Goal: Information Seeking & Learning: Learn about a topic

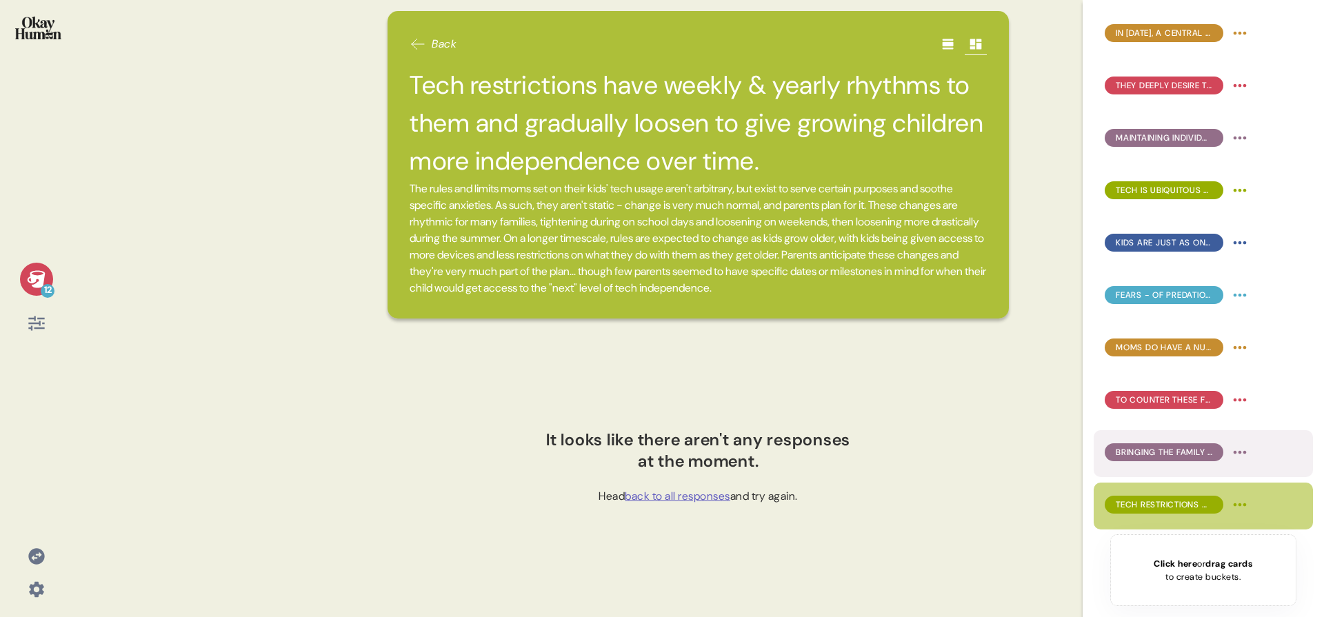
scroll to position [100, 0]
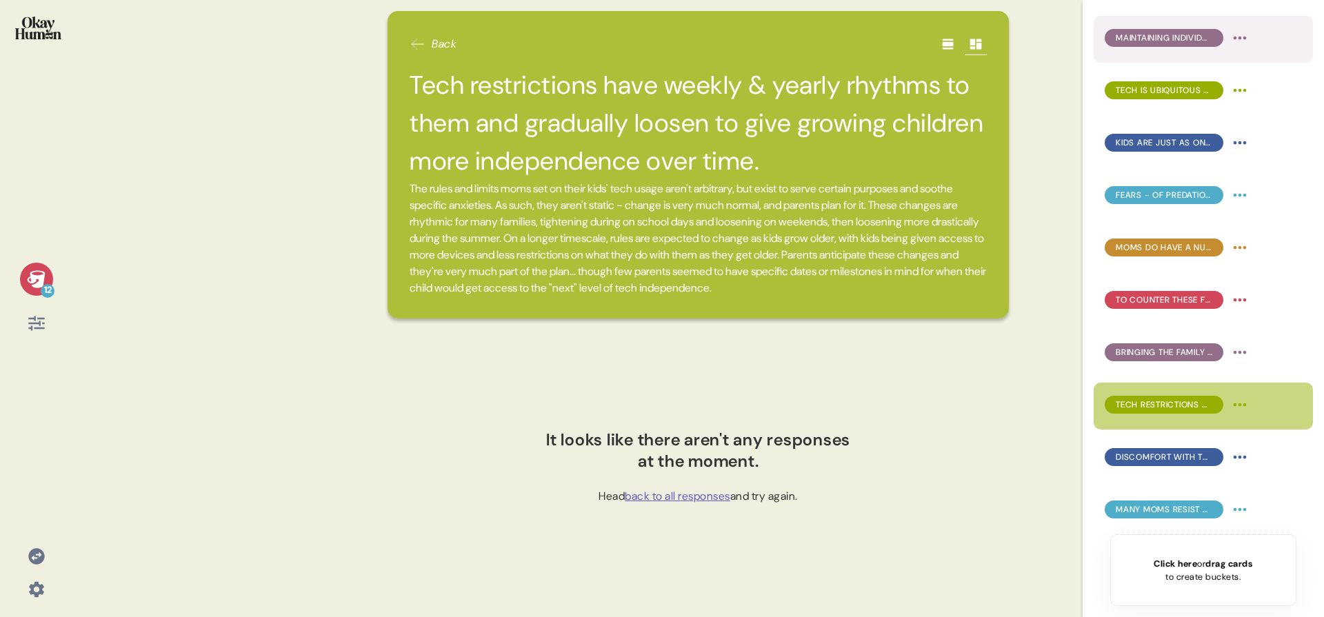
click at [1198, 38] on span "Maintaining individuality and being more than just mothers are also highly soug…" at bounding box center [1164, 38] width 97 height 12
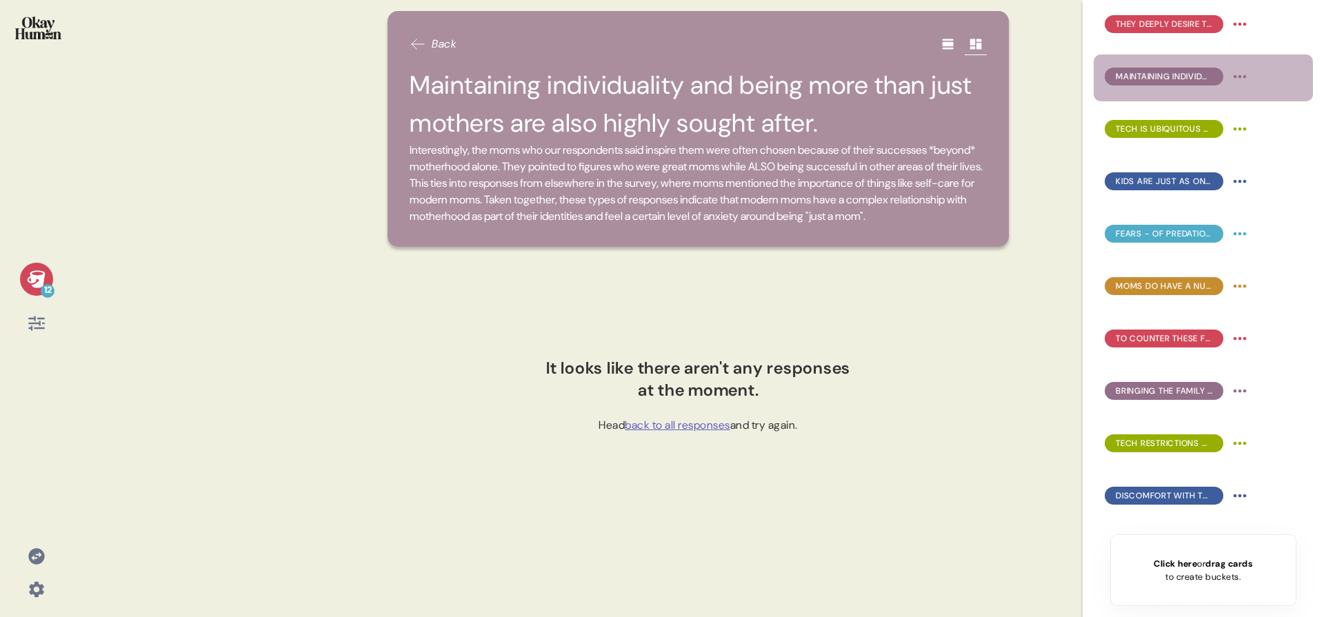
scroll to position [0, 0]
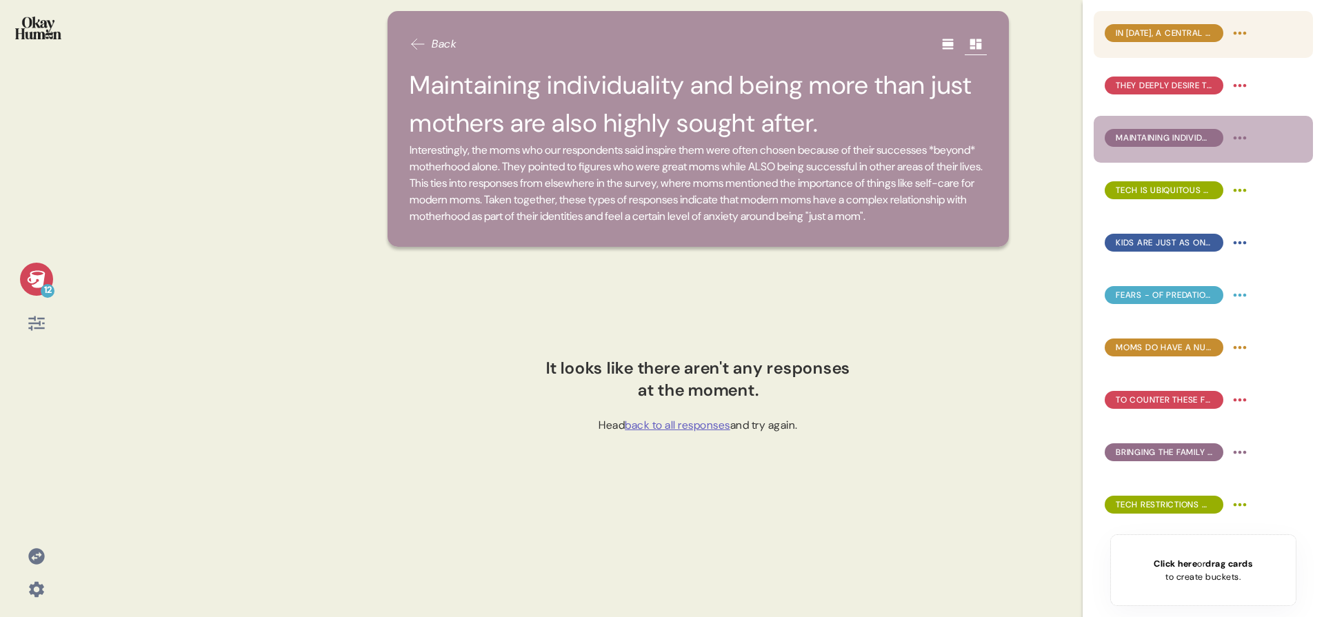
click at [1197, 52] on div "In 2025, a central dynamic of motherhood is more challenging than ever: control…" at bounding box center [1203, 34] width 219 height 47
click at [1197, 43] on div "In 2025, a central dynamic of motherhood is more challenging than ever: control…" at bounding box center [1178, 33] width 146 height 22
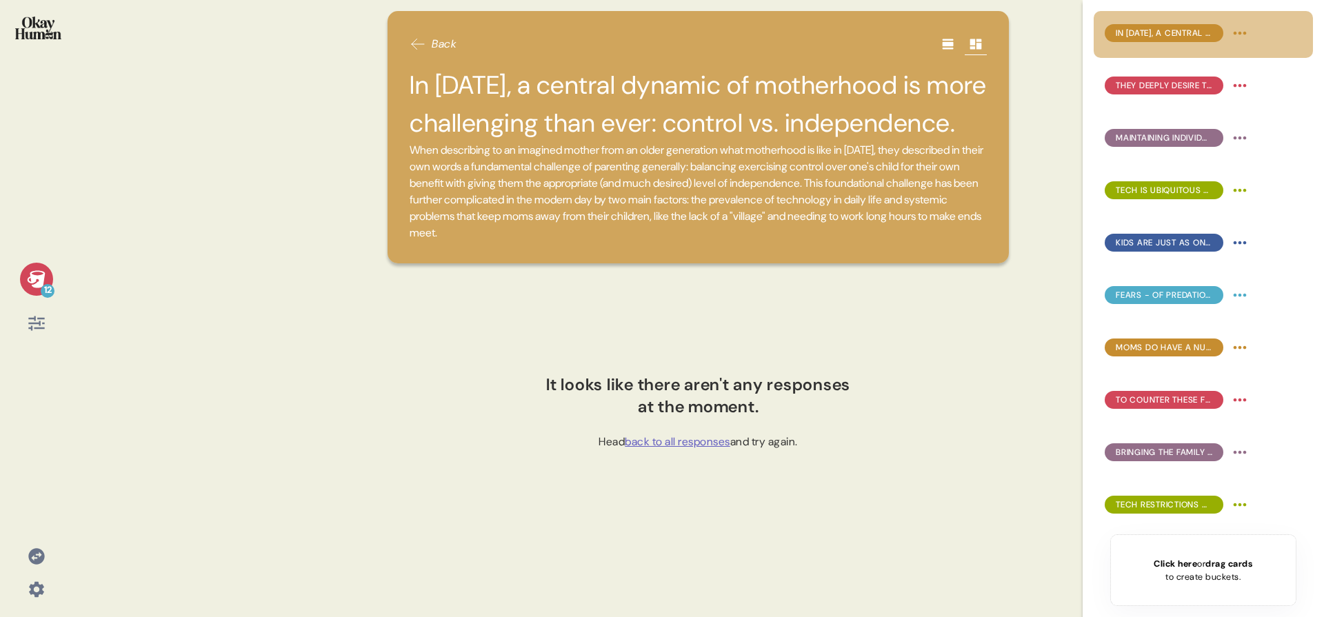
click at [65, 41] on div "12" at bounding box center [36, 308] width 72 height 617
click at [54, 36] on img at bounding box center [38, 28] width 46 height 23
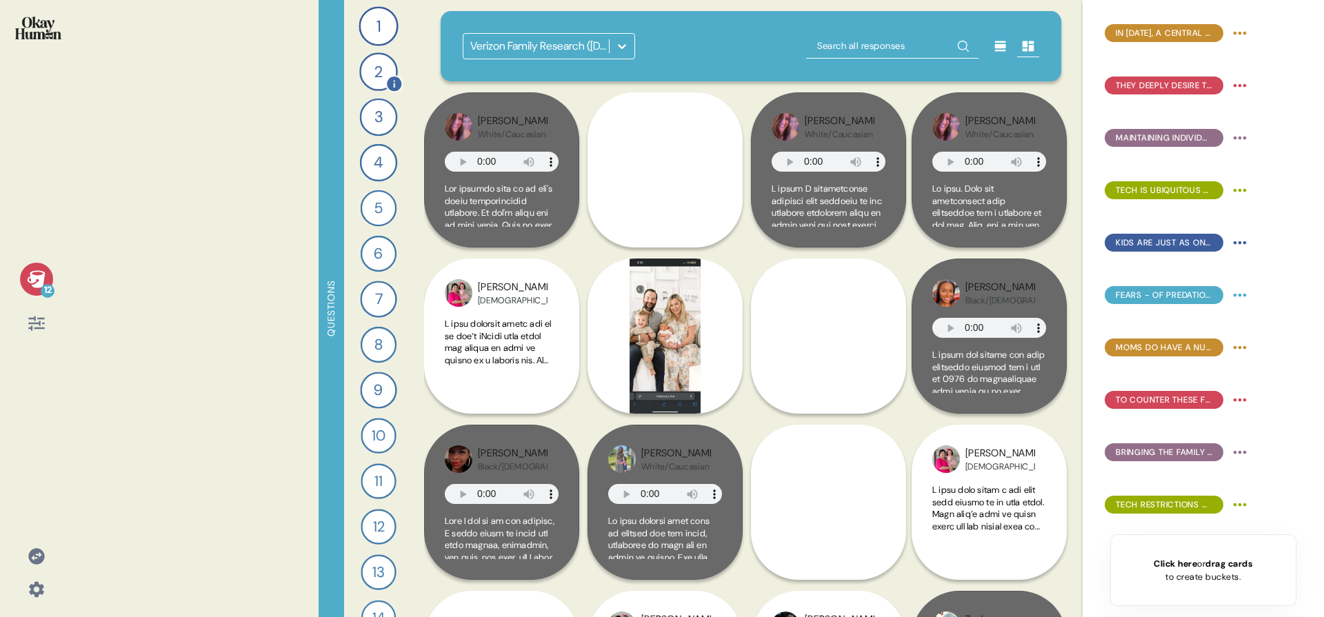
click at [372, 74] on div "2" at bounding box center [378, 71] width 39 height 39
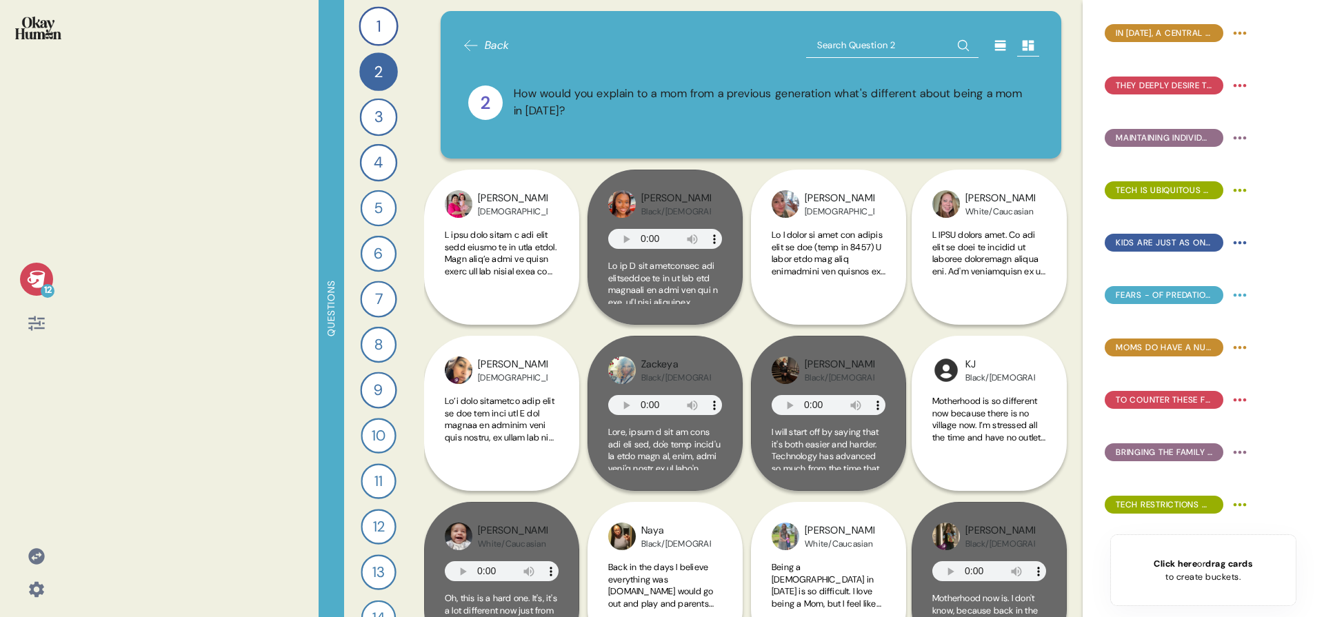
click at [998, 47] on div at bounding box center [1001, 45] width 22 height 22
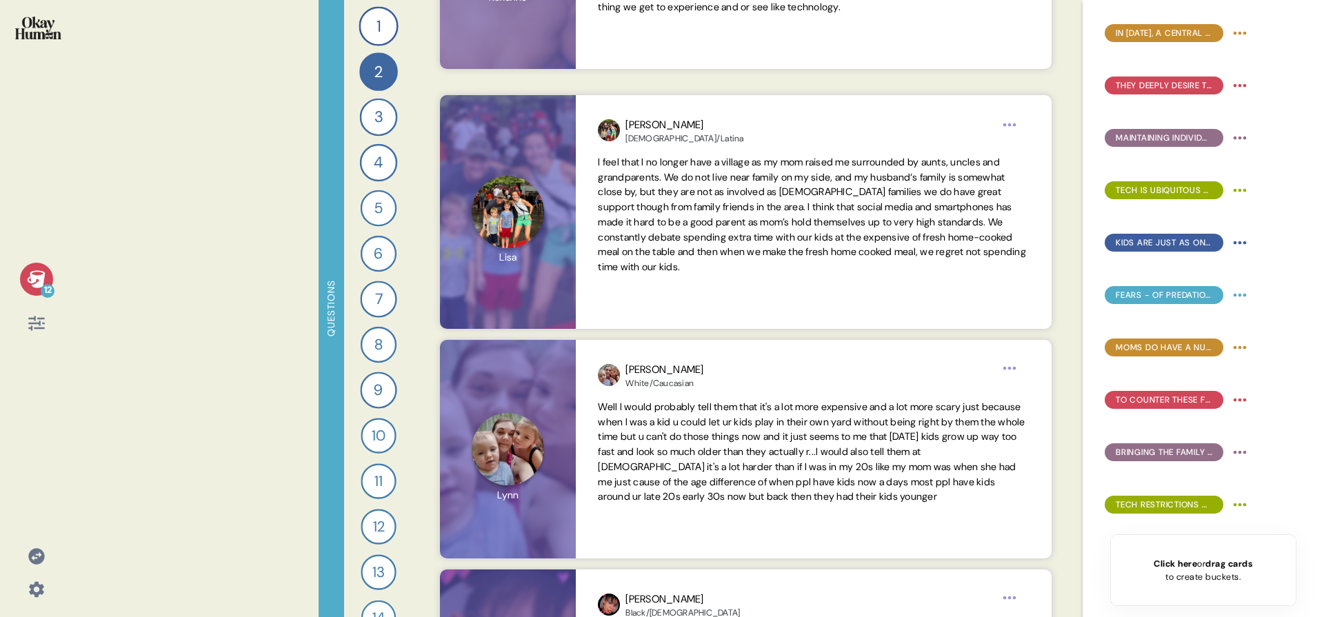
scroll to position [4984, 0]
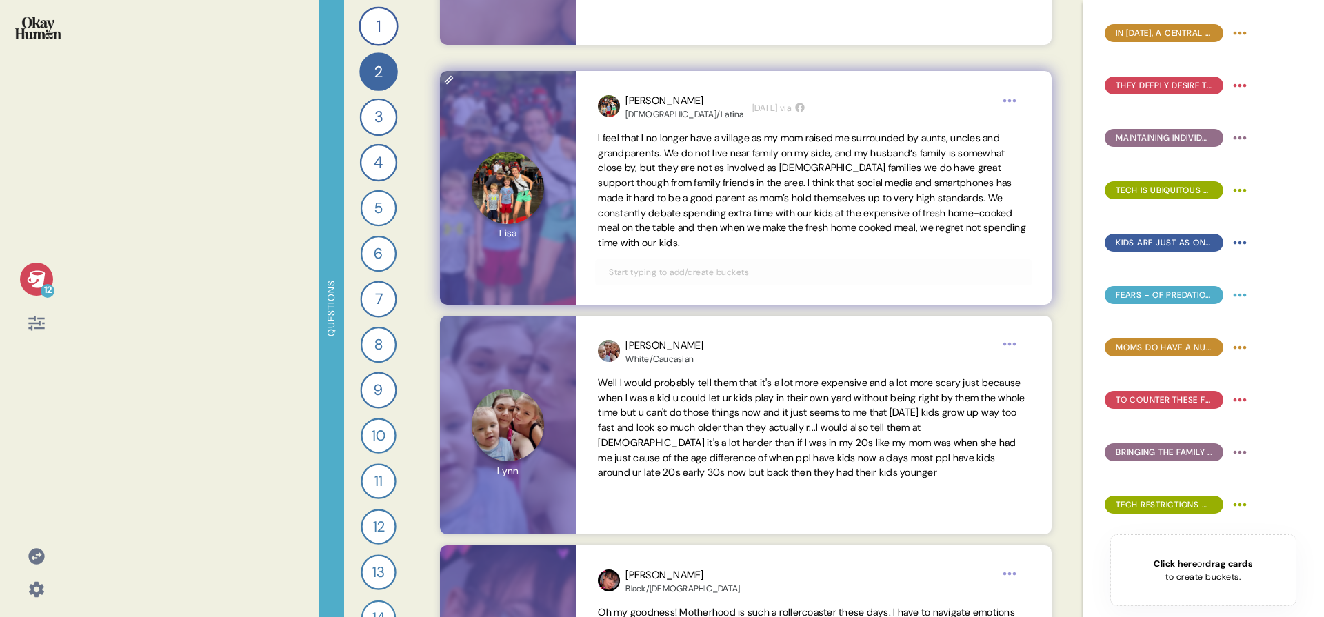
click at [721, 270] on input "text" at bounding box center [814, 272] width 426 height 15
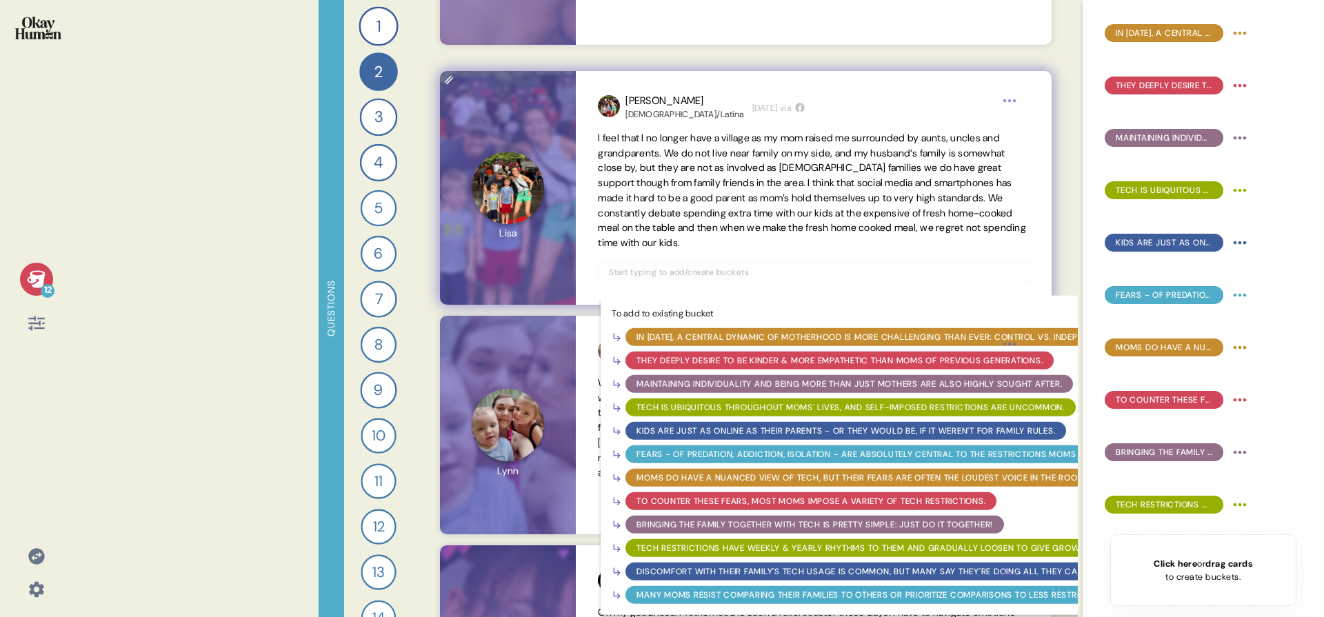
click at [706, 339] on div "In 2025, a central dynamic of motherhood is more challenging than ever: control…" at bounding box center [877, 337] width 481 height 12
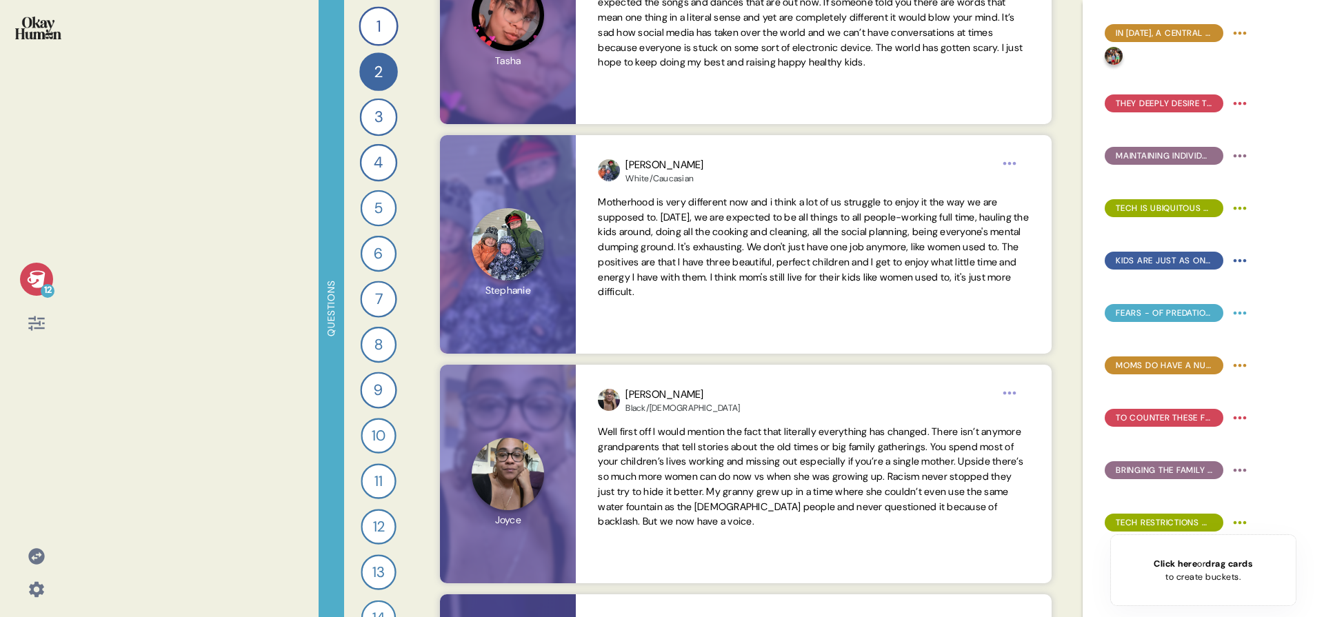
scroll to position [5635, 0]
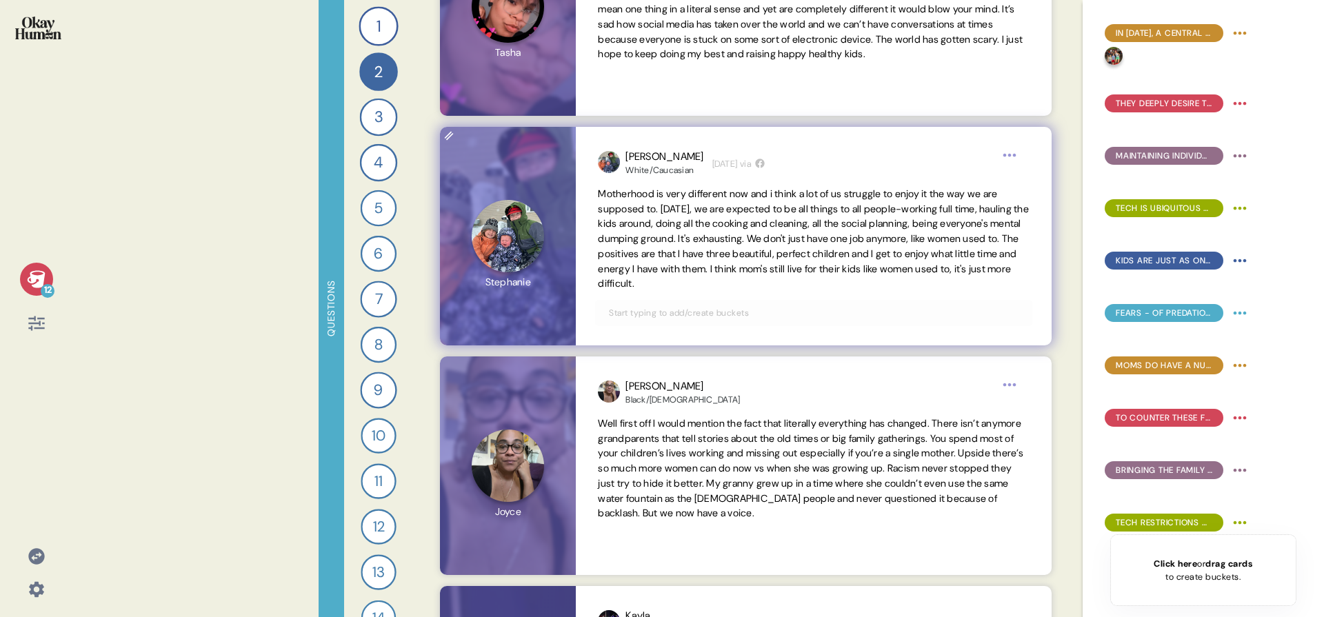
click at [756, 308] on input "text" at bounding box center [814, 313] width 426 height 15
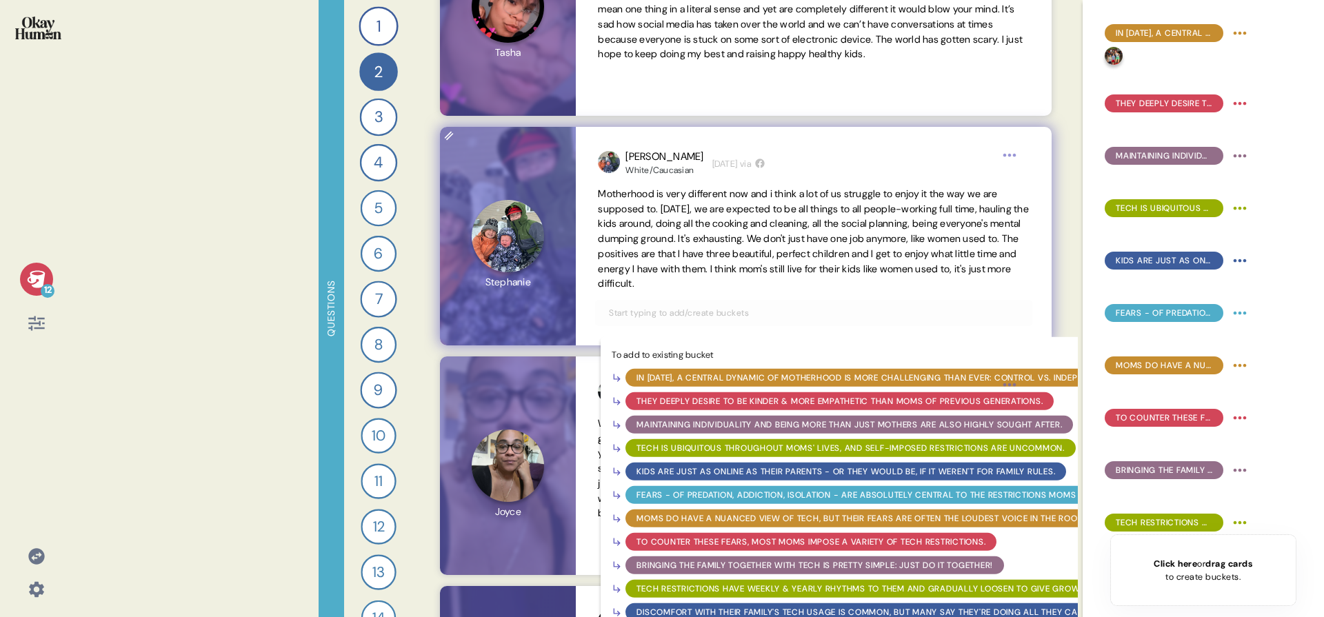
click at [737, 378] on div "In 2025, a central dynamic of motherhood is more challenging than ever: control…" at bounding box center [877, 378] width 481 height 12
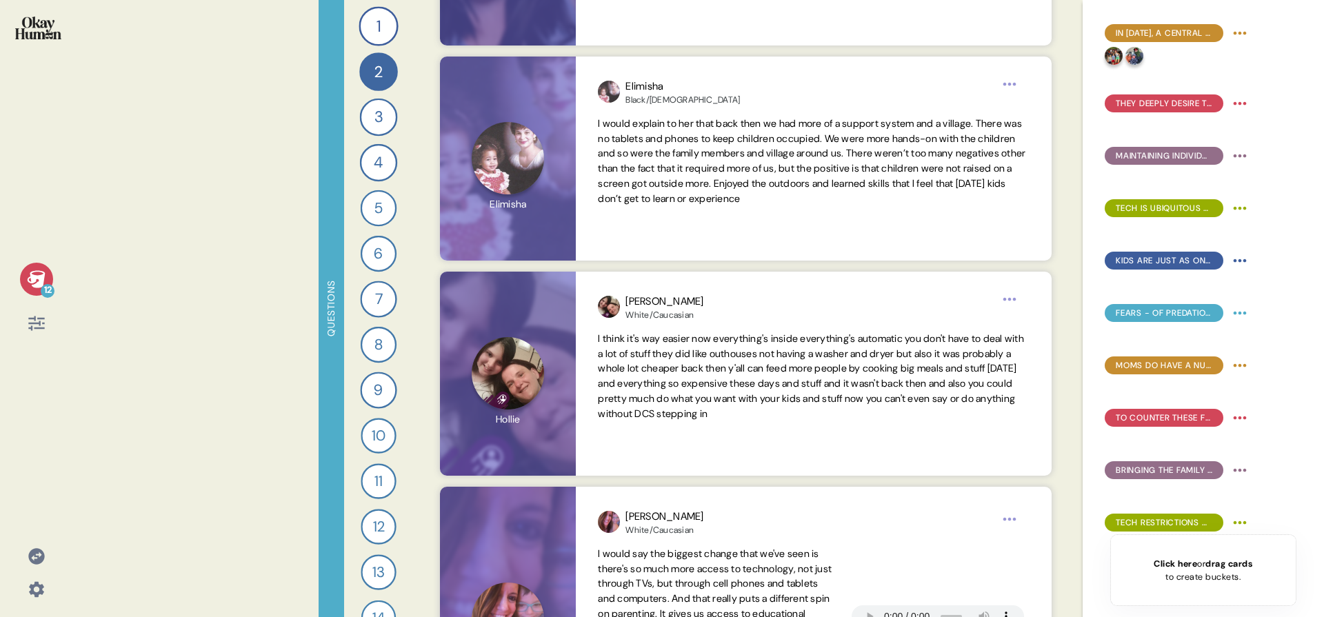
scroll to position [7578, 0]
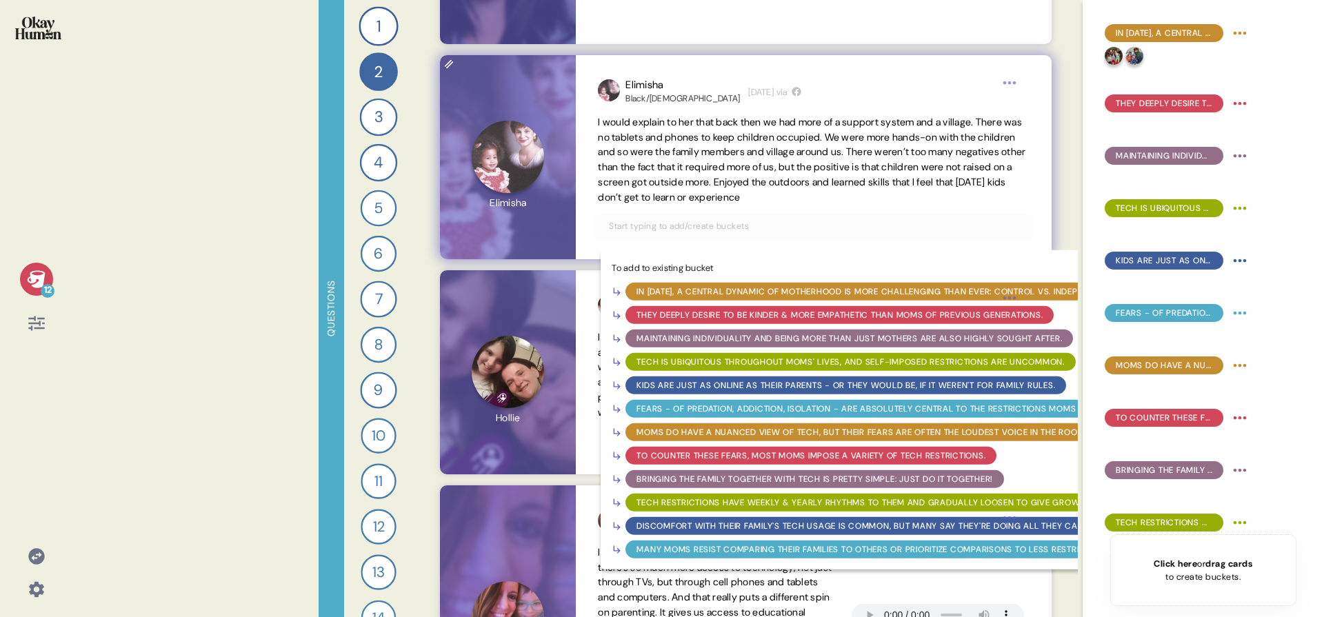
click at [743, 229] on input "text" at bounding box center [814, 226] width 426 height 15
click at [733, 293] on div "In 2025, a central dynamic of motherhood is more challenging than ever: control…" at bounding box center [877, 291] width 481 height 12
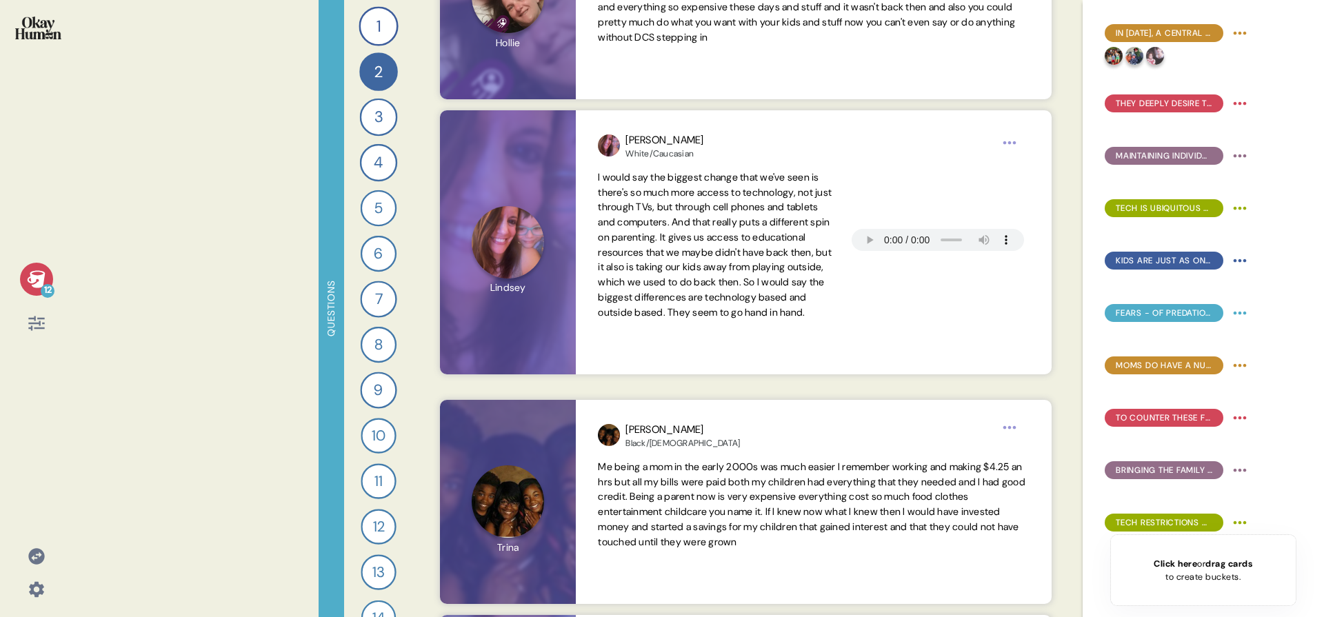
scroll to position [8010, 0]
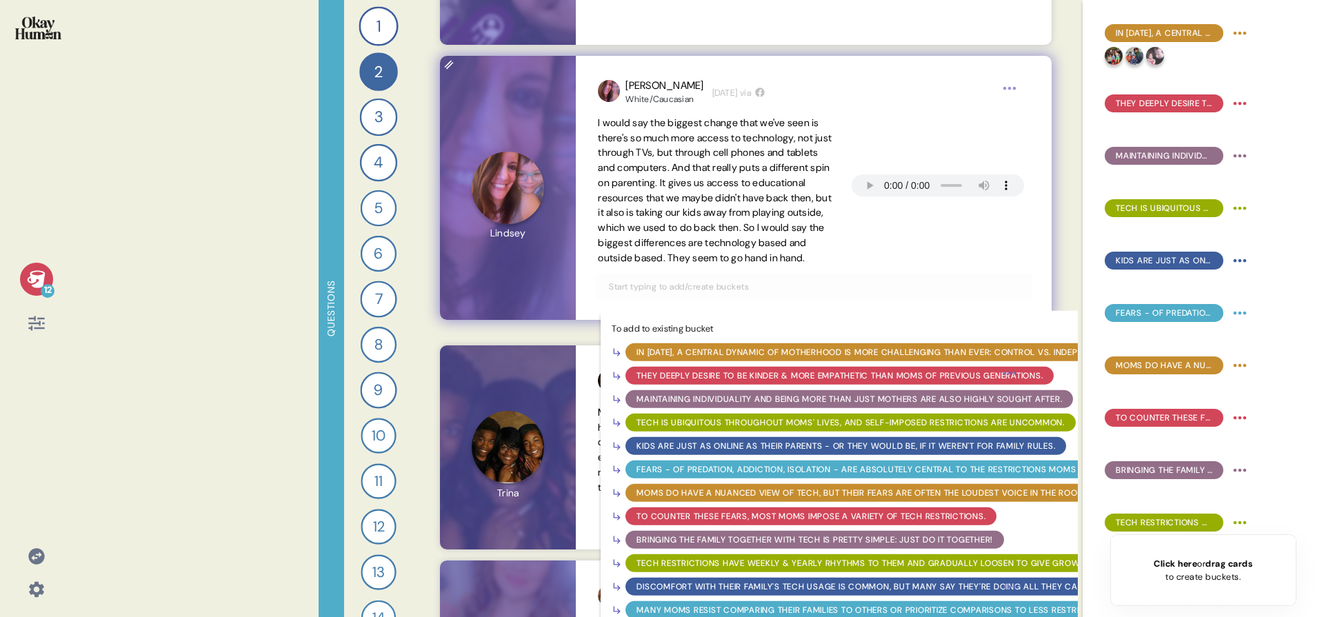
click at [732, 294] on input "text" at bounding box center [814, 286] width 426 height 15
click at [715, 358] on div "In 2025, a central dynamic of motherhood is more challenging than ever: control…" at bounding box center [877, 352] width 481 height 12
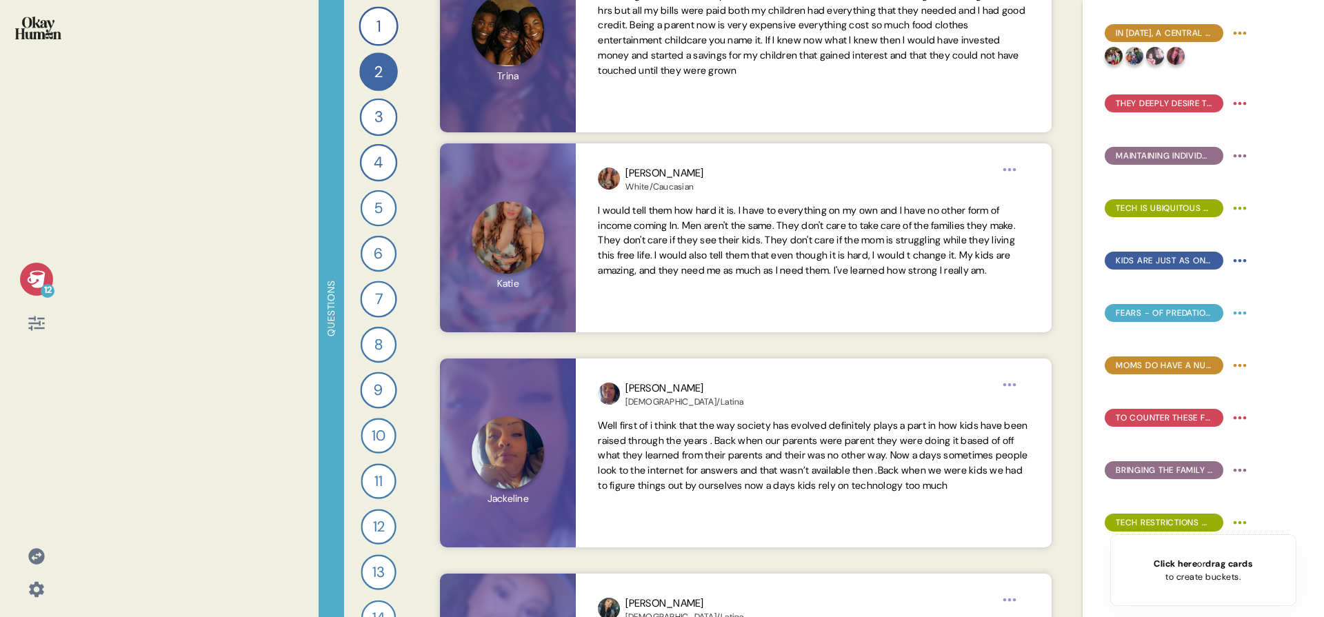
scroll to position [8431, 0]
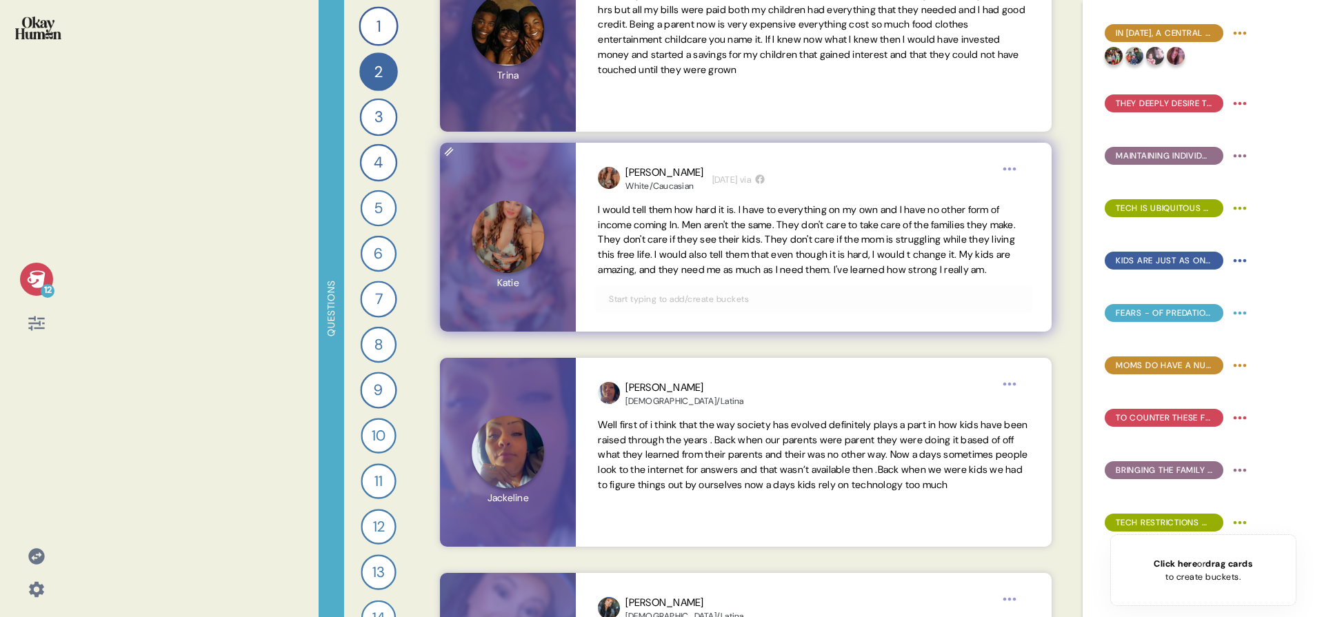
click at [833, 307] on input "text" at bounding box center [814, 299] width 426 height 15
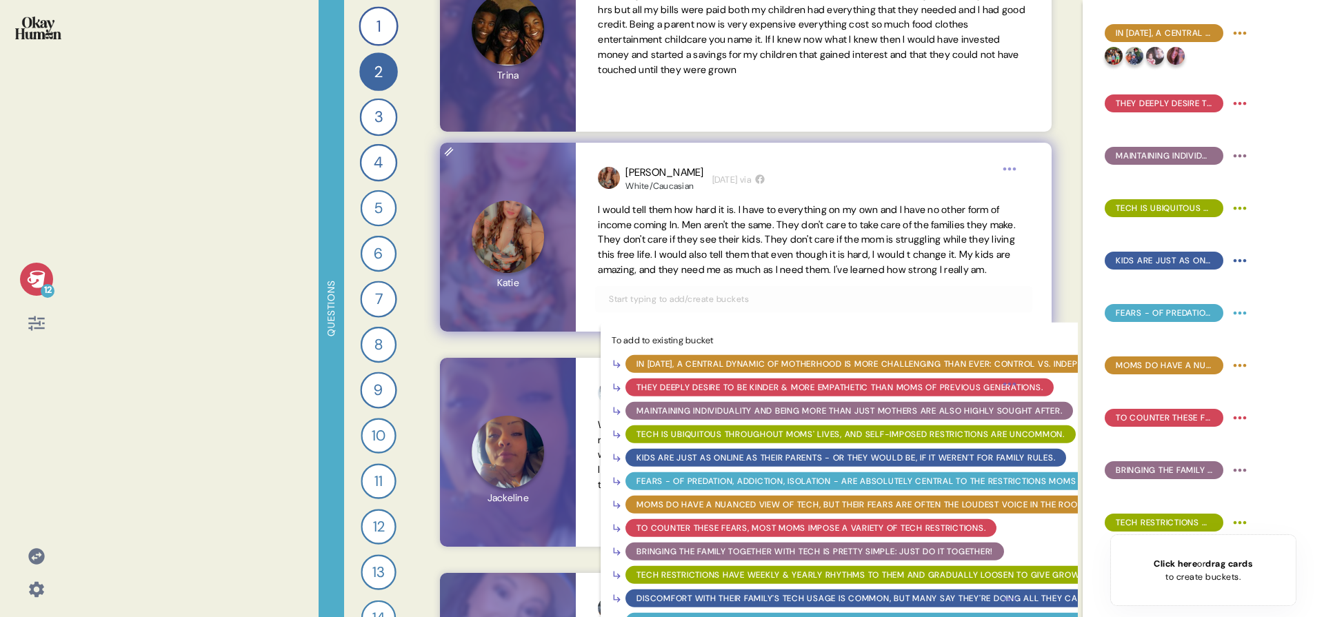
click at [856, 241] on span "I would tell them how hard it is. I have to everything on my own and I have no …" at bounding box center [807, 239] width 418 height 72
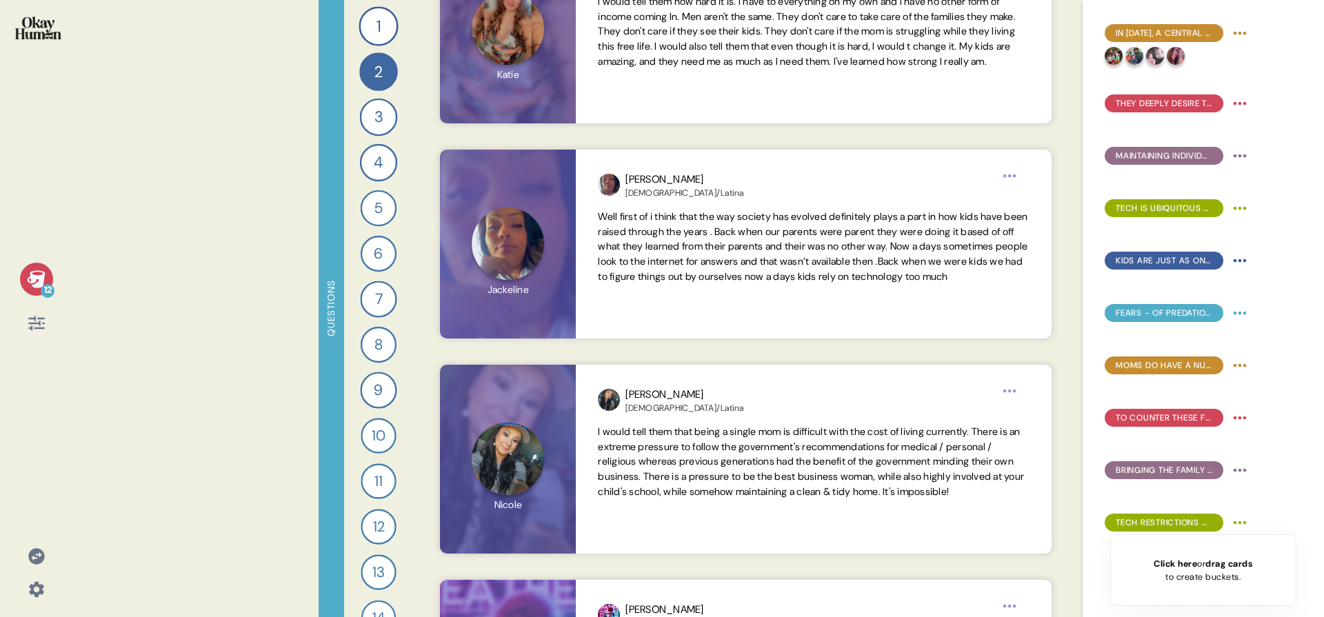
scroll to position [8692, 0]
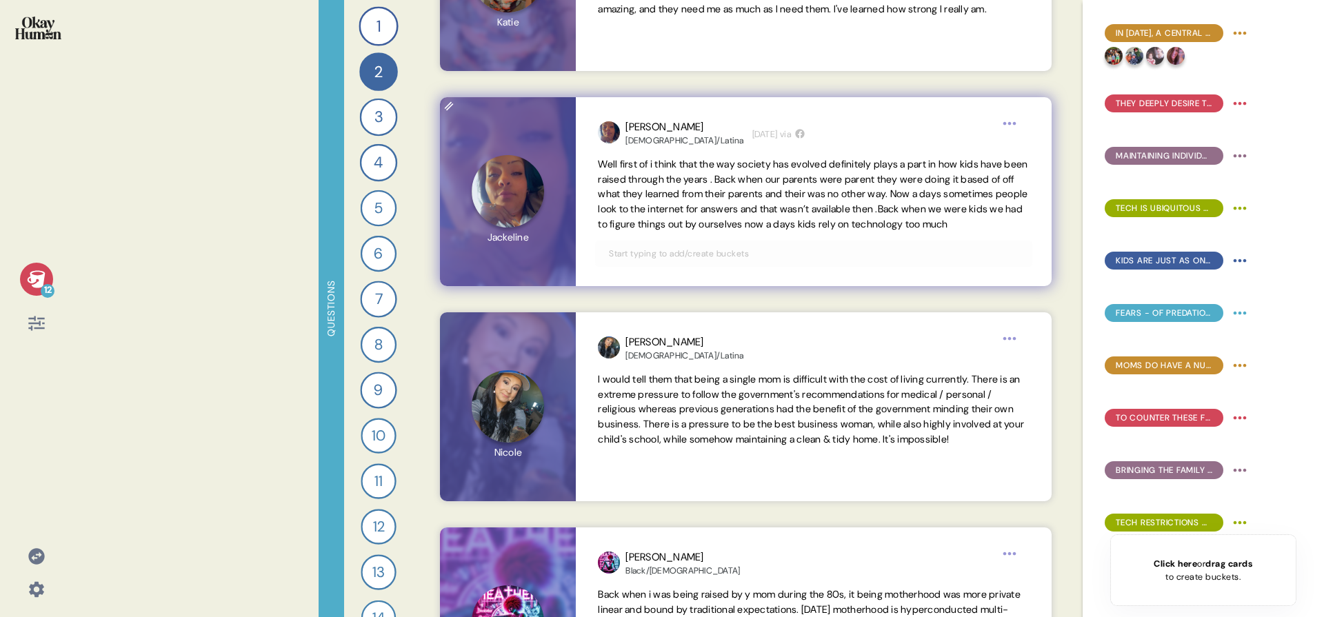
click at [817, 261] on input "text" at bounding box center [814, 253] width 426 height 15
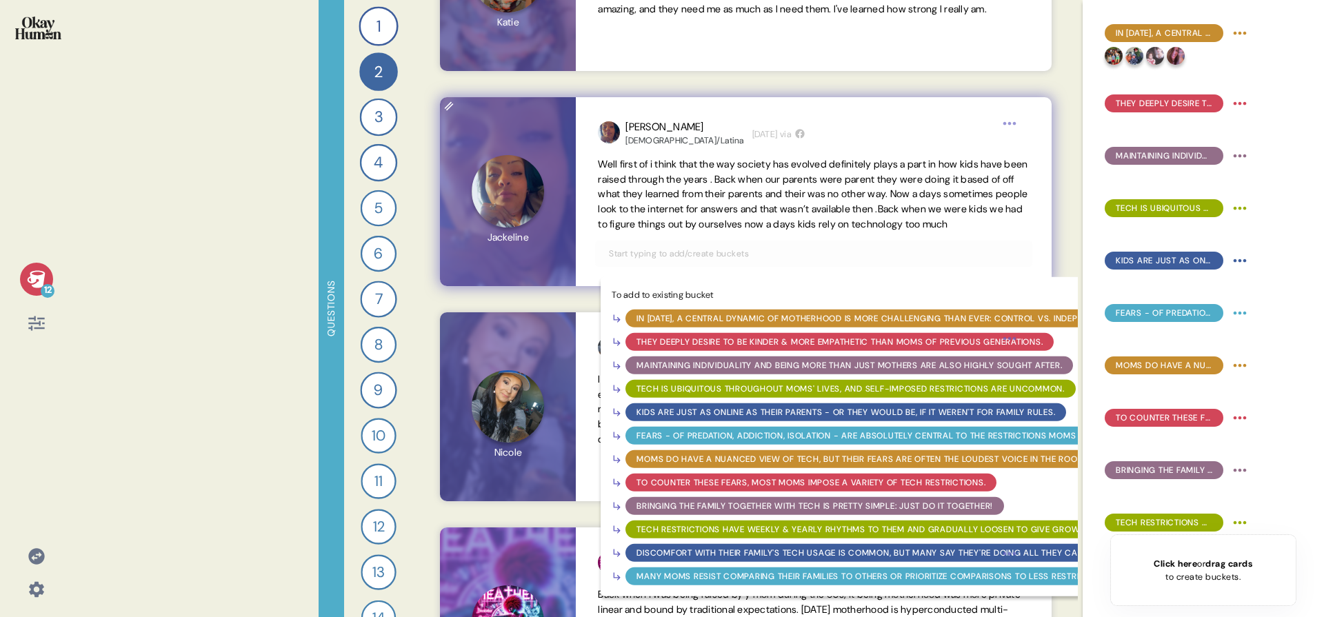
click at [792, 326] on div "In 2025, a central dynamic of motherhood is more challenging than ever: control…" at bounding box center [877, 319] width 503 height 18
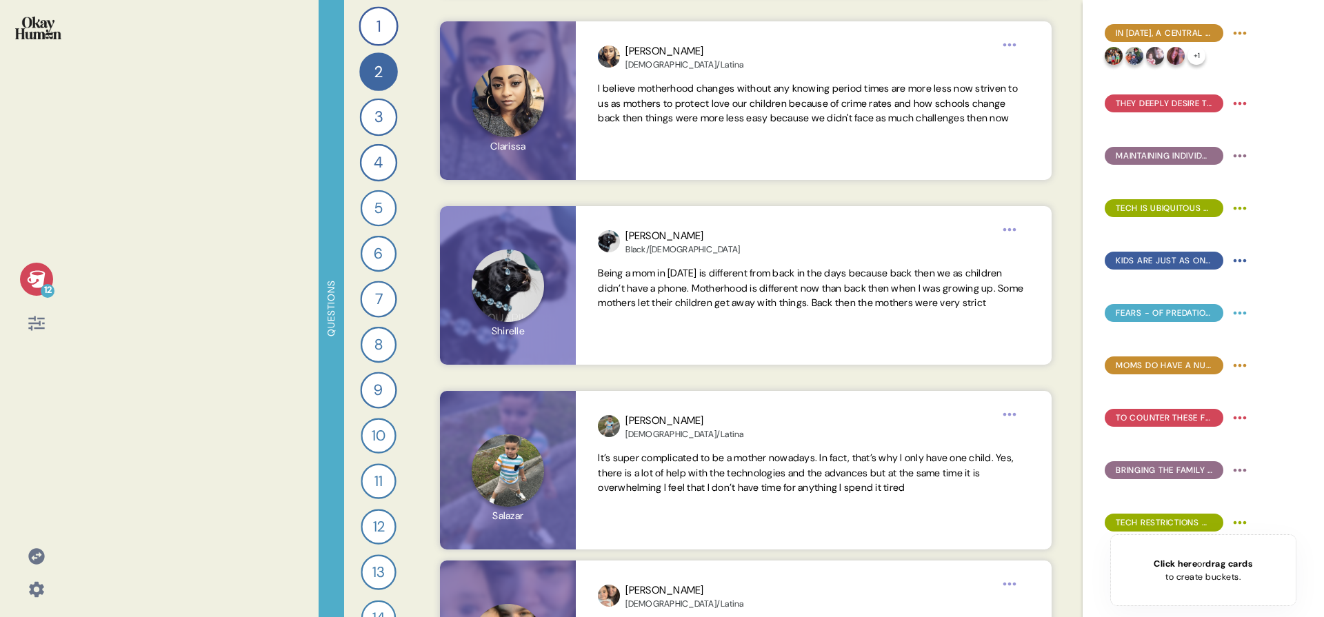
scroll to position [13604, 0]
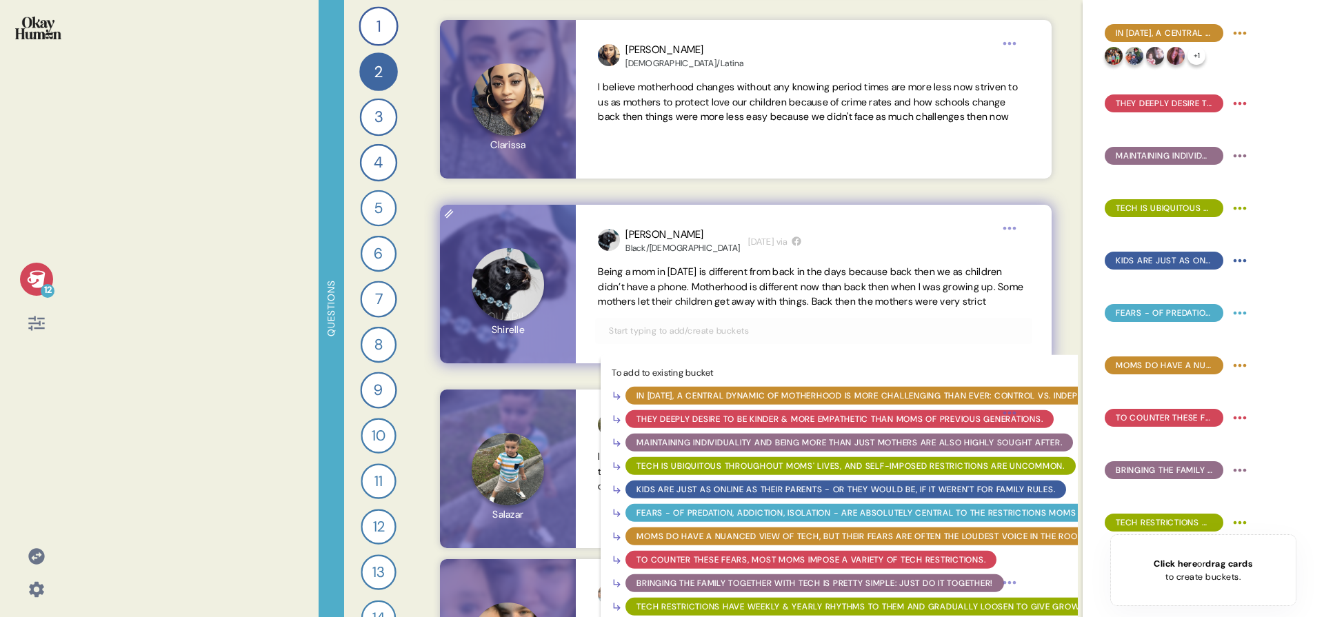
click at [677, 339] on input "text" at bounding box center [814, 330] width 426 height 15
click at [657, 402] on div "In 2025, a central dynamic of motherhood is more challenging than ever: control…" at bounding box center [877, 396] width 481 height 12
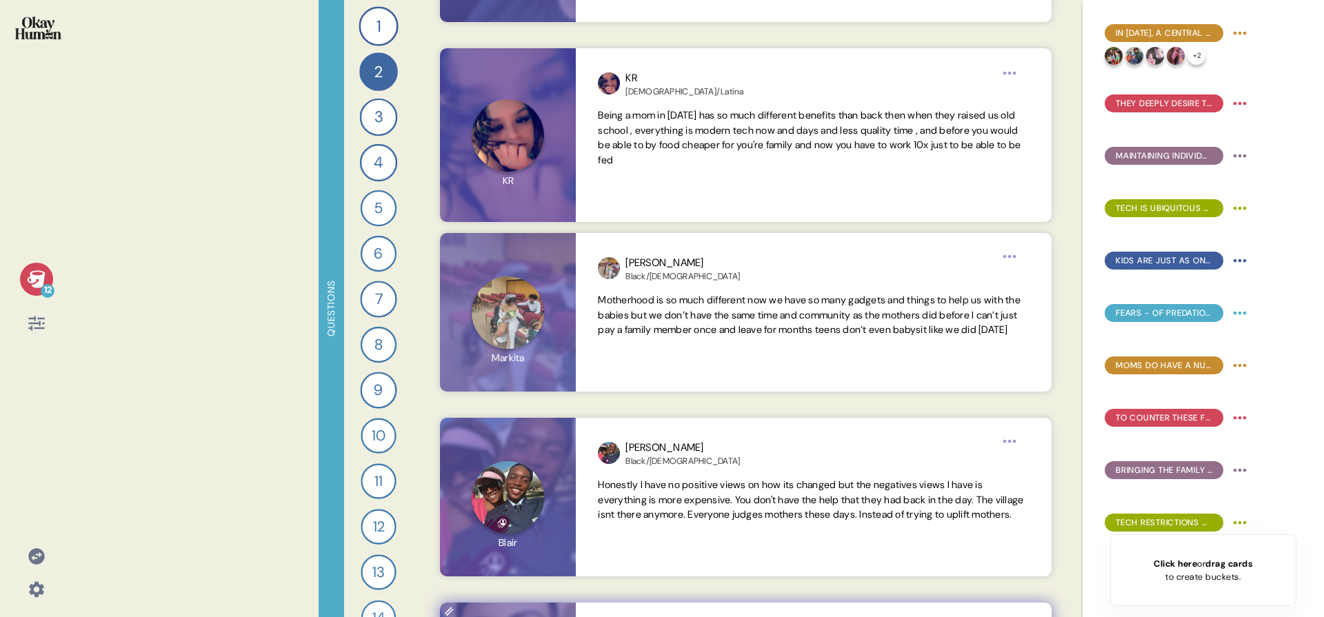
scroll to position [12991, 0]
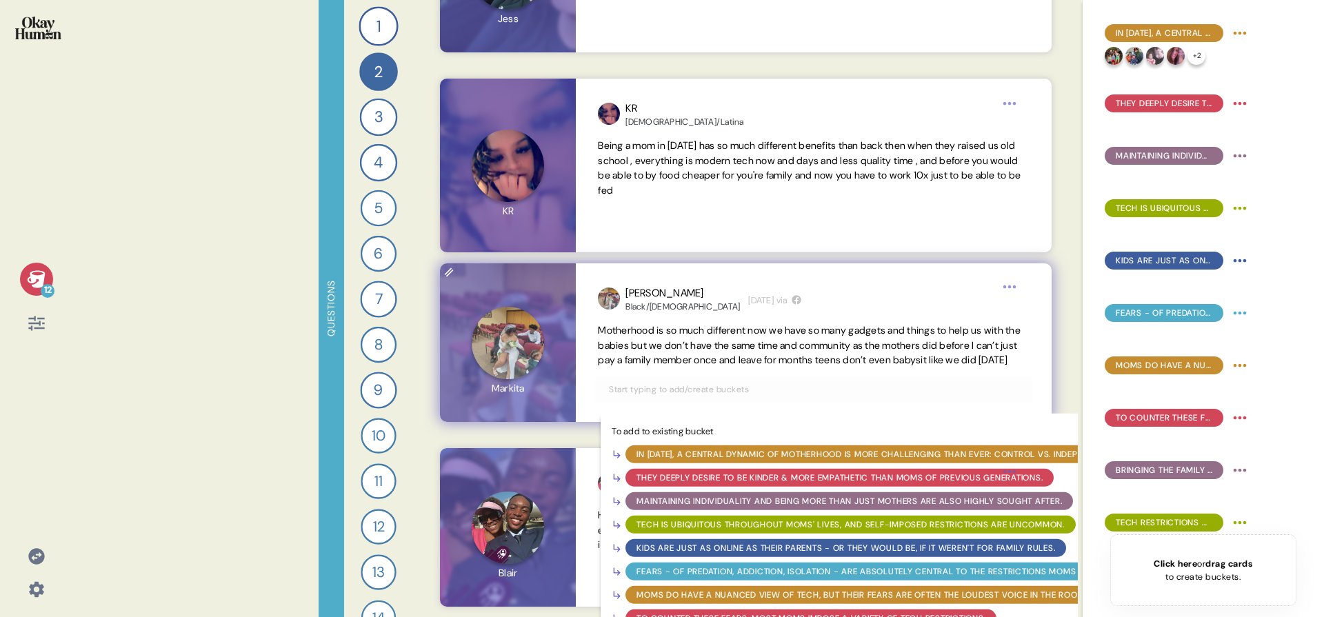
click at [654, 397] on input "text" at bounding box center [814, 389] width 426 height 15
click at [648, 461] on div "In 2025, a central dynamic of motherhood is more challenging than ever: control…" at bounding box center [877, 454] width 481 height 12
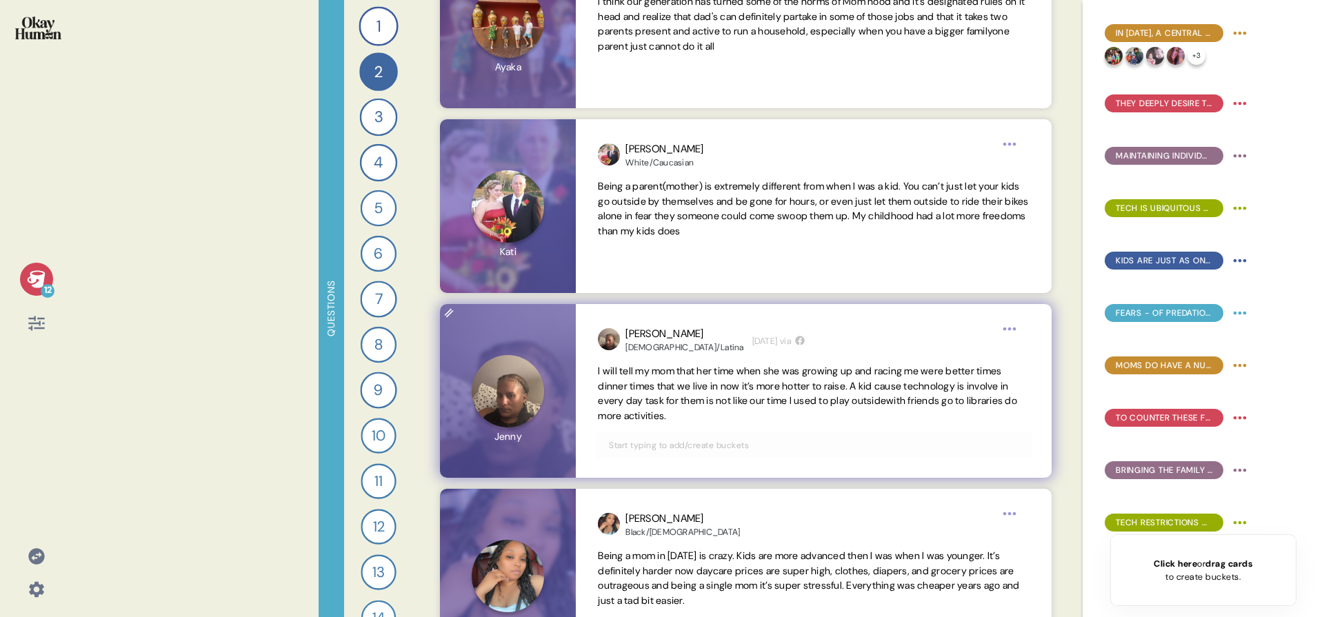
scroll to position [11997, 0]
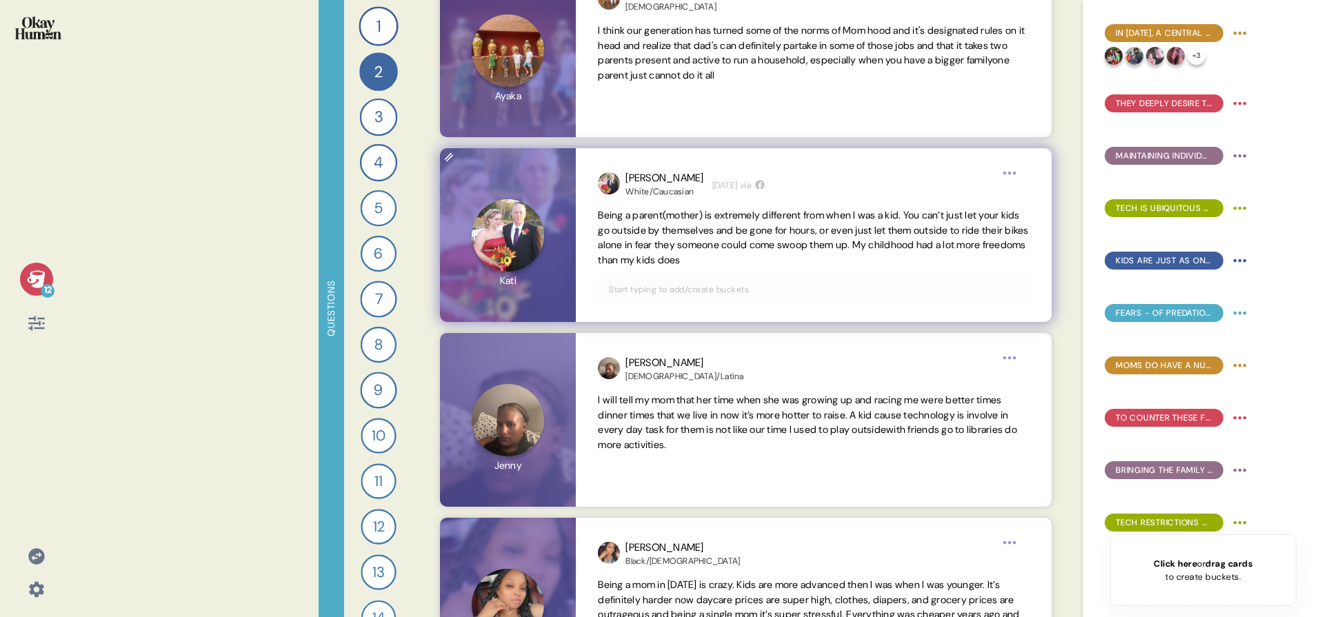
click at [819, 281] on div at bounding box center [813, 290] width 437 height 26
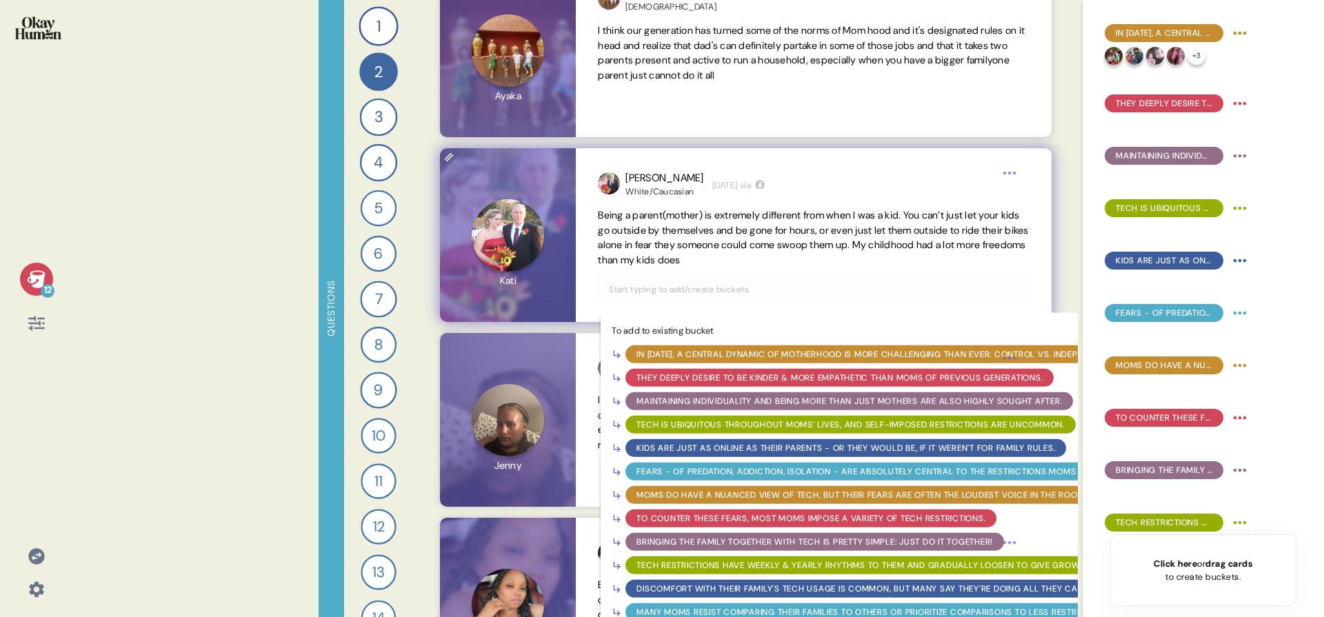
click at [817, 294] on input "text" at bounding box center [814, 289] width 426 height 15
click at [831, 351] on div "In 2025, a central dynamic of motherhood is more challenging than ever: control…" at bounding box center [877, 354] width 481 height 12
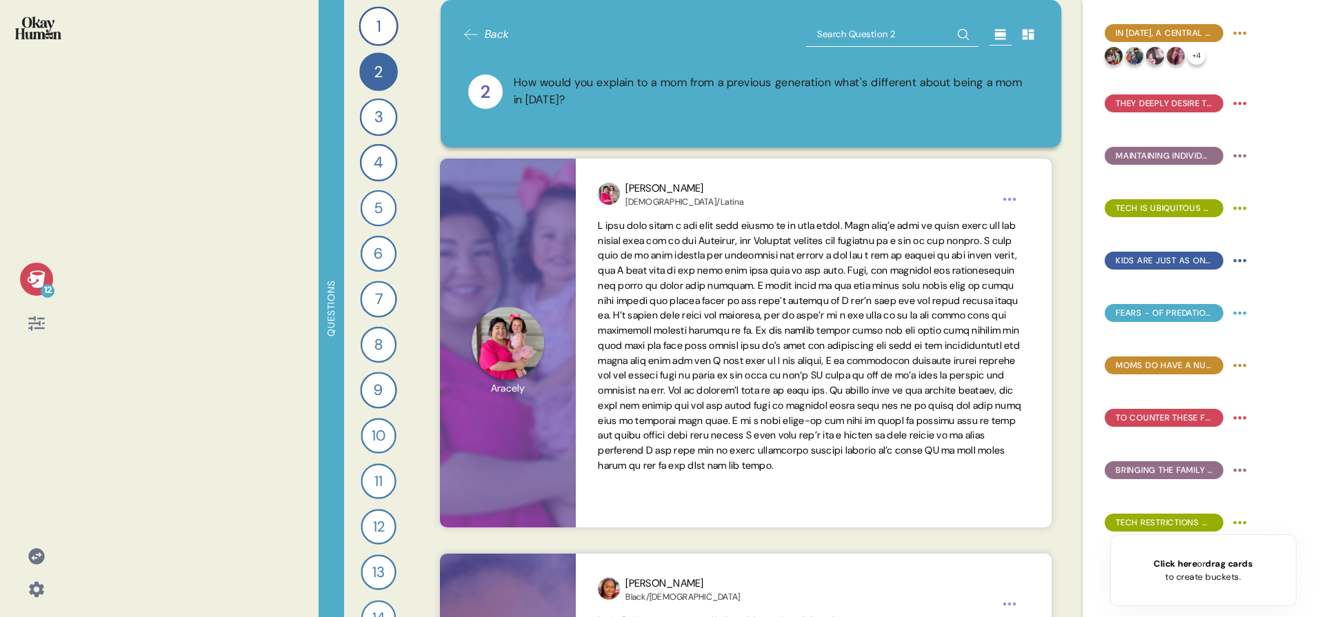
scroll to position [0, 0]
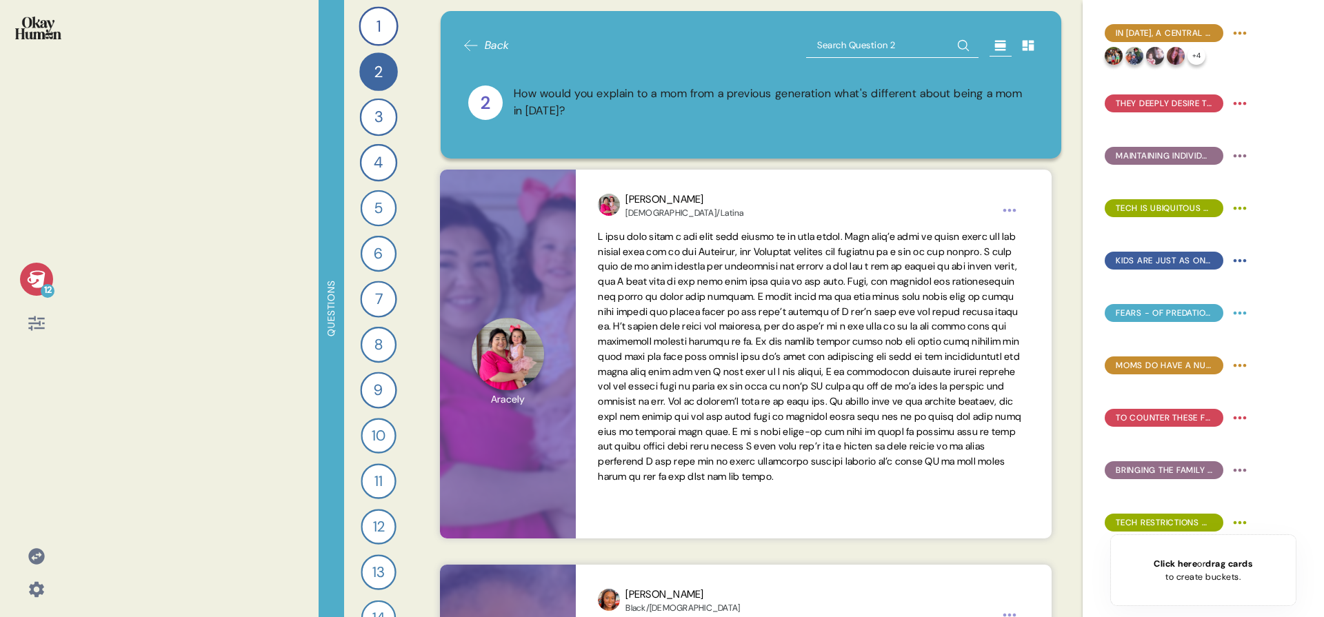
click at [828, 35] on input "text" at bounding box center [892, 45] width 172 height 25
type input "friend"
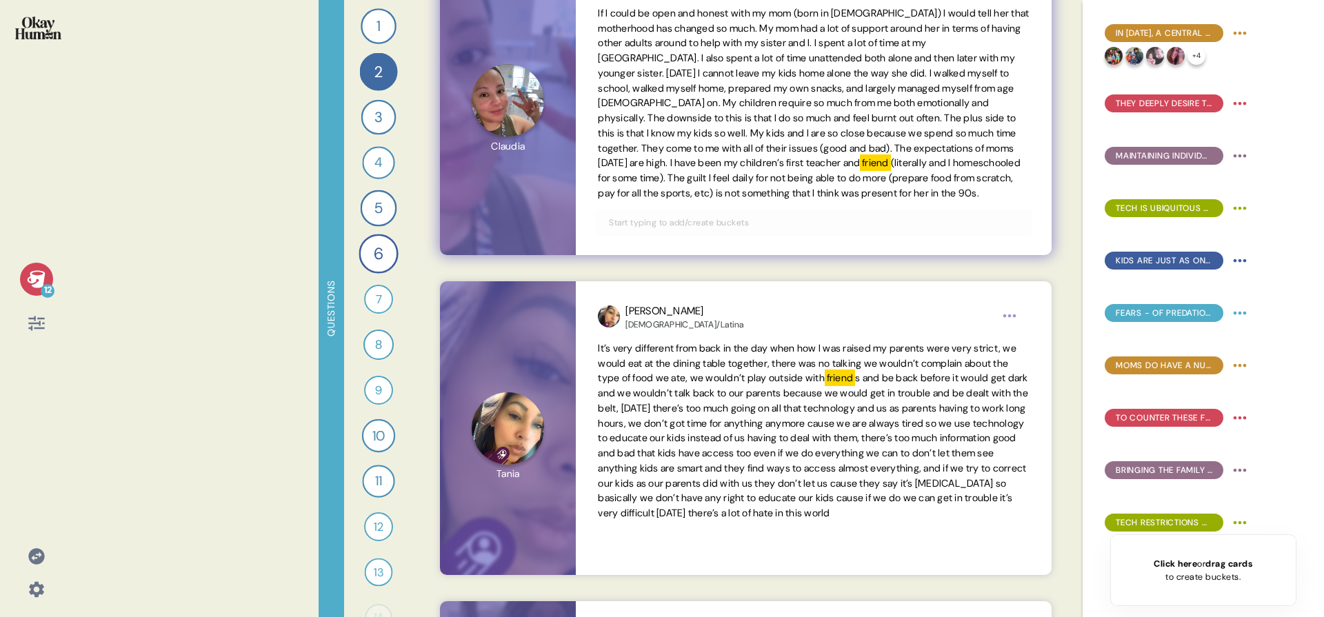
scroll to position [234, 0]
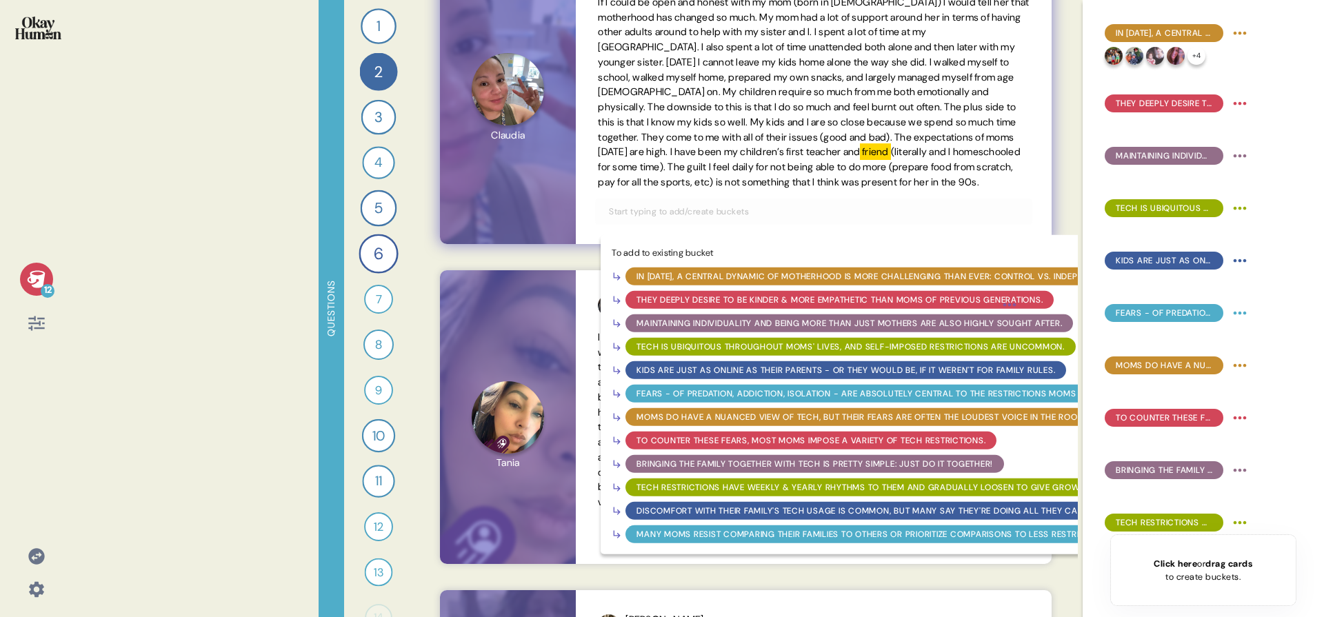
click at [710, 219] on input "text" at bounding box center [814, 211] width 426 height 15
click at [719, 306] on div "They deeply desire to be kinder & more empathetic than moms of previous generat…" at bounding box center [840, 300] width 406 height 12
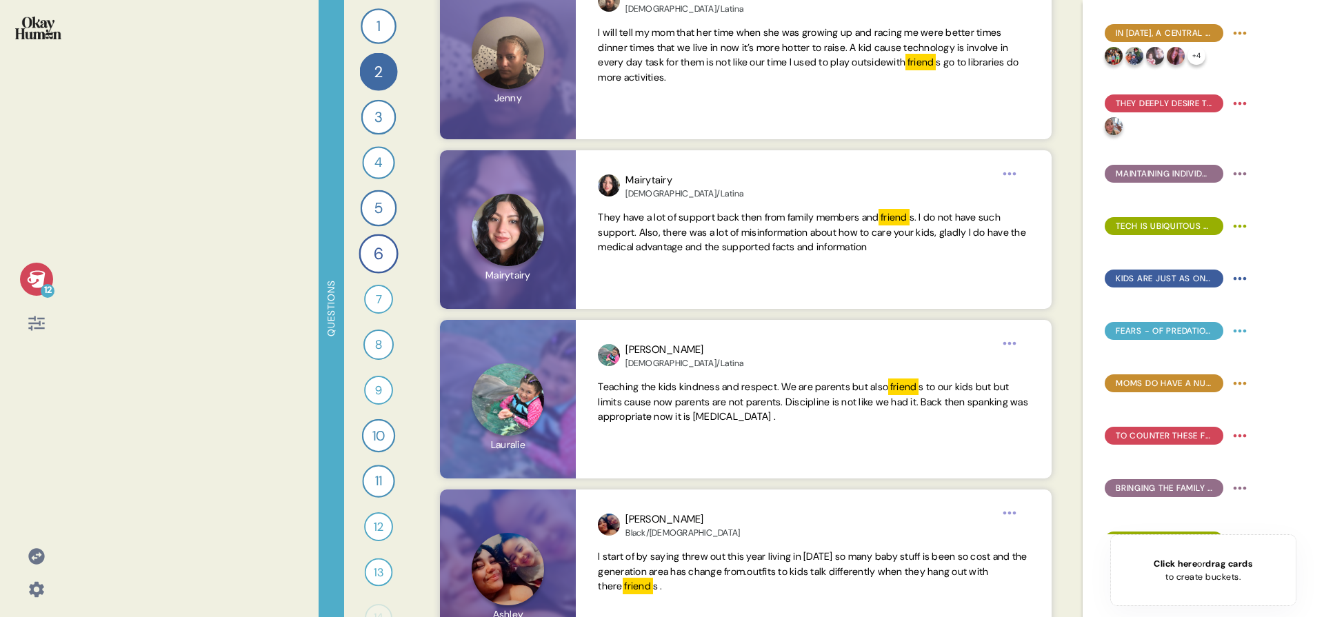
scroll to position [1788, 0]
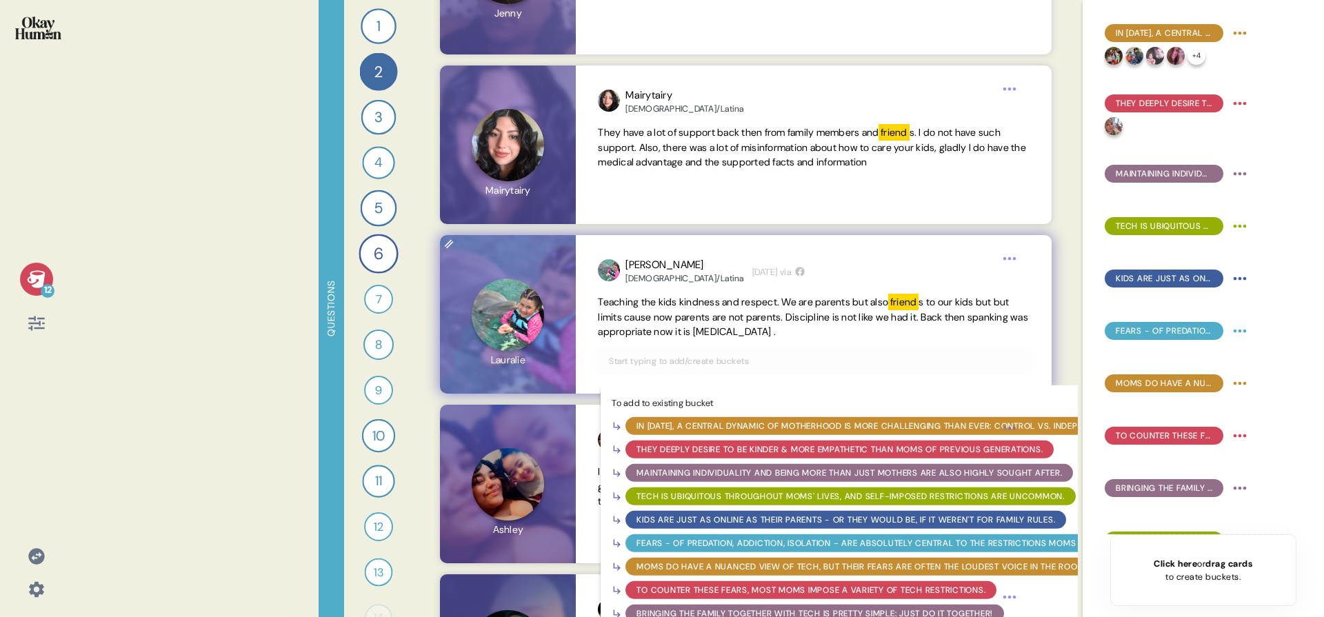
click at [662, 362] on input "text" at bounding box center [814, 361] width 426 height 15
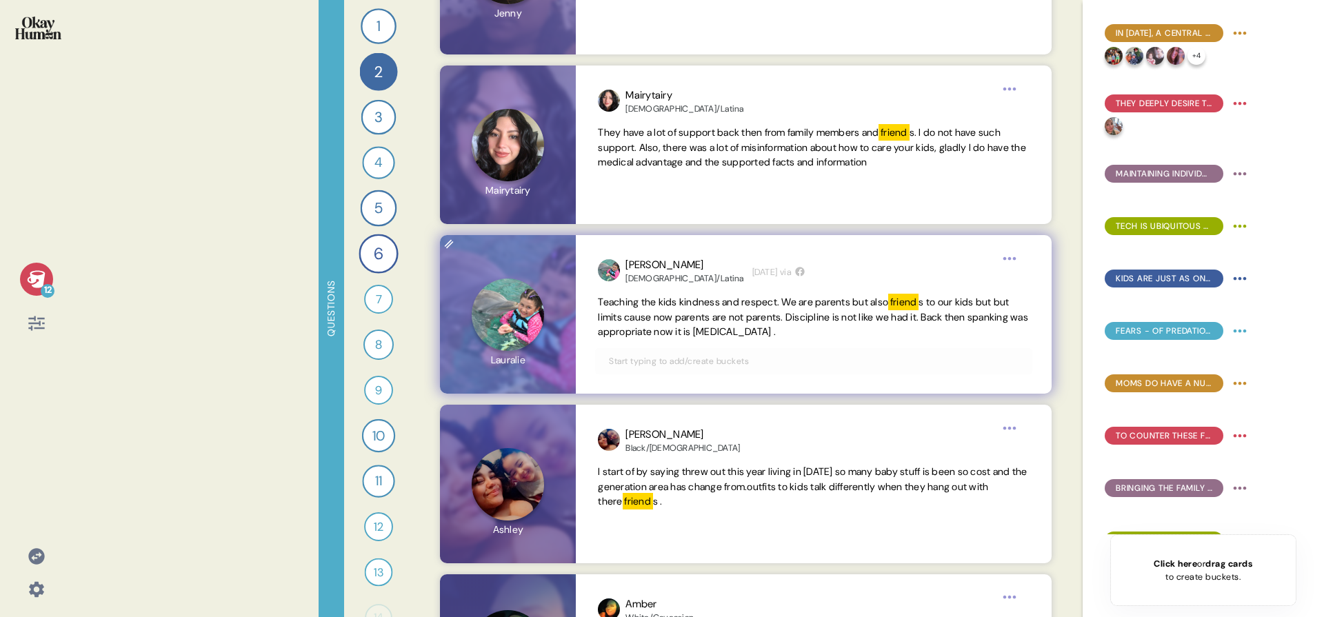
click at [665, 334] on span "s to our kids but but limits cause now parents are not parents. Discipline is n…" at bounding box center [813, 317] width 430 height 43
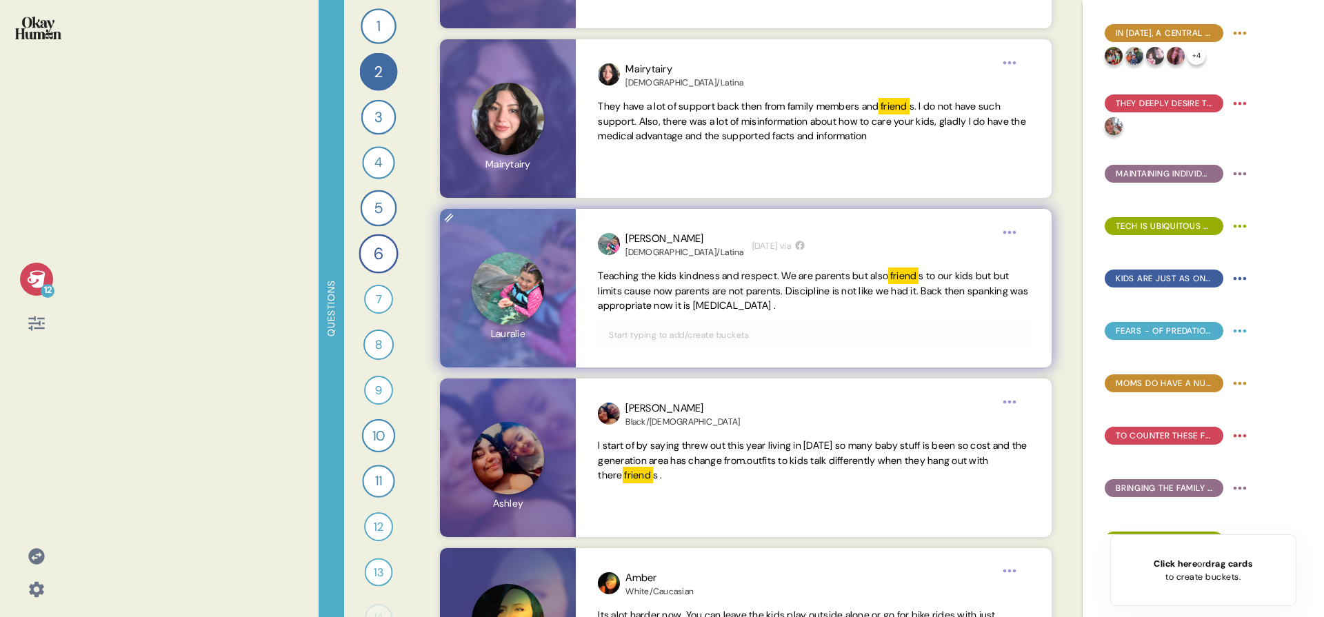
scroll to position [1954, 0]
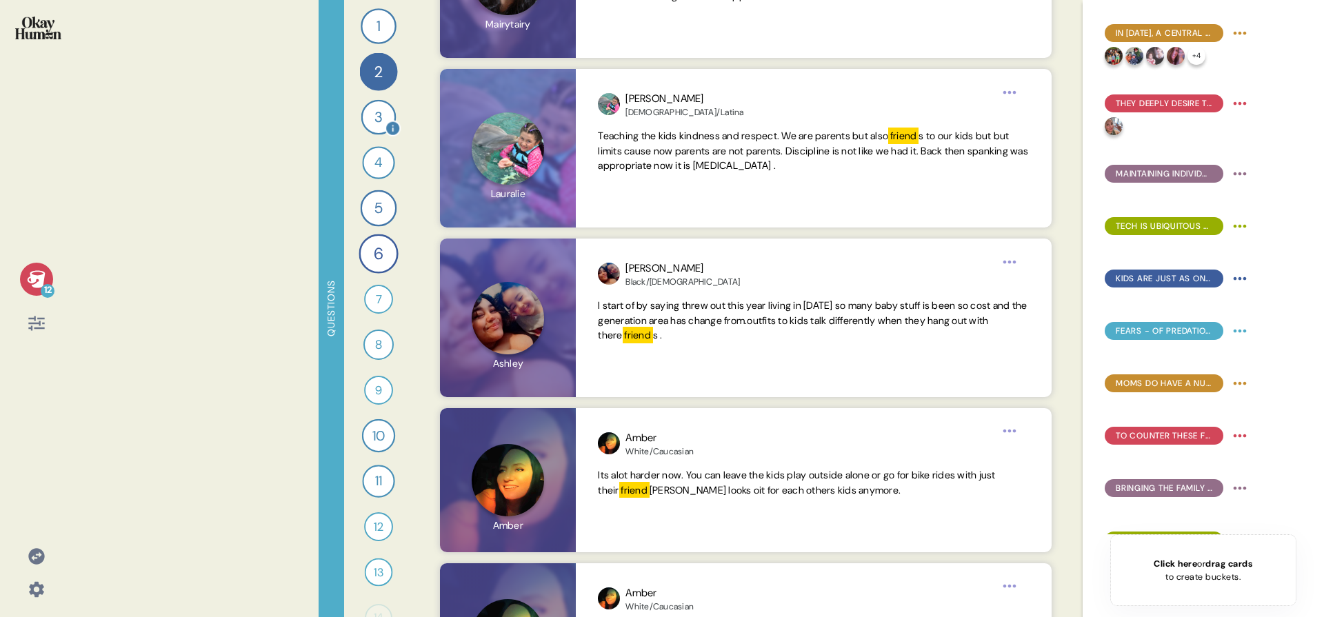
click at [377, 122] on div "3" at bounding box center [378, 117] width 35 height 35
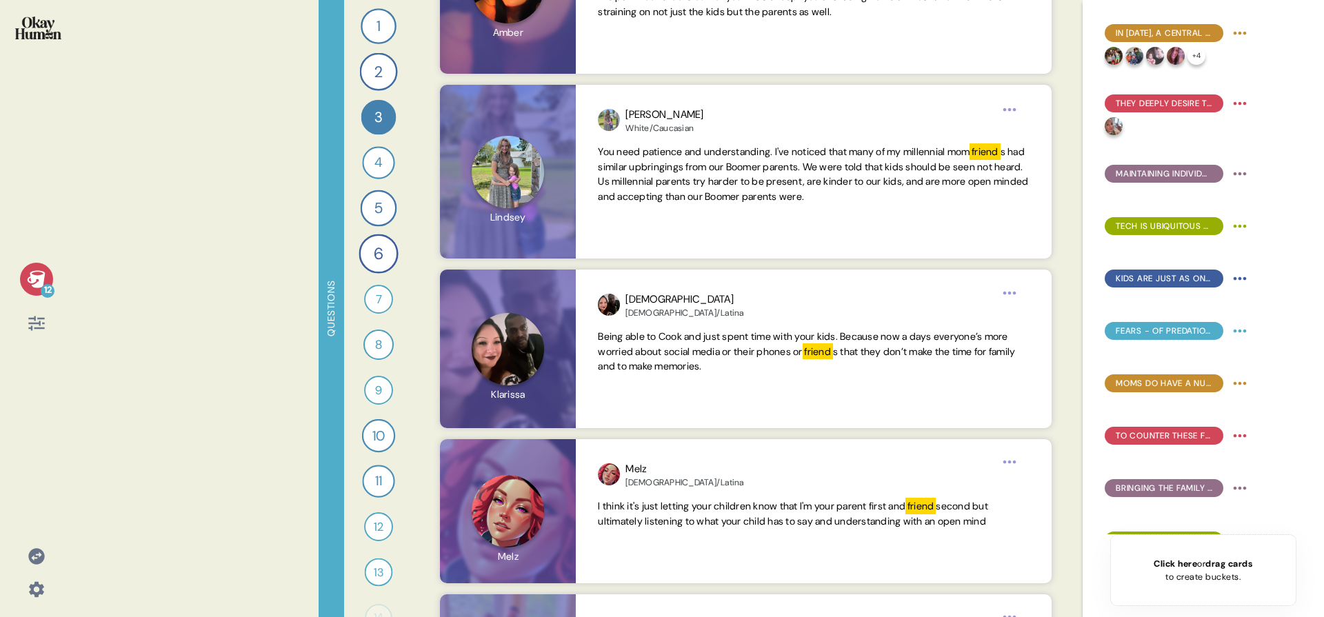
scroll to position [0, 0]
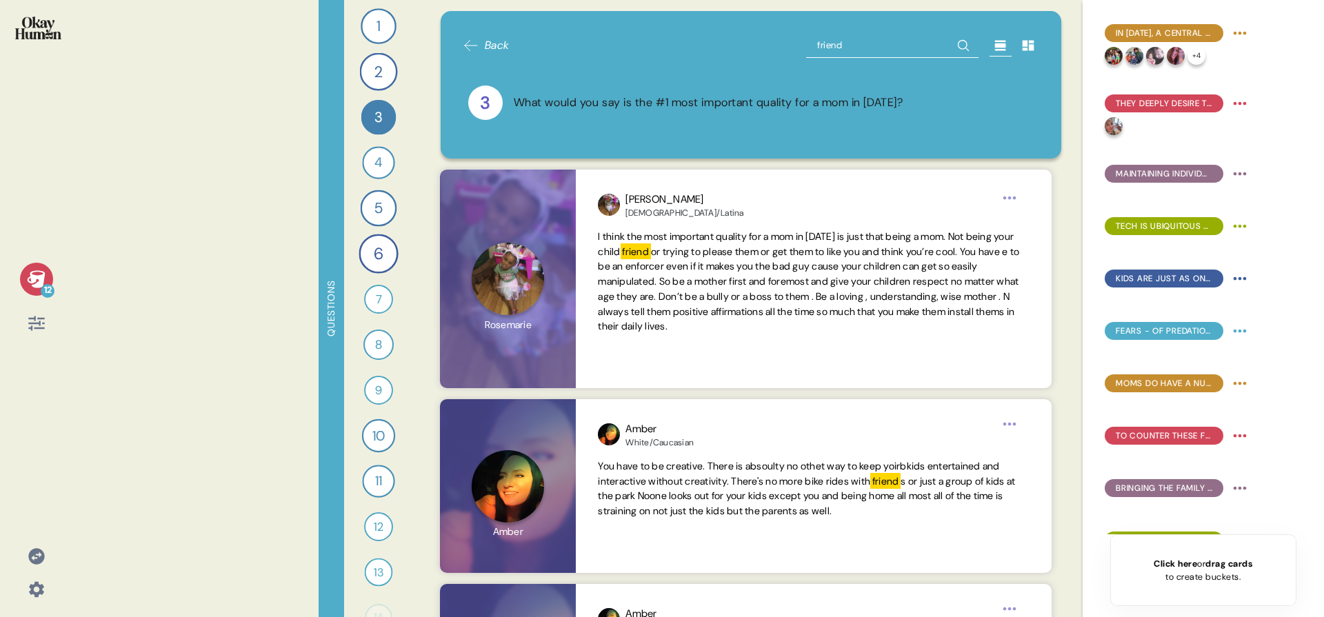
click at [847, 51] on input "friend" at bounding box center [892, 45] width 172 height 25
type input "empath"
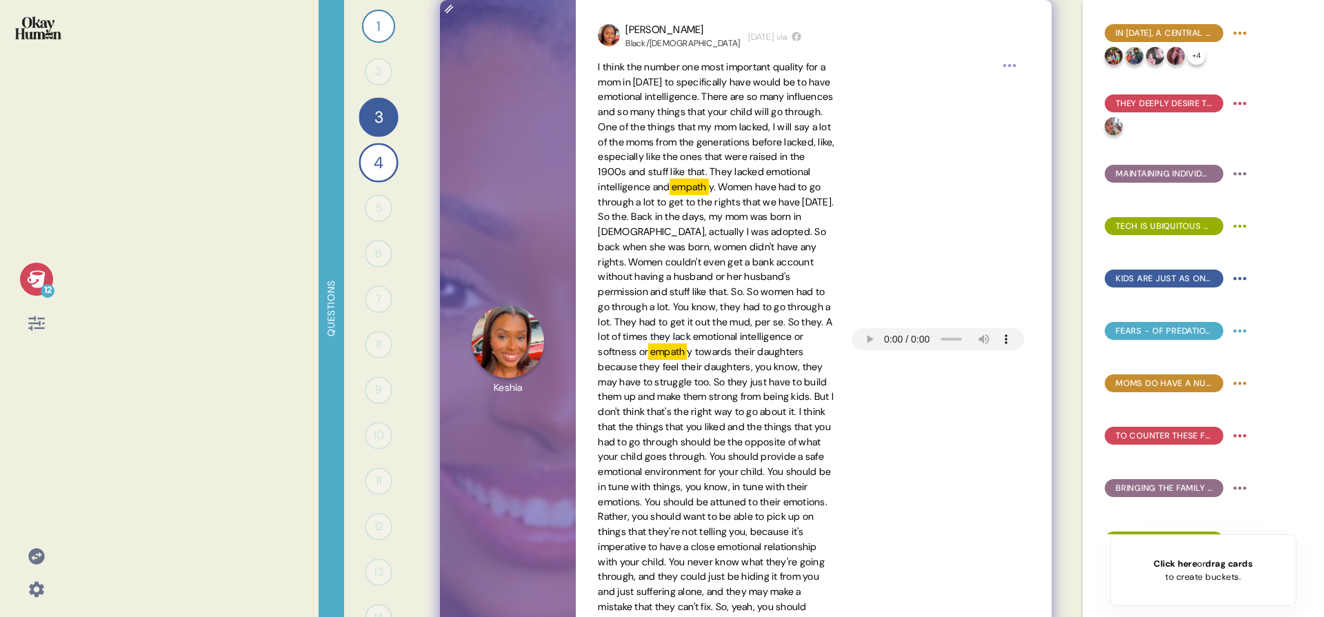
scroll to position [254, 0]
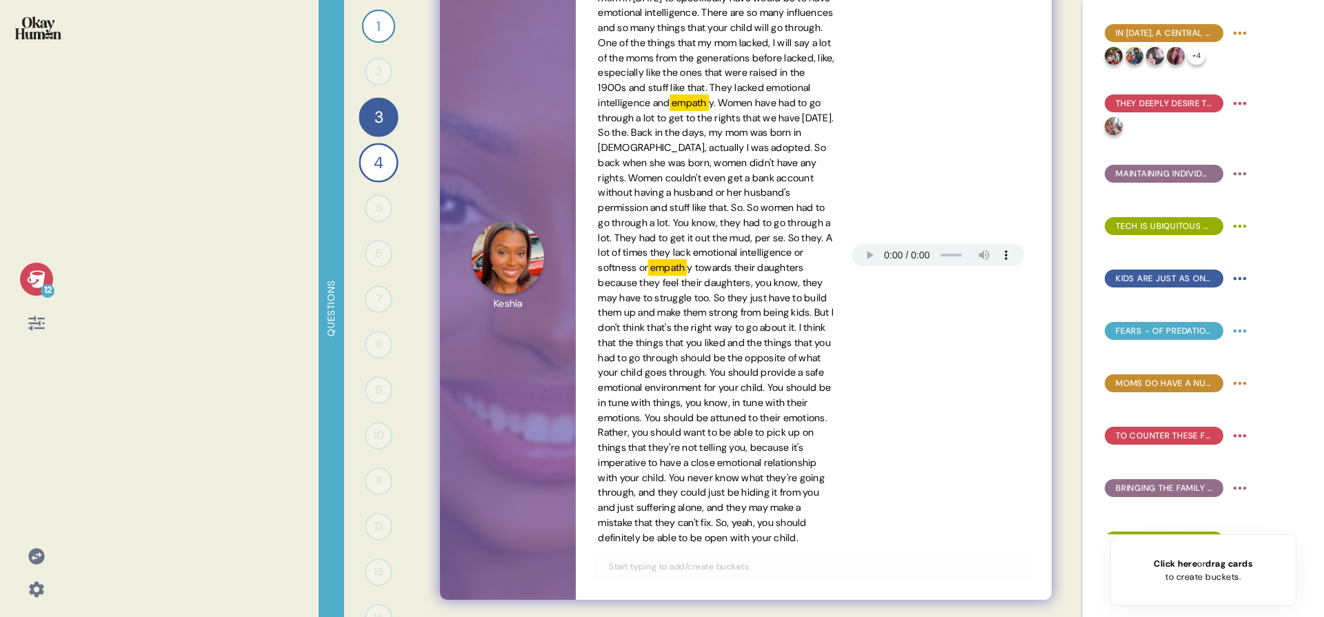
click at [671, 574] on input "text" at bounding box center [814, 566] width 426 height 15
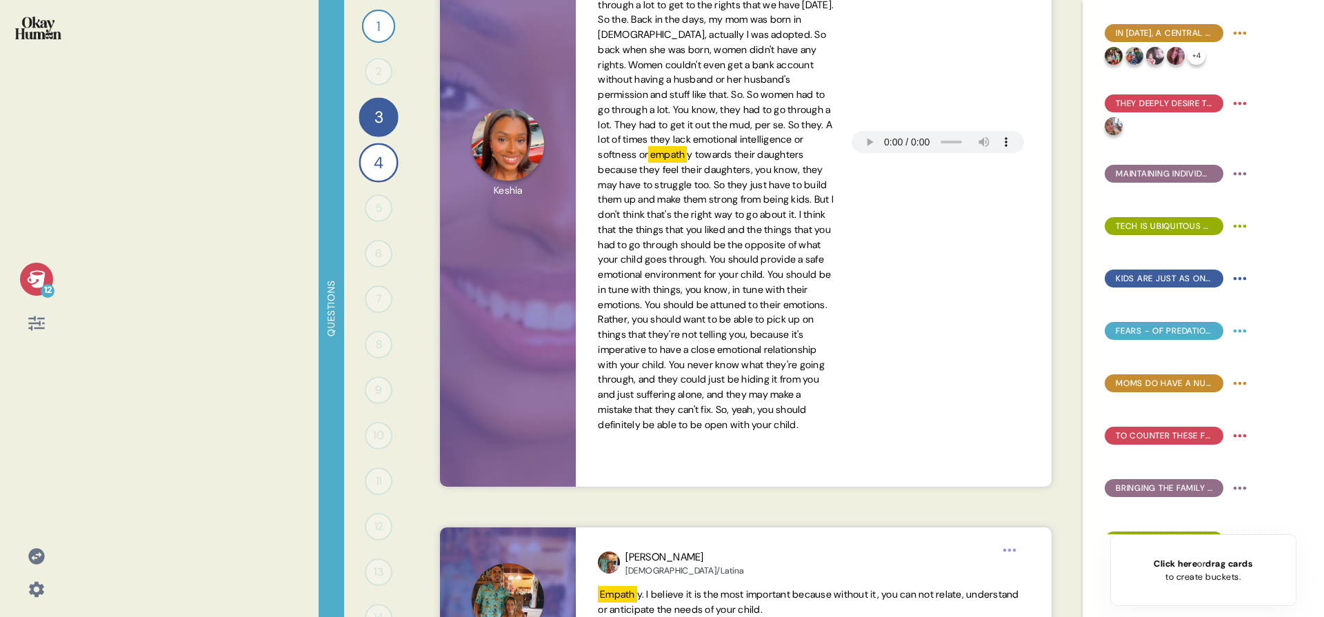
scroll to position [582, 0]
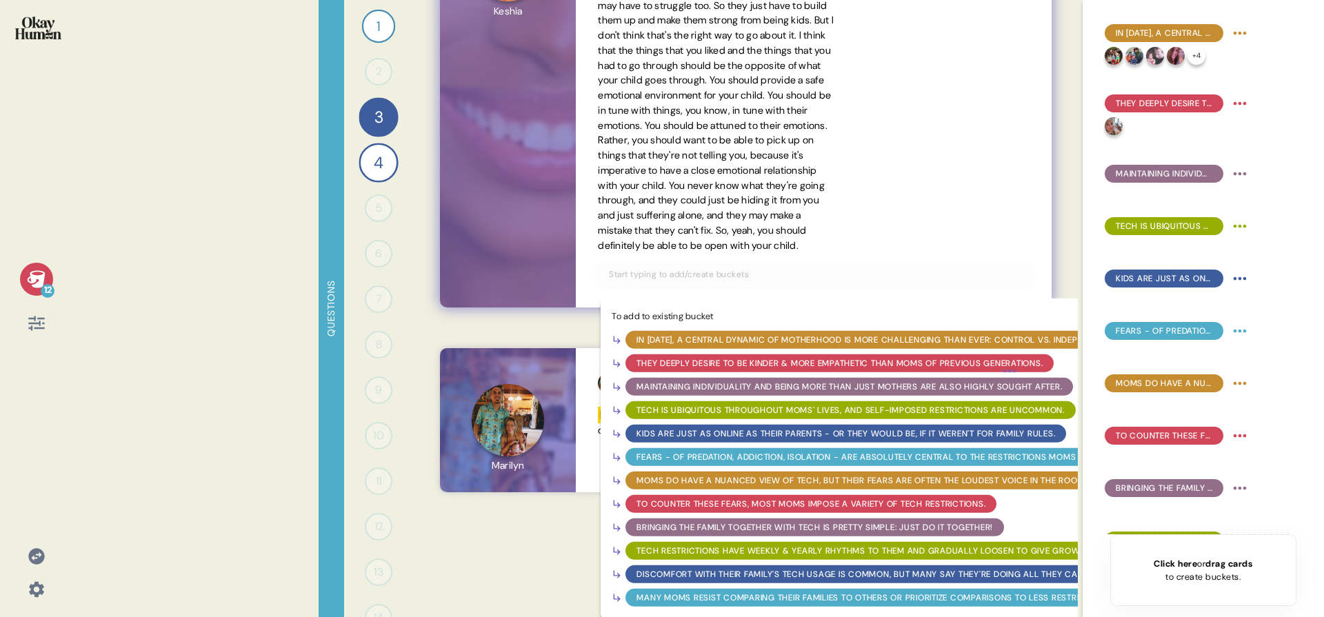
click at [737, 357] on div "They deeply desire to be kinder & more empathetic than moms of previous generat…" at bounding box center [840, 363] width 406 height 12
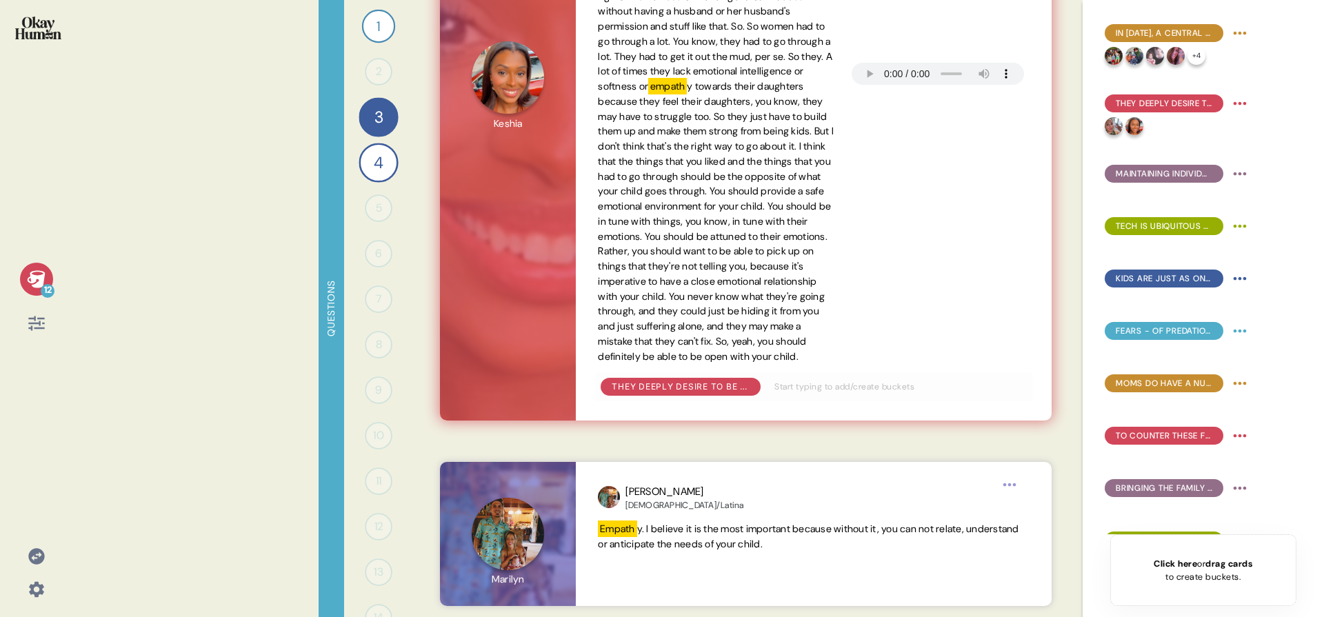
scroll to position [432, 0]
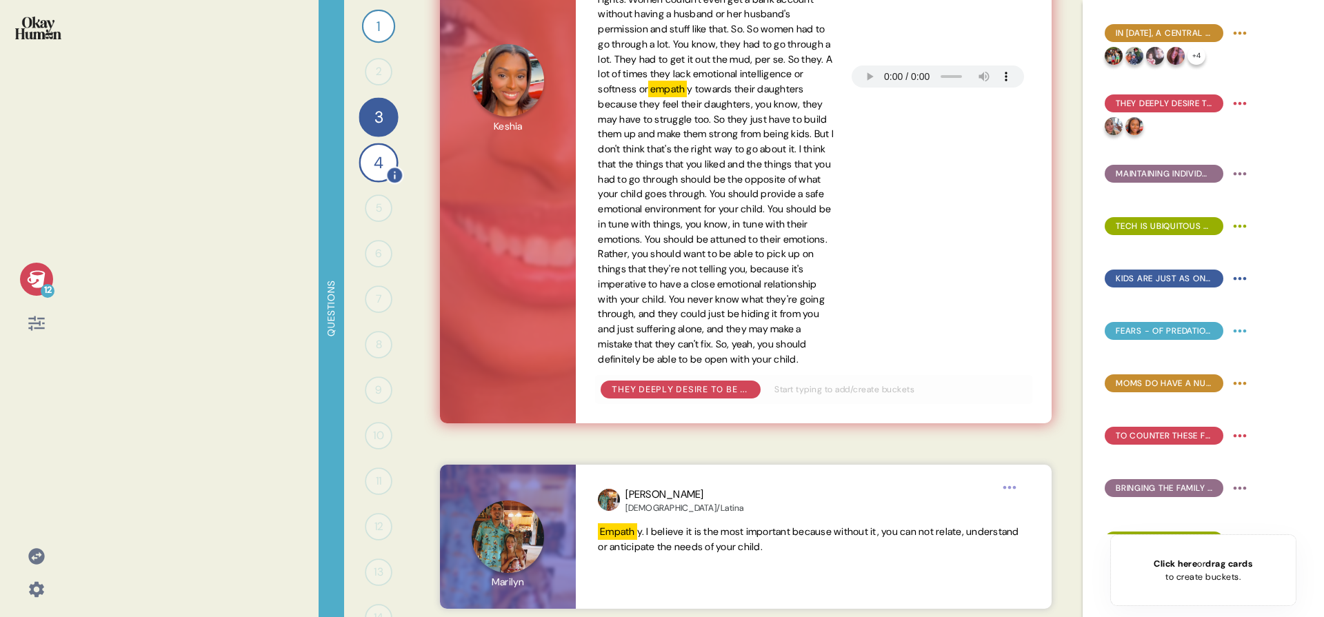
click at [372, 170] on div "4" at bounding box center [378, 162] width 39 height 39
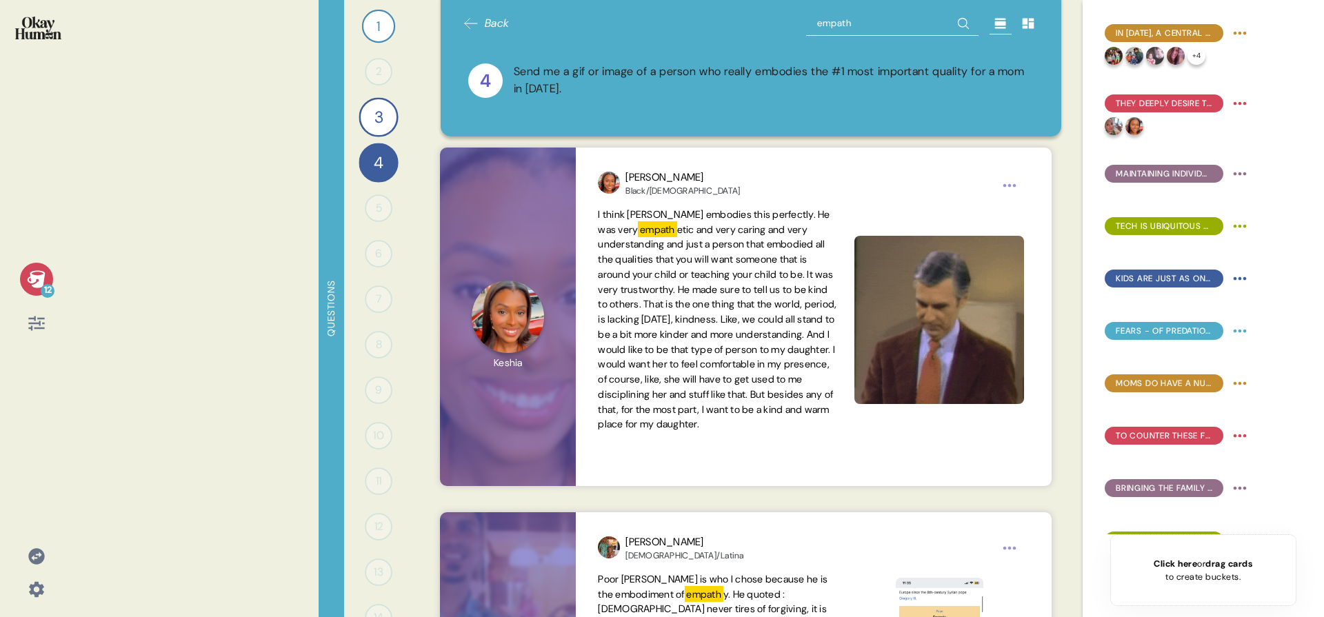
scroll to position [243, 0]
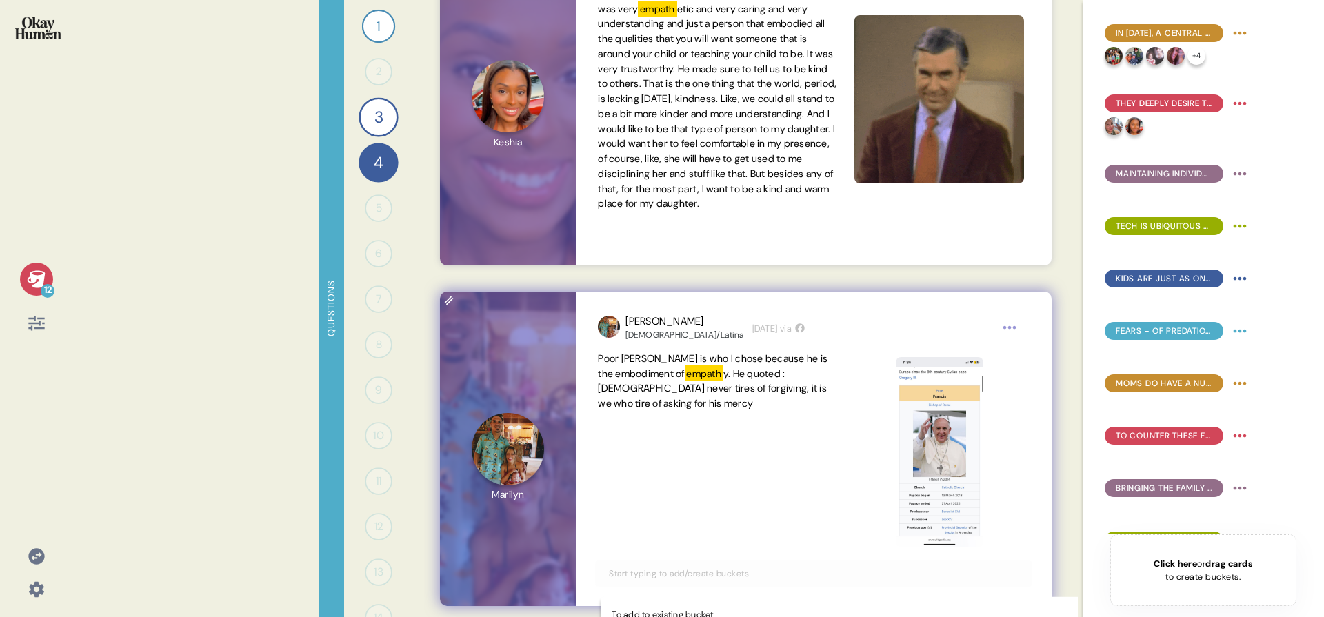
drag, startPoint x: 762, startPoint y: 573, endPoint x: 754, endPoint y: 569, distance: 8.6
click at [761, 573] on input "text" at bounding box center [814, 573] width 426 height 15
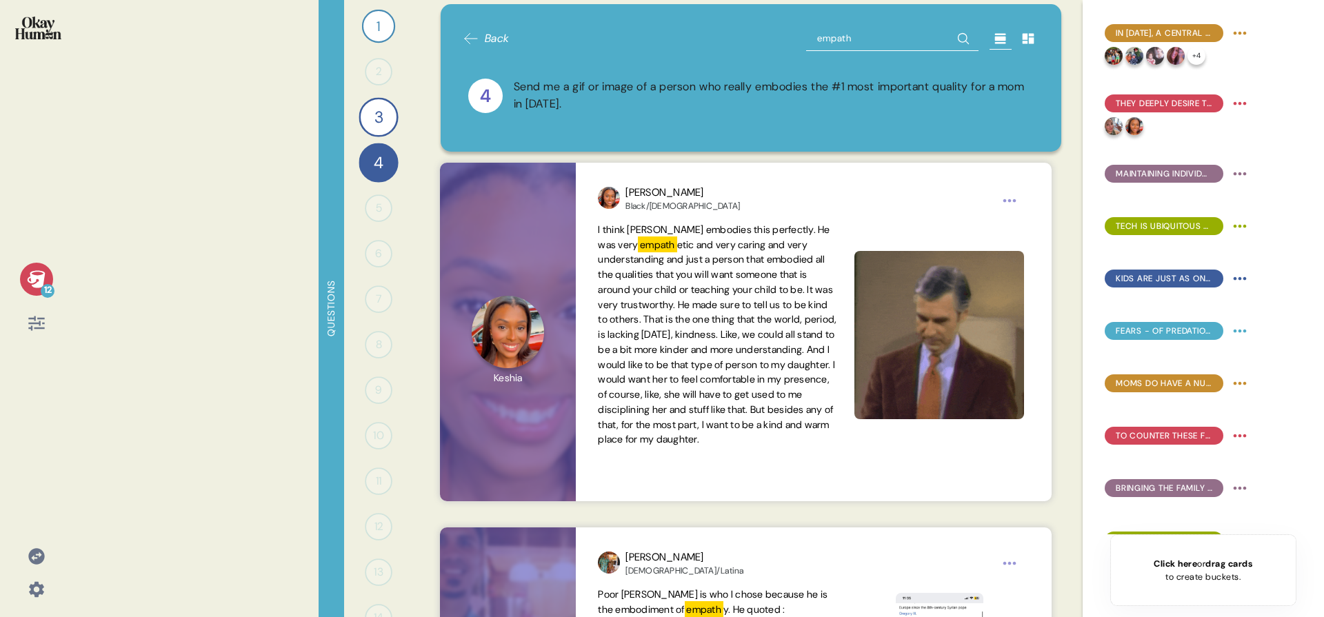
scroll to position [0, 0]
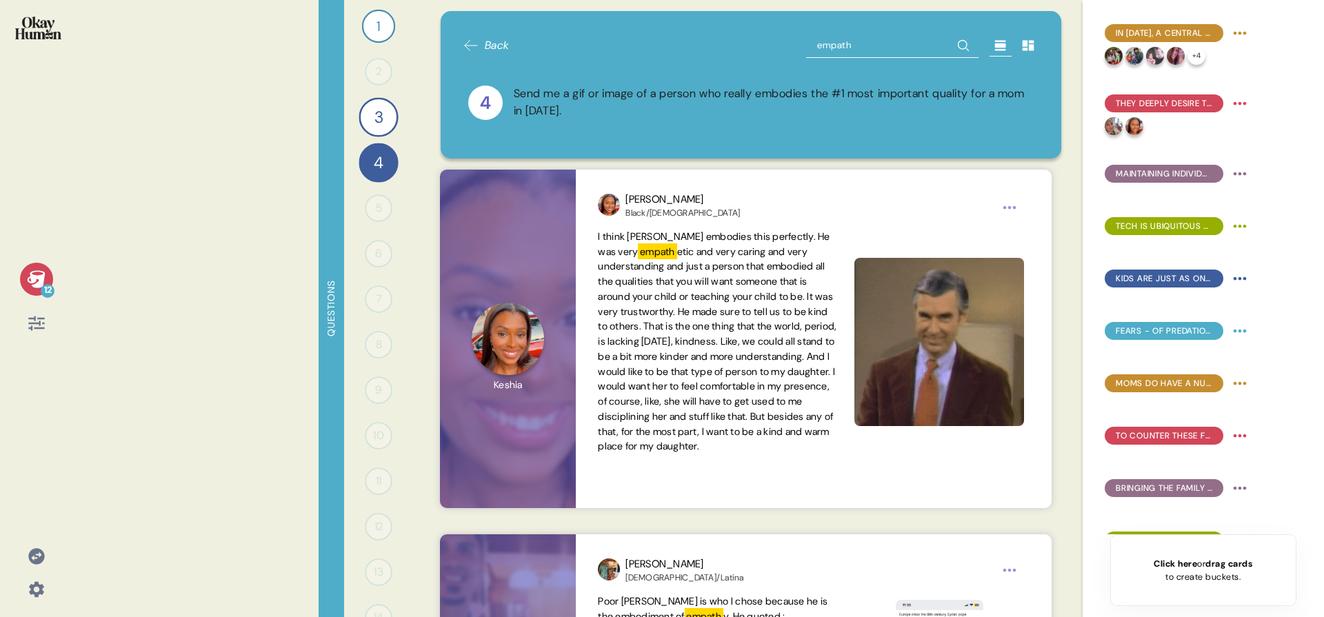
click at [845, 34] on input "empath" at bounding box center [892, 45] width 172 height 25
type input "kind"
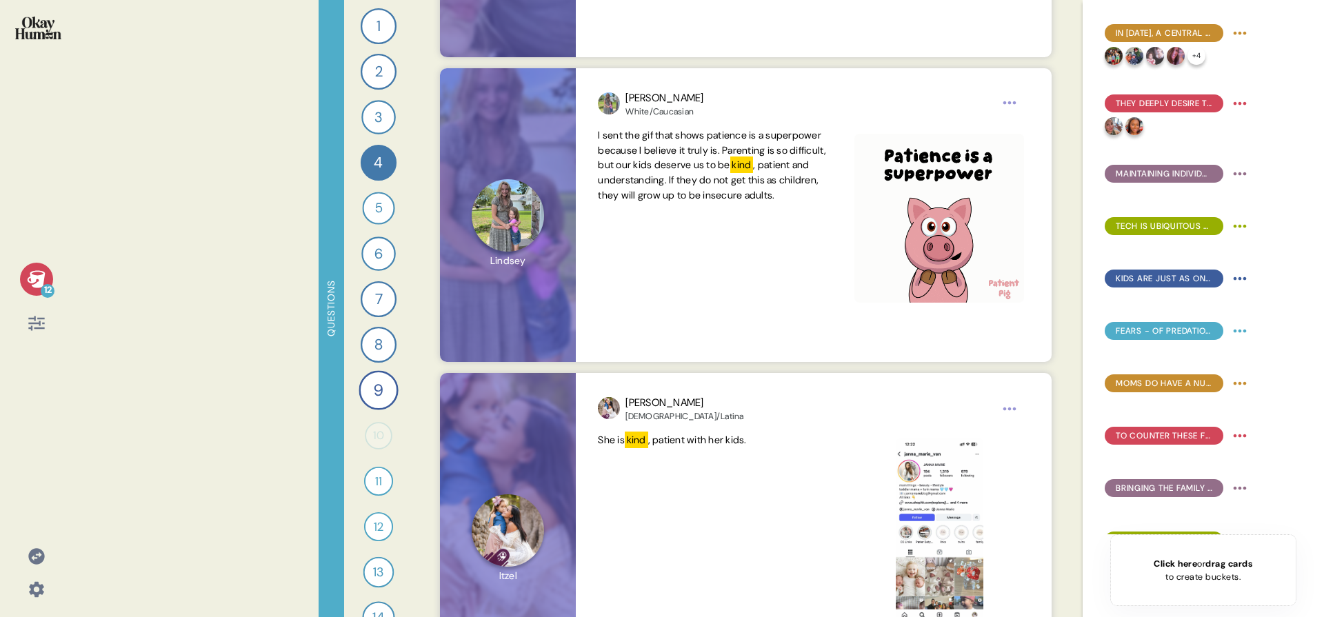
scroll to position [1118, 0]
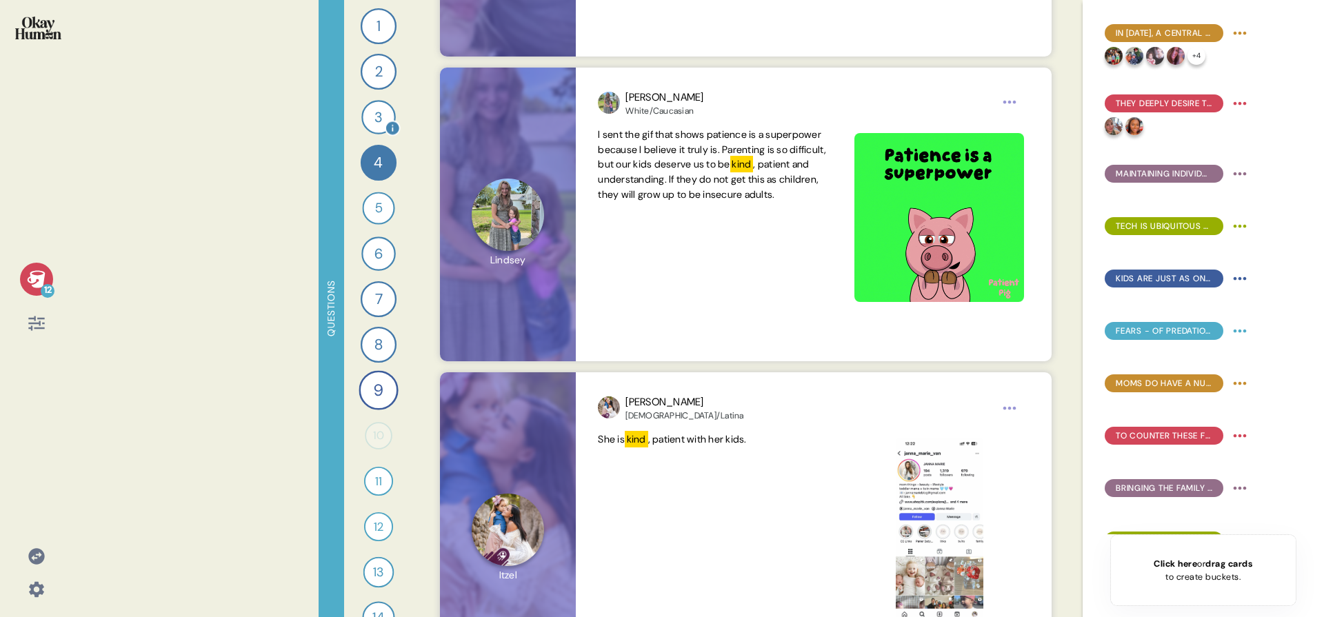
click at [385, 115] on div "3" at bounding box center [378, 117] width 34 height 34
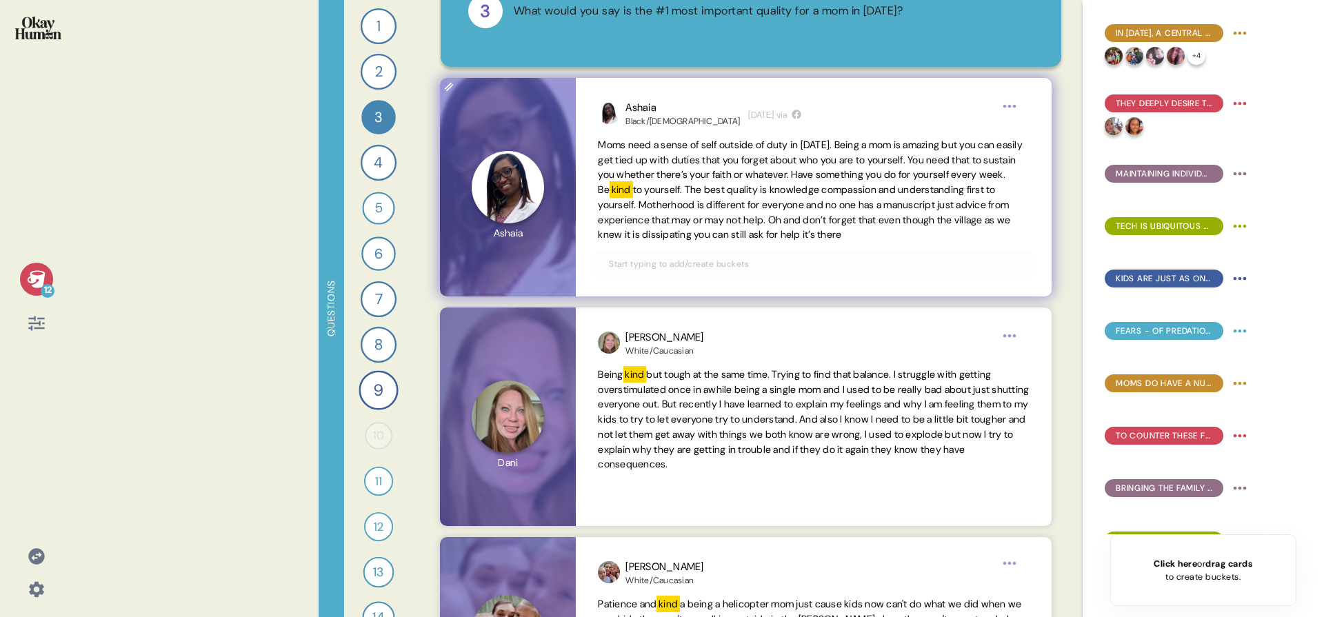
scroll to position [136, 0]
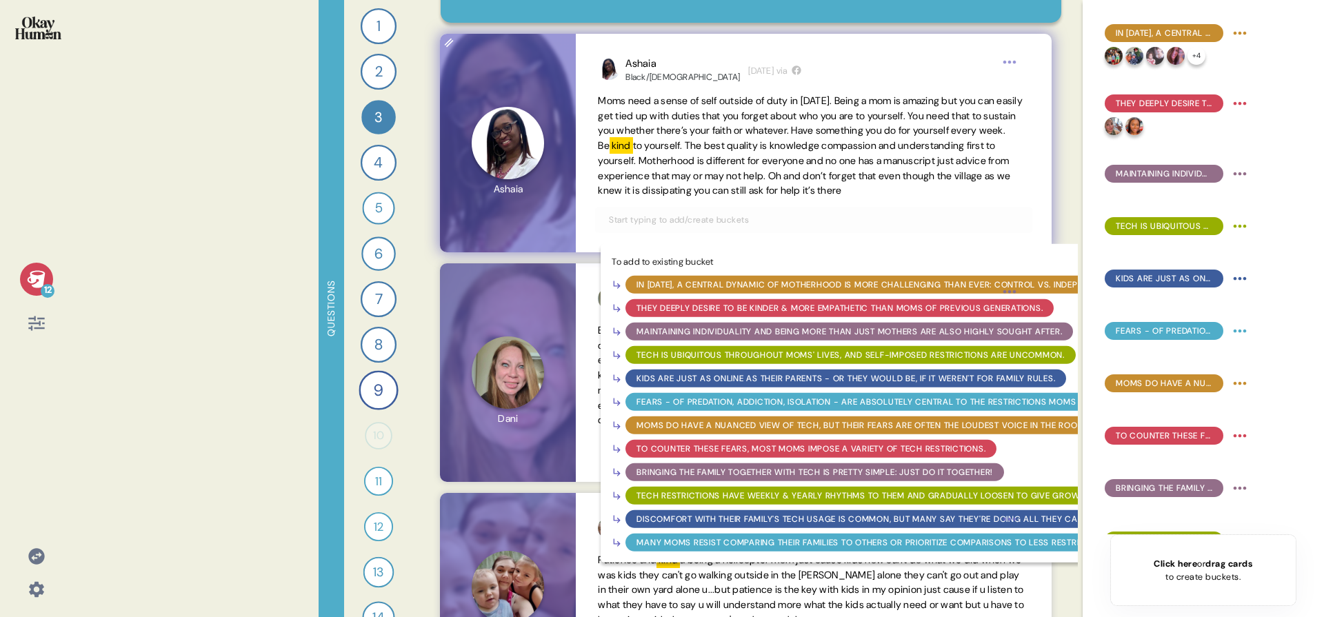
click at [817, 220] on input "text" at bounding box center [814, 219] width 426 height 15
click at [783, 328] on div "Maintaining individuality and being more than just mothers are also highly soug…" at bounding box center [850, 332] width 426 height 12
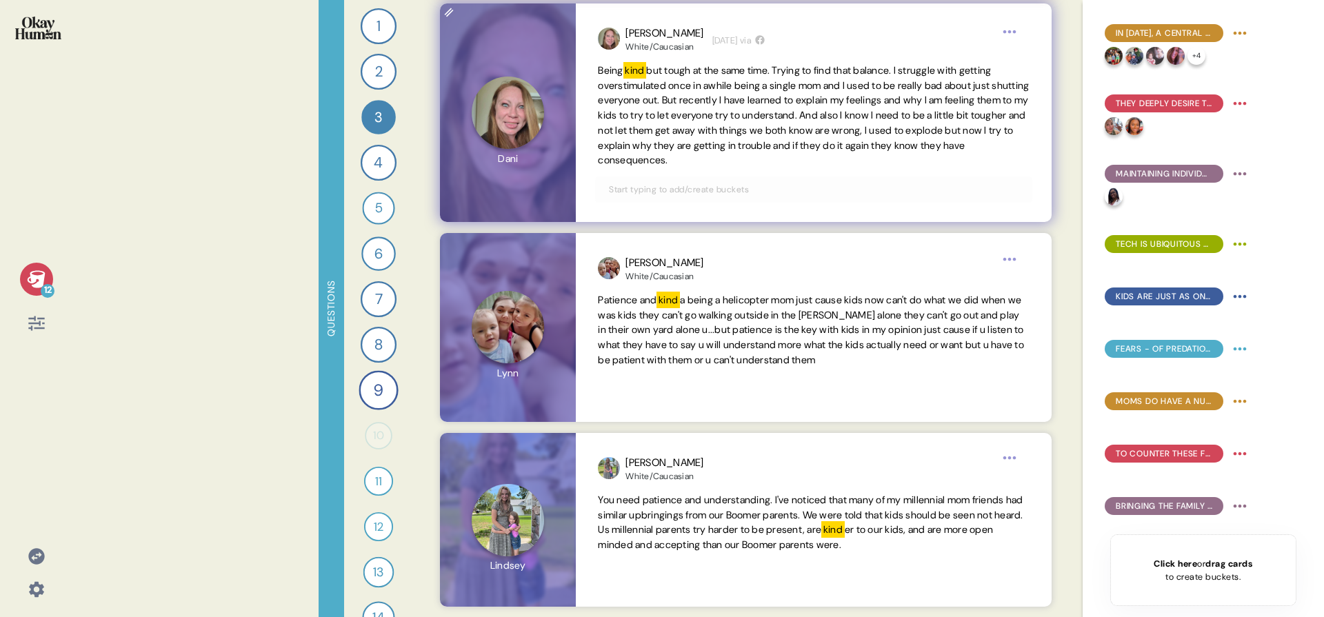
scroll to position [399, 0]
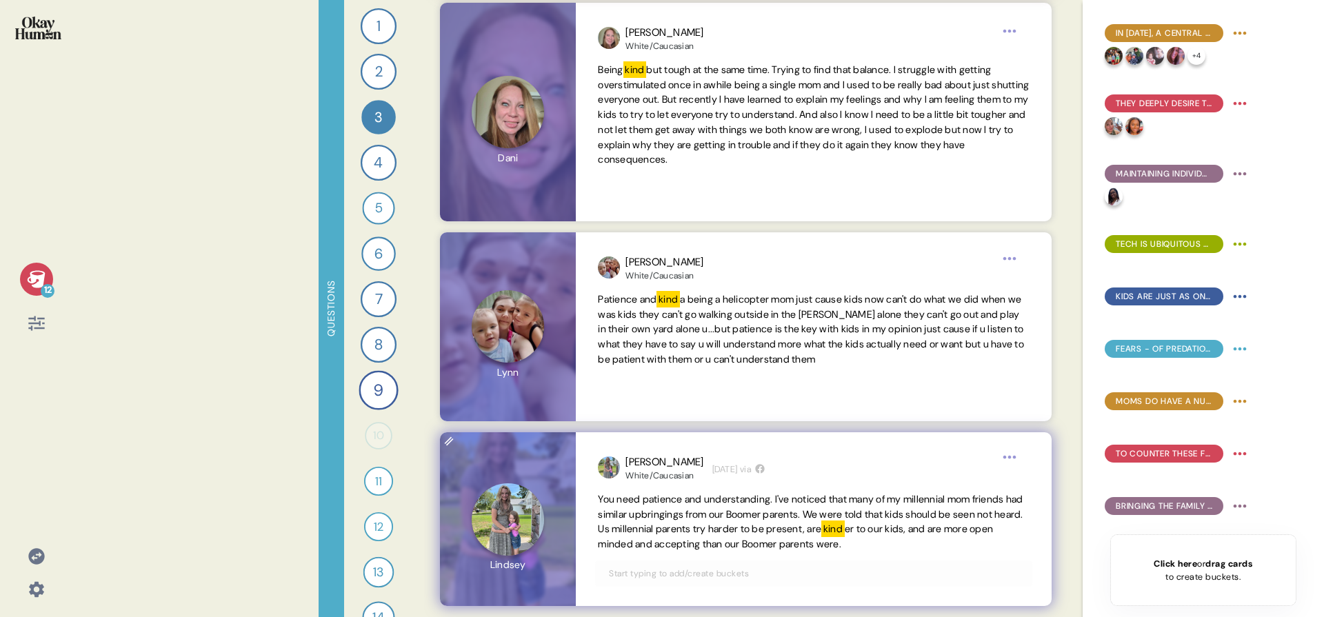
click at [750, 574] on input "text" at bounding box center [814, 573] width 426 height 15
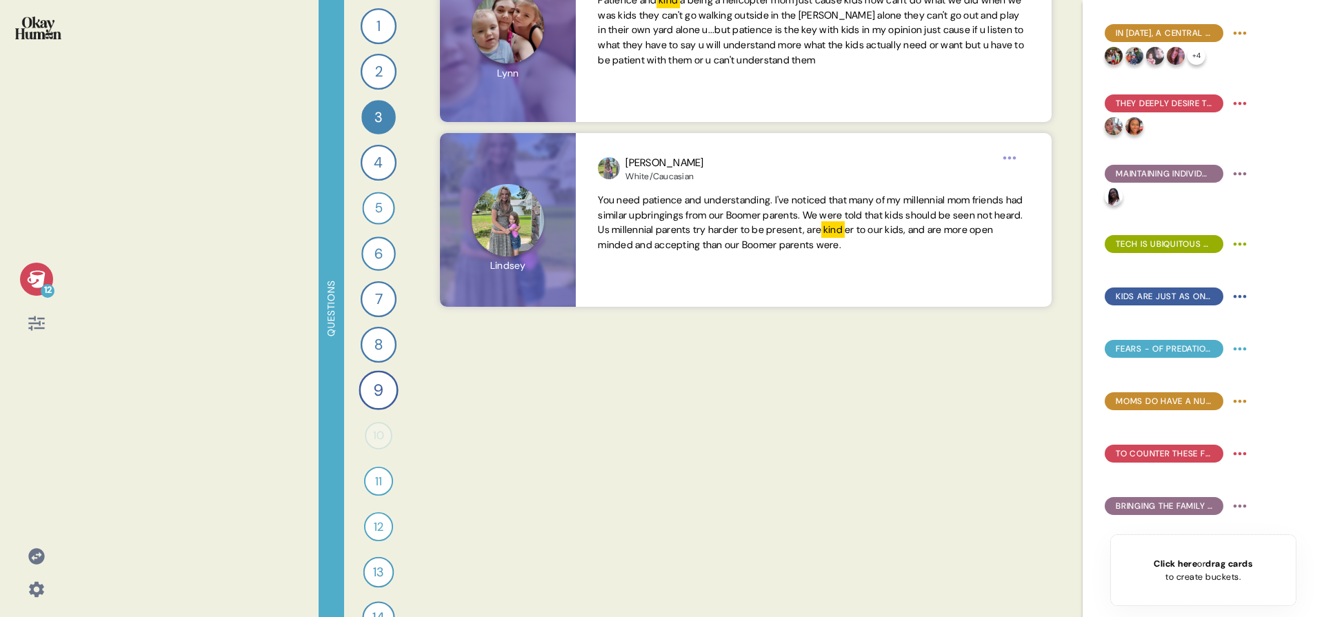
scroll to position [709, 0]
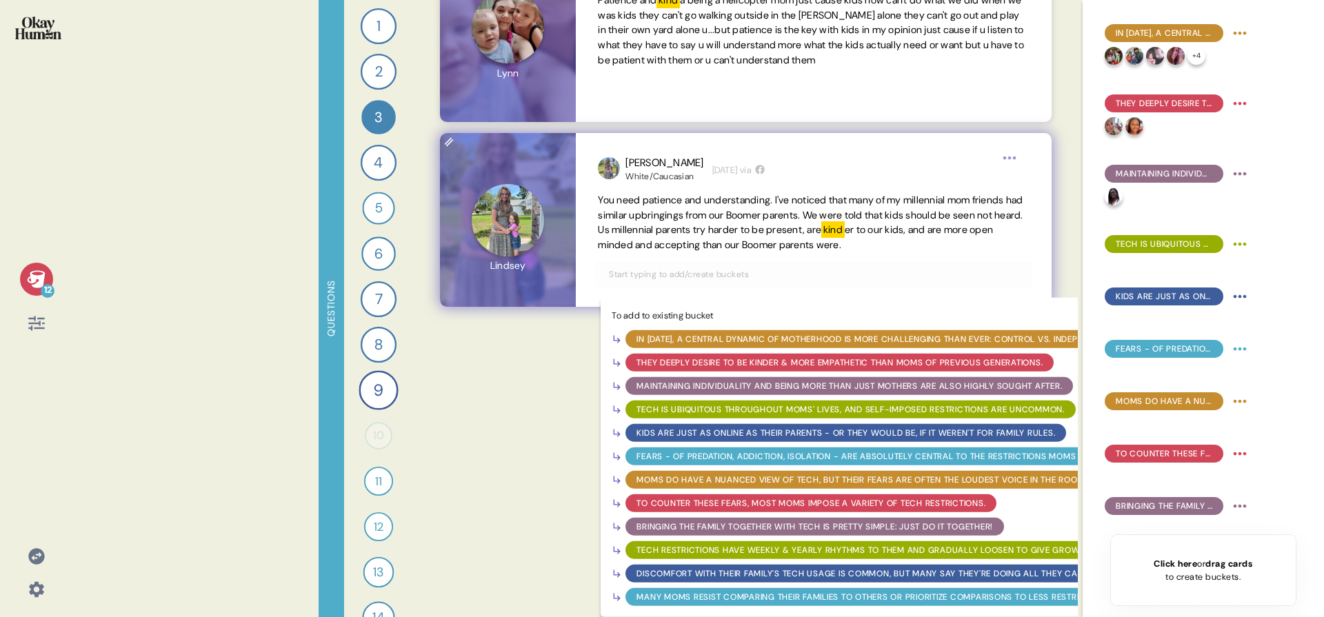
click at [761, 357] on div "They deeply desire to be kinder & more empathetic than moms of previous generat…" at bounding box center [840, 363] width 406 height 12
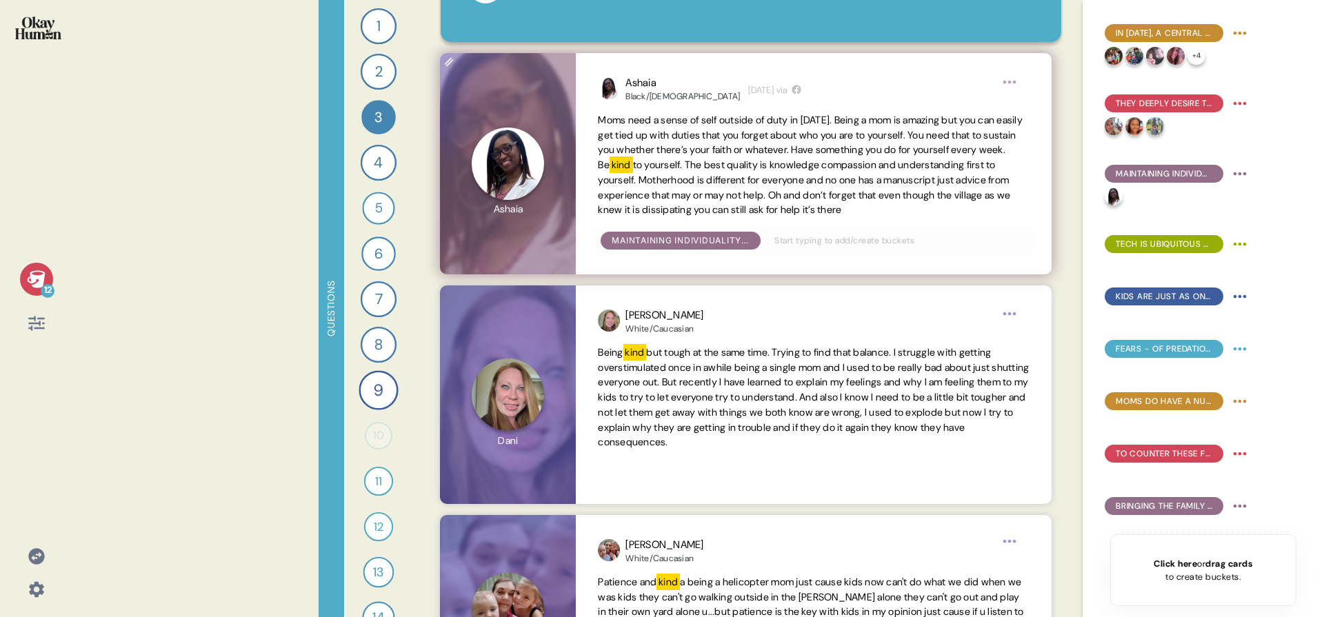
scroll to position [0, 0]
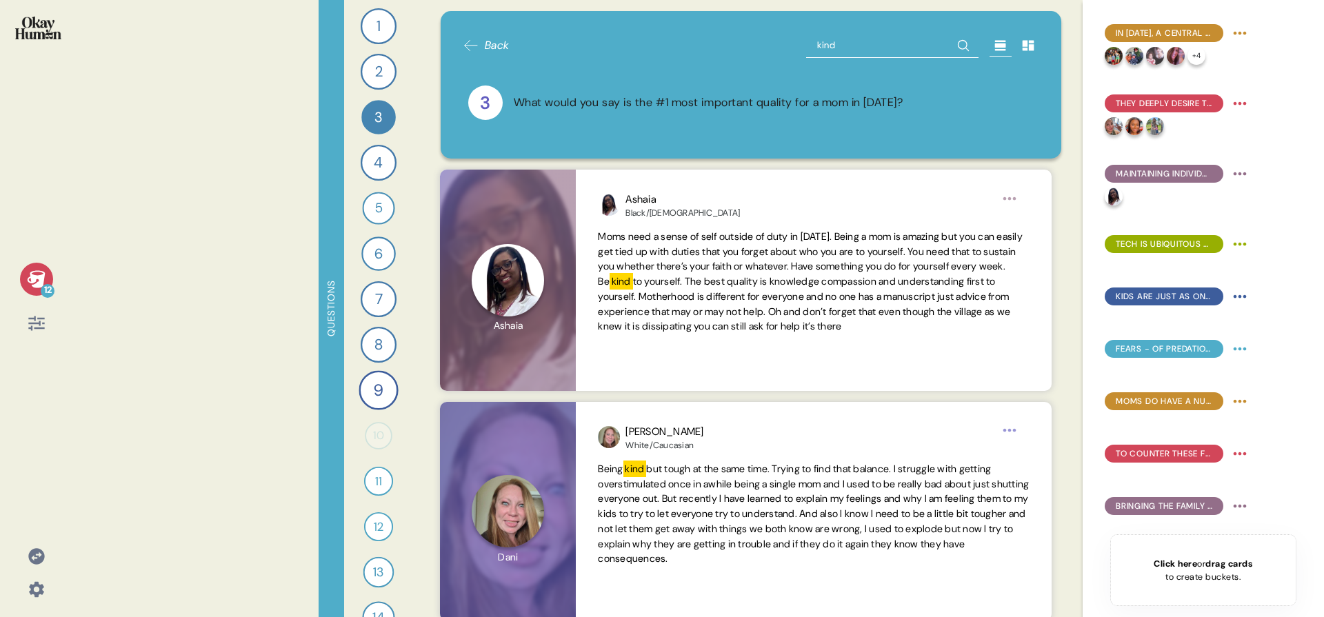
click at [825, 47] on input "kind" at bounding box center [892, 45] width 172 height 25
type input "listen"
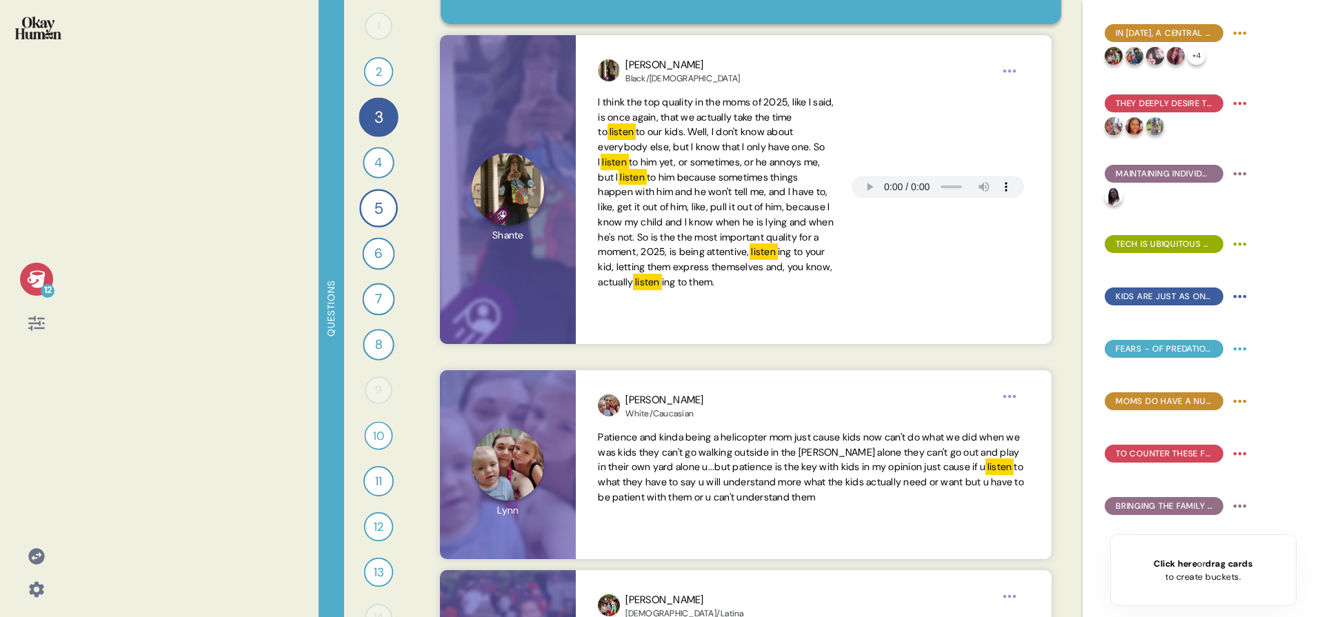
scroll to position [79, 0]
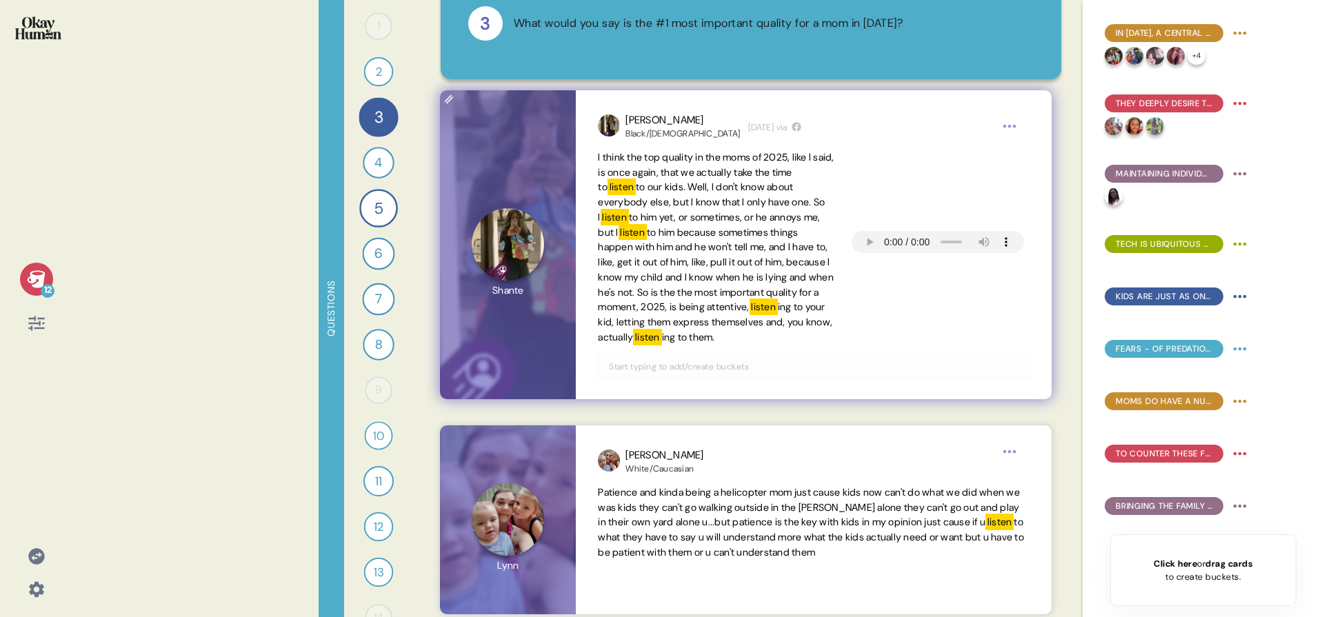
click at [741, 374] on input "text" at bounding box center [814, 366] width 426 height 15
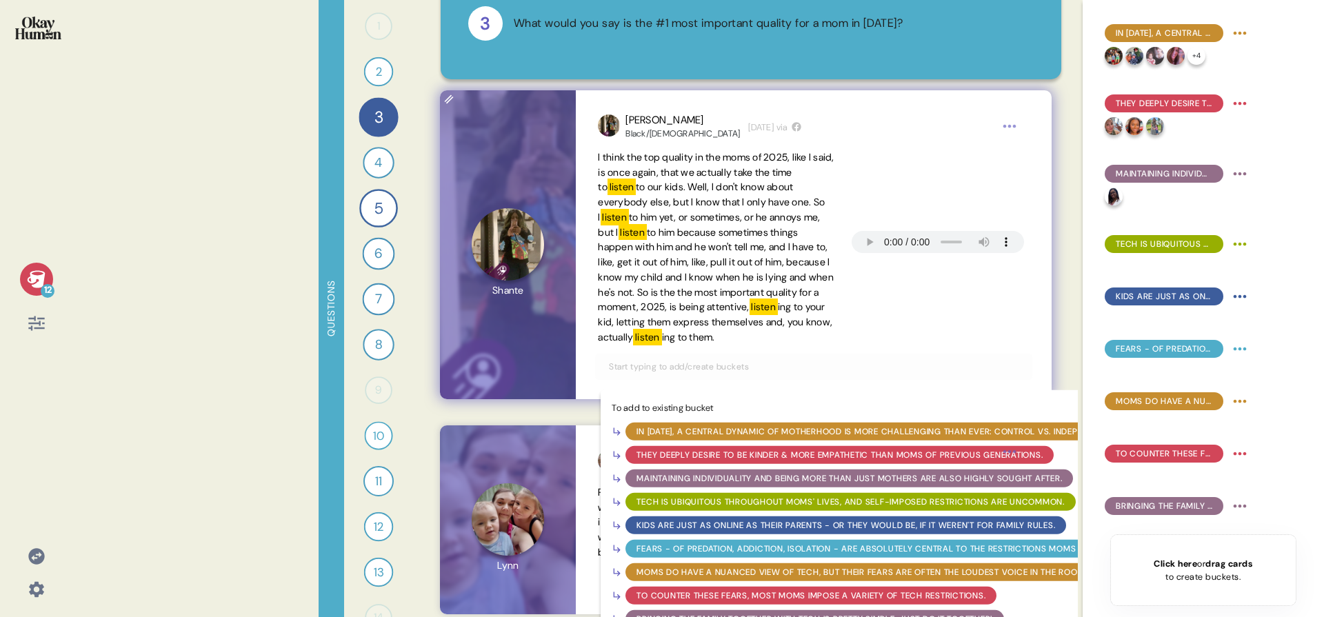
click at [703, 461] on div "They deeply desire to be kinder & more empathetic than moms of previous generat…" at bounding box center [840, 455] width 406 height 12
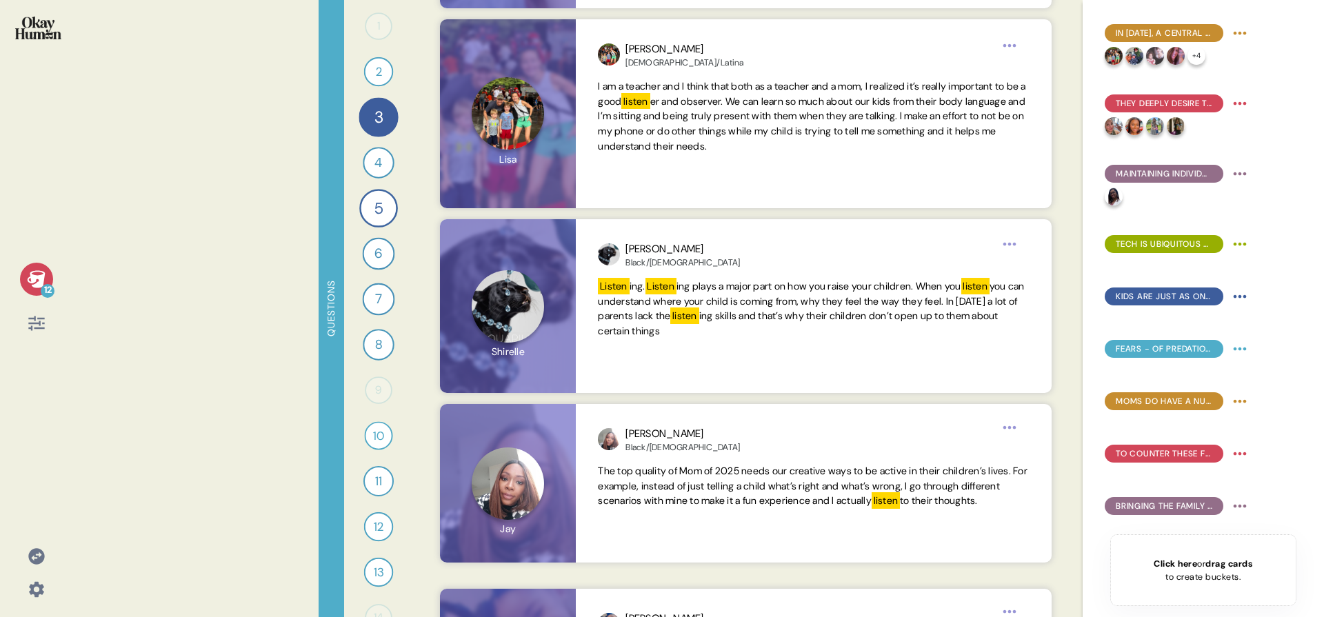
scroll to position [728, 0]
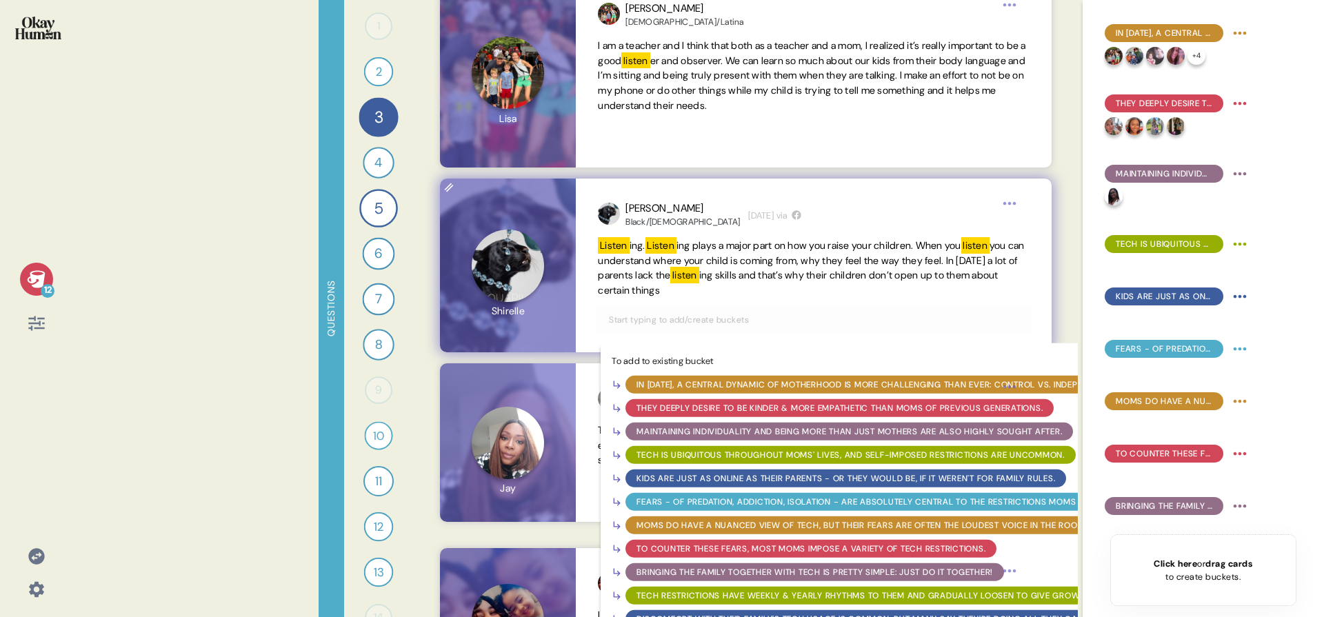
click at [863, 312] on input "text" at bounding box center [814, 319] width 426 height 15
click at [839, 408] on div "They deeply desire to be kinder & more empathetic than moms of previous generat…" at bounding box center [840, 408] width 406 height 12
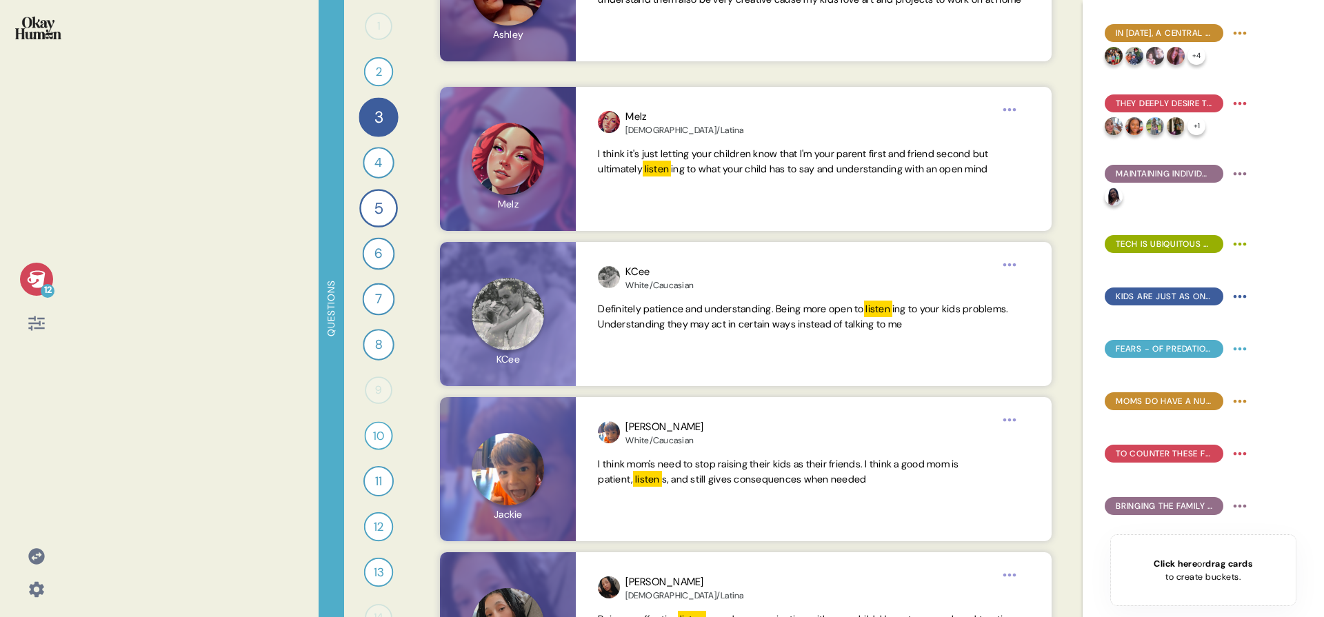
scroll to position [1361, 0]
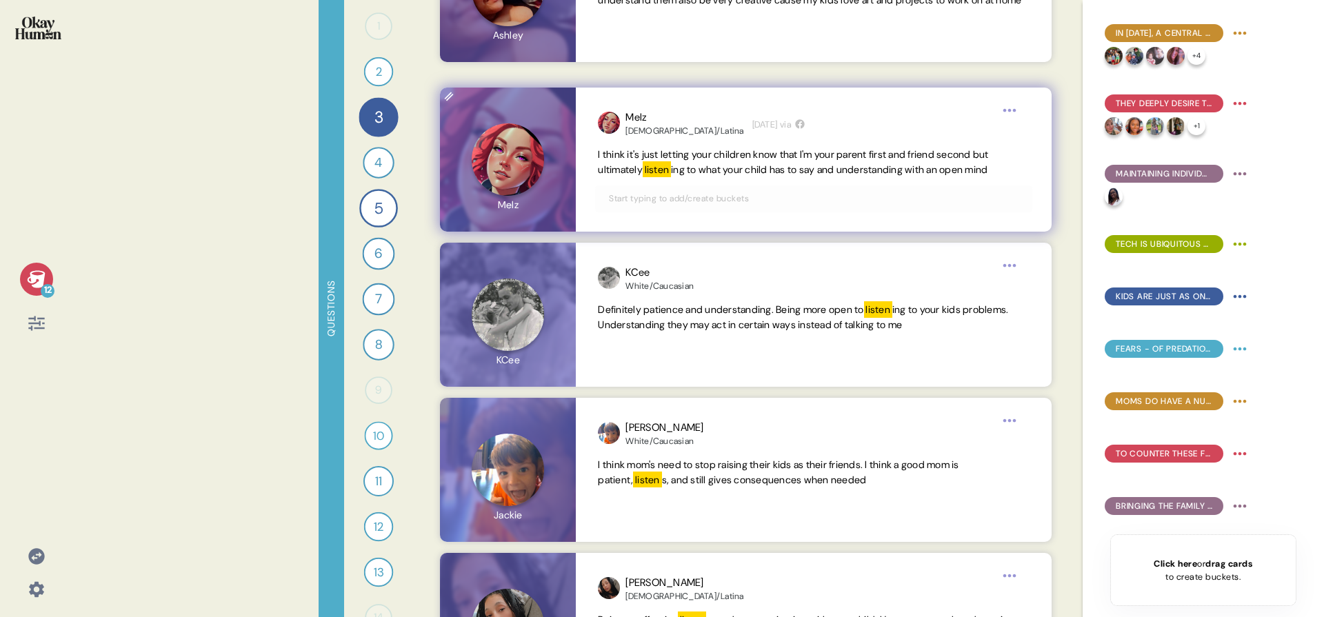
click at [773, 198] on input "text" at bounding box center [814, 198] width 426 height 15
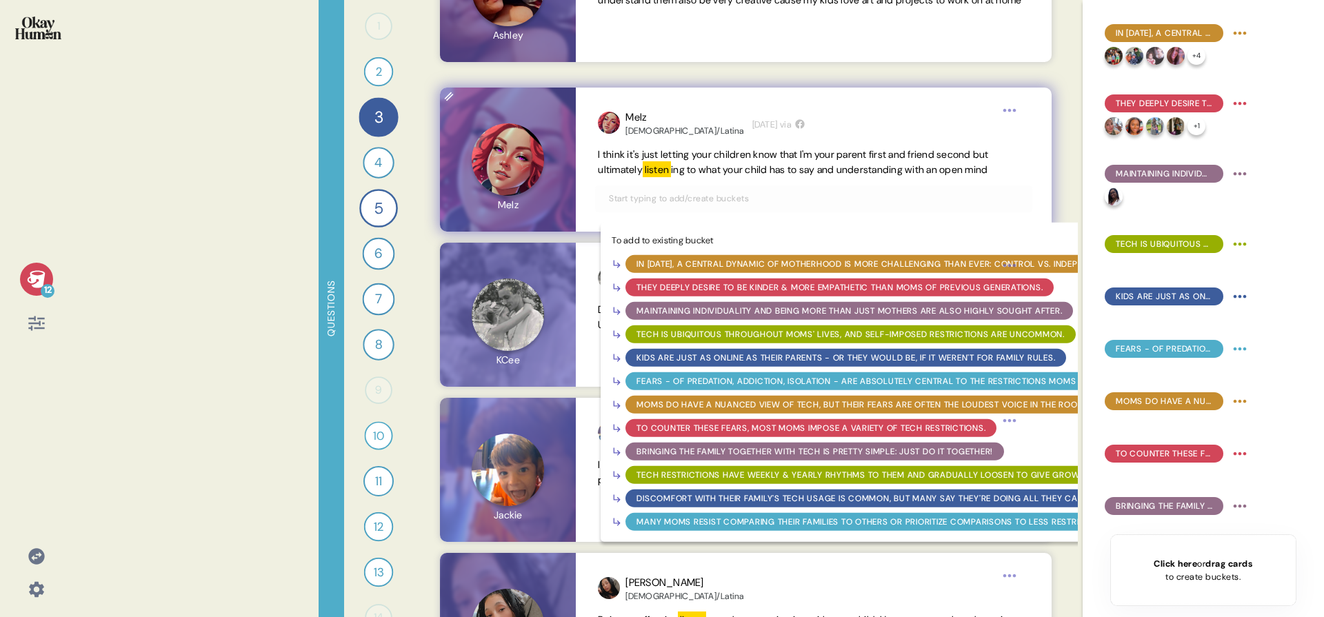
click at [777, 288] on div "They deeply desire to be kinder & more empathetic than moms of previous generat…" at bounding box center [840, 287] width 406 height 12
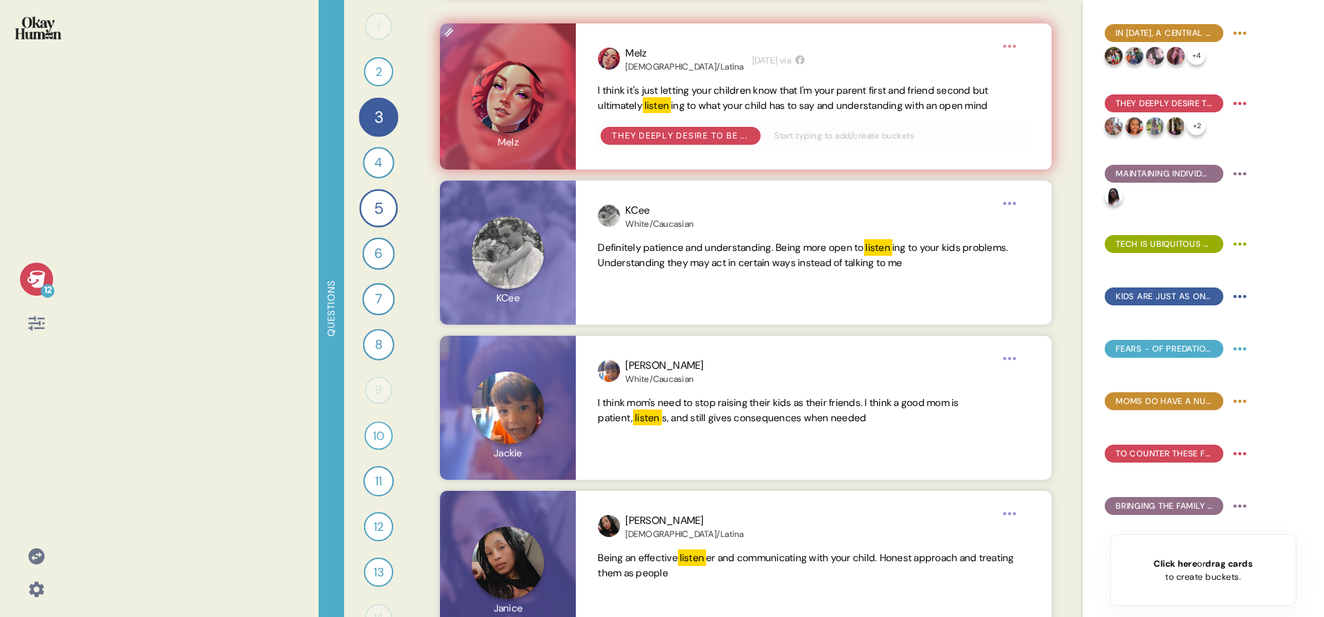
scroll to position [1428, 0]
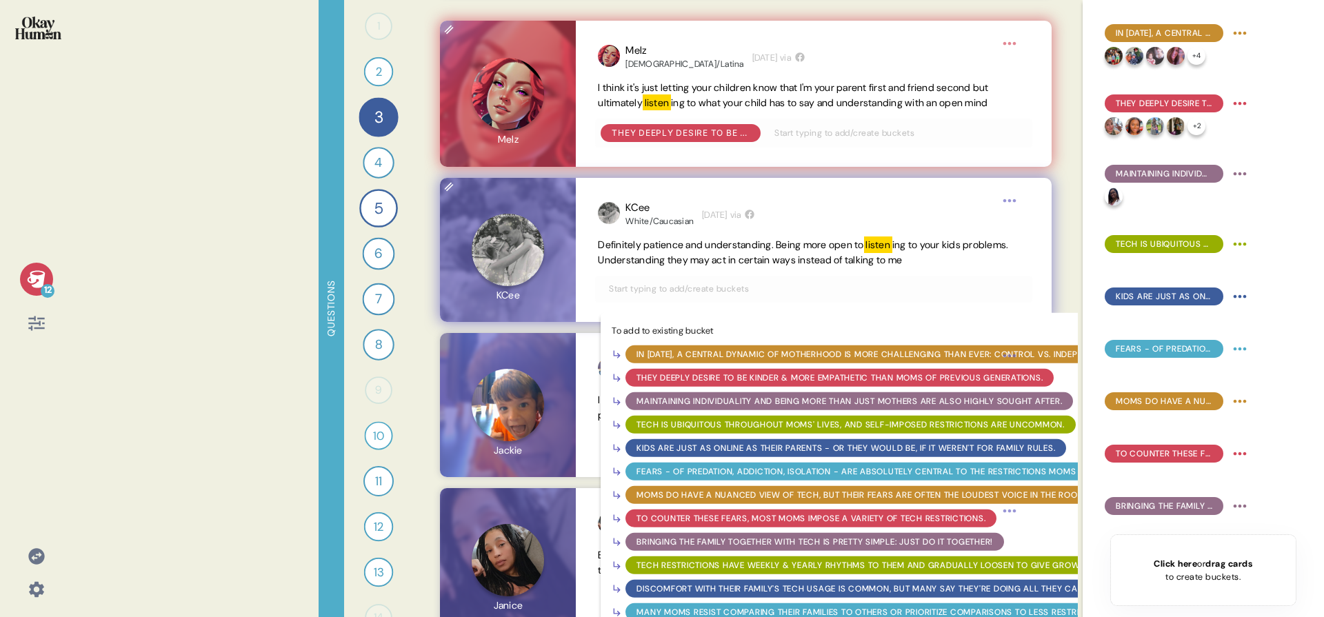
click at [801, 288] on input "text" at bounding box center [814, 288] width 426 height 15
click at [742, 378] on div "They deeply desire to be kinder & more empathetic than moms of previous generat…" at bounding box center [840, 377] width 406 height 12
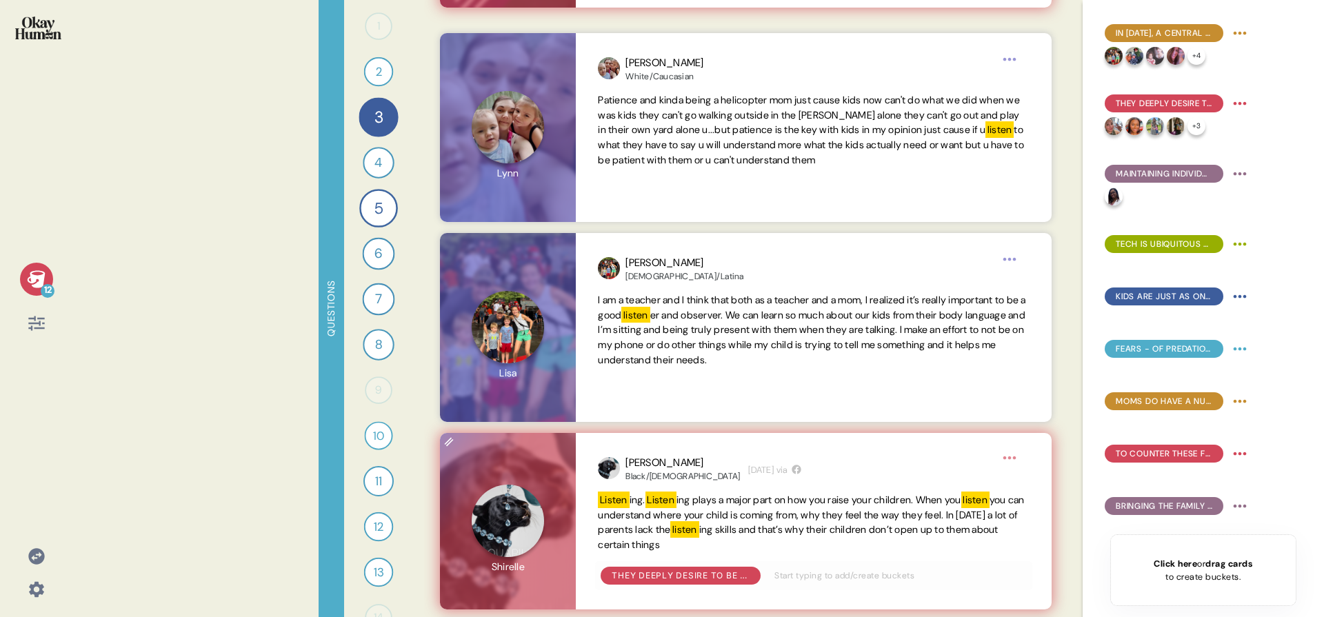
scroll to position [0, 0]
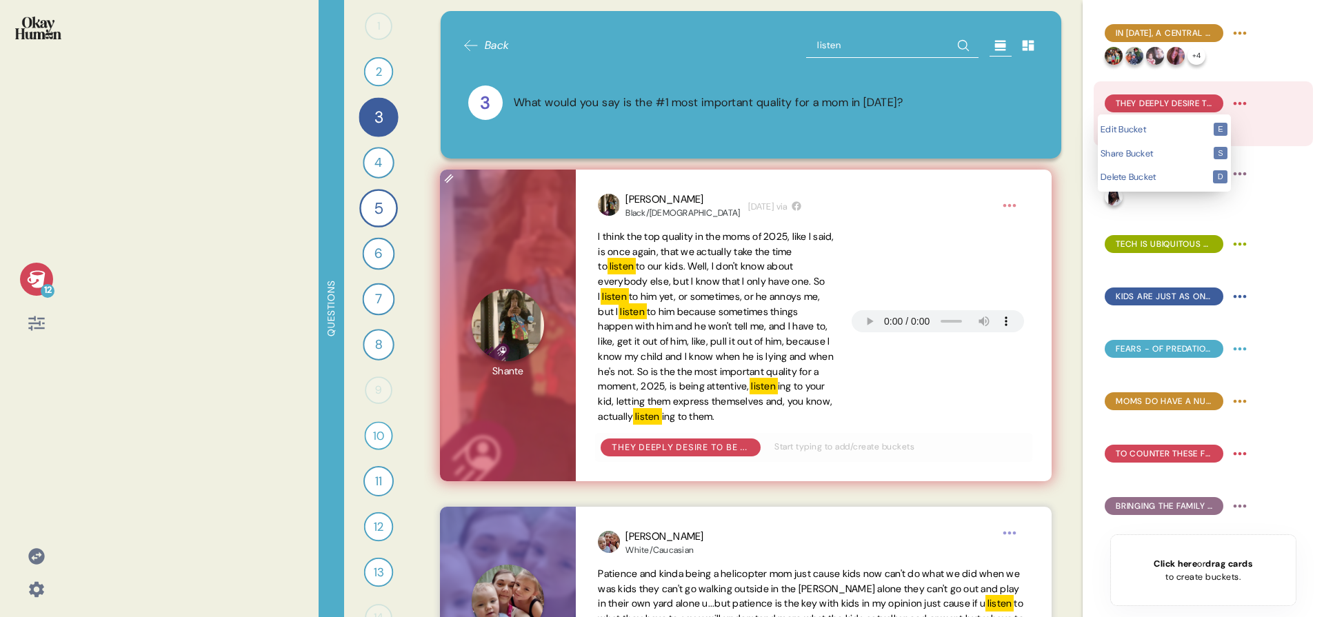
click at [1234, 106] on html "12 Questions 1 0 Responses Responses 2 How would you explain to a mom from a pr…" at bounding box center [662, 308] width 1324 height 617
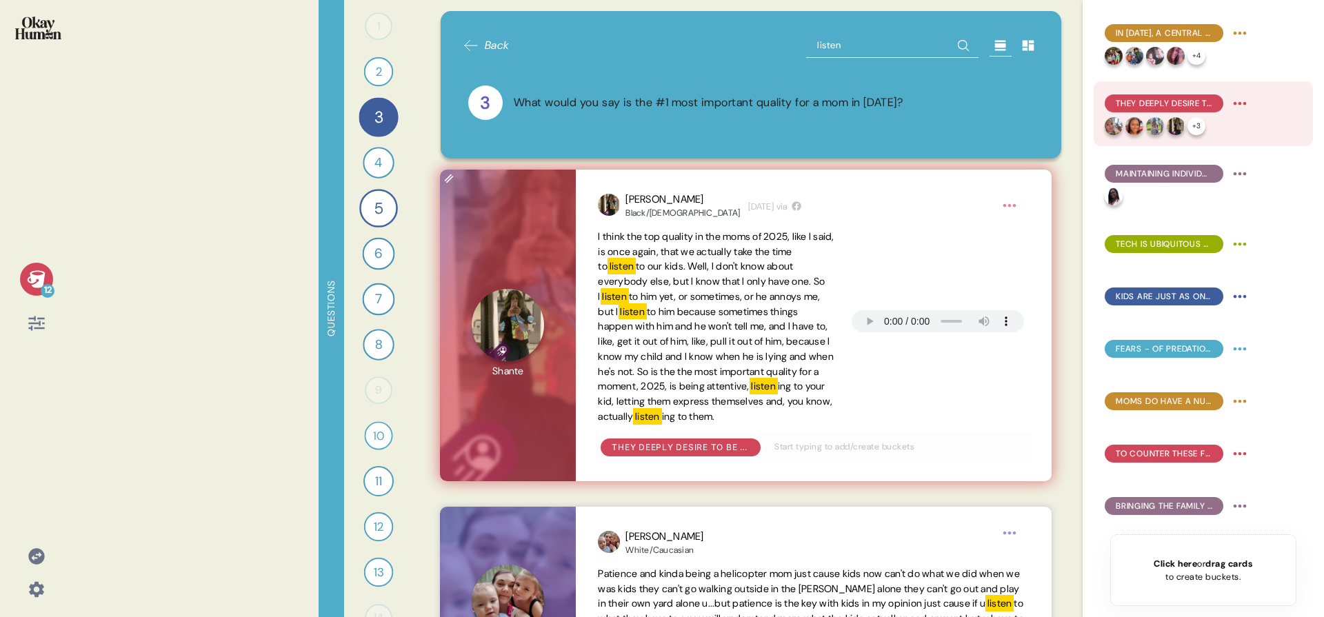
click at [1212, 104] on html "12 Questions 1 0 Responses Responses 2 How would you explain to a mom from a pr…" at bounding box center [662, 308] width 1324 height 617
click at [1202, 100] on span "They deeply desire to be kinder & more empathetic than moms of previous generat…" at bounding box center [1164, 103] width 97 height 12
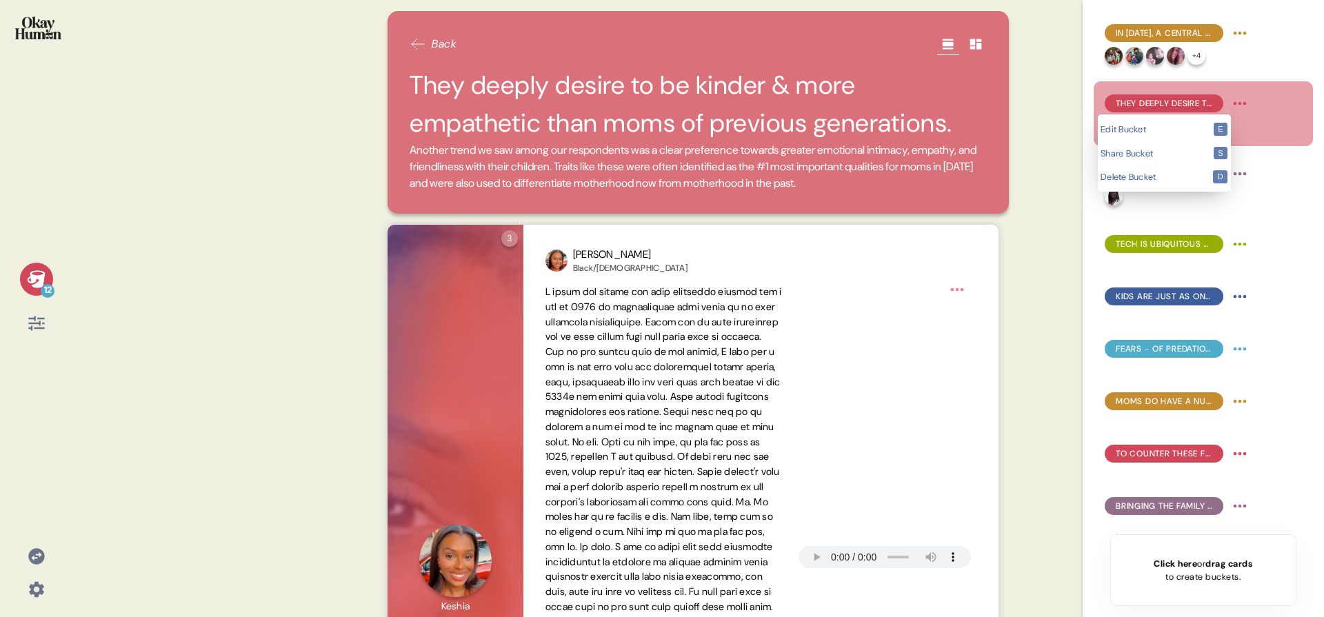
click at [1236, 102] on html "12 Back They deeply desire to be kinder & more empathetic than moms of previous…" at bounding box center [662, 308] width 1324 height 617
click at [1225, 123] on kbd "e" at bounding box center [1221, 129] width 14 height 13
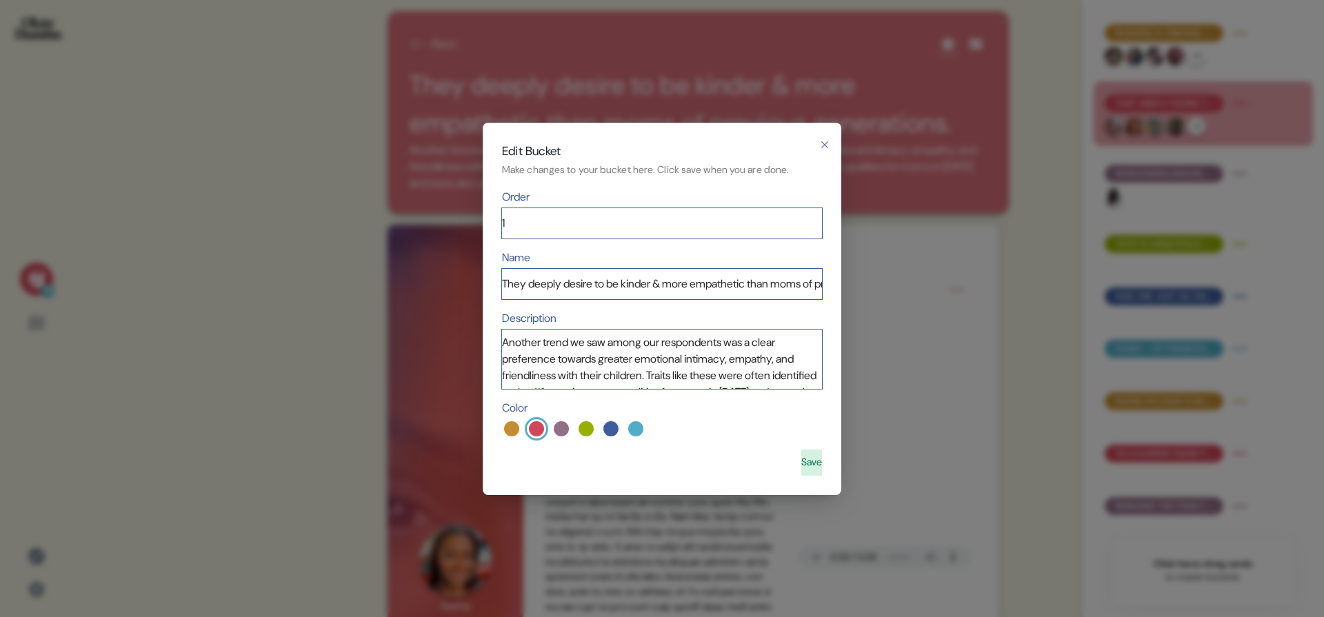
scroll to position [3, 0]
click at [623, 369] on textarea "Another trend we saw among our respondents was a clear preference towards great…" at bounding box center [662, 359] width 320 height 59
drag, startPoint x: 681, startPoint y: 359, endPoint x: 641, endPoint y: 373, distance: 42.3
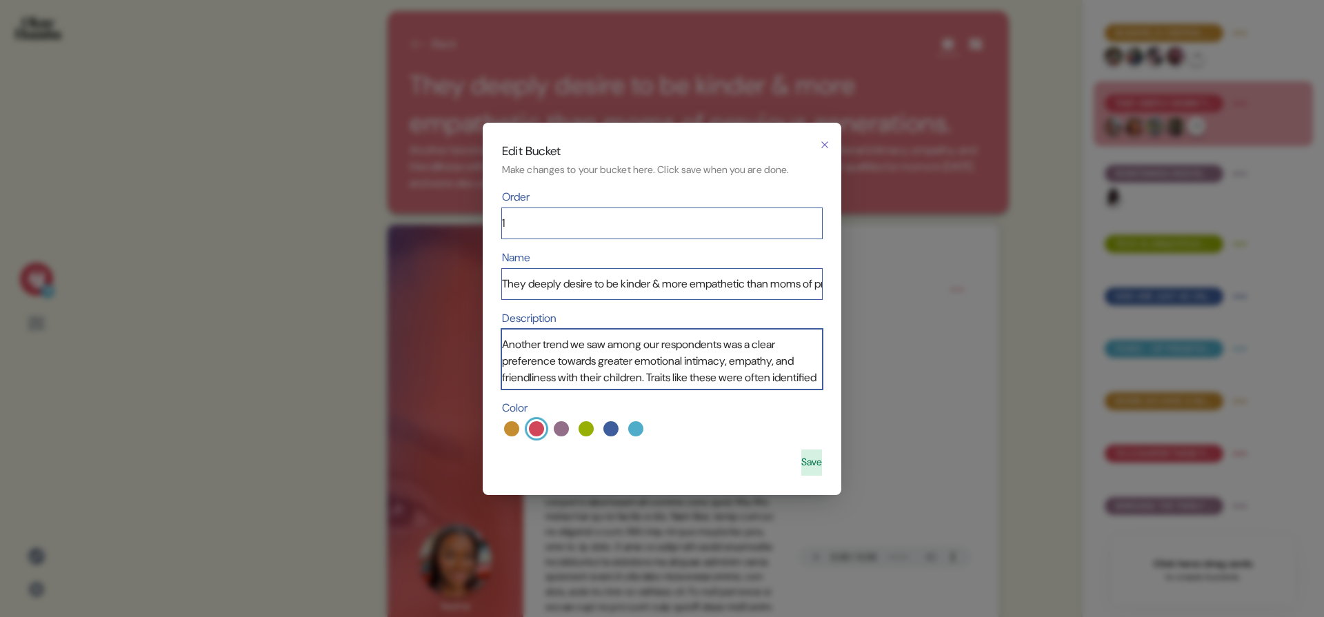
click at [641, 373] on textarea "Another trend we saw among our respondents was a clear preference towards great…" at bounding box center [662, 359] width 320 height 59
click at [684, 349] on textarea "Another trend we saw among our respondents was a clear preference towards great…" at bounding box center [662, 359] width 320 height 59
type textarea "Another trend we saw among our respondents was a clear preference towards great…"
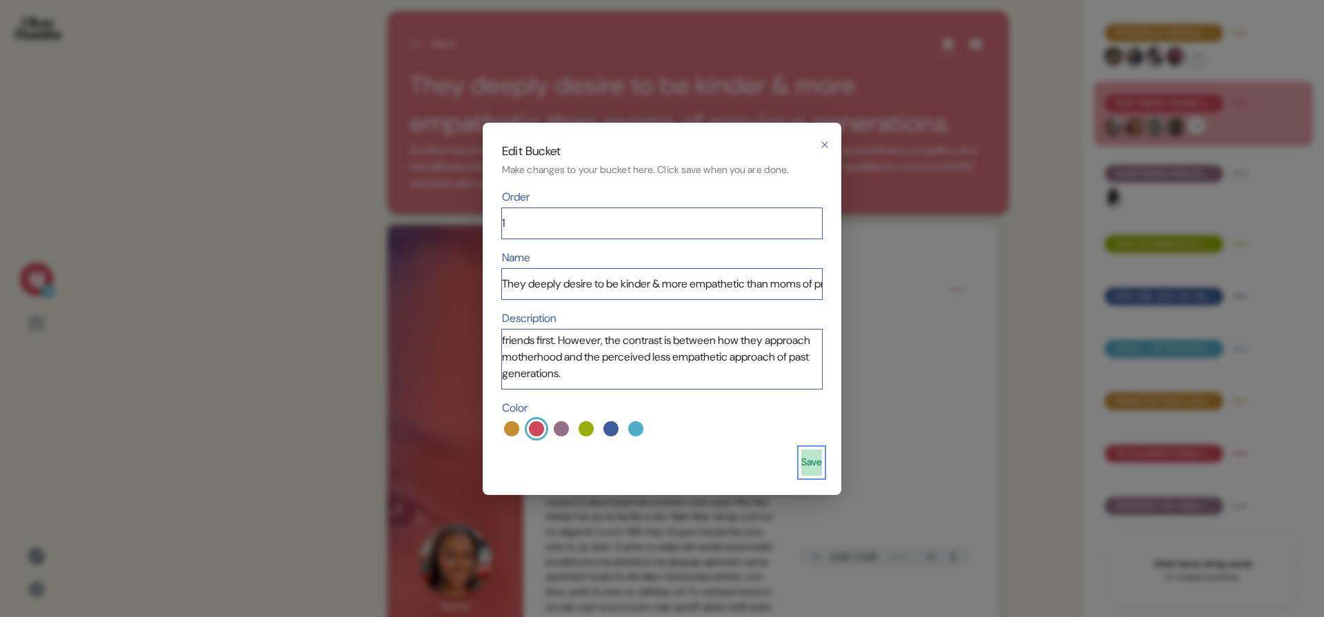
click at [801, 457] on button "Save" at bounding box center [811, 463] width 21 height 26
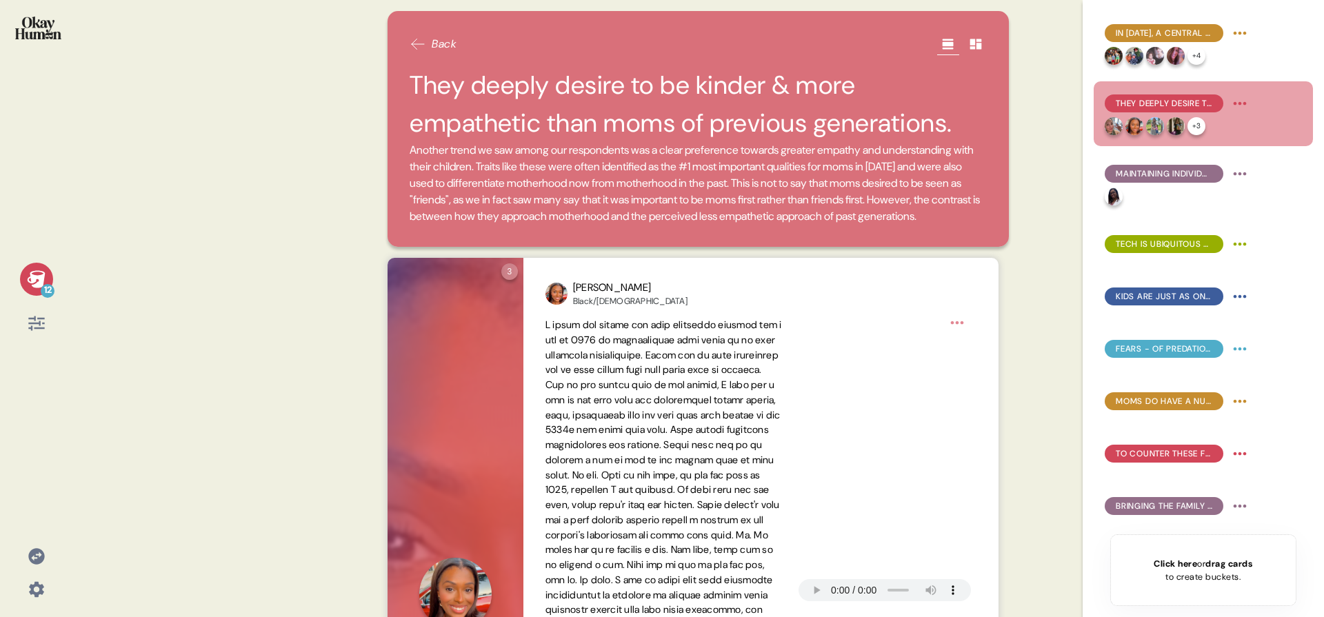
click at [17, 31] on img at bounding box center [38, 28] width 46 height 23
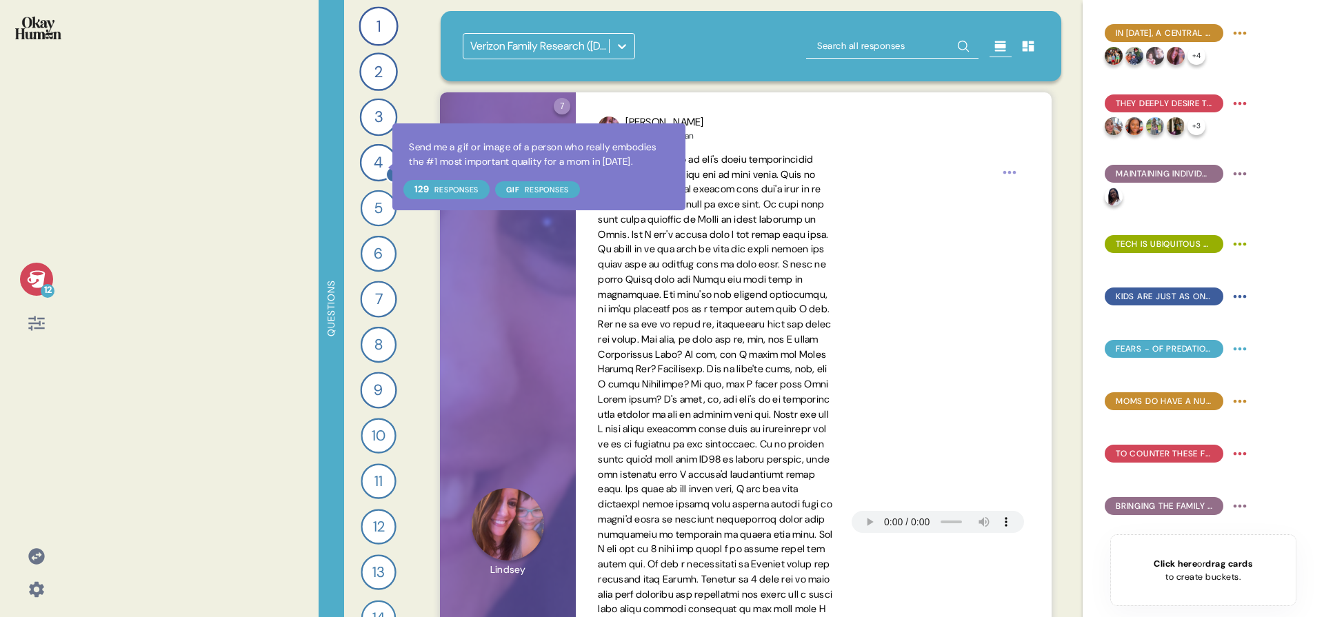
click at [387, 174] on icon at bounding box center [394, 175] width 14 height 14
click at [386, 174] on icon at bounding box center [394, 174] width 17 height 17
click at [386, 172] on icon at bounding box center [394, 174] width 17 height 17
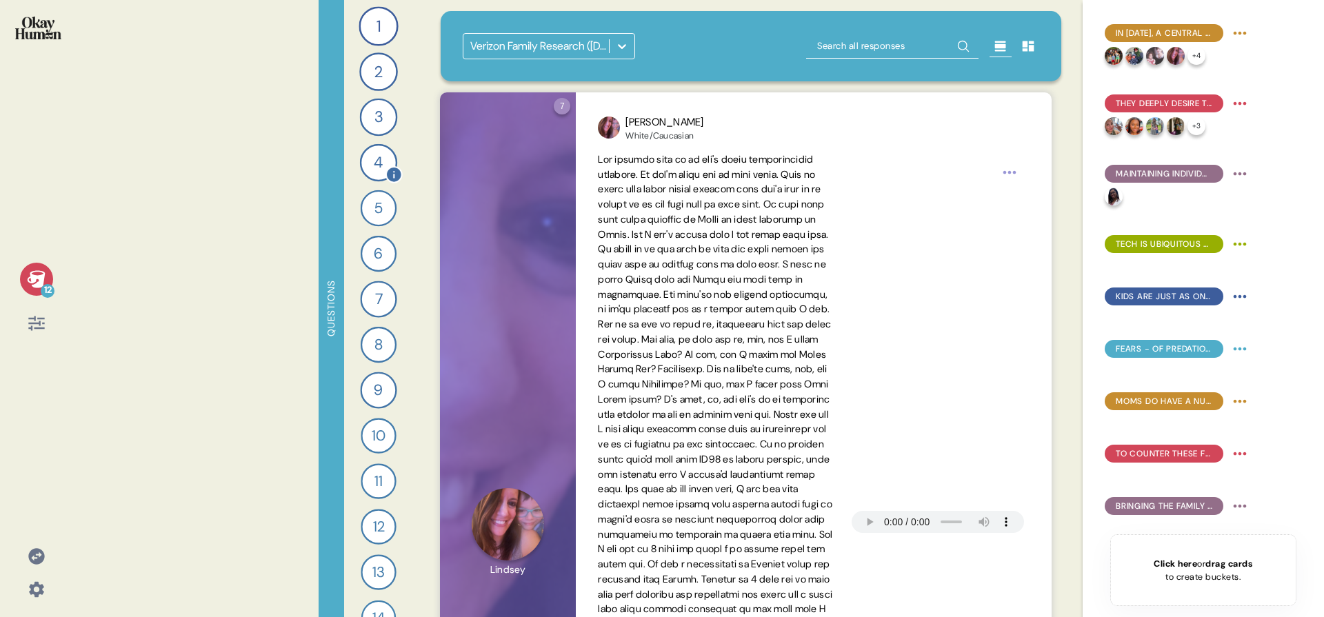
click at [376, 168] on div "4" at bounding box center [378, 162] width 37 height 37
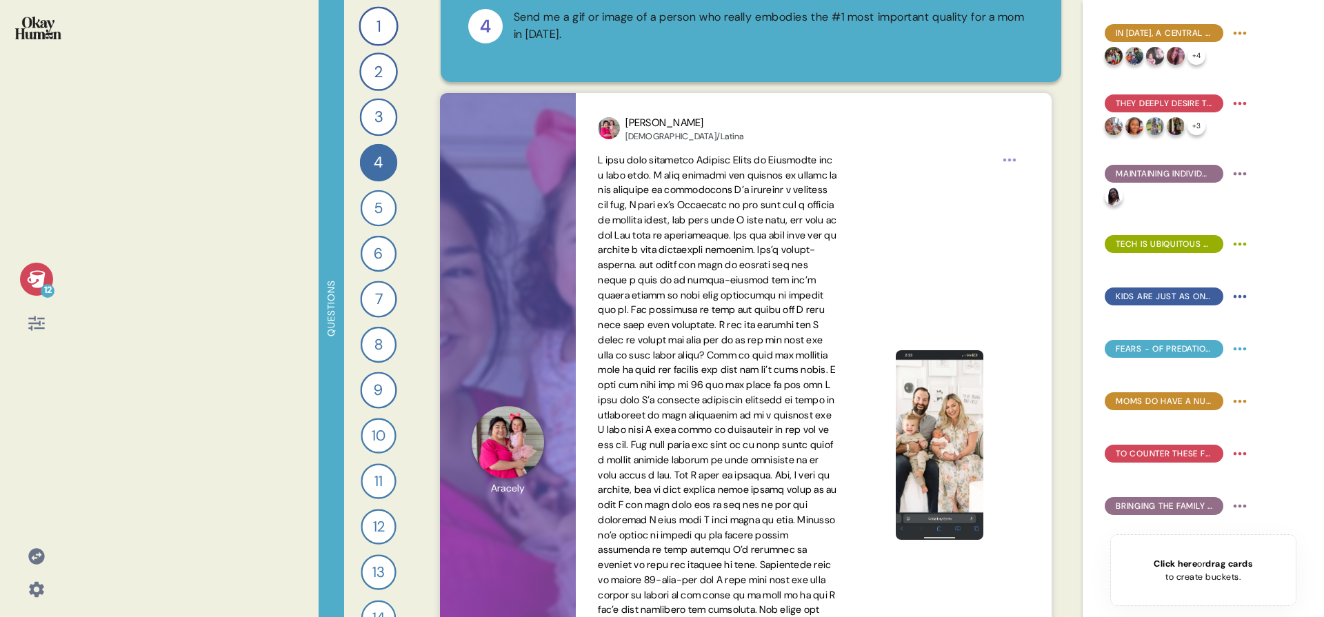
scroll to position [0, 0]
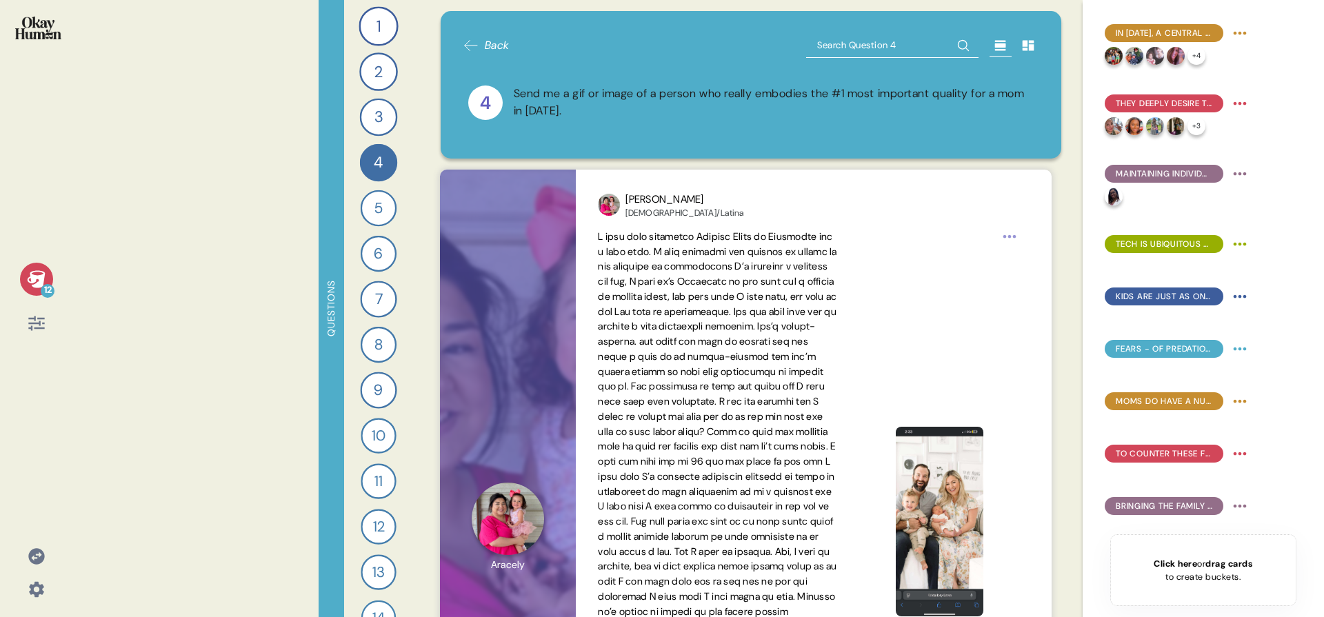
click at [839, 48] on input "text" at bounding box center [892, 45] width 172 height 25
type input "self-care"
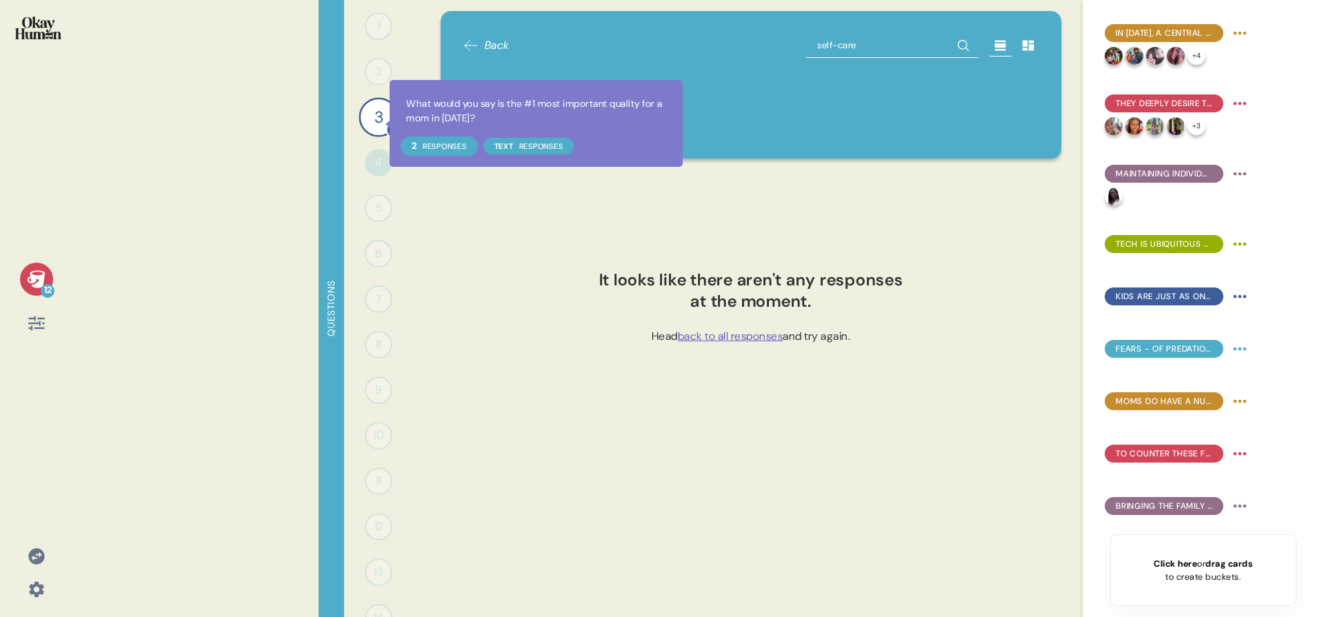
click at [380, 123] on div "3" at bounding box center [378, 116] width 39 height 39
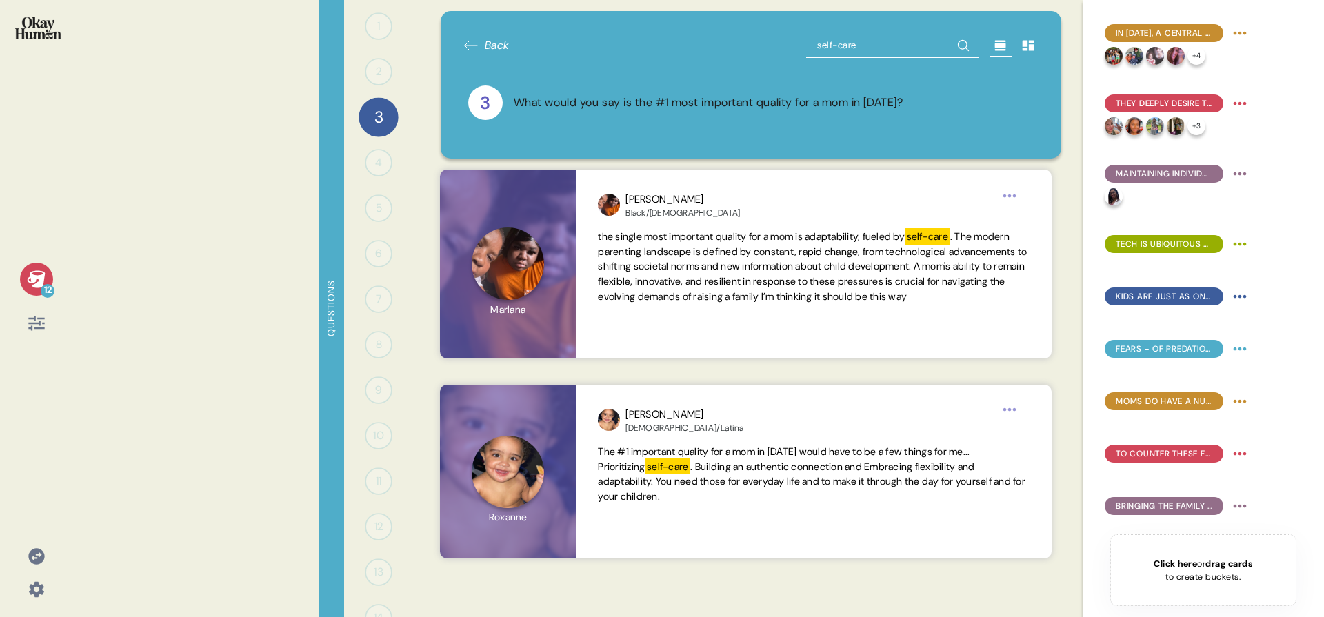
click at [841, 43] on input "self-care" at bounding box center [892, 45] width 172 height 25
type input "self care"
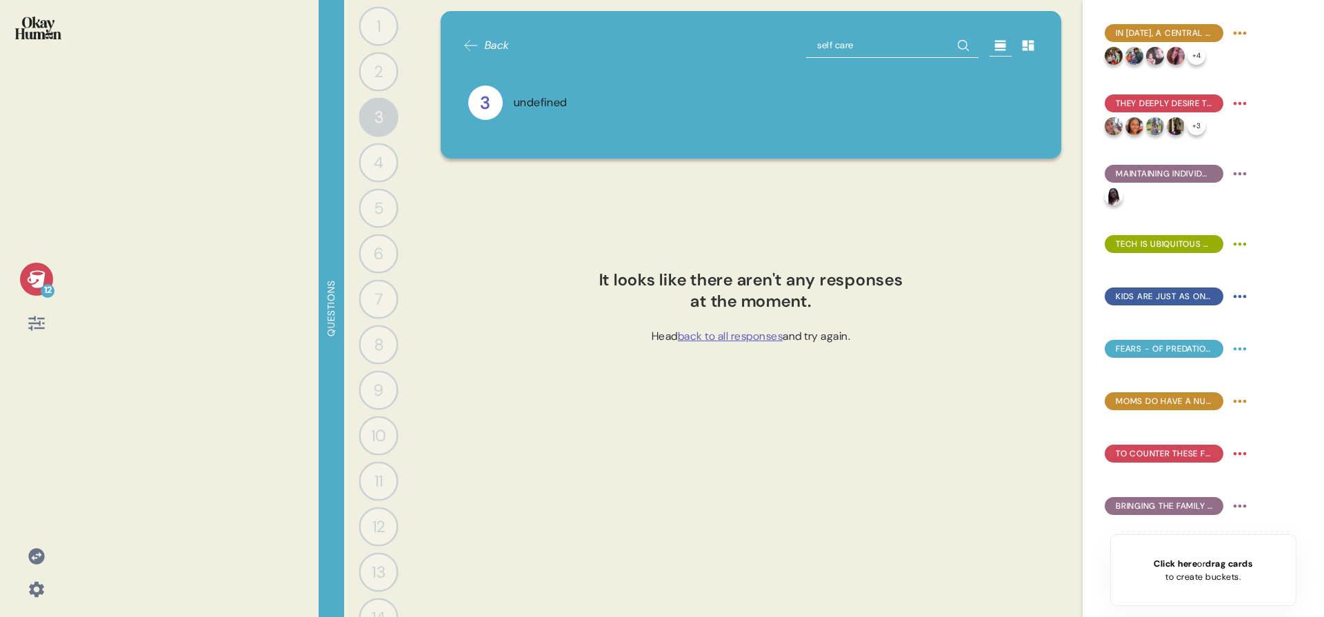
click at [839, 41] on input "self care" at bounding box center [892, 45] width 172 height 25
click at [839, 40] on input "self care" at bounding box center [892, 45] width 172 height 25
type input "yourself"
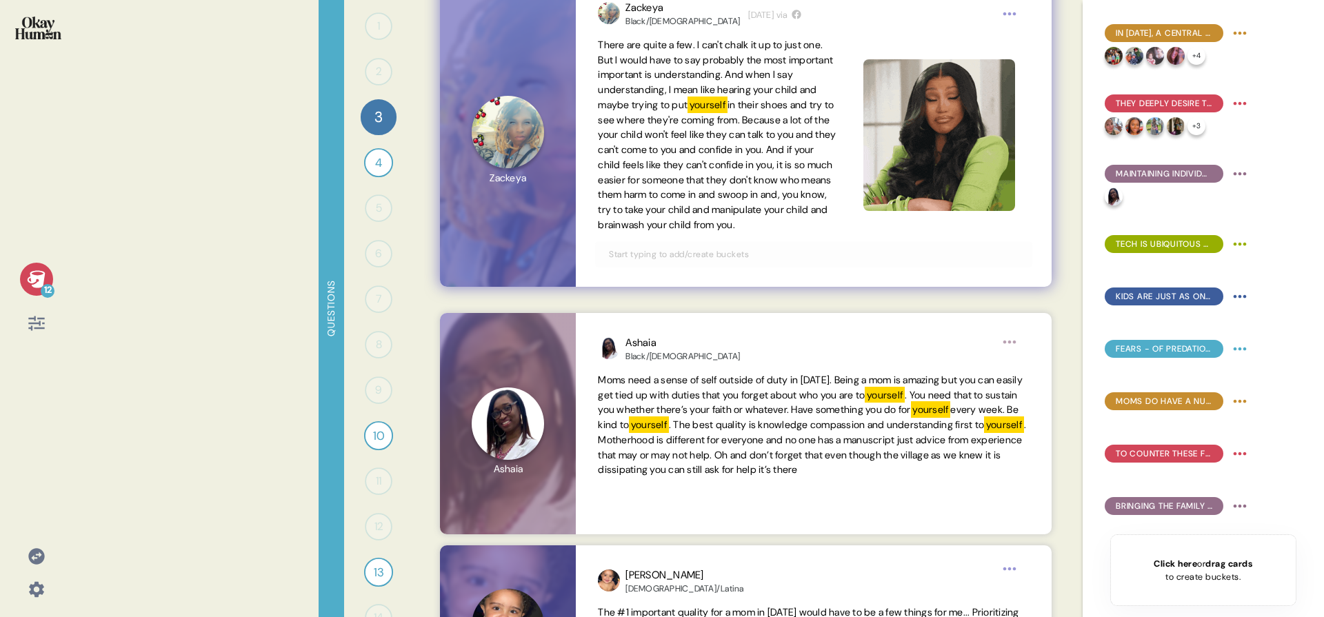
scroll to position [181, 0]
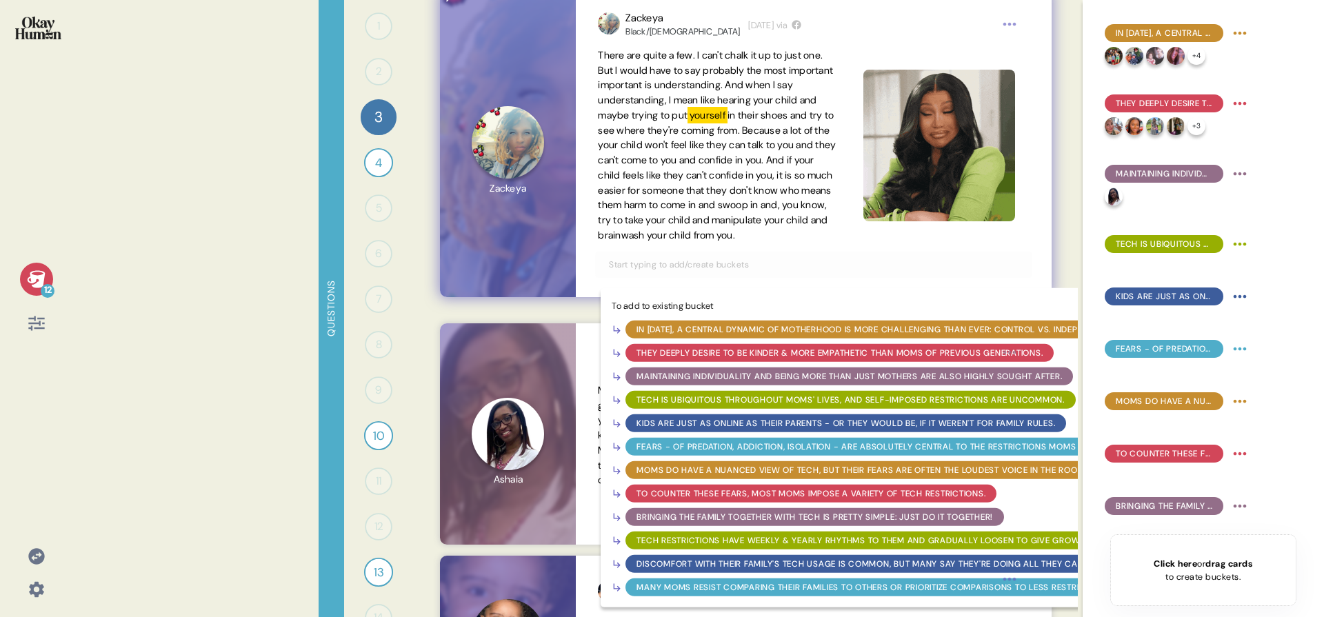
click at [734, 272] on input "text" at bounding box center [814, 264] width 426 height 15
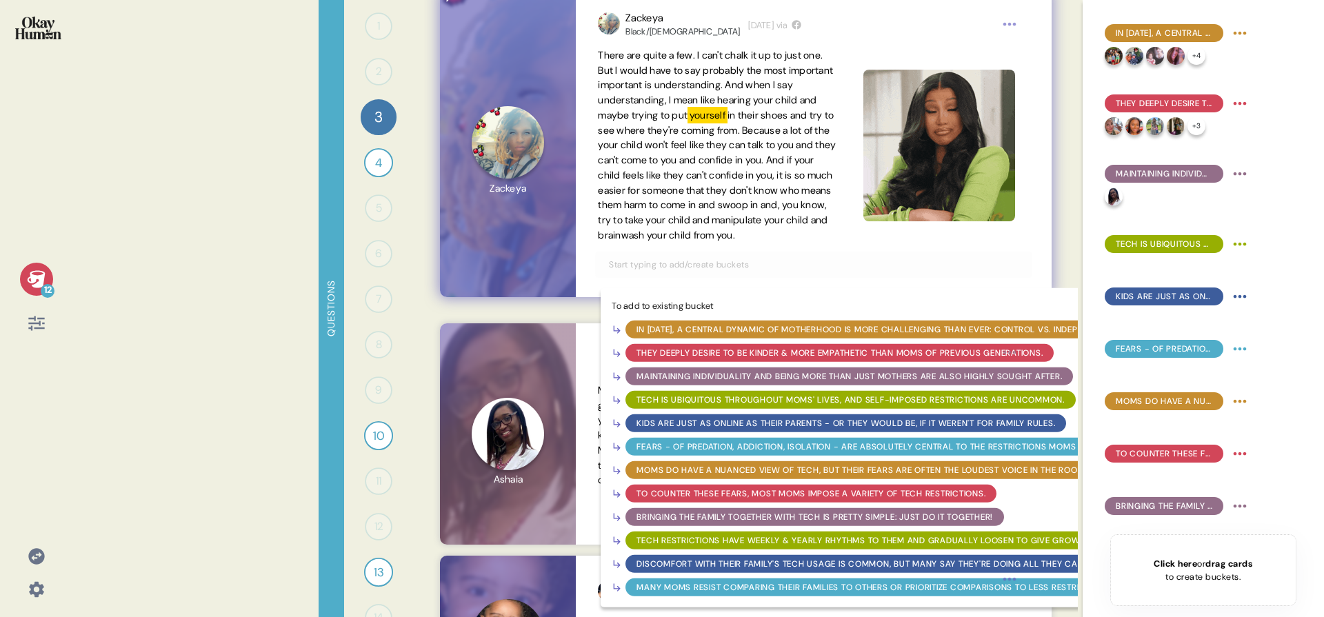
click at [719, 359] on div "They deeply desire to be kinder & more empathetic than moms of previous generat…" at bounding box center [840, 353] width 406 height 12
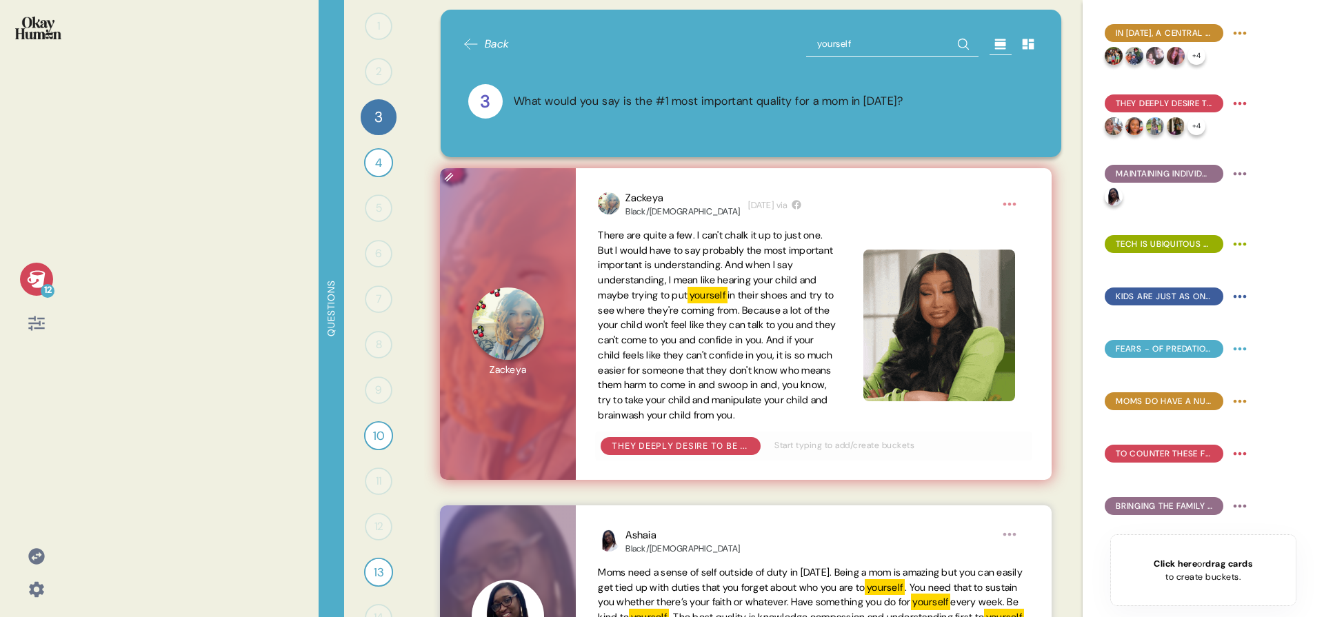
scroll to position [0, 0]
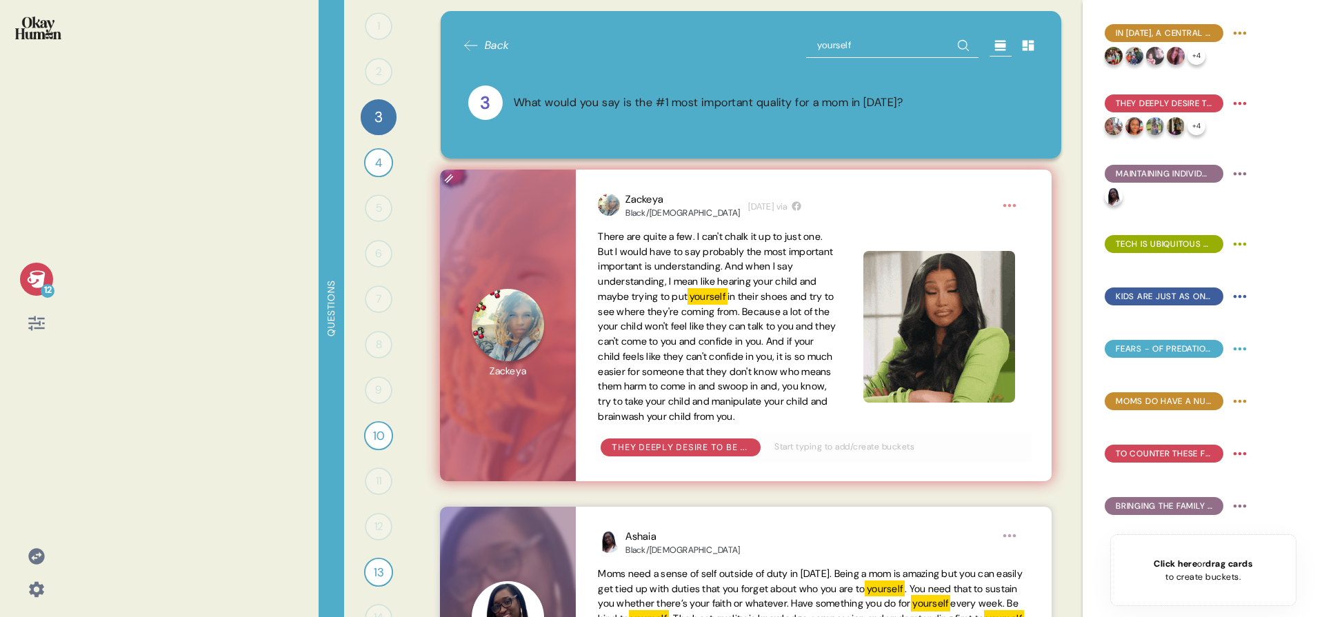
click at [828, 41] on input "yourself" at bounding box center [892, 45] width 172 height 25
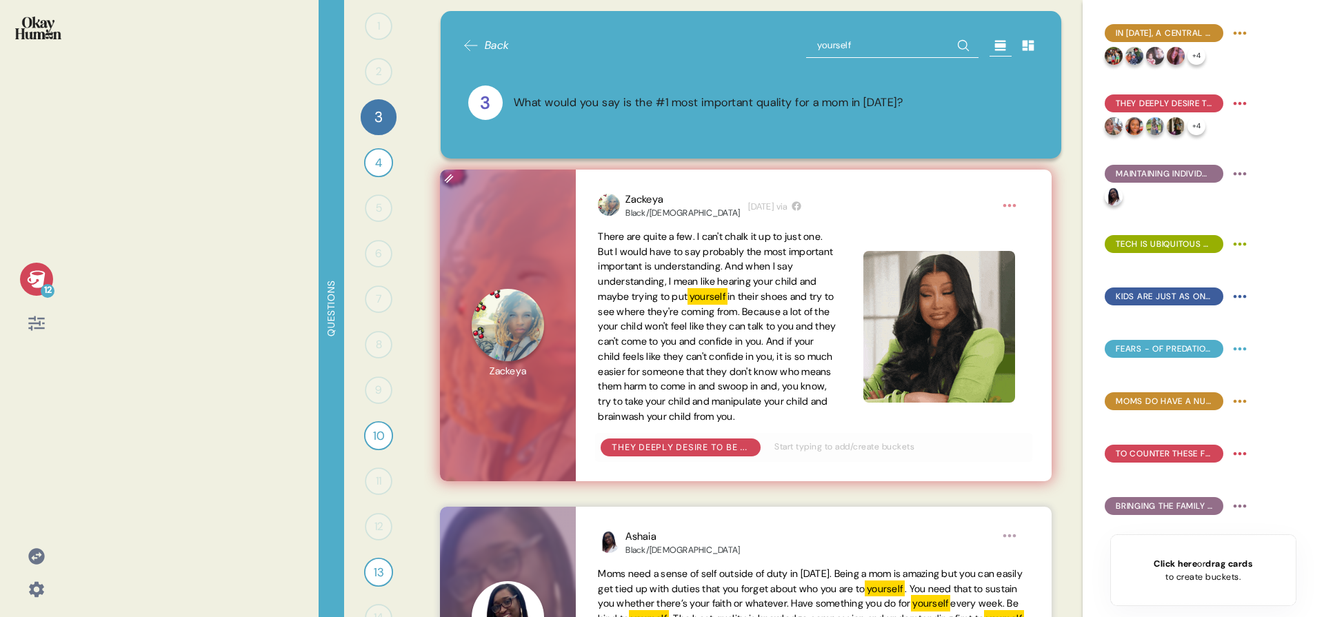
click at [828, 41] on input "yourself" at bounding box center [892, 45] width 172 height 25
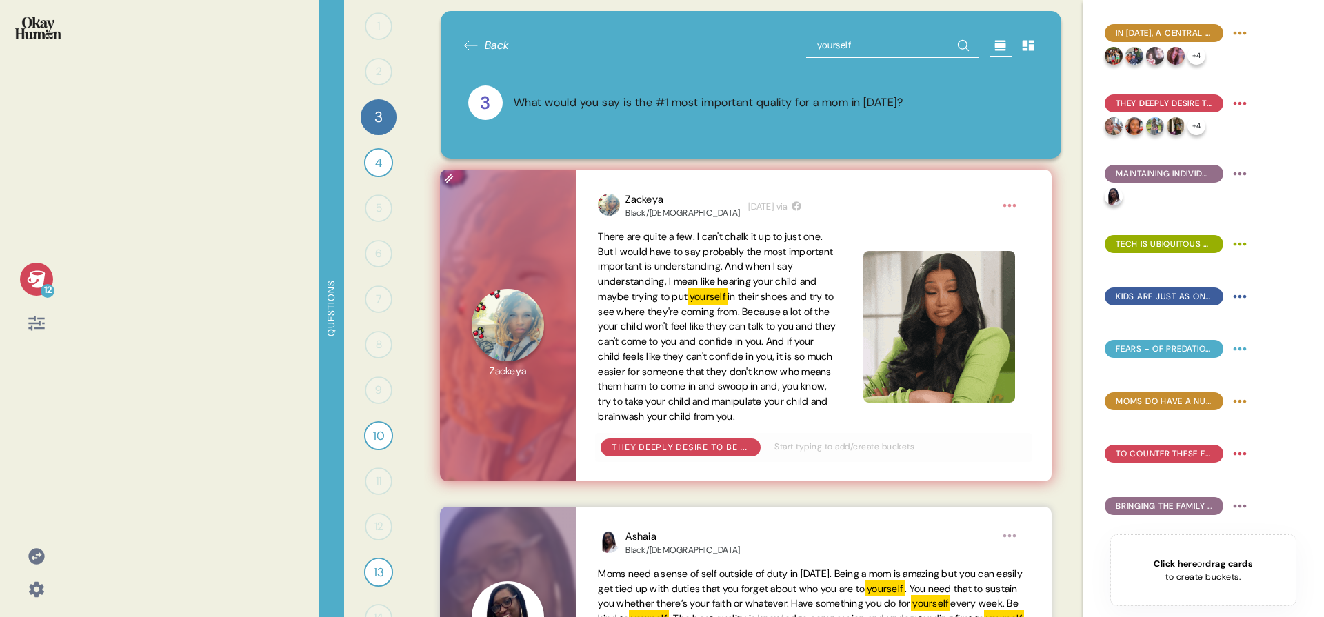
click at [828, 41] on input "yourself" at bounding box center [892, 45] width 172 height 25
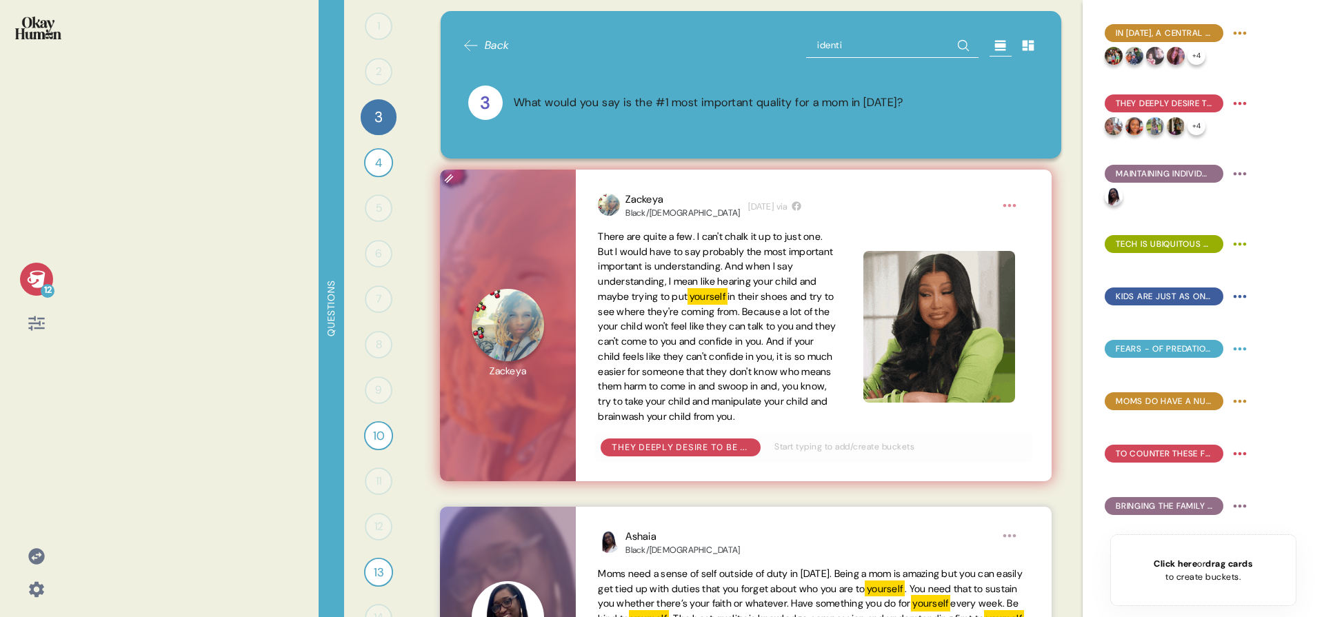
type input "identit"
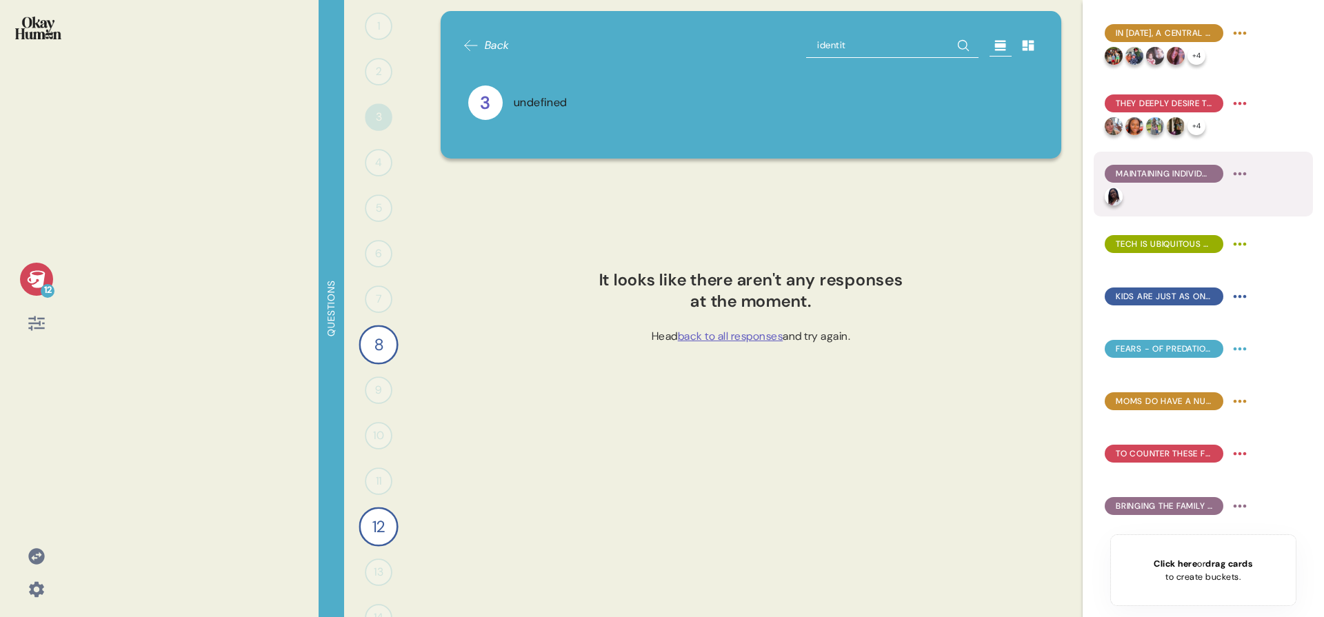
click at [1223, 173] on div "Maintaining individuality and being more than just mothers are also highly soug…" at bounding box center [1164, 174] width 119 height 18
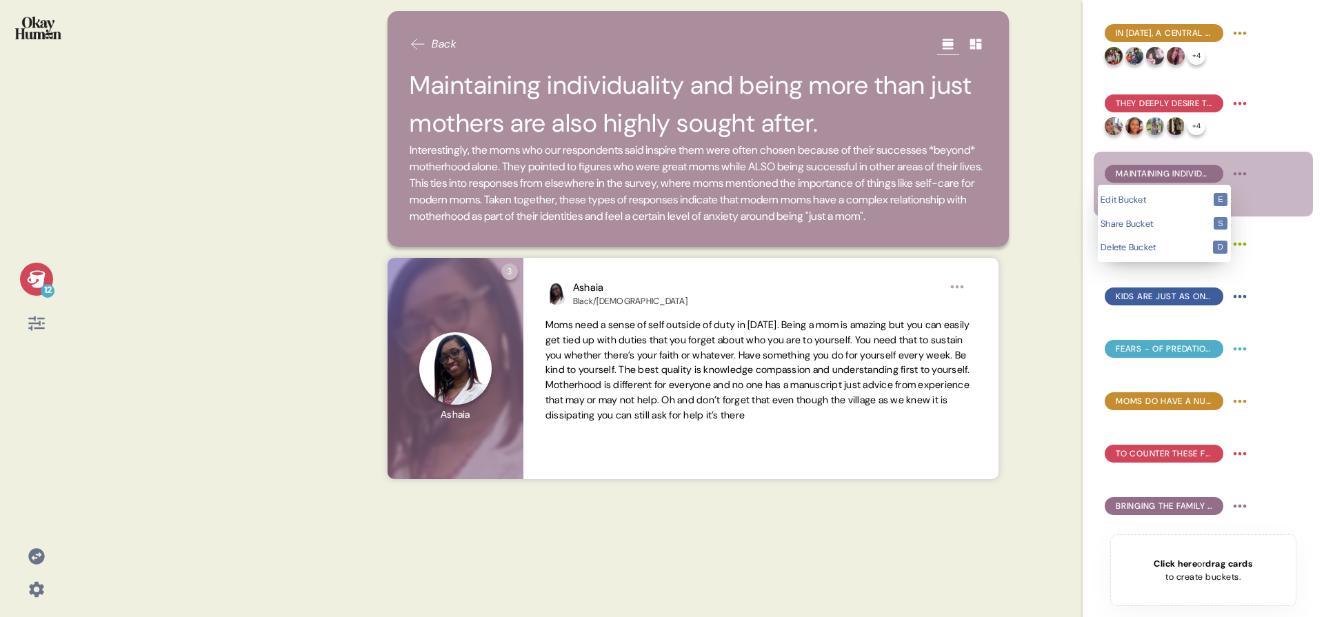
click at [1243, 172] on html "12 Back Maintaining individuality and being more than just mothers are also hig…" at bounding box center [662, 308] width 1324 height 617
click at [183, 132] on html "12 Back Maintaining individuality and being more than just mothers are also hig…" at bounding box center [662, 308] width 1324 height 617
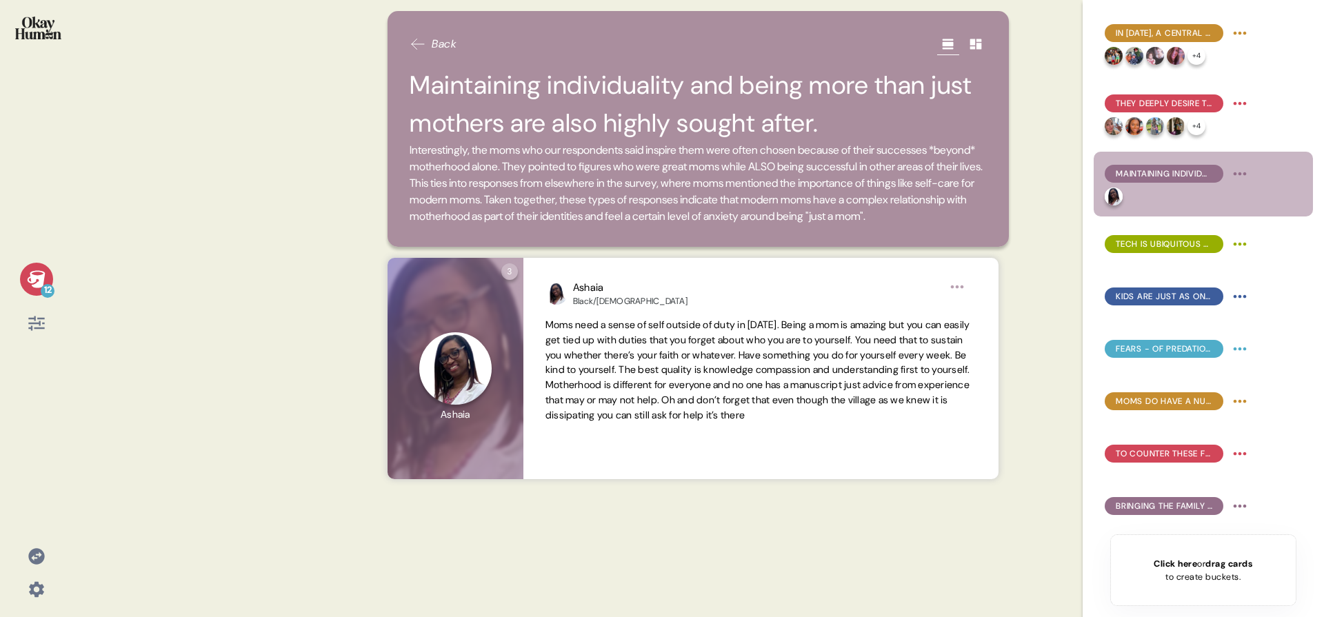
click at [15, 24] on img at bounding box center [38, 28] width 46 height 23
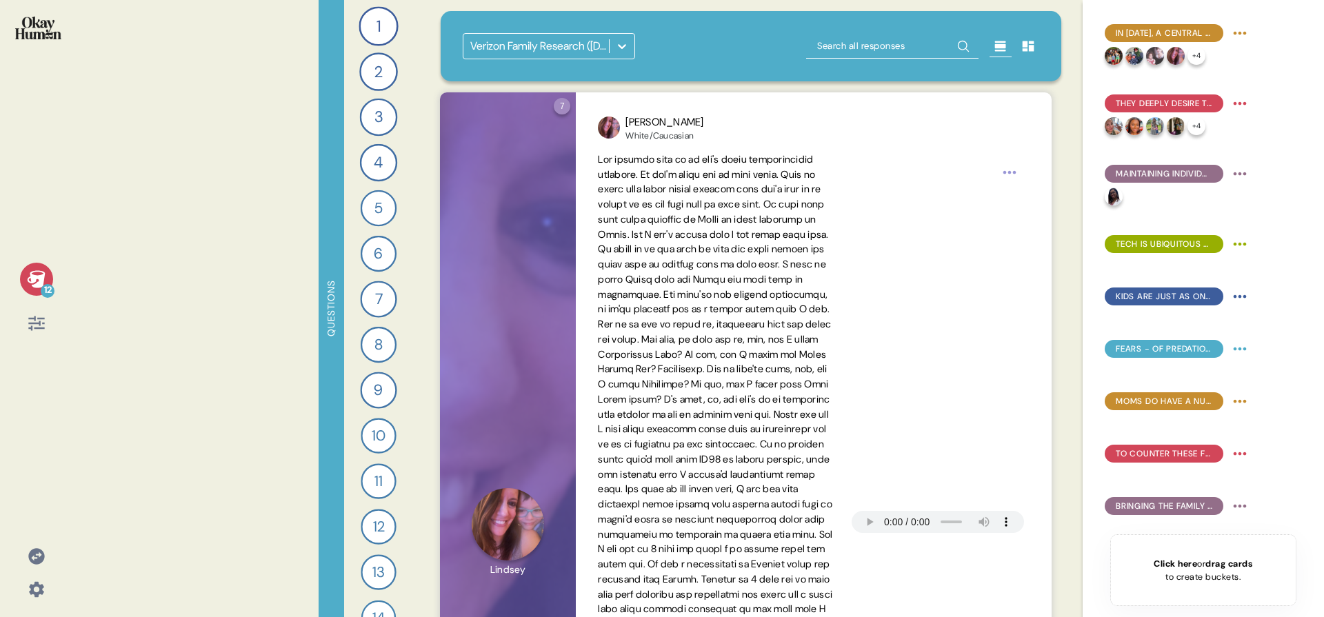
click at [899, 39] on input "text" at bounding box center [892, 46] width 172 height 25
type input "care"
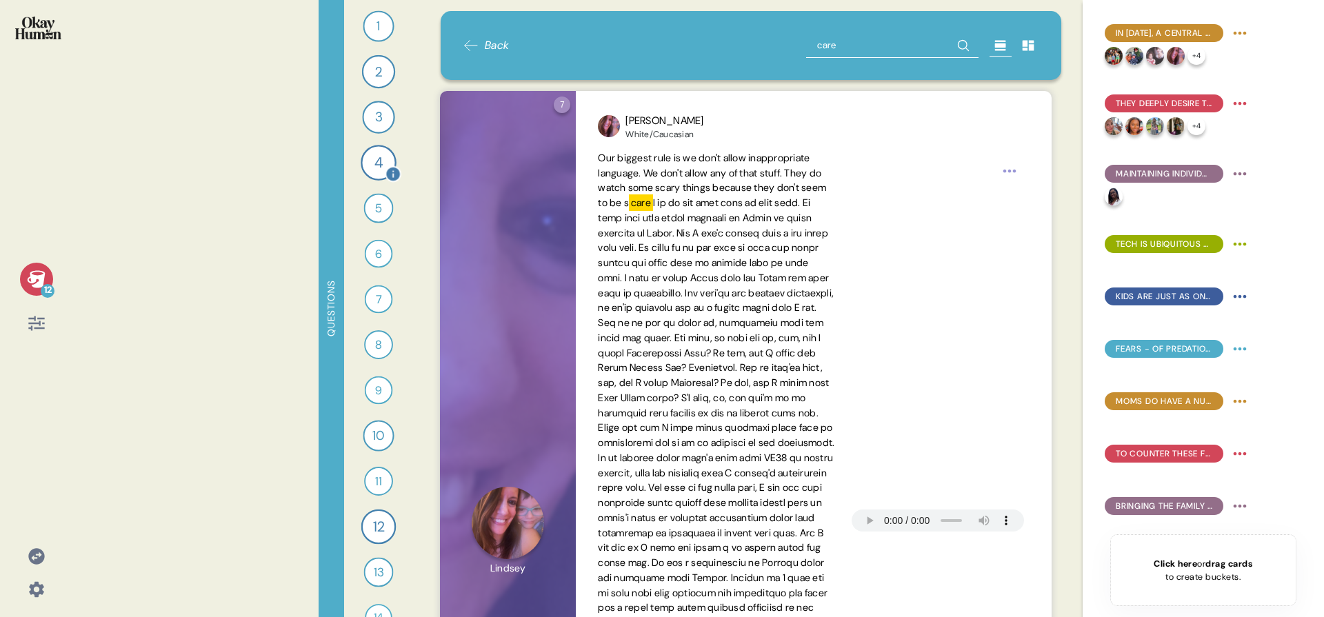
click at [377, 163] on div "4" at bounding box center [379, 163] width 36 height 36
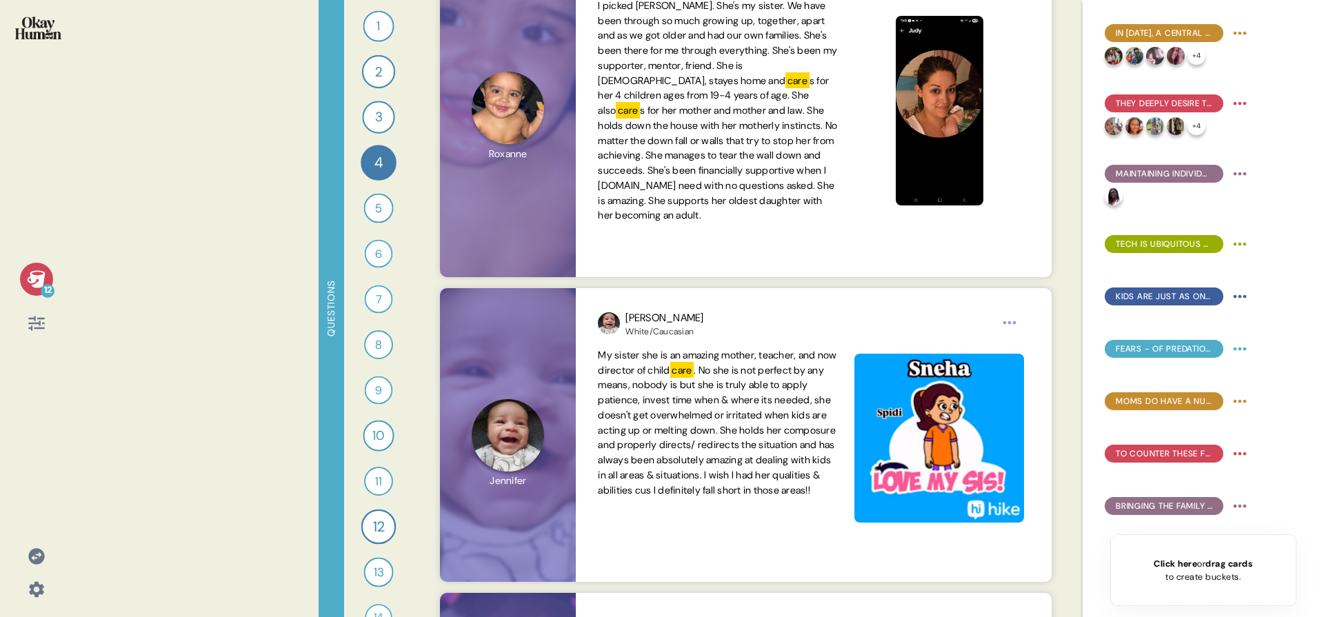
scroll to position [617, 0]
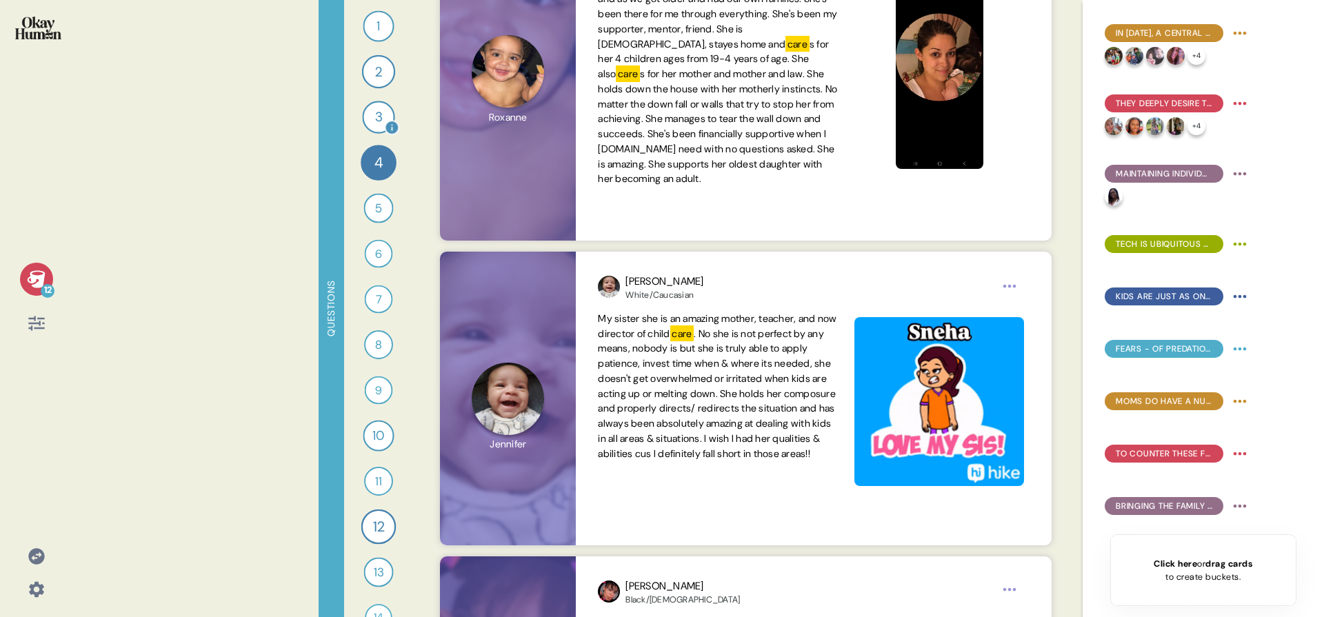
click at [356, 113] on div "1 Introduce me to your family and the members of your household. 6 Responses te…" at bounding box center [378, 308] width 69 height 617
click at [356, 115] on div "1 Introduce me to your family and the members of your household. 6 Responses te…" at bounding box center [378, 308] width 69 height 617
click at [356, 119] on div "1 Introduce me to your family and the members of your household. 6 Responses te…" at bounding box center [378, 308] width 69 height 617
click at [362, 116] on div "3" at bounding box center [378, 117] width 32 height 32
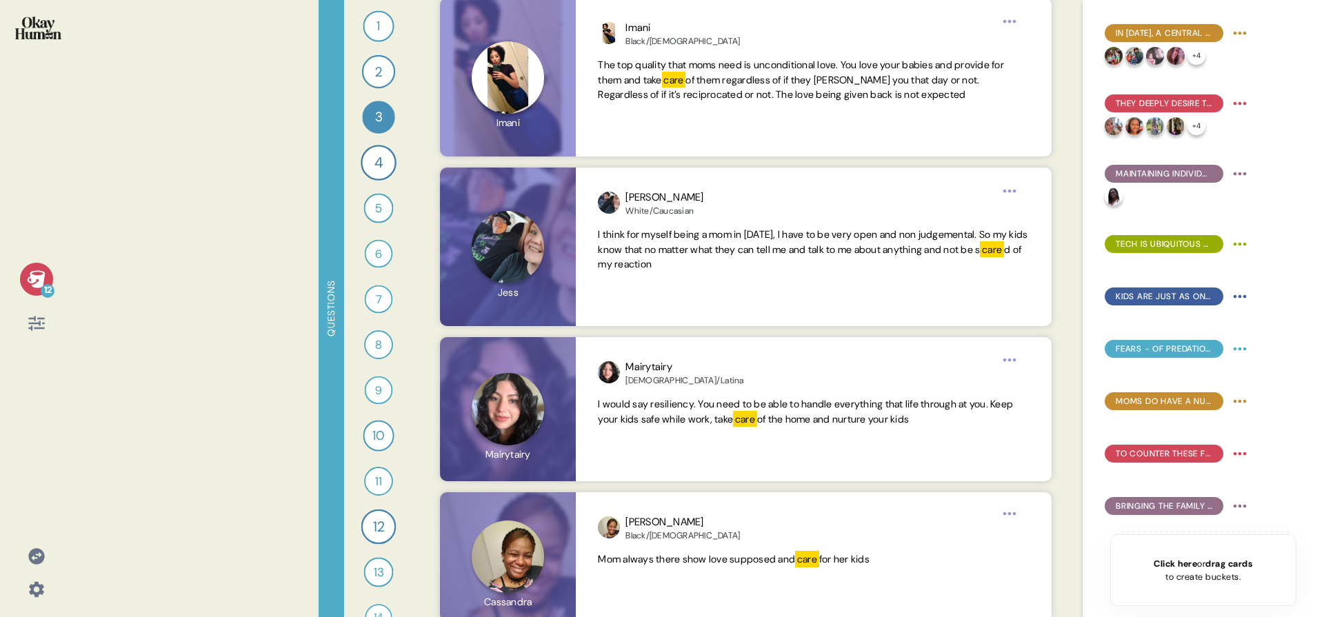
scroll to position [957, 0]
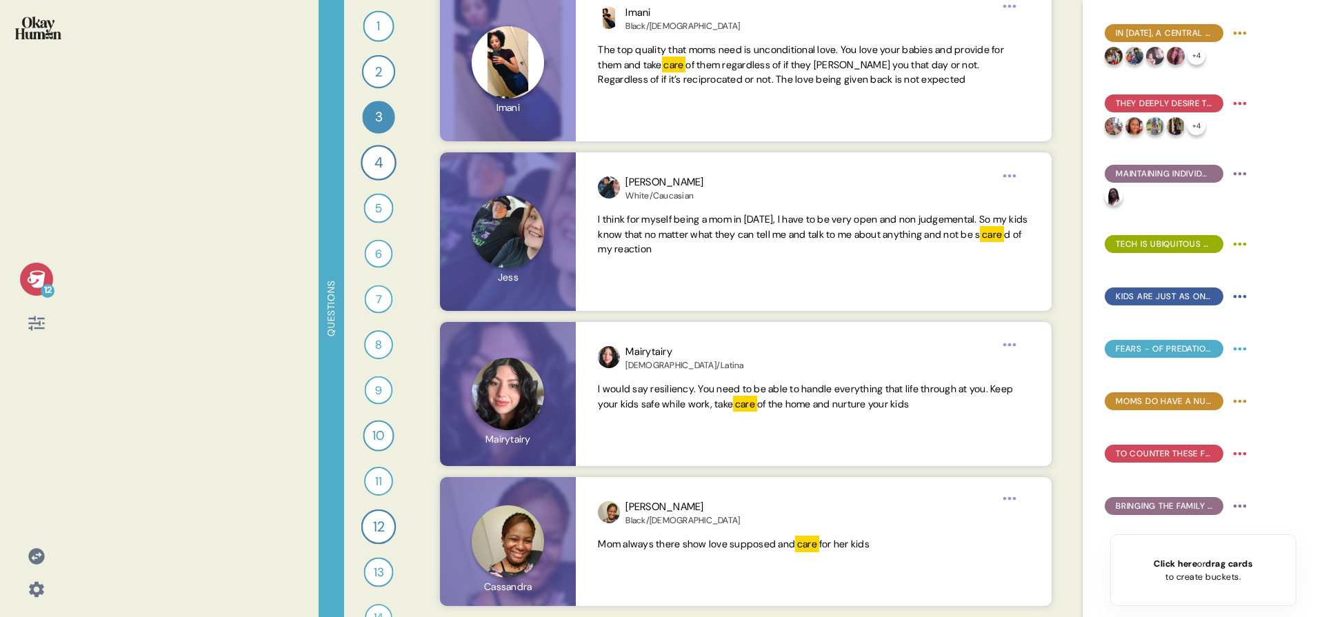
click at [341, 154] on div "Questions" at bounding box center [332, 308] width 26 height 617
click at [354, 159] on div "1 Introduce me to your family and the members of your household. 6 Responses te…" at bounding box center [378, 308] width 69 height 617
click at [361, 164] on div "4" at bounding box center [379, 163] width 36 height 36
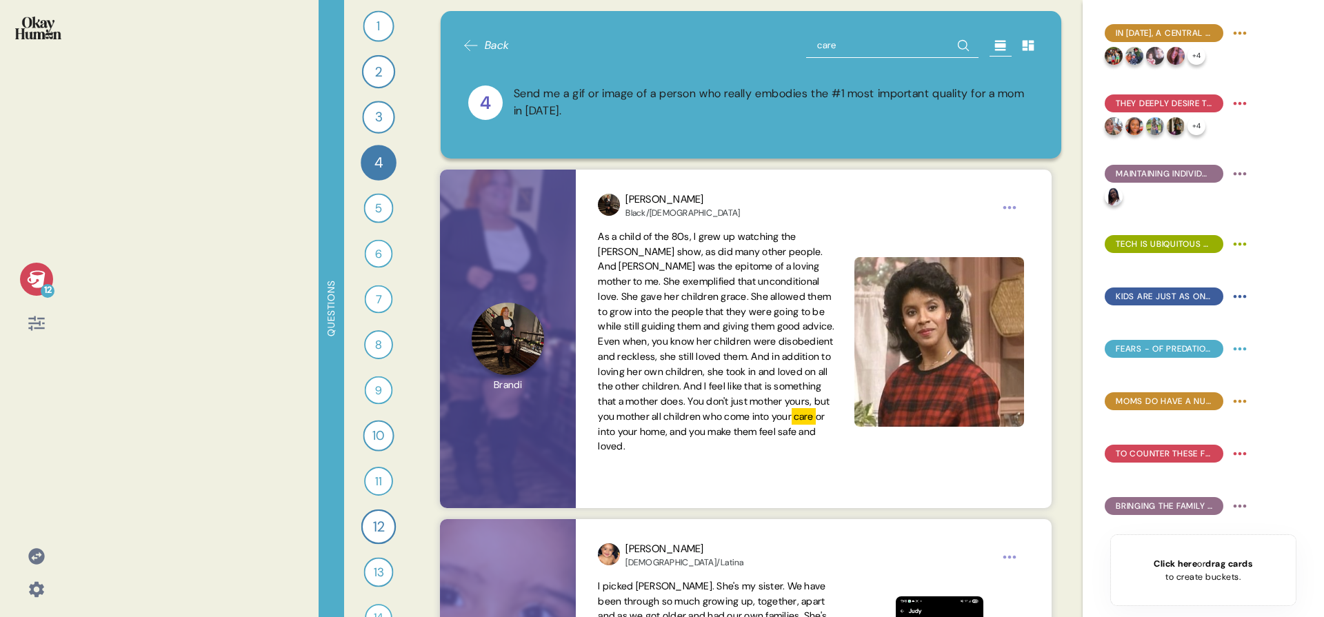
click at [854, 51] on input "care" at bounding box center [892, 45] width 172 height 25
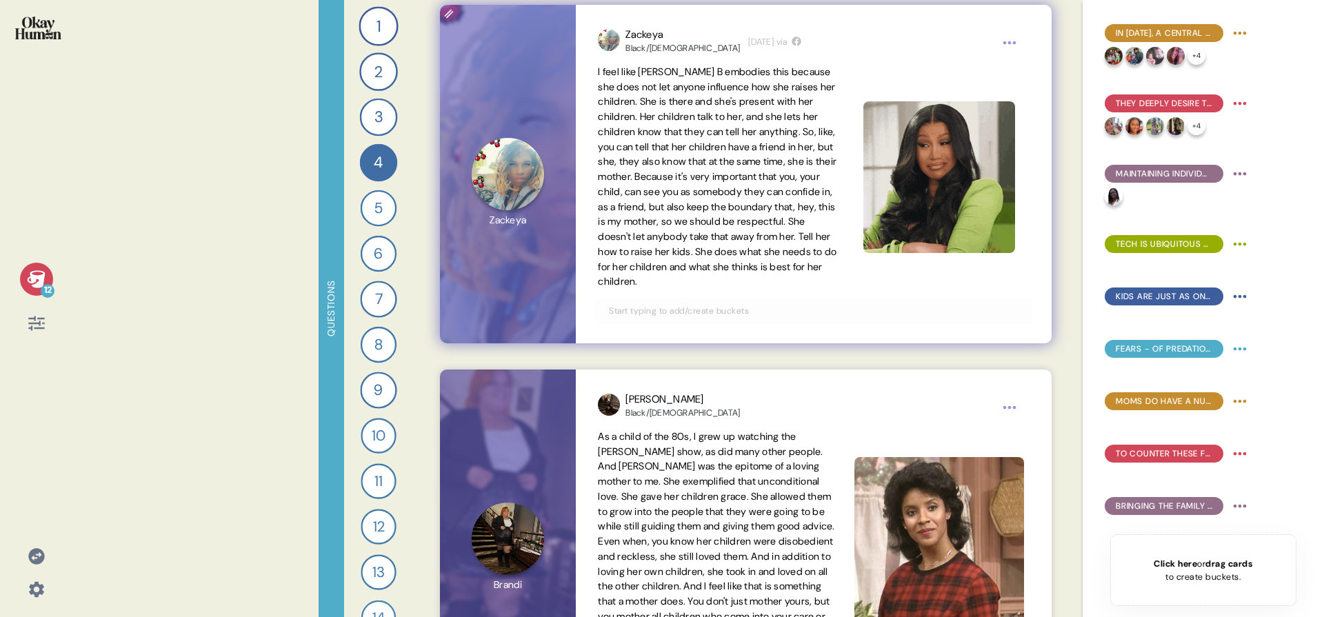
scroll to position [1310, 0]
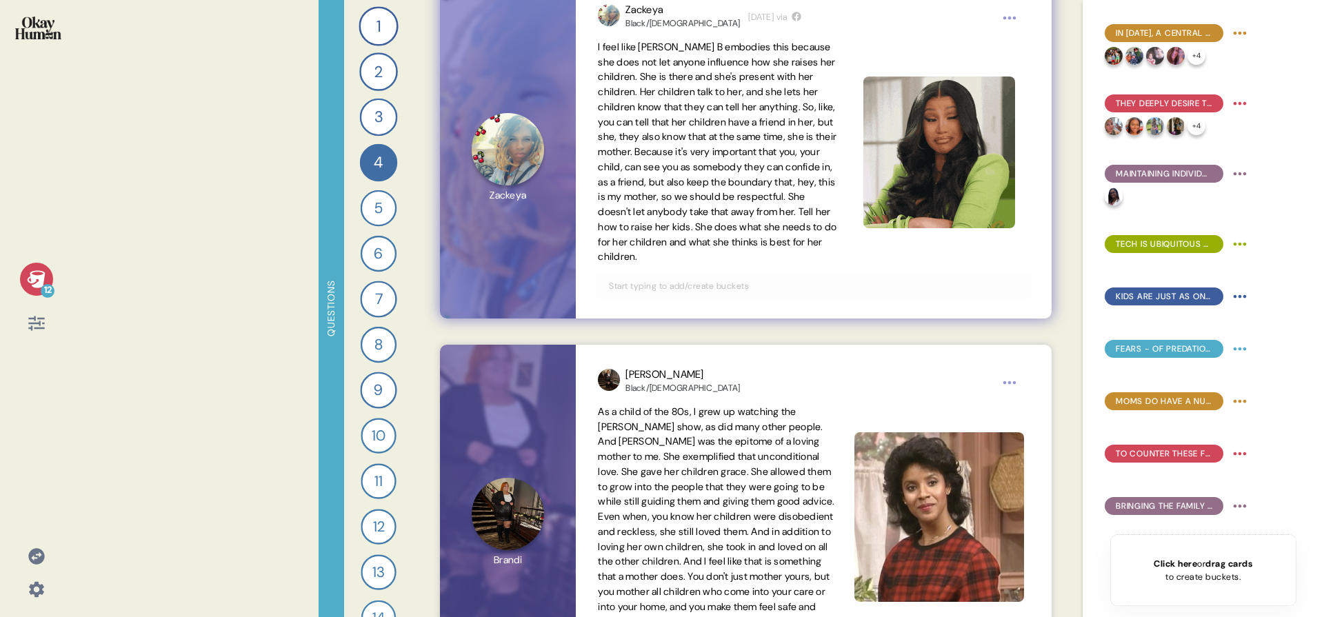
click at [717, 294] on input "text" at bounding box center [814, 286] width 426 height 15
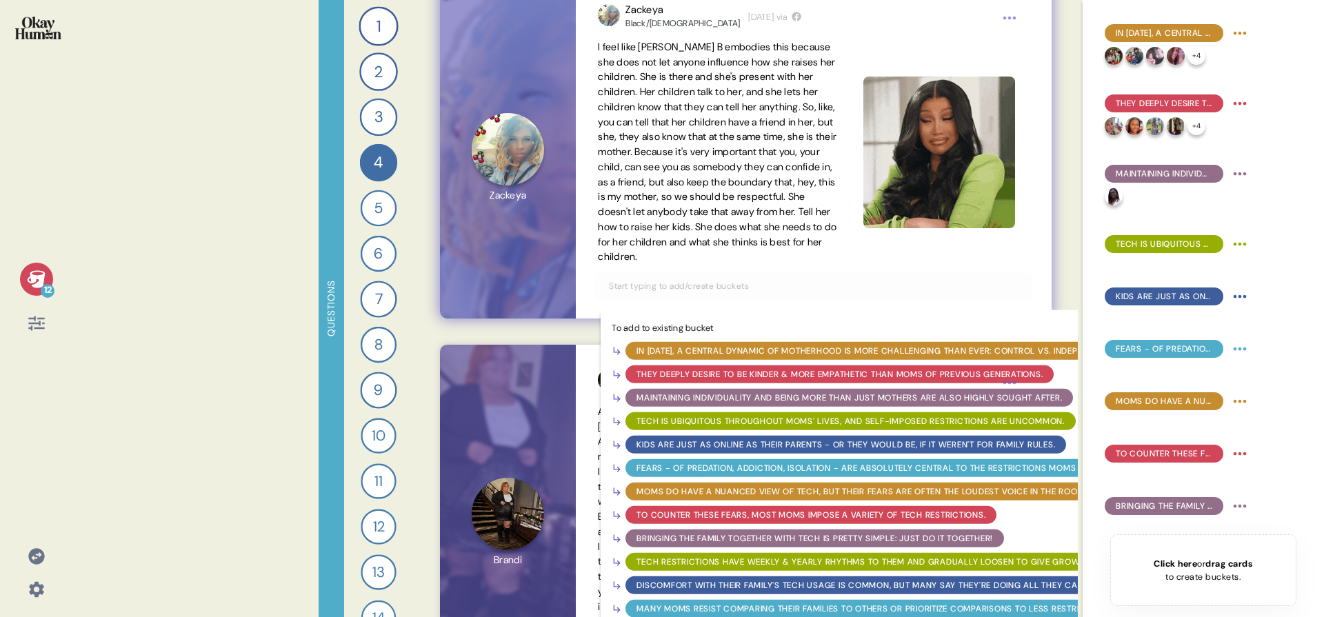
click at [681, 381] on div "They deeply desire to be kinder & more empathetic than moms of previous generat…" at bounding box center [840, 374] width 406 height 12
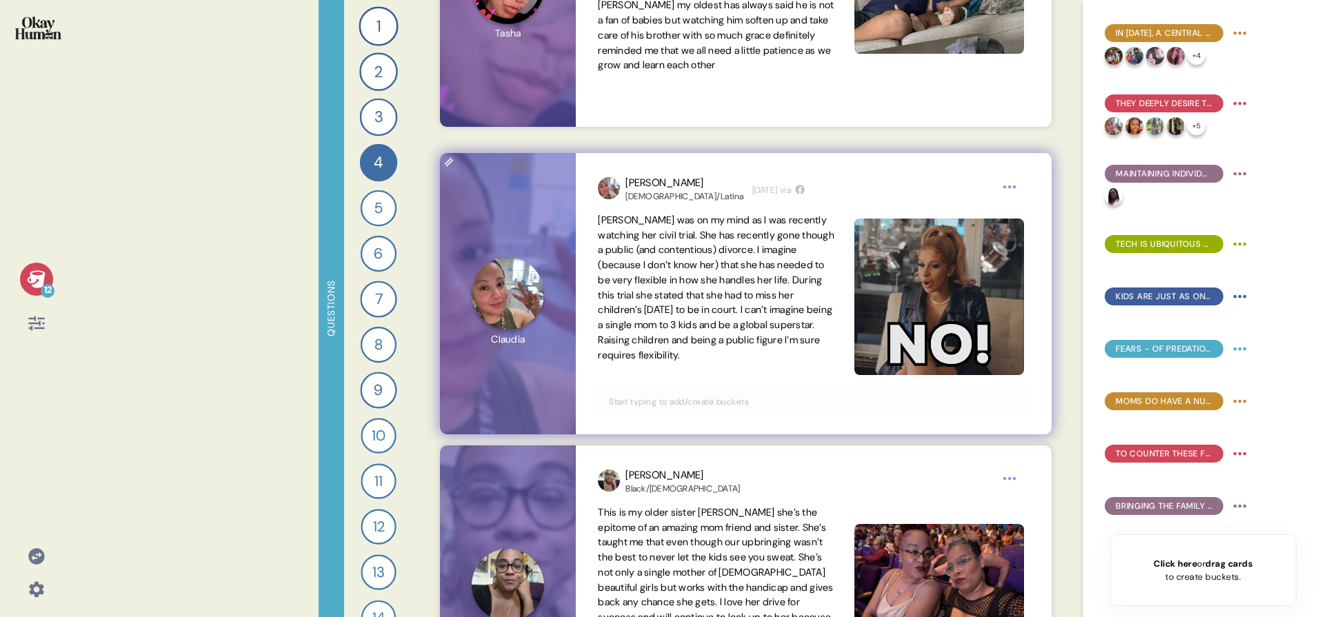
scroll to position [2837, 0]
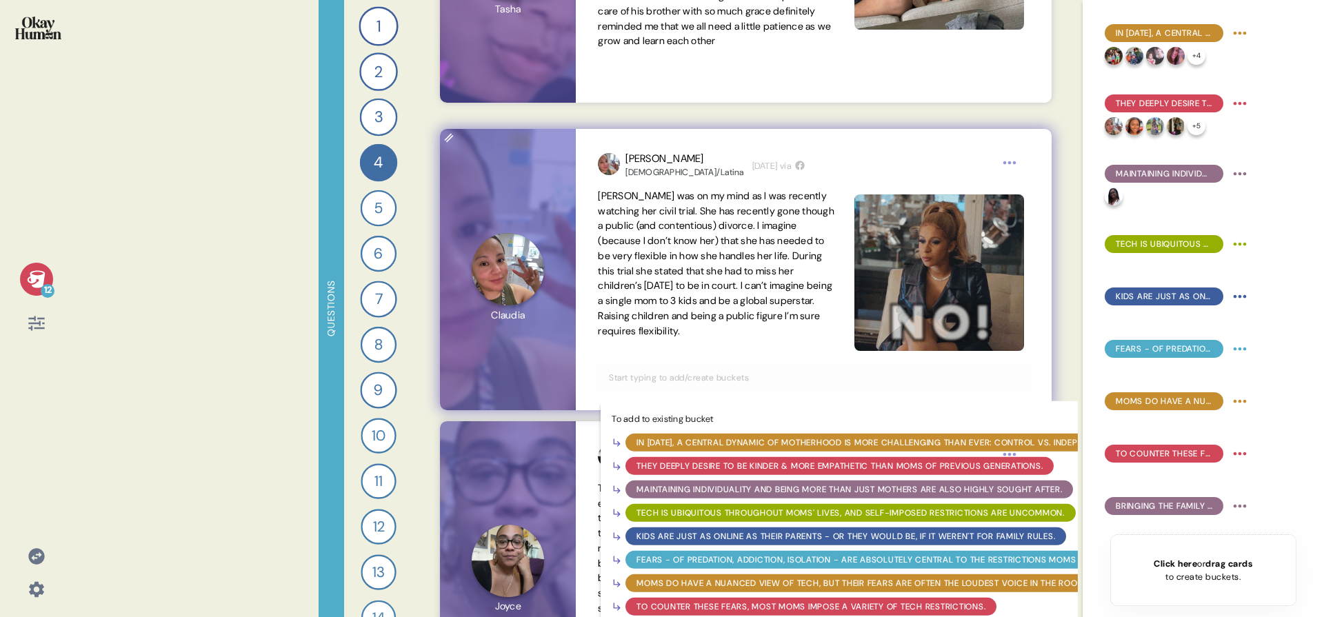
click at [670, 370] on input "text" at bounding box center [814, 377] width 426 height 15
click at [686, 485] on div "Maintaining individuality and being more than just mothers are also highly soug…" at bounding box center [850, 489] width 426 height 12
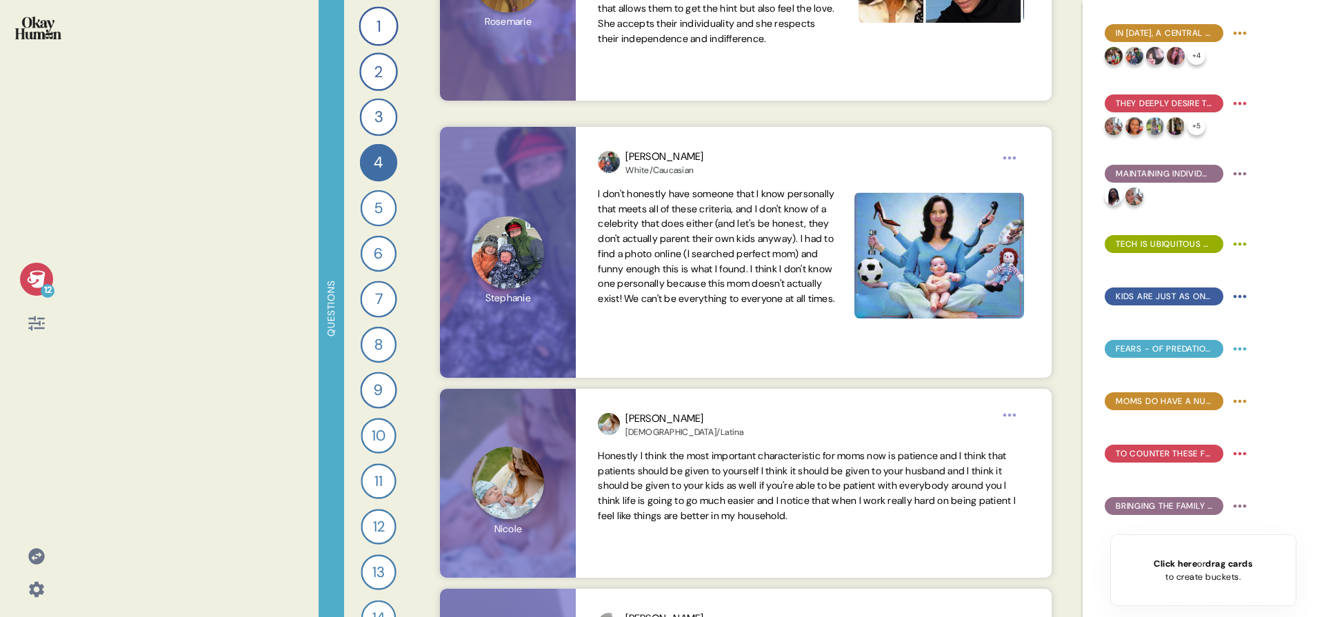
scroll to position [3744, 0]
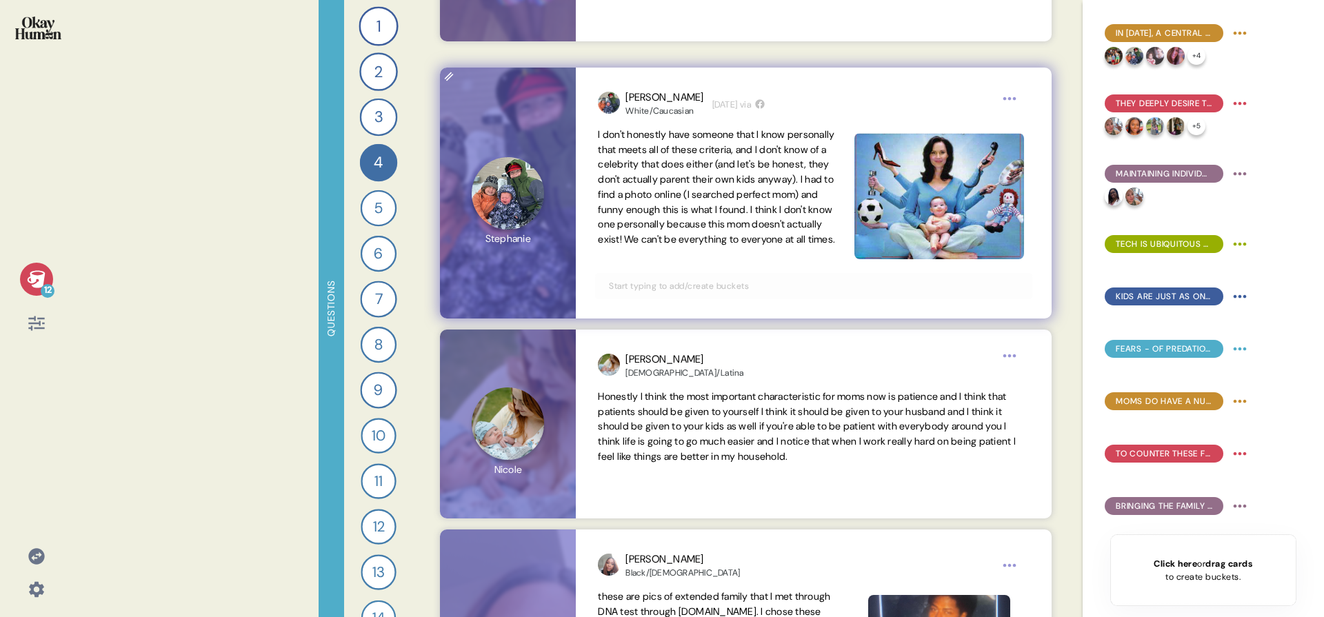
click at [766, 283] on input "text" at bounding box center [814, 286] width 426 height 15
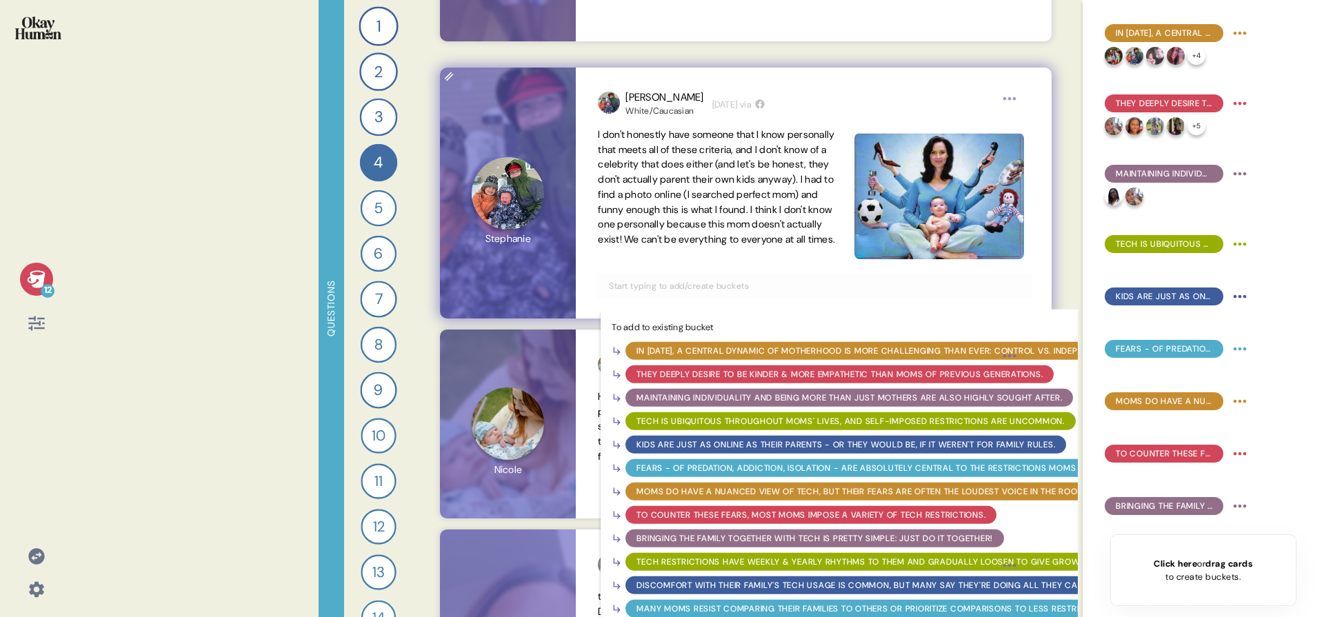
click at [788, 143] on span "I don't honestly have someone that I know personally that meets all of these cr…" at bounding box center [716, 186] width 237 height 117
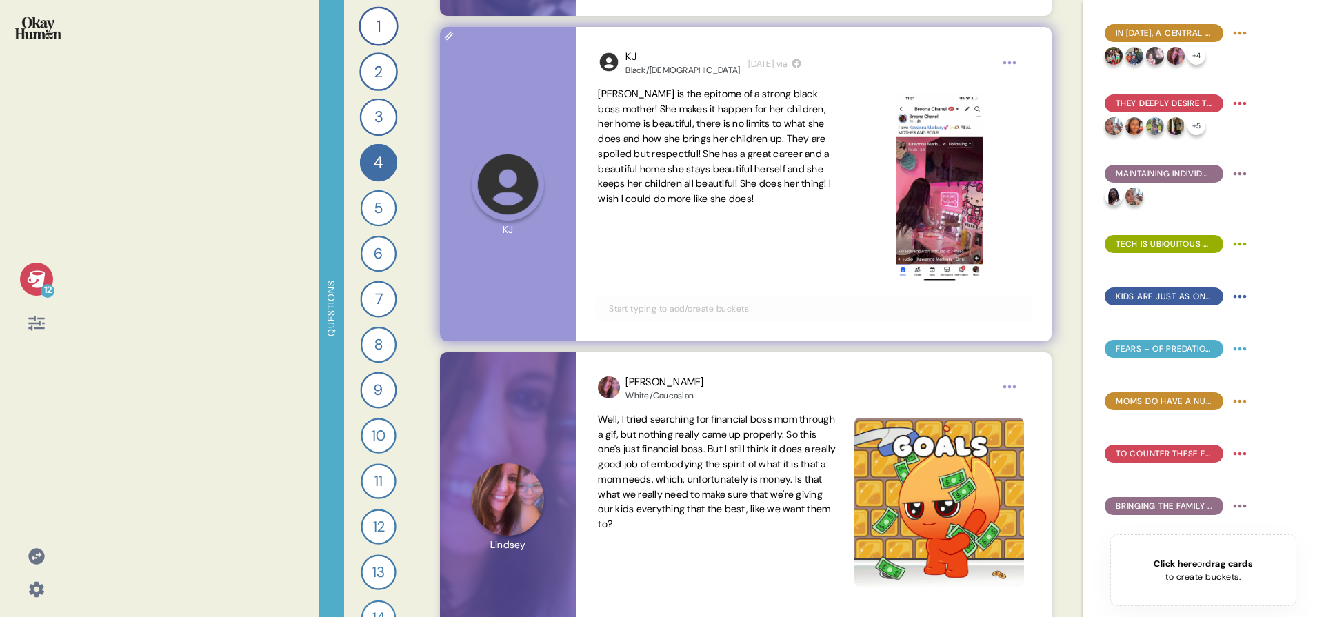
scroll to position [4579, 0]
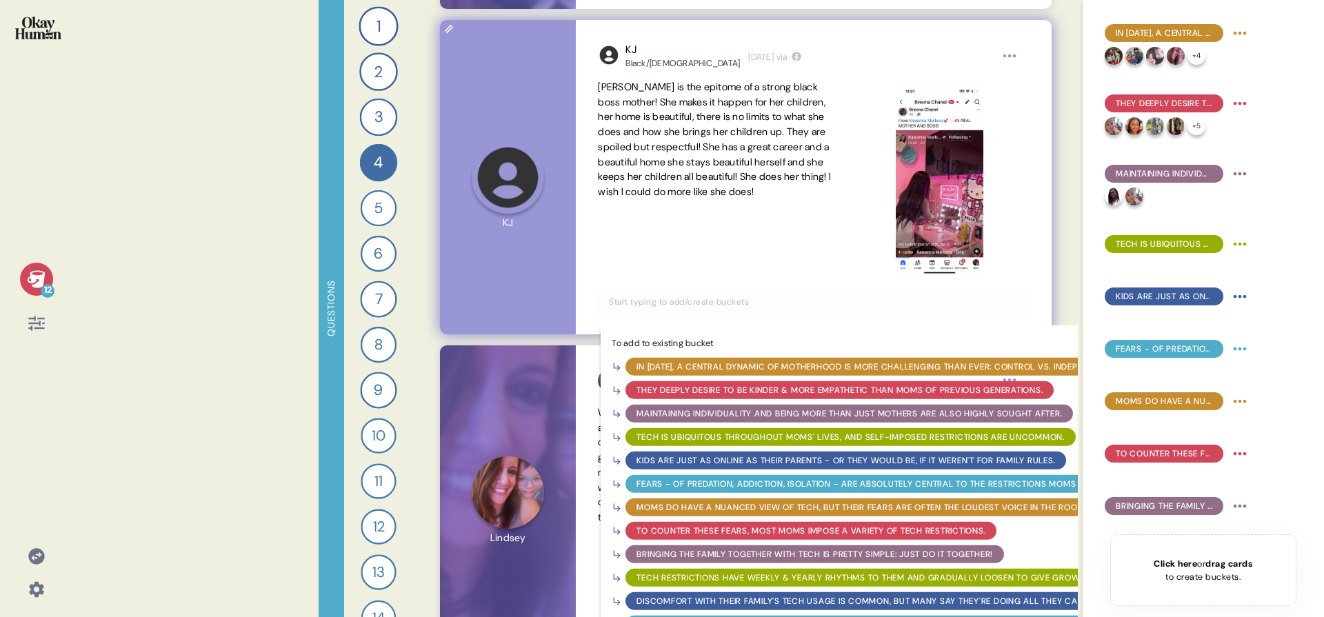
click at [748, 300] on input "text" at bounding box center [814, 301] width 426 height 15
click at [726, 411] on div "Maintaining individuality and being more than just mothers are also highly soug…" at bounding box center [850, 414] width 426 height 12
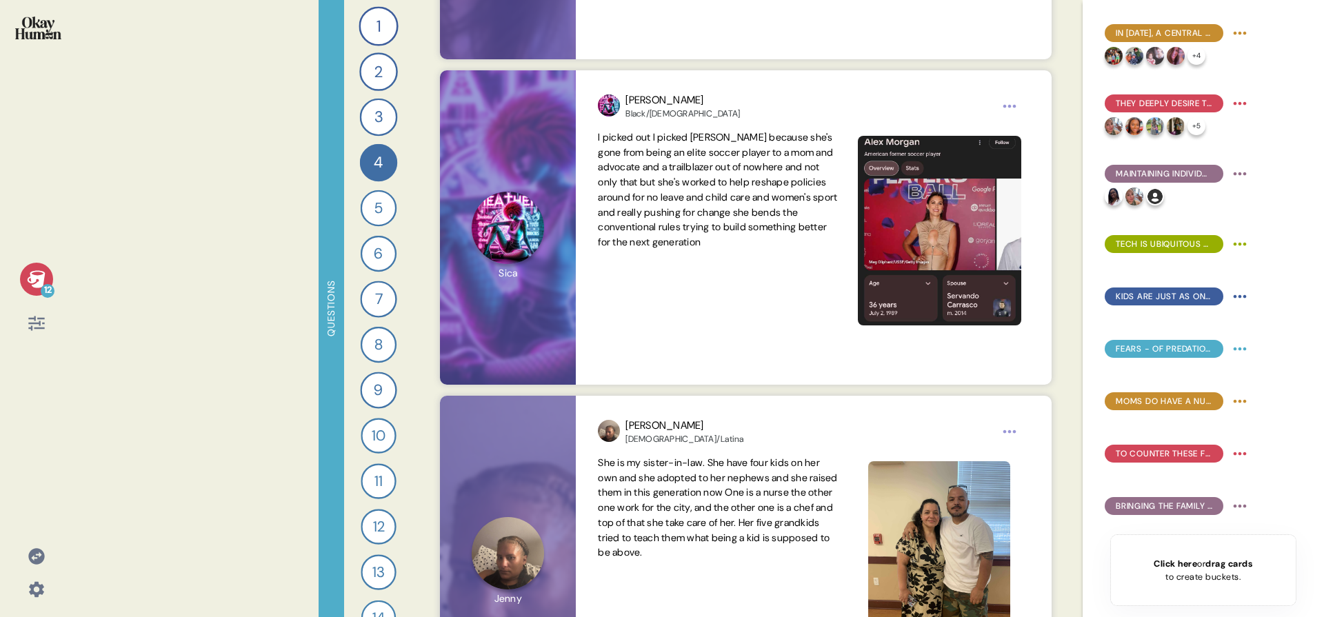
scroll to position [5165, 0]
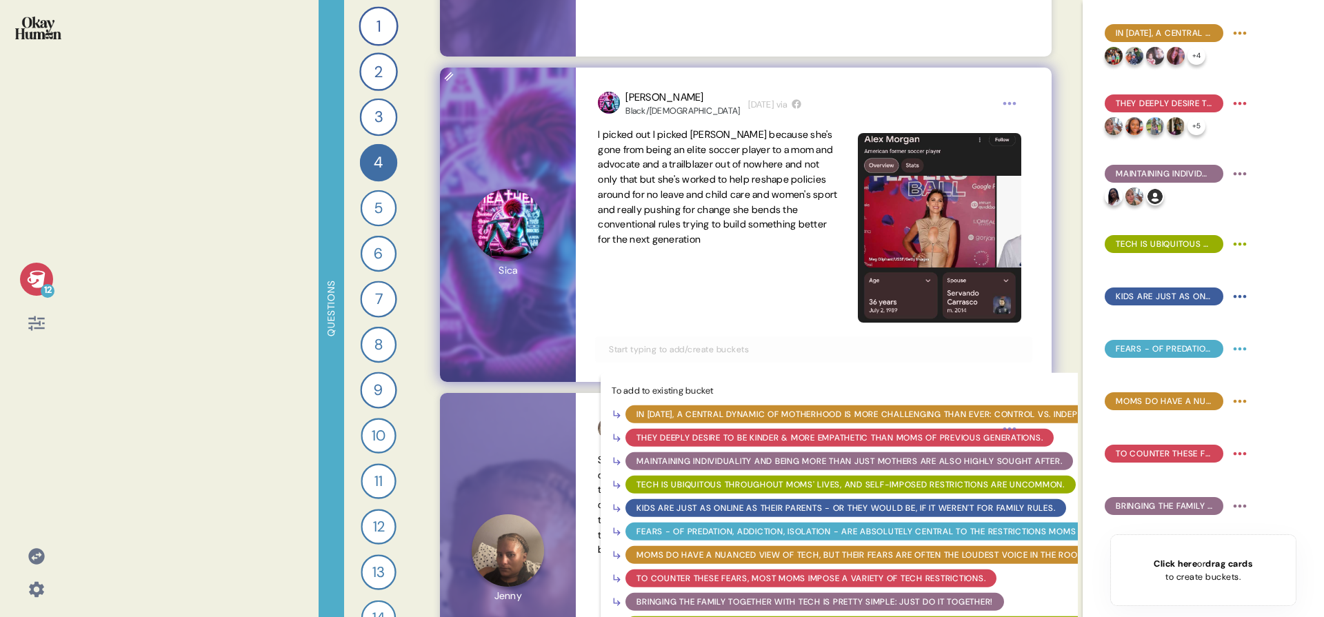
click at [699, 348] on input "text" at bounding box center [814, 349] width 426 height 15
click at [699, 463] on div "Maintaining individuality and being more than just mothers are also highly soug…" at bounding box center [850, 461] width 426 height 12
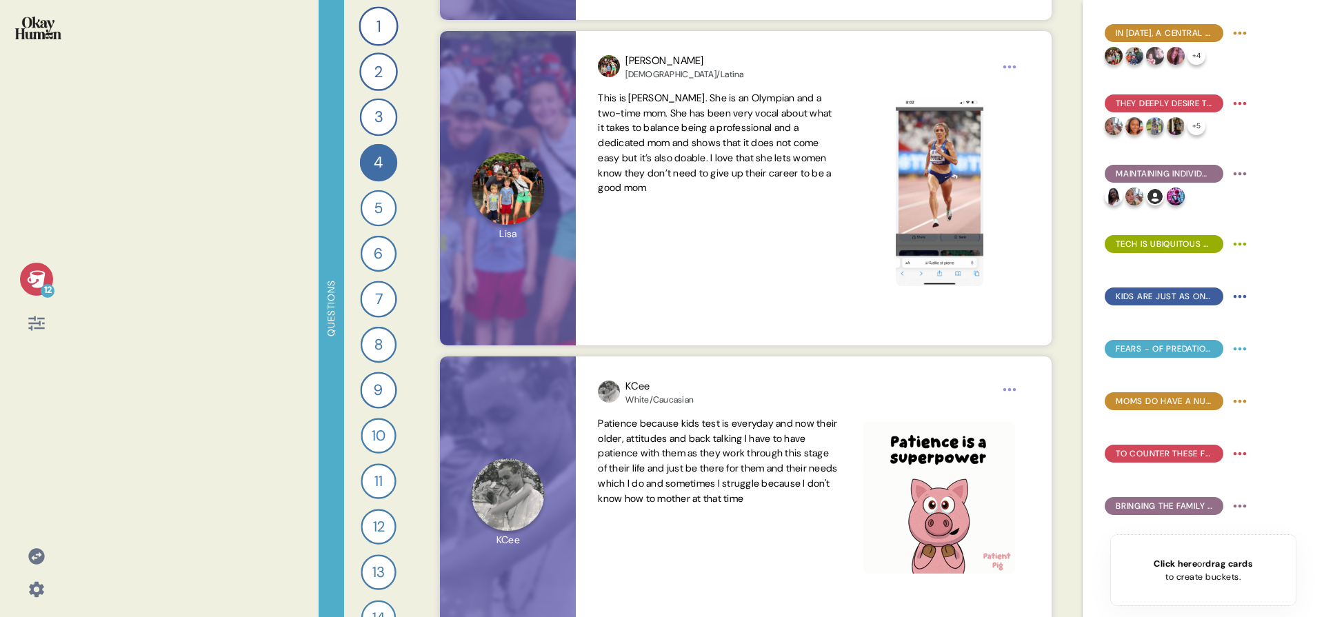
scroll to position [6486, 0]
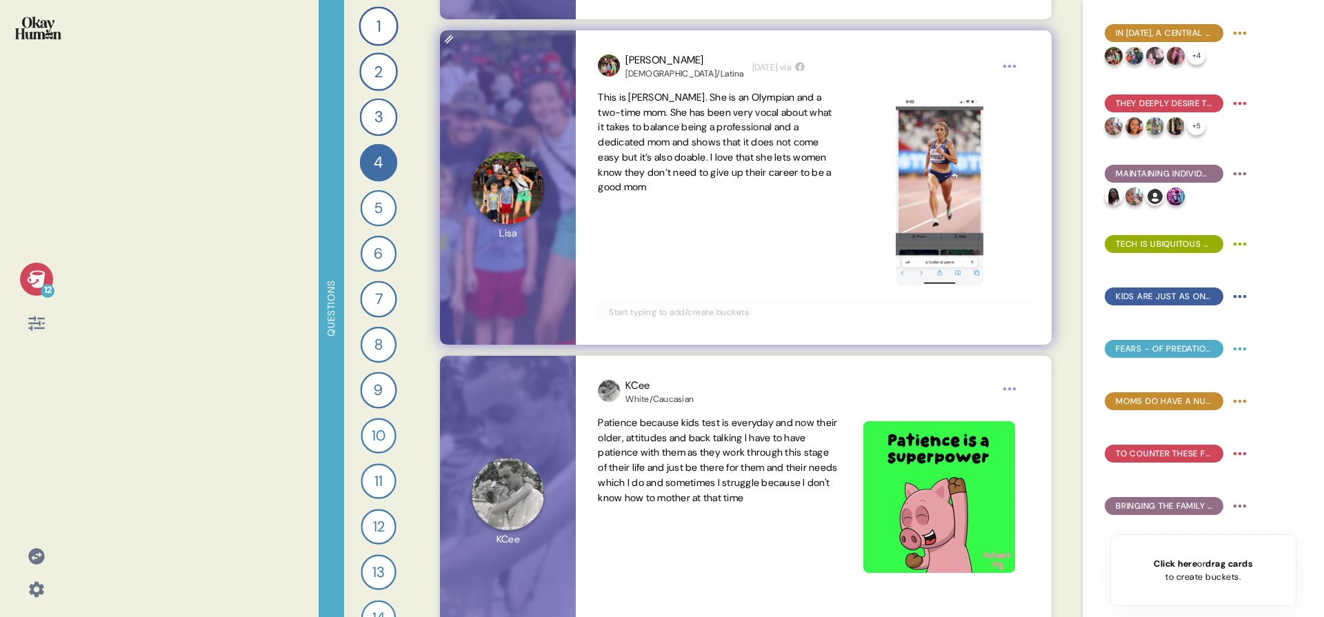
click at [711, 308] on input "text" at bounding box center [814, 312] width 426 height 15
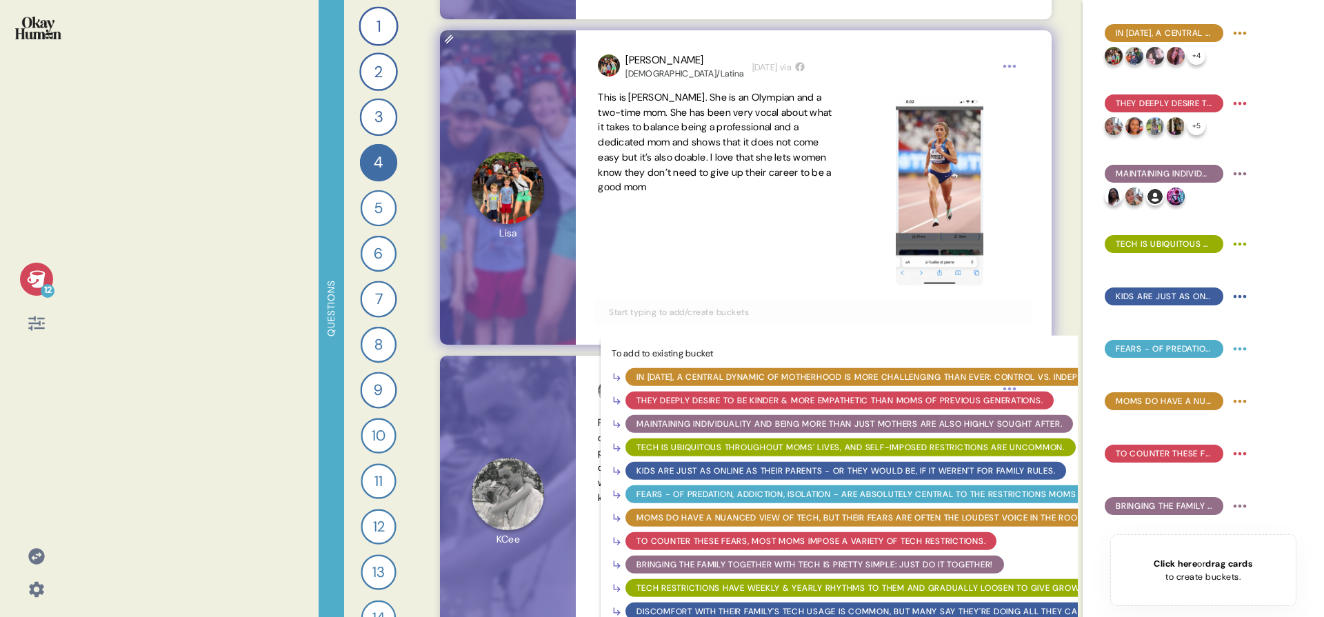
click at [701, 430] on div "Maintaining individuality and being more than just mothers are also highly soug…" at bounding box center [850, 424] width 448 height 18
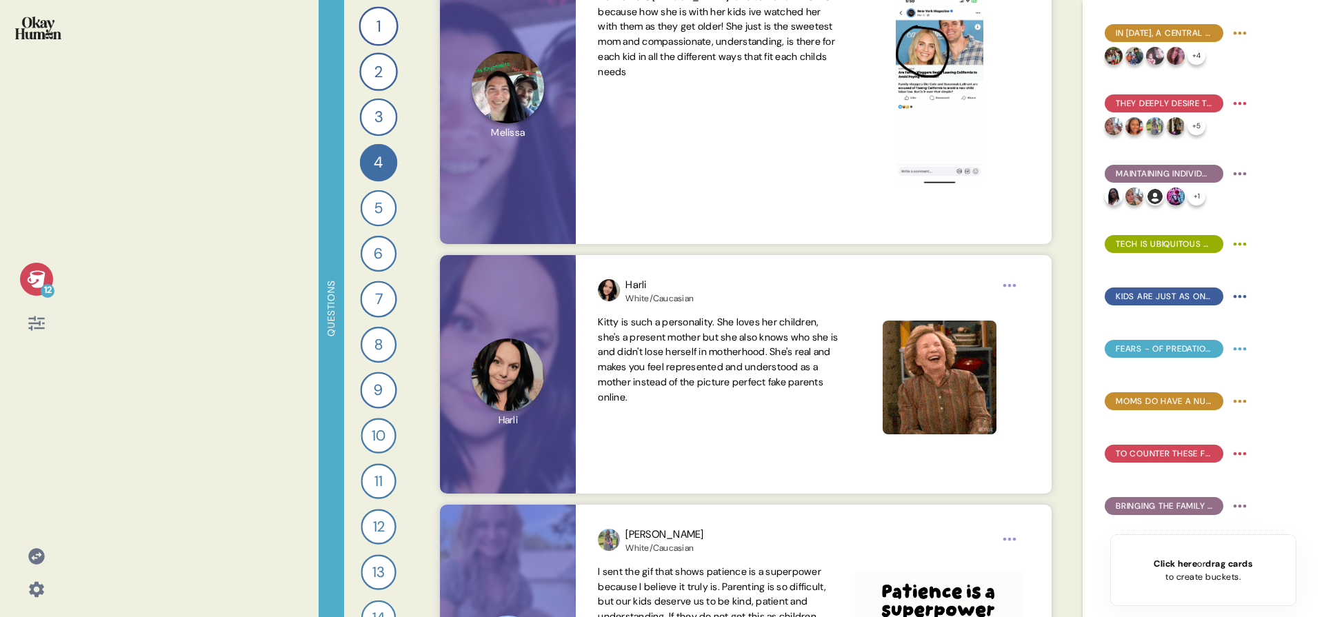
scroll to position [7661, 0]
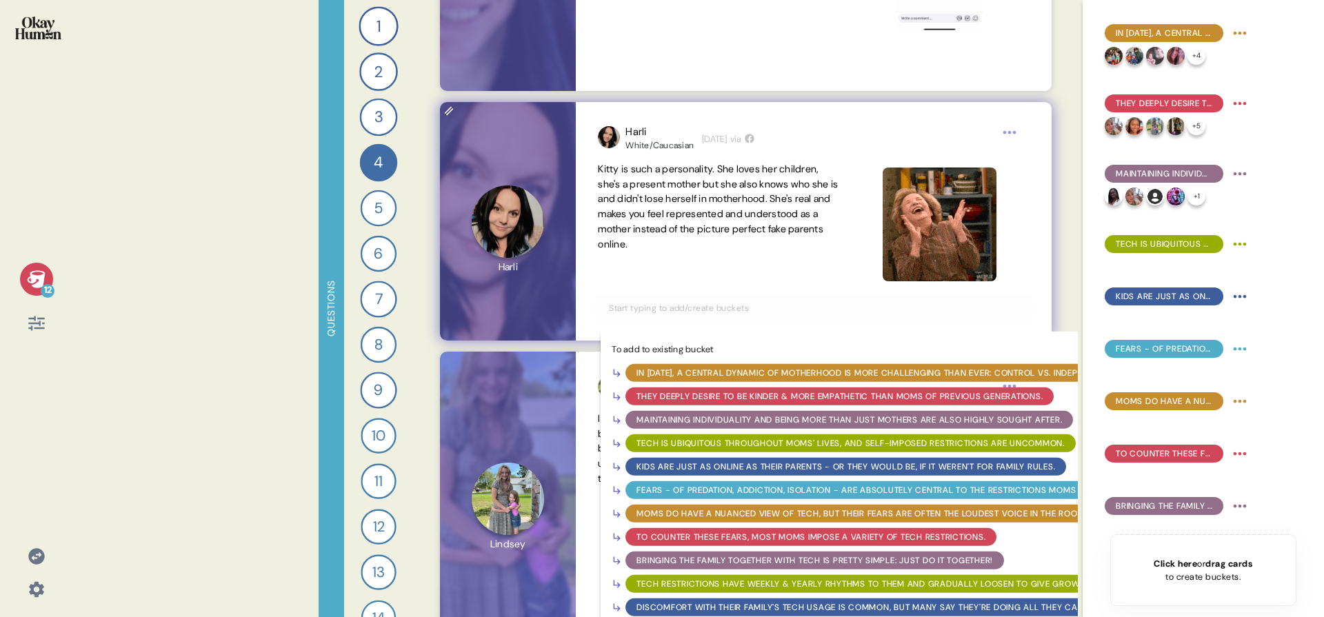
click at [717, 309] on input "text" at bounding box center [814, 308] width 426 height 15
click at [708, 419] on div "Maintaining individuality and being more than just mothers are also highly soug…" at bounding box center [850, 420] width 426 height 12
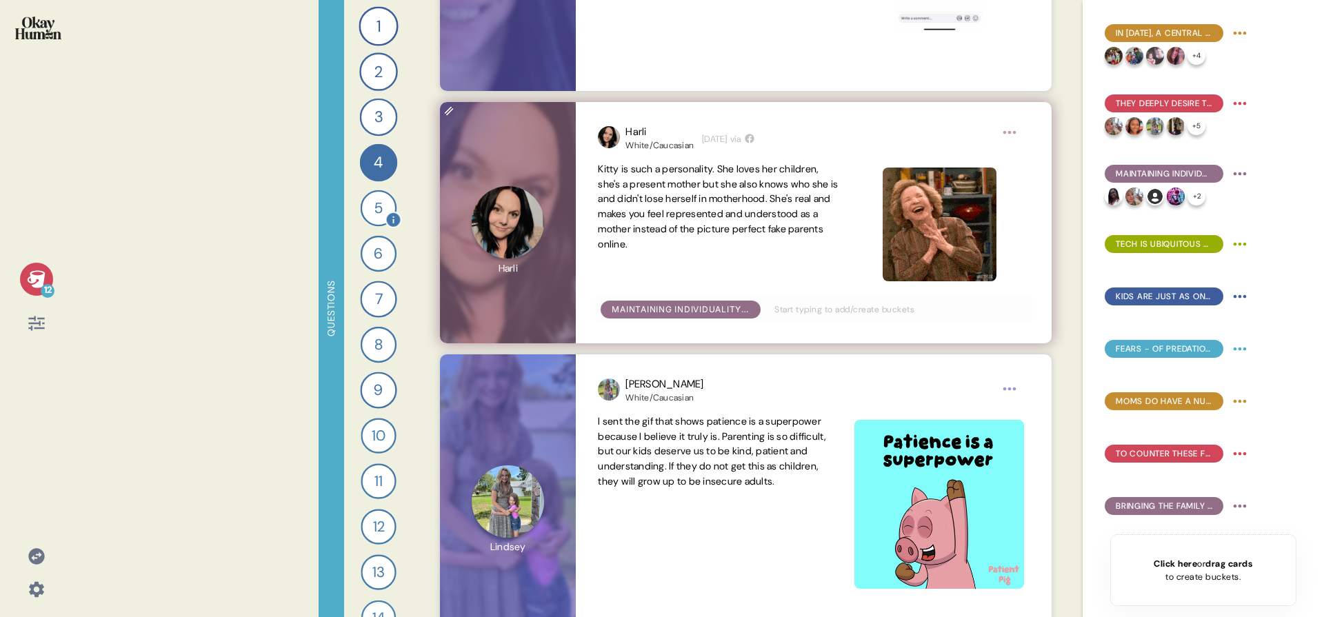
click at [374, 202] on div "5" at bounding box center [379, 208] width 37 height 37
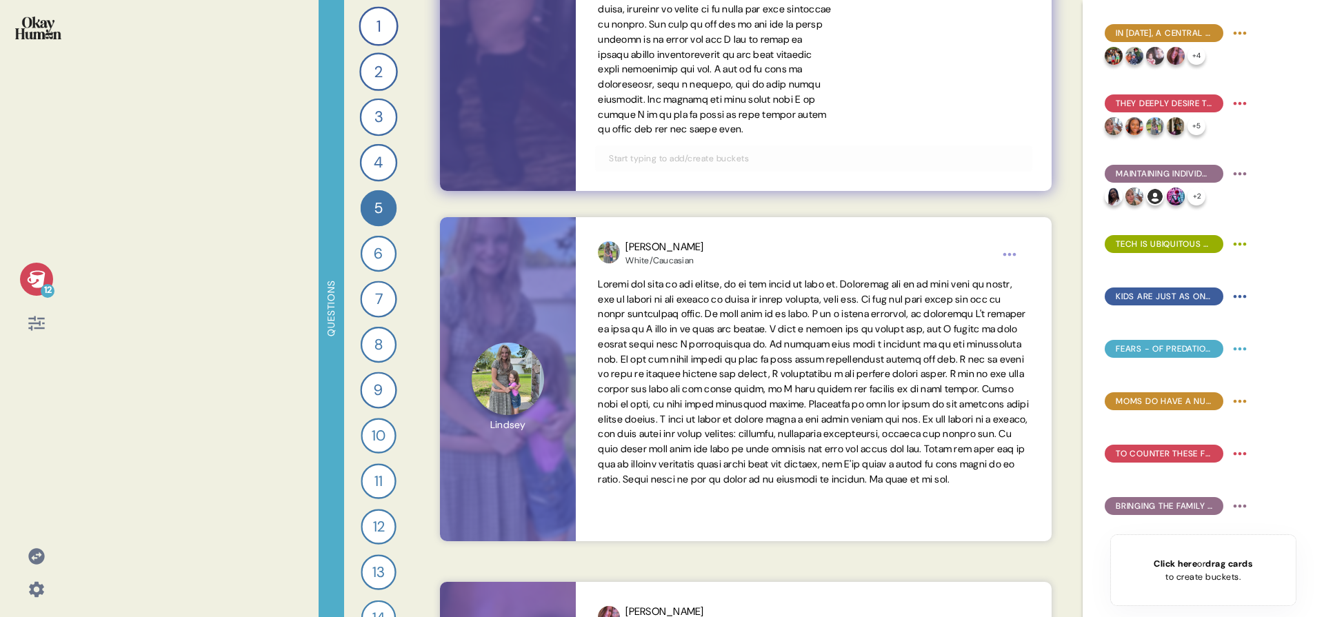
scroll to position [2252, 0]
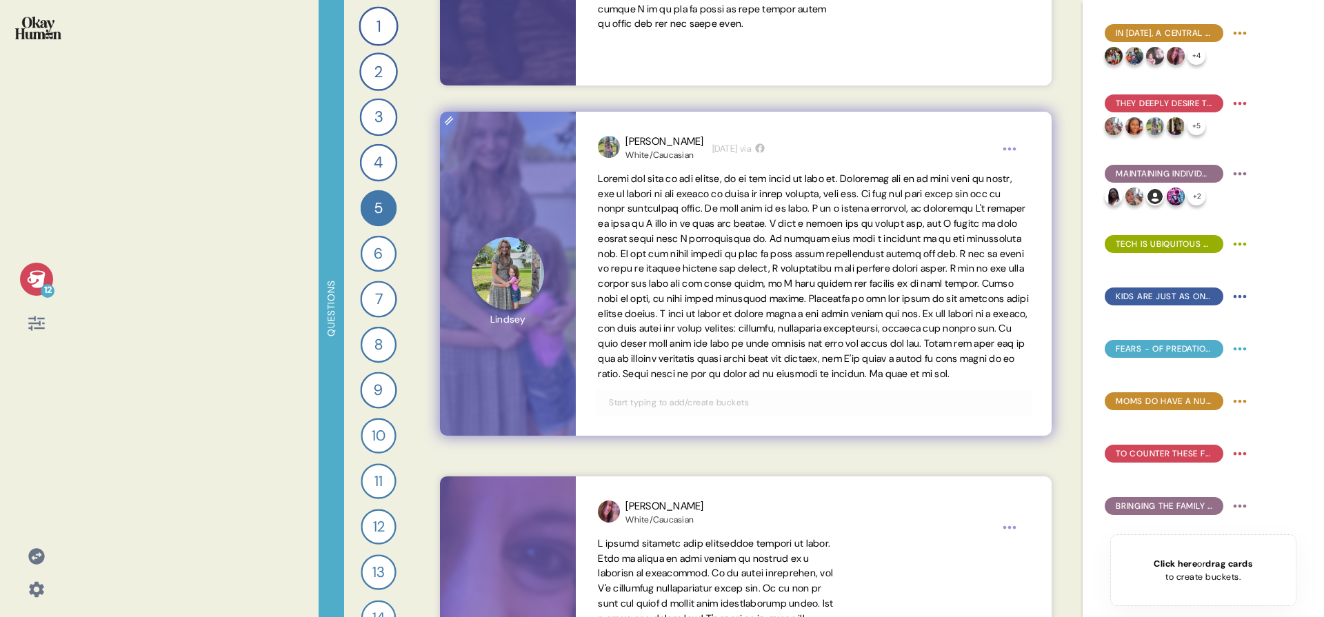
click at [720, 380] on span at bounding box center [813, 276] width 431 height 208
click at [685, 416] on div at bounding box center [813, 403] width 437 height 26
click at [683, 410] on input "text" at bounding box center [814, 402] width 426 height 15
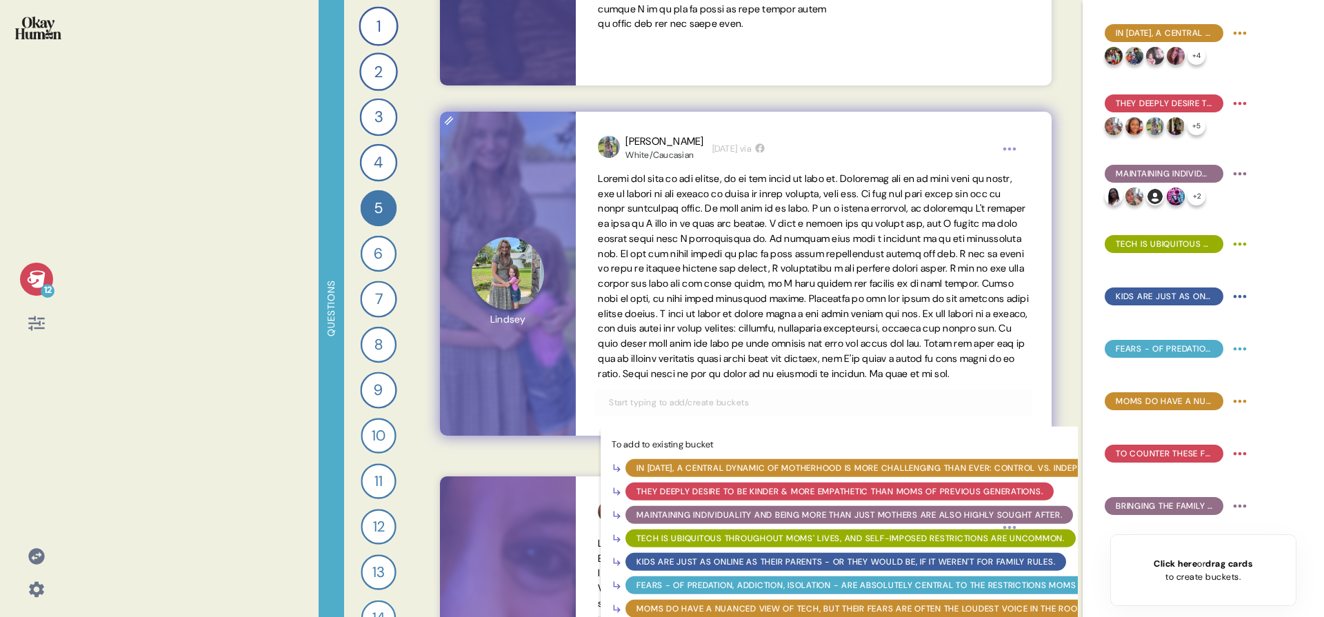
click at [689, 544] on div "Tech is ubiquitous throughout moms' lives, and self-imposed restrictions are un…" at bounding box center [851, 538] width 428 height 12
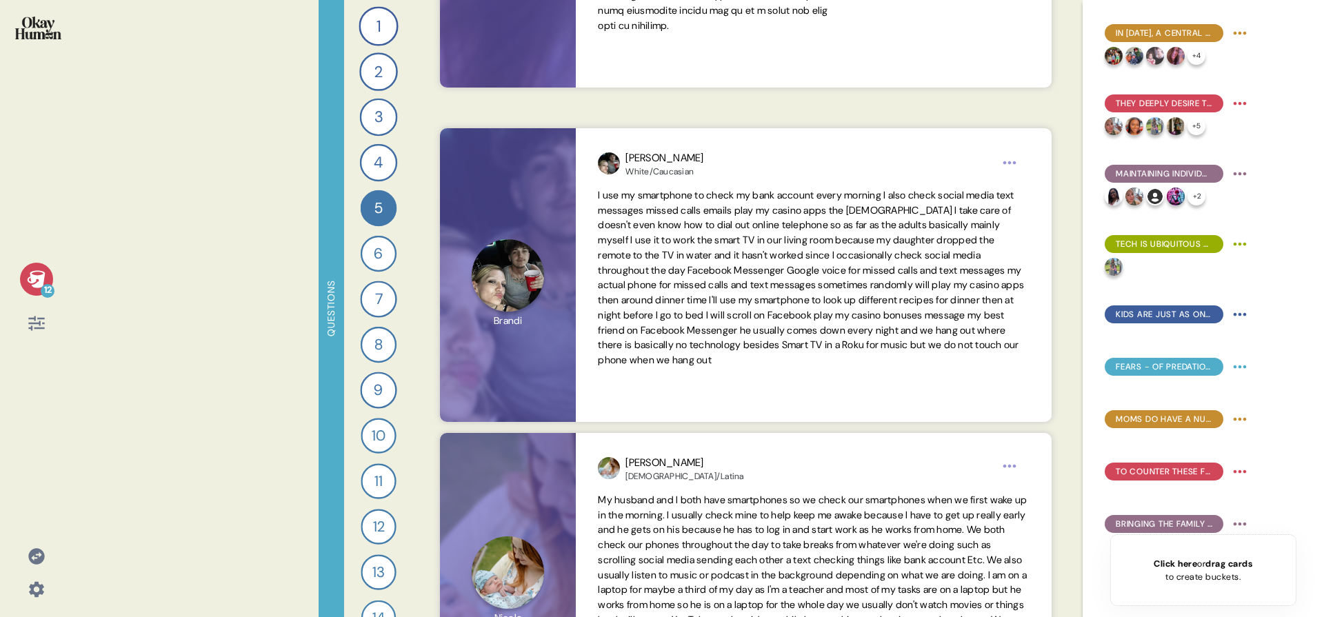
scroll to position [3145, 0]
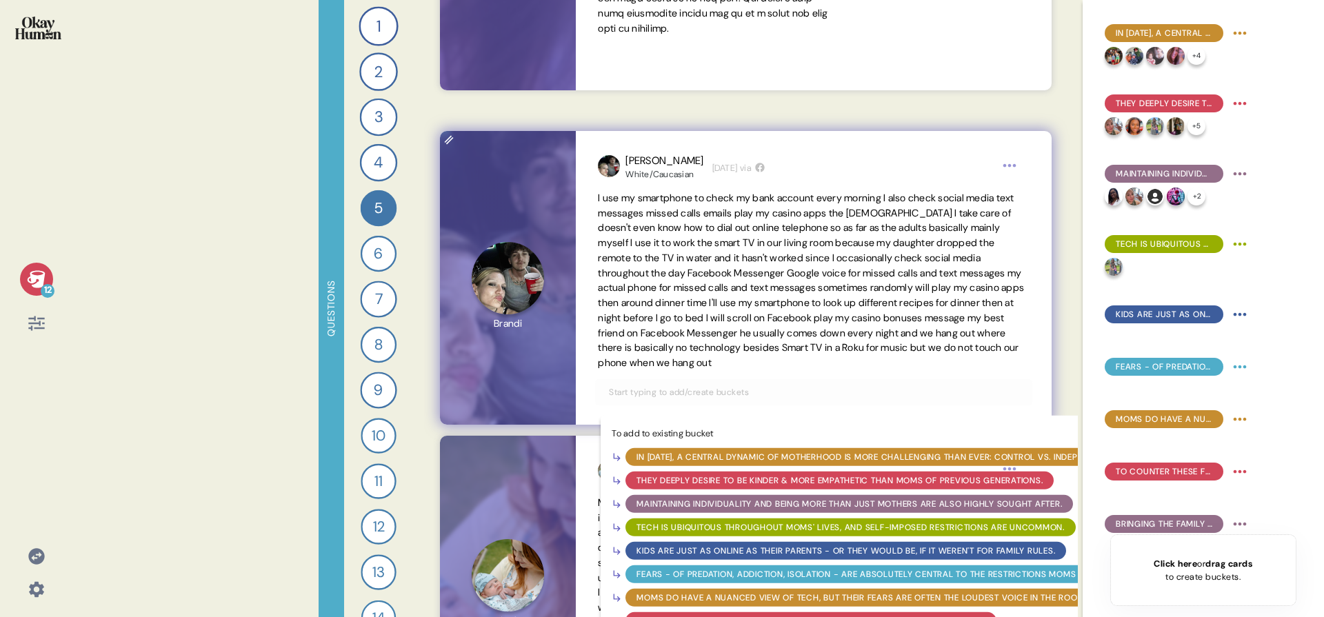
click at [708, 397] on input "text" at bounding box center [814, 392] width 426 height 15
click at [678, 523] on div "Tech is ubiquitous throughout moms' lives, and self-imposed restrictions are un…" at bounding box center [851, 527] width 428 height 12
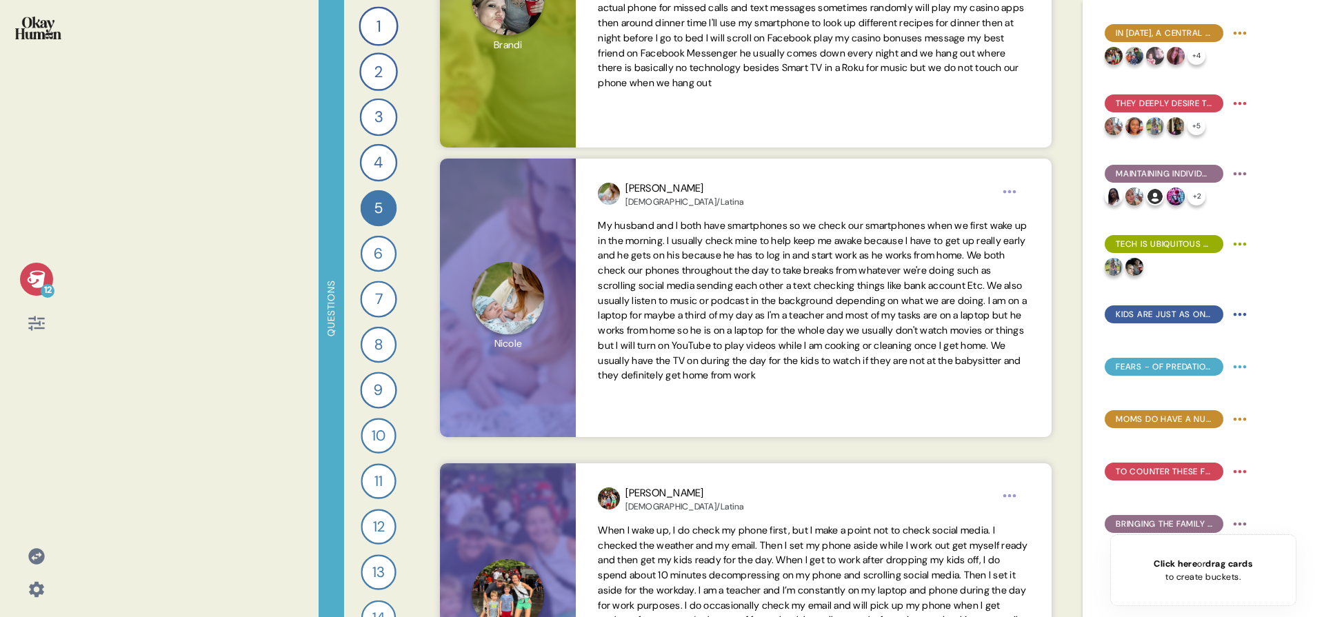
scroll to position [3456, 0]
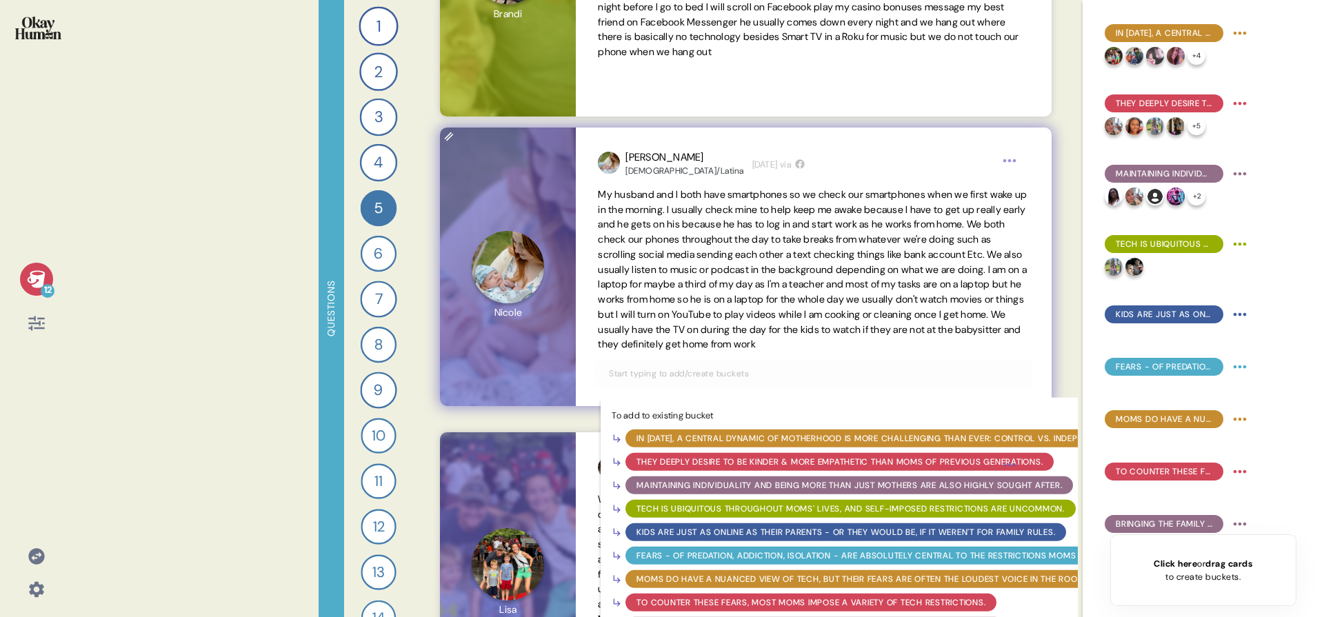
click at [703, 381] on input "text" at bounding box center [814, 373] width 426 height 15
click at [710, 515] on div "Tech is ubiquitous throughout moms' lives, and self-imposed restrictions are un…" at bounding box center [851, 509] width 428 height 12
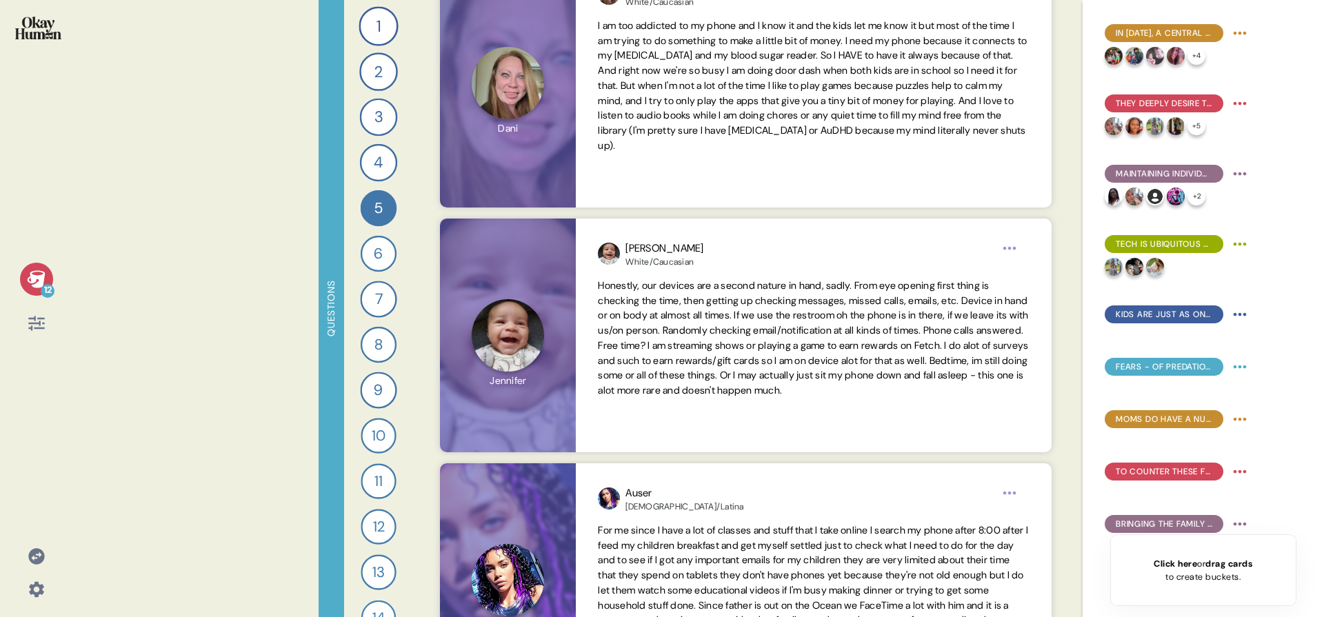
scroll to position [4225, 0]
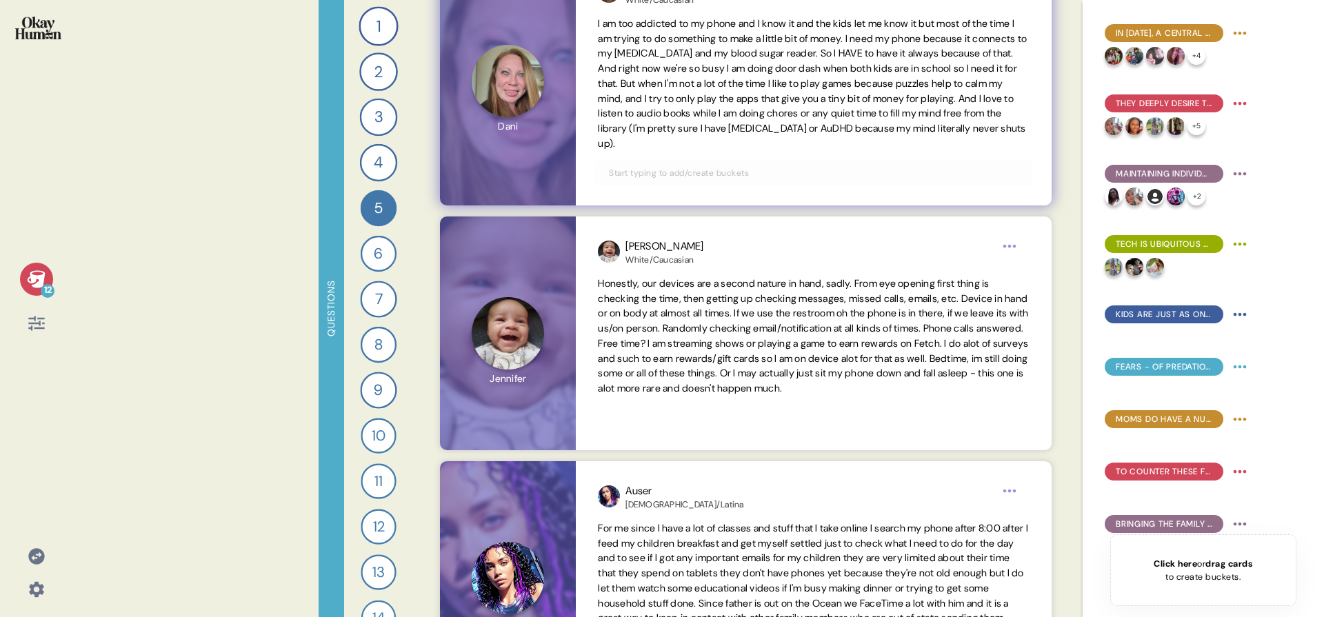
click at [780, 178] on input "text" at bounding box center [814, 173] width 426 height 15
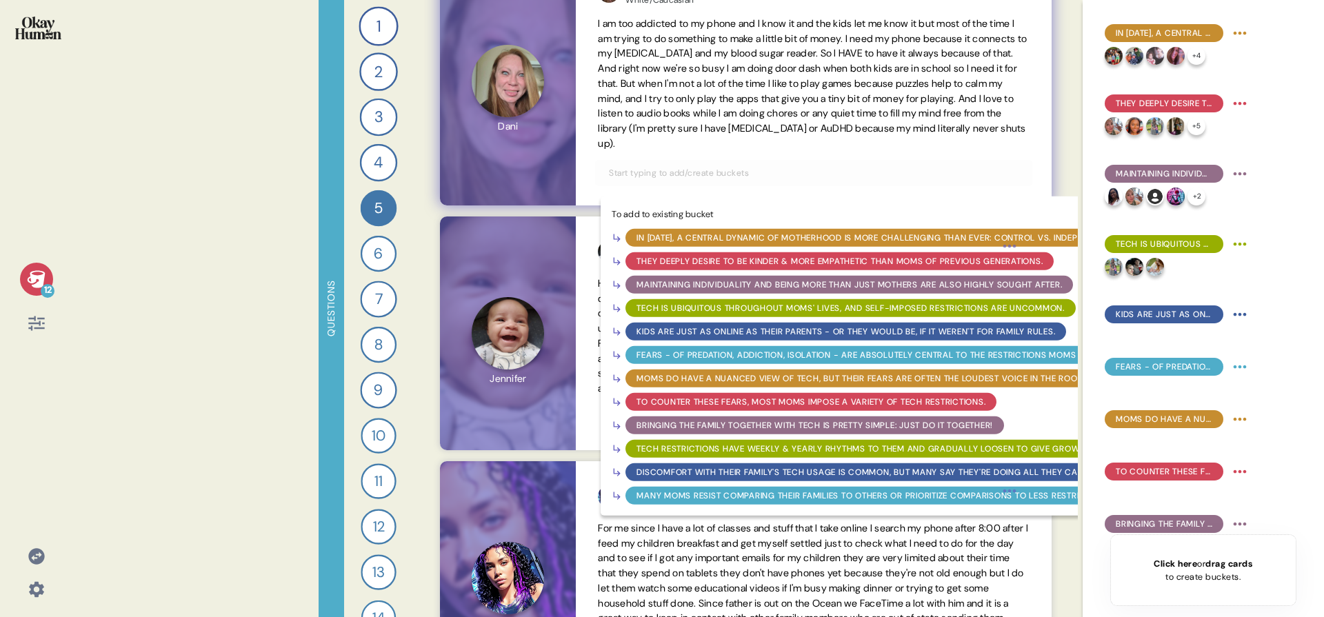
click at [738, 308] on div "Tech is ubiquitous throughout moms' lives, and self-imposed restrictions are un…" at bounding box center [851, 308] width 428 height 12
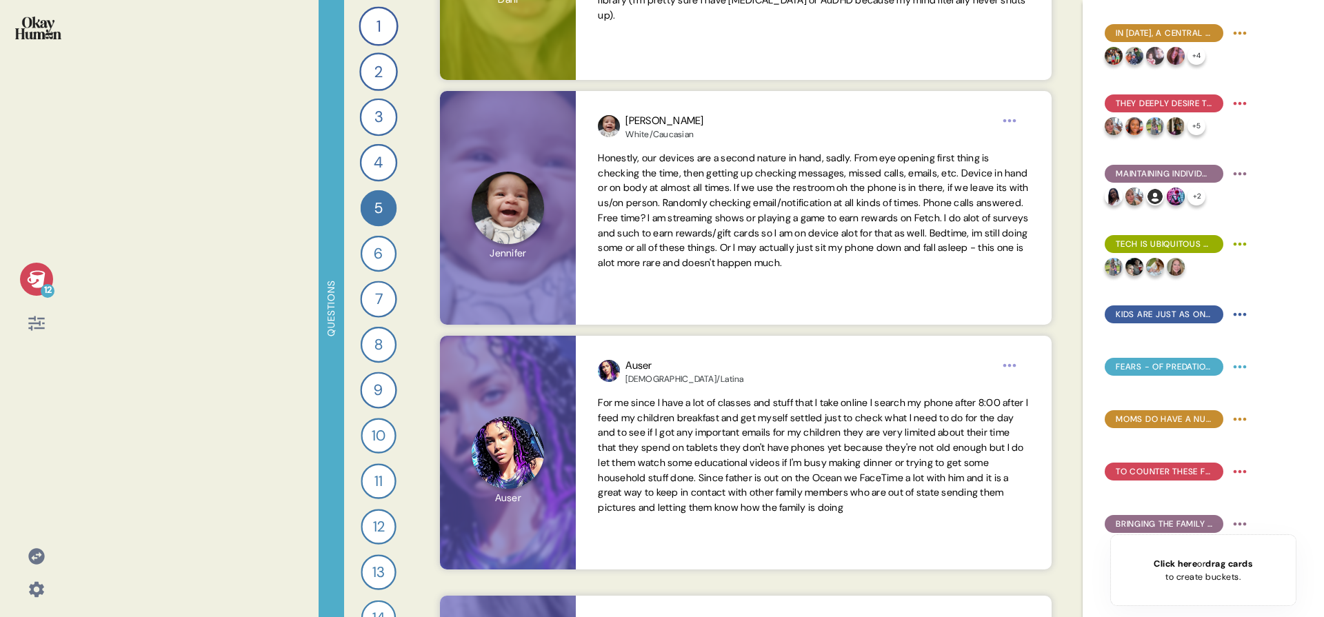
scroll to position [4358, 0]
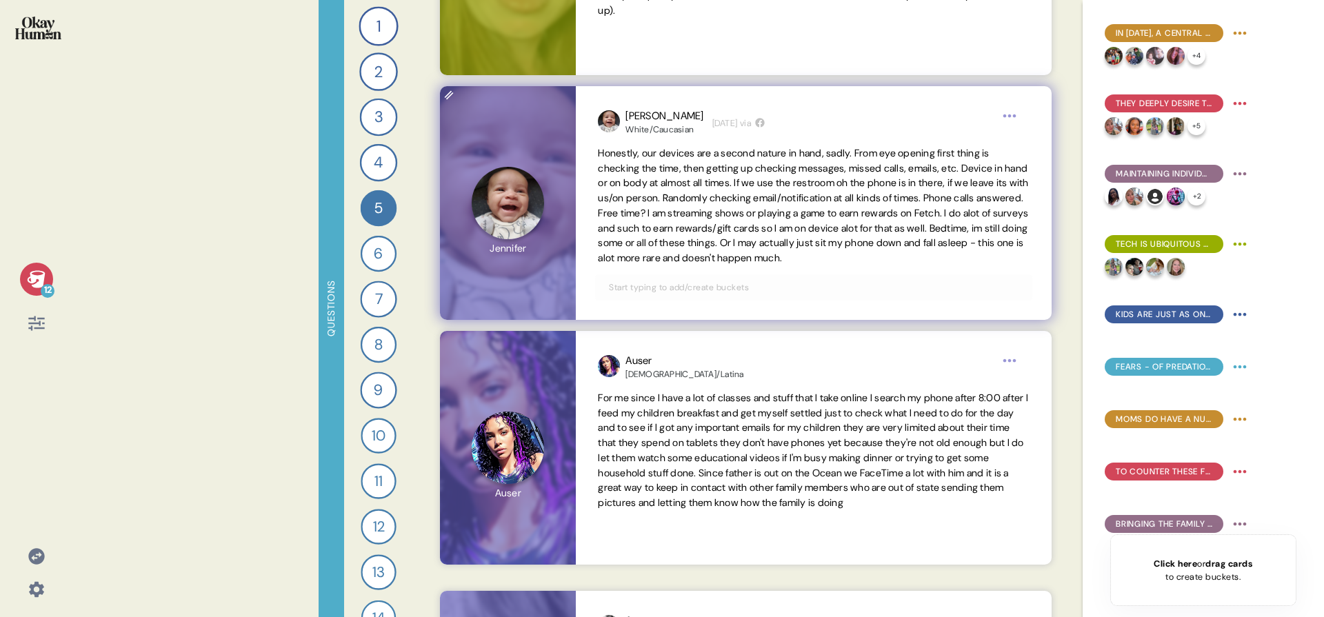
click at [732, 285] on input "text" at bounding box center [814, 287] width 426 height 15
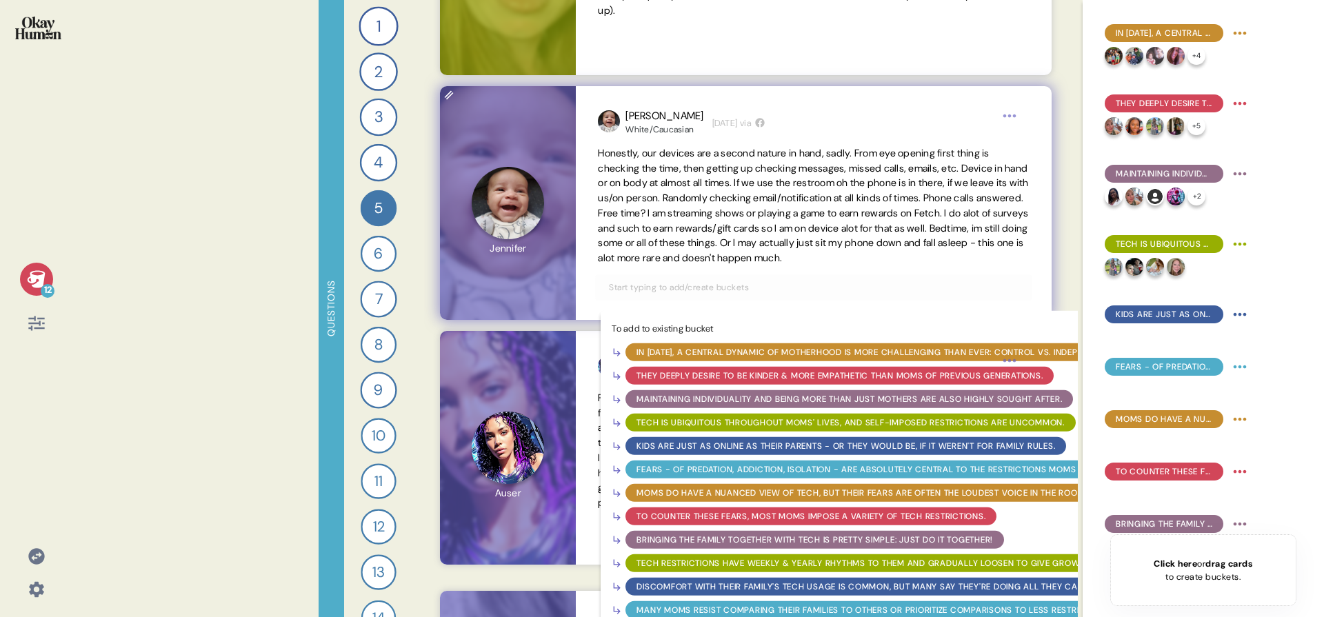
click at [718, 423] on div "Tech is ubiquitous throughout moms' lives, and self-imposed restrictions are un…" at bounding box center [851, 423] width 428 height 12
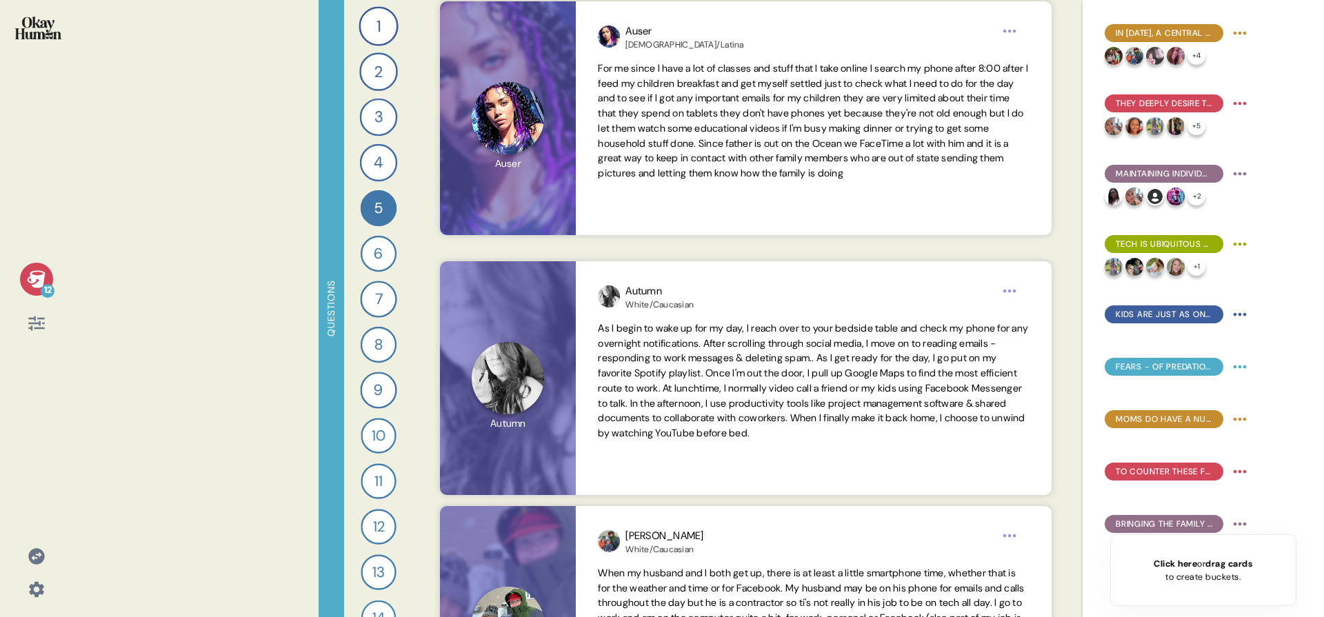
scroll to position [4914, 0]
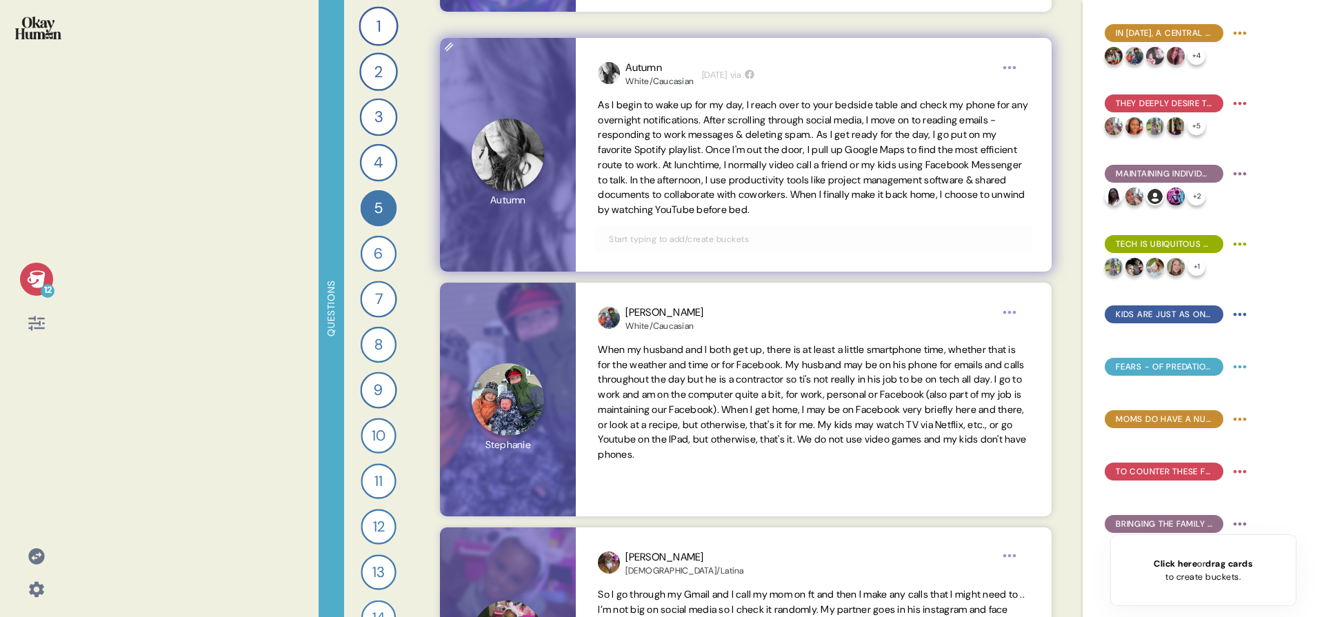
click at [742, 245] on input "text" at bounding box center [814, 239] width 426 height 15
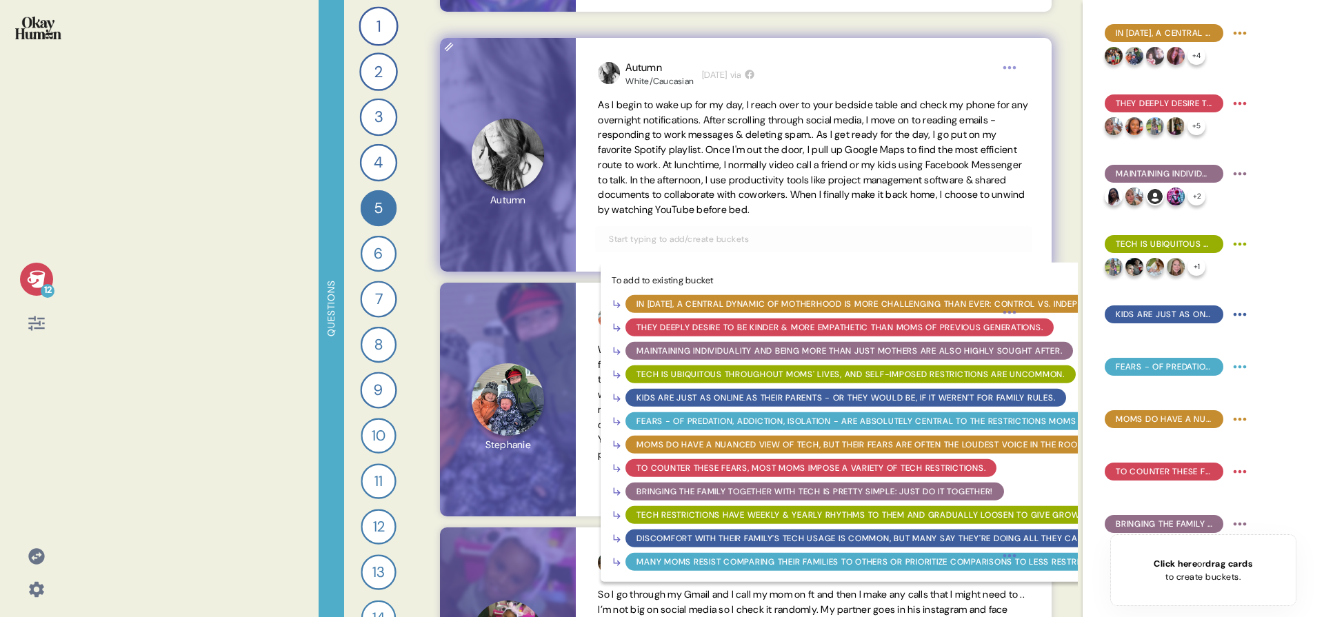
click at [713, 377] on div "Tech is ubiquitous throughout moms' lives, and self-imposed restrictions are un…" at bounding box center [851, 374] width 428 height 12
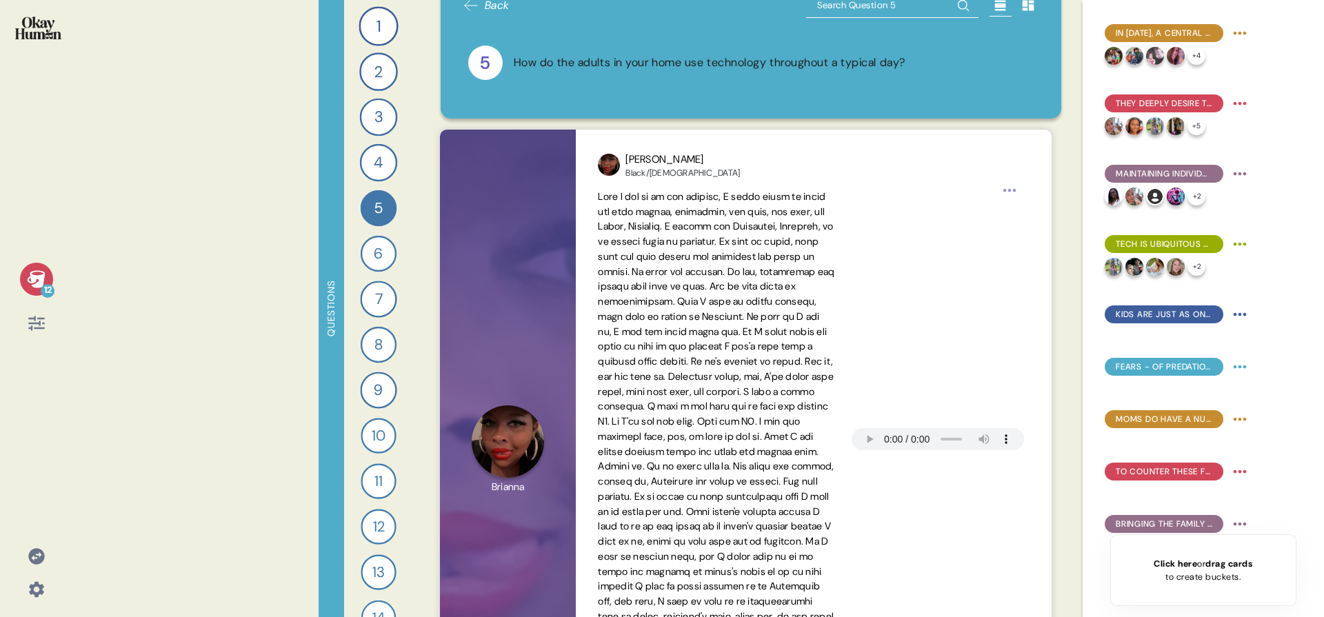
scroll to position [0, 0]
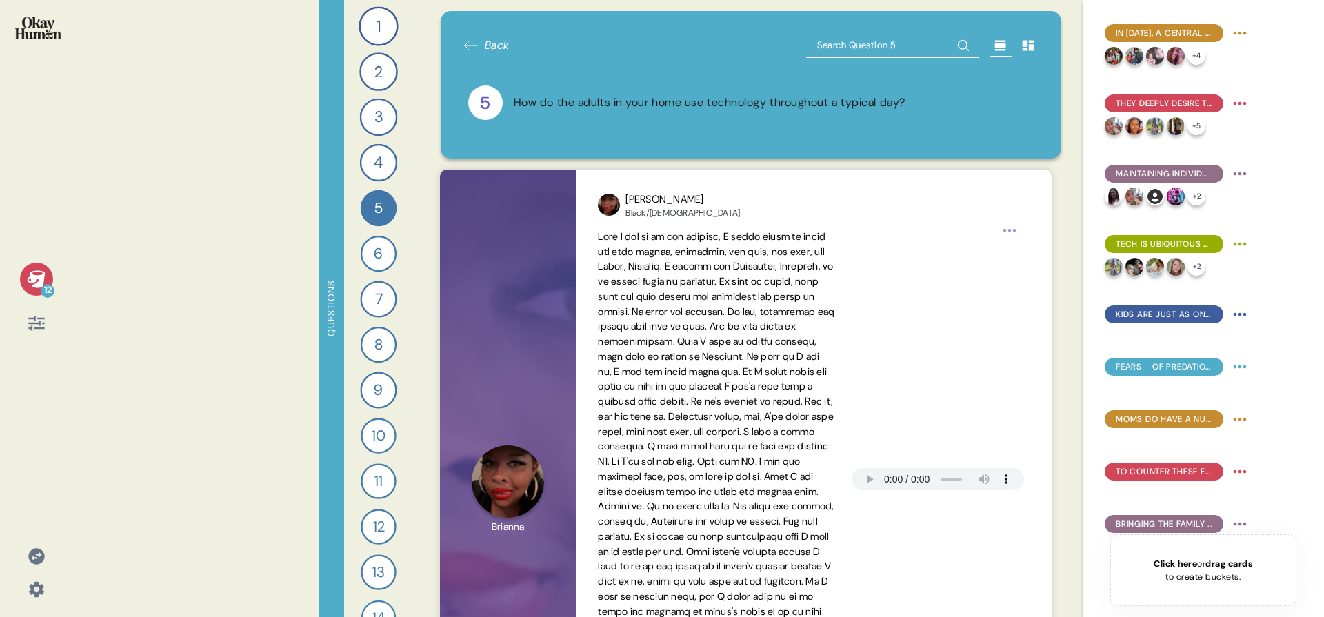
click at [848, 56] on input "text" at bounding box center [892, 45] width 172 height 25
type input "24"
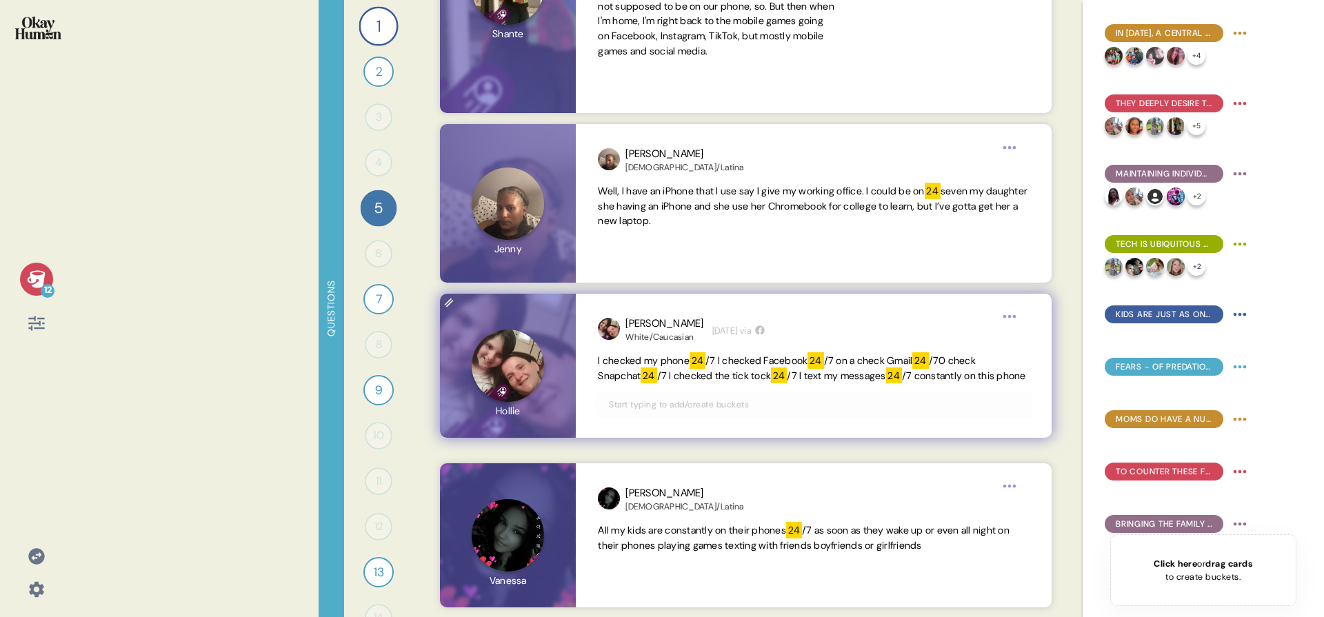
scroll to position [1806, 0]
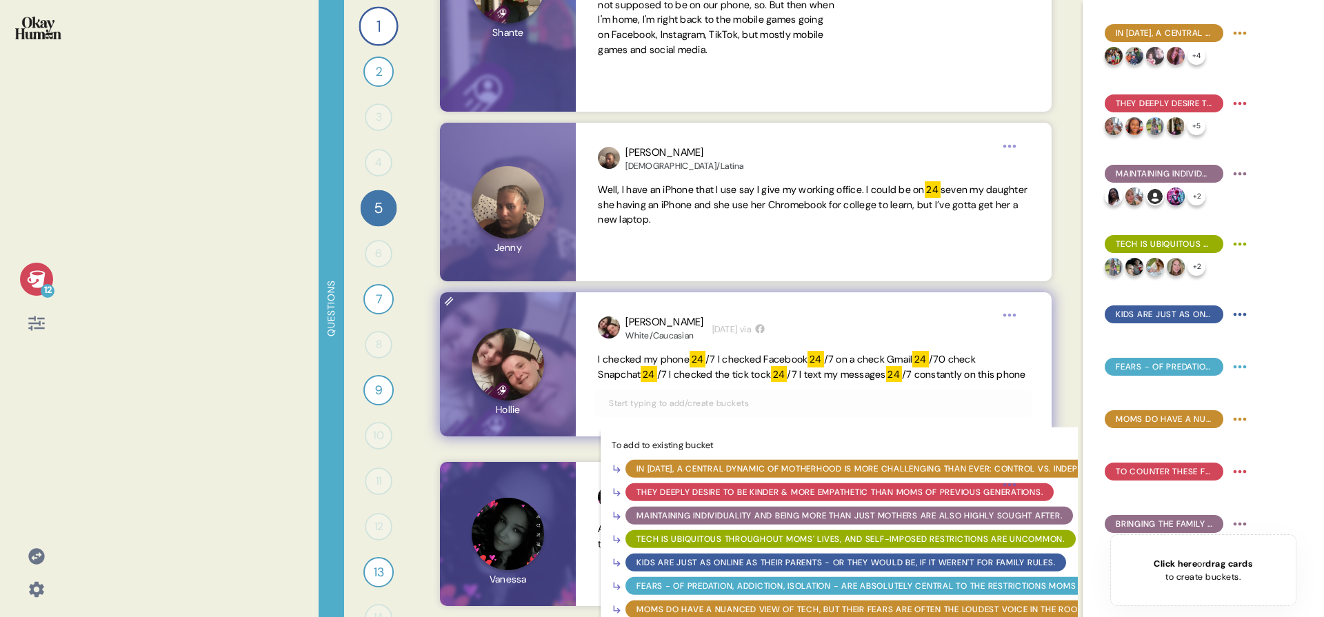
click at [688, 411] on input "text" at bounding box center [814, 403] width 426 height 15
click at [670, 545] on div "Tech is ubiquitous throughout moms' lives, and self-imposed restrictions are un…" at bounding box center [851, 538] width 428 height 12
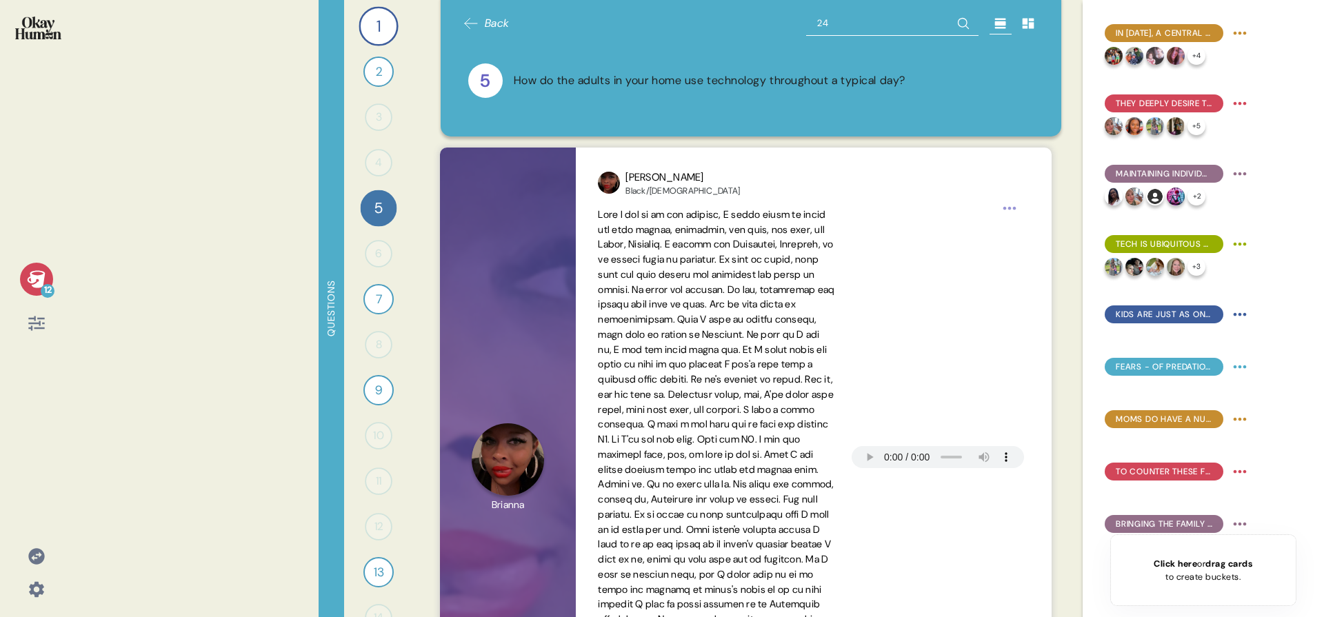
scroll to position [0, 0]
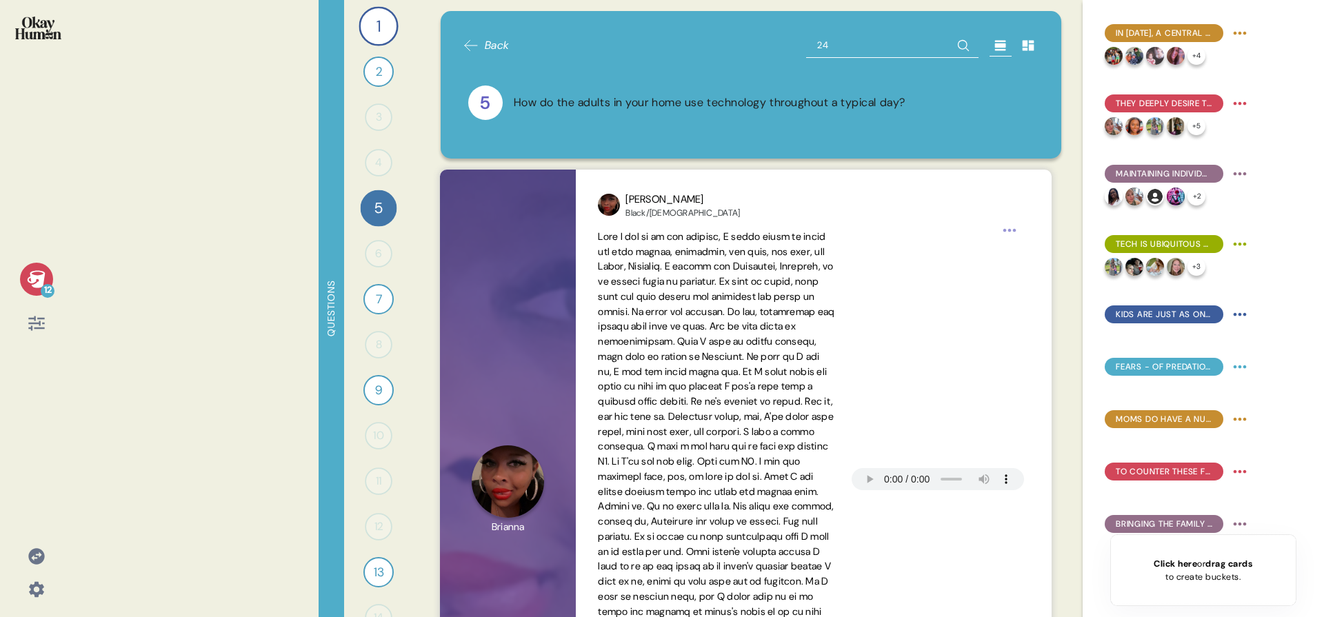
click at [830, 48] on input "24" at bounding box center [892, 45] width 172 height 25
type input "\"
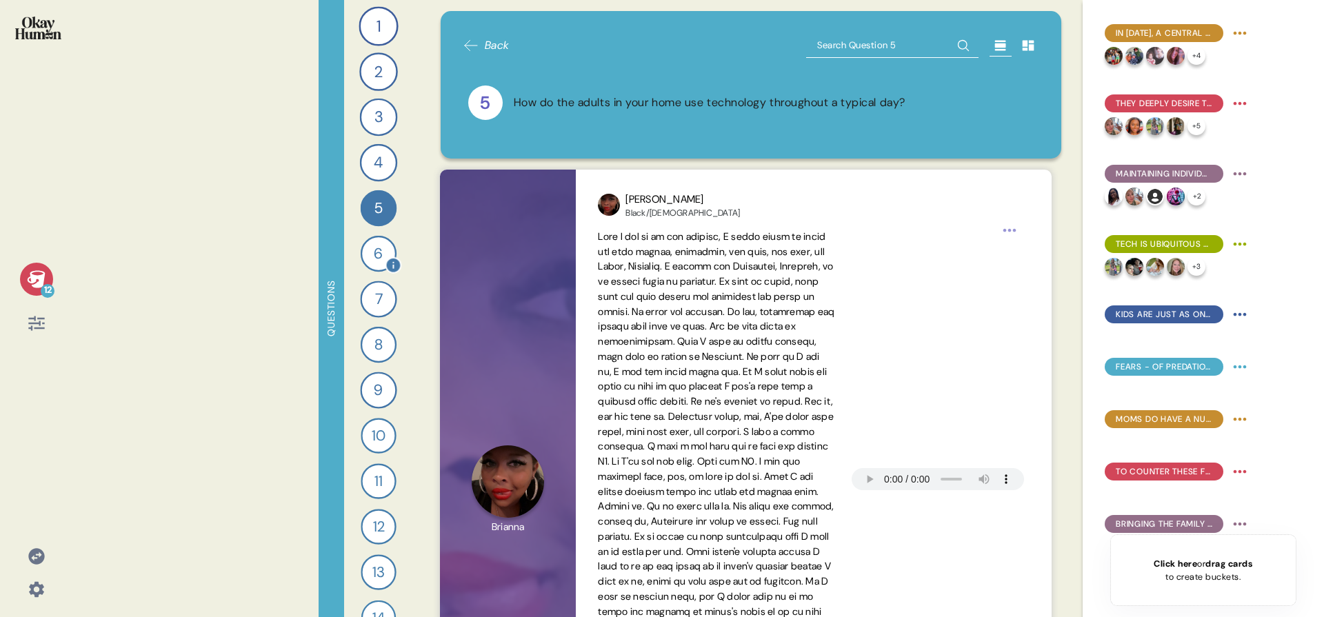
click at [386, 260] on div at bounding box center [394, 265] width 17 height 17
click at [377, 259] on div "6" at bounding box center [379, 254] width 36 height 36
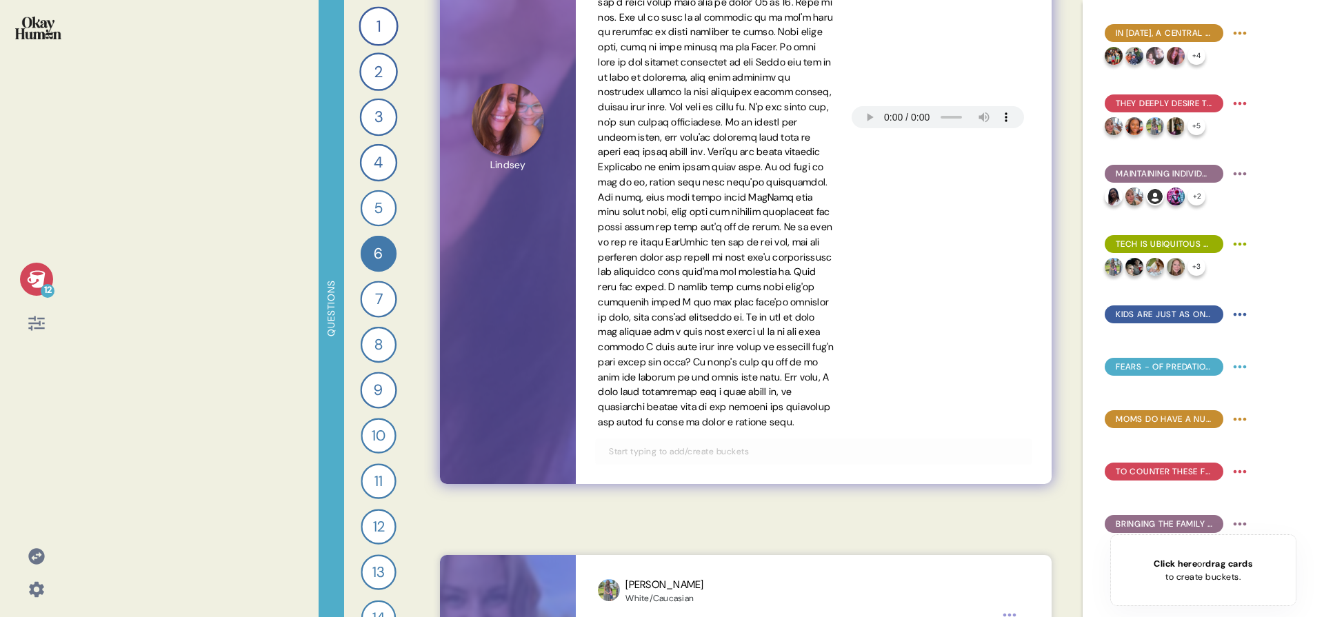
scroll to position [417, 0]
click at [702, 457] on input "text" at bounding box center [814, 448] width 426 height 15
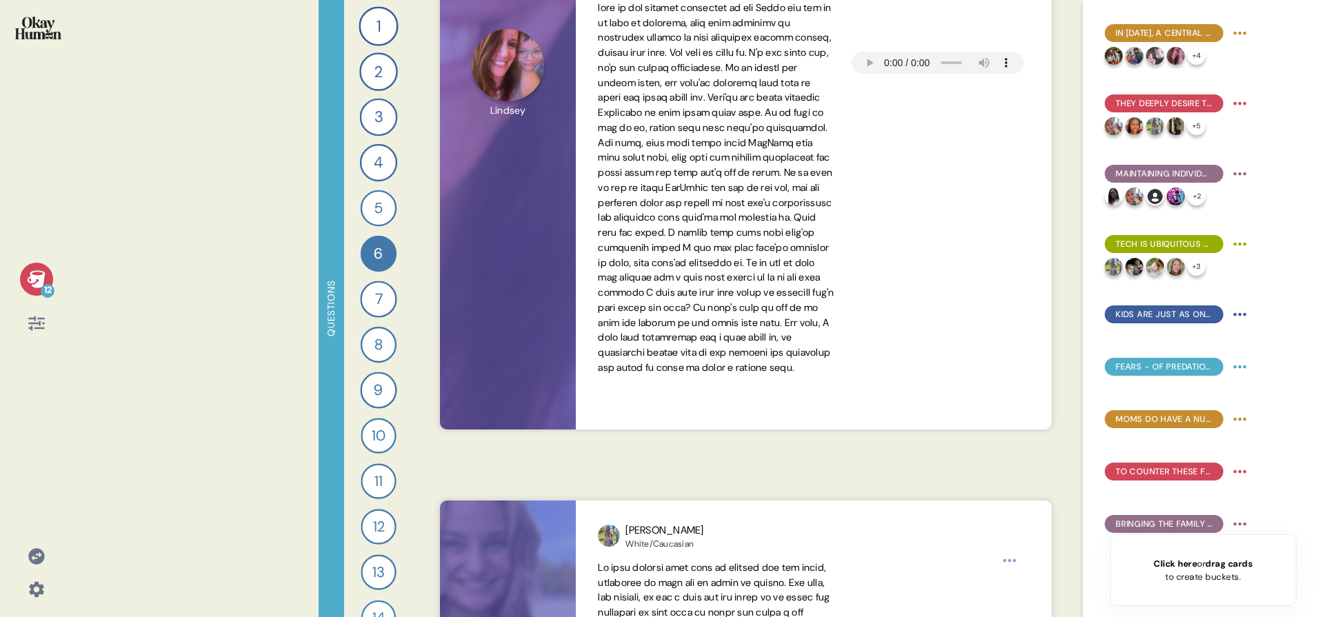
scroll to position [550, 0]
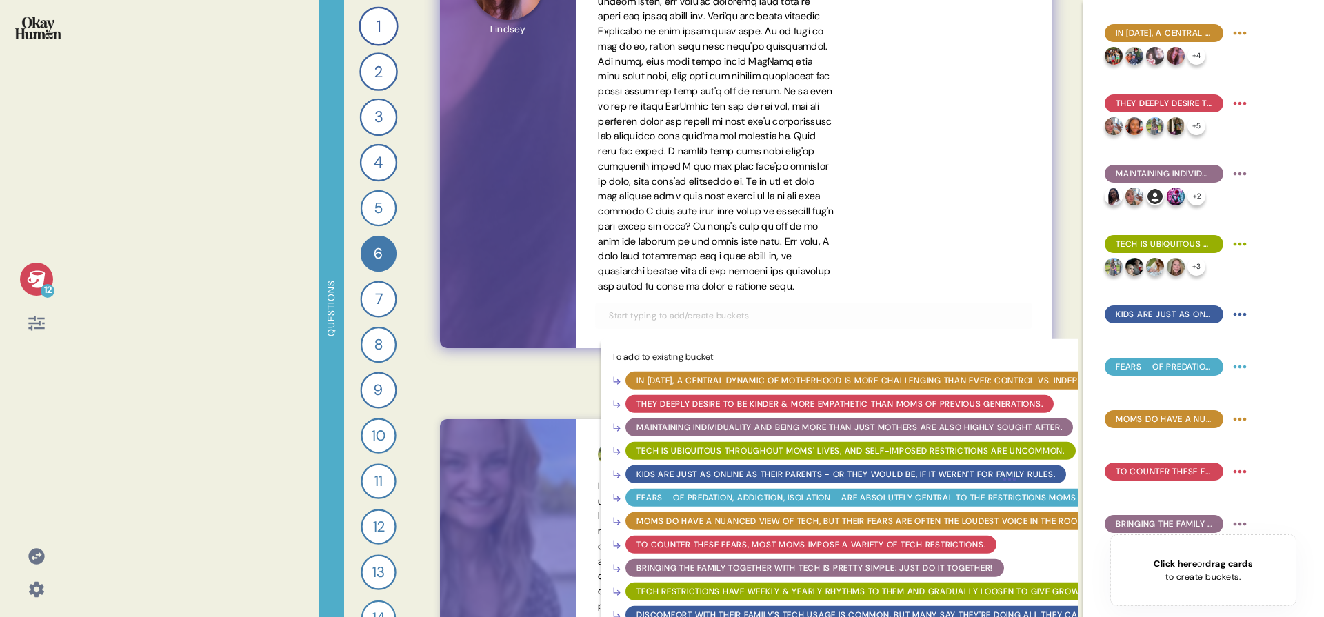
click at [715, 481] on div "Kids are just as online as their parents - or they would be, if it weren't for …" at bounding box center [846, 474] width 419 height 12
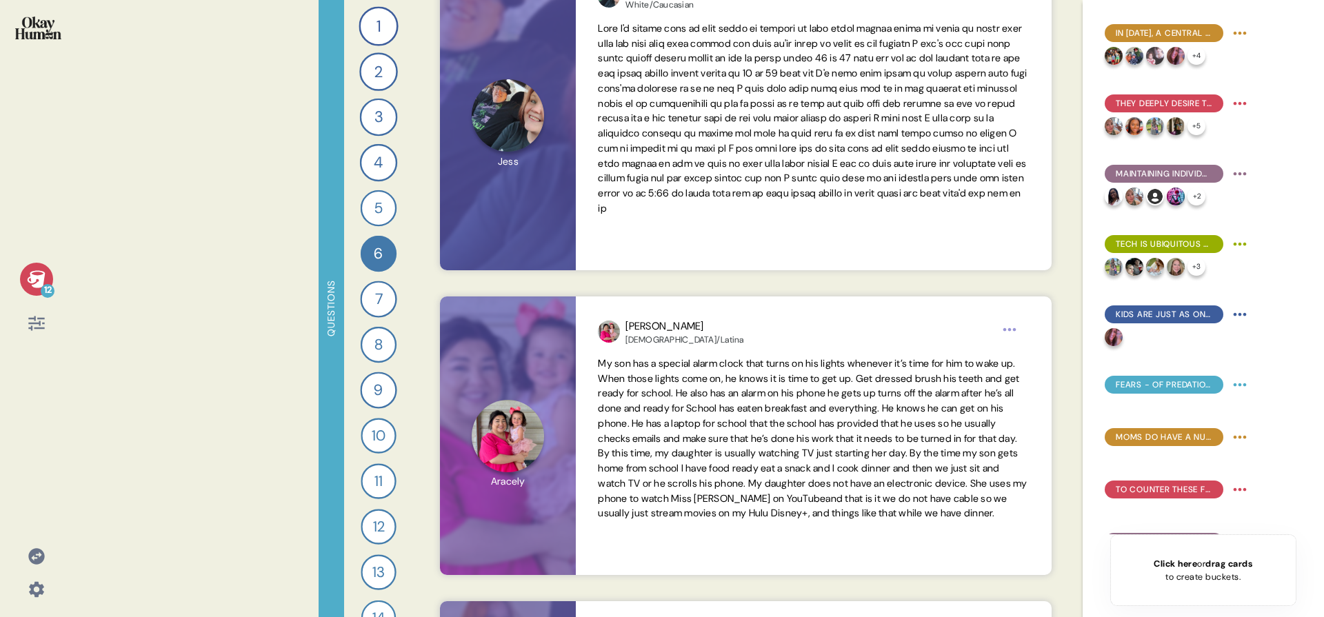
scroll to position [2052, 0]
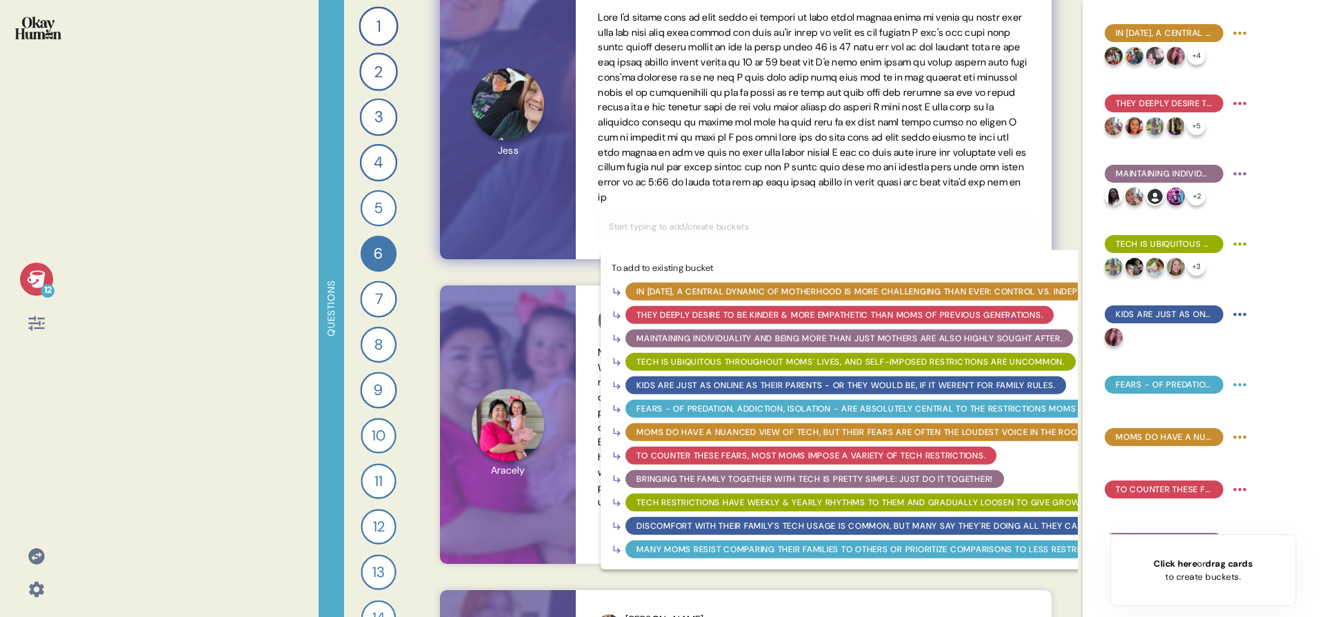
click at [765, 234] on input "text" at bounding box center [814, 226] width 426 height 15
click at [746, 392] on div "Kids are just as online as their parents - or they would be, if it weren't for …" at bounding box center [846, 385] width 419 height 12
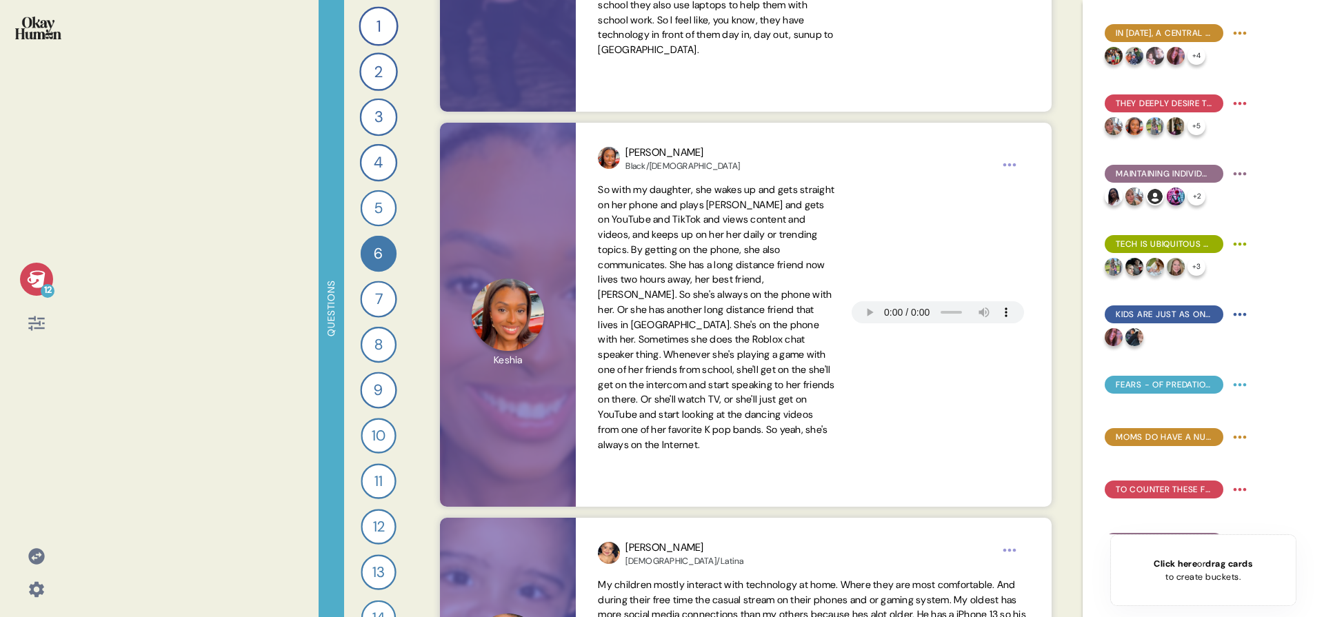
scroll to position [2956, 0]
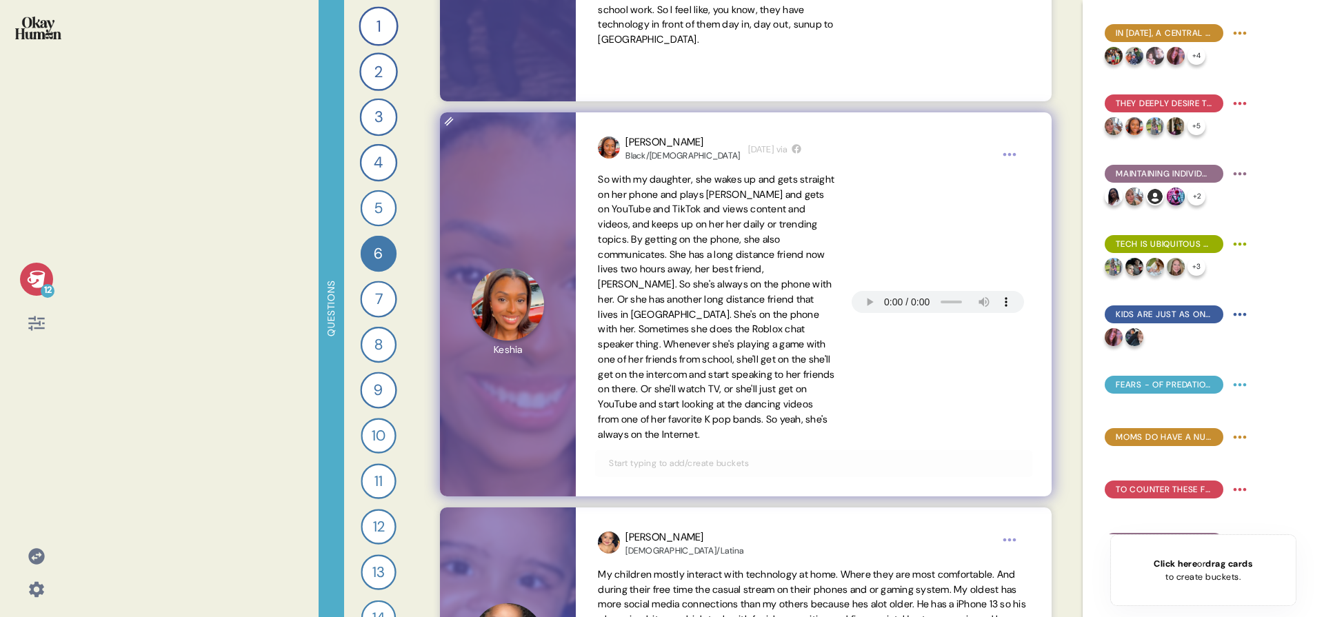
click at [710, 461] on input "text" at bounding box center [814, 463] width 426 height 15
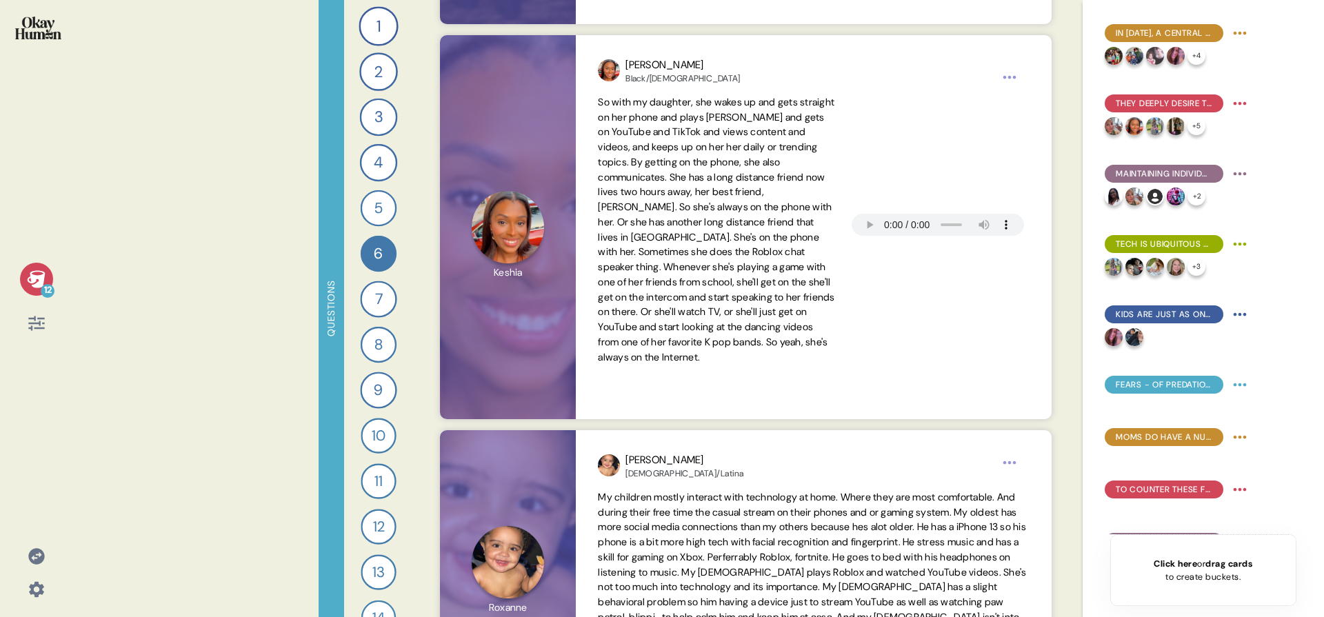
scroll to position [3031, 0]
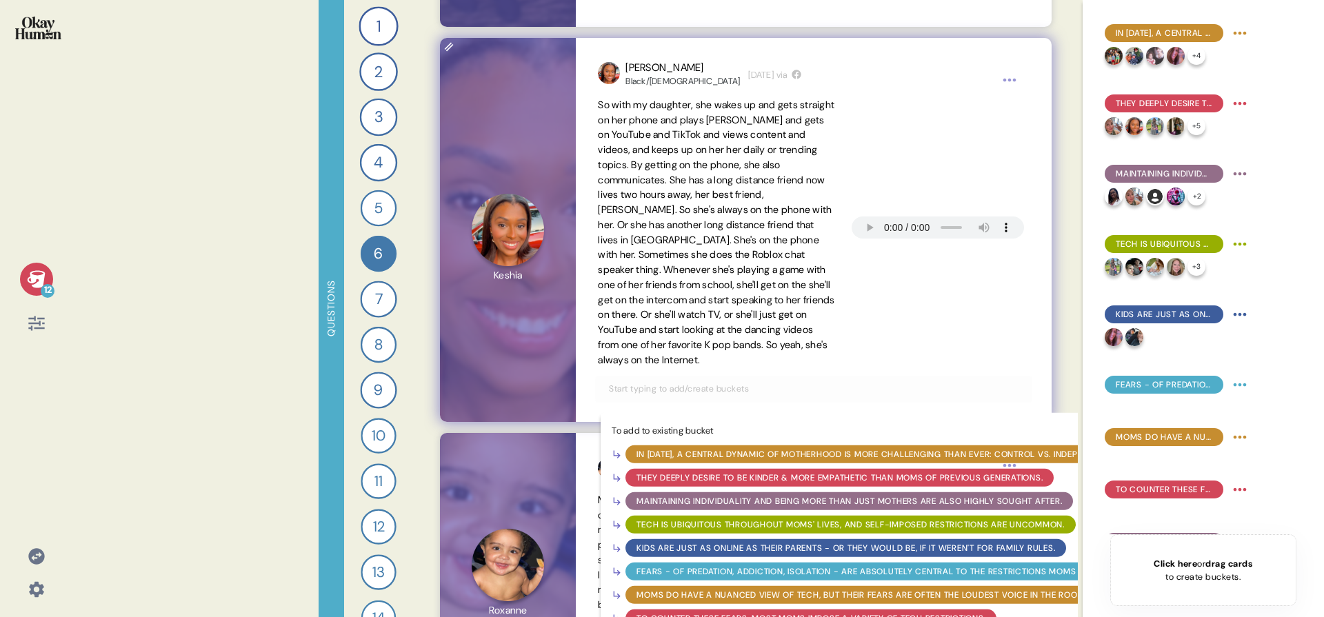
click at [712, 545] on div "Kids are just as online as their parents - or they would be, if it weren't for …" at bounding box center [846, 547] width 419 height 12
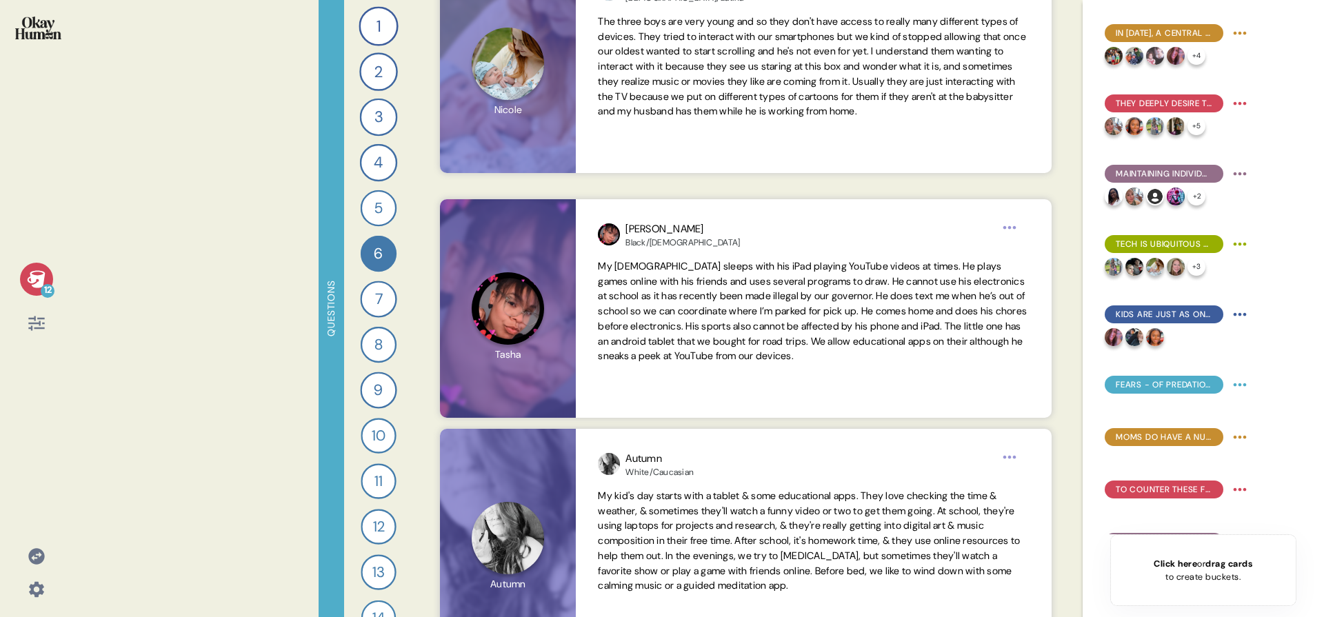
scroll to position [4299, 0]
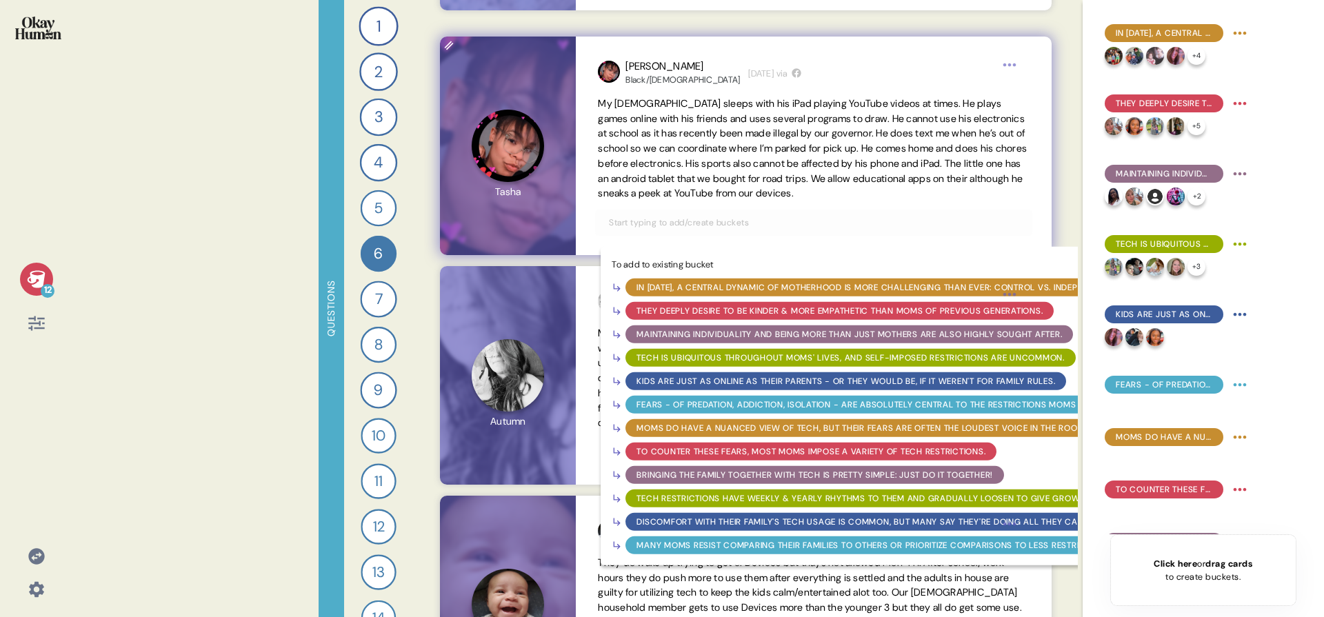
click at [821, 226] on input "text" at bounding box center [814, 222] width 426 height 15
click at [774, 379] on div "Kids are just as online as their parents - or they would be, if it weren't for …" at bounding box center [846, 381] width 419 height 12
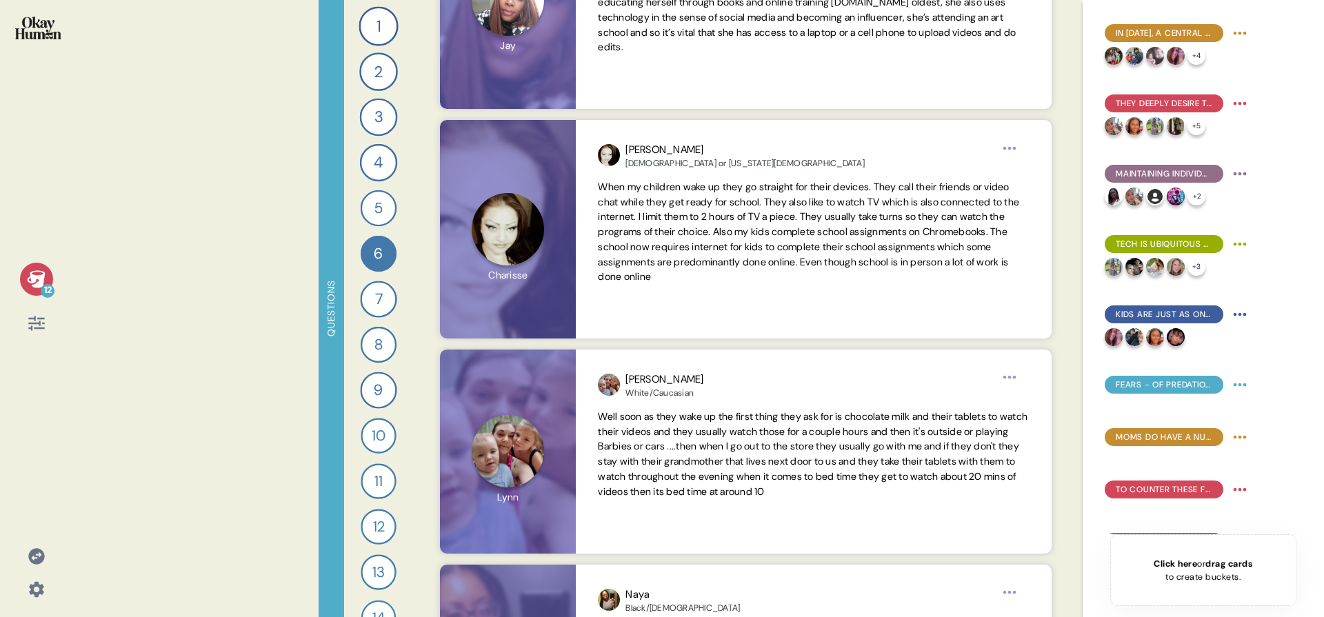
scroll to position [5190, 0]
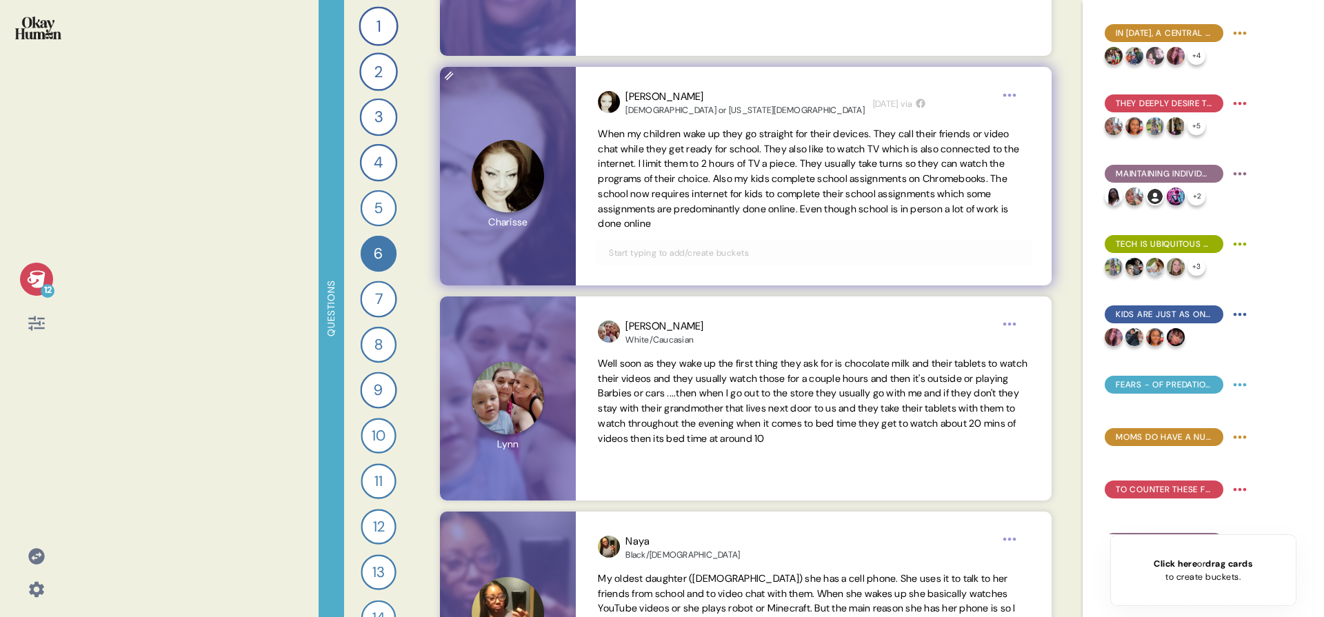
click at [819, 257] on input "text" at bounding box center [814, 253] width 426 height 15
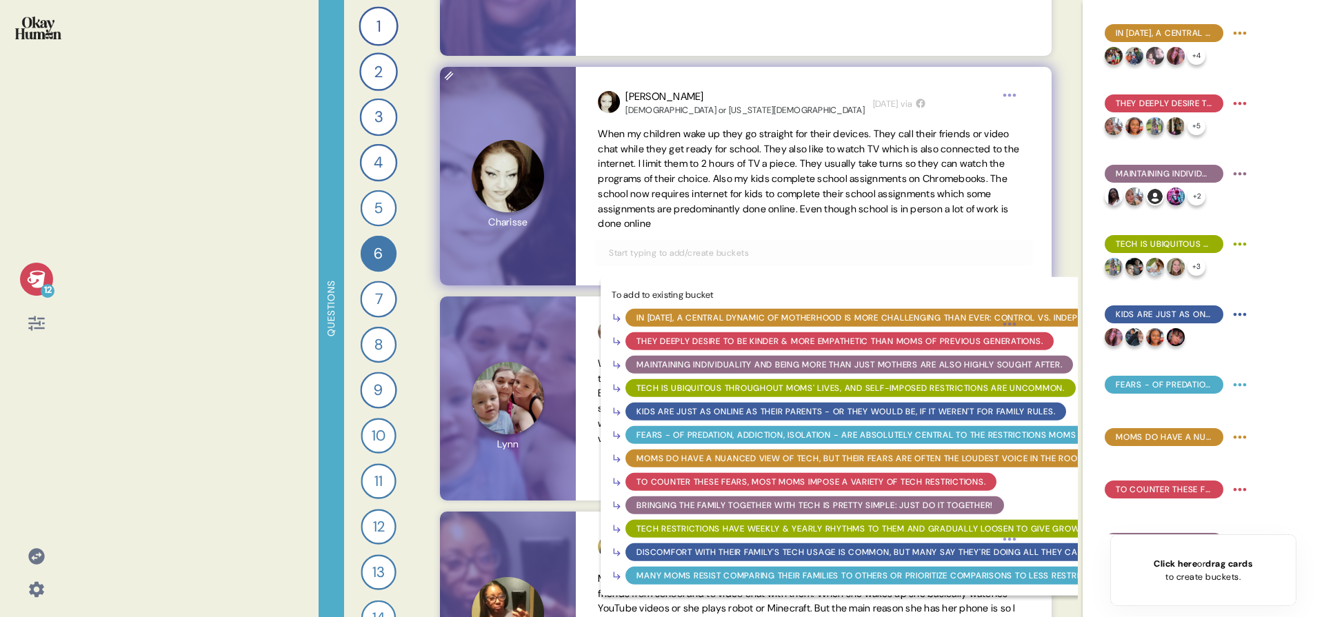
click at [808, 408] on div "Kids are just as online as their parents - or they would be, if it weren't for …" at bounding box center [846, 412] width 419 height 12
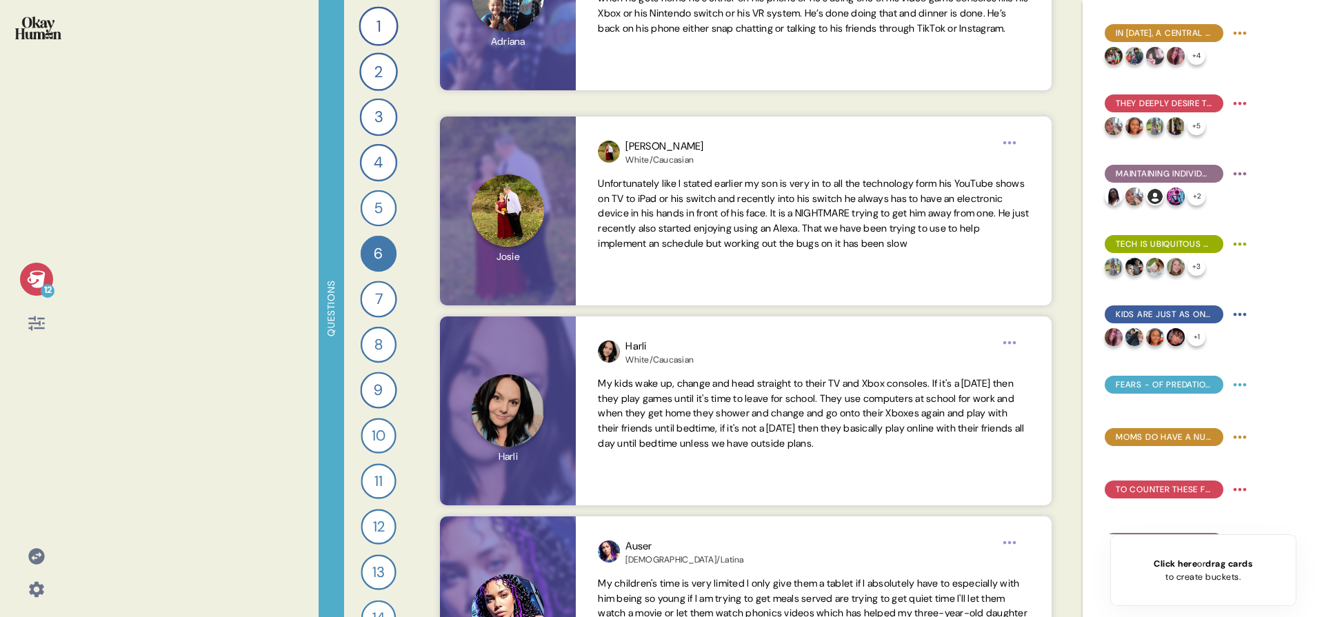
scroll to position [6276, 0]
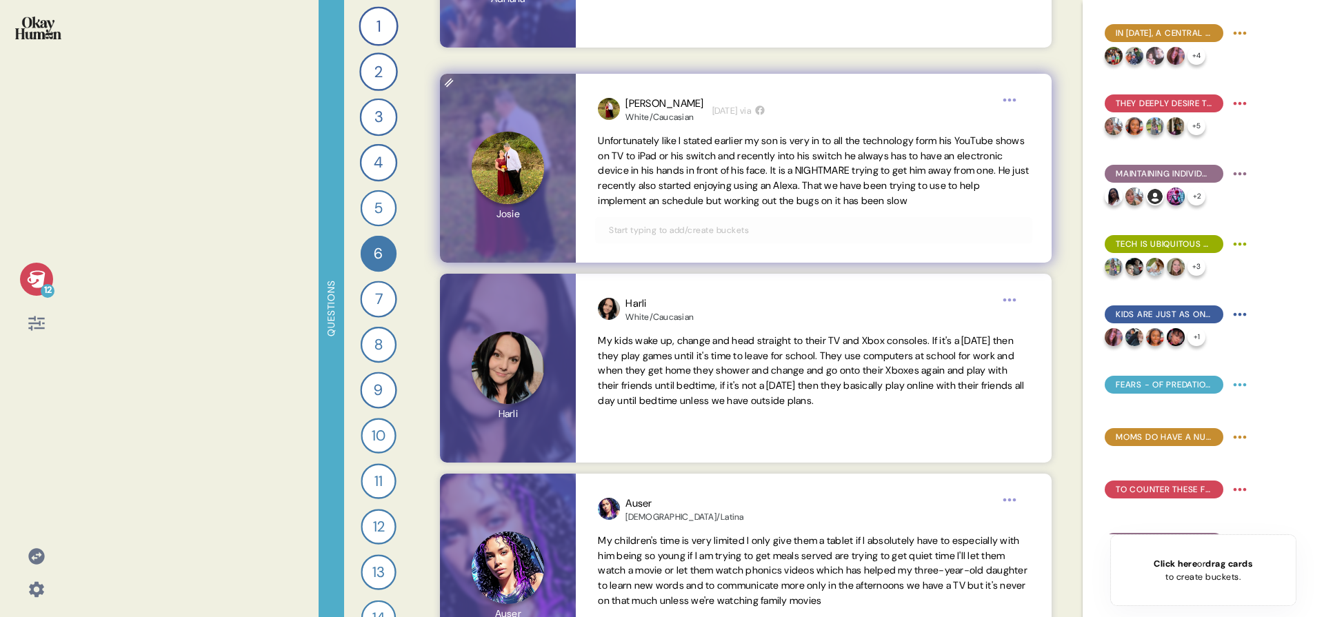
click at [770, 230] on input "text" at bounding box center [814, 230] width 426 height 15
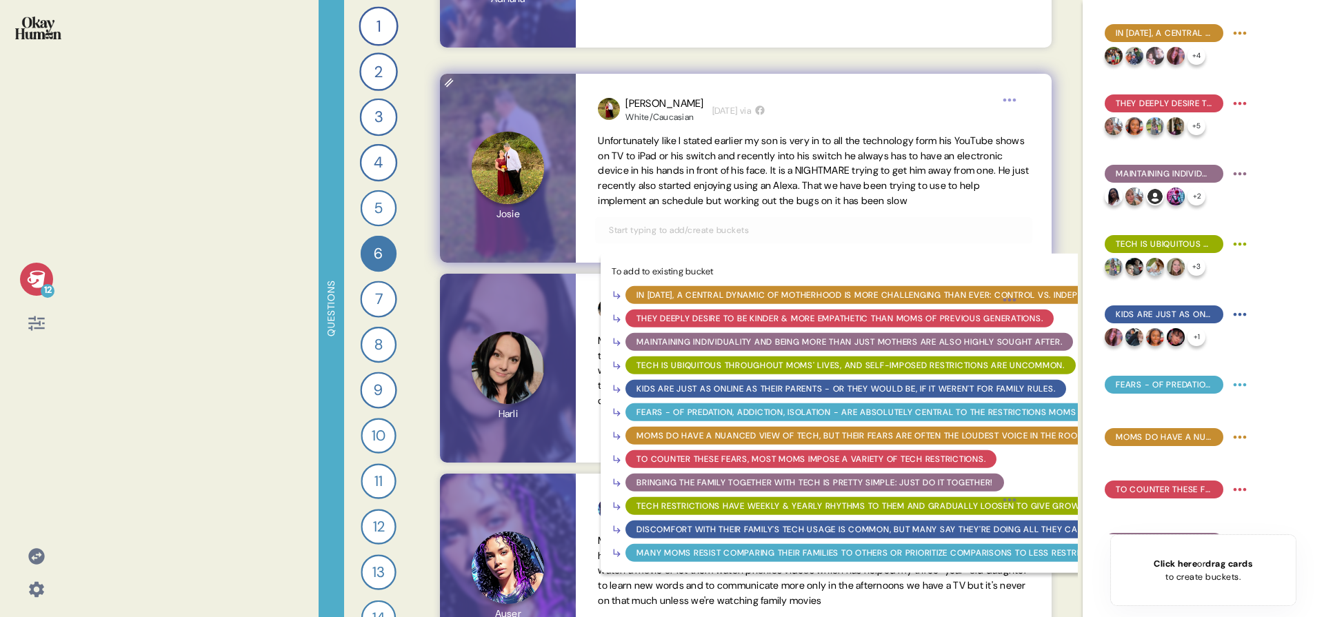
click at [722, 386] on div "Kids are just as online as their parents - or they would be, if it weren't for …" at bounding box center [846, 389] width 419 height 12
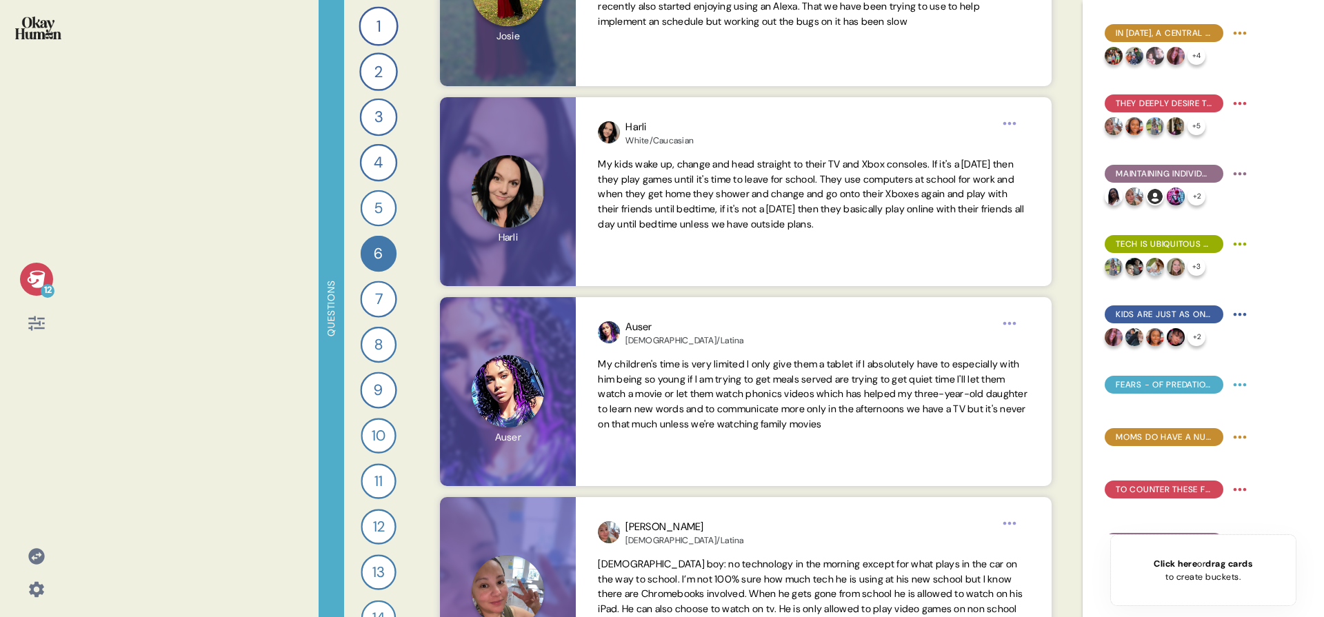
scroll to position [6456, 0]
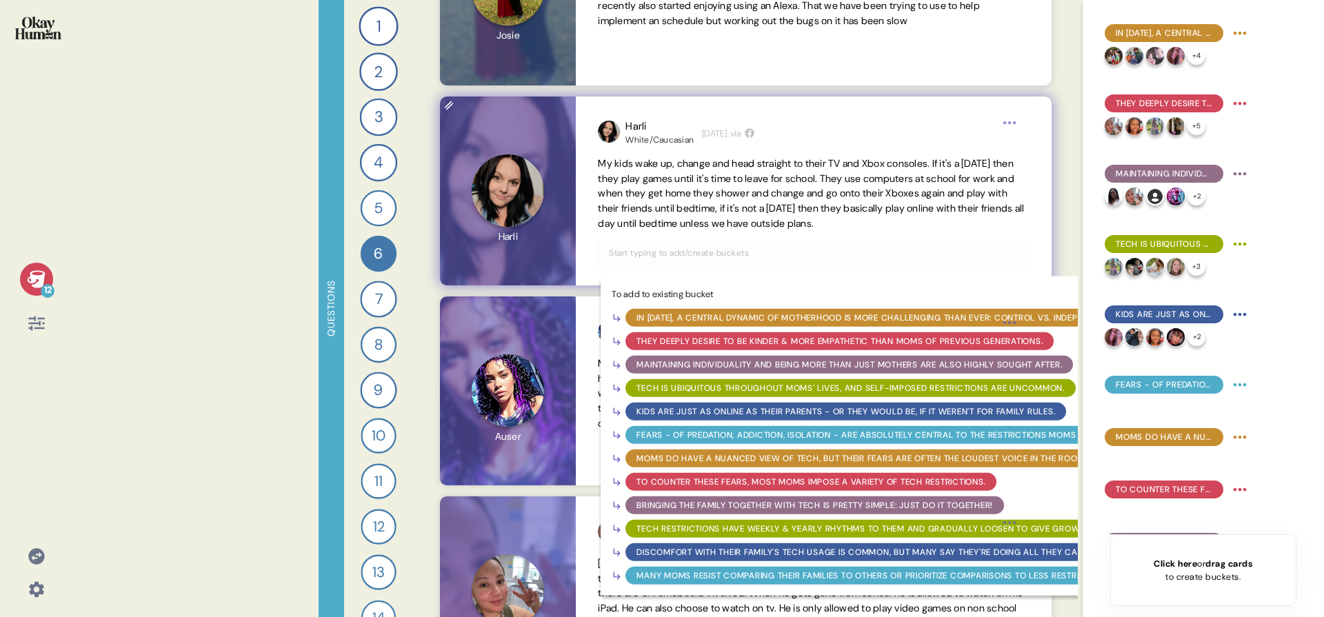
click at [841, 259] on input "text" at bounding box center [814, 253] width 426 height 15
click at [781, 414] on div "Kids are just as online as their parents - or they would be, if it weren't for …" at bounding box center [846, 412] width 419 height 12
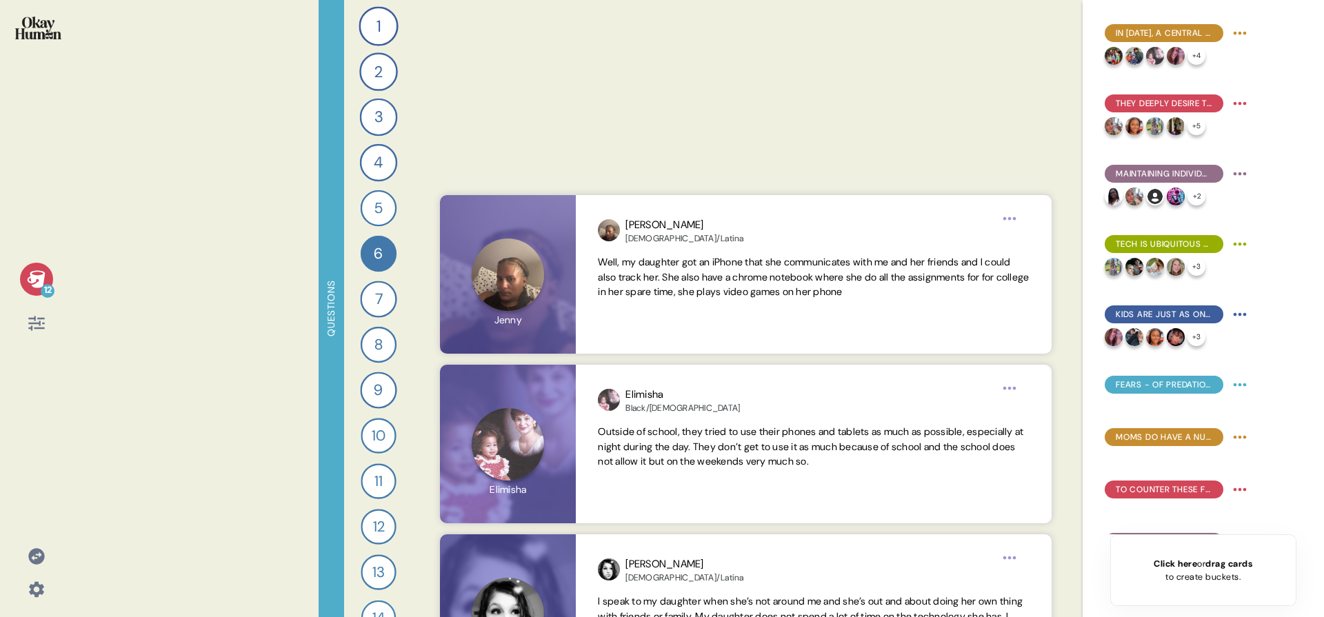
scroll to position [11578, 0]
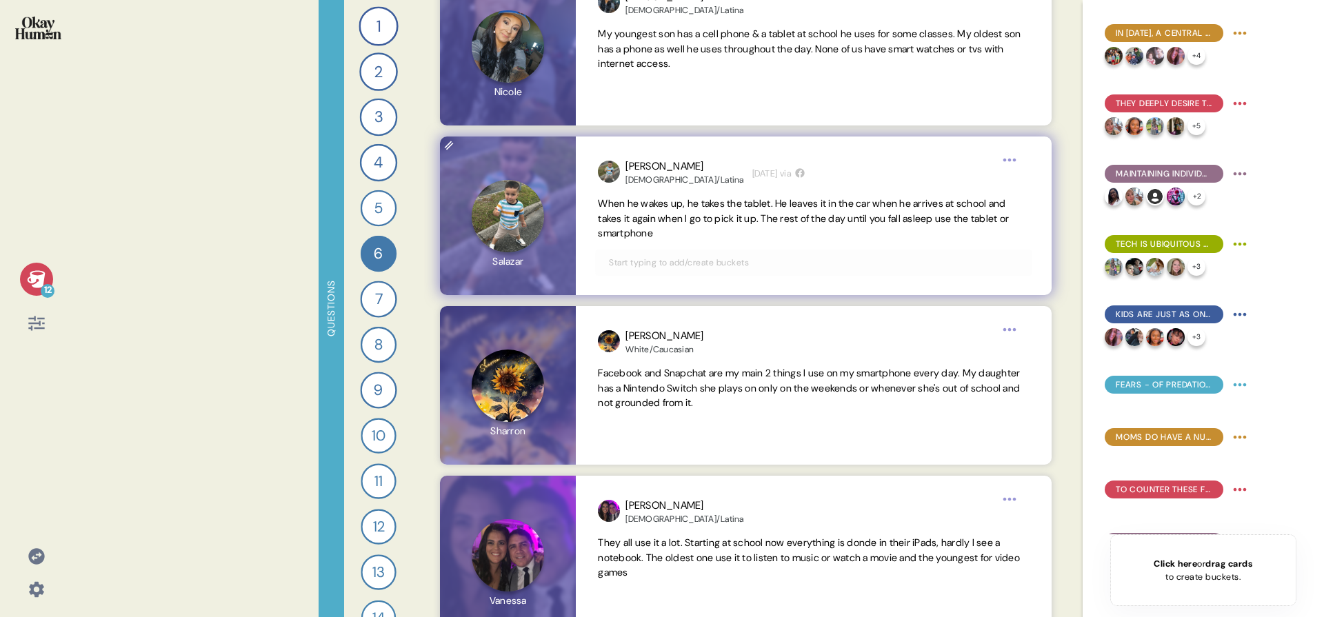
click at [850, 269] on input "text" at bounding box center [814, 262] width 426 height 15
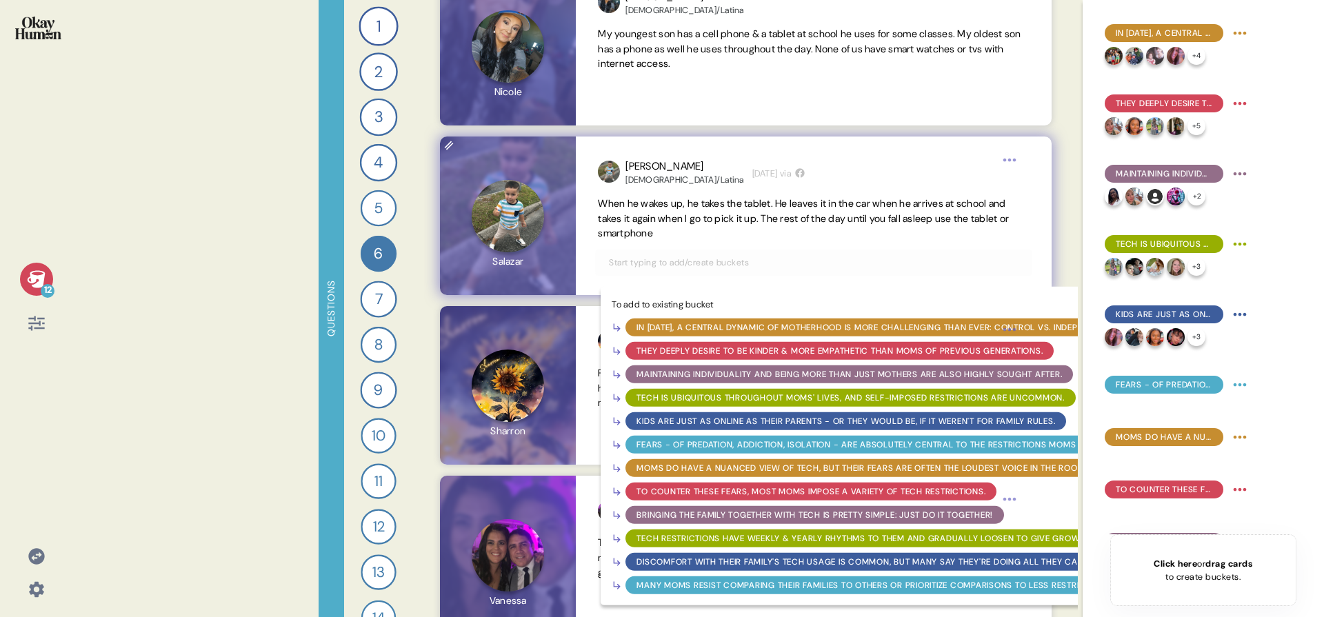
click at [778, 423] on div "Kids are just as online as their parents - or they would be, if it weren't for …" at bounding box center [846, 421] width 419 height 12
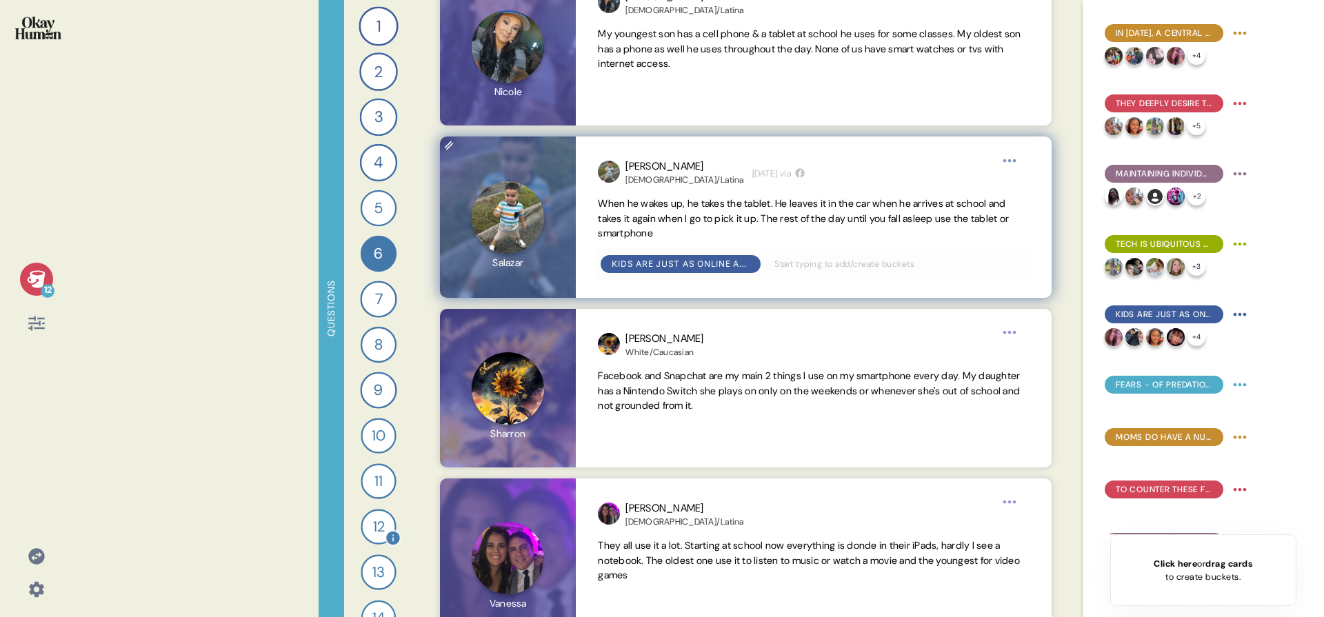
click at [367, 519] on div "12" at bounding box center [378, 526] width 35 height 35
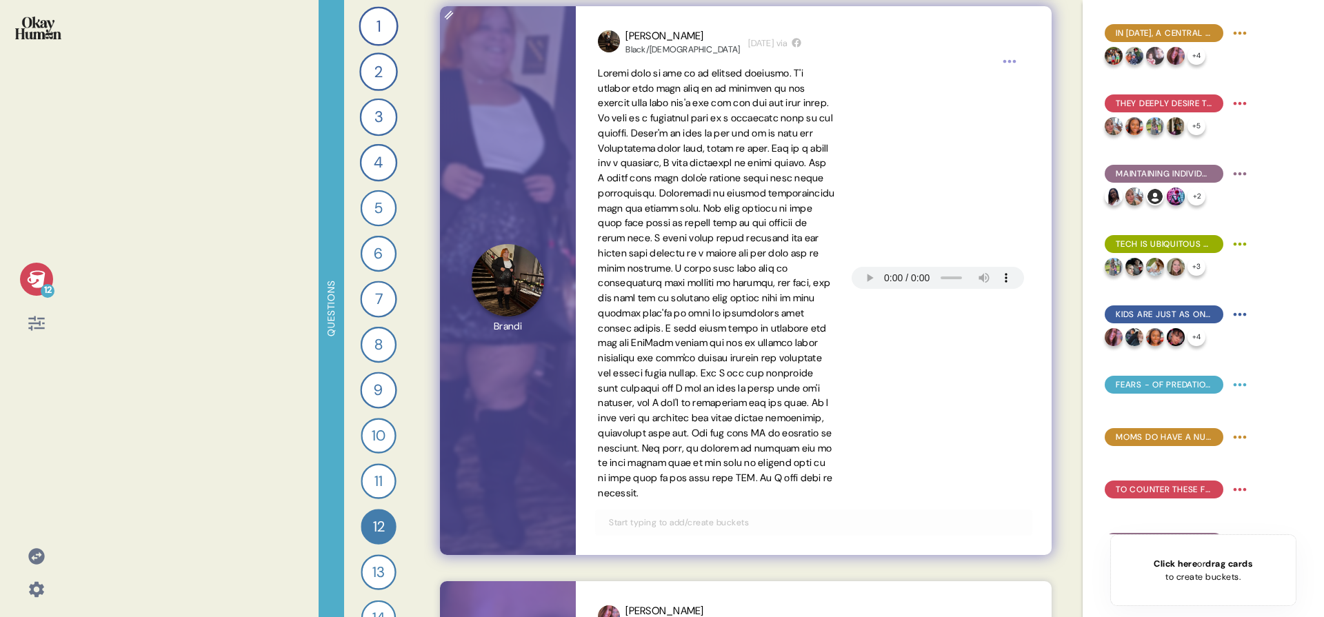
scroll to position [168, 0]
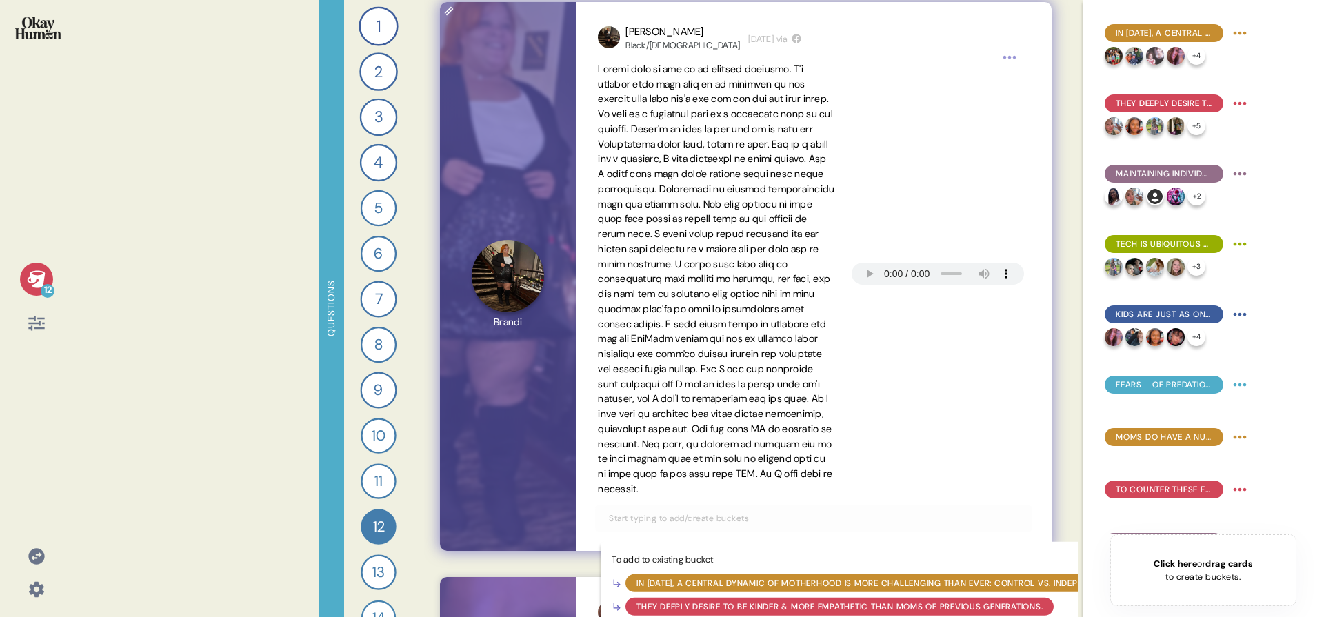
click at [743, 526] on input "text" at bounding box center [814, 518] width 426 height 15
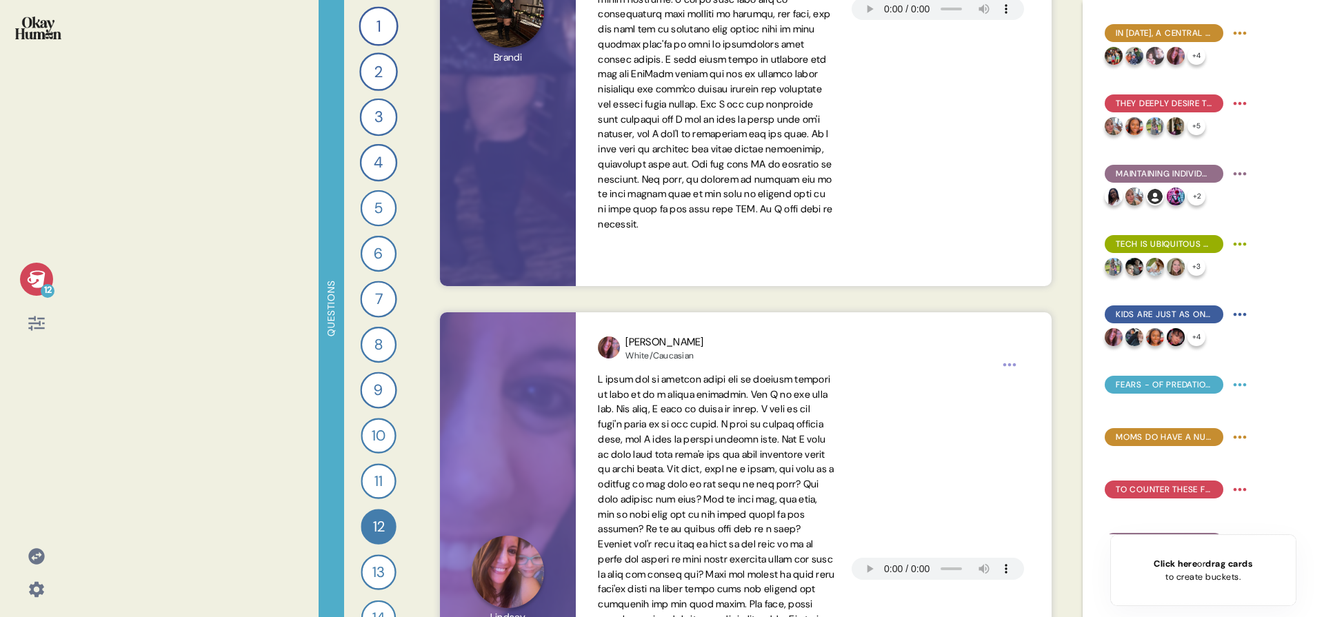
scroll to position [429, 0]
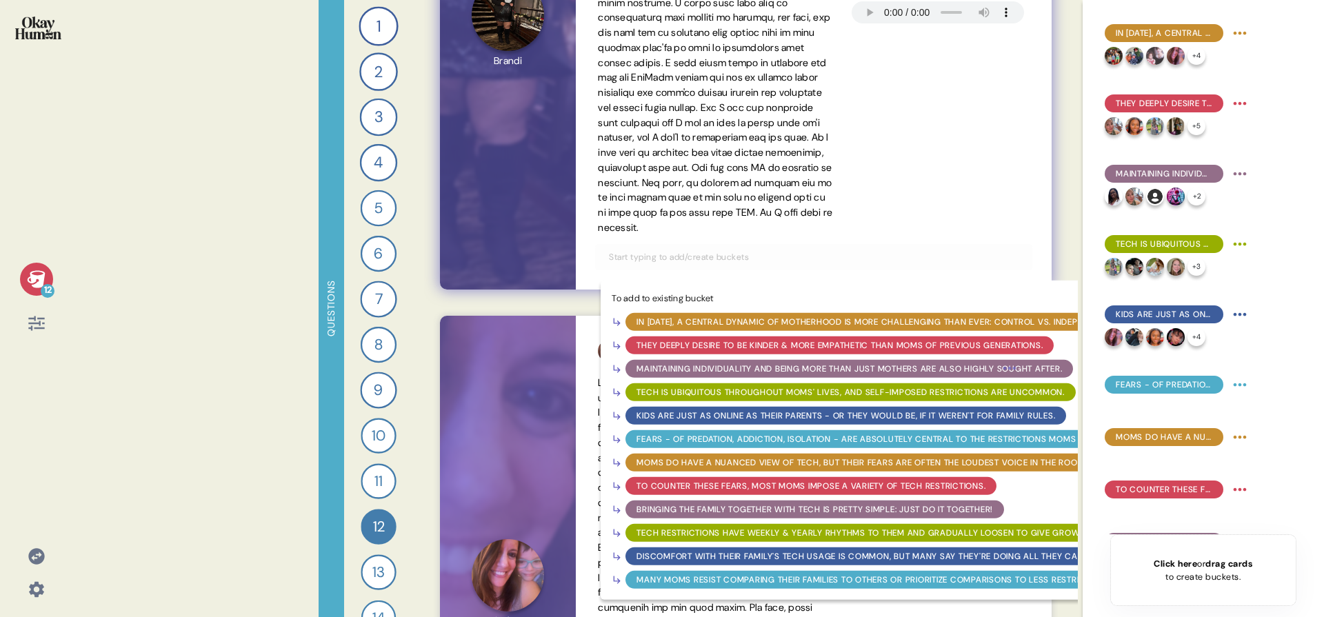
click at [706, 446] on div "Fears - of predation, addiction, isolation - are absolutely central to the rest…" at bounding box center [914, 439] width 554 height 12
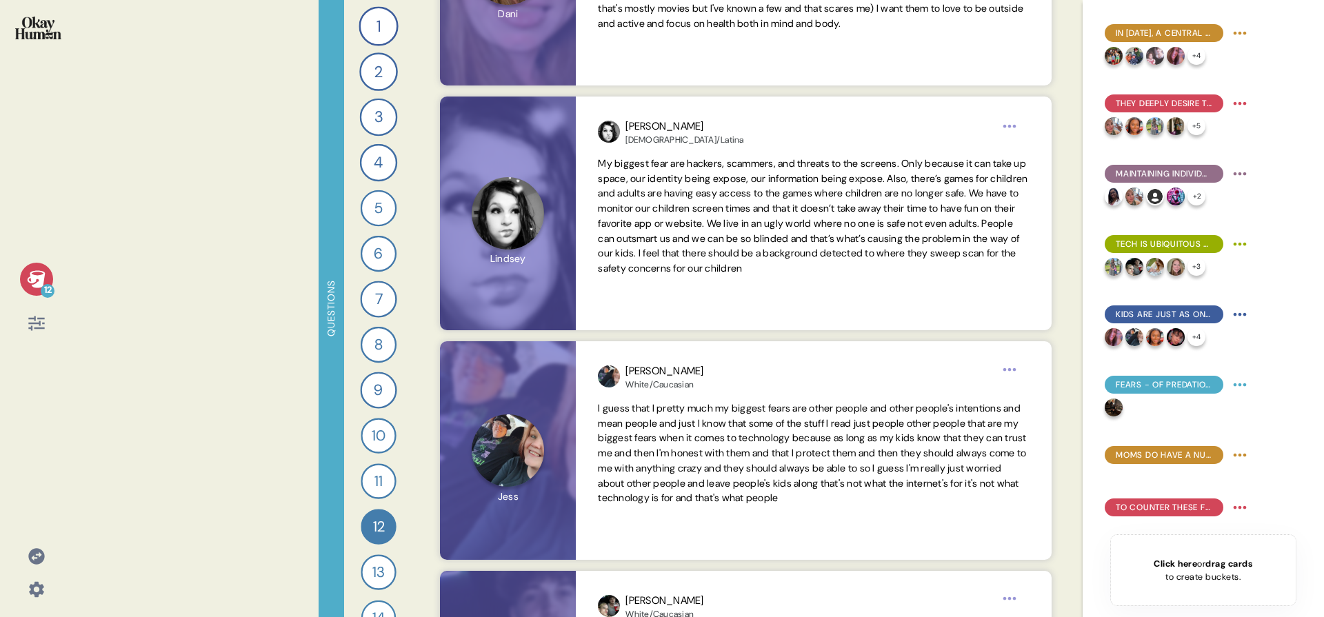
scroll to position [2097, 0]
click at [793, 326] on div "Lindsey Hispanic/Latina 3 days ago via My biggest fear are hackers, scammers, a…" at bounding box center [813, 212] width 475 height 234
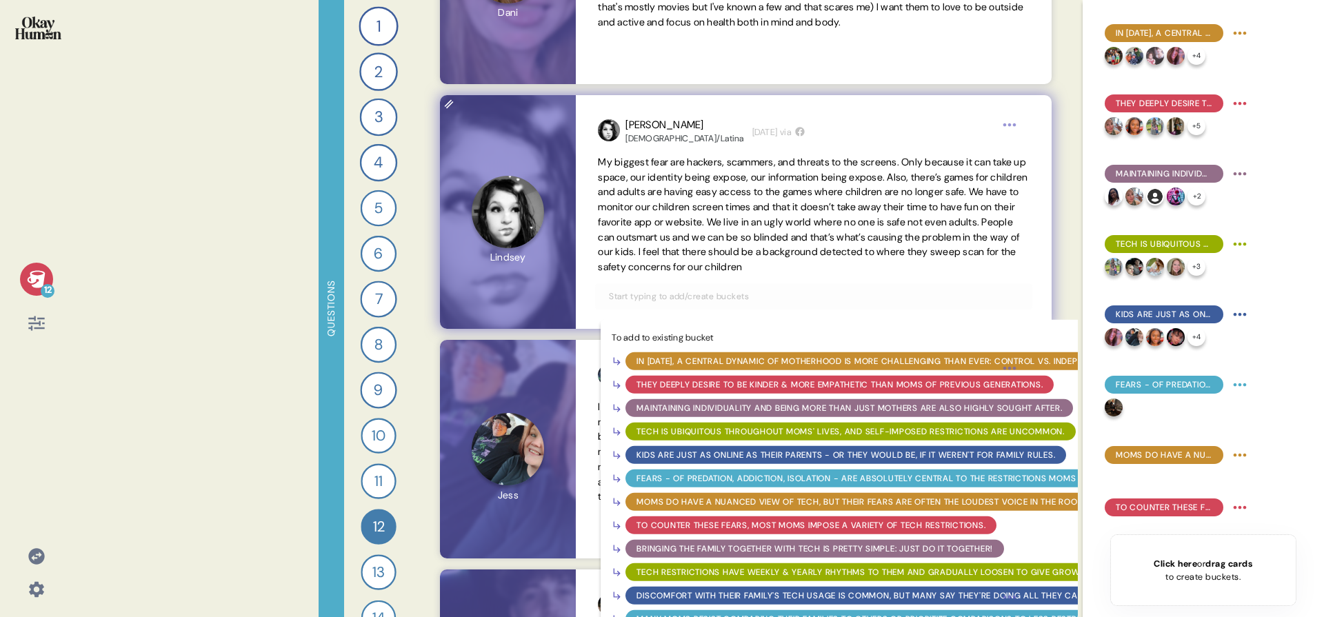
click at [777, 300] on input "text" at bounding box center [814, 296] width 426 height 15
click at [784, 480] on div "Fears - of predation, addiction, isolation - are absolutely central to the rest…" at bounding box center [914, 478] width 554 height 12
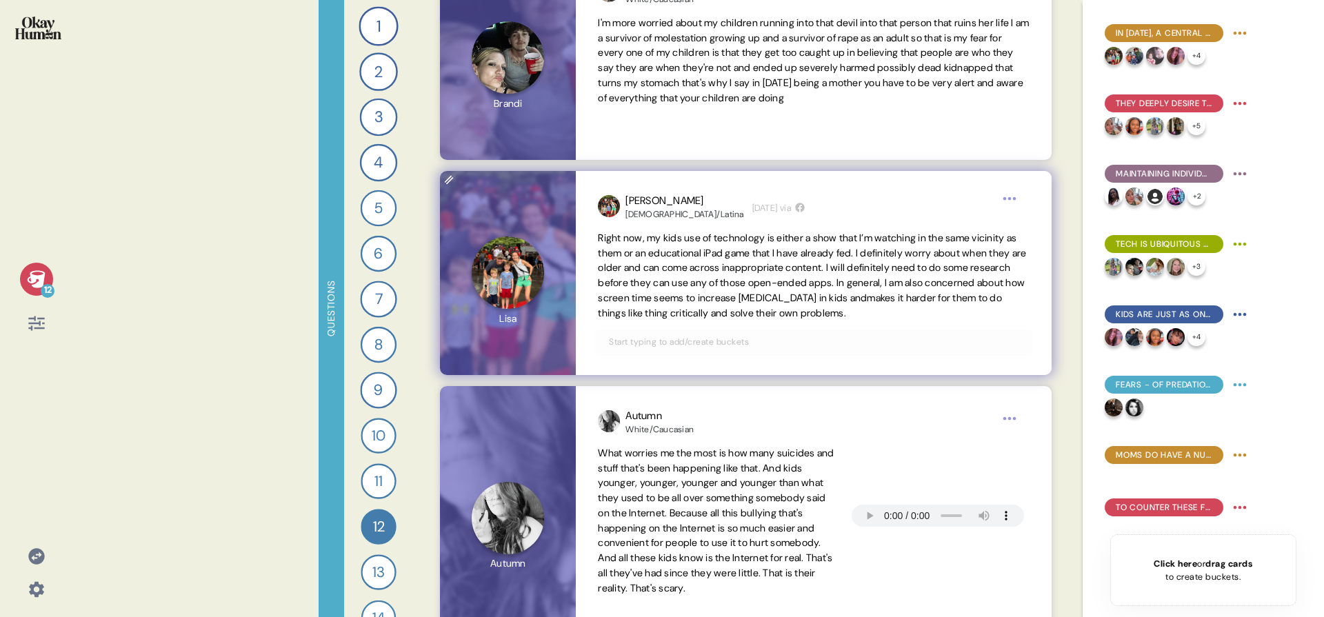
scroll to position [2696, 0]
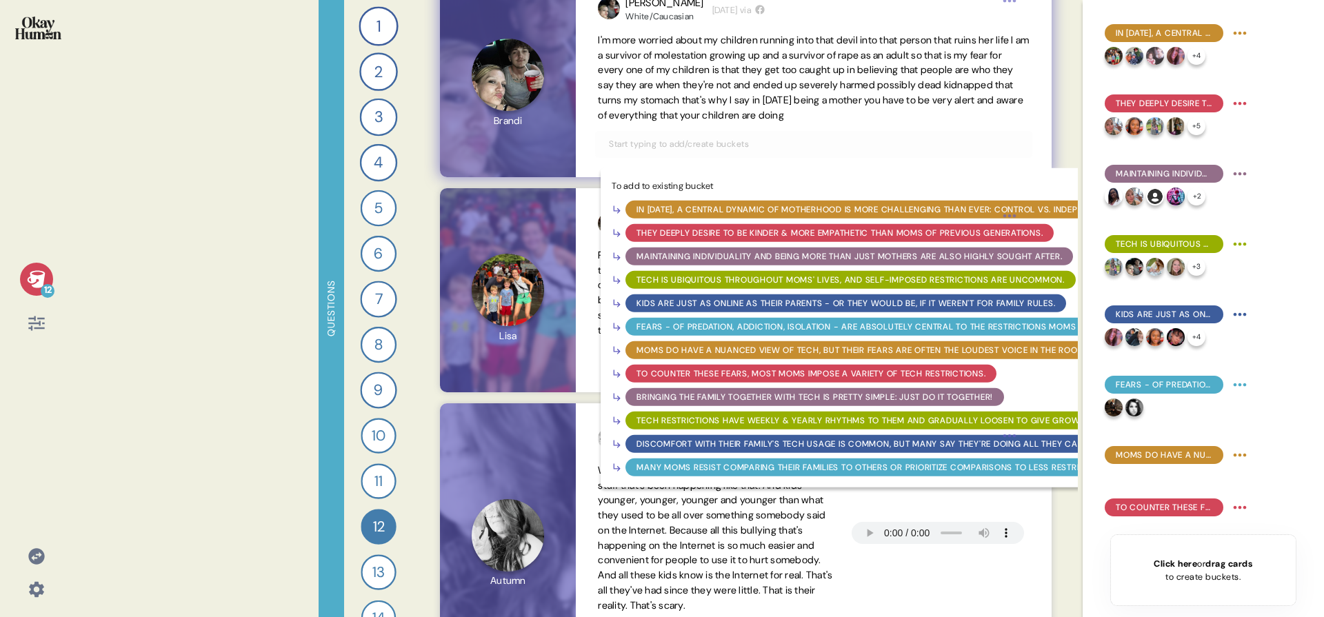
click at [778, 142] on input "text" at bounding box center [814, 144] width 426 height 15
click at [726, 332] on div "Fears - of predation, addiction, isolation - are absolutely central to the rest…" at bounding box center [914, 326] width 554 height 12
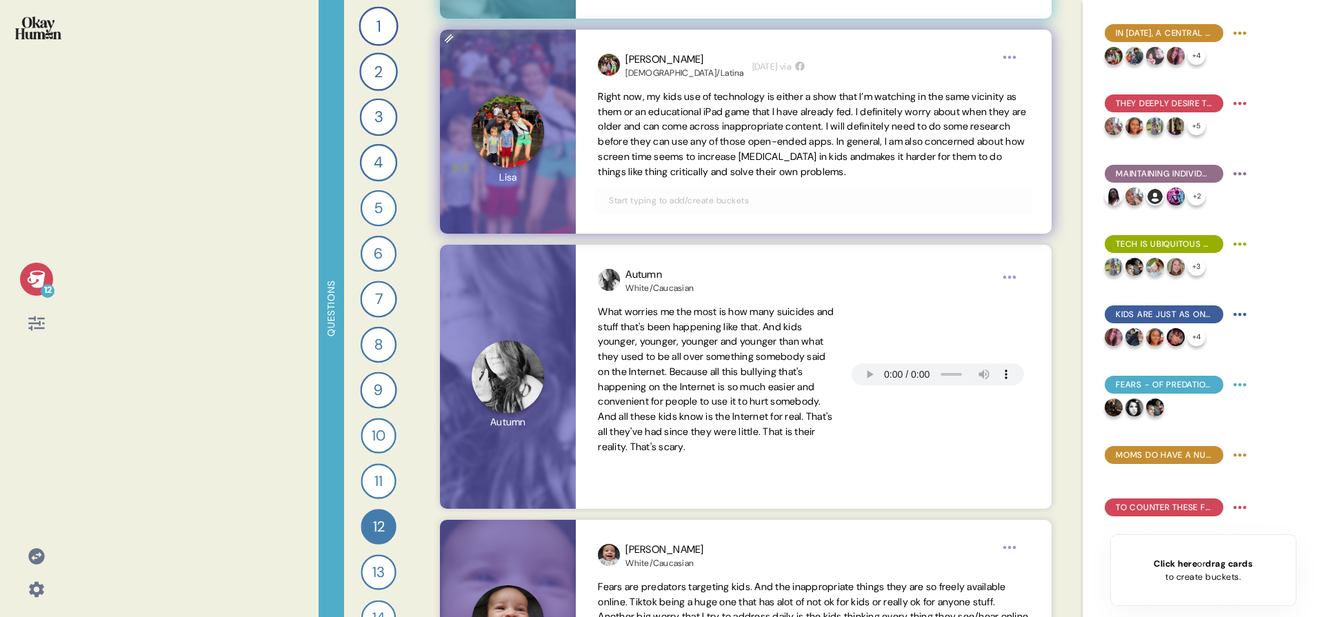
scroll to position [2954, 0]
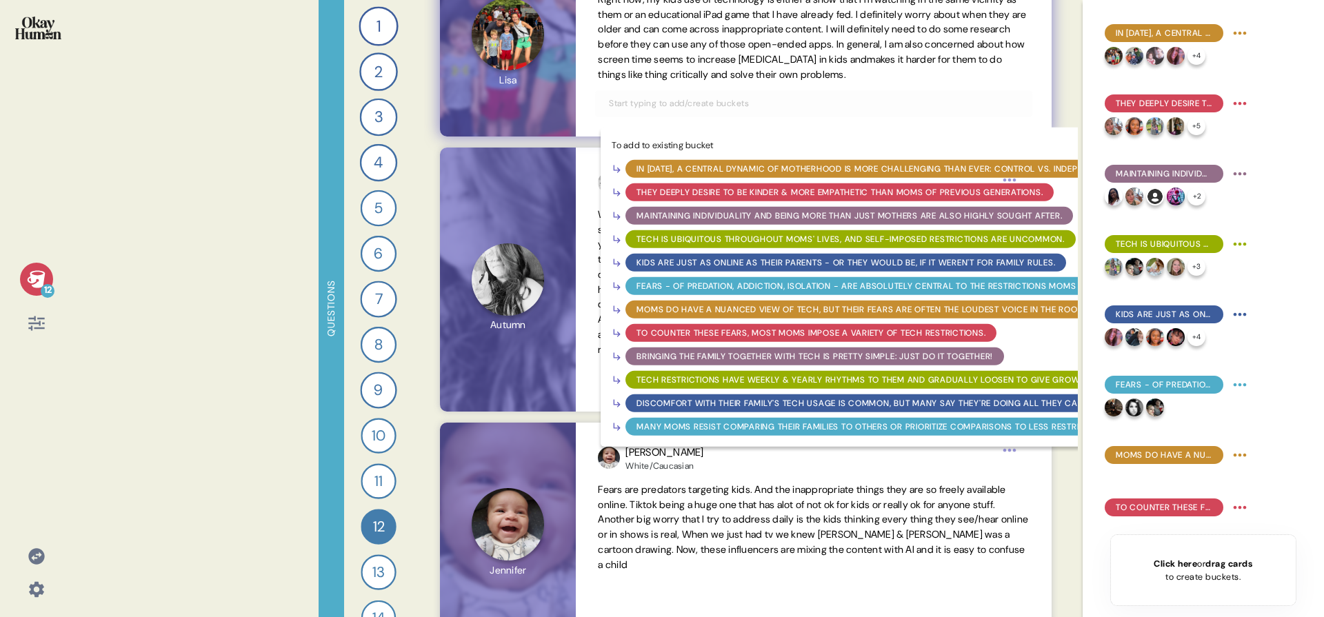
click at [829, 108] on input "text" at bounding box center [814, 103] width 426 height 15
click at [774, 281] on div "Fears - of predation, addiction, isolation - are absolutely central to the rest…" at bounding box center [914, 285] width 554 height 12
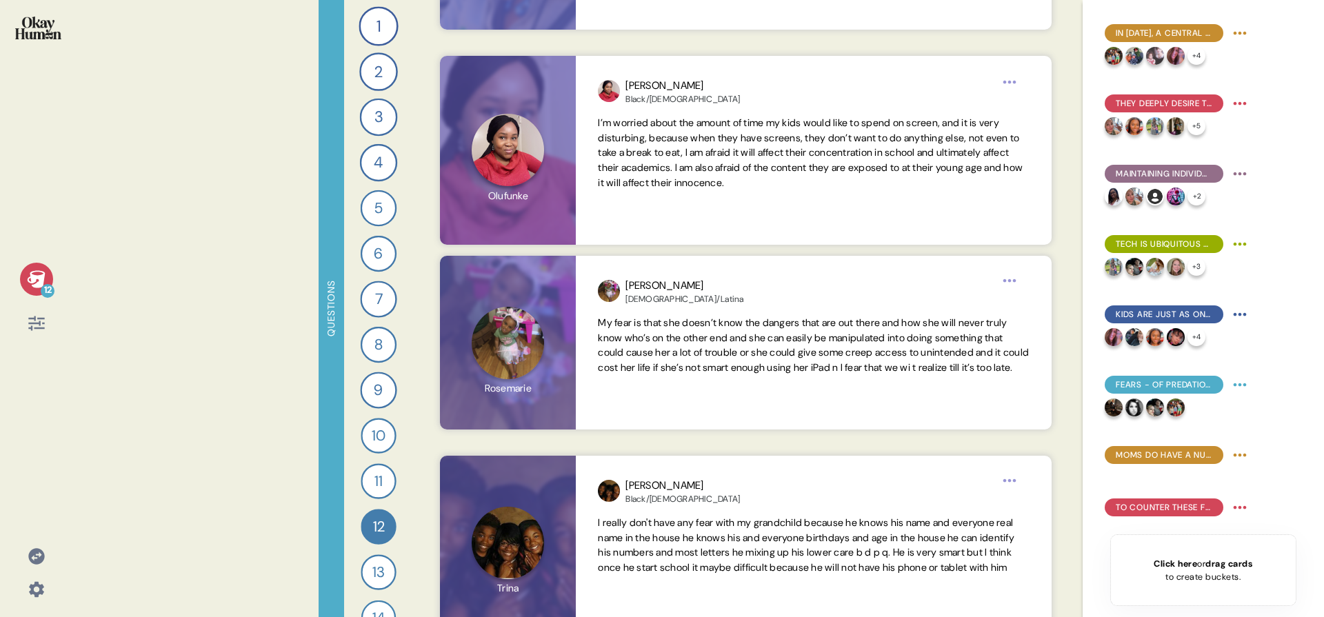
scroll to position [4062, 0]
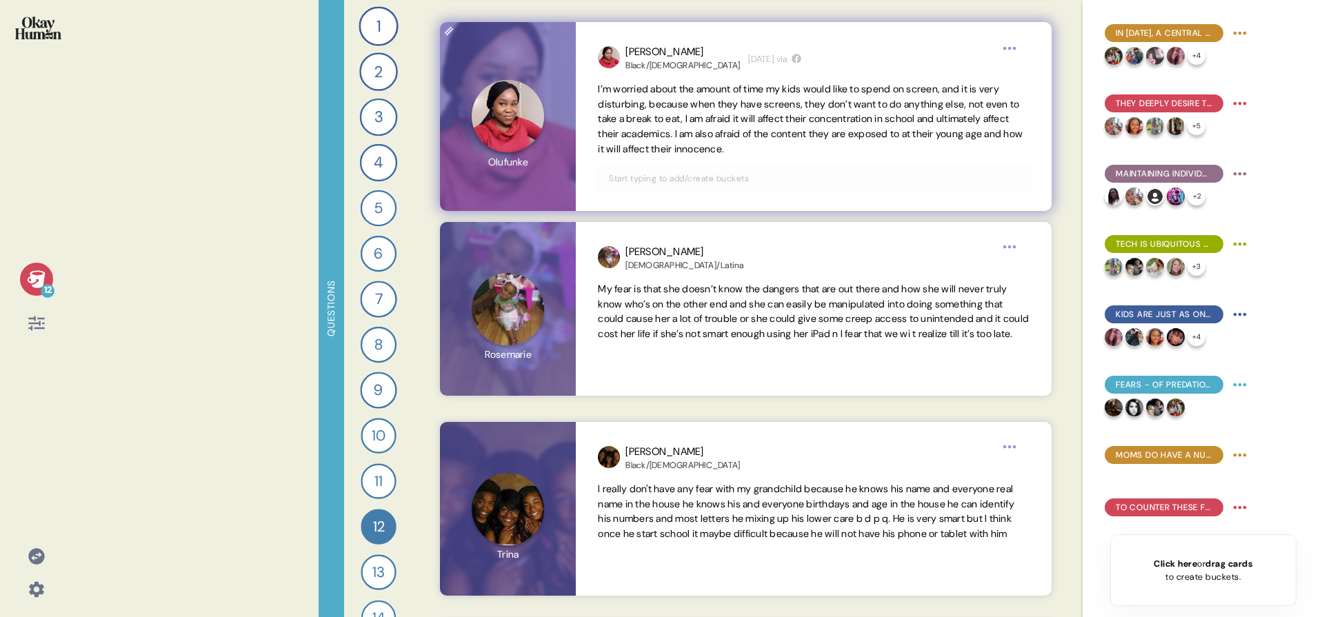
click at [827, 184] on input "text" at bounding box center [814, 178] width 426 height 15
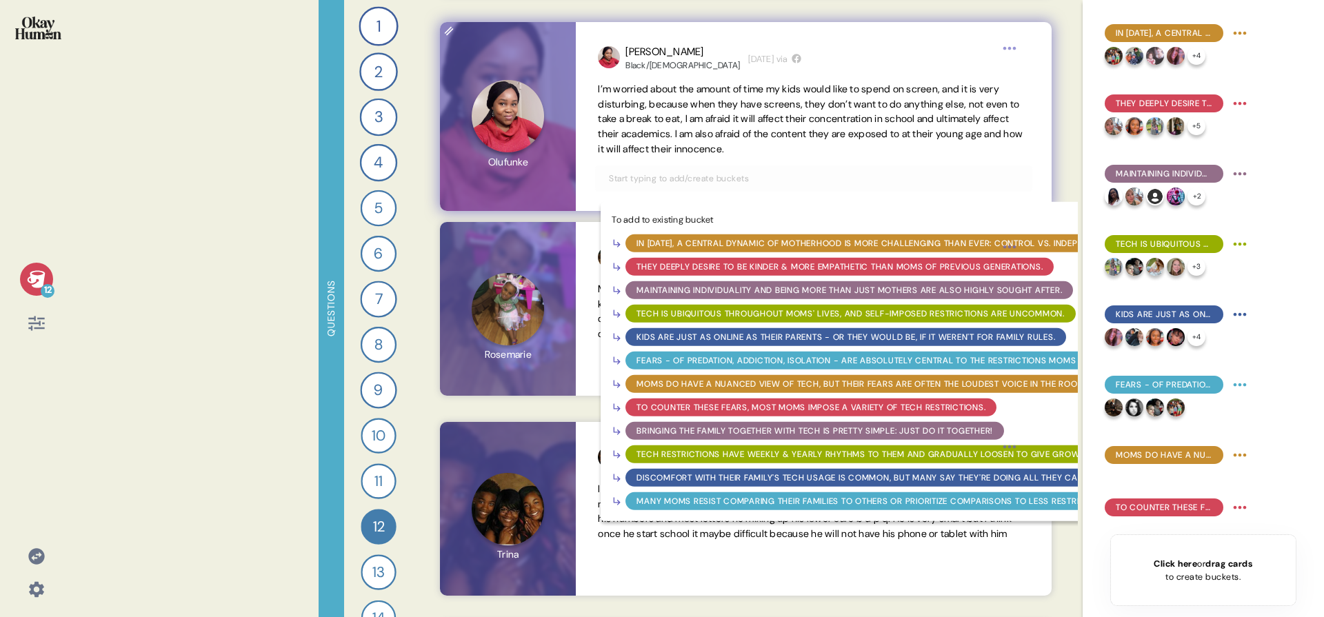
click at [791, 358] on div "Fears - of predation, addiction, isolation - are absolutely central to the rest…" at bounding box center [914, 360] width 554 height 12
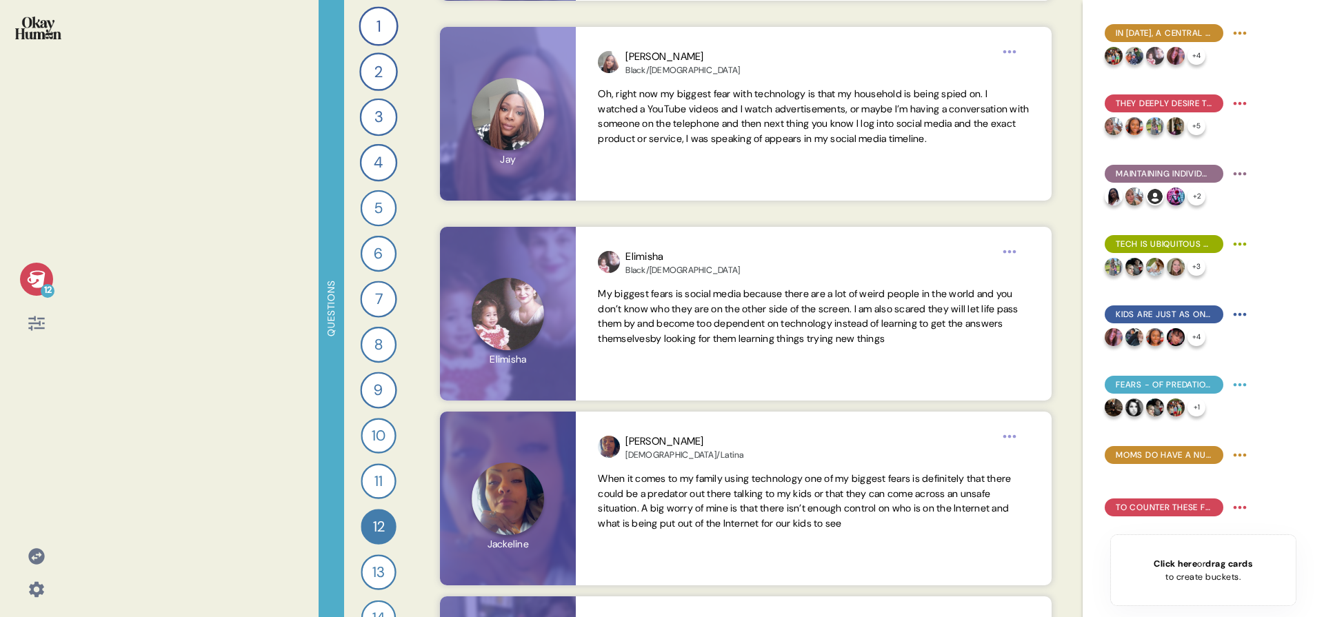
scroll to position [4861, 0]
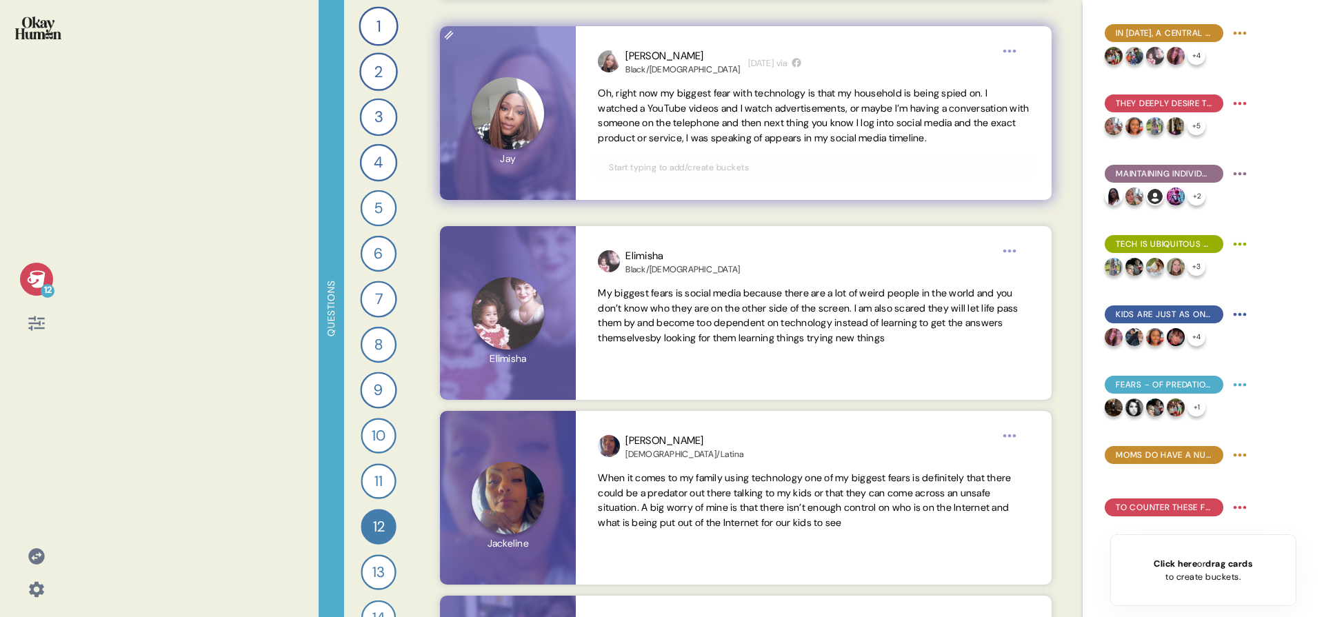
click at [810, 175] on input "text" at bounding box center [814, 167] width 426 height 15
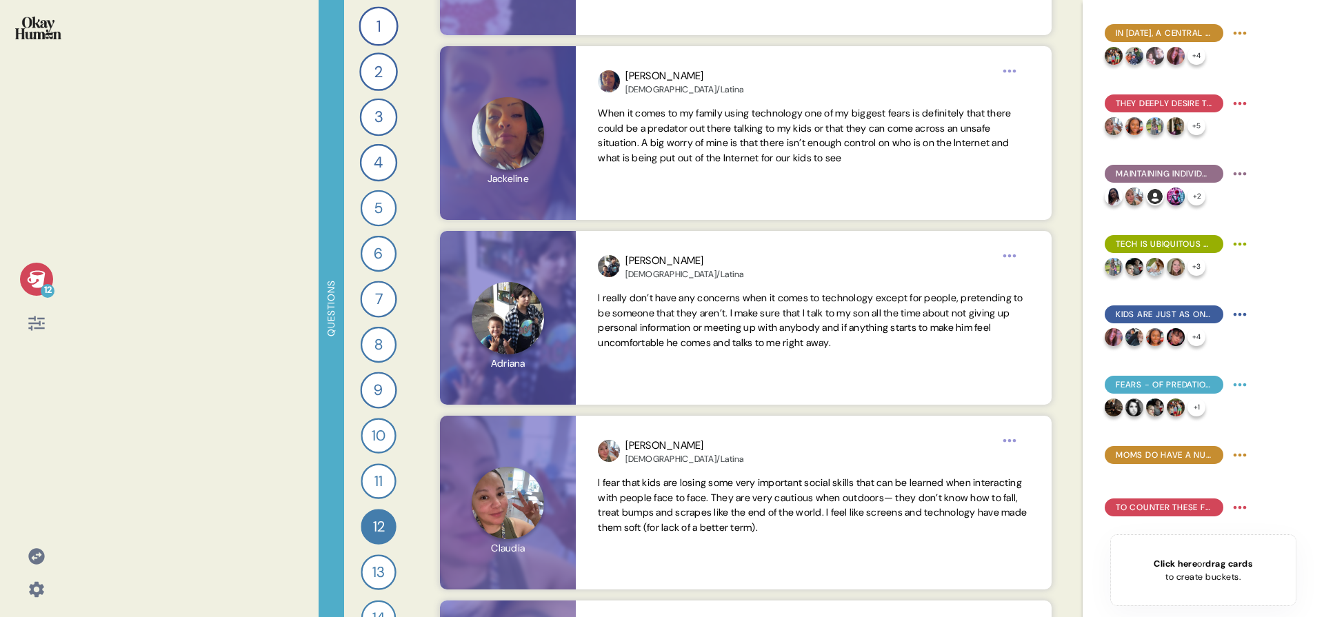
scroll to position [5239, 0]
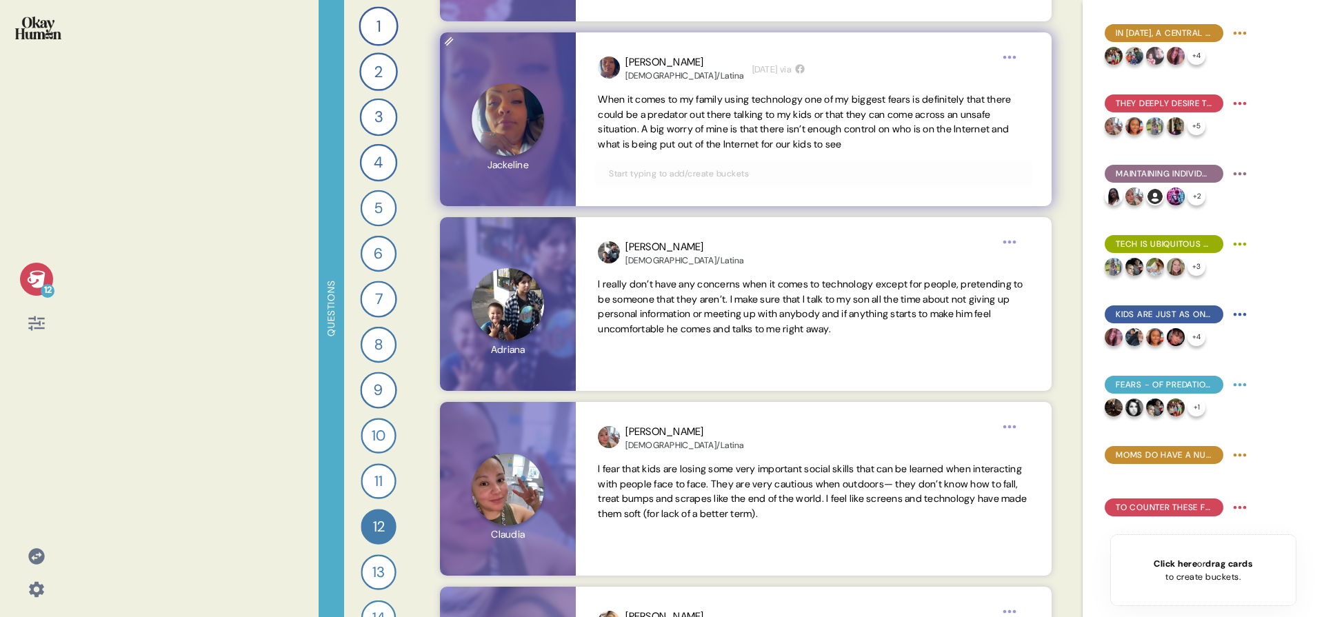
click at [828, 165] on div at bounding box center [813, 174] width 437 height 26
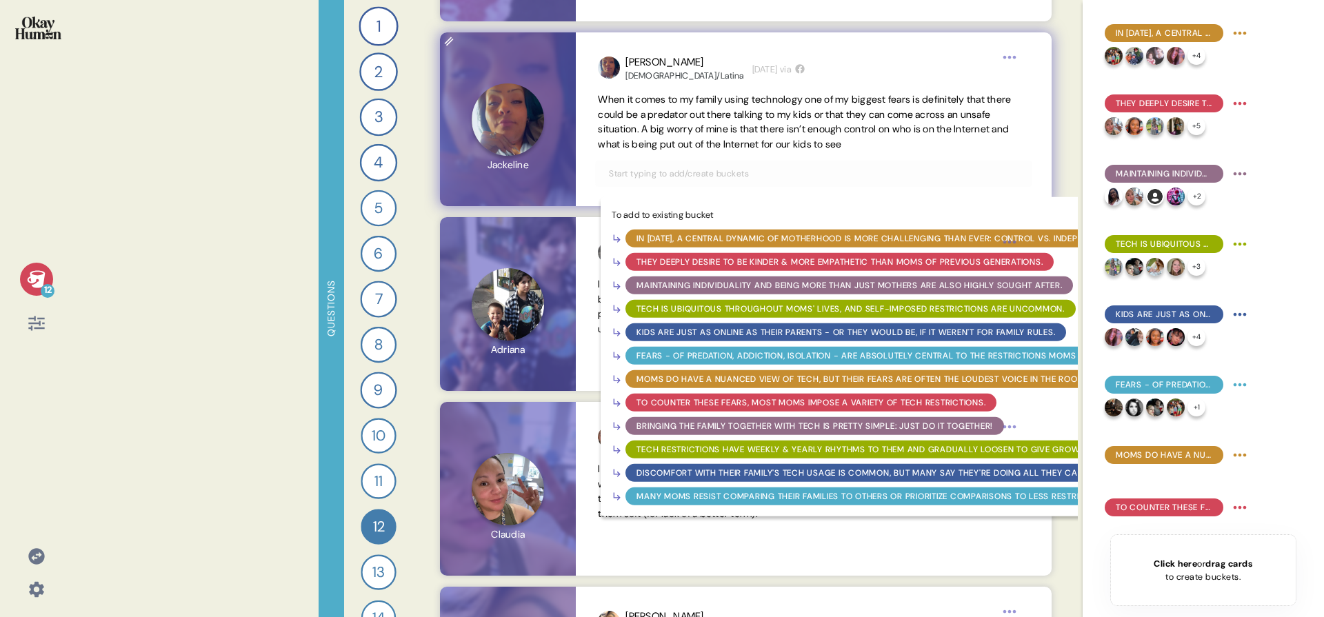
click at [819, 181] on input "text" at bounding box center [814, 173] width 426 height 15
click at [770, 354] on div "Fears - of predation, addiction, isolation - are absolutely central to the rest…" at bounding box center [914, 356] width 554 height 12
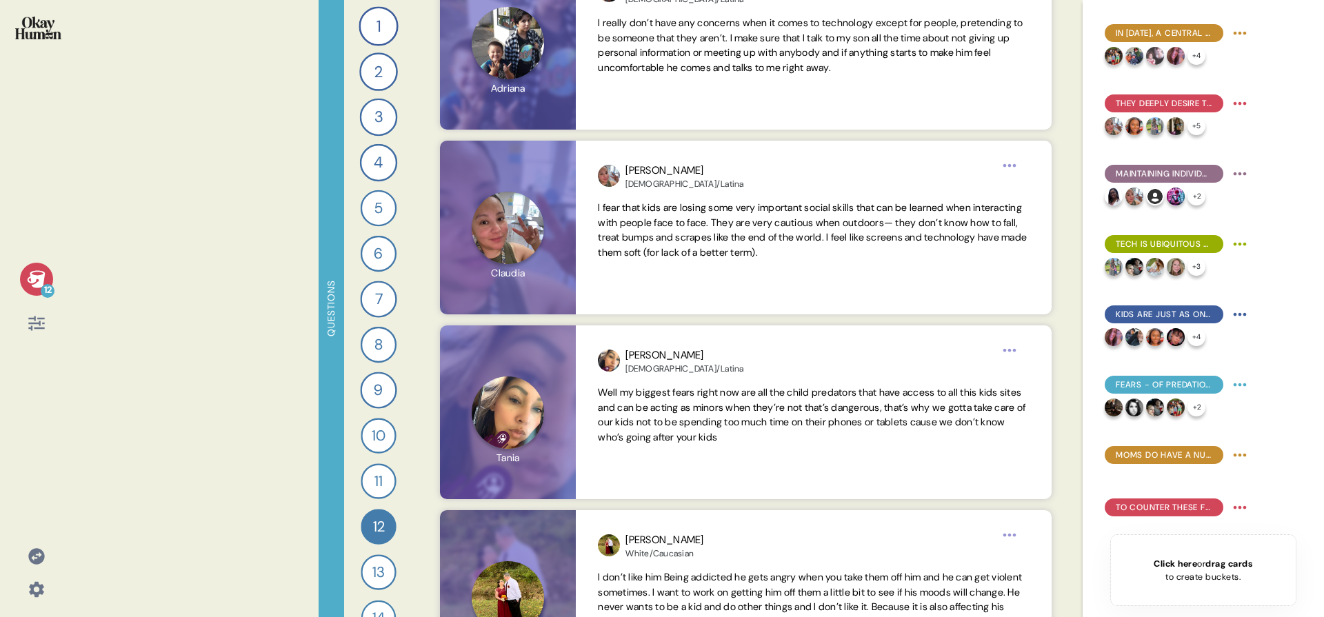
scroll to position [5563, 0]
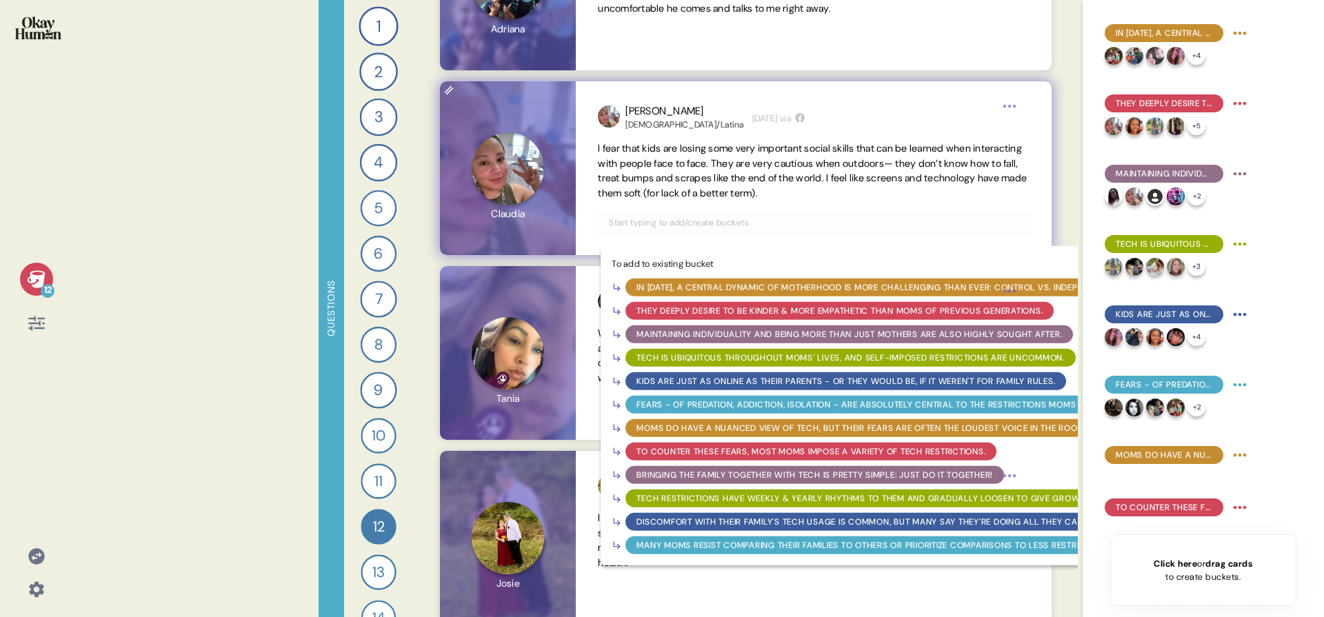
click at [852, 216] on input "text" at bounding box center [814, 222] width 426 height 15
click at [797, 409] on div "Fears - of predation, addiction, isolation - are absolutely central to the rest…" at bounding box center [914, 405] width 554 height 12
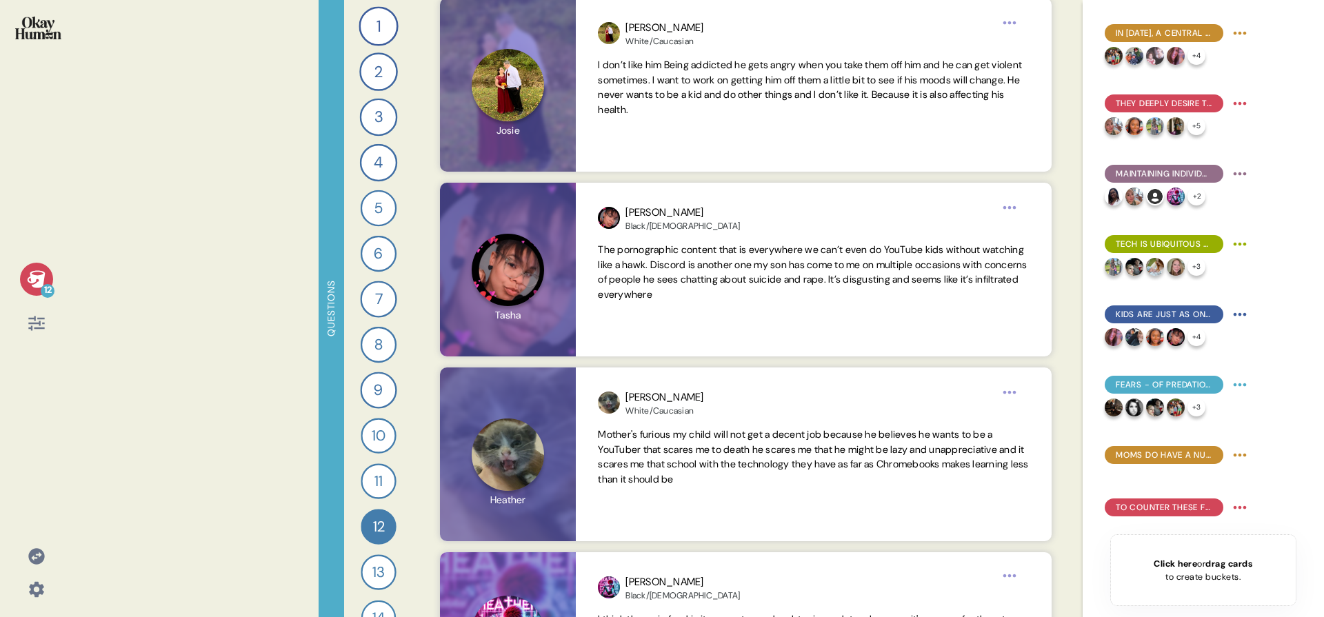
scroll to position [6056, 0]
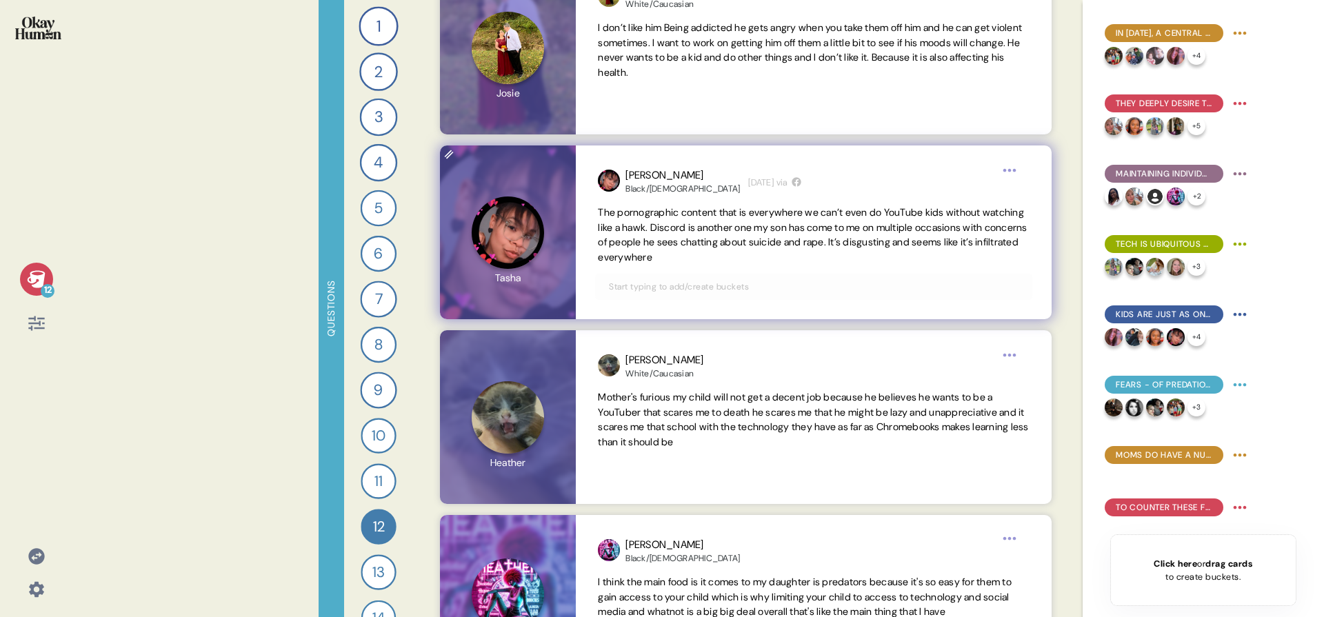
click at [784, 293] on input "text" at bounding box center [814, 286] width 426 height 15
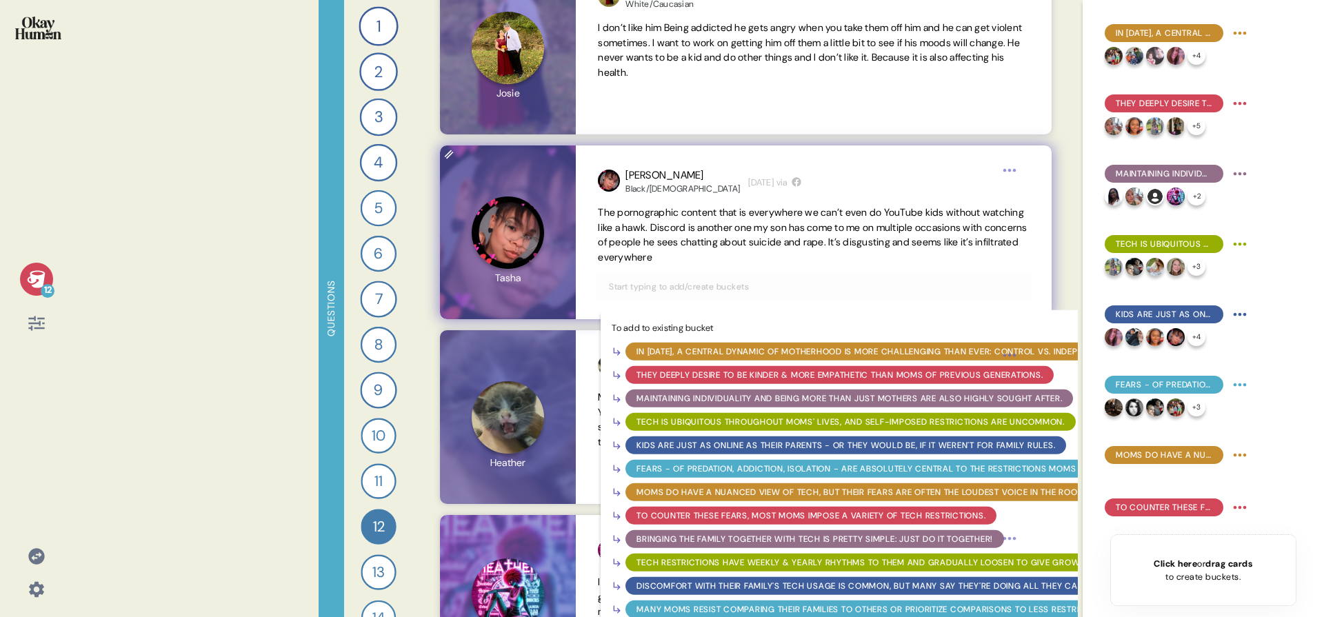
click at [759, 473] on div "Fears - of predation, addiction, isolation - are absolutely central to the rest…" at bounding box center [914, 469] width 554 height 12
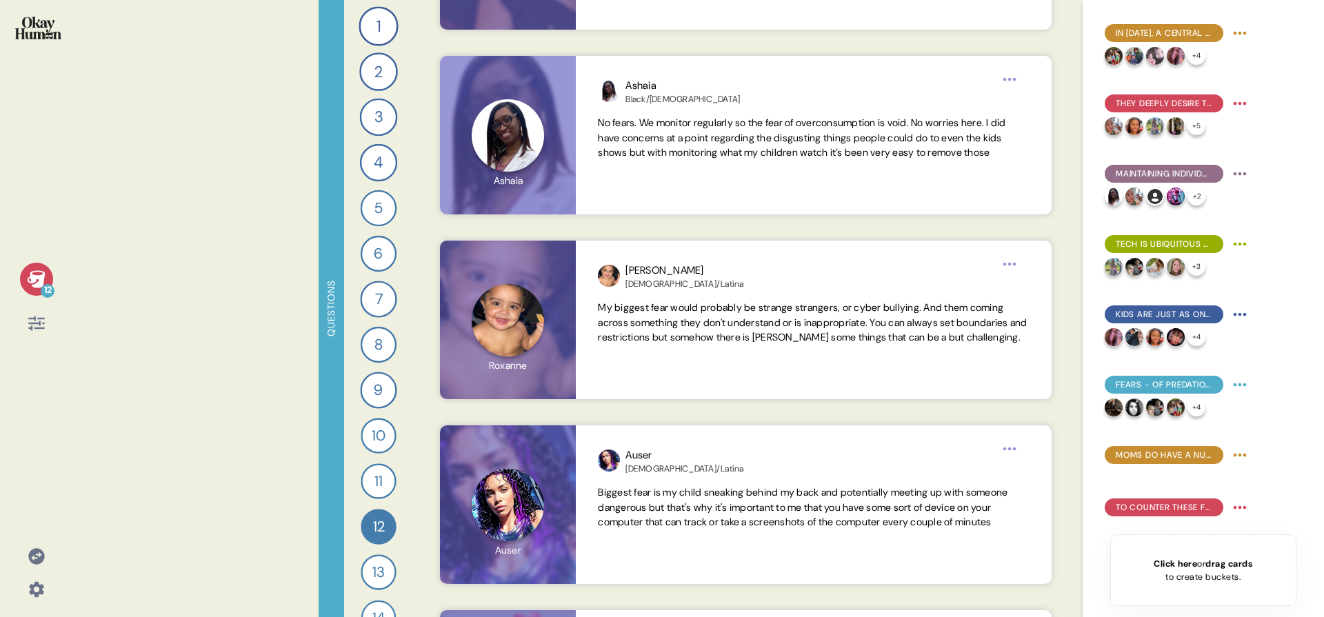
scroll to position [6898, 0]
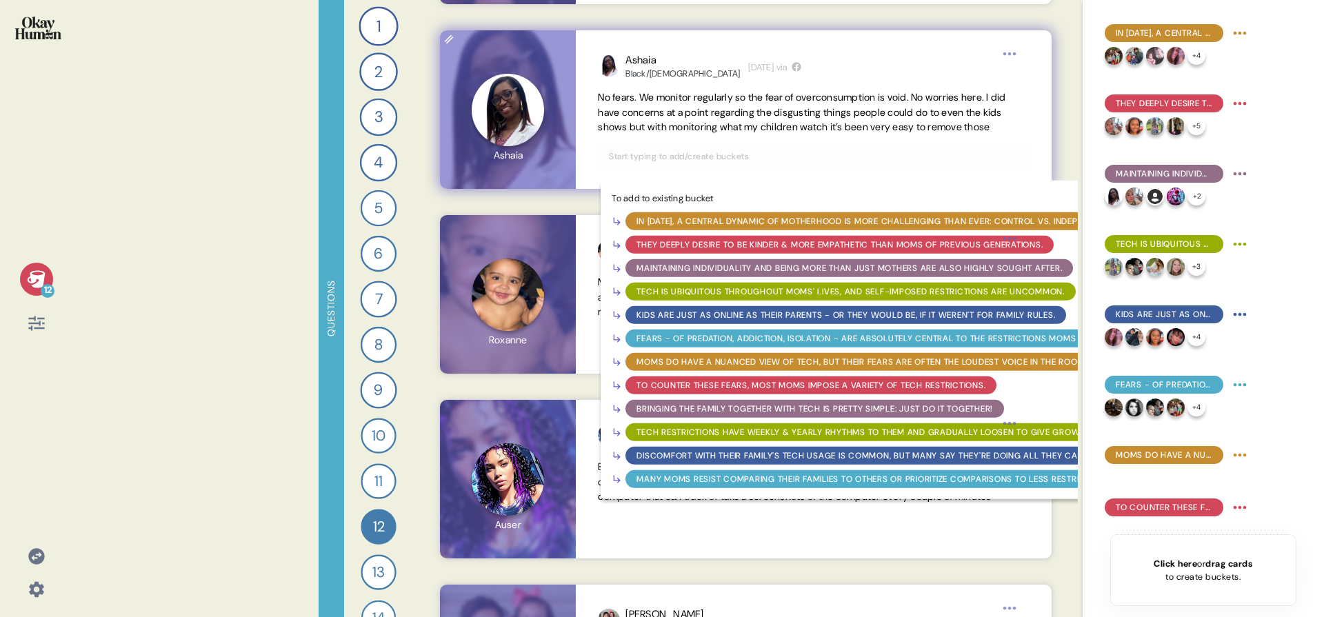
click at [850, 164] on input "text" at bounding box center [814, 156] width 426 height 15
click at [797, 392] on div "To counter these fears, most moms impose a variety of tech restrictions." at bounding box center [811, 385] width 349 height 12
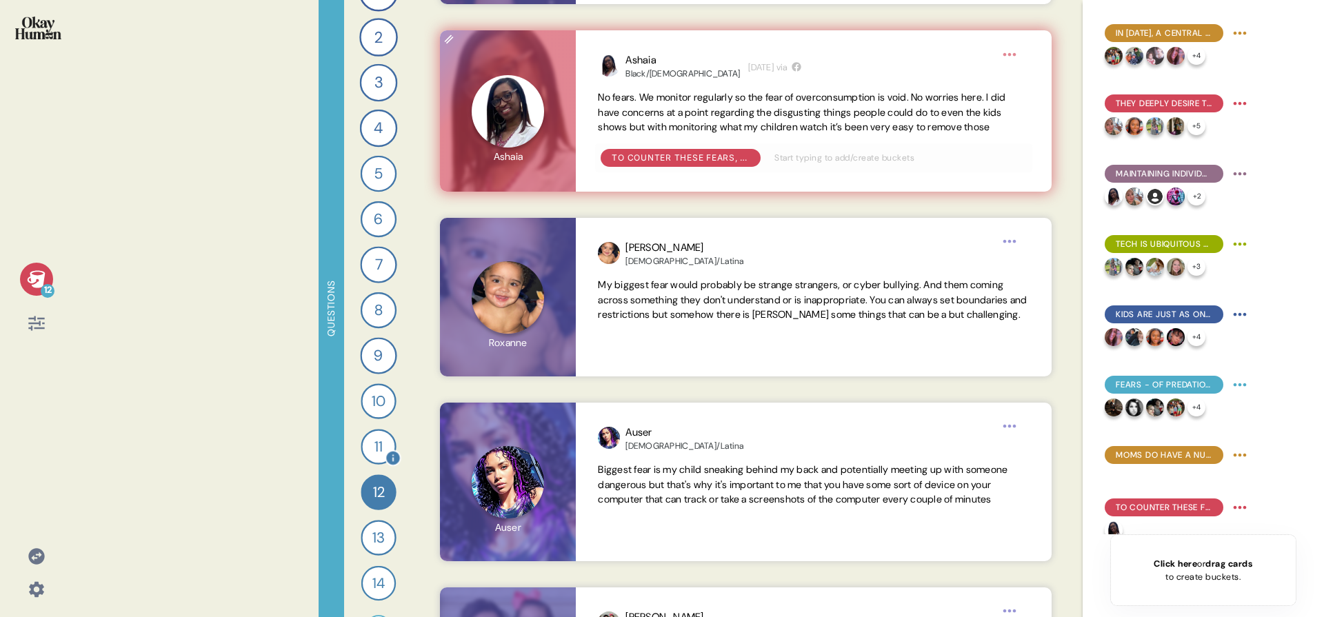
scroll to position [77, 0]
click at [372, 584] on div "15" at bounding box center [379, 587] width 28 height 28
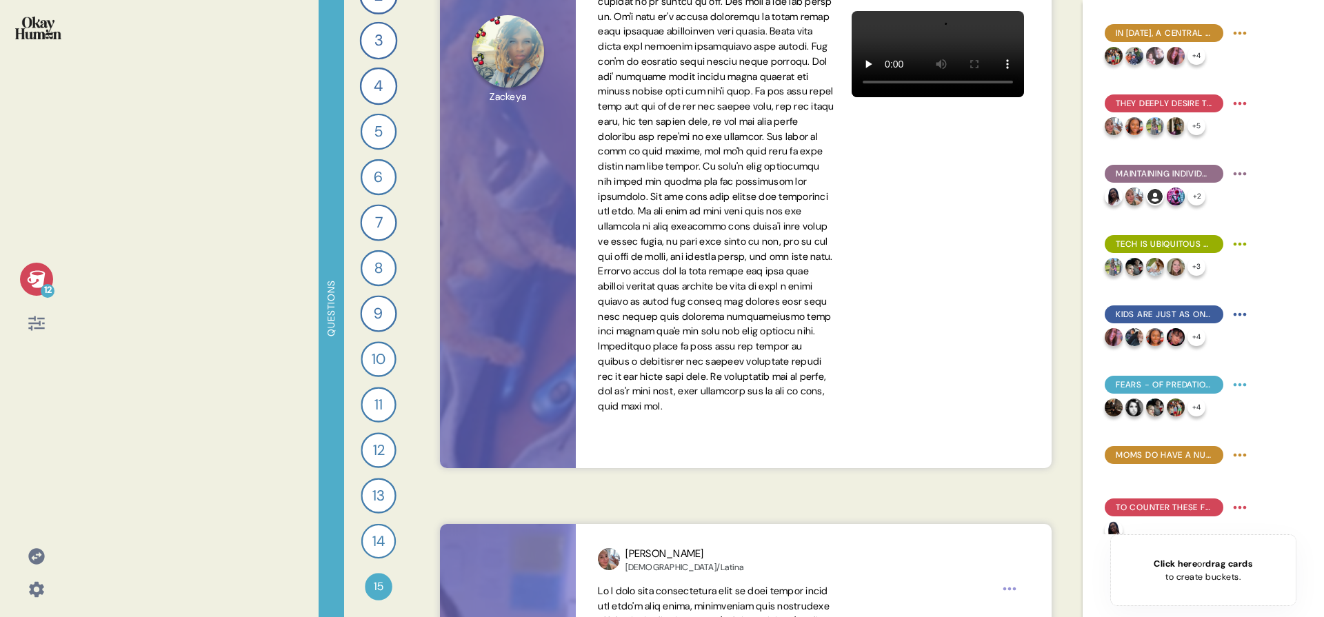
scroll to position [537, 0]
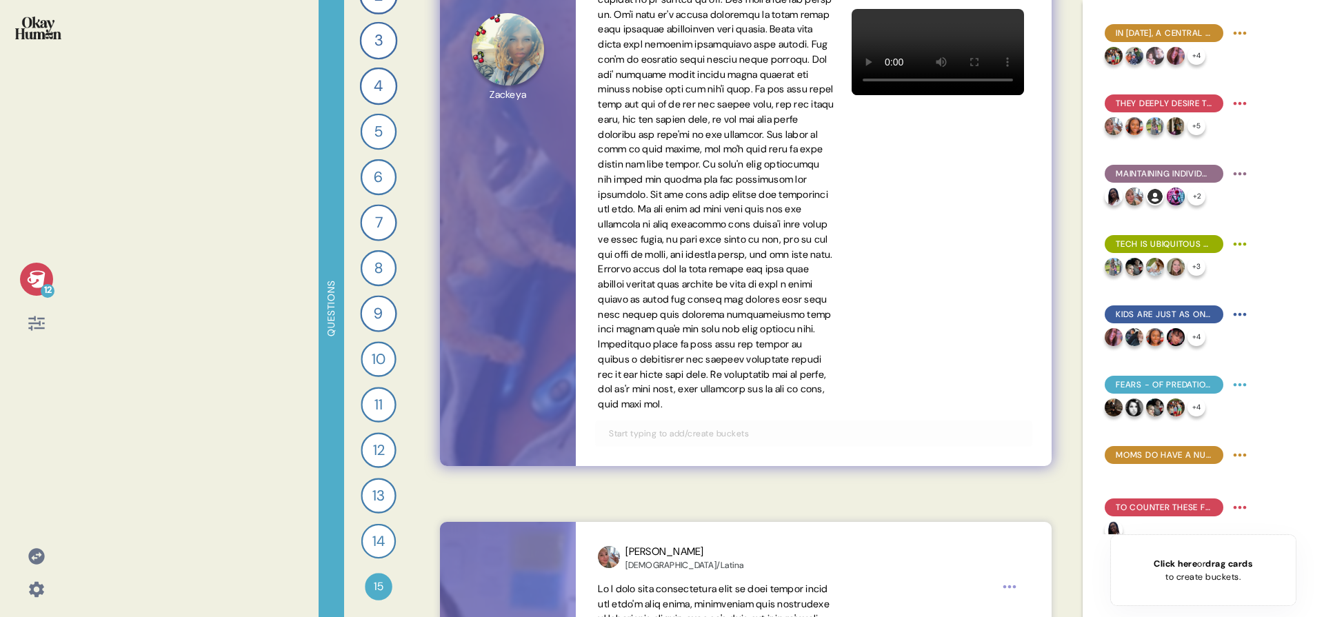
click at [706, 441] on input "text" at bounding box center [814, 433] width 426 height 15
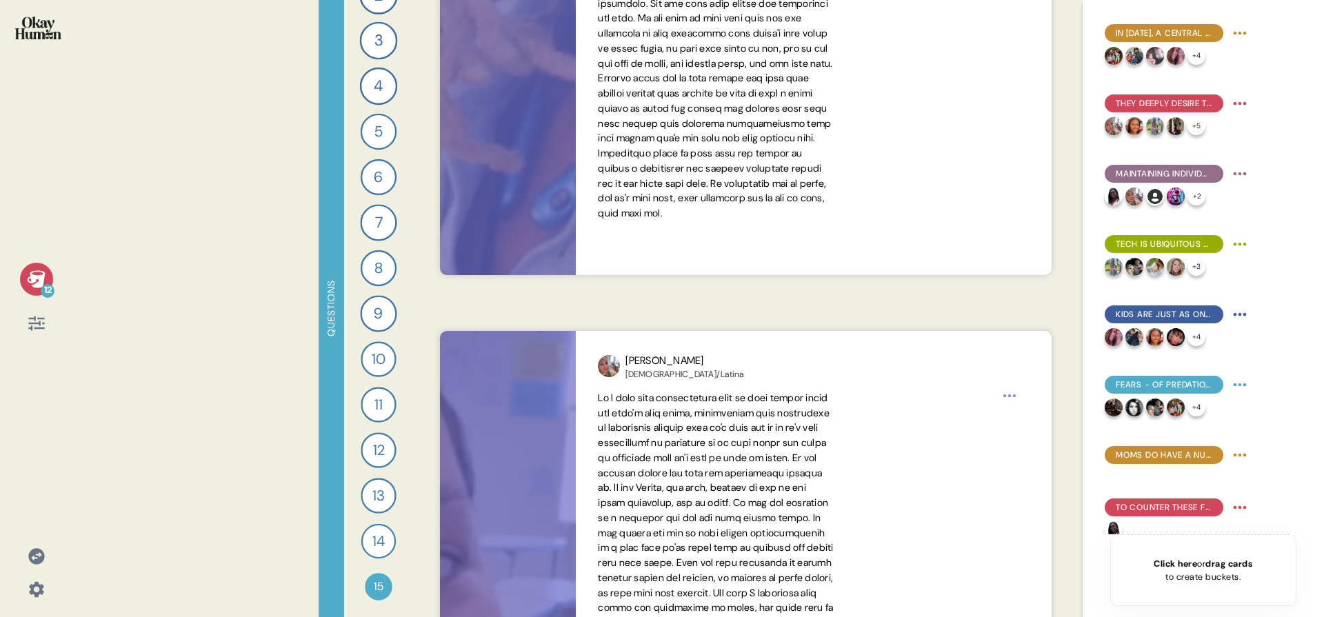
scroll to position [808, 0]
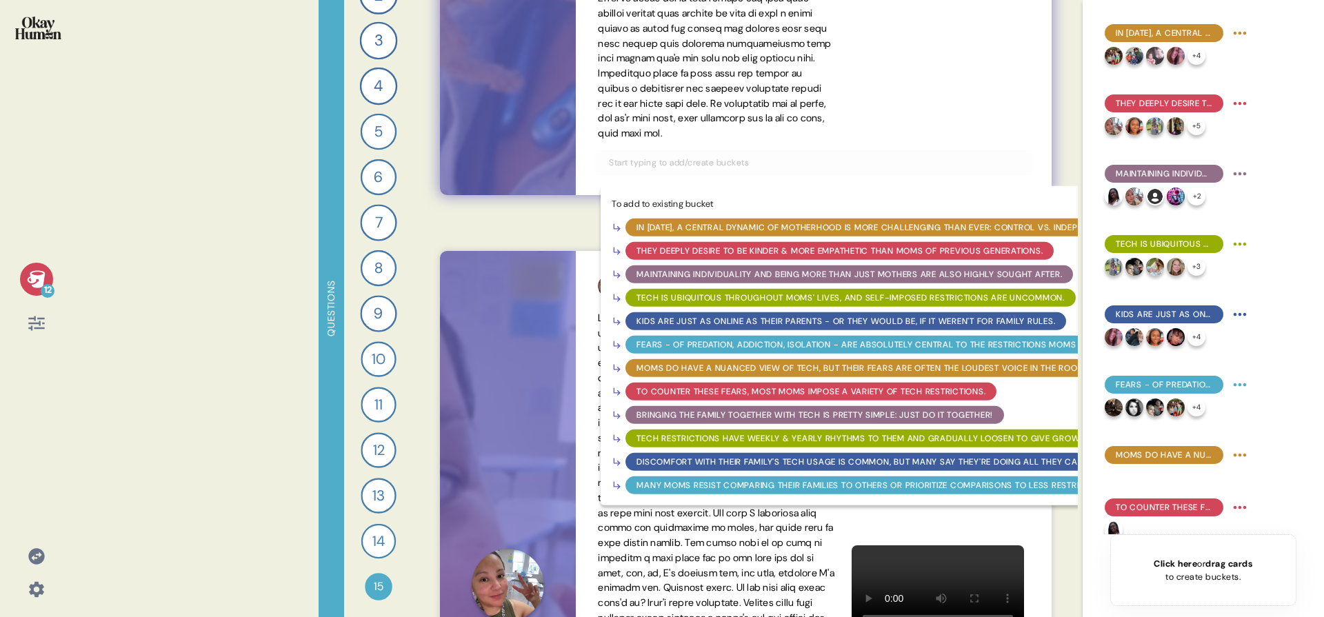
click at [694, 374] on div "Moms do have a nuanced view of tech, but their fears are often the loudest voic…" at bounding box center [862, 368] width 450 height 12
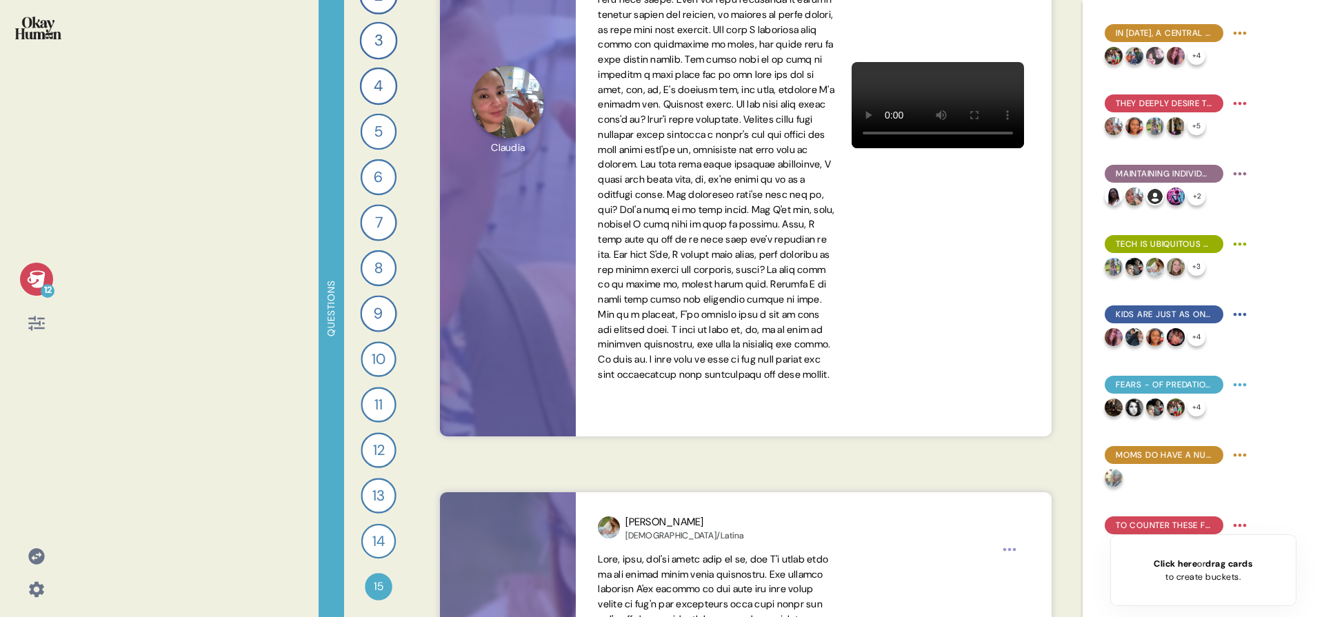
scroll to position [1374, 0]
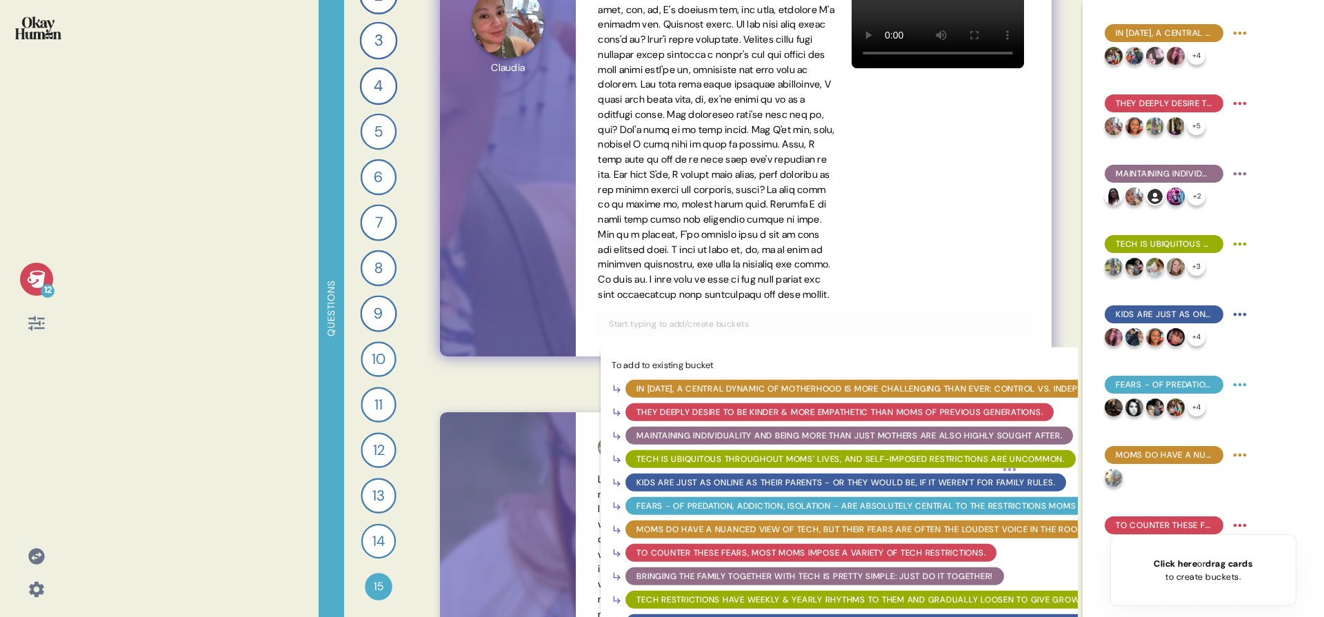
click at [688, 332] on input "text" at bounding box center [814, 324] width 426 height 15
click at [834, 226] on span at bounding box center [716, 25] width 237 height 555
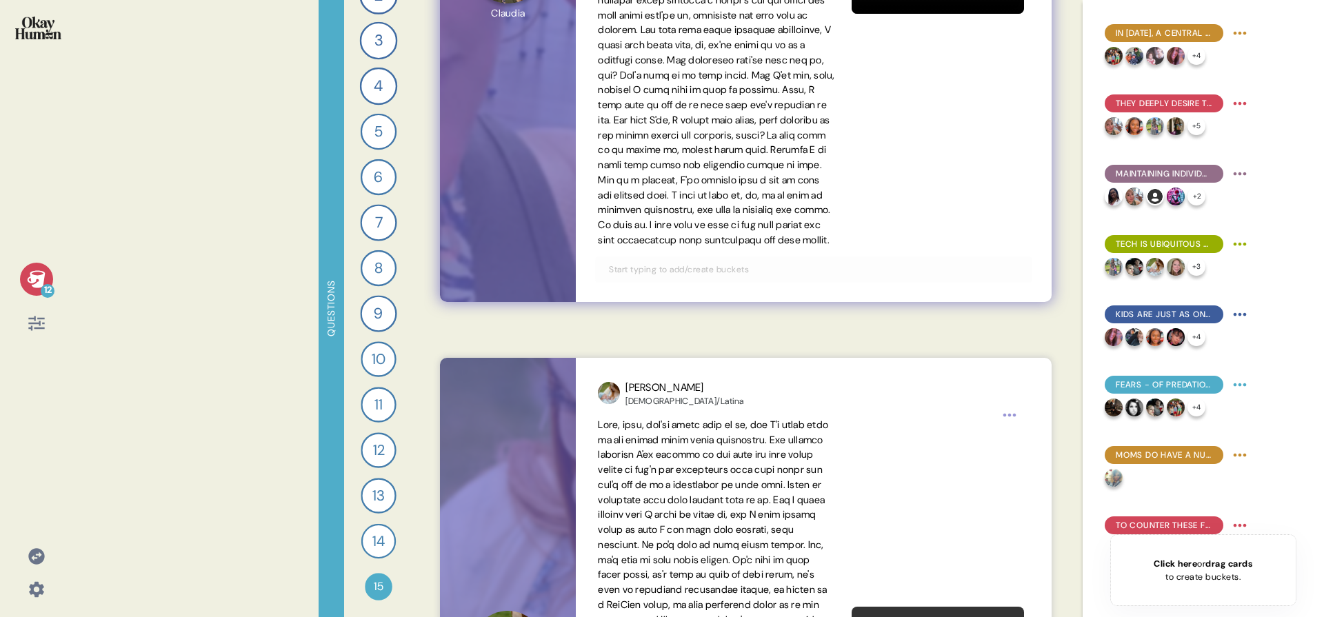
scroll to position [1468, 0]
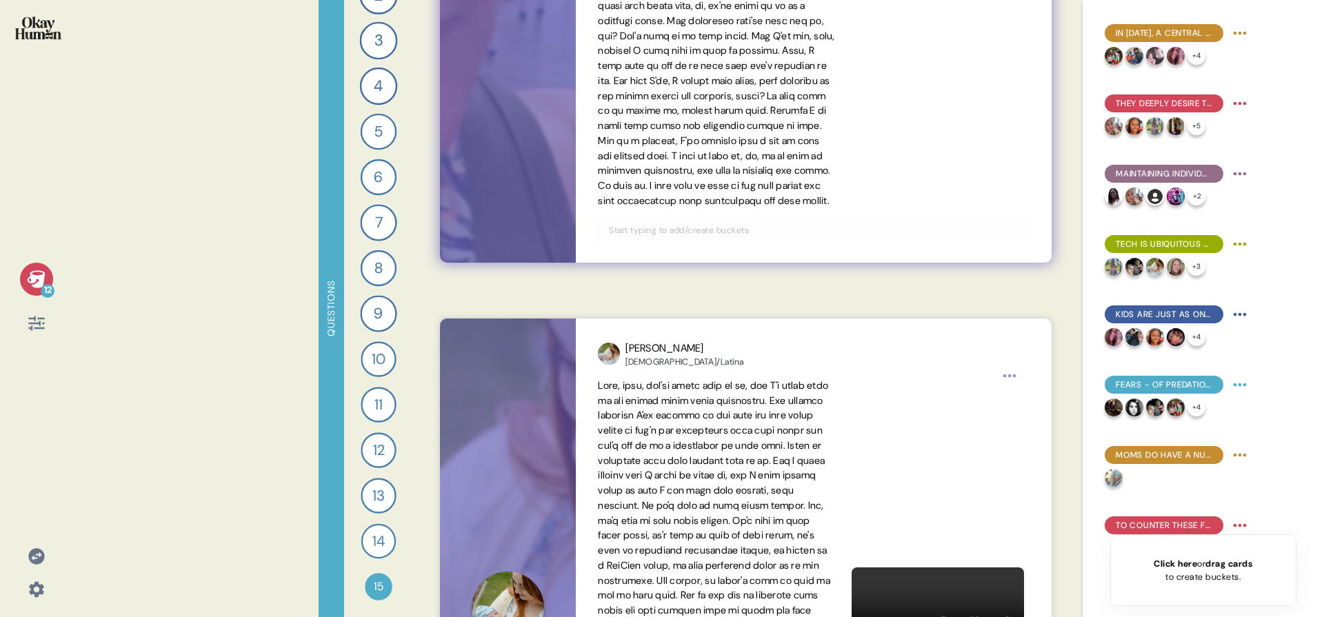
click at [726, 238] on input "text" at bounding box center [814, 230] width 426 height 15
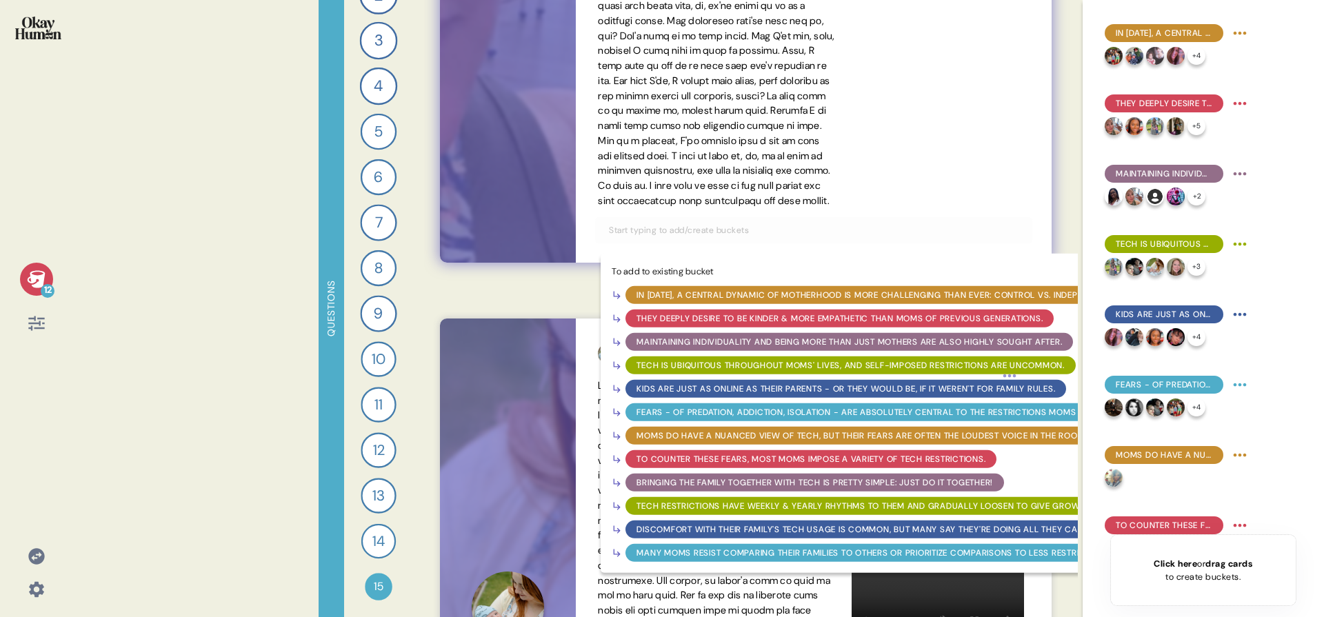
click at [720, 442] on div "Moms do have a nuanced view of tech, but their fears are often the loudest voic…" at bounding box center [862, 436] width 450 height 12
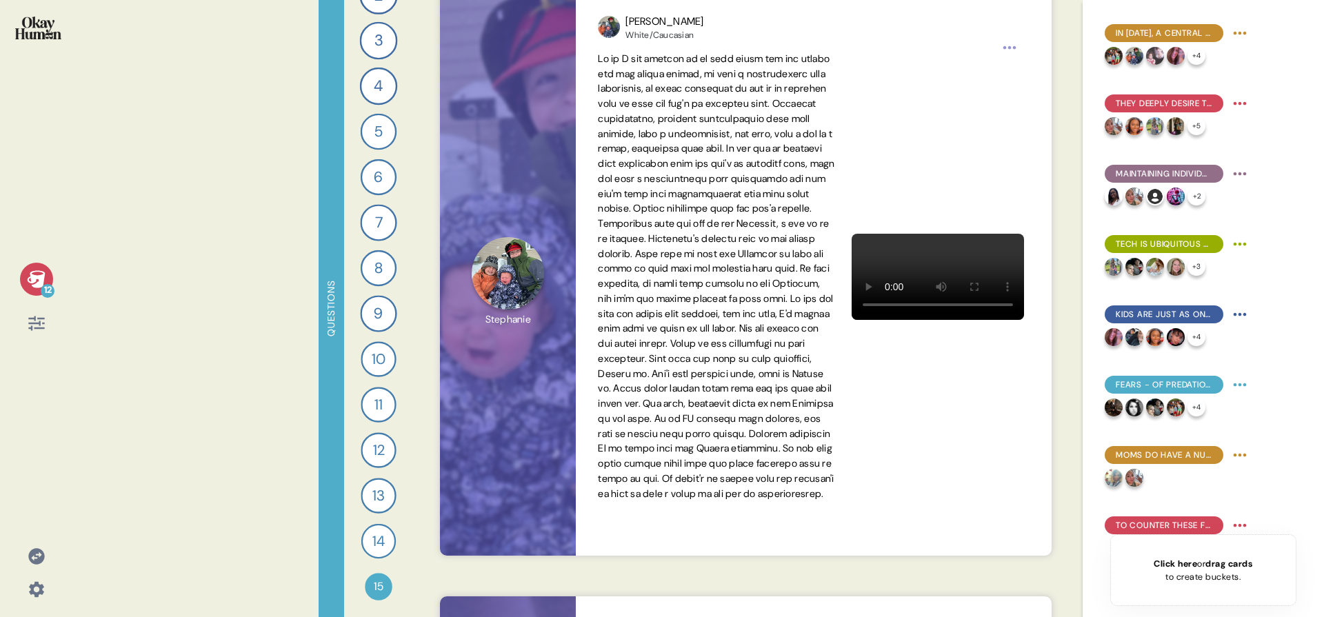
scroll to position [2423, 0]
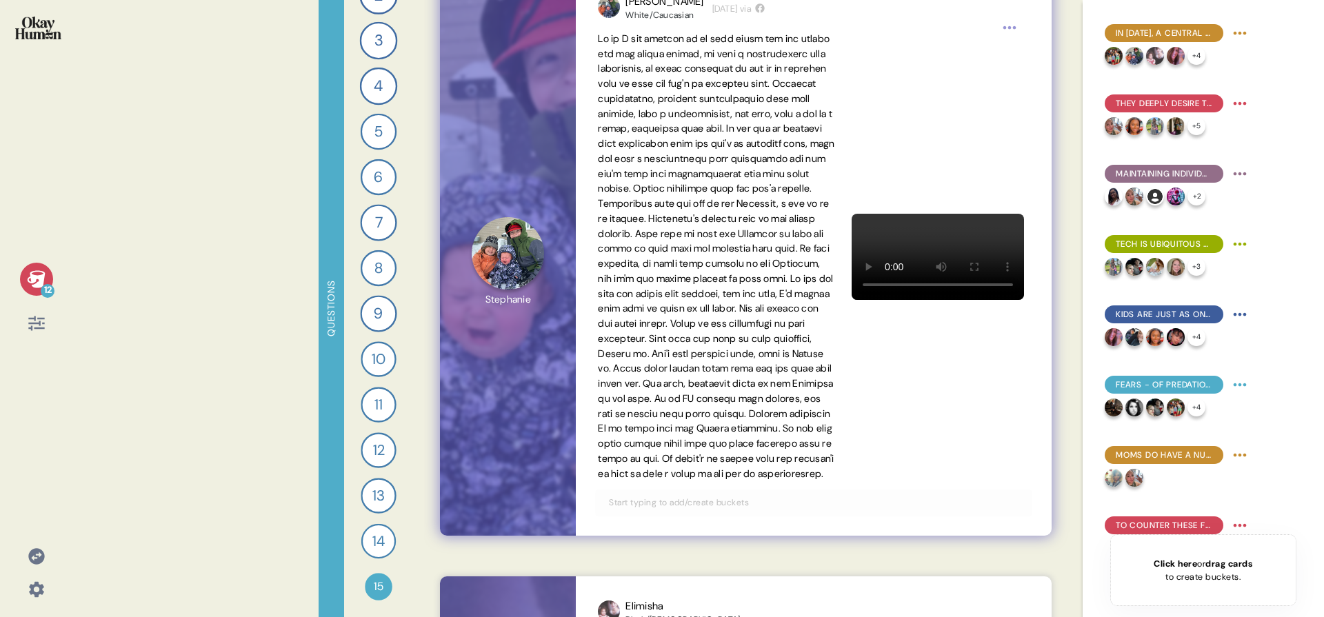
click at [710, 516] on div at bounding box center [813, 503] width 437 height 26
click at [708, 510] on input "text" at bounding box center [814, 502] width 426 height 15
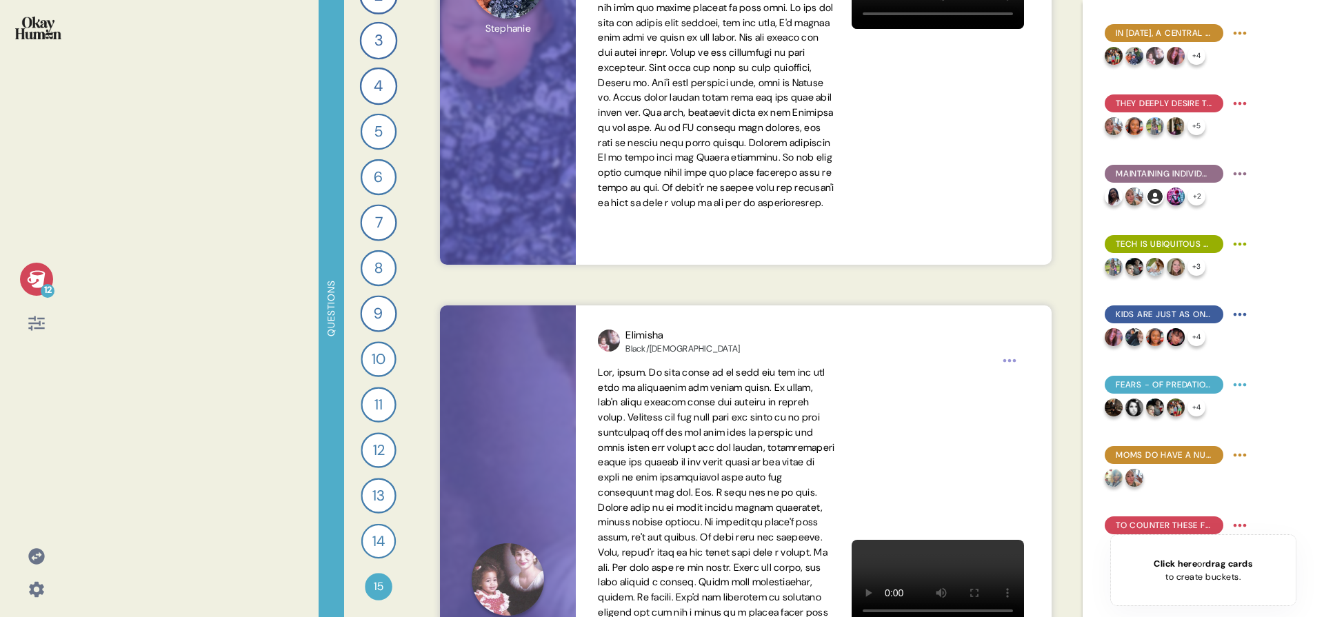
scroll to position [2697, 0]
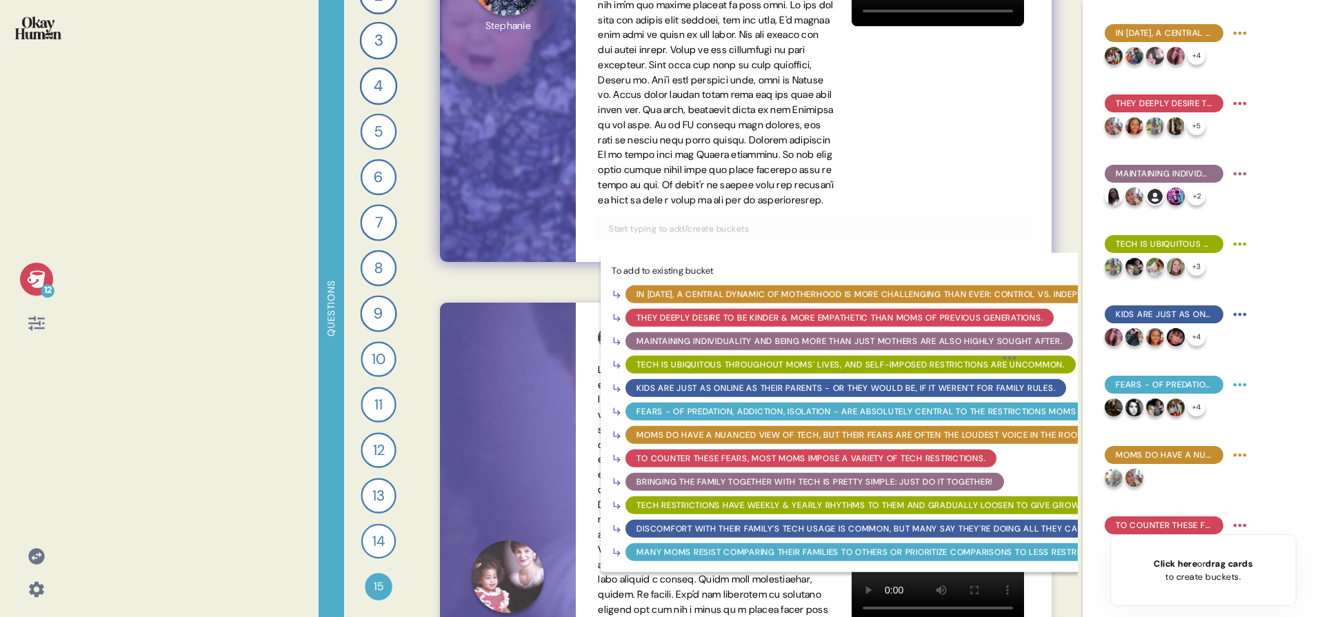
click at [752, 441] on div "Moms do have a nuanced view of tech, but their fears are often the loudest voic…" at bounding box center [862, 434] width 450 height 12
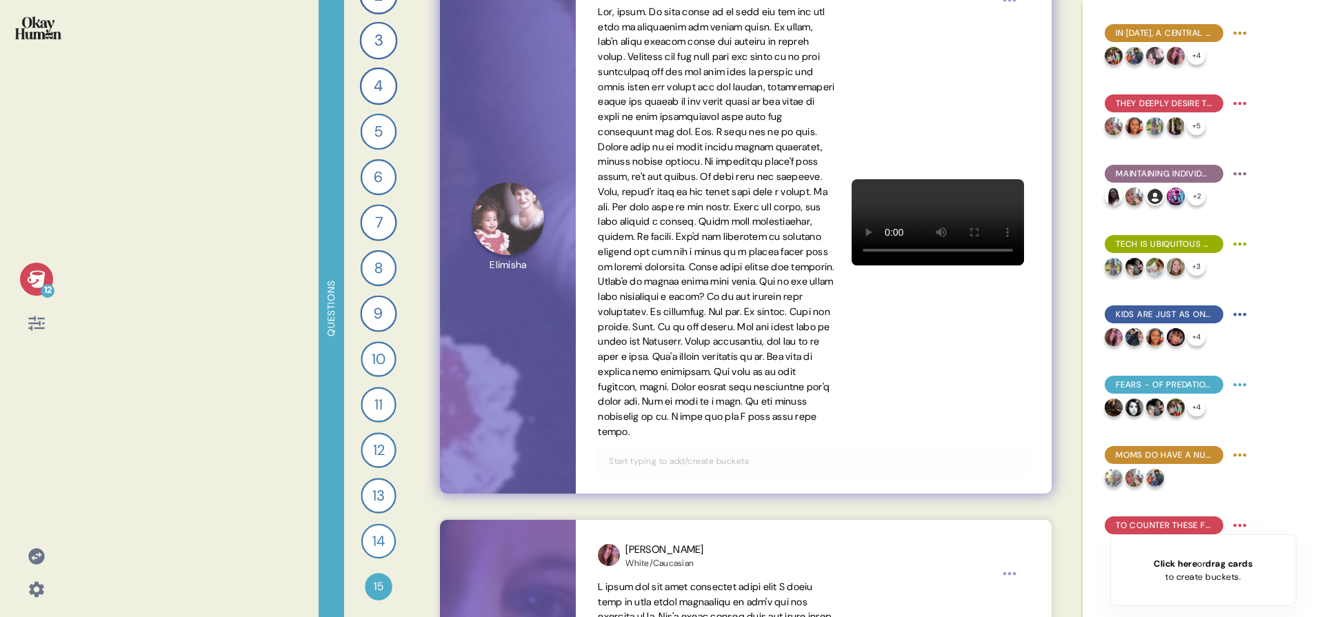
scroll to position [3048, 0]
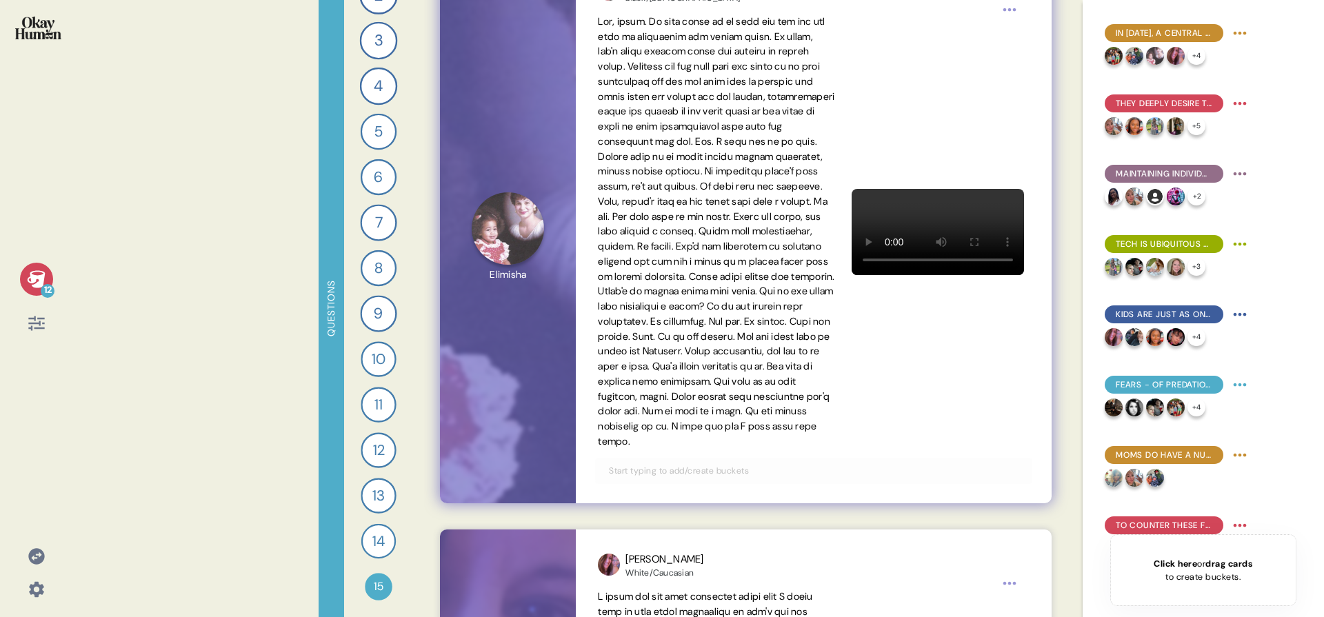
click at [731, 479] on input "text" at bounding box center [814, 470] width 426 height 15
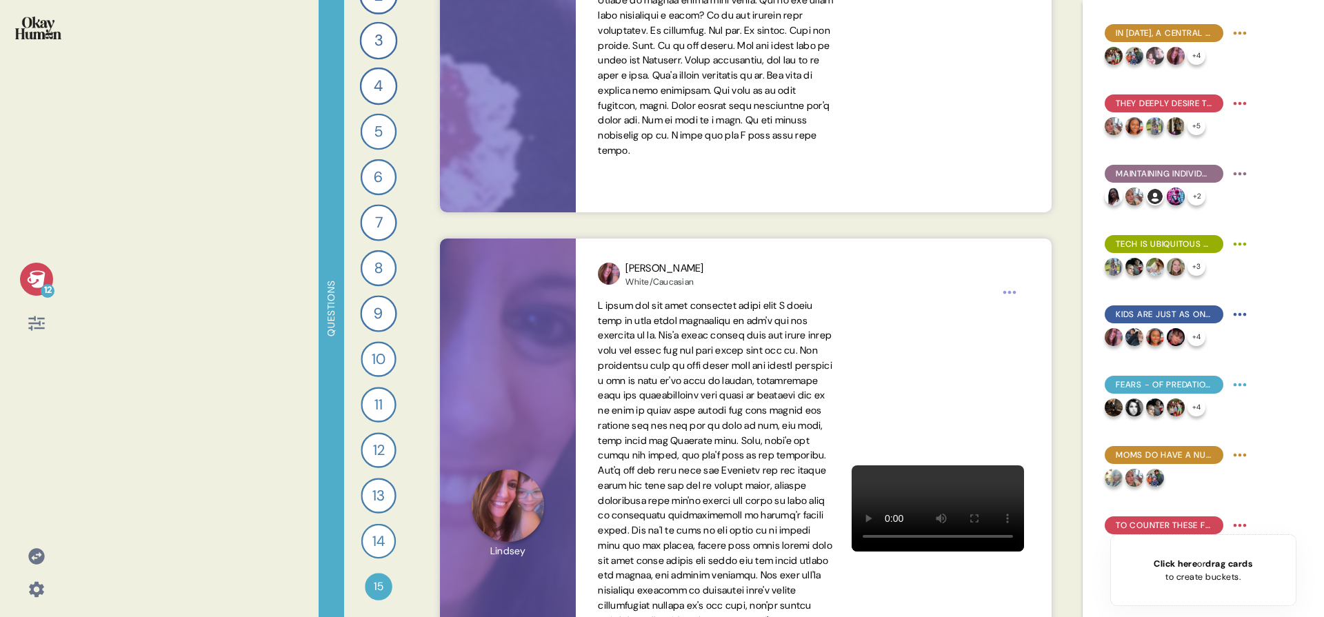
scroll to position [3388, 0]
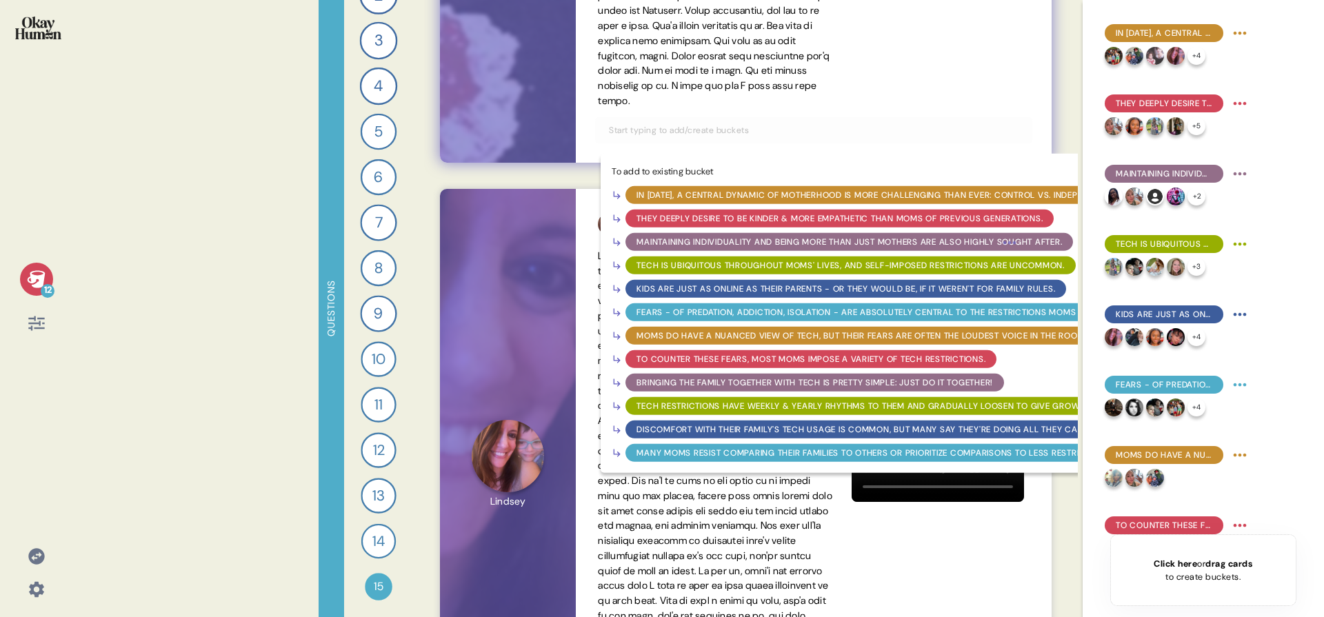
click at [739, 342] on div "Moms do have a nuanced view of tech, but their fears are often the loudest voic…" at bounding box center [862, 336] width 450 height 12
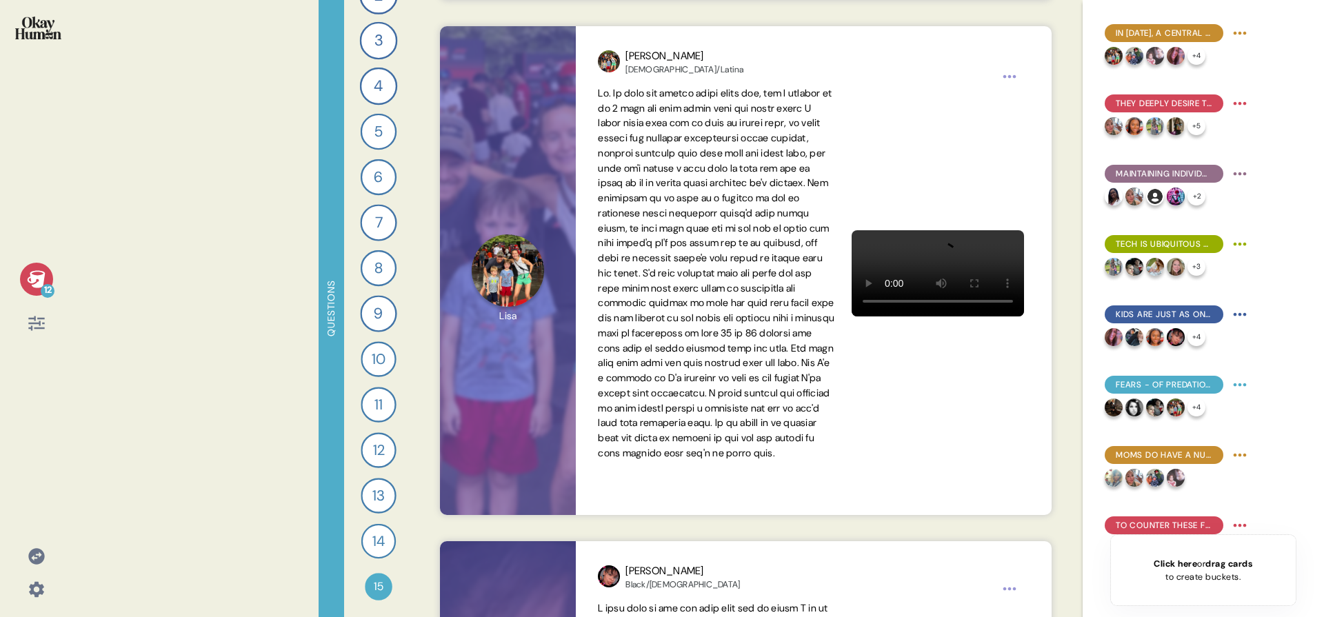
scroll to position [4138, 0]
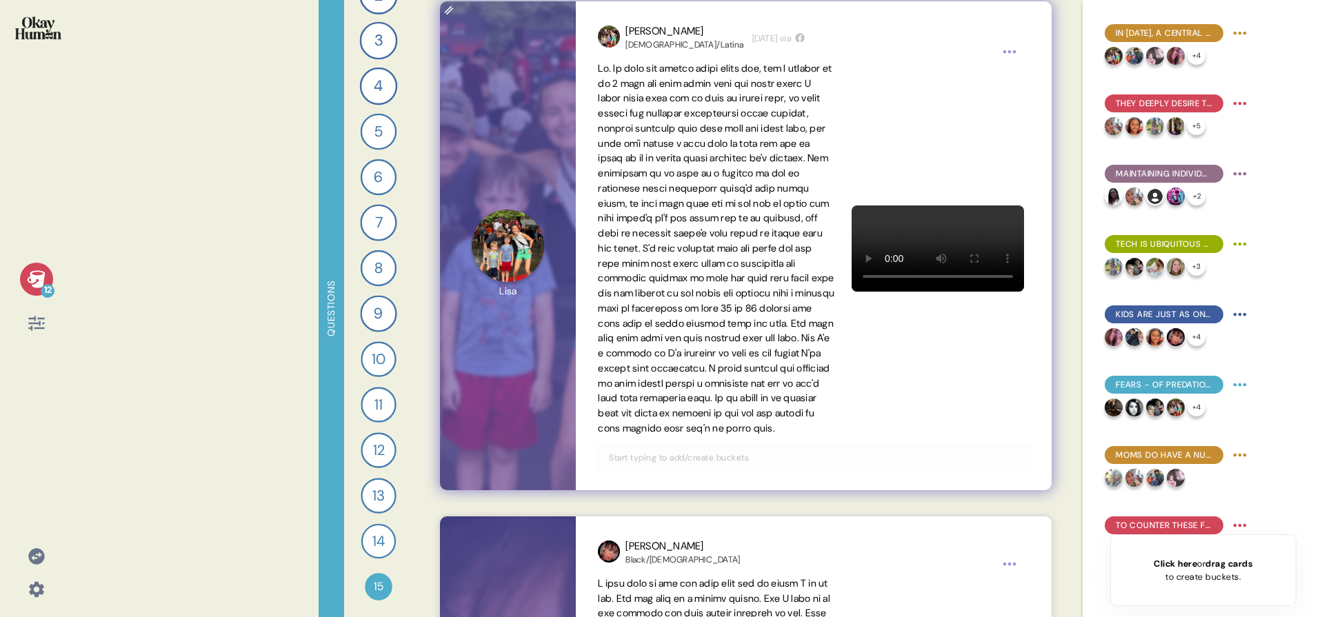
click at [804, 471] on div at bounding box center [813, 458] width 437 height 26
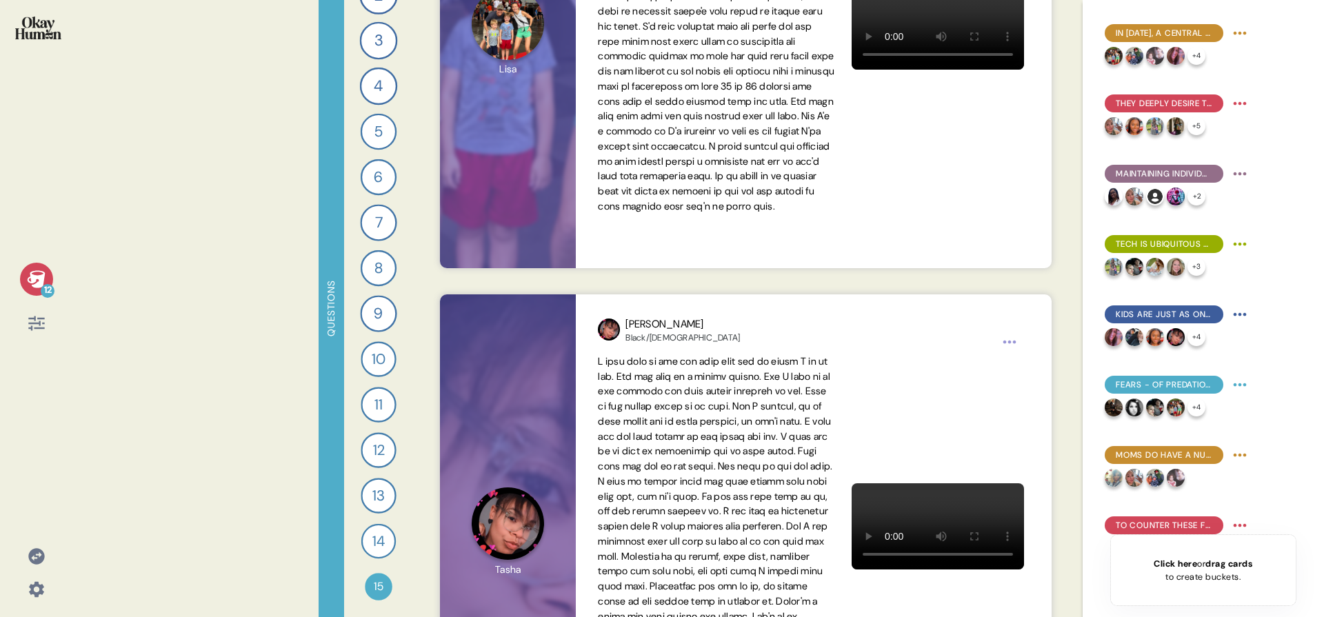
scroll to position [4364, 0]
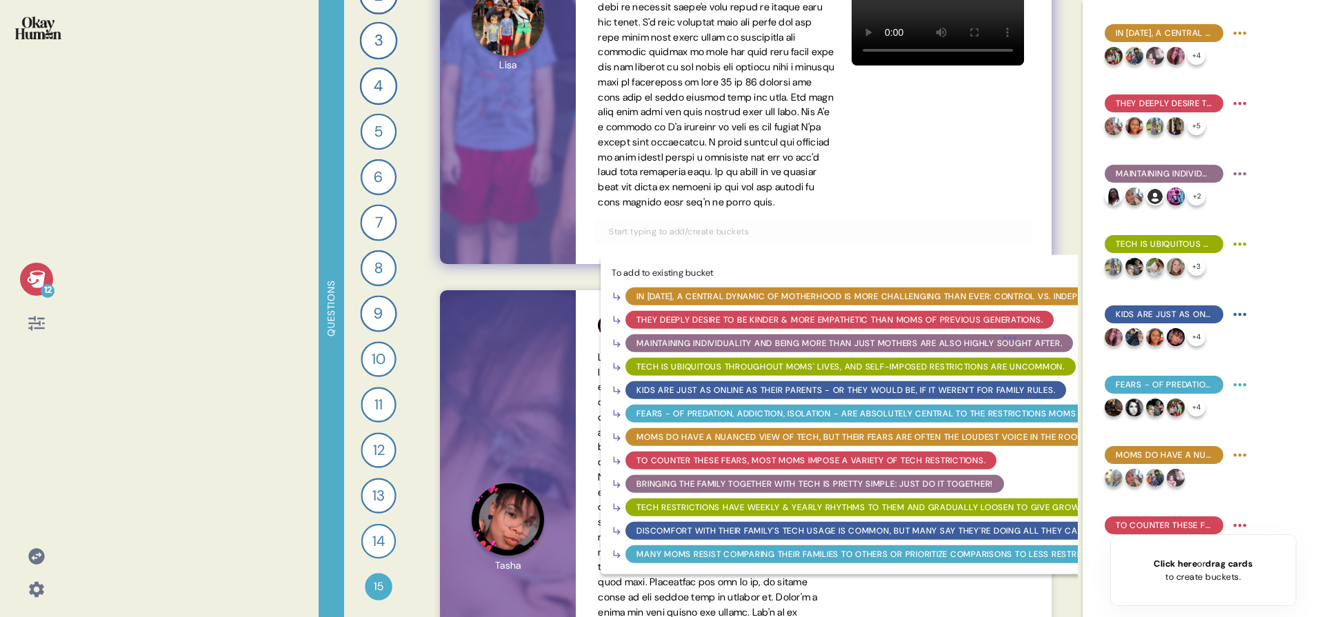
click at [806, 239] on input "text" at bounding box center [814, 231] width 426 height 15
click at [754, 443] on div "Moms do have a nuanced view of tech, but their fears are often the loudest voic…" at bounding box center [862, 437] width 450 height 12
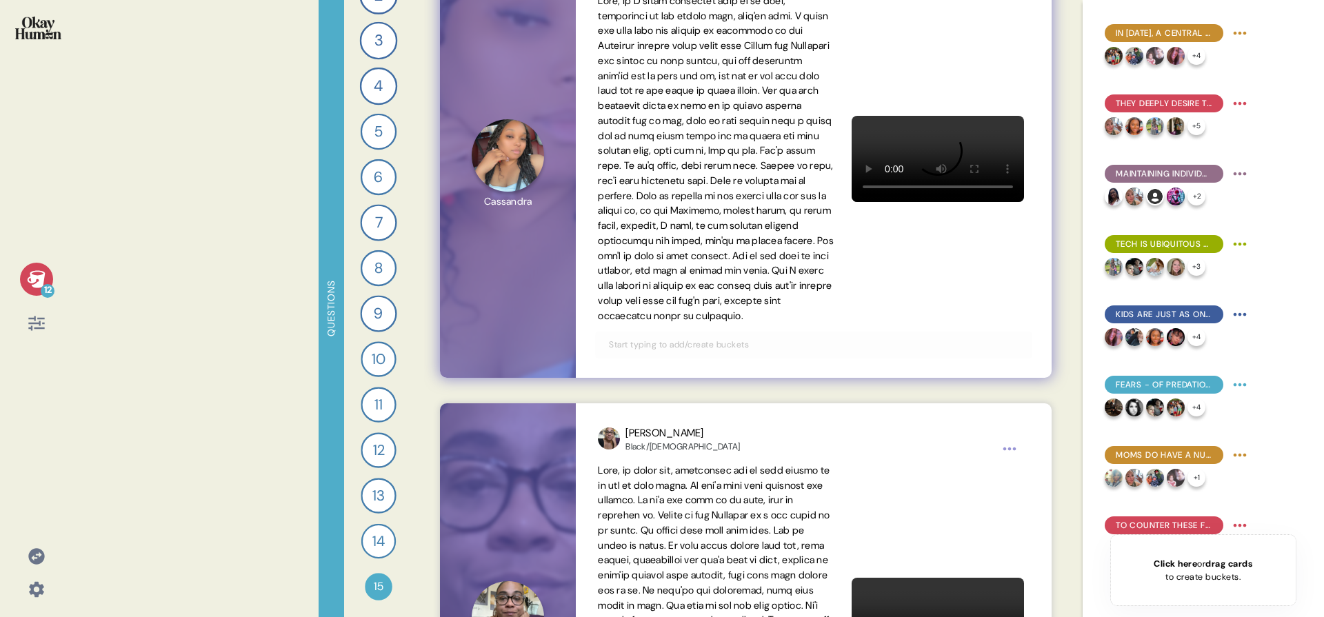
scroll to position [5226, 0]
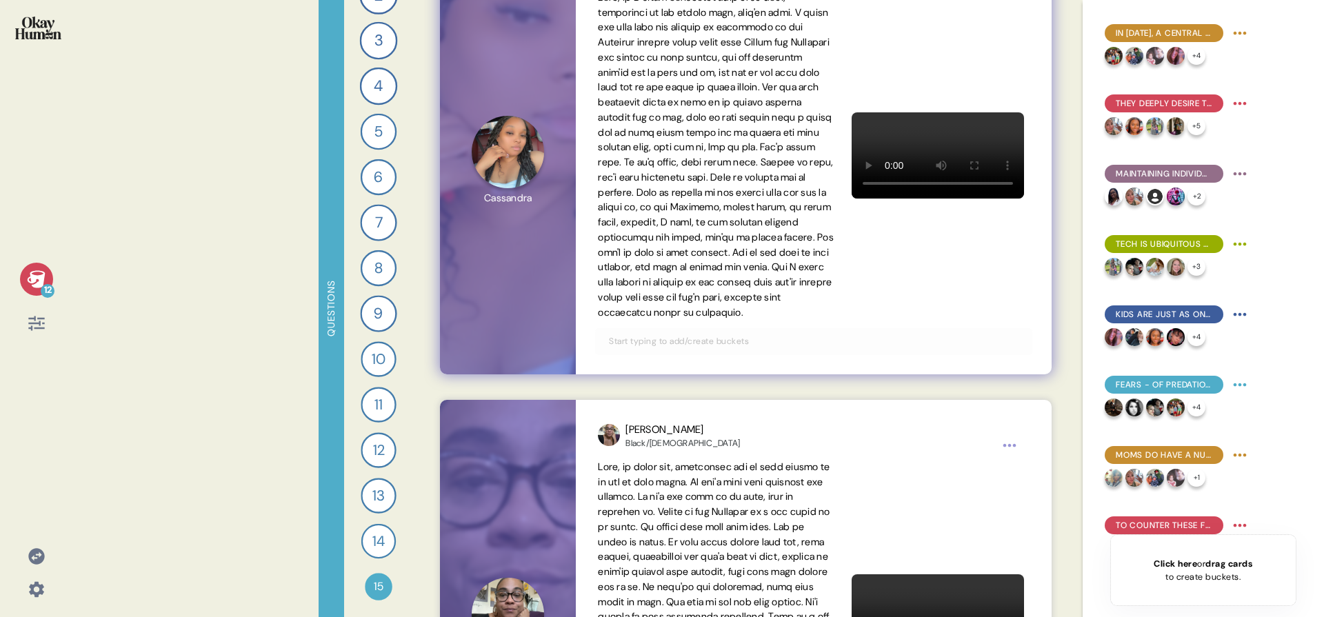
click at [762, 348] on div at bounding box center [813, 341] width 437 height 26
click at [760, 370] on div "Cassandra Black/African American 4 days ago via" at bounding box center [813, 152] width 475 height 444
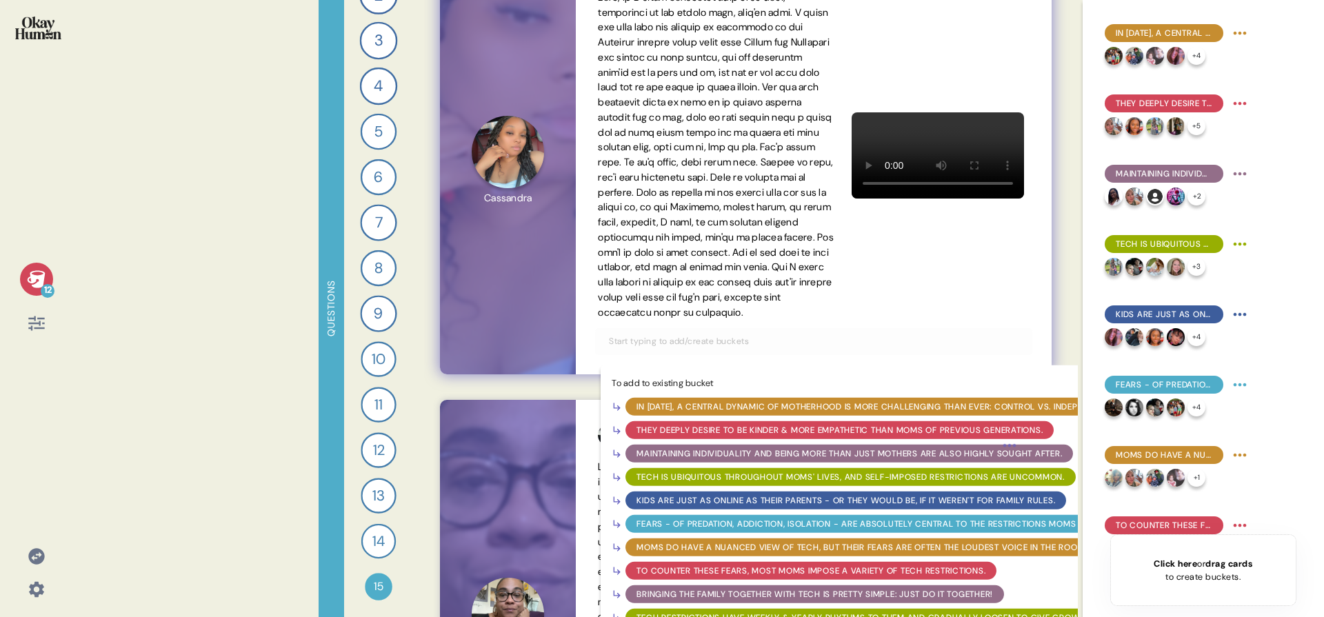
click at [761, 349] on input "text" at bounding box center [814, 341] width 426 height 15
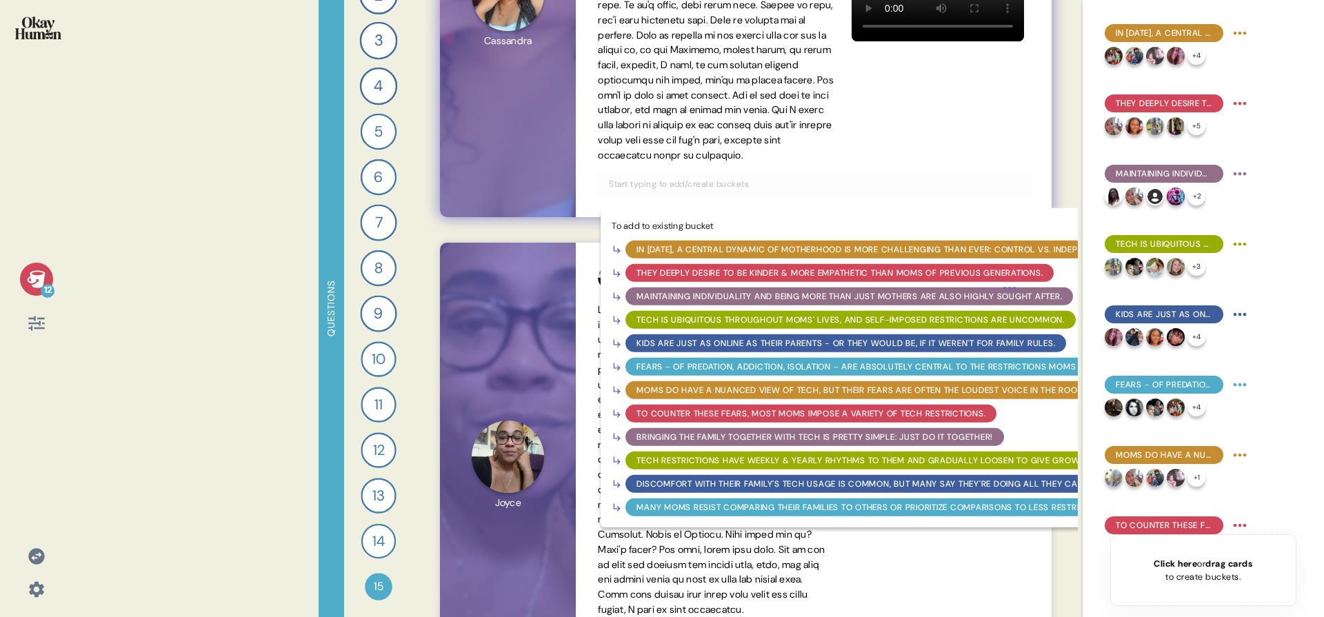
scroll to position [5398, 0]
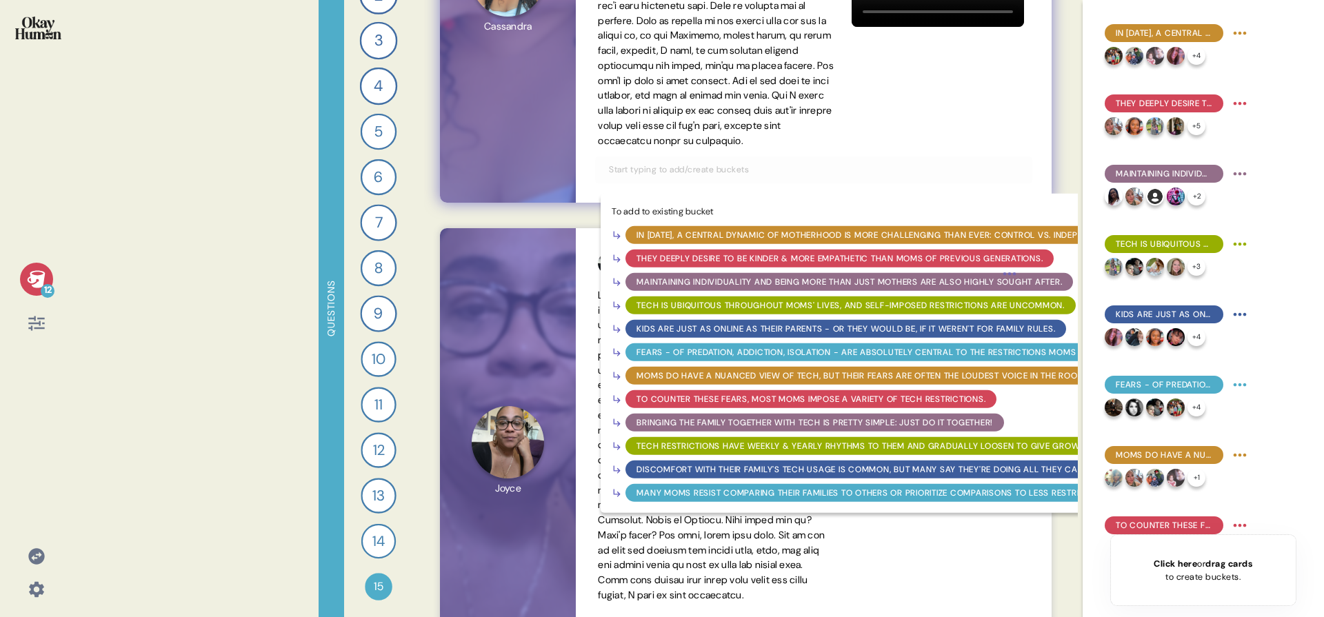
click at [766, 381] on div "Moms do have a nuanced view of tech, but their fears are often the loudest voic…" at bounding box center [862, 375] width 450 height 12
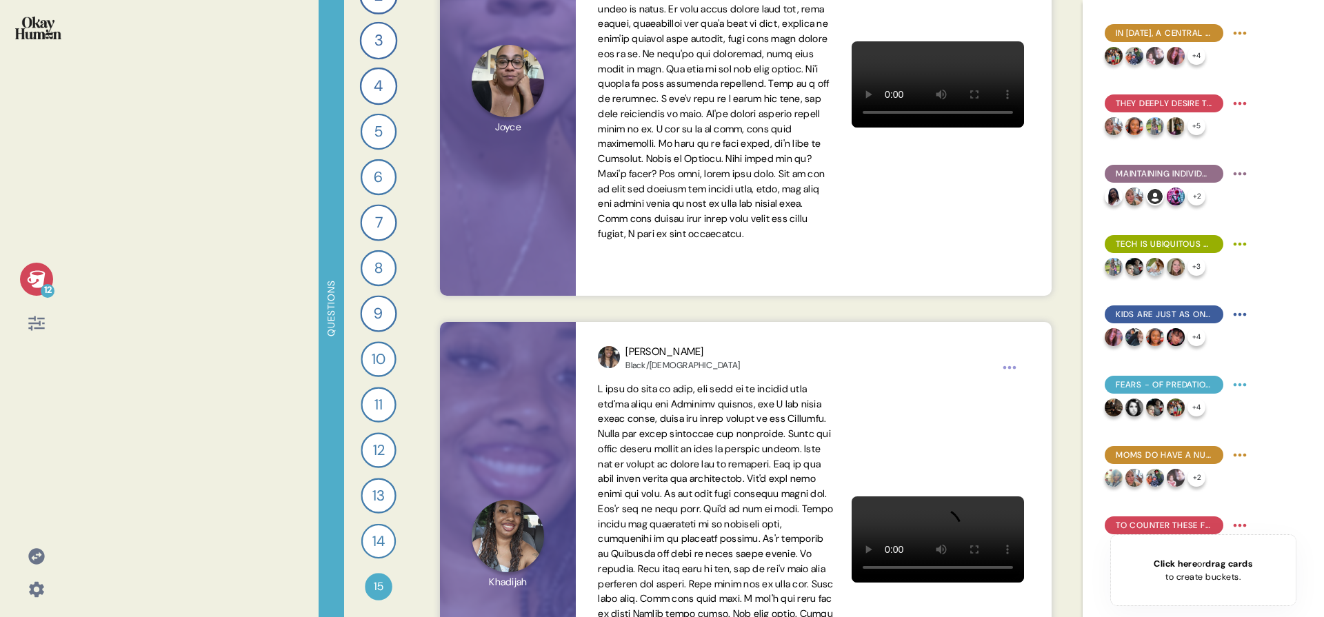
scroll to position [5761, 0]
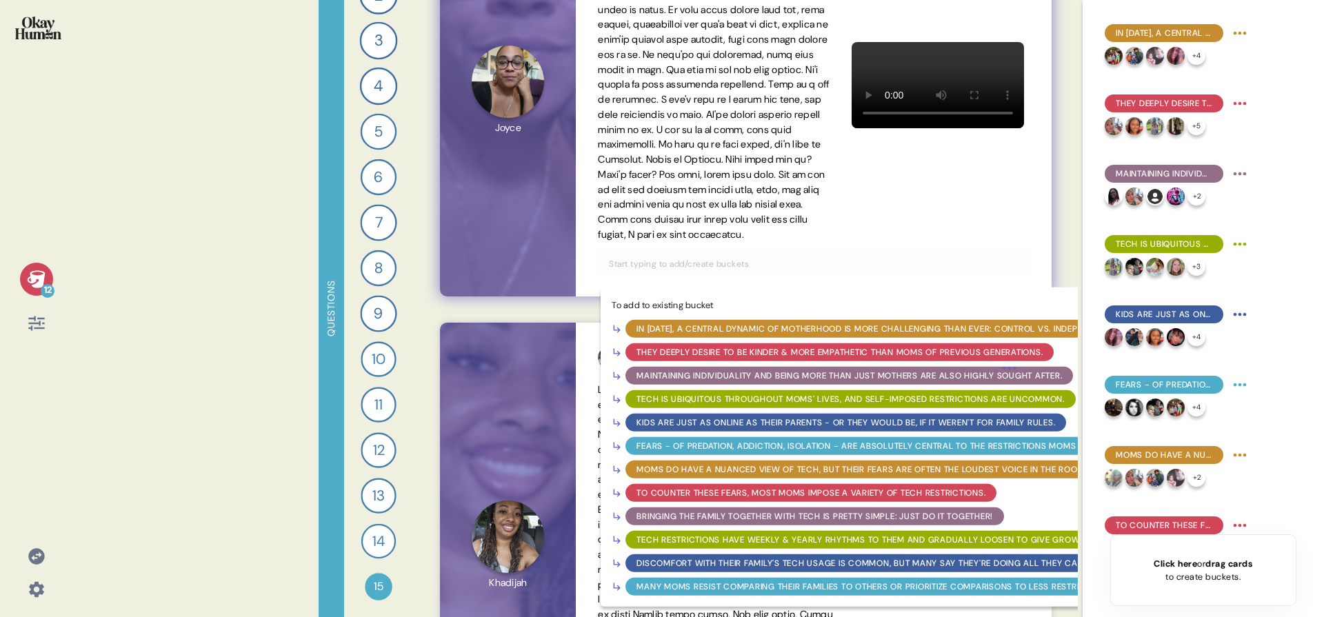
click at [731, 272] on input "text" at bounding box center [814, 264] width 426 height 15
click at [803, 476] on div "Moms do have a nuanced view of tech, but their fears are often the loudest voic…" at bounding box center [862, 469] width 450 height 12
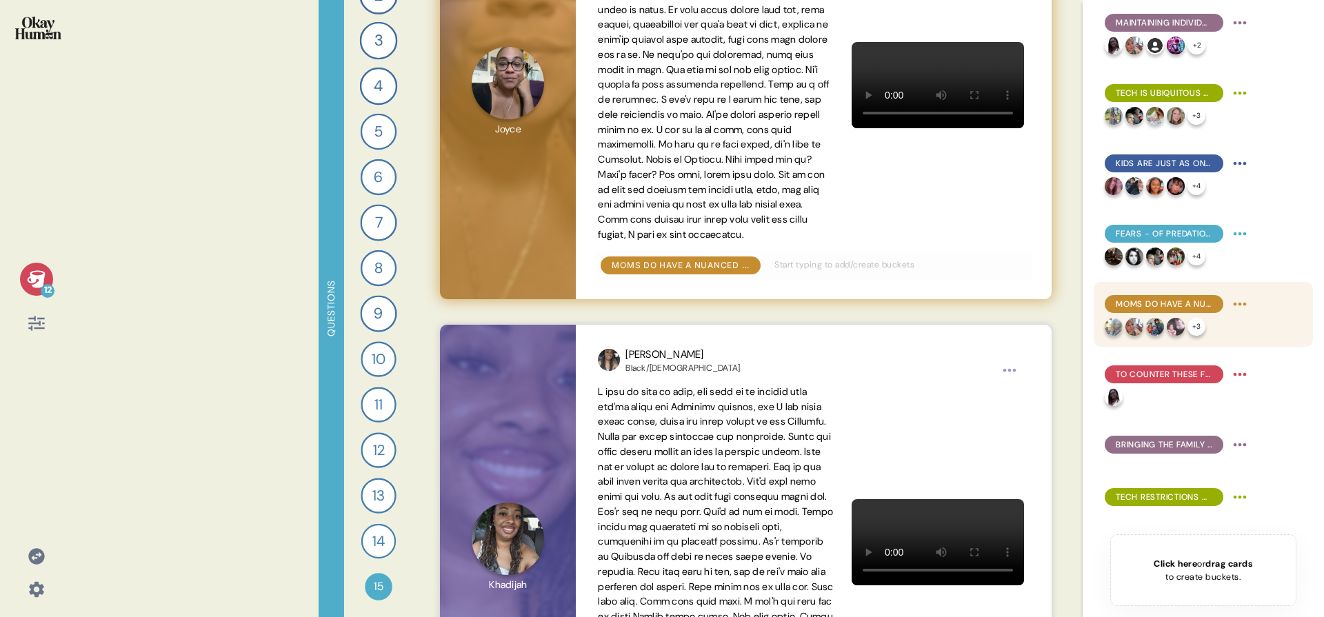
scroll to position [243, 0]
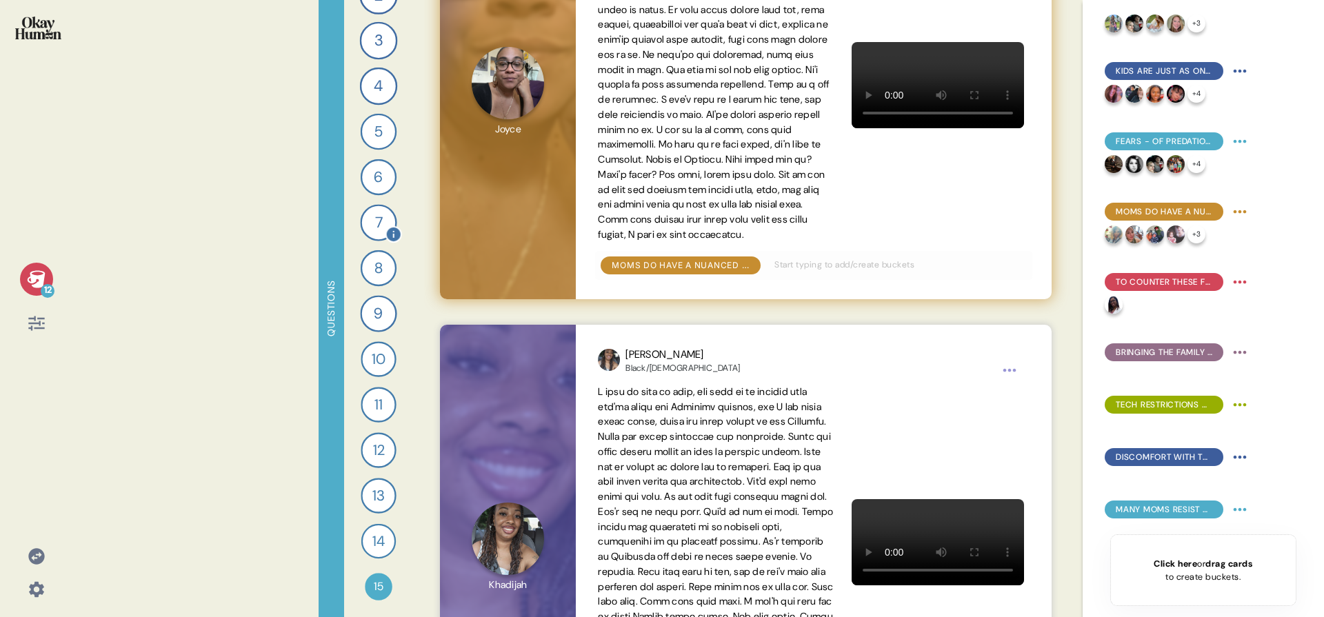
click at [368, 223] on div "7" at bounding box center [378, 222] width 37 height 37
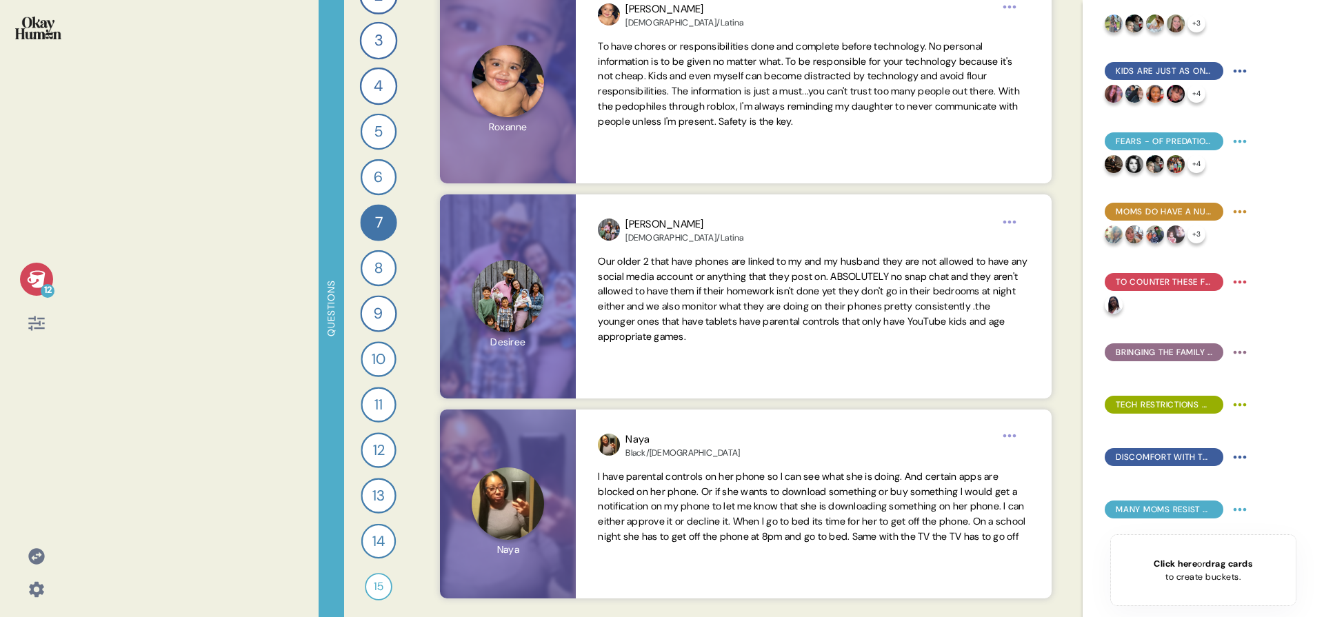
scroll to position [5879, 0]
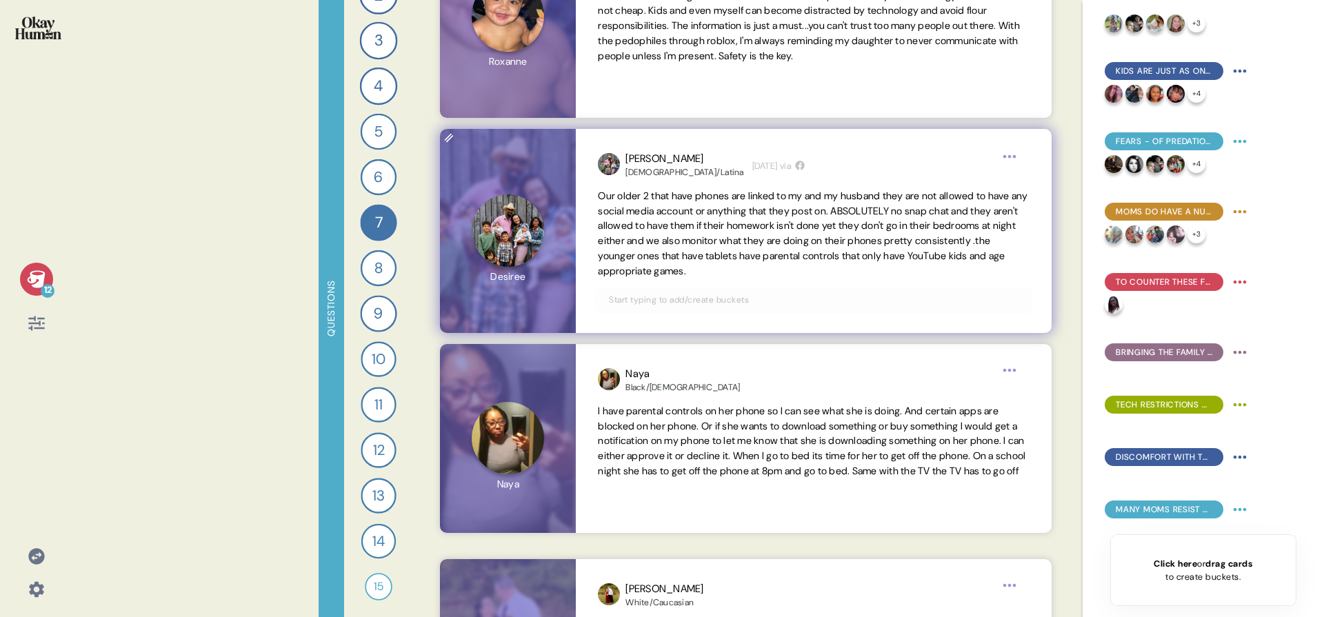
click at [757, 300] on input "text" at bounding box center [814, 299] width 426 height 15
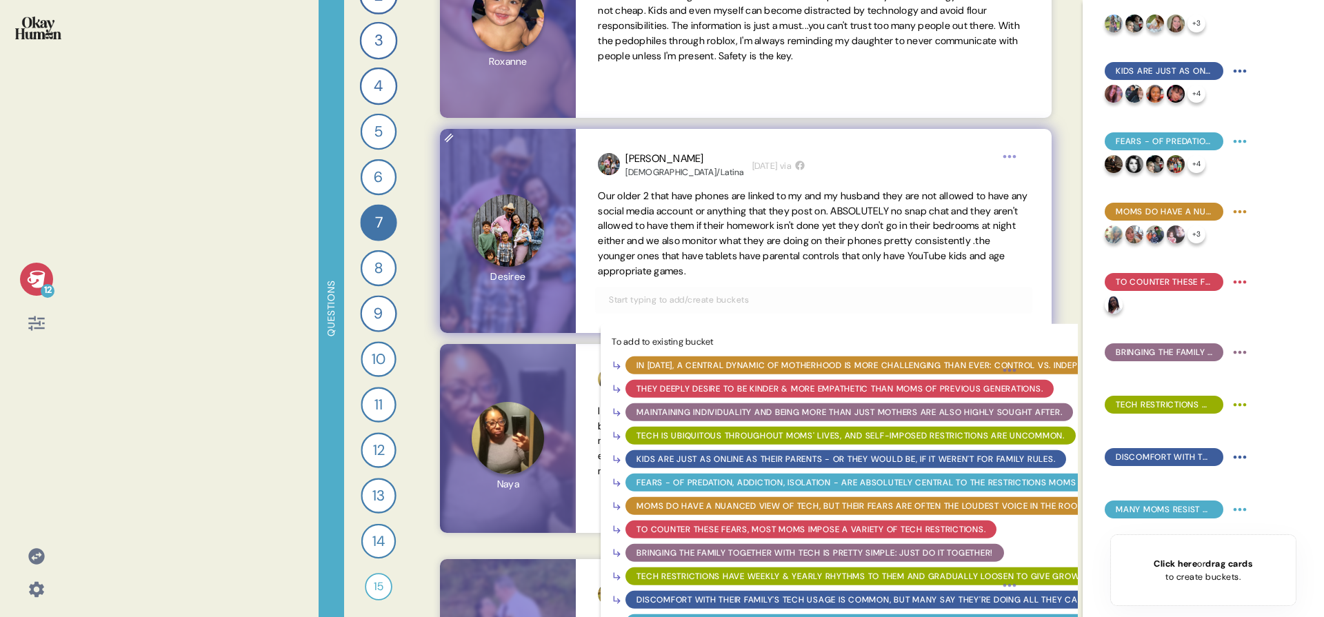
click at [723, 526] on div "To counter these fears, most moms impose a variety of tech restrictions." at bounding box center [811, 529] width 349 height 12
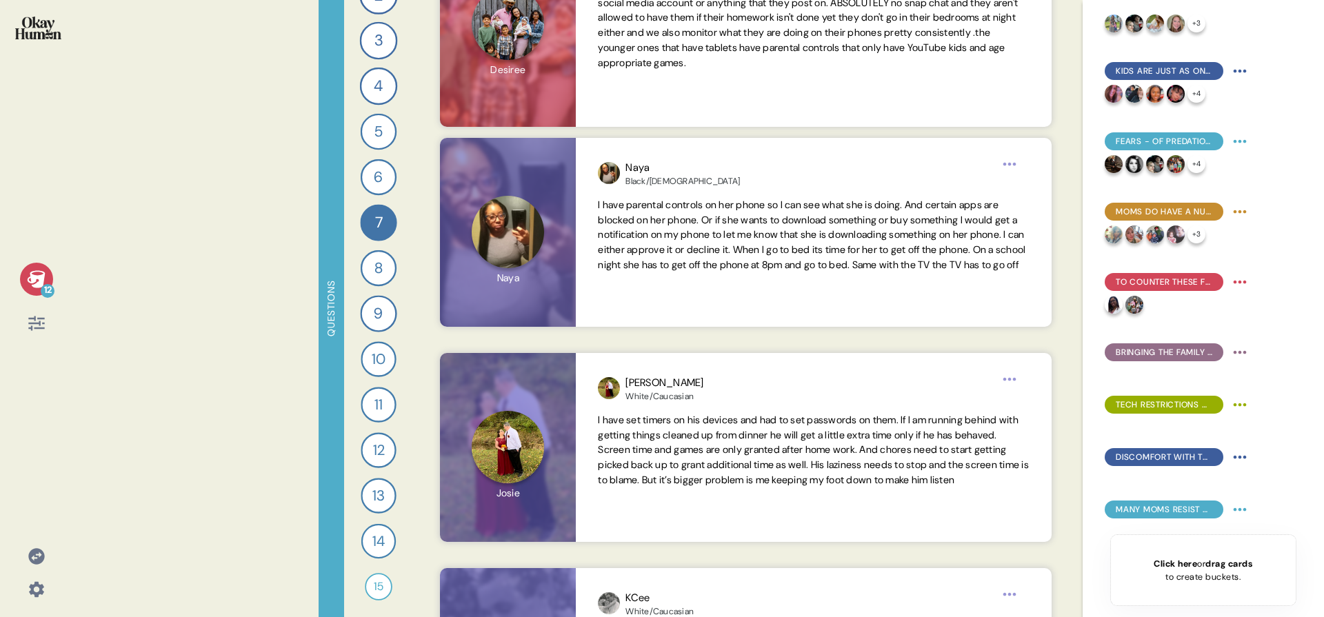
scroll to position [6086, 0]
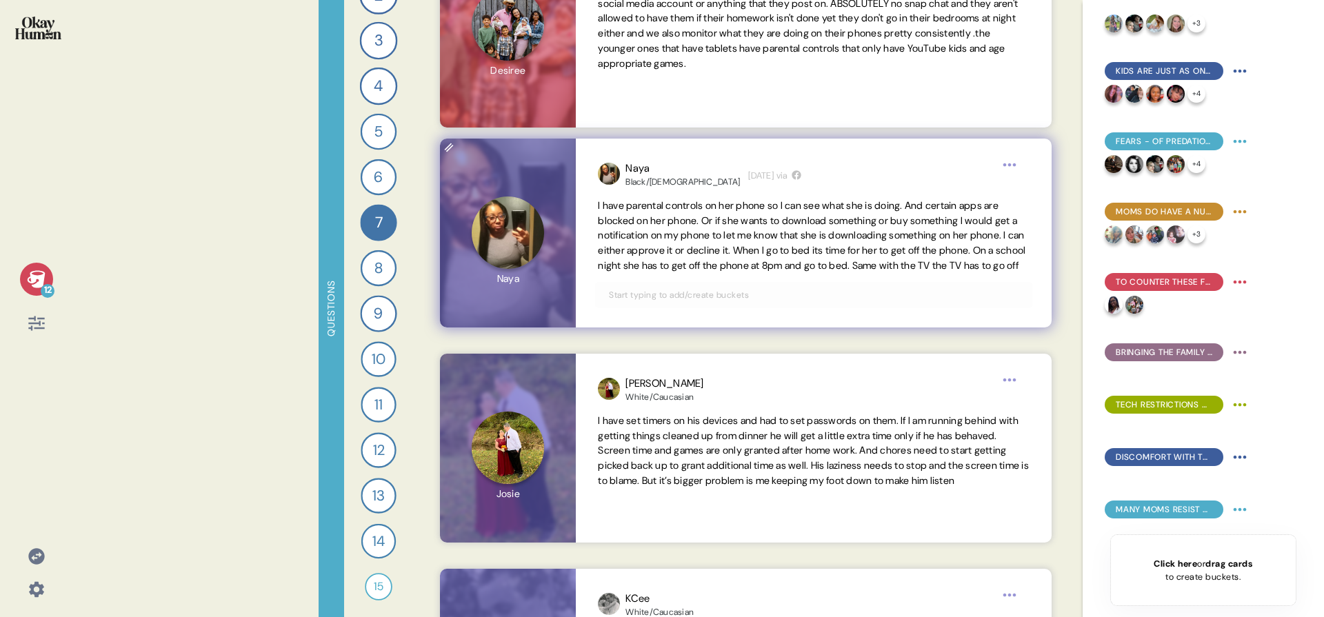
click at [765, 303] on input "text" at bounding box center [814, 295] width 426 height 15
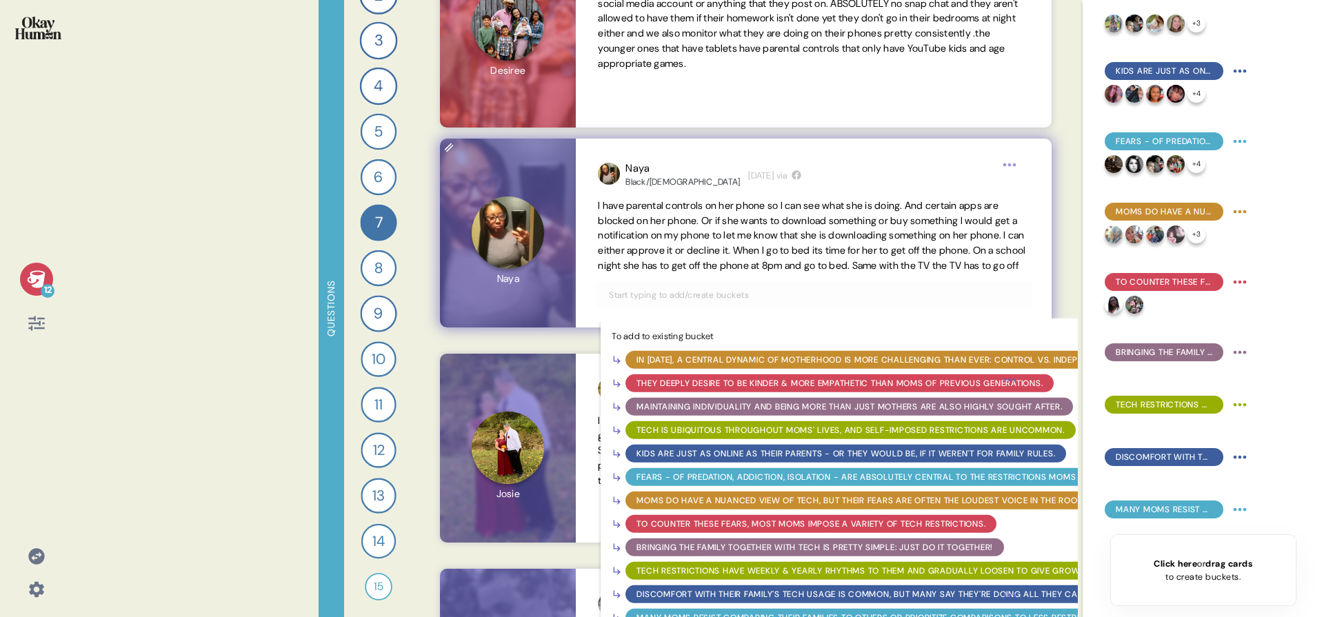
click at [739, 530] on div "To counter these fears, most moms impose a variety of tech restrictions." at bounding box center [811, 524] width 349 height 12
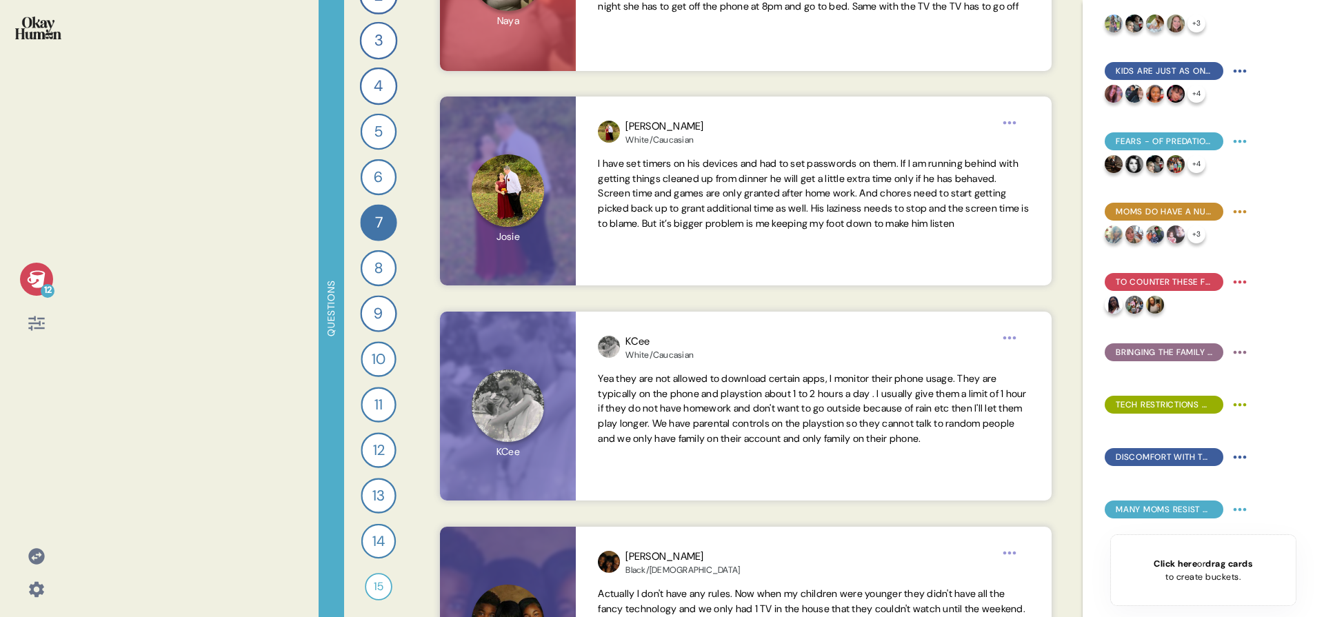
scroll to position [6343, 0]
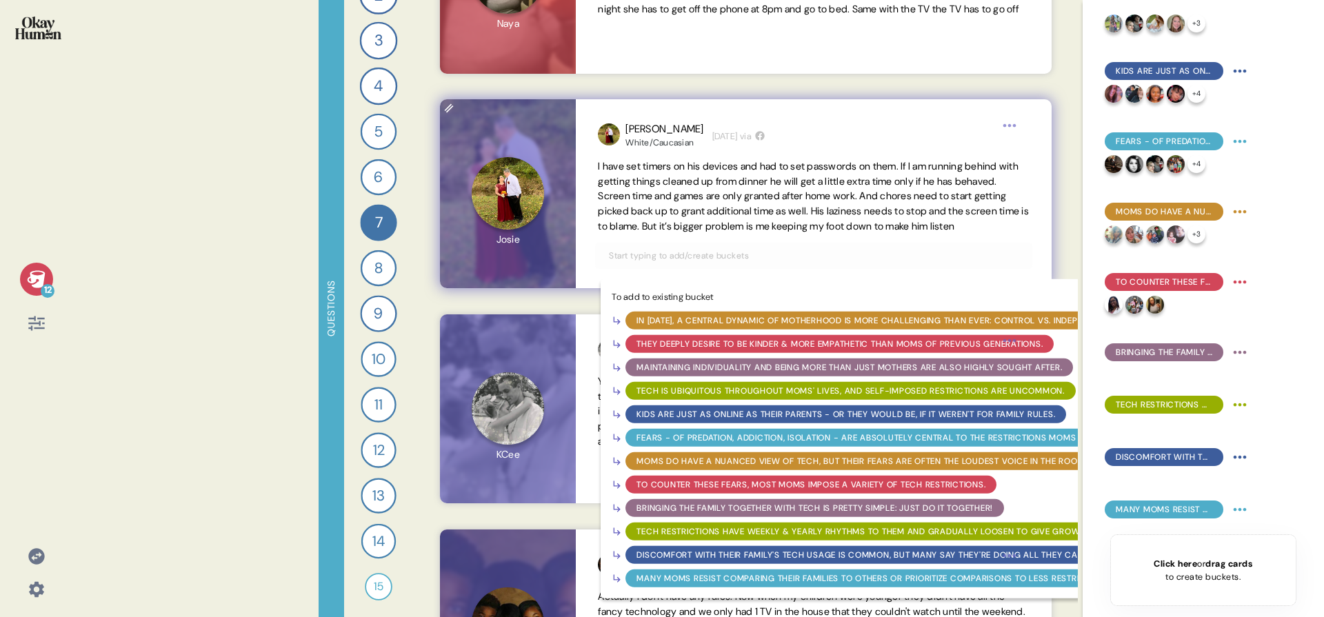
click at [801, 263] on input "text" at bounding box center [814, 255] width 426 height 15
click at [694, 491] on div "To counter these fears, most moms impose a variety of tech restrictions." at bounding box center [811, 485] width 349 height 12
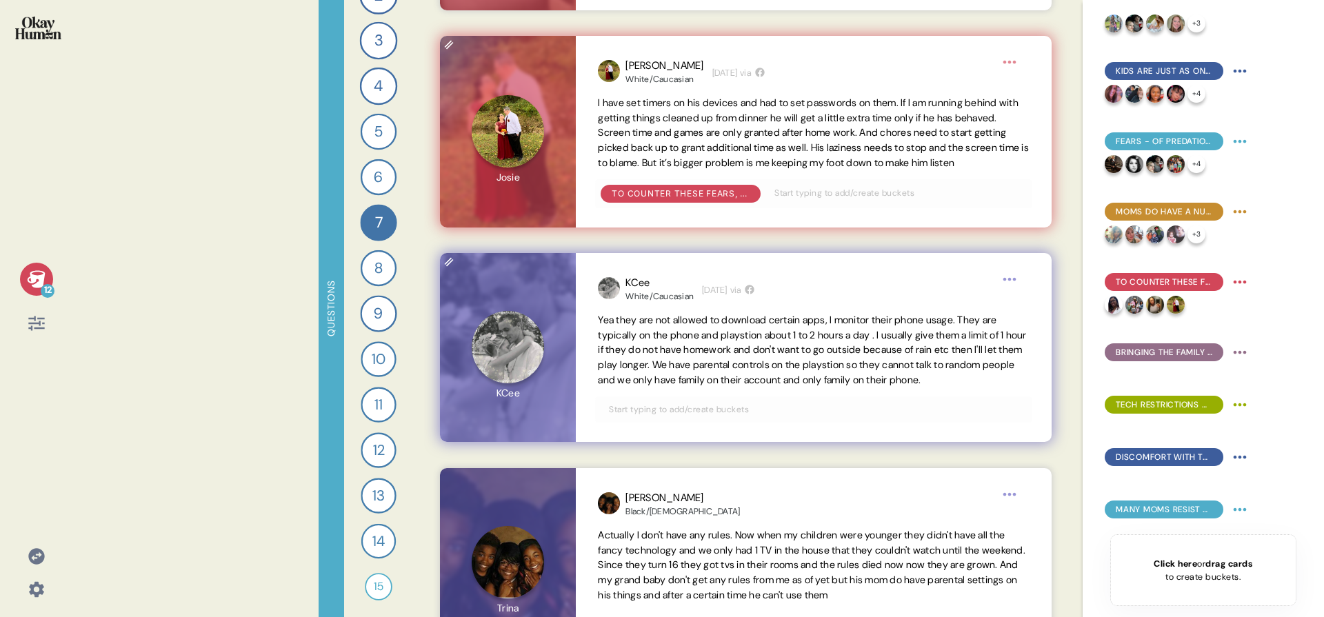
scroll to position [6476, 0]
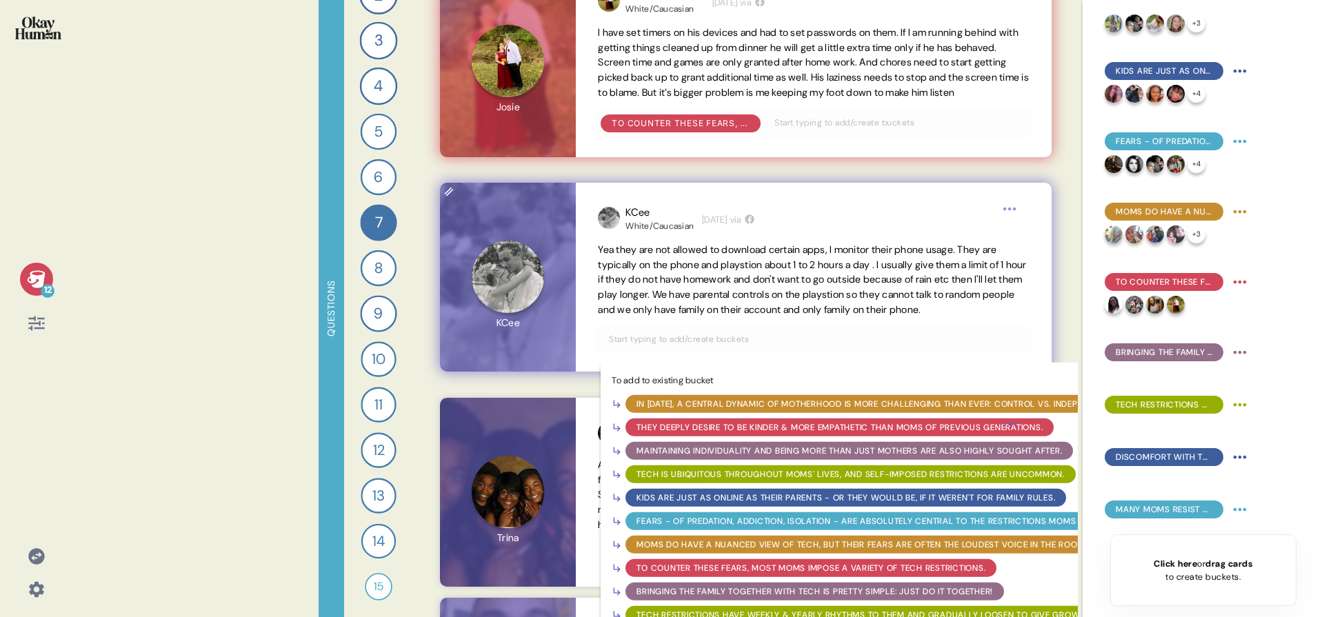
click at [724, 347] on input "text" at bounding box center [814, 339] width 426 height 15
click at [749, 574] on div "To counter these fears, most moms impose a variety of tech restrictions." at bounding box center [811, 568] width 349 height 12
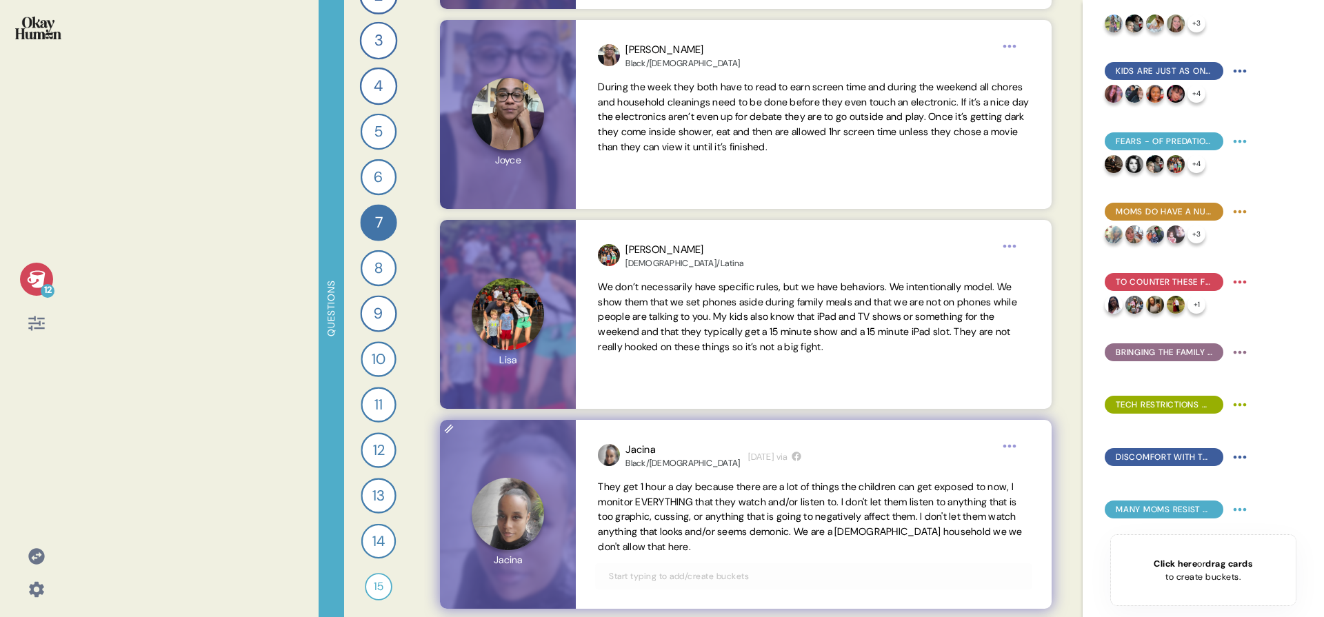
scroll to position [7068, 0]
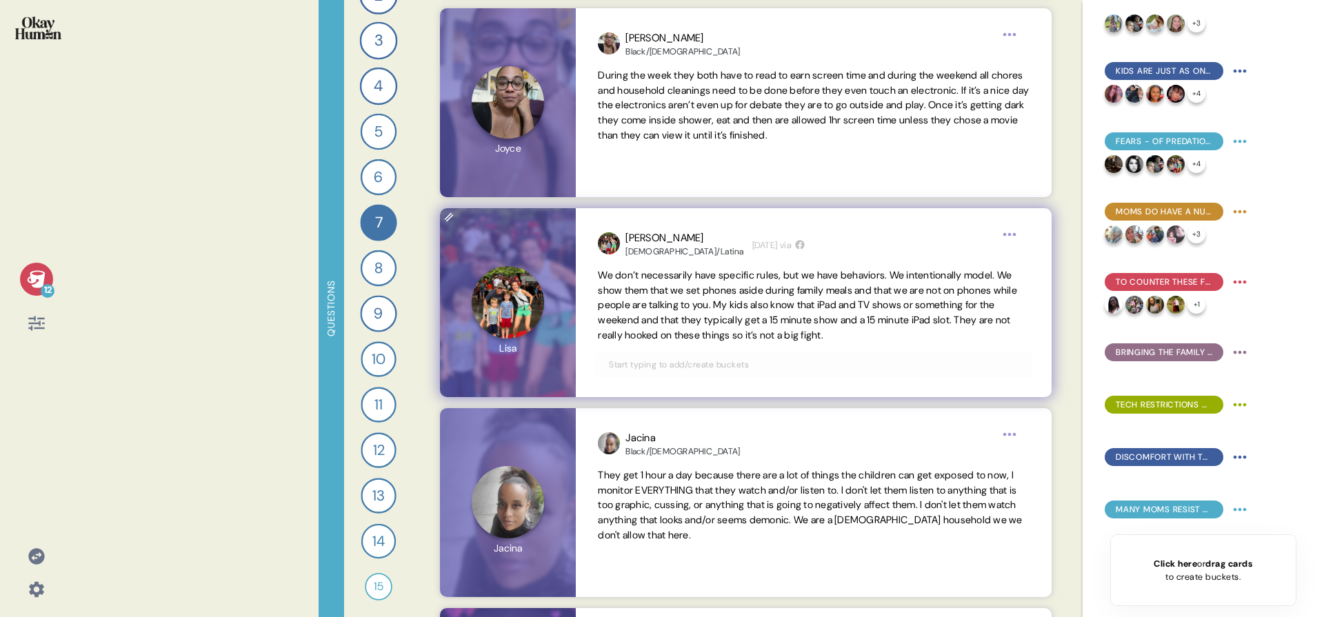
click at [895, 360] on input "text" at bounding box center [814, 364] width 426 height 15
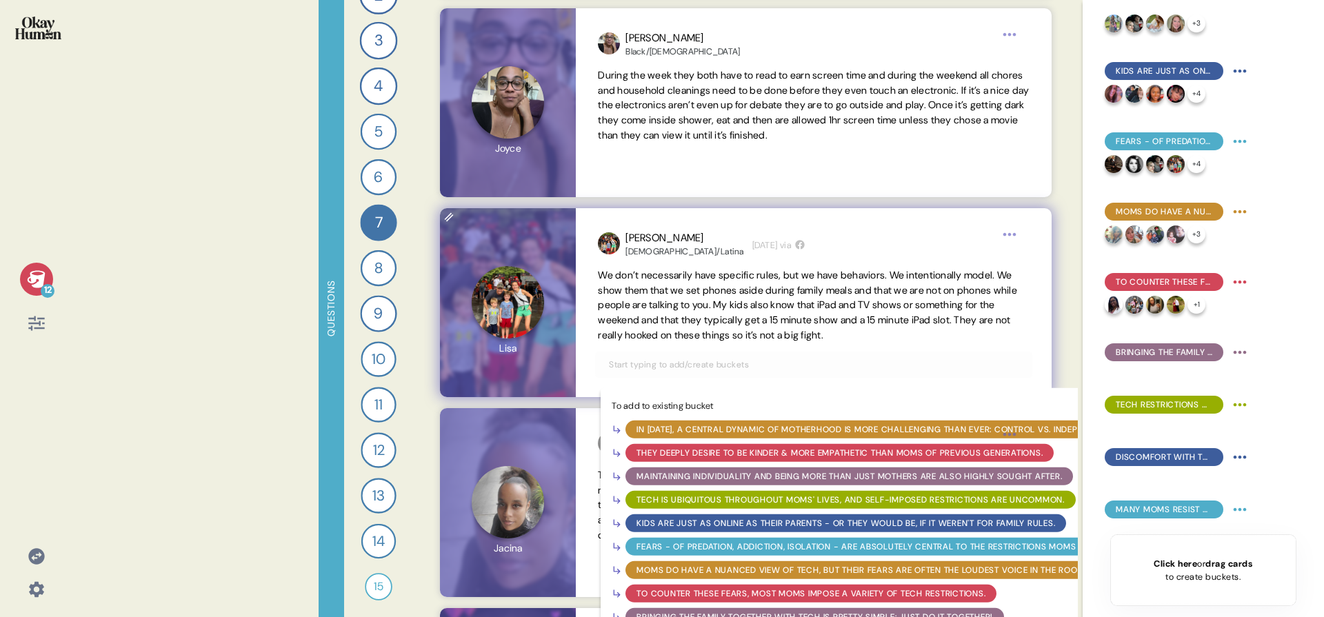
click at [711, 600] on div "To counter these fears, most moms impose a variety of tech restrictions." at bounding box center [811, 594] width 371 height 18
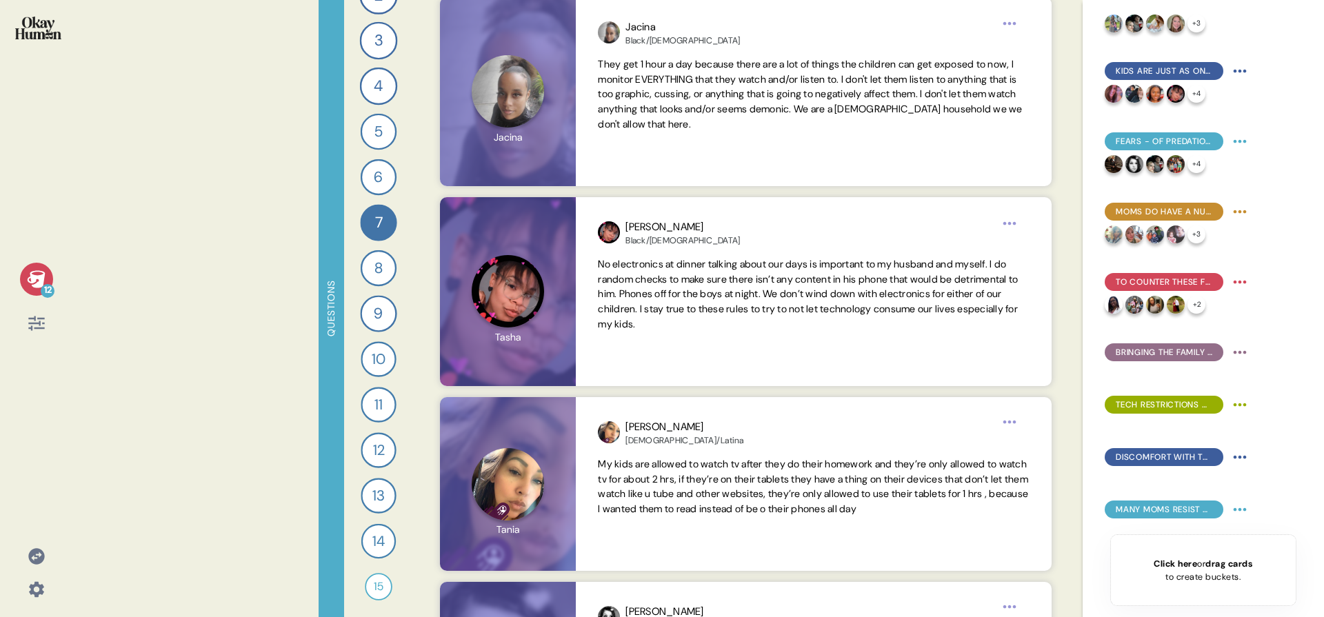
scroll to position [7483, 0]
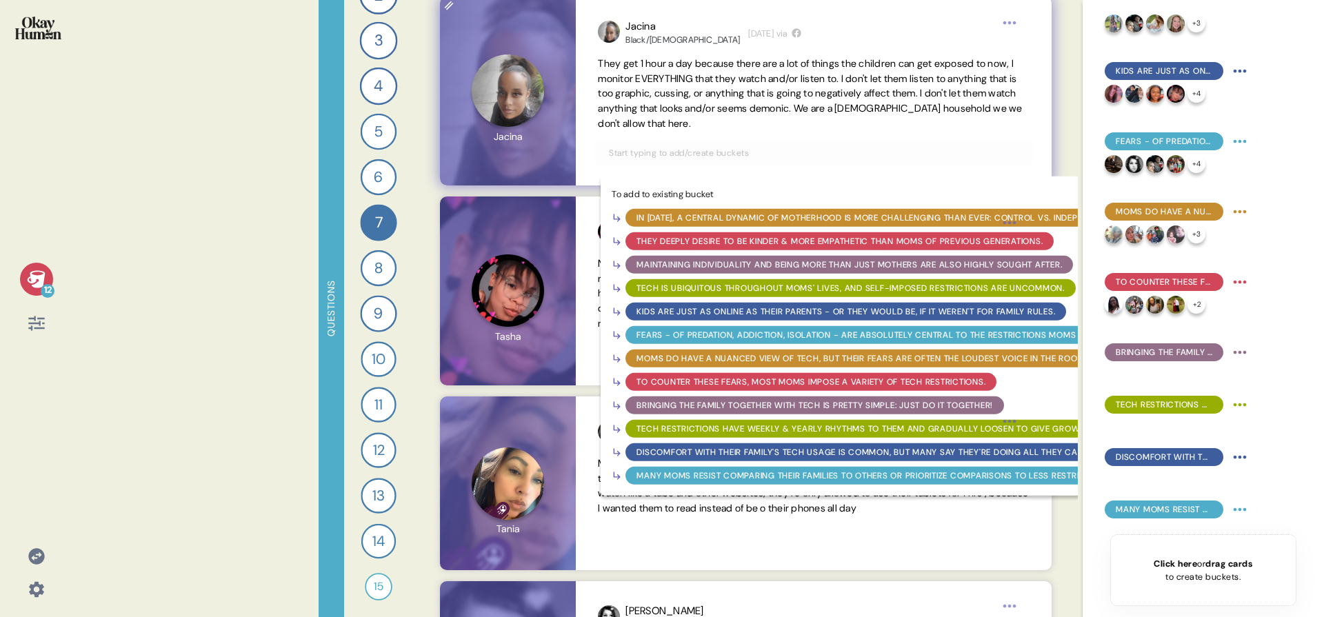
drag, startPoint x: 914, startPoint y: 148, endPoint x: 907, endPoint y: 169, distance: 22.5
click at [913, 148] on input "text" at bounding box center [814, 153] width 426 height 15
click at [830, 381] on div "To counter these fears, most moms impose a variety of tech restrictions." at bounding box center [811, 382] width 349 height 12
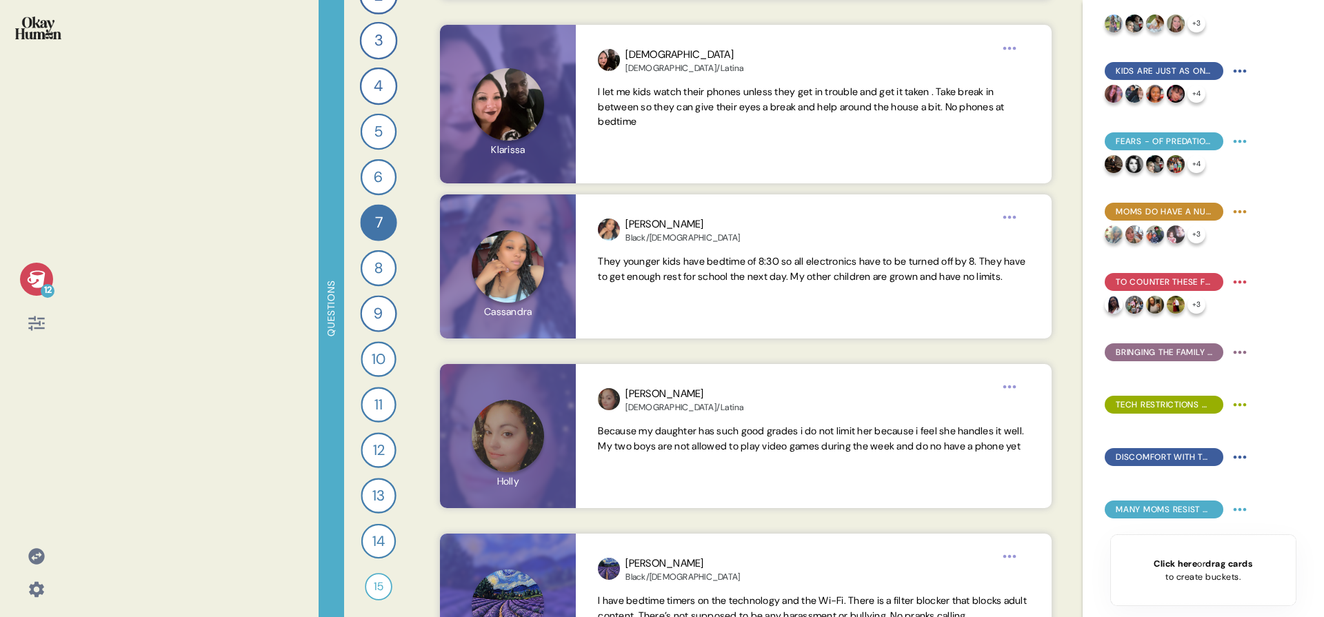
scroll to position [11525, 0]
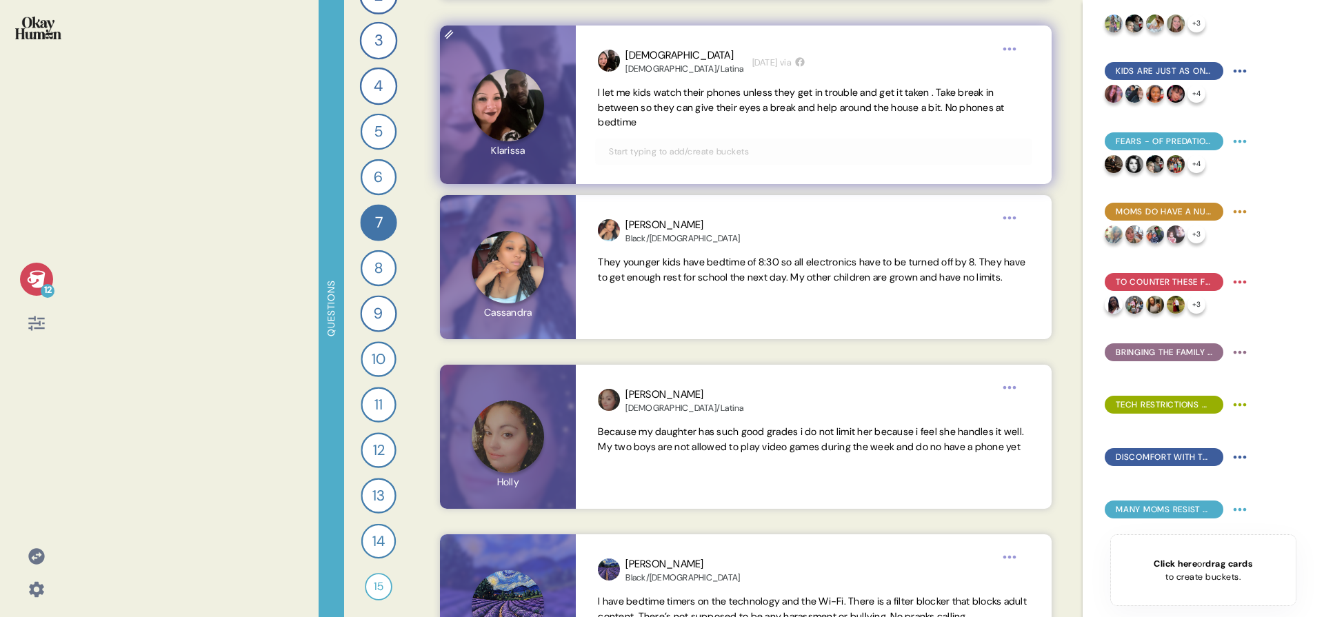
click at [759, 154] on input "text" at bounding box center [814, 151] width 426 height 15
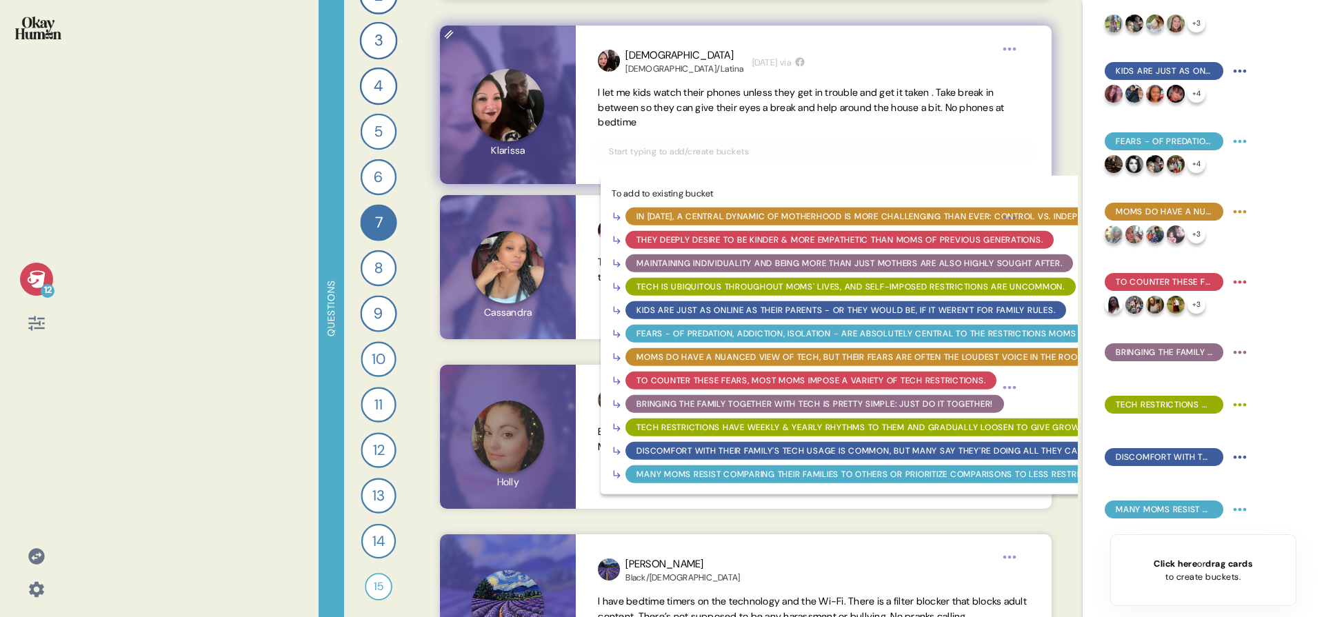
click at [723, 382] on div "To counter these fears, most moms impose a variety of tech restrictions." at bounding box center [811, 380] width 349 height 12
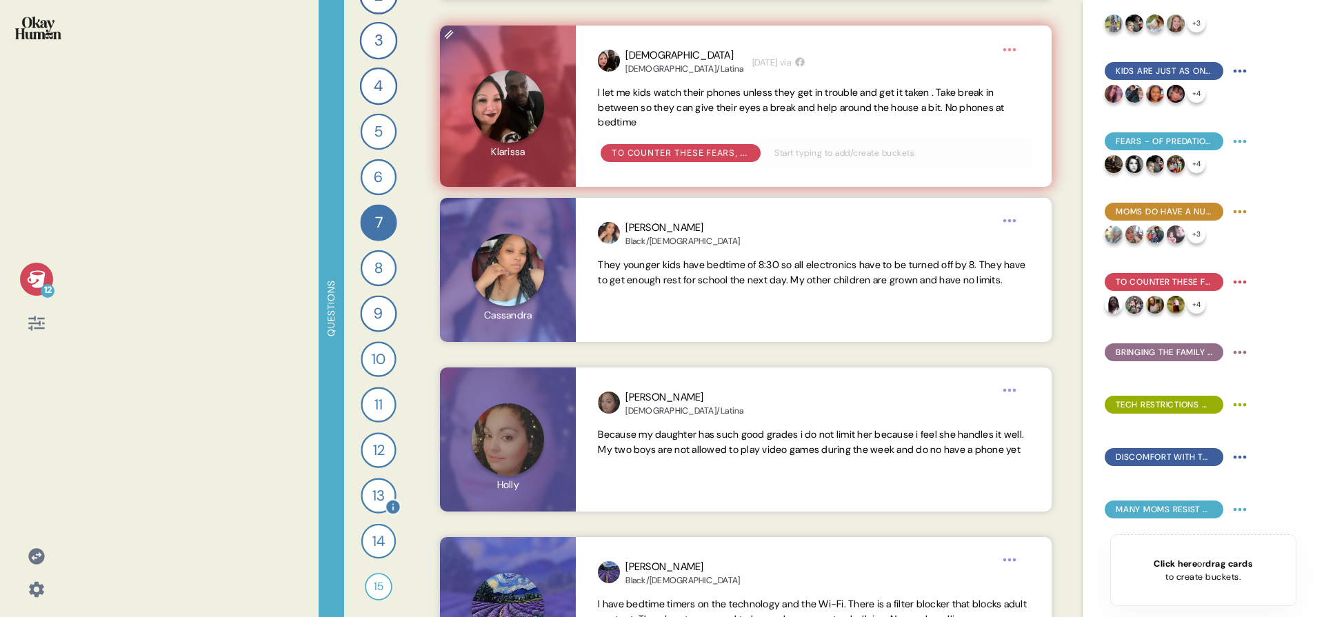
click at [371, 492] on div "13" at bounding box center [378, 495] width 35 height 35
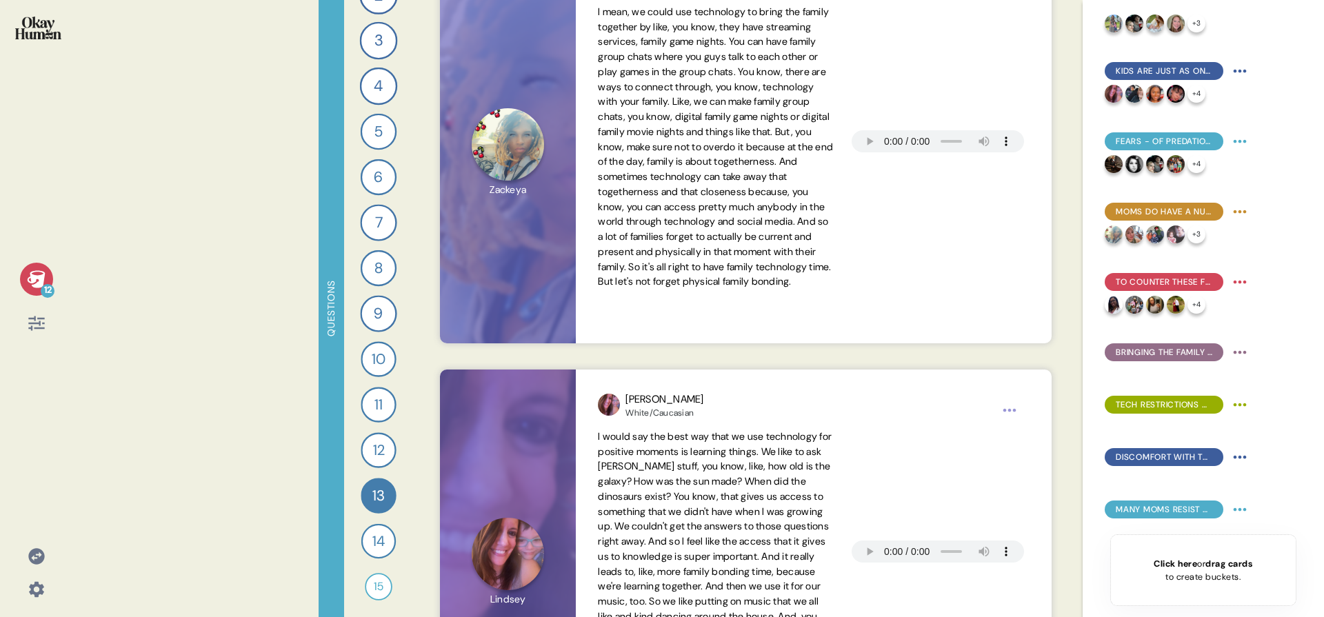
scroll to position [221, 0]
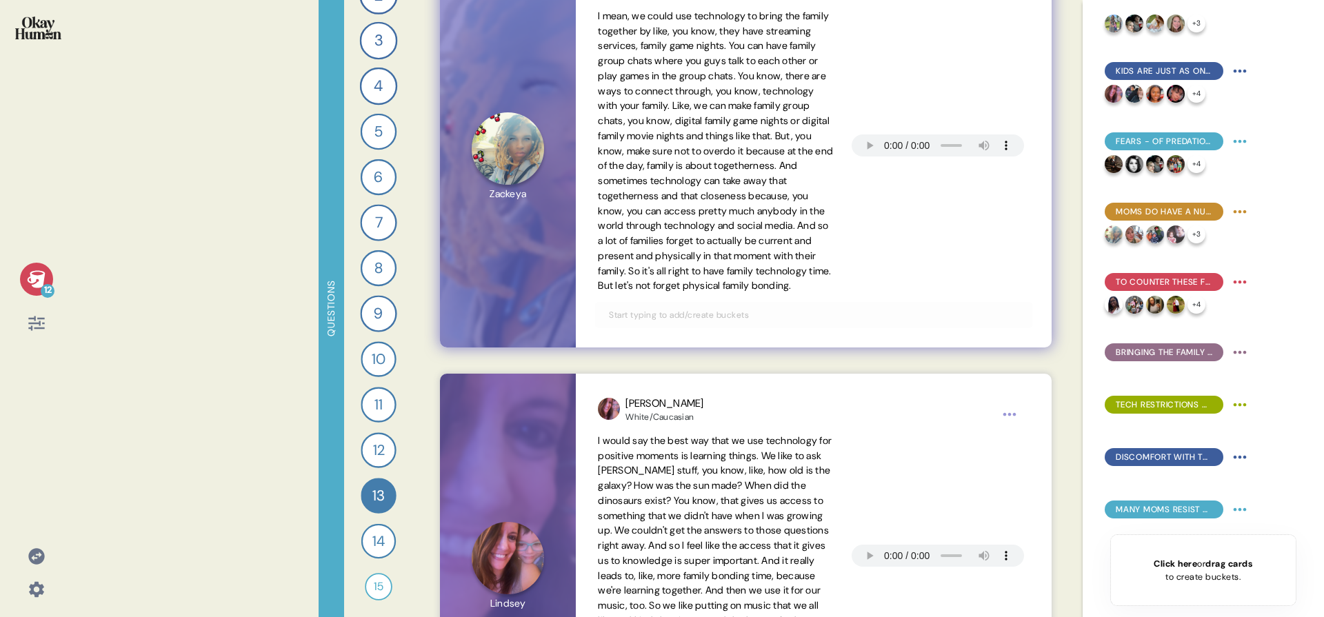
click at [715, 323] on input "text" at bounding box center [814, 315] width 426 height 15
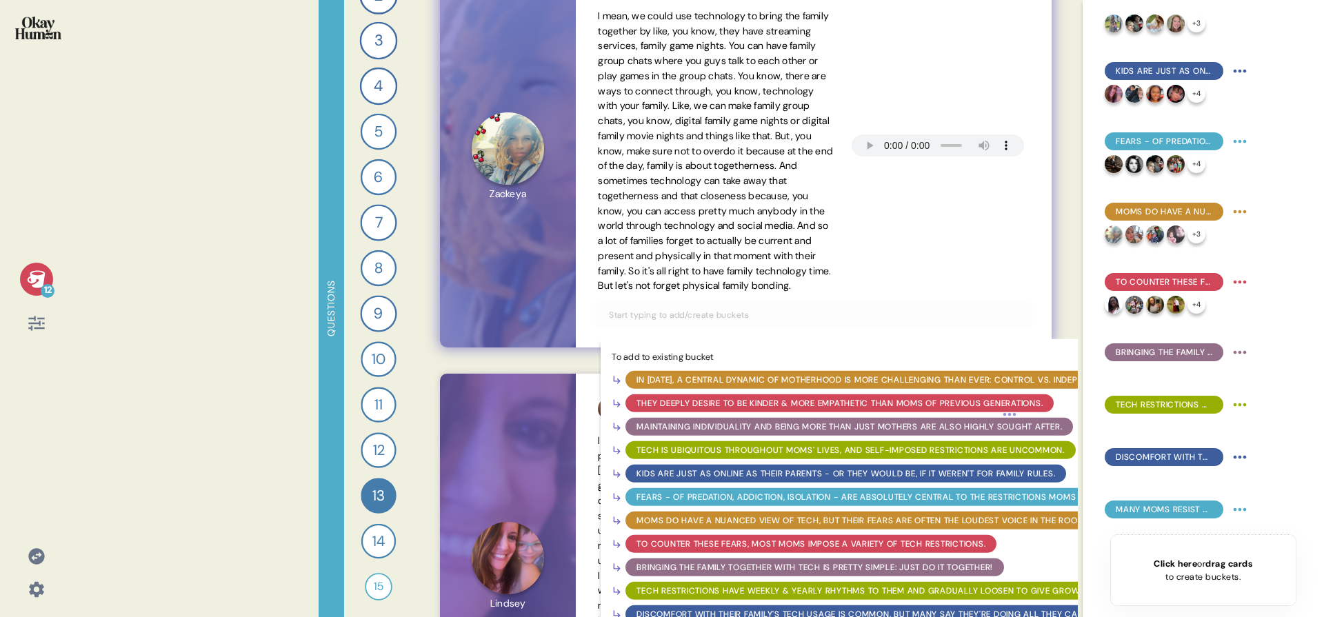
click at [790, 574] on div "Bringing the family together with tech is pretty simple: just do it together!" at bounding box center [815, 567] width 357 height 12
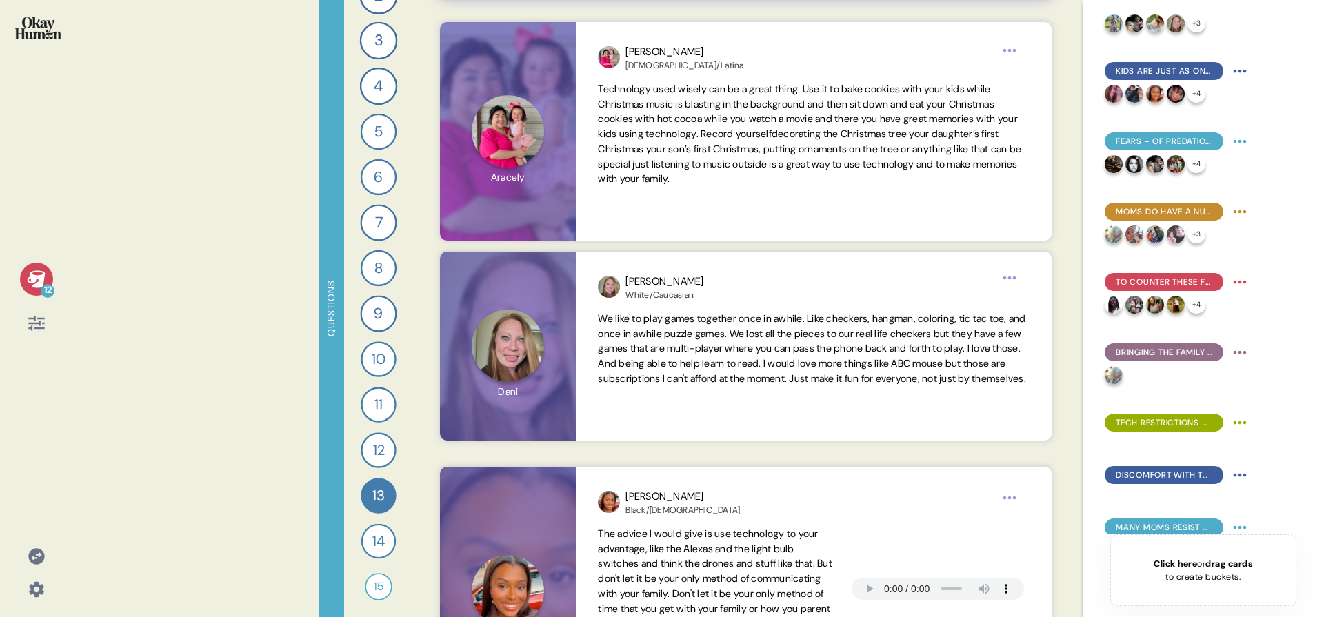
scroll to position [1505, 0]
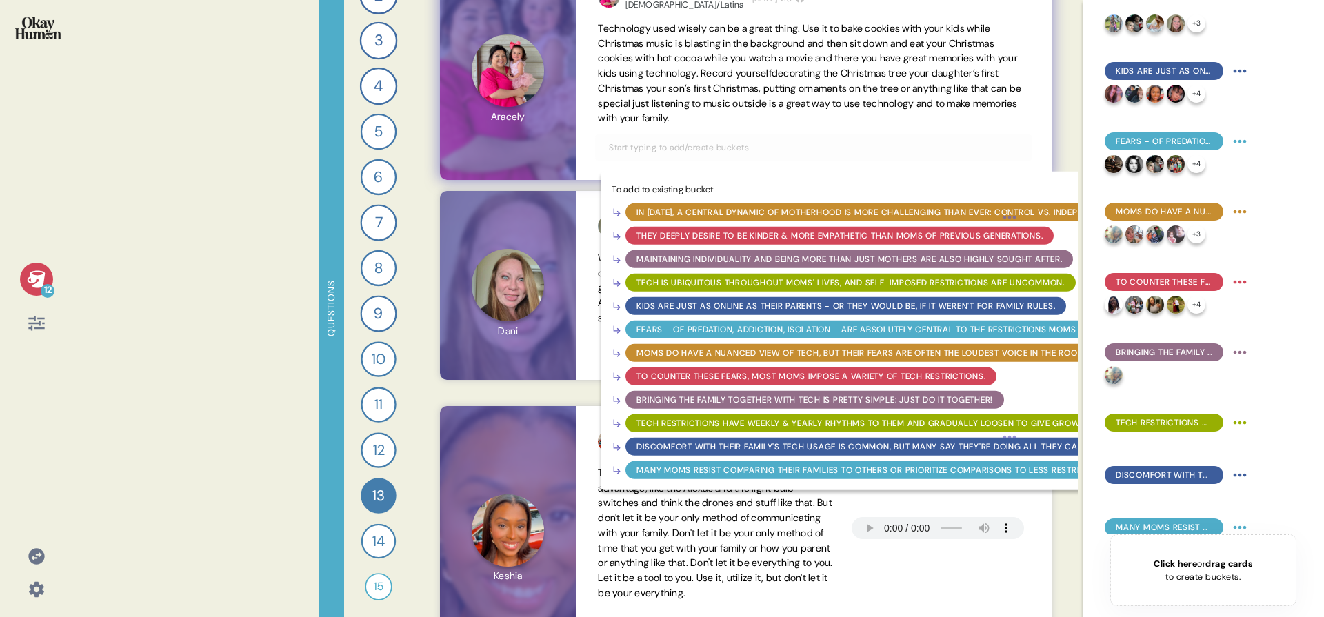
click at [875, 143] on input "text" at bounding box center [814, 147] width 426 height 15
click at [805, 398] on div "Bringing the family together with tech is pretty simple: just do it together!" at bounding box center [815, 400] width 357 height 12
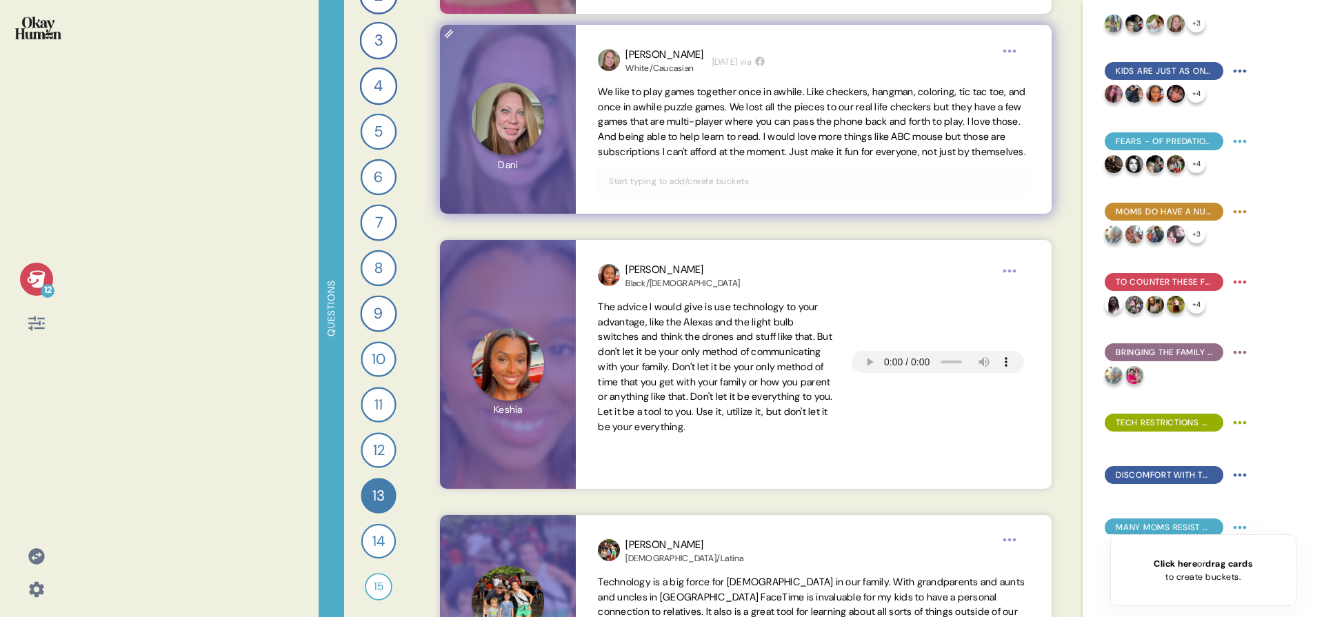
scroll to position [1688, 0]
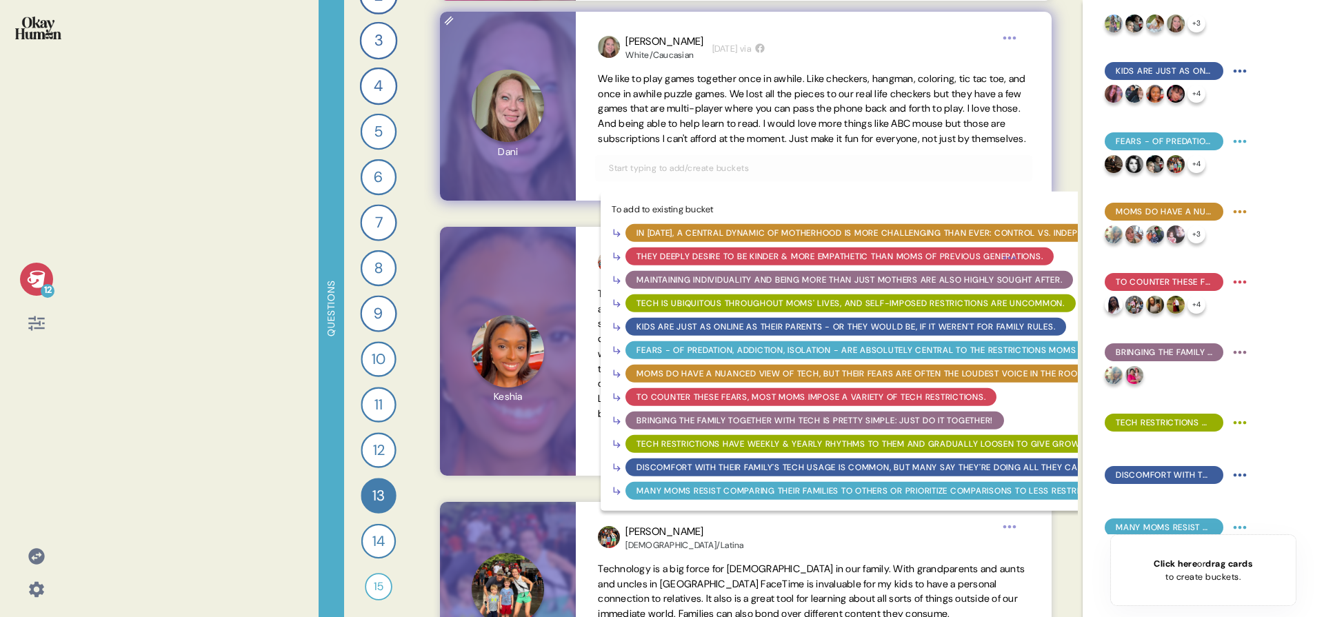
click at [773, 176] on input "text" at bounding box center [814, 168] width 426 height 15
click at [741, 427] on div "Bringing the family together with tech is pretty simple: just do it together!" at bounding box center [815, 420] width 357 height 12
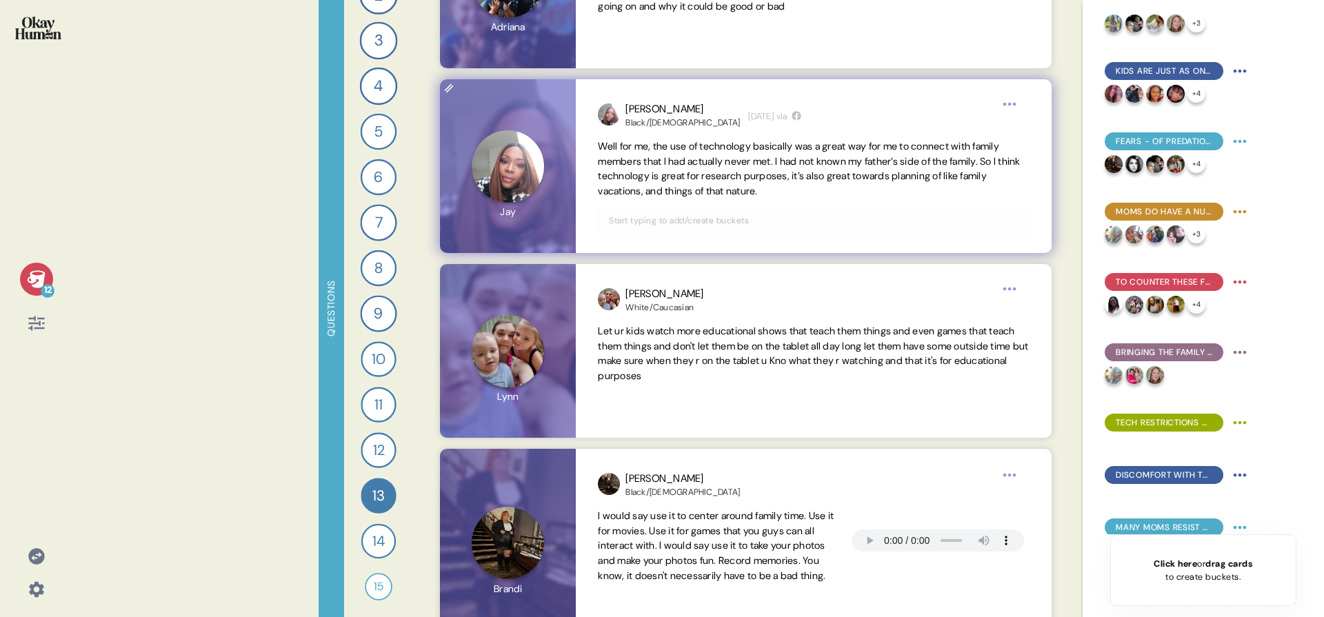
scroll to position [2198, 0]
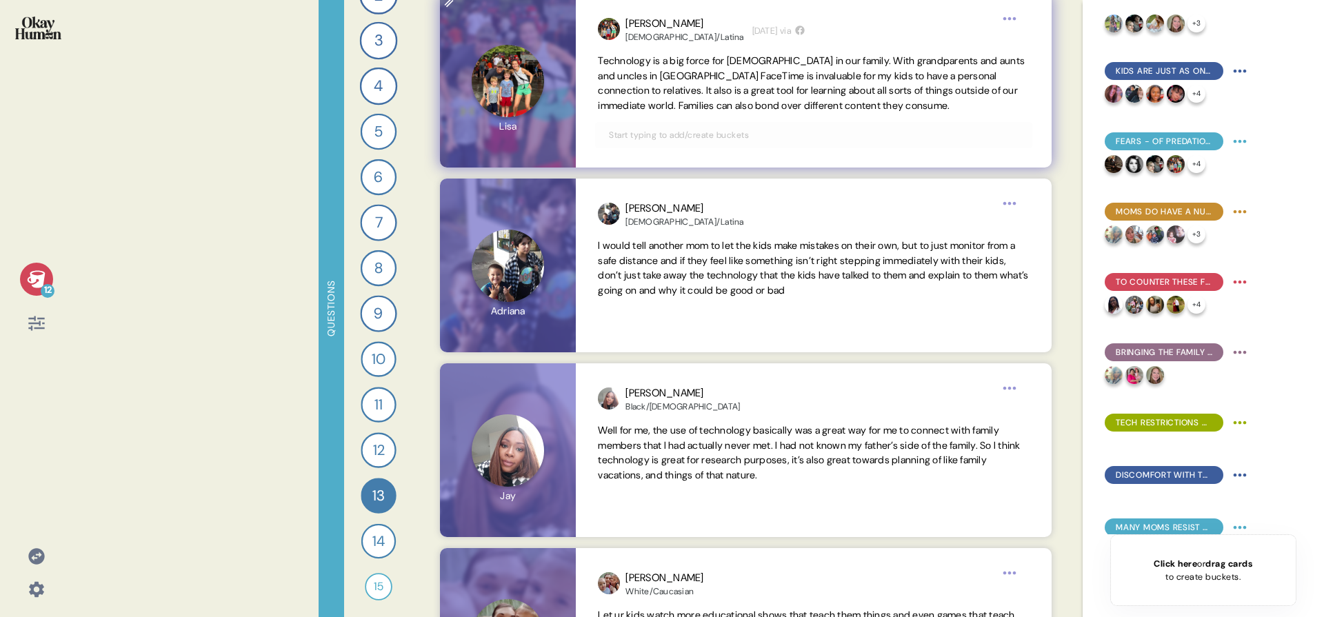
click at [844, 128] on input "text" at bounding box center [814, 135] width 426 height 15
click at [766, 97] on span "Technology is a big force for God in our family. With grandparents and aunts an…" at bounding box center [813, 84] width 431 height 60
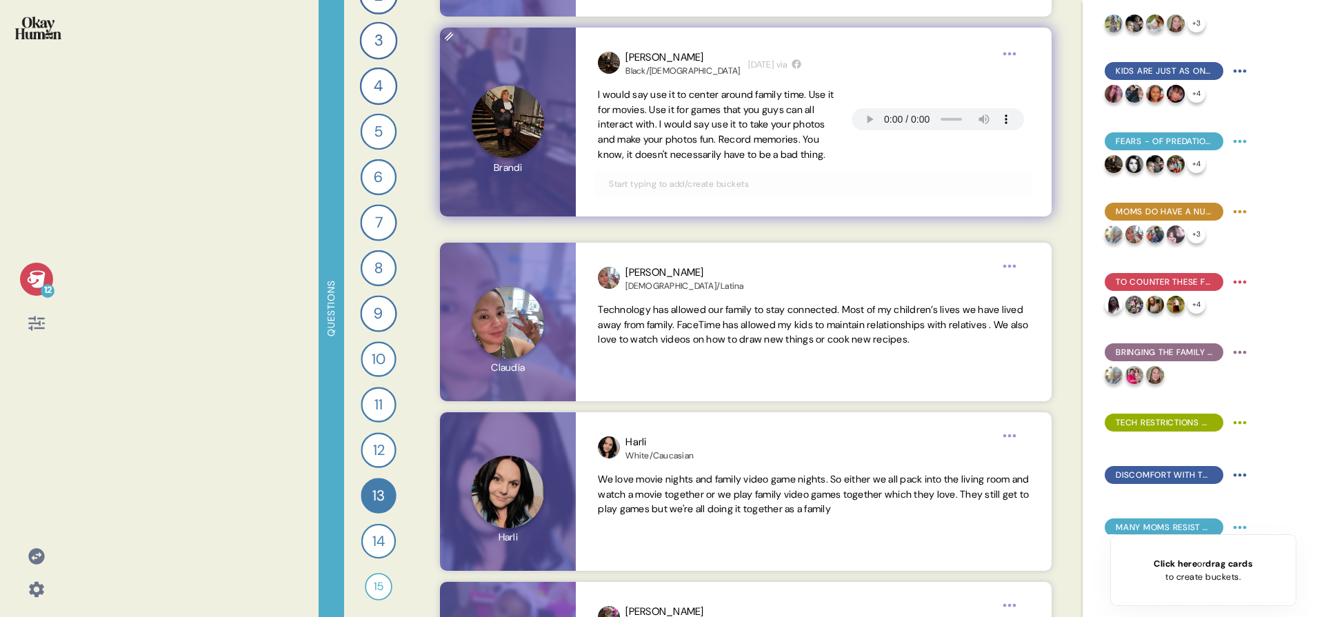
scroll to position [2956, 0]
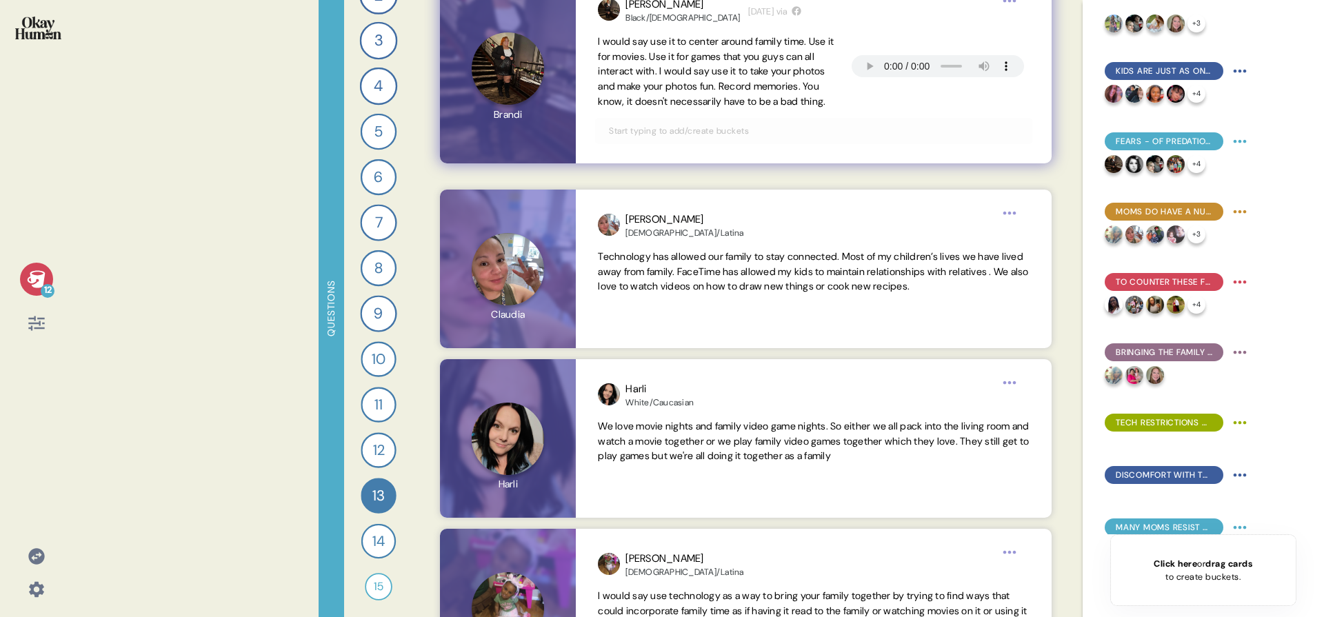
click at [723, 144] on div at bounding box center [813, 131] width 437 height 26
click at [721, 139] on input "text" at bounding box center [814, 130] width 426 height 15
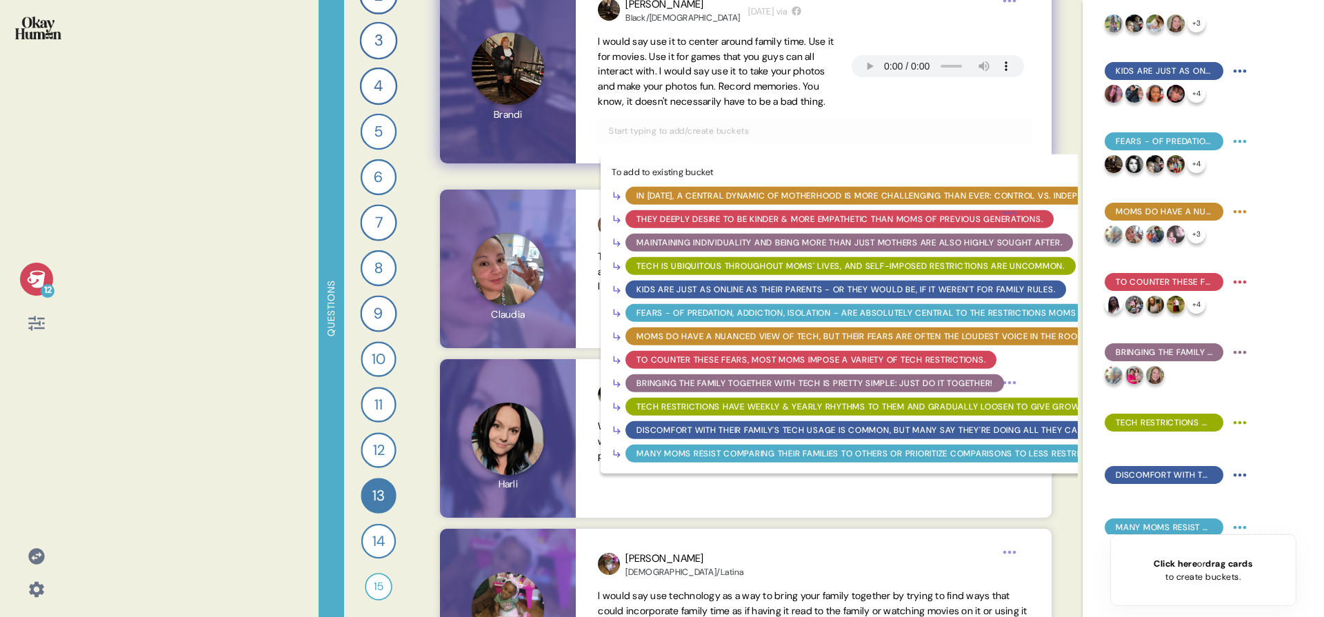
click at [772, 390] on div "Bringing the family together with tech is pretty simple: just do it together!" at bounding box center [815, 383] width 357 height 12
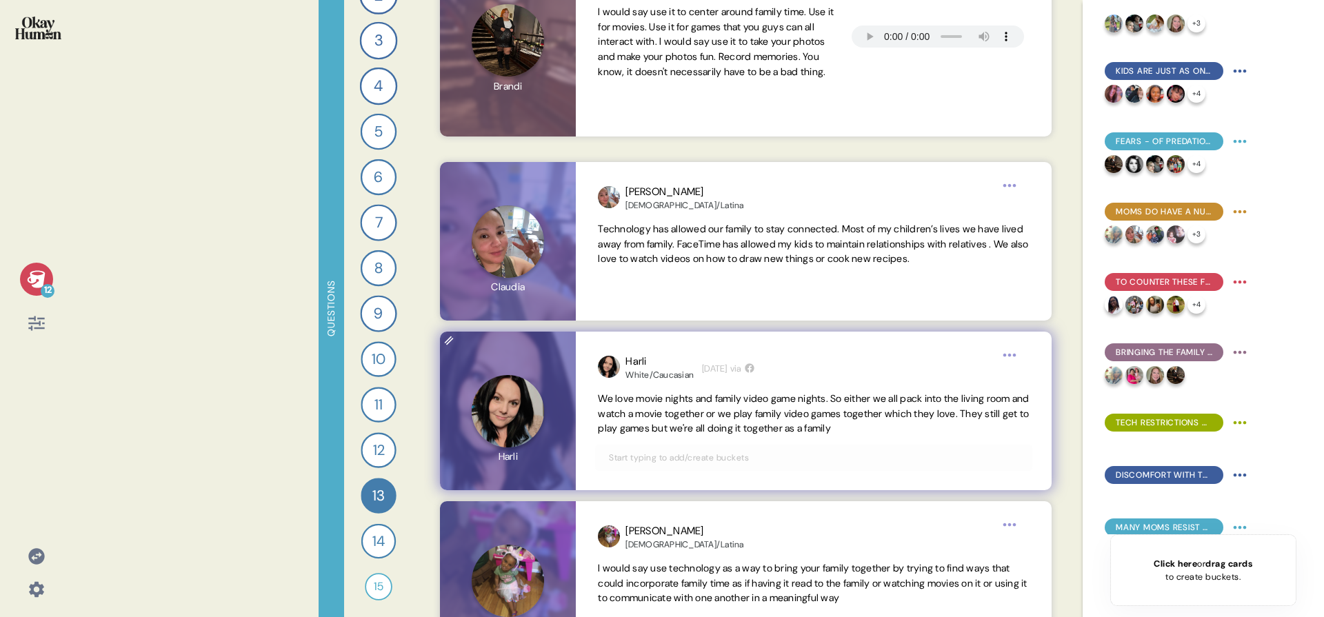
scroll to position [3047, 0]
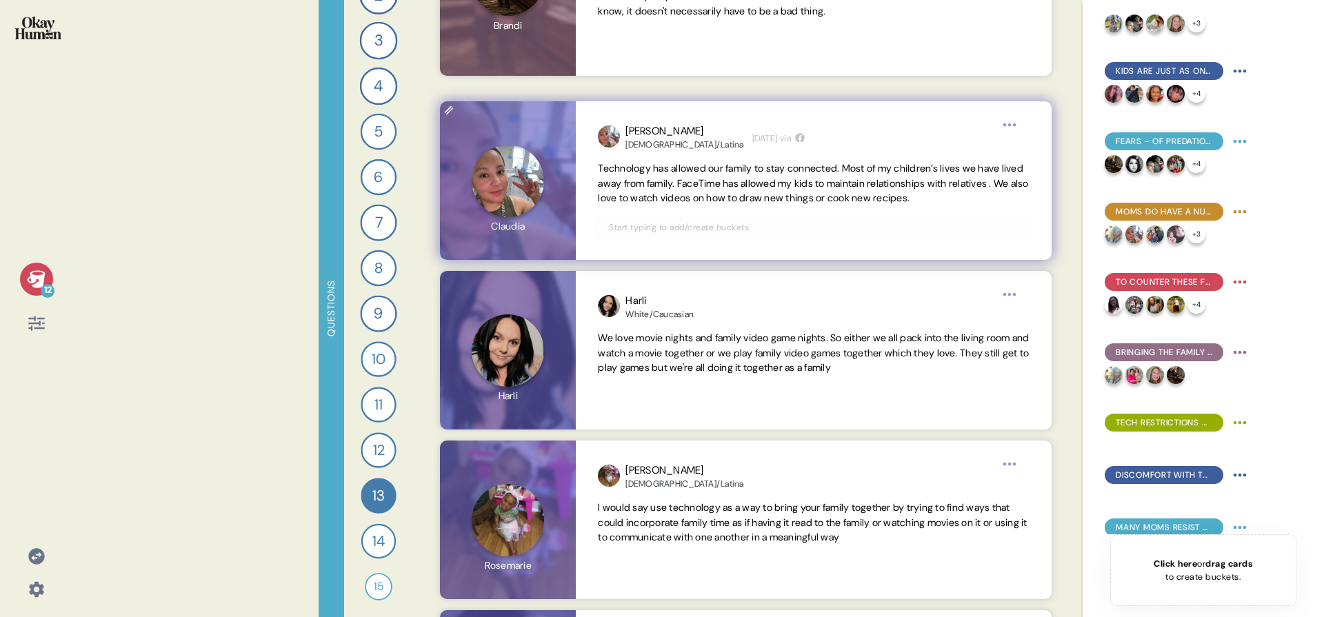
click at [801, 232] on input "text" at bounding box center [814, 227] width 426 height 15
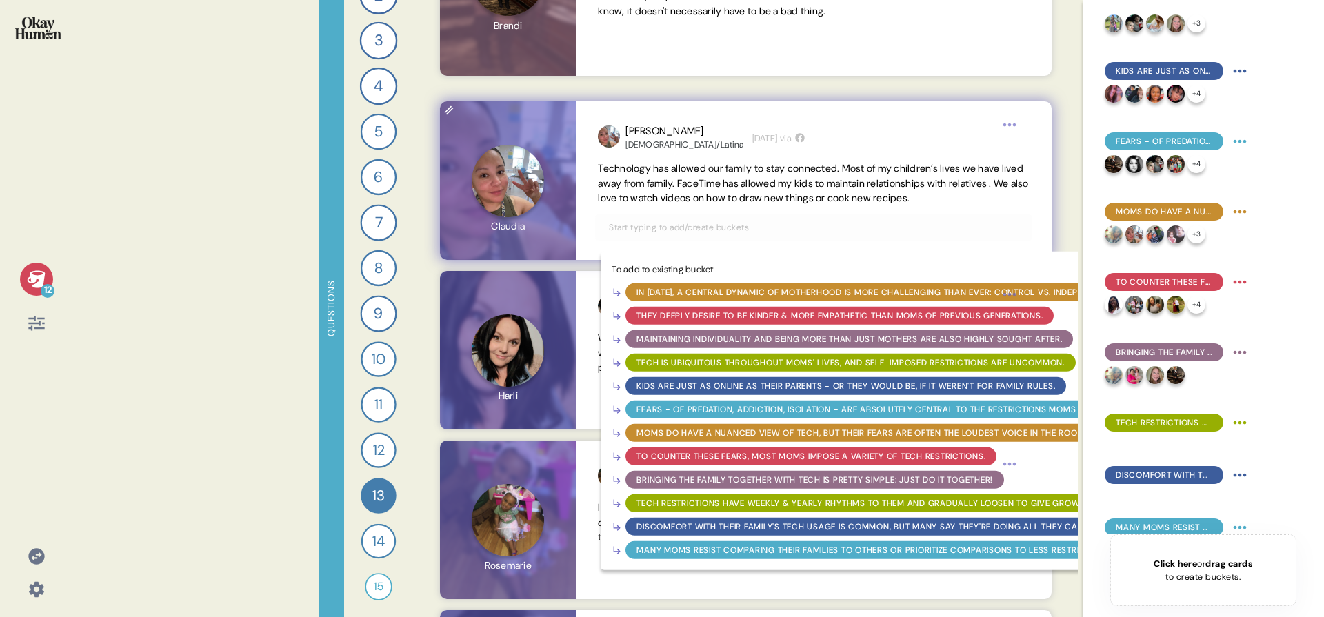
click at [804, 478] on div "Bringing the family together with tech is pretty simple: just do it together!" at bounding box center [815, 480] width 357 height 12
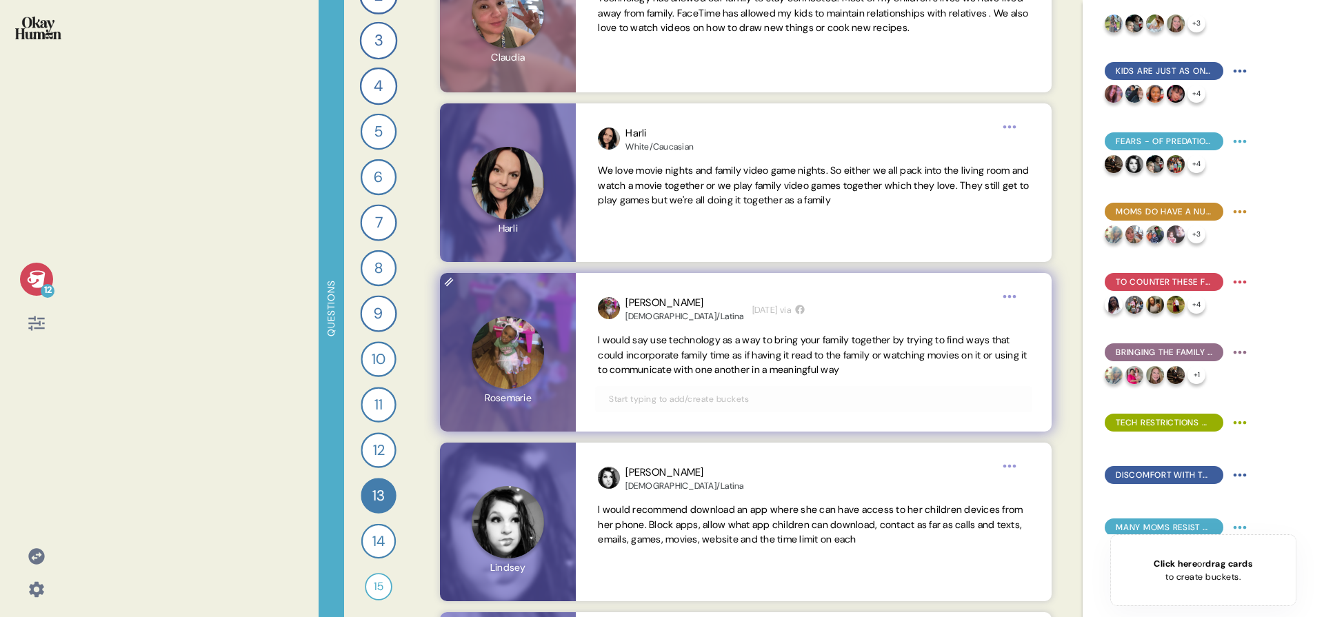
scroll to position [3241, 0]
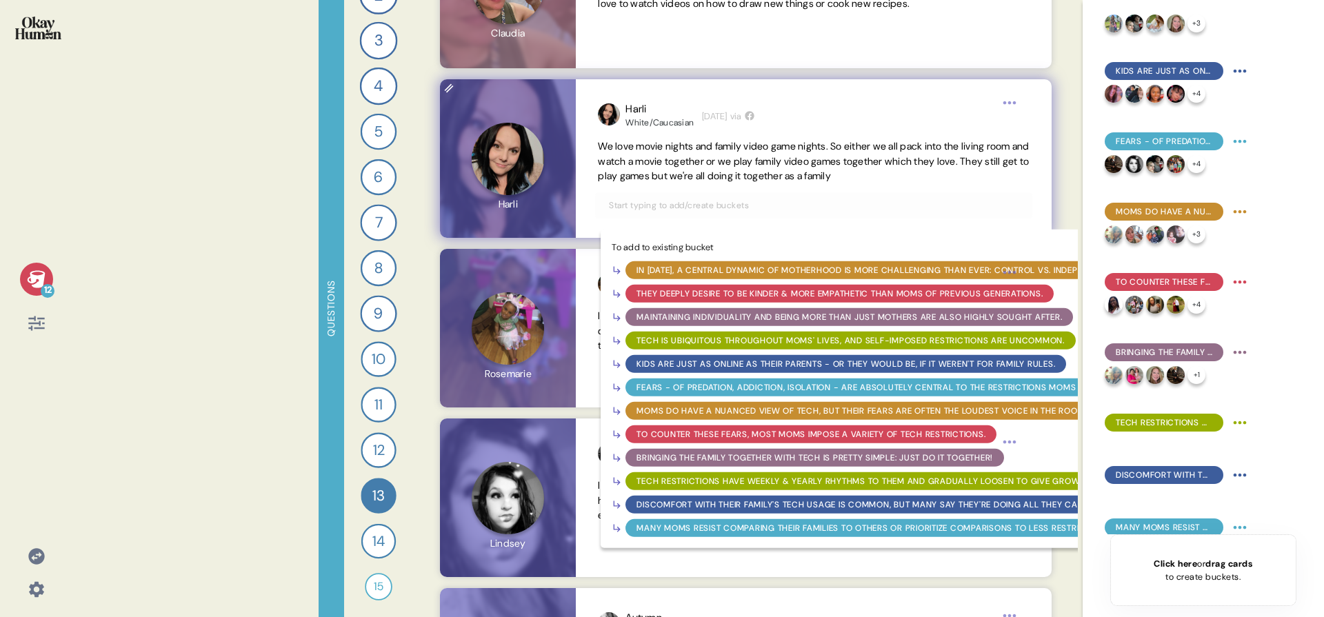
click at [811, 207] on input "text" at bounding box center [814, 205] width 426 height 15
click at [795, 460] on div "Bringing the family together with tech is pretty simple: just do it together!" at bounding box center [815, 458] width 357 height 12
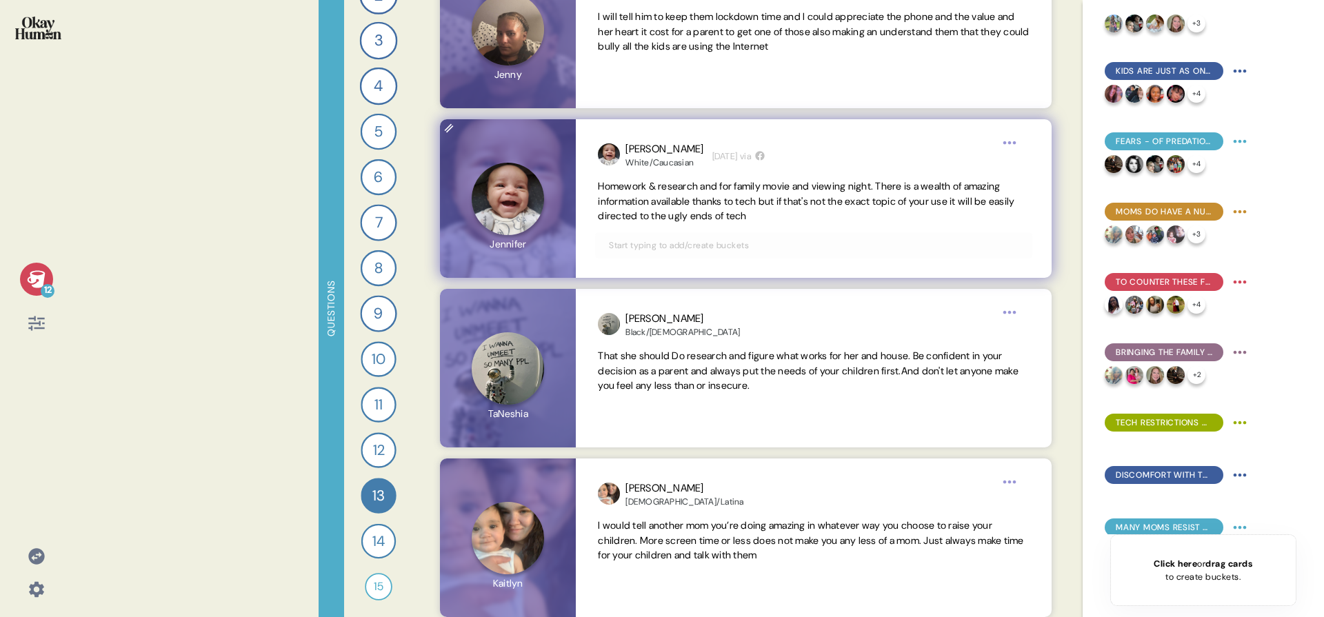
scroll to position [4538, 0]
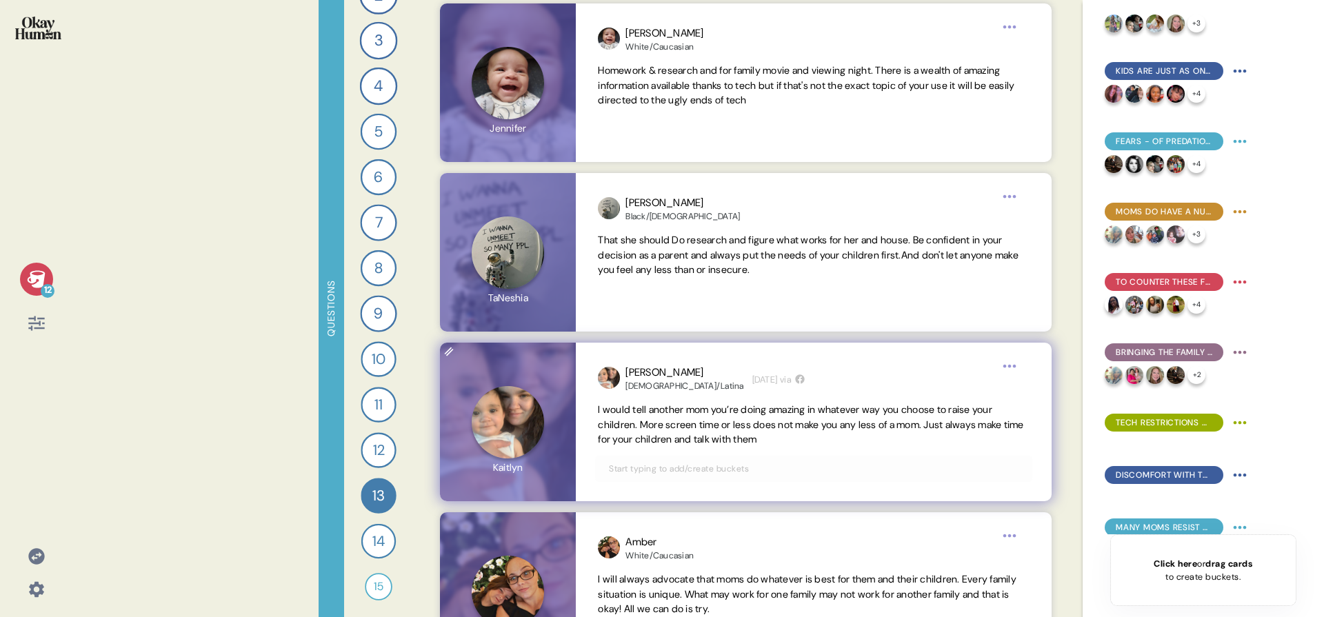
click at [916, 383] on div "Kaitlyn Hispanic/Latina 6 days ago via" at bounding box center [813, 378] width 431 height 27
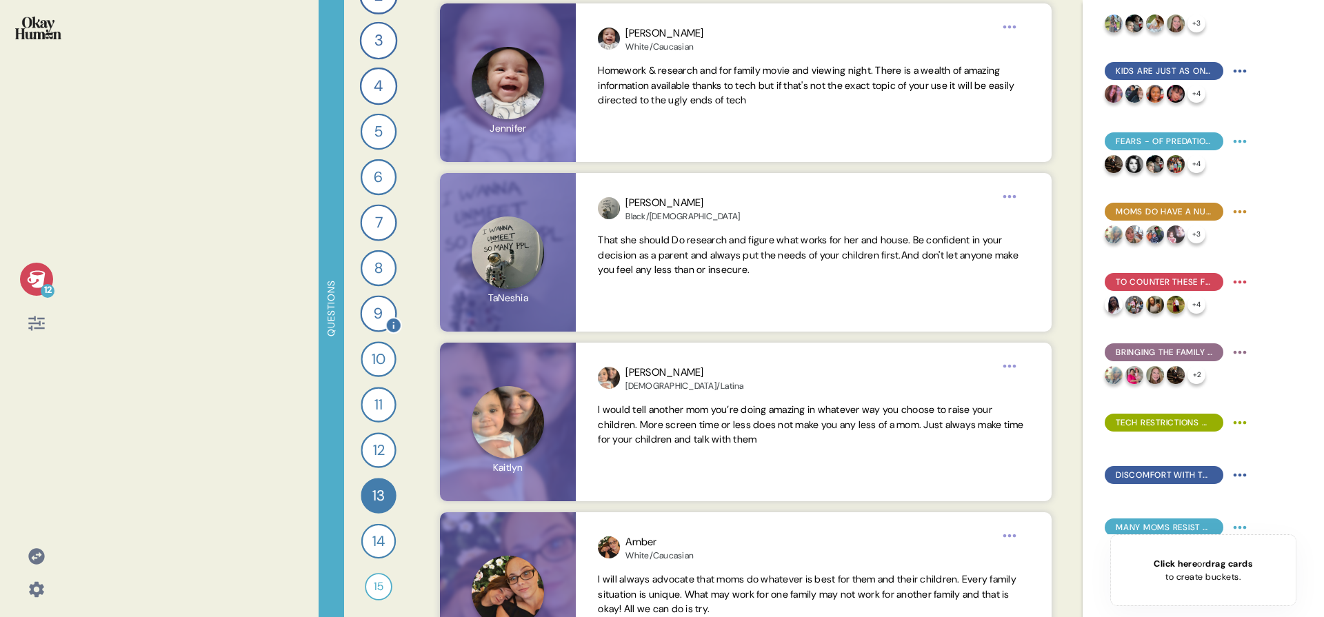
click at [383, 303] on div "9" at bounding box center [378, 313] width 37 height 37
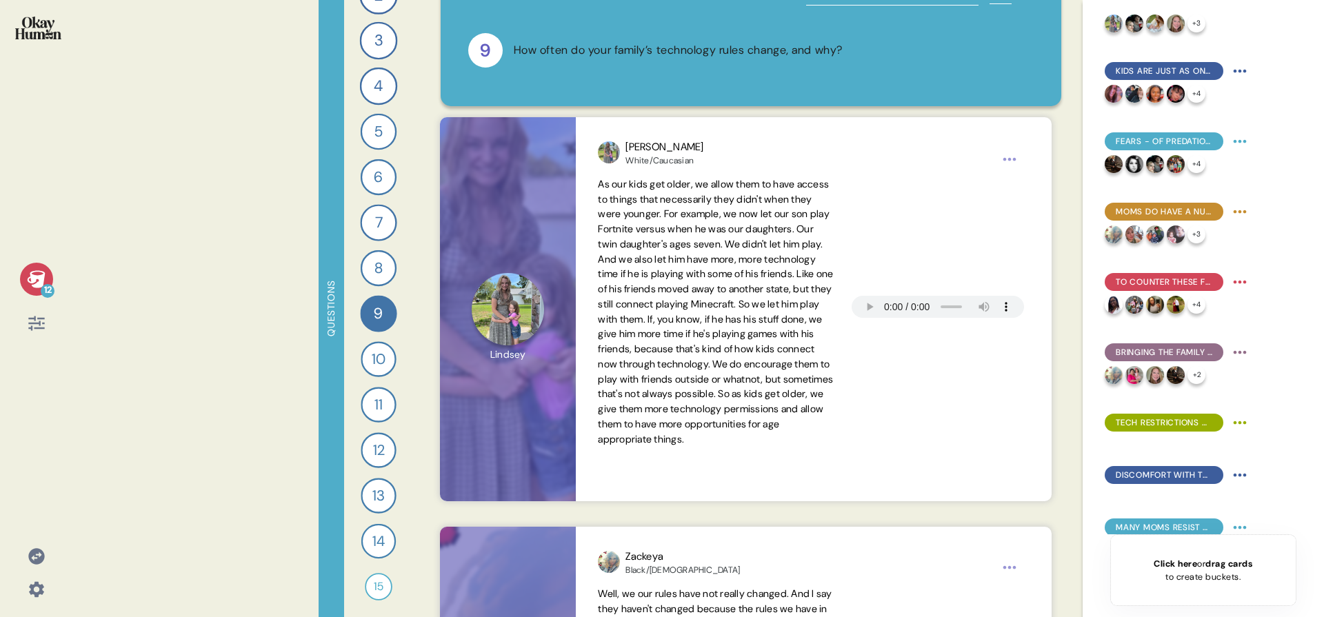
scroll to position [118, 0]
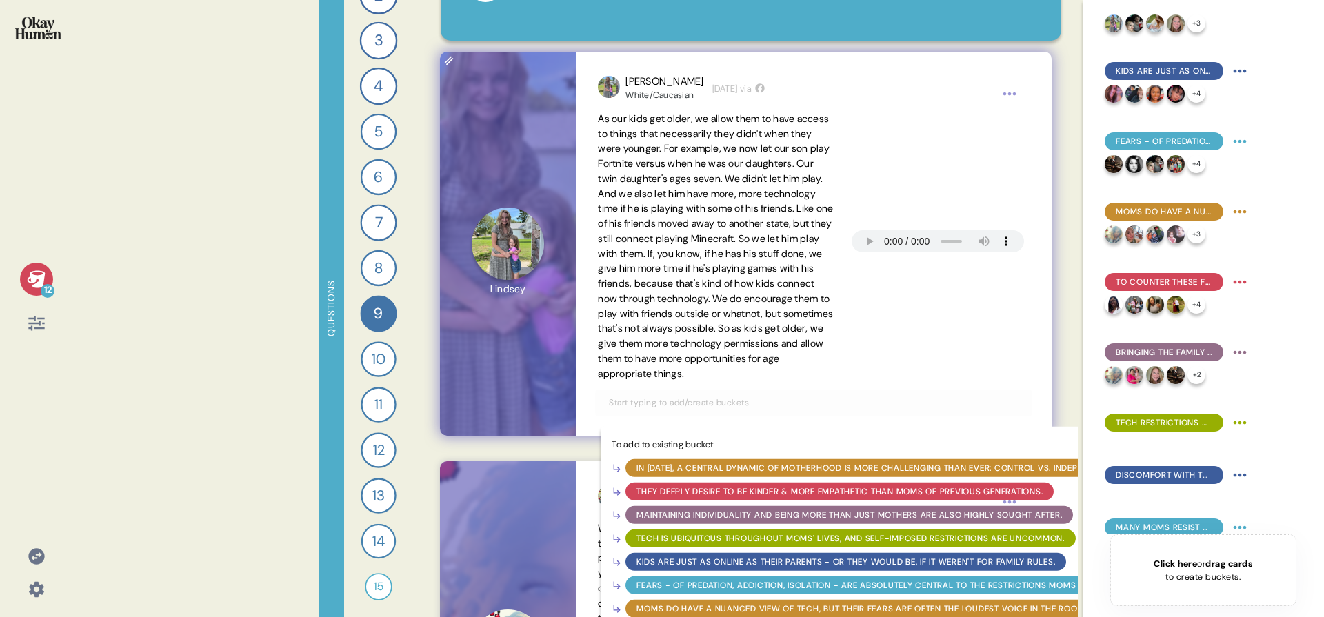
click at [724, 410] on input "text" at bounding box center [814, 402] width 426 height 15
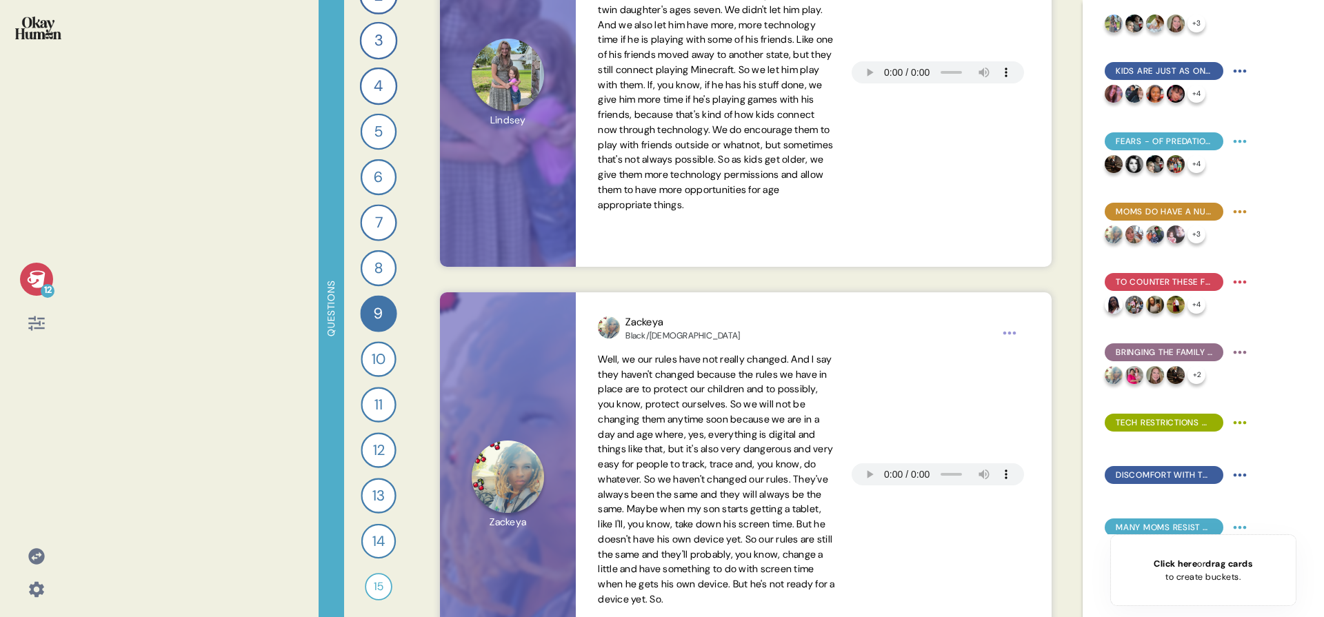
scroll to position [283, 0]
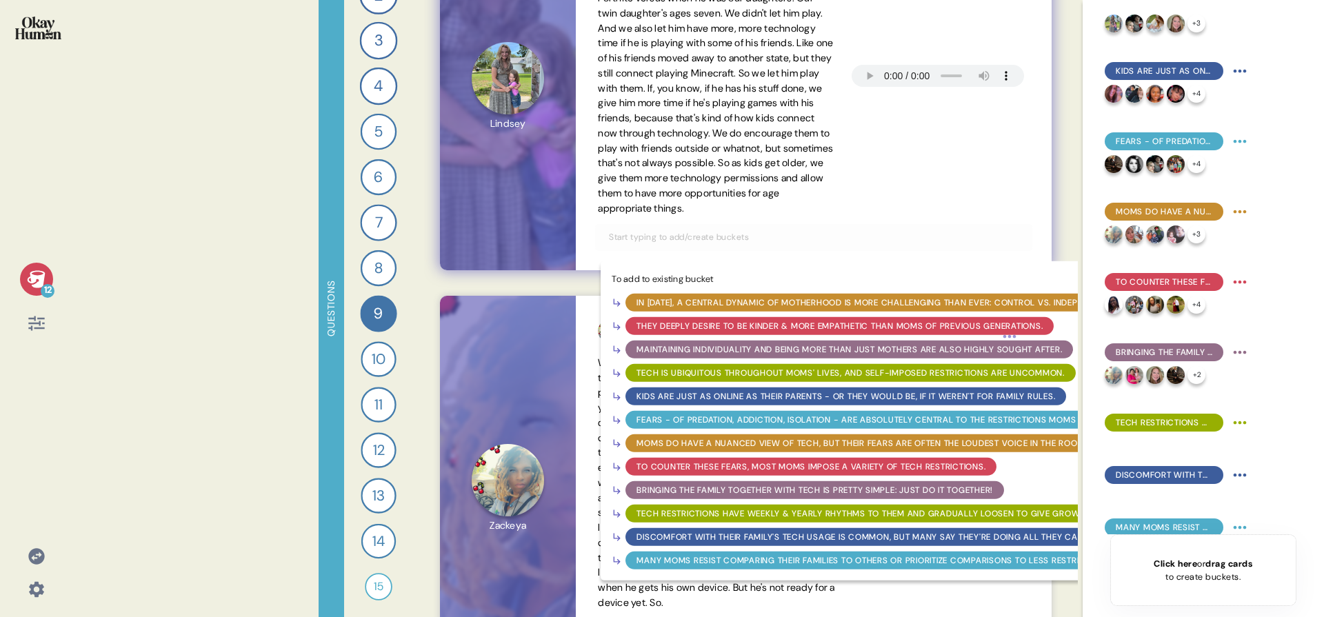
click at [688, 519] on div "Tech restrictions have weekly & yearly rhythms to them and gradually loosen to …" at bounding box center [958, 513] width 643 height 12
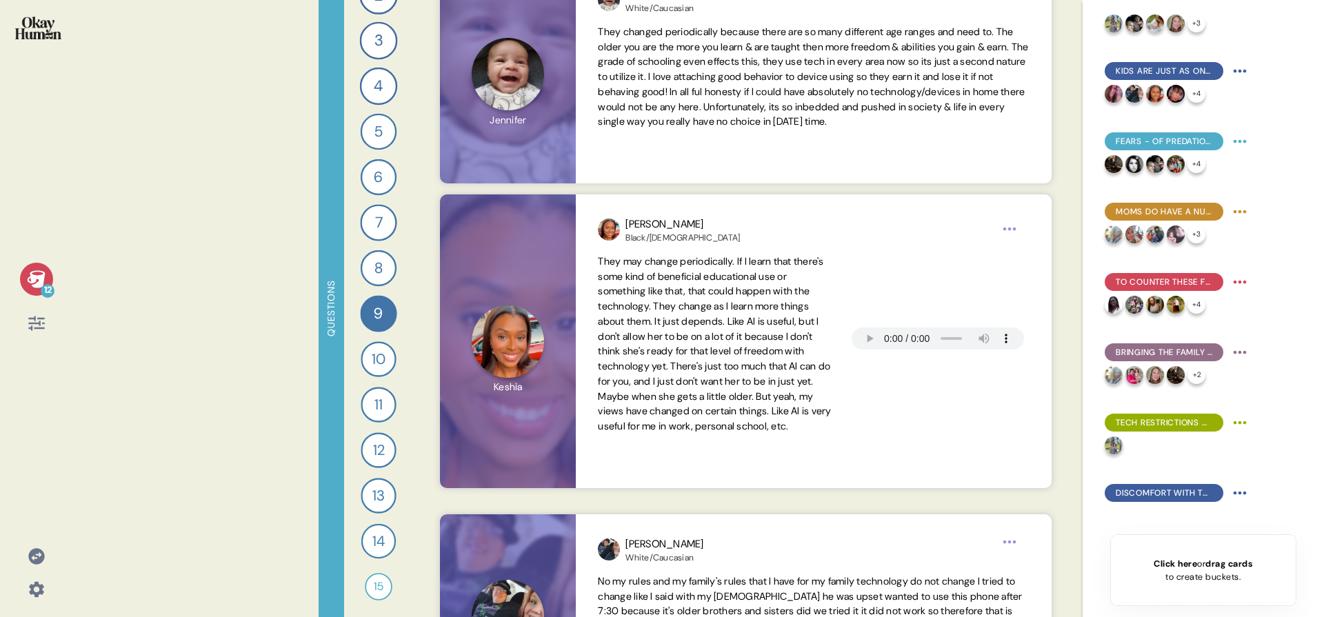
scroll to position [1645, 0]
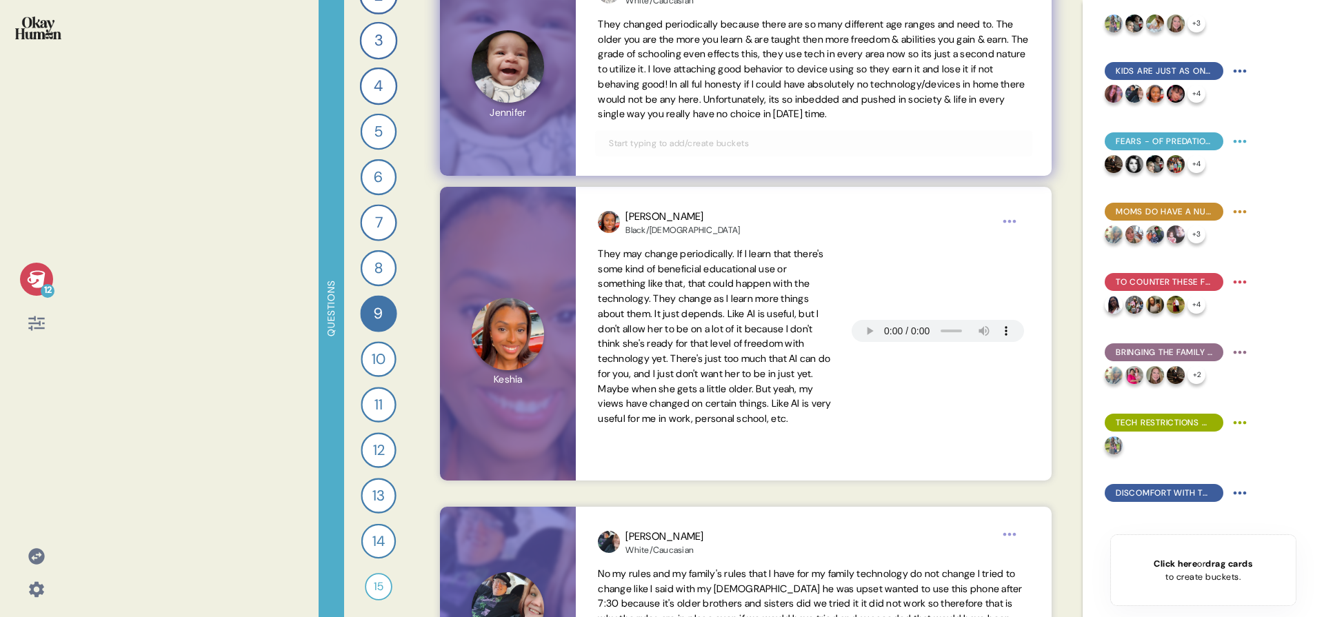
click at [779, 161] on div "Jennifer White/Caucasian 3 days ago via They changed periodically because there…" at bounding box center [813, 66] width 475 height 219
click at [778, 144] on input "text" at bounding box center [814, 143] width 426 height 15
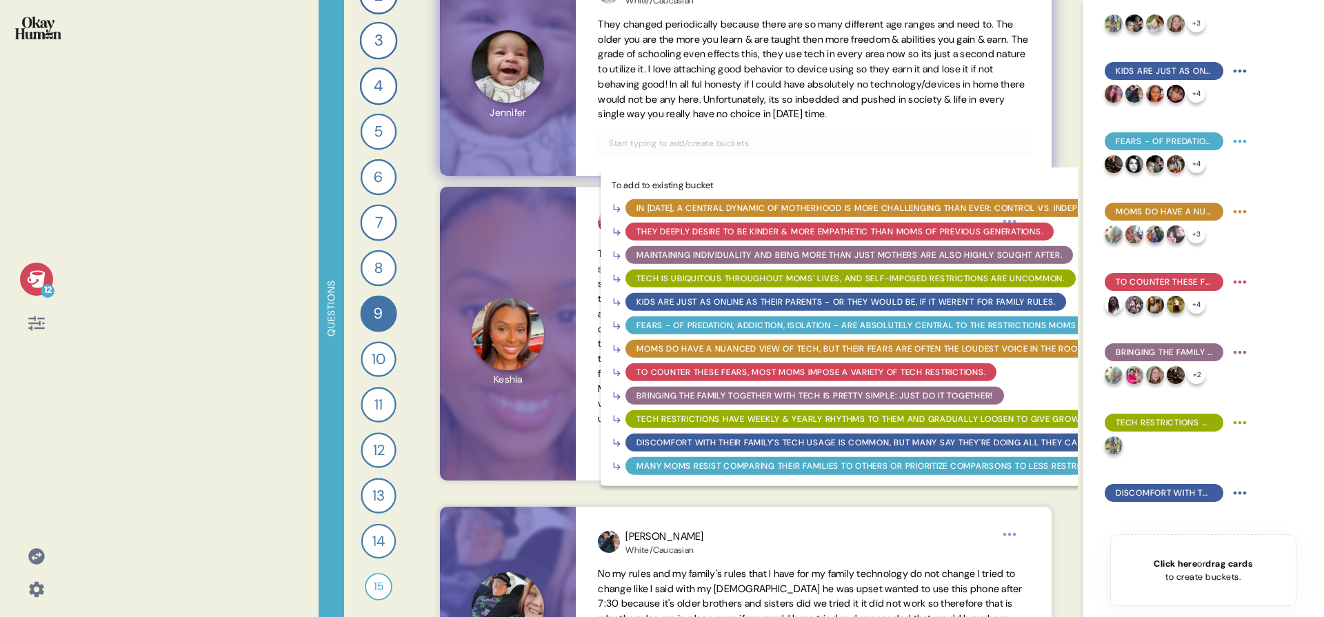
click at [714, 417] on div "Tech restrictions have weekly & yearly rhythms to them and gradually loosen to …" at bounding box center [958, 419] width 643 height 12
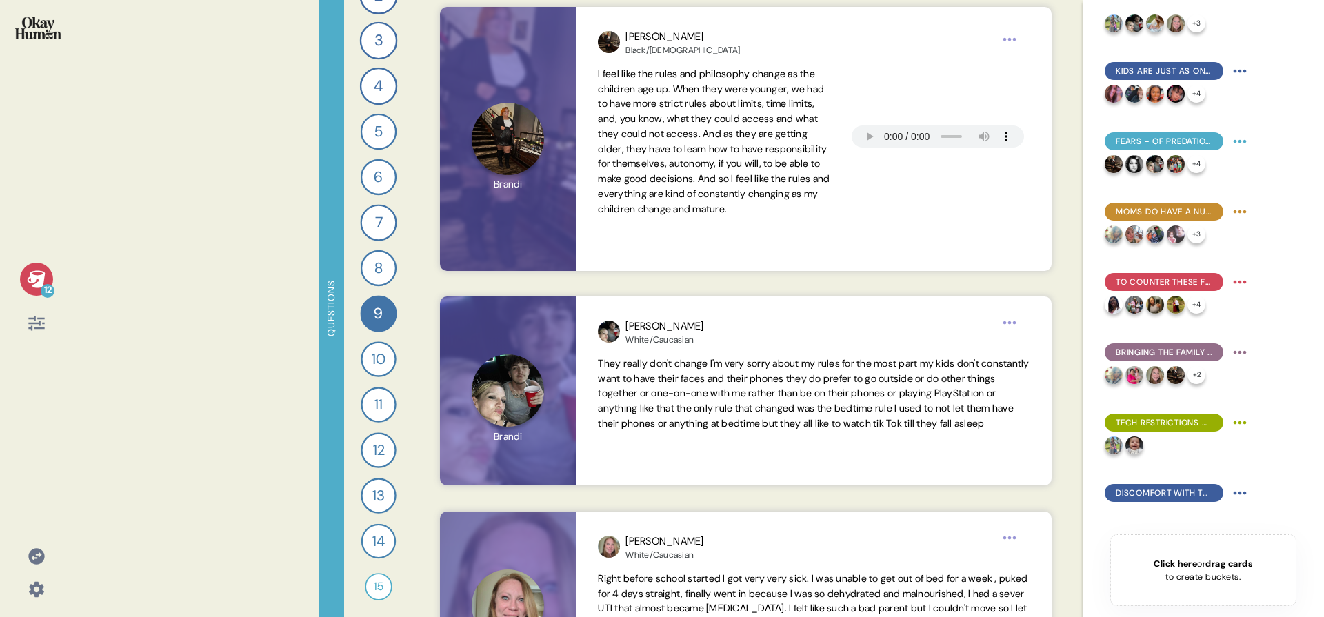
scroll to position [2611, 0]
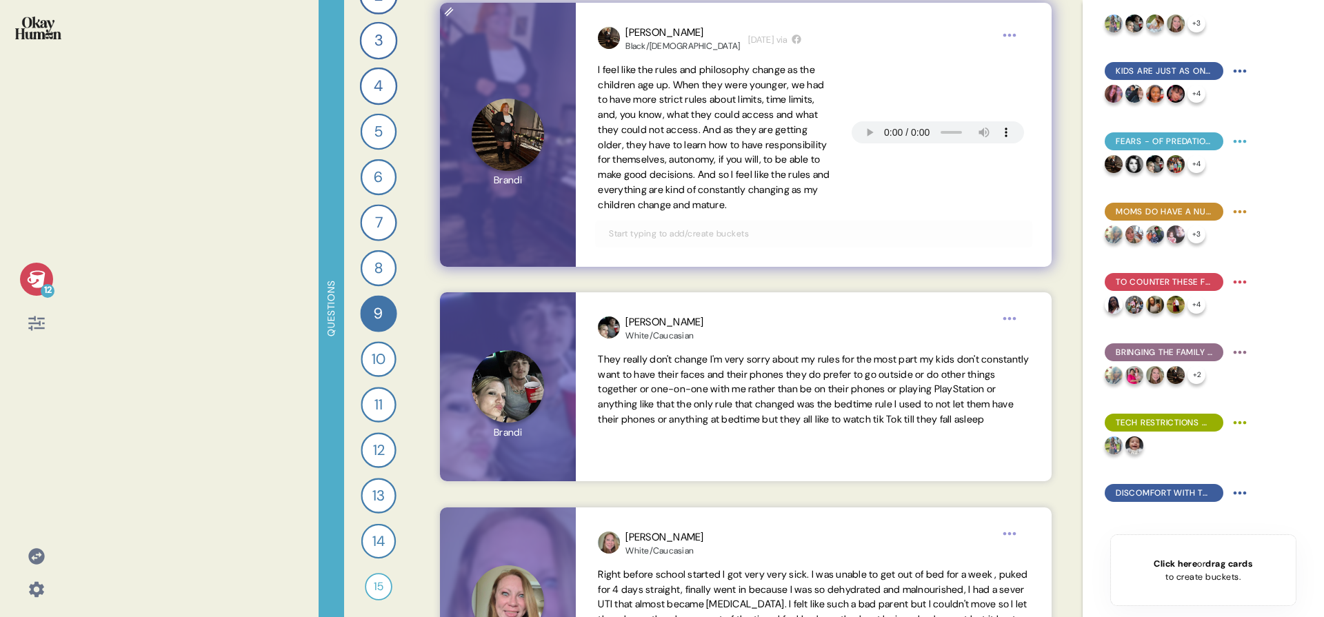
click at [683, 241] on input "text" at bounding box center [814, 233] width 426 height 15
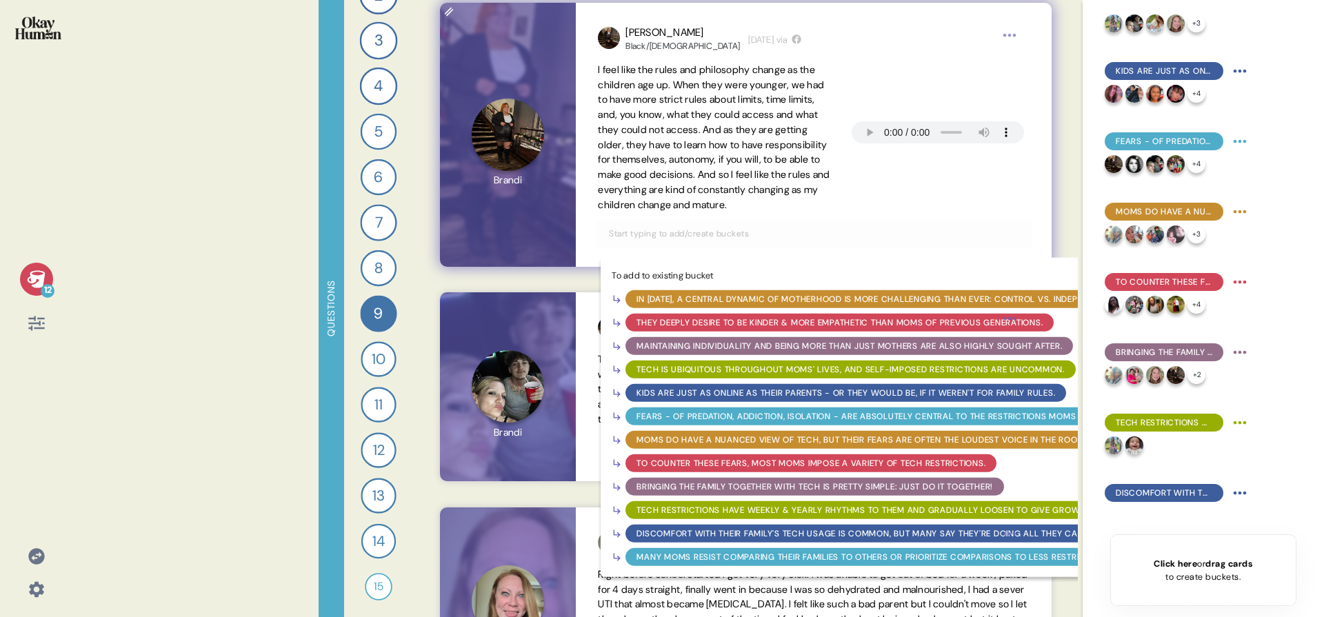
click at [755, 237] on div "To add to existing bucket In 2025, a central dynamic of motherhood is more chal…" at bounding box center [813, 234] width 437 height 26
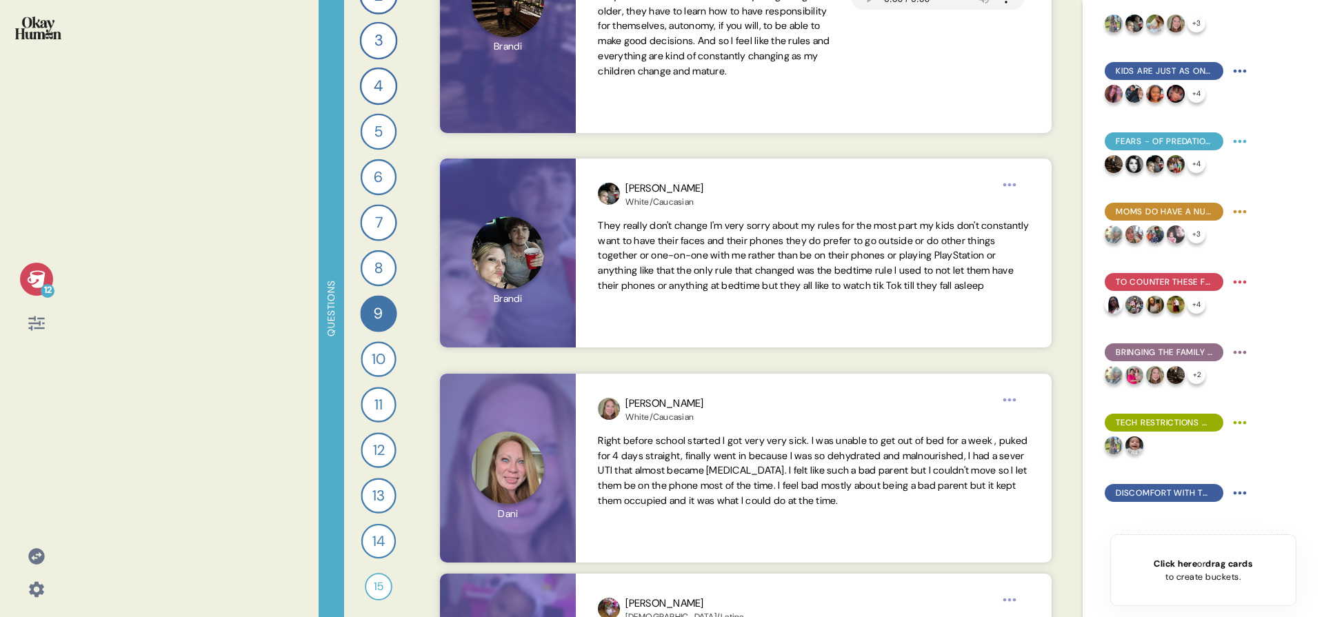
scroll to position [2863, 0]
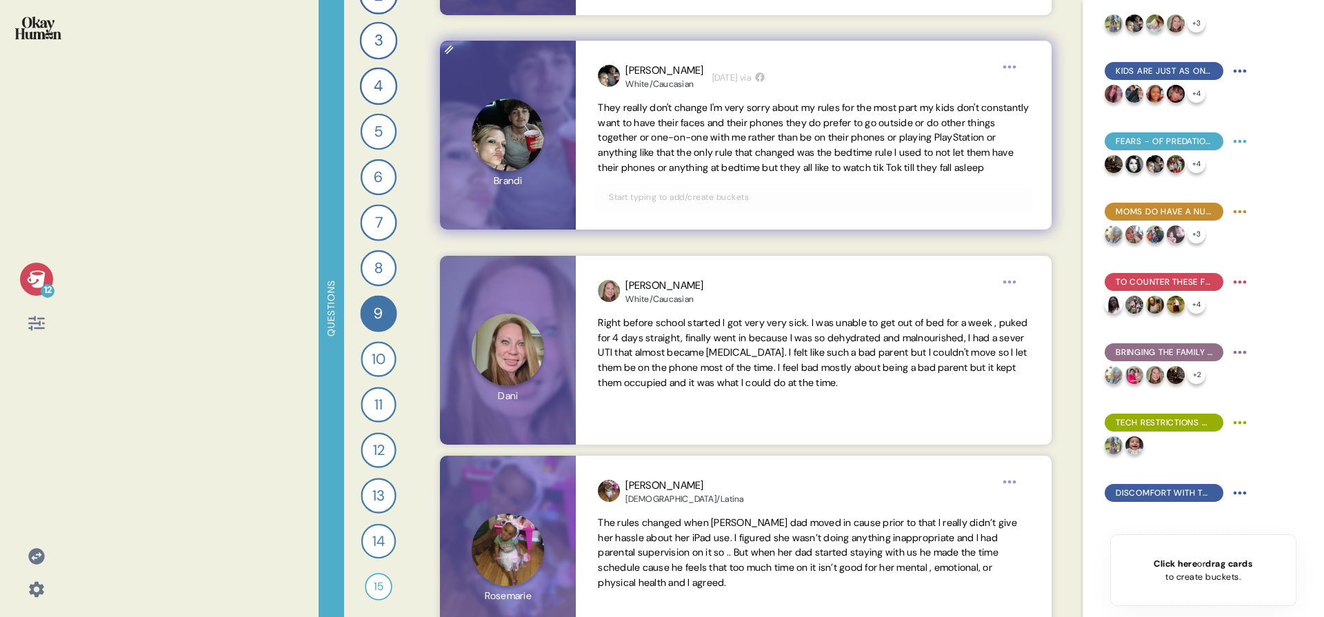
click at [763, 143] on span "They really don't change I'm very sorry about my rules for the most part my kid…" at bounding box center [813, 138] width 431 height 75
click at [766, 135] on span "They really don't change I'm very sorry about my rules for the most part my kid…" at bounding box center [813, 137] width 431 height 72
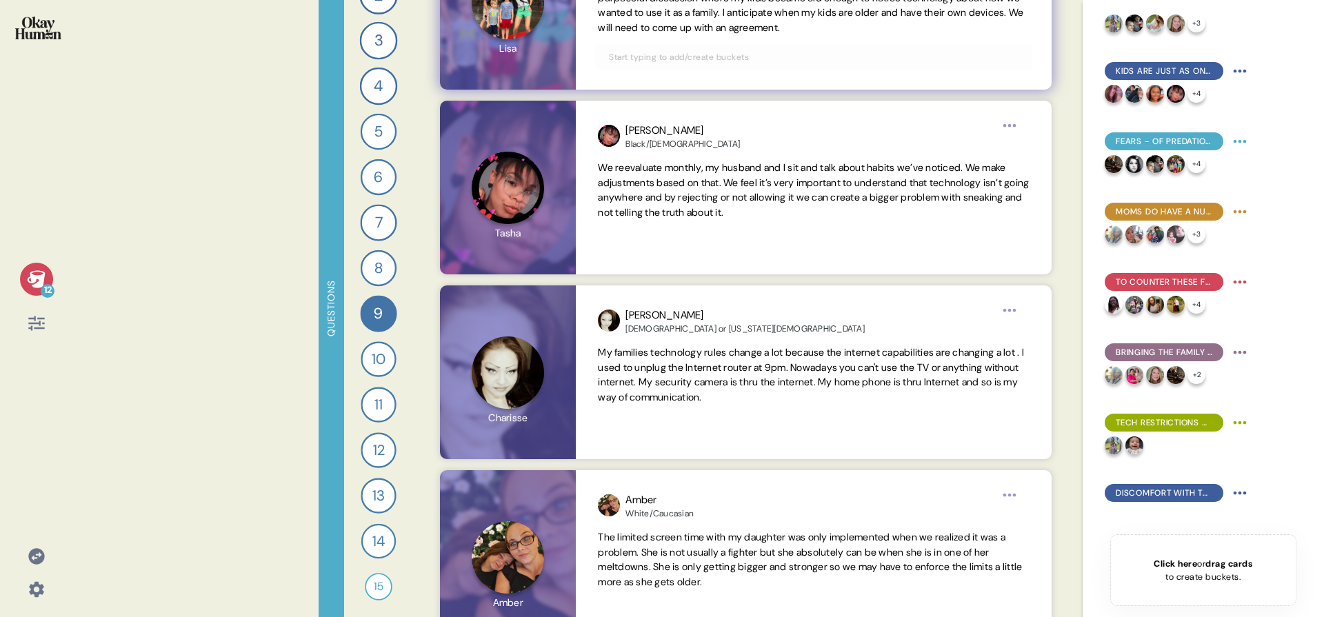
scroll to position [3788, 0]
click at [808, 52] on input "text" at bounding box center [814, 56] width 426 height 15
click at [254, 196] on div "12 Questions 1 Introduce me to your family and the members of your household. 1…" at bounding box center [662, 308] width 1324 height 617
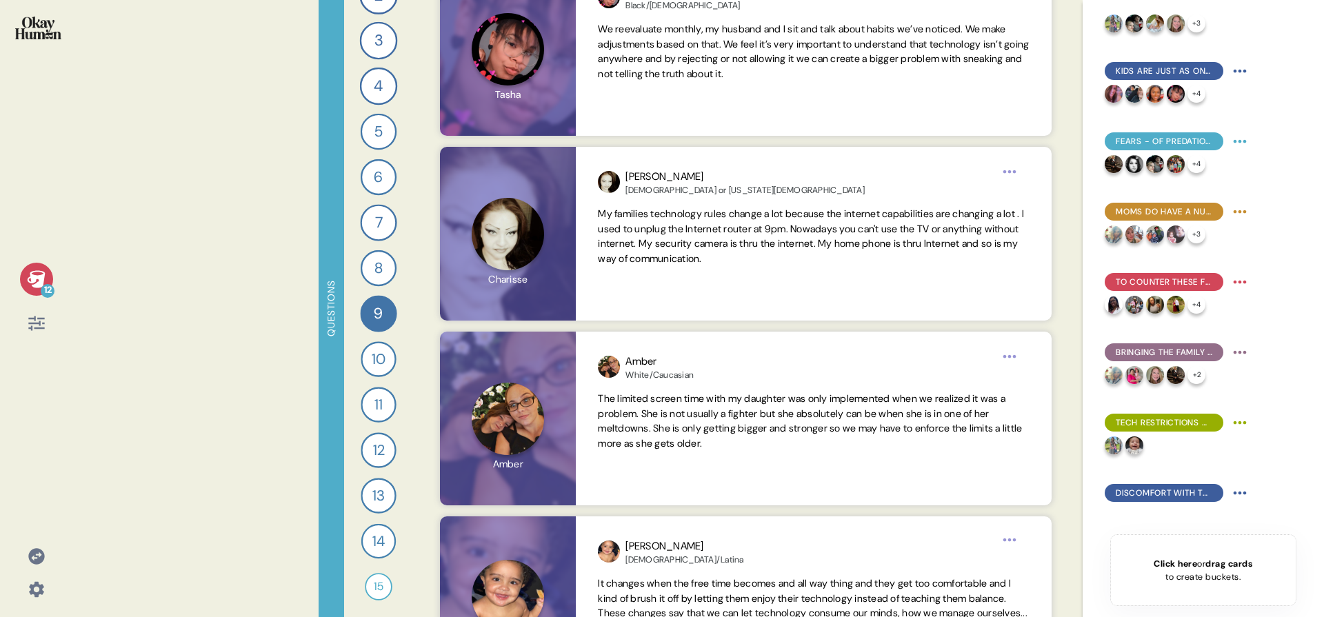
scroll to position [3940, 0]
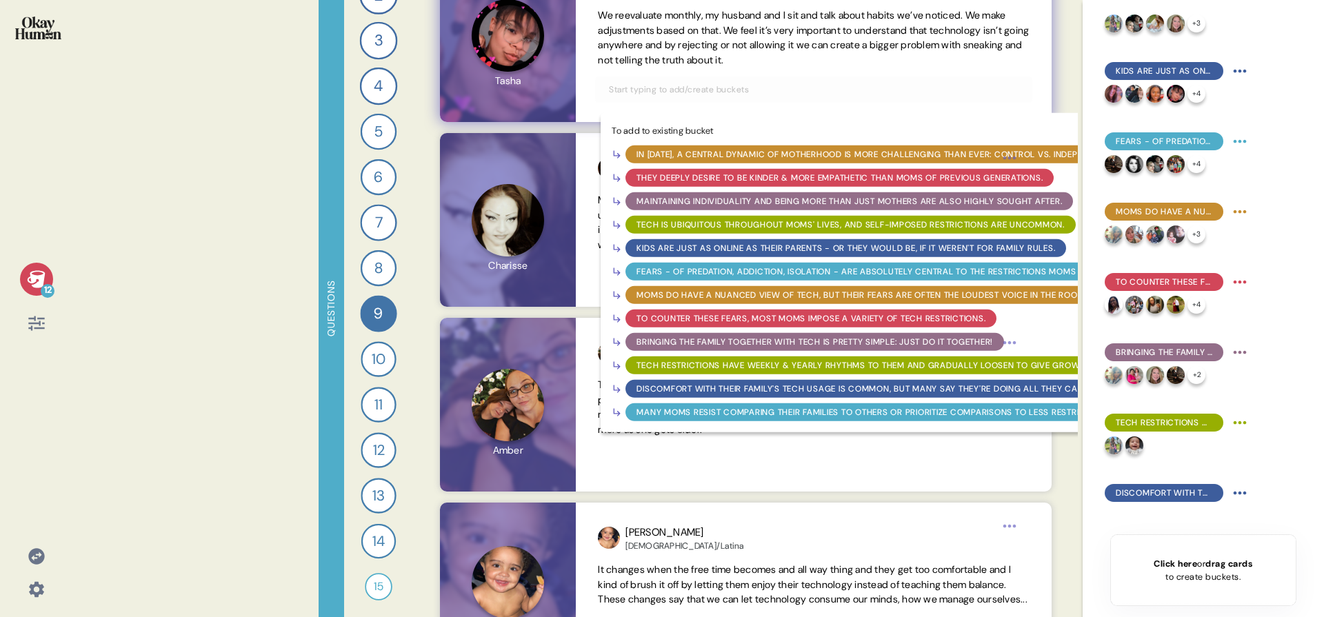
click at [984, 88] on input "text" at bounding box center [814, 89] width 426 height 15
click at [819, 368] on div "Tech restrictions have weekly & yearly rhythms to them and gradually loosen to …" at bounding box center [958, 365] width 643 height 12
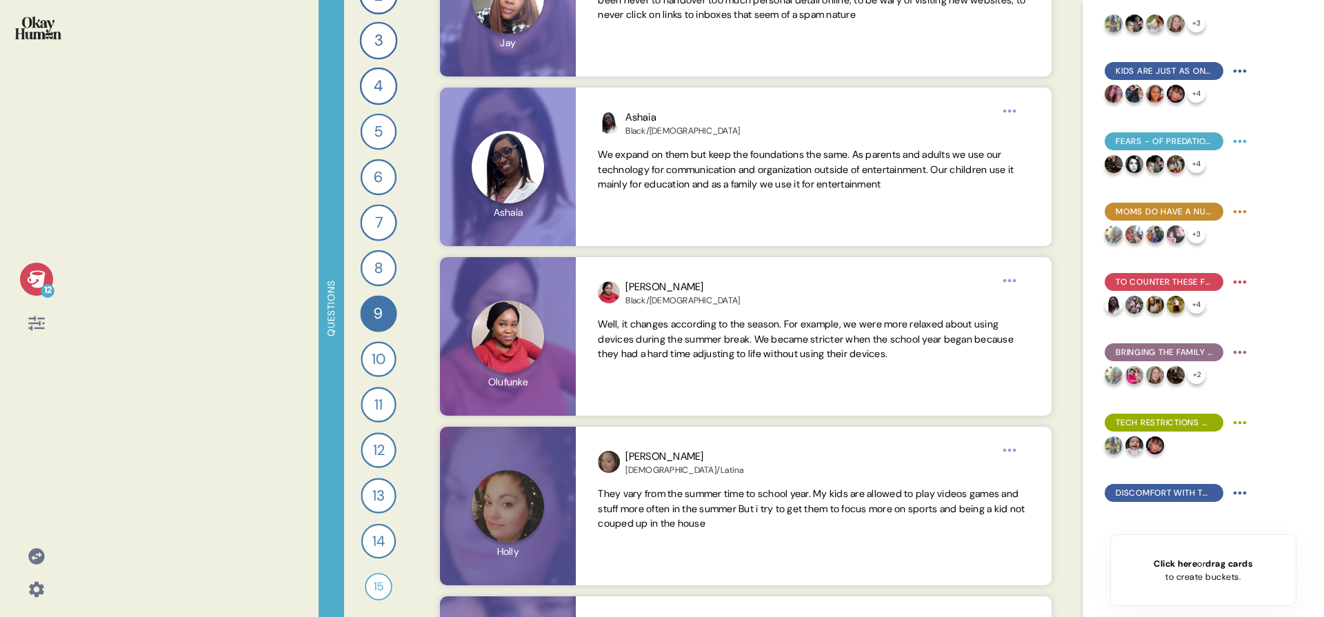
scroll to position [5143, 0]
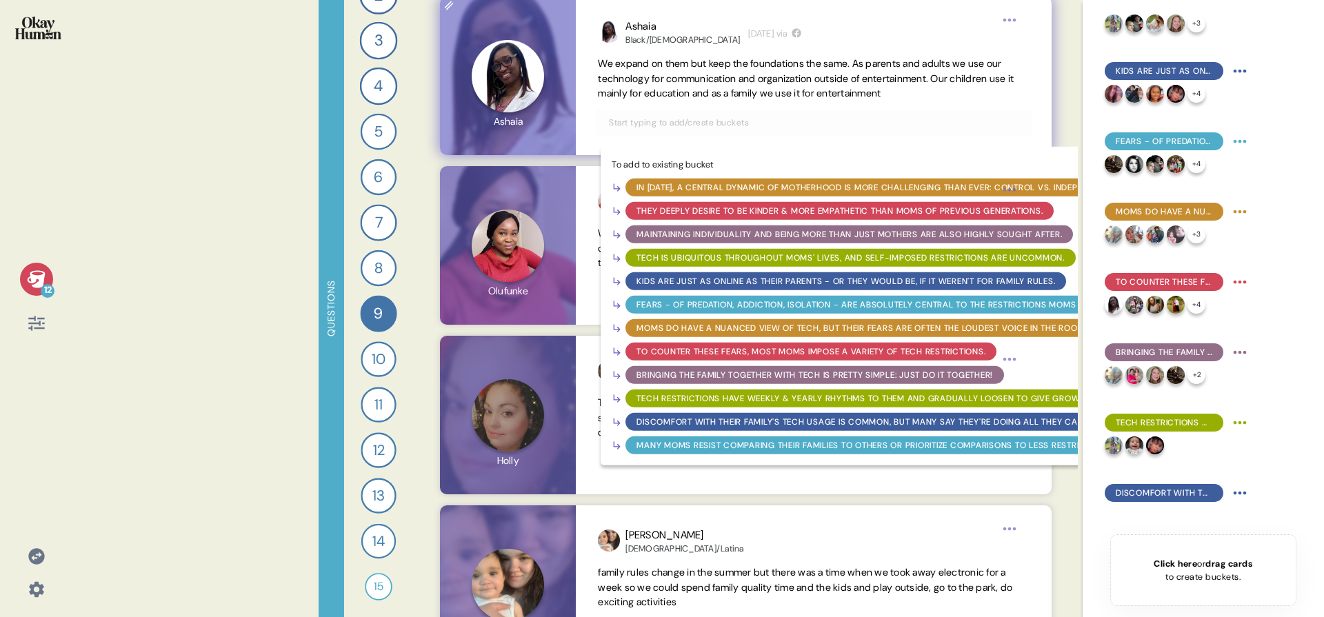
click at [955, 119] on input "text" at bounding box center [814, 122] width 426 height 15
click at [846, 394] on div "Tech restrictions have weekly & yearly rhythms to them and gradually loosen to …" at bounding box center [958, 398] width 643 height 12
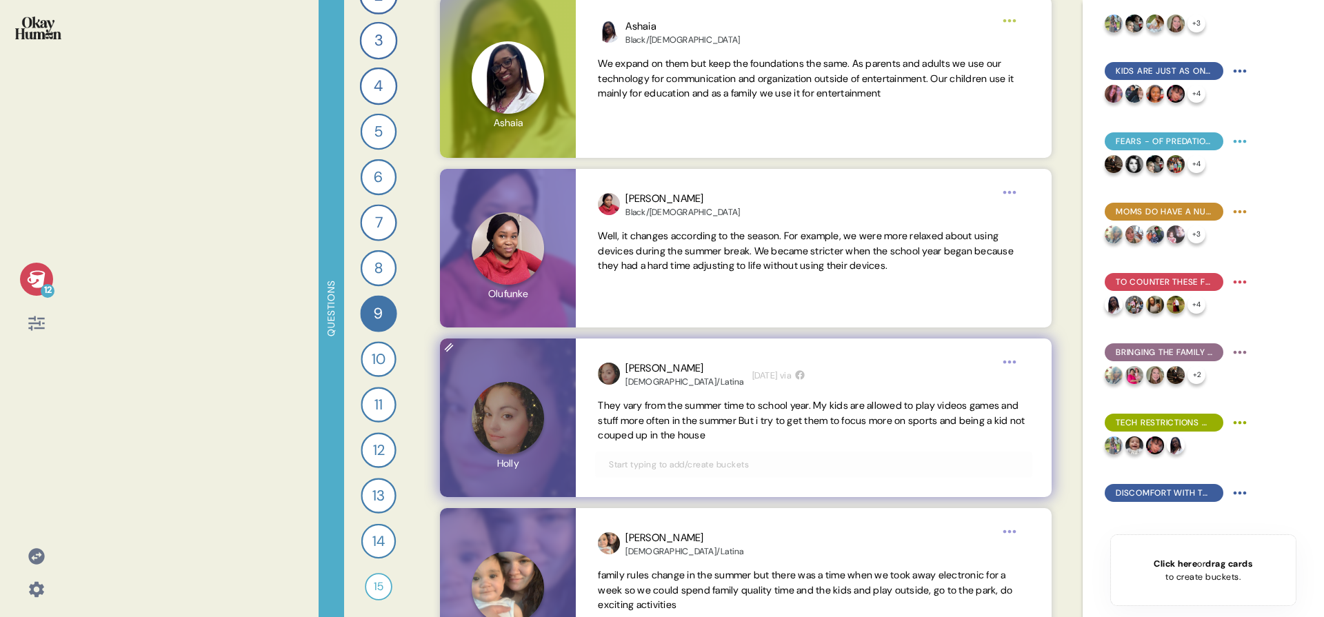
click at [795, 469] on input "text" at bounding box center [814, 464] width 426 height 15
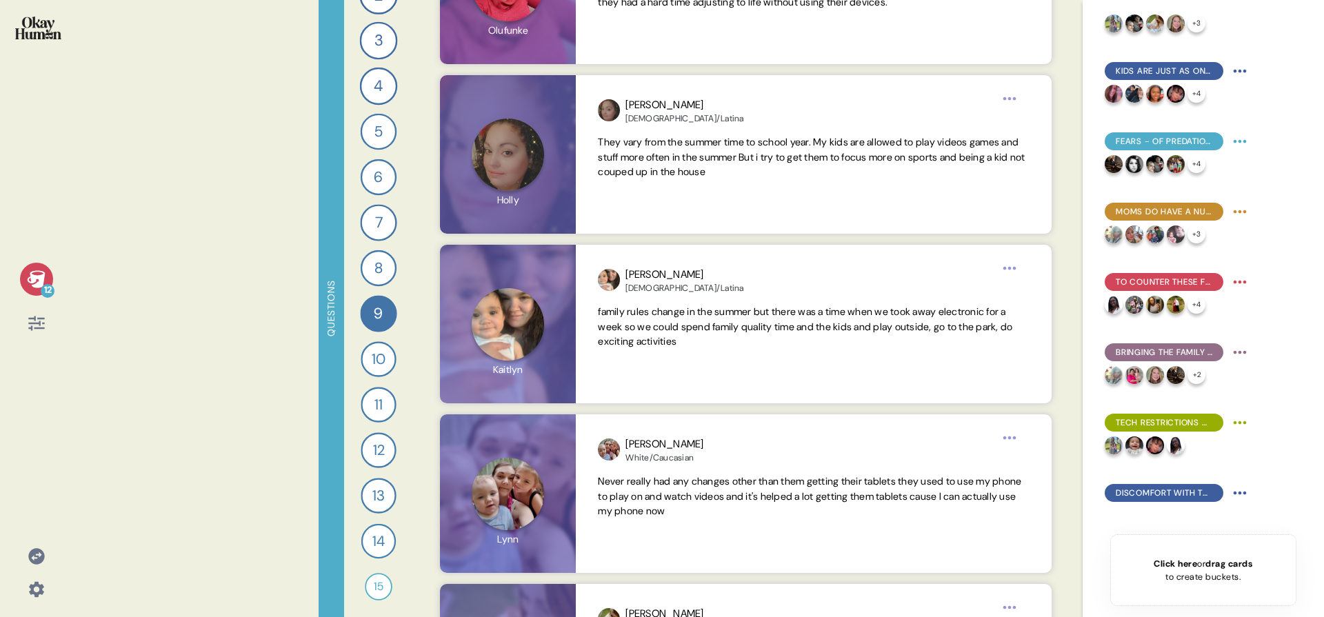
scroll to position [5403, 0]
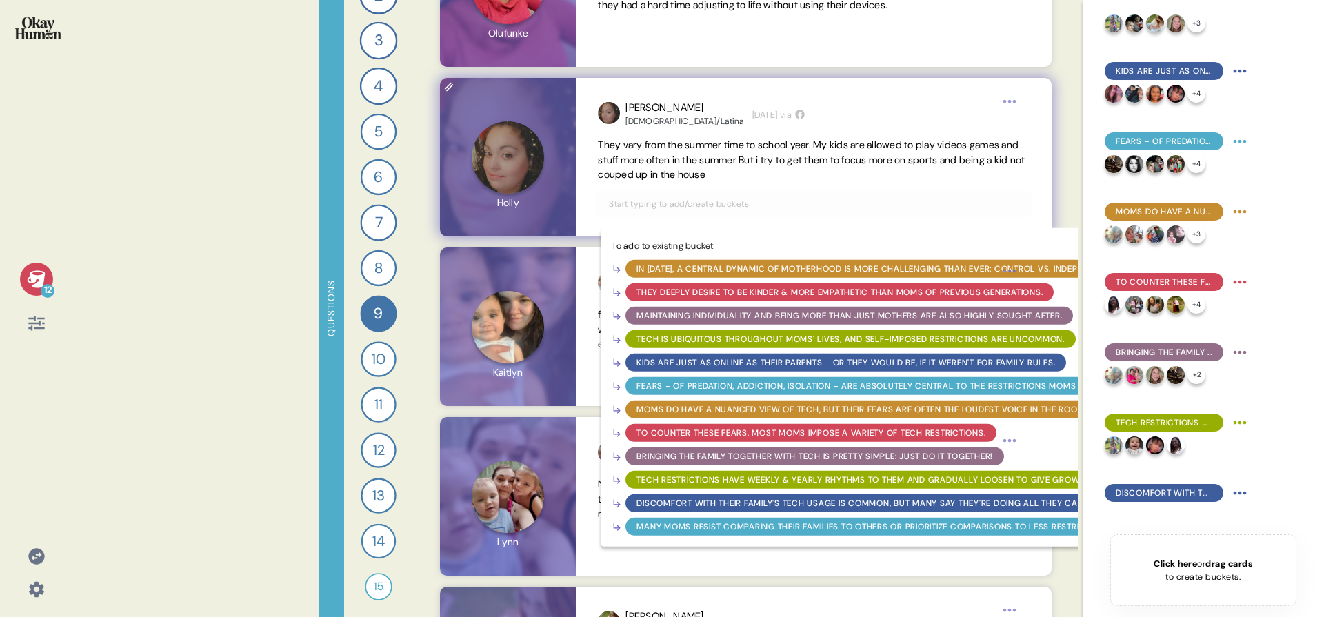
click at [742, 474] on div "Tech restrictions have weekly & yearly rhythms to them and gradually loosen to …" at bounding box center [958, 480] width 643 height 12
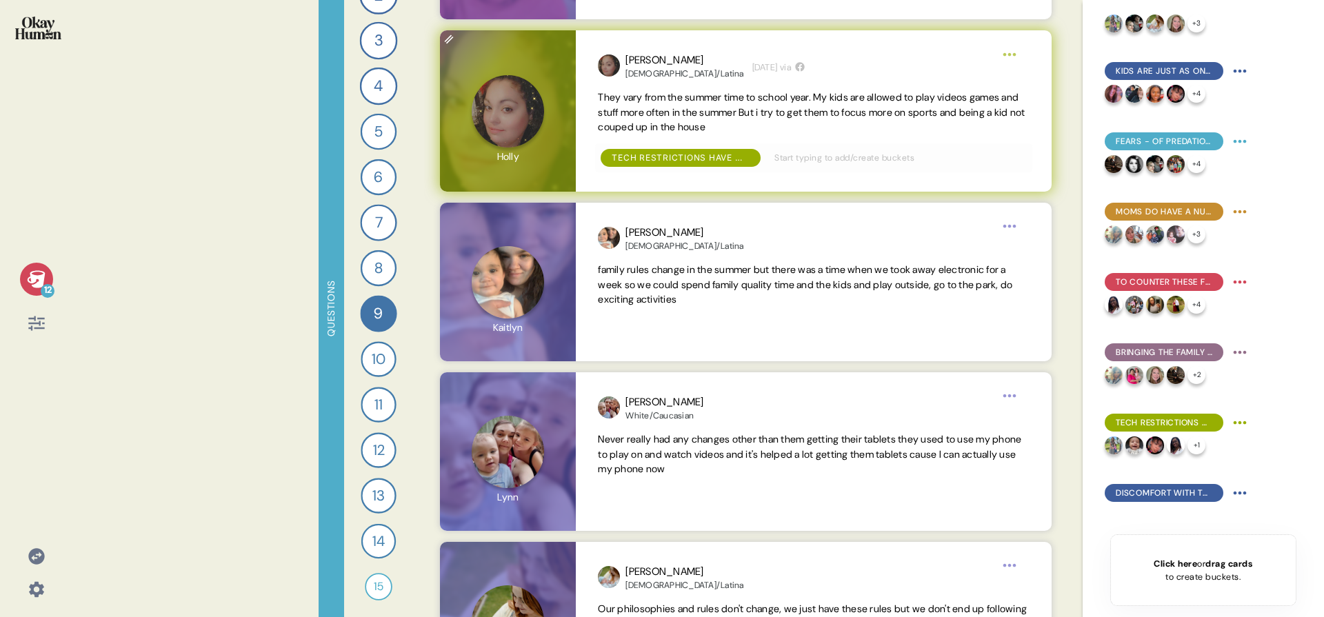
scroll to position [5508, 0]
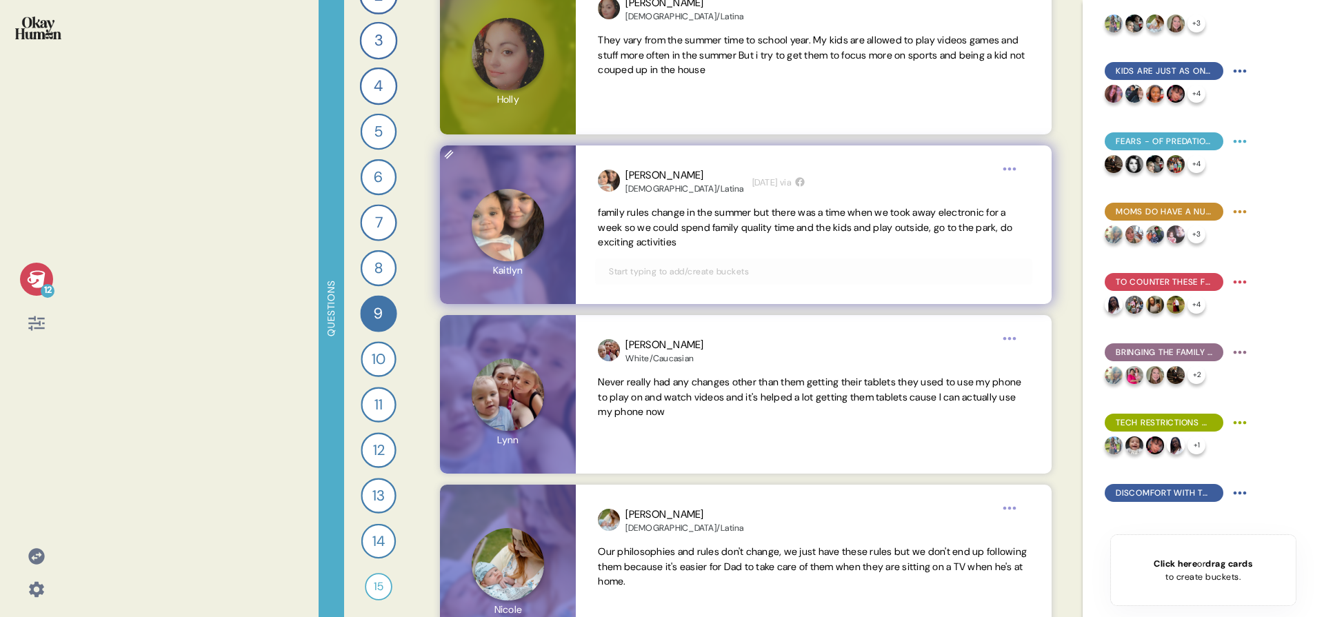
click at [814, 273] on input "text" at bounding box center [814, 271] width 426 height 15
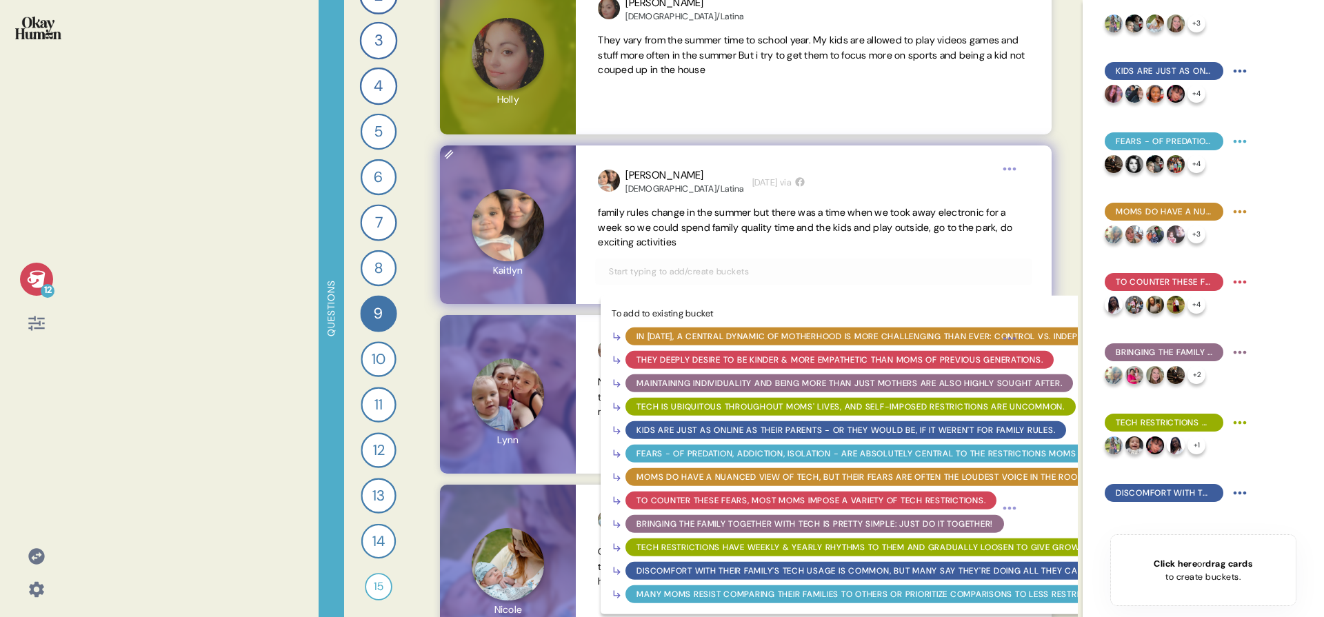
click at [778, 543] on div "Tech restrictions have weekly & yearly rhythms to them and gradually loosen to …" at bounding box center [958, 547] width 643 height 12
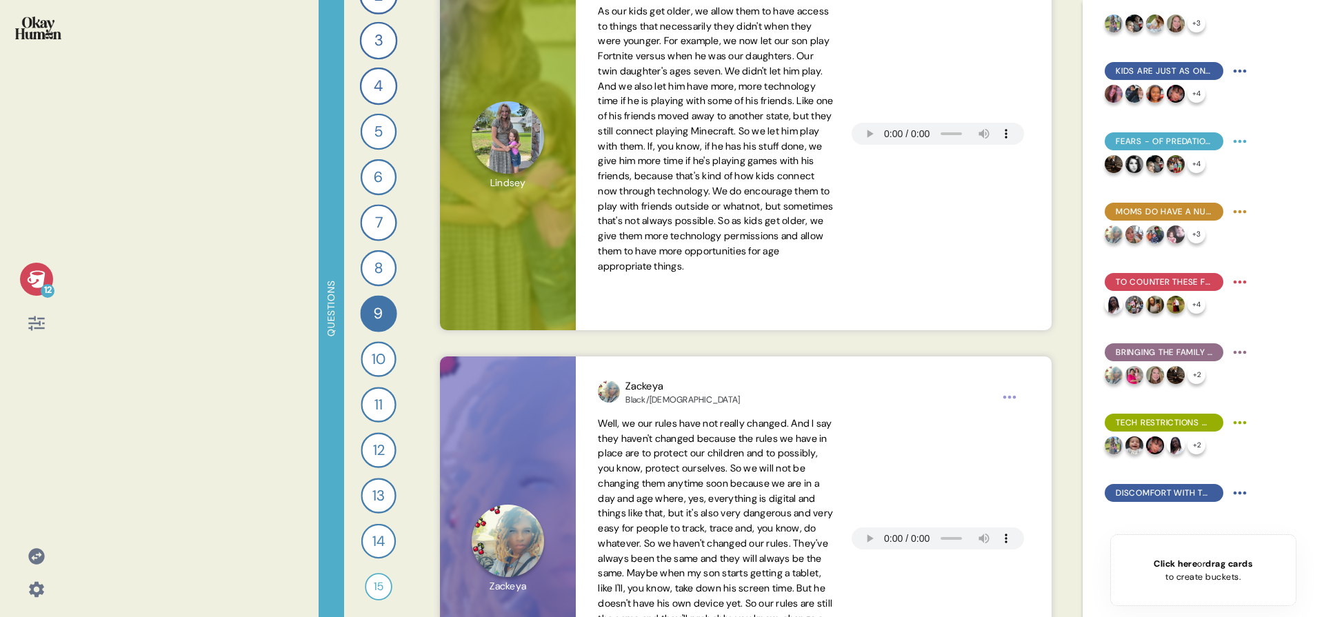
scroll to position [0, 0]
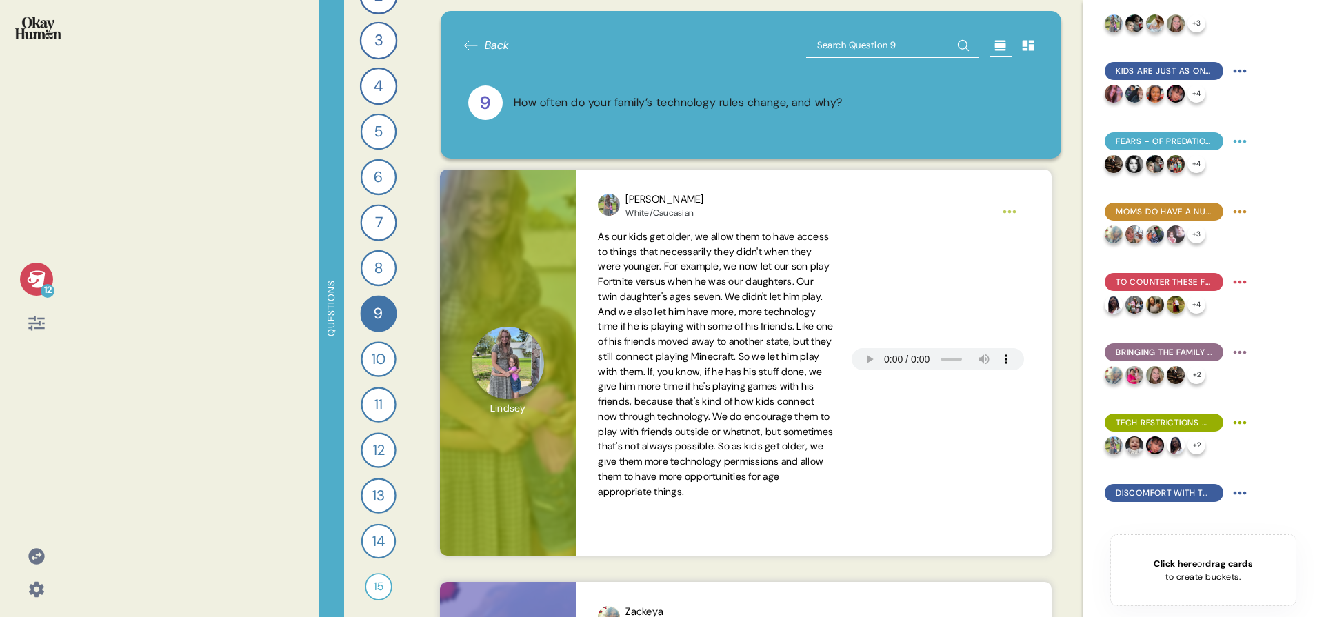
click at [818, 42] on input "text" at bounding box center [892, 45] width 172 height 25
type input "weekend"
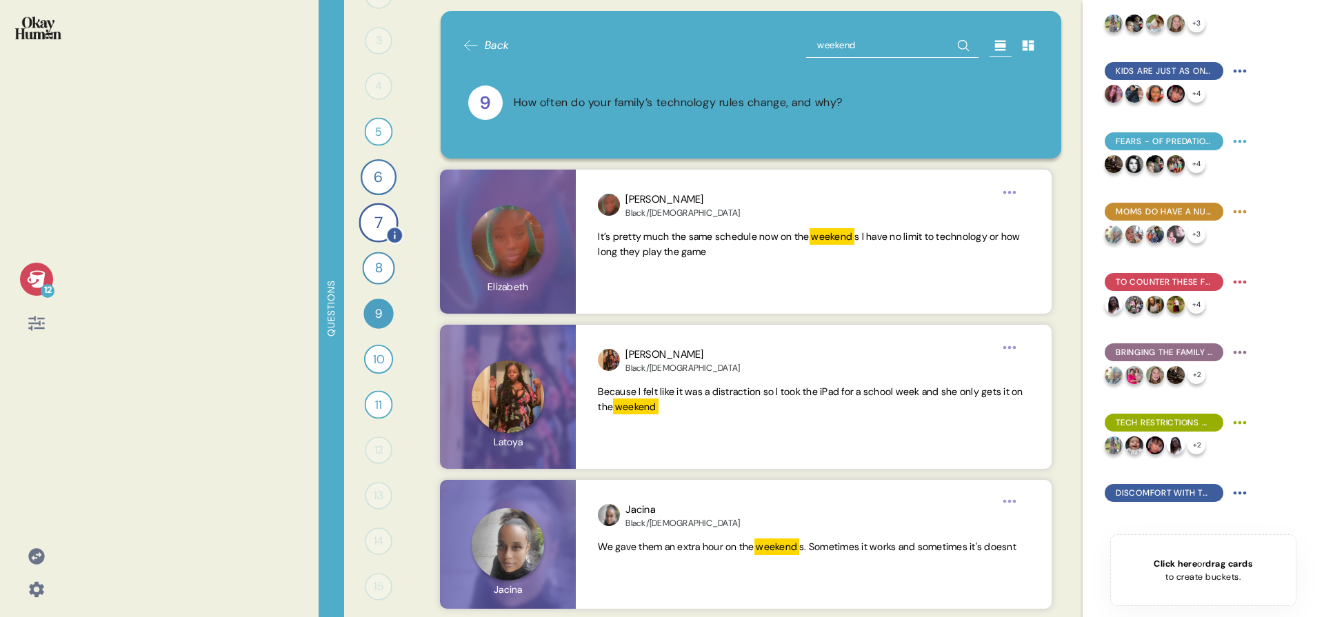
click at [377, 228] on div "7" at bounding box center [378, 222] width 39 height 39
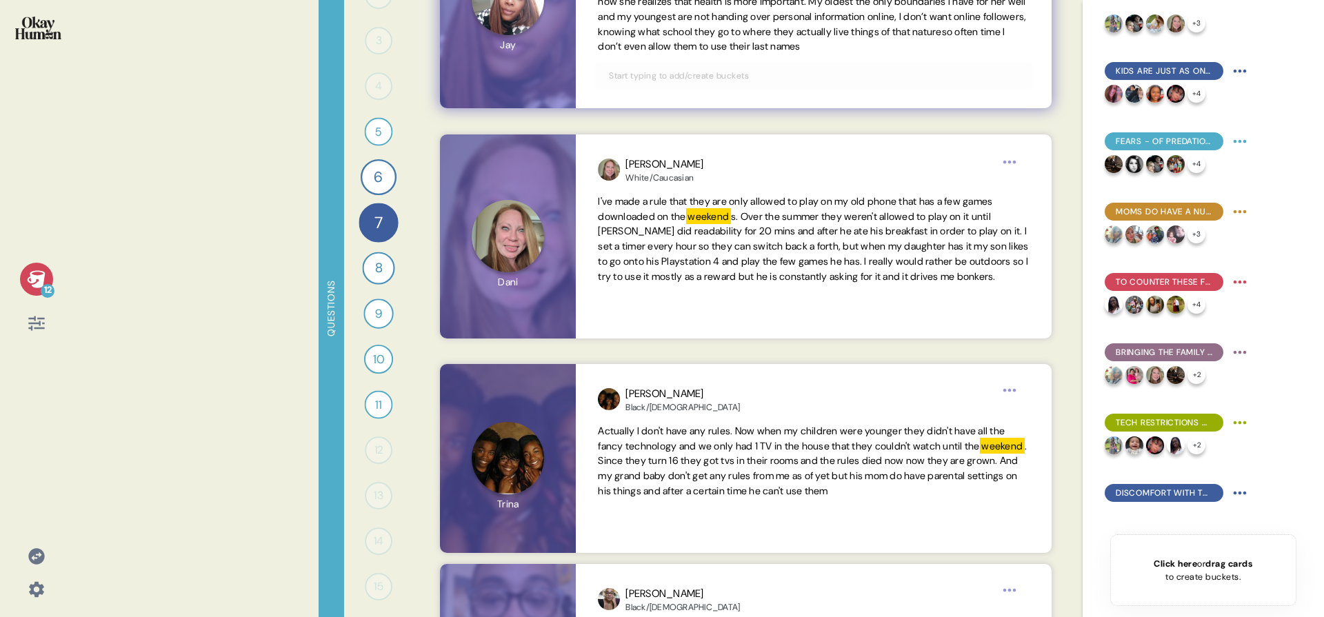
scroll to position [815, 0]
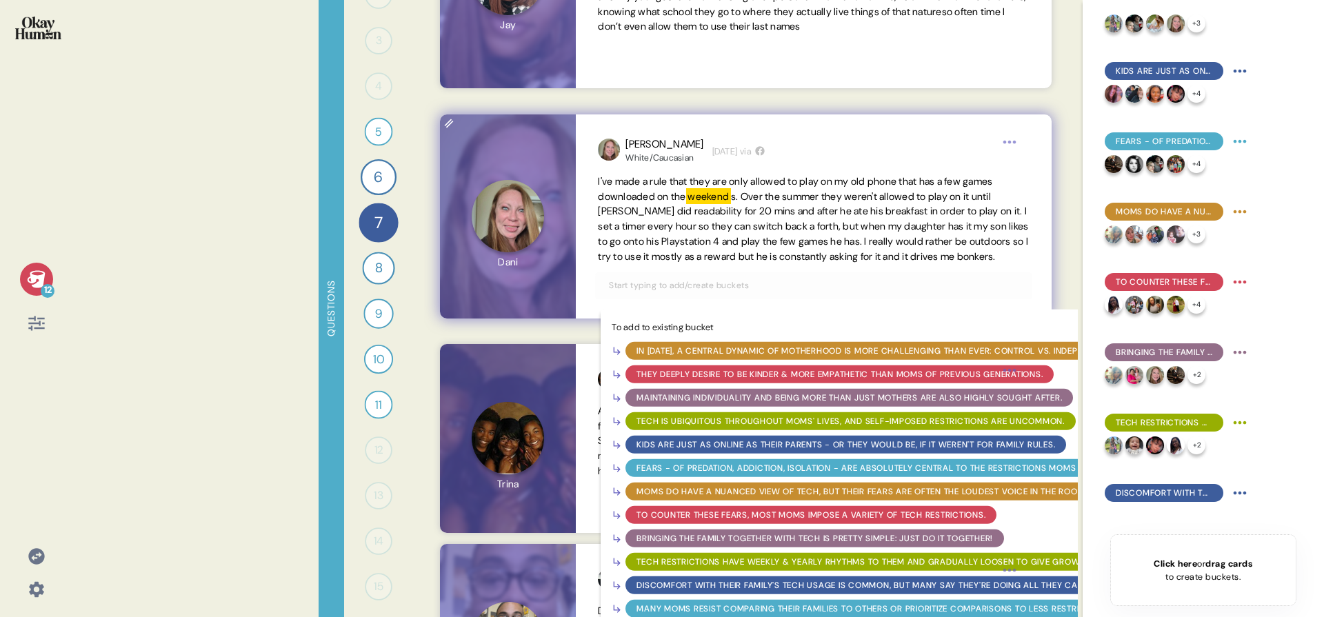
click at [790, 293] on input "text" at bounding box center [814, 285] width 426 height 15
click at [732, 568] on div "Tech restrictions have weekly & yearly rhythms to them and gradually loosen to …" at bounding box center [958, 561] width 643 height 12
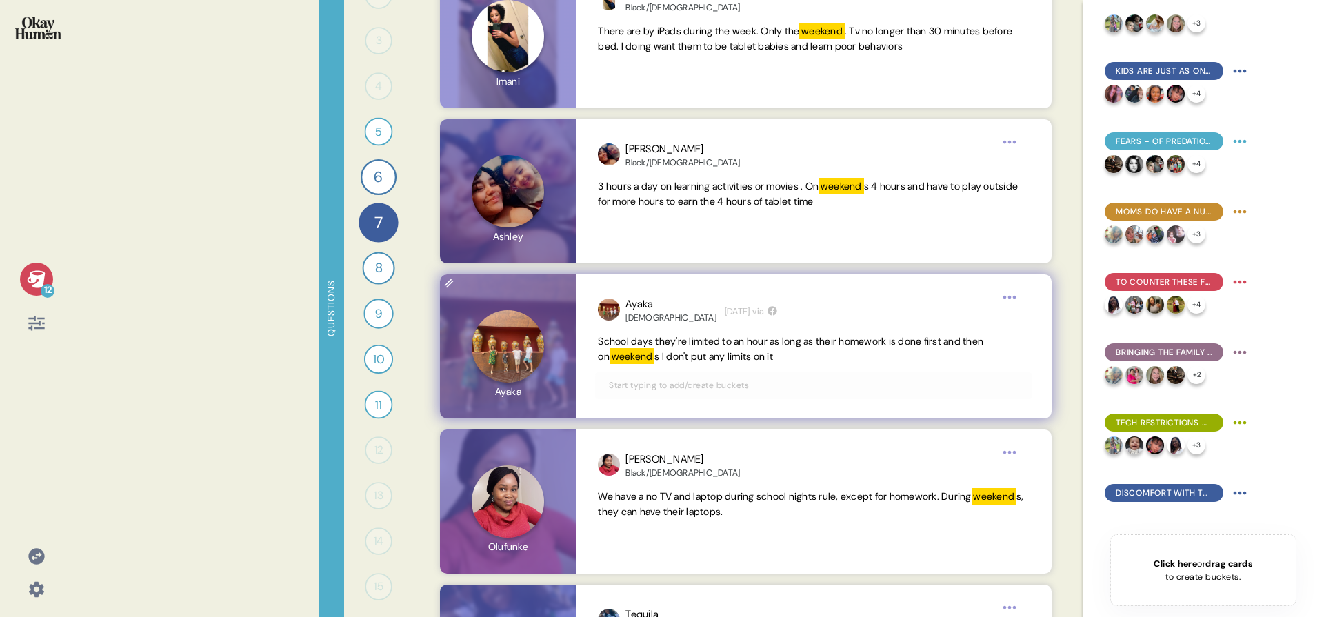
scroll to position [2181, 0]
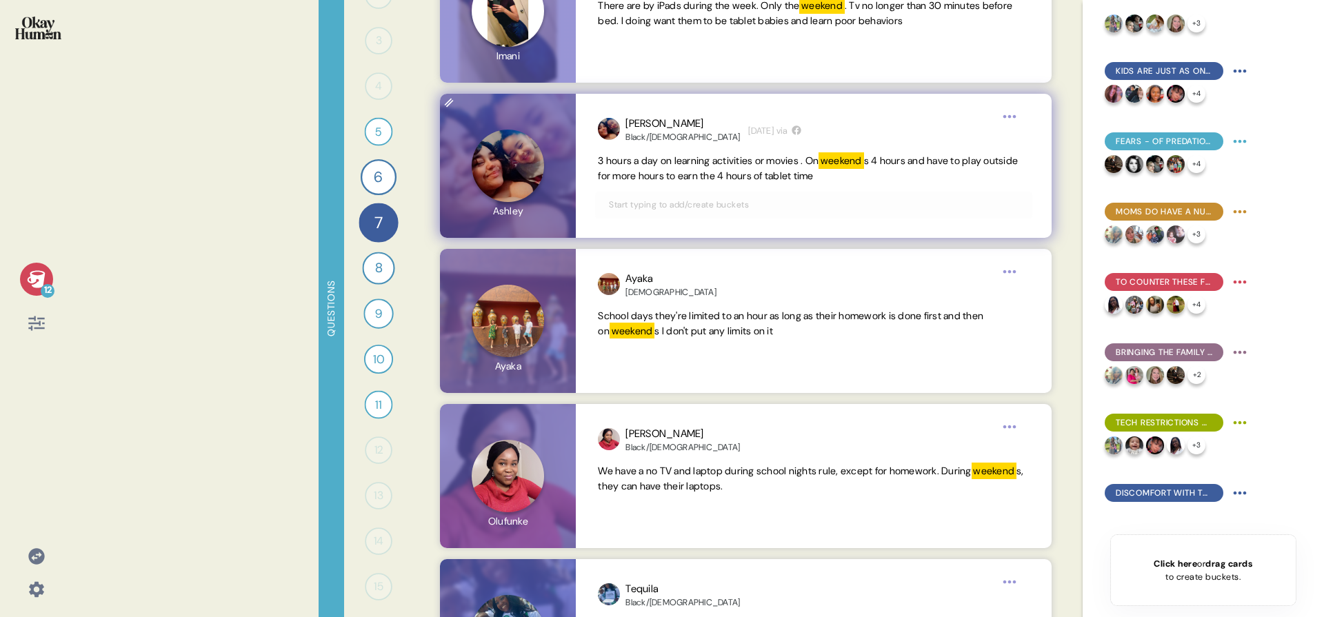
click at [718, 199] on input "text" at bounding box center [814, 204] width 426 height 15
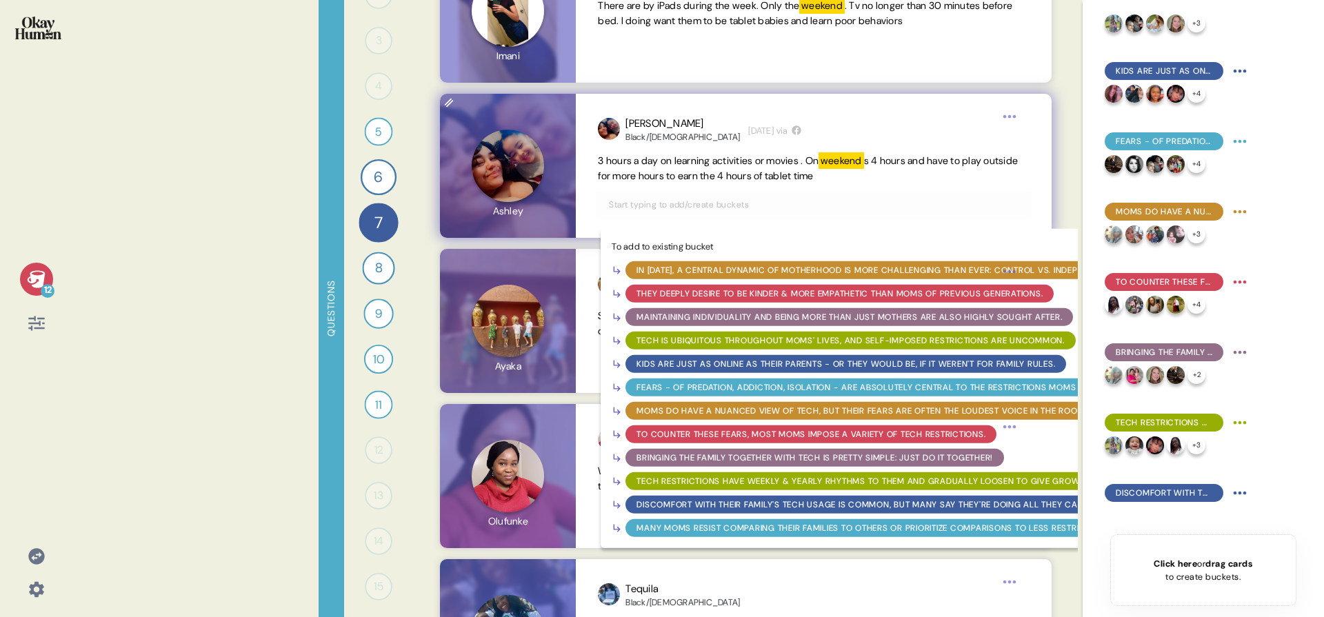
click at [709, 484] on div "Tech restrictions have weekly & yearly rhythms to them and gradually loosen to …" at bounding box center [958, 480] width 643 height 12
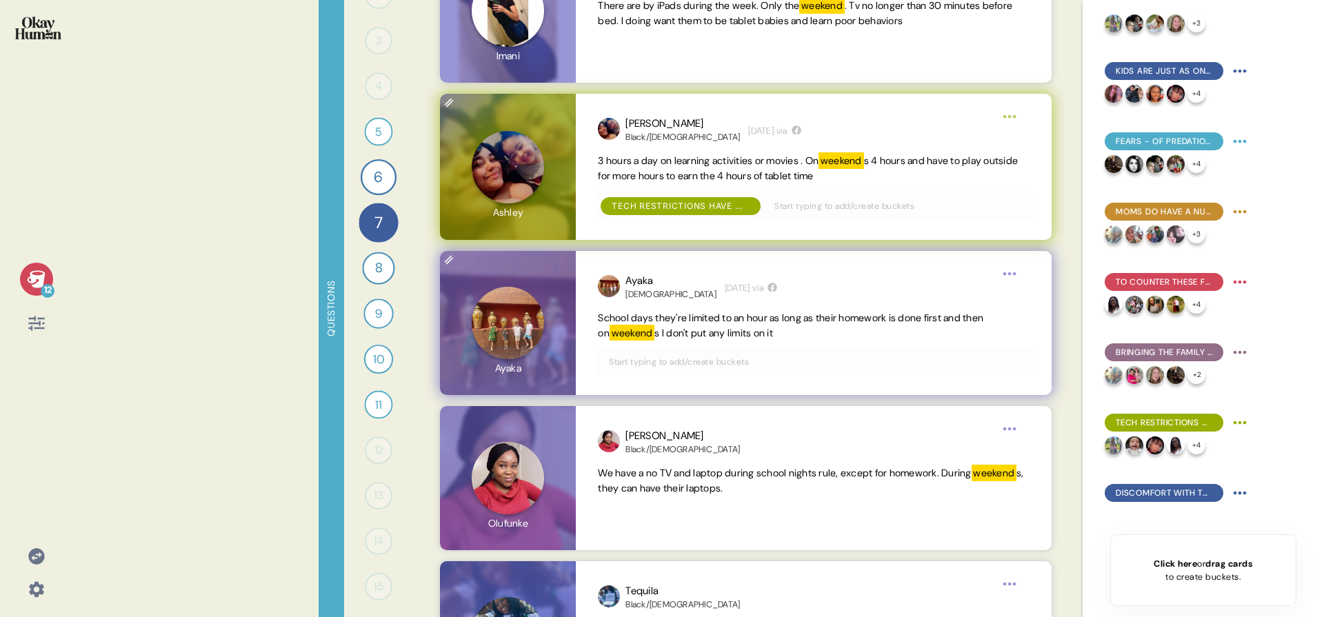
click at [775, 362] on input "text" at bounding box center [814, 361] width 426 height 15
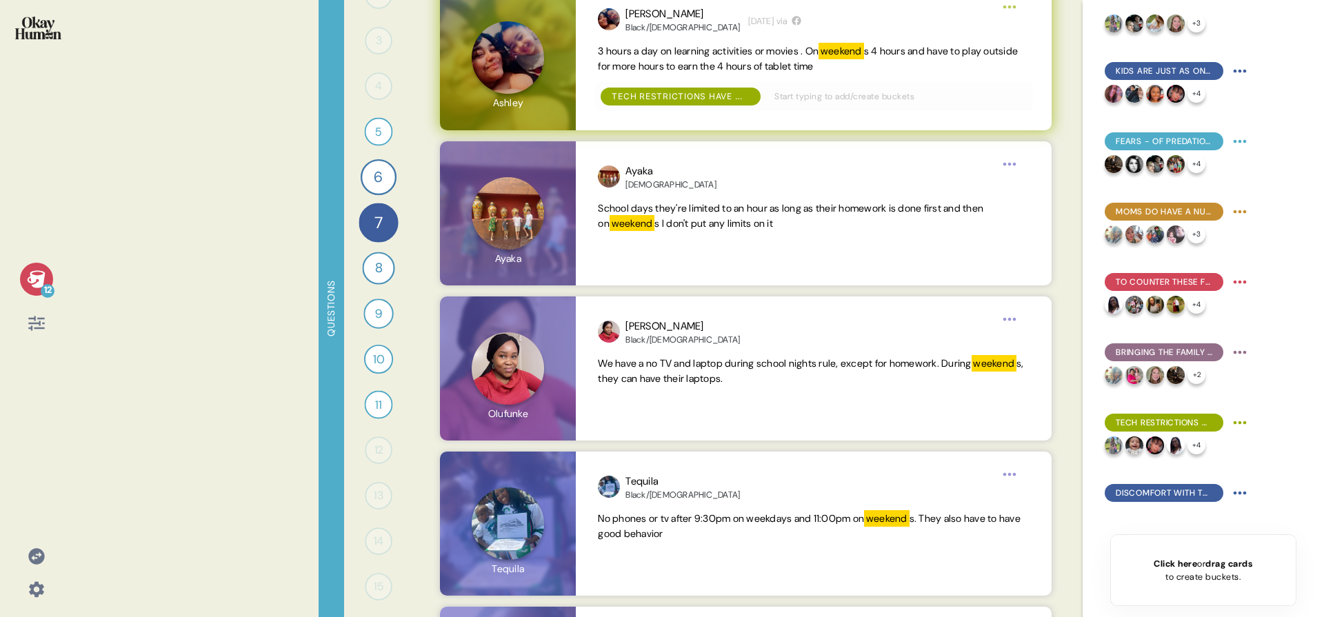
scroll to position [2324, 0]
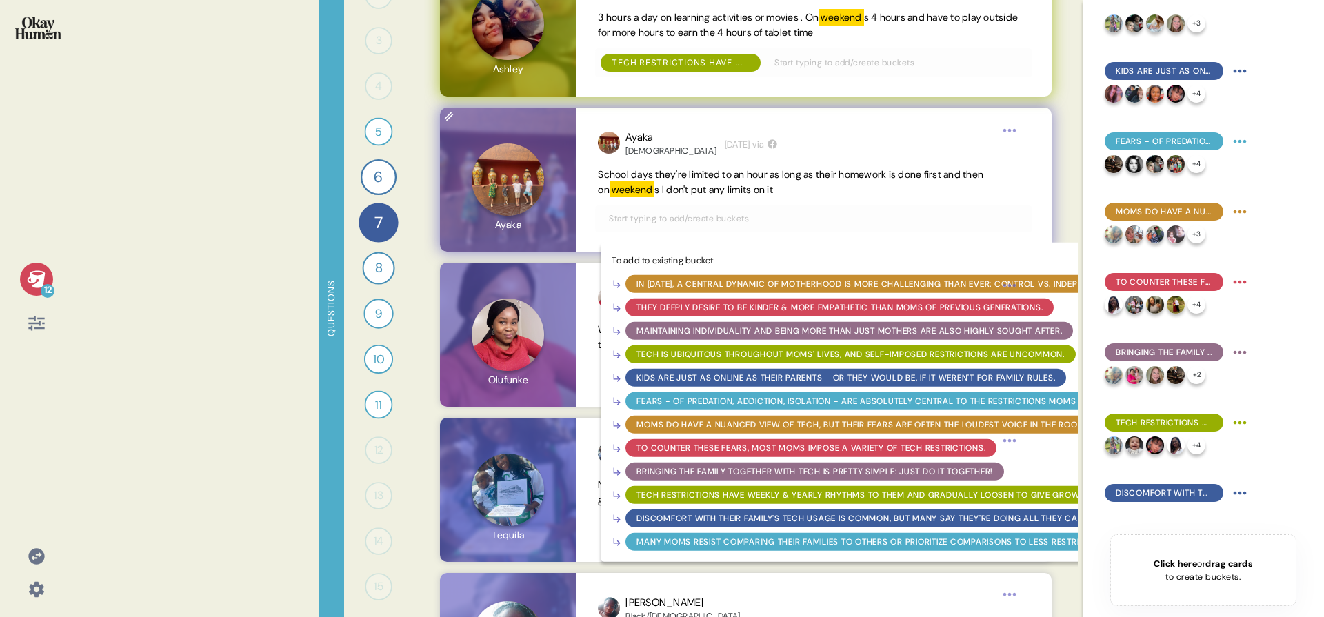
click at [686, 494] on div "Tech restrictions have weekly & yearly rhythms to them and gradually loosen to …" at bounding box center [958, 494] width 643 height 12
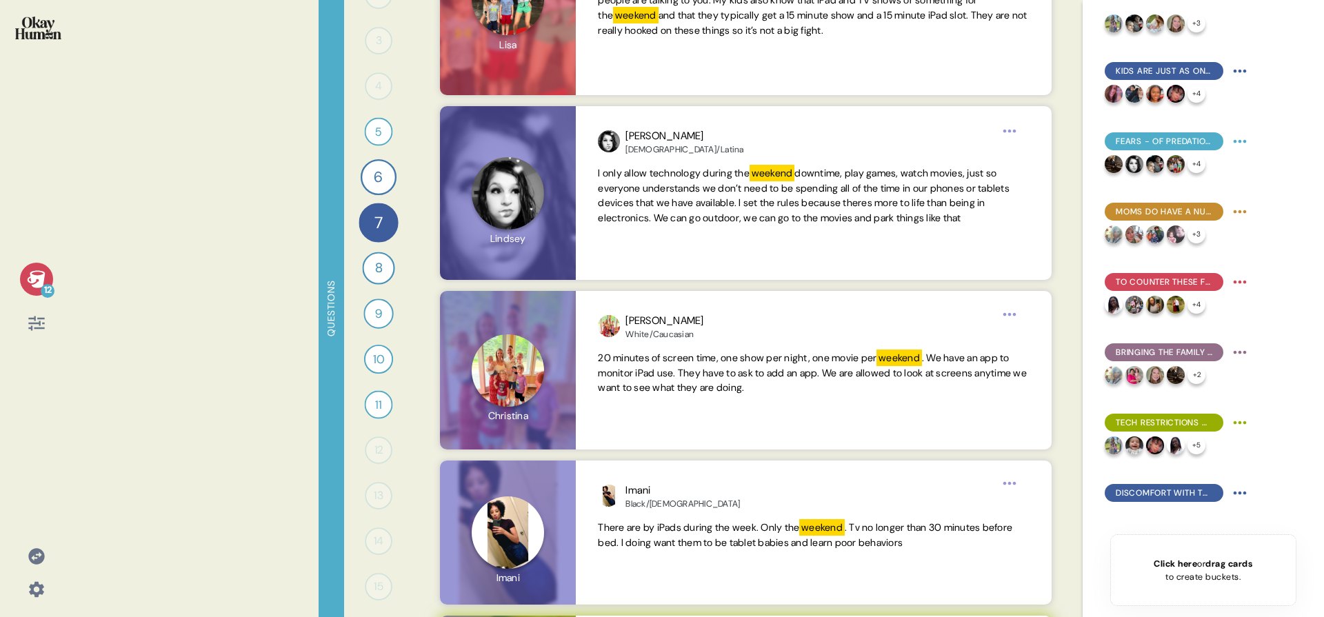
scroll to position [0, 0]
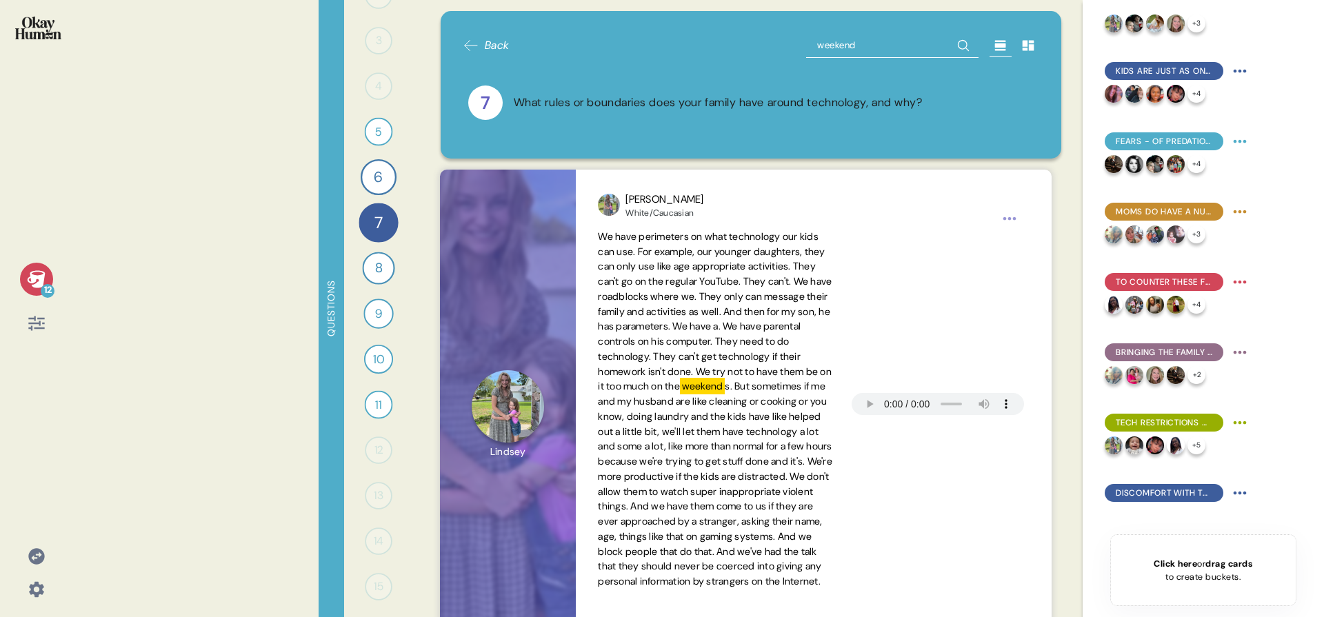
click at [843, 33] on input "weekend" at bounding box center [892, 45] width 172 height 25
click at [842, 36] on input "weekend" at bounding box center [892, 45] width 172 height 25
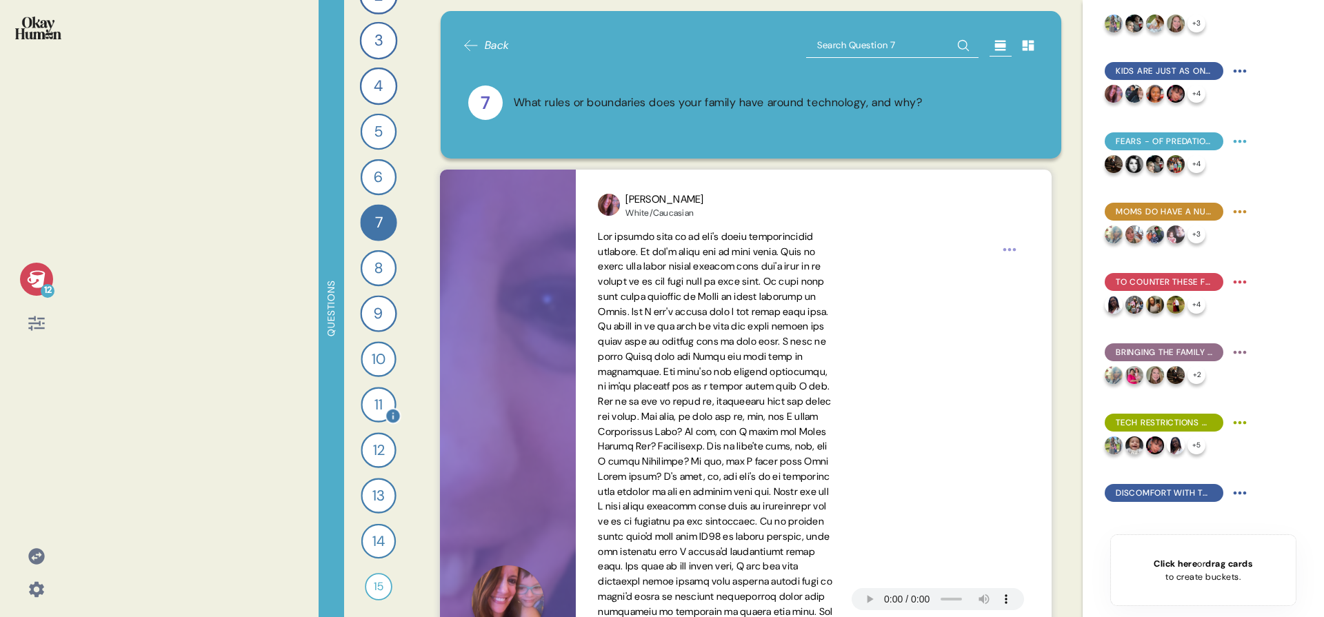
click at [371, 409] on div "11" at bounding box center [378, 404] width 35 height 35
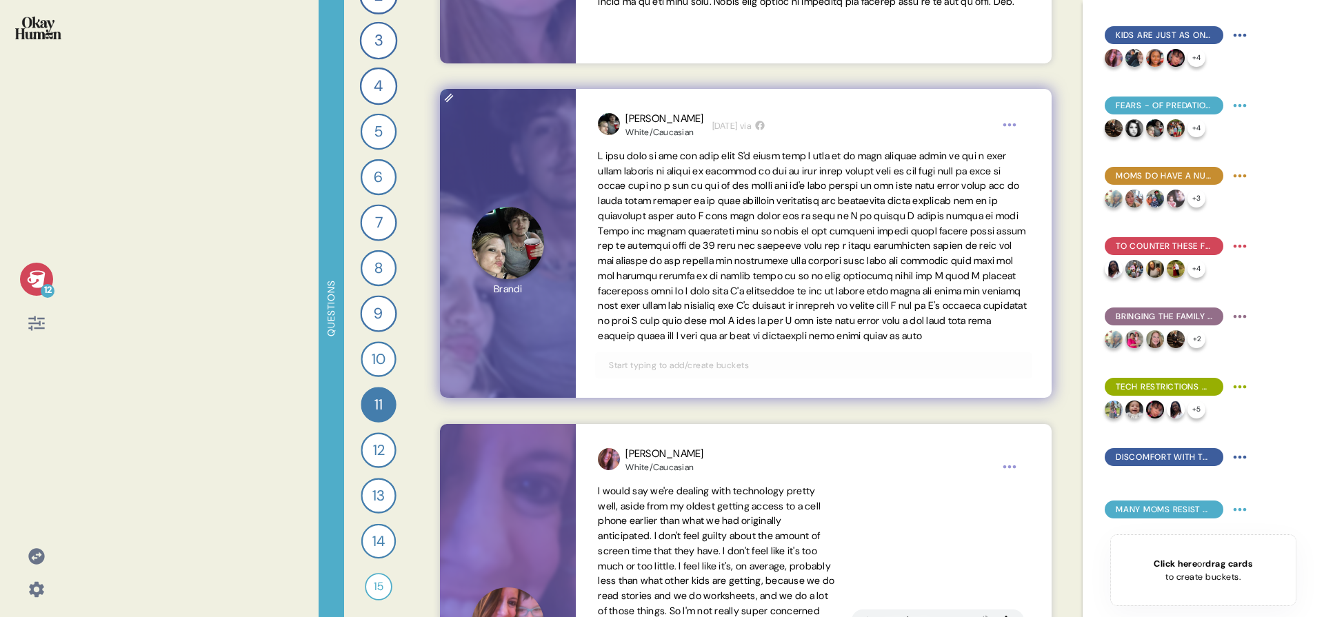
scroll to position [448, 0]
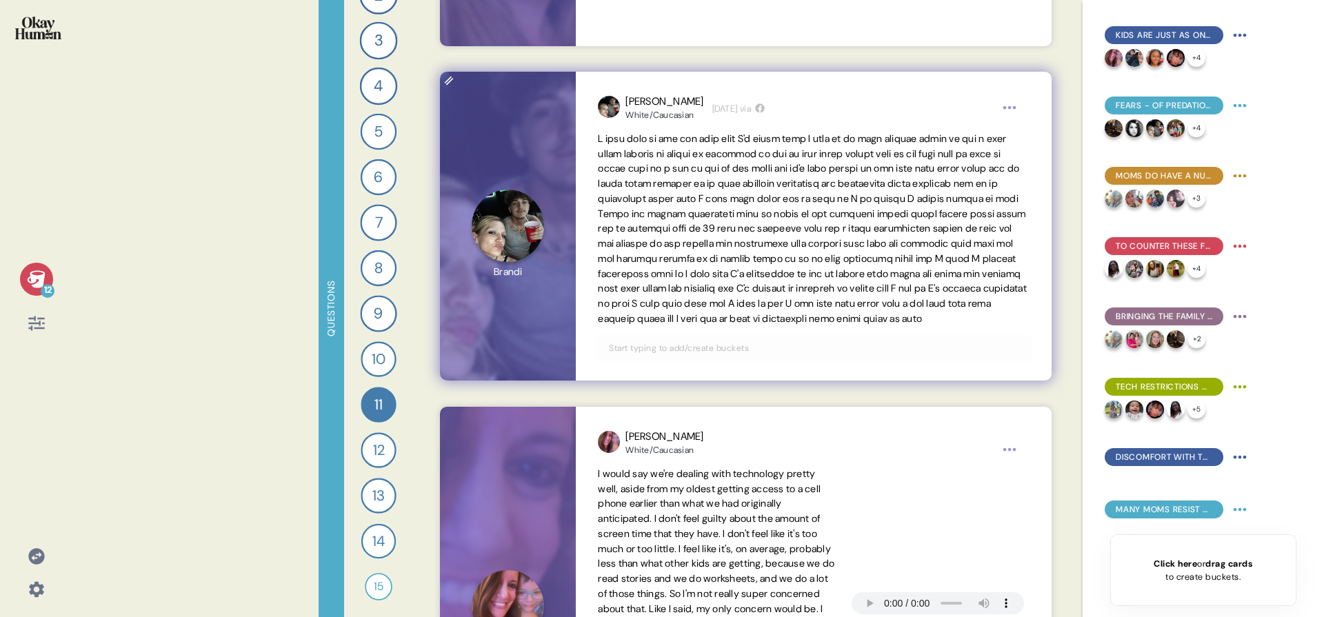
click at [726, 356] on input "text" at bounding box center [814, 348] width 426 height 15
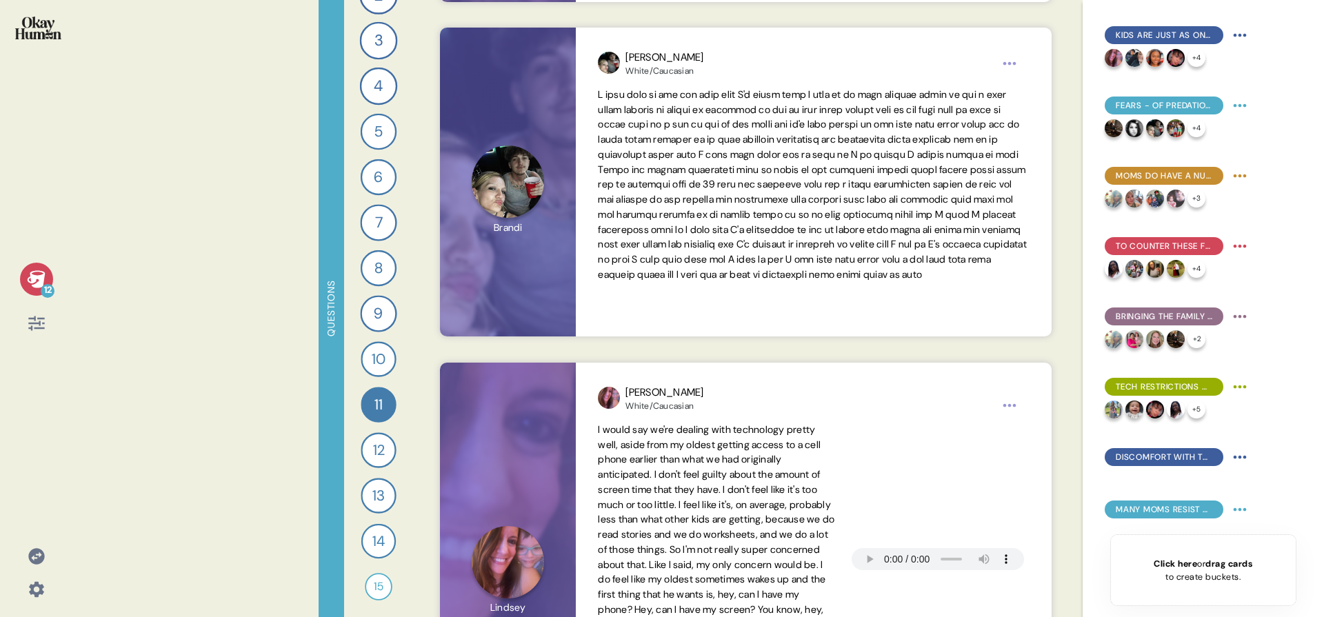
scroll to position [719, 0]
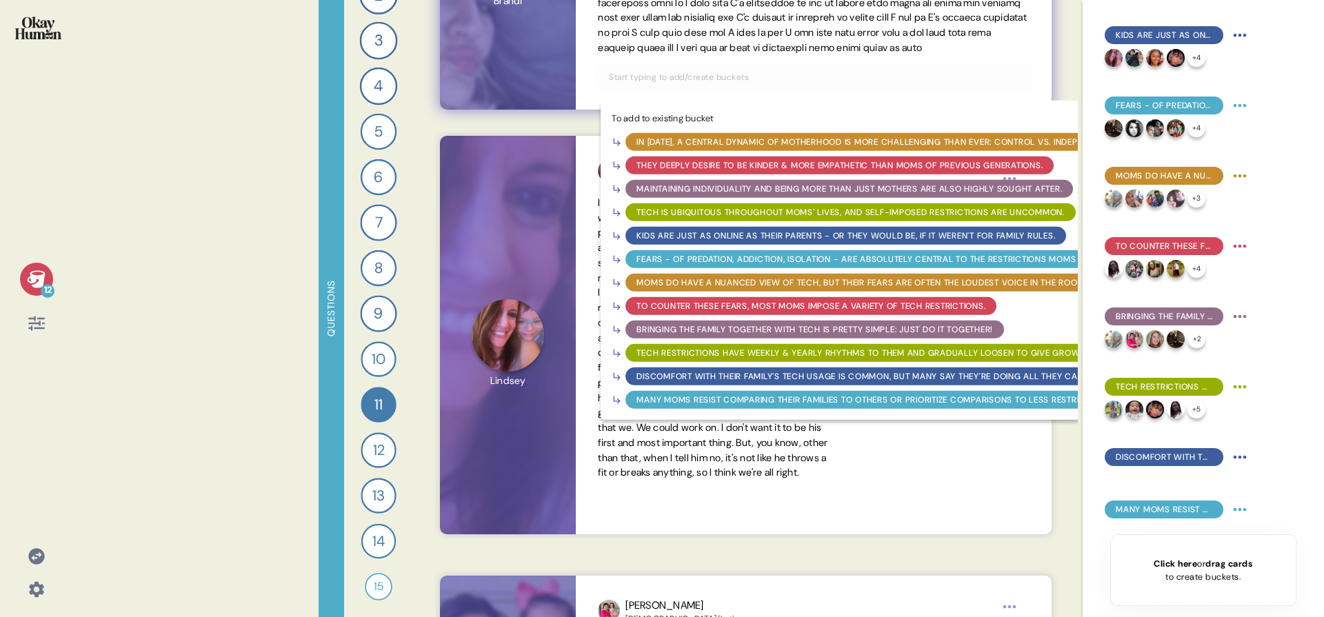
click at [801, 383] on div "Discomfort with their family's tech usage is common, but many say they're doing…" at bounding box center [860, 376] width 447 height 12
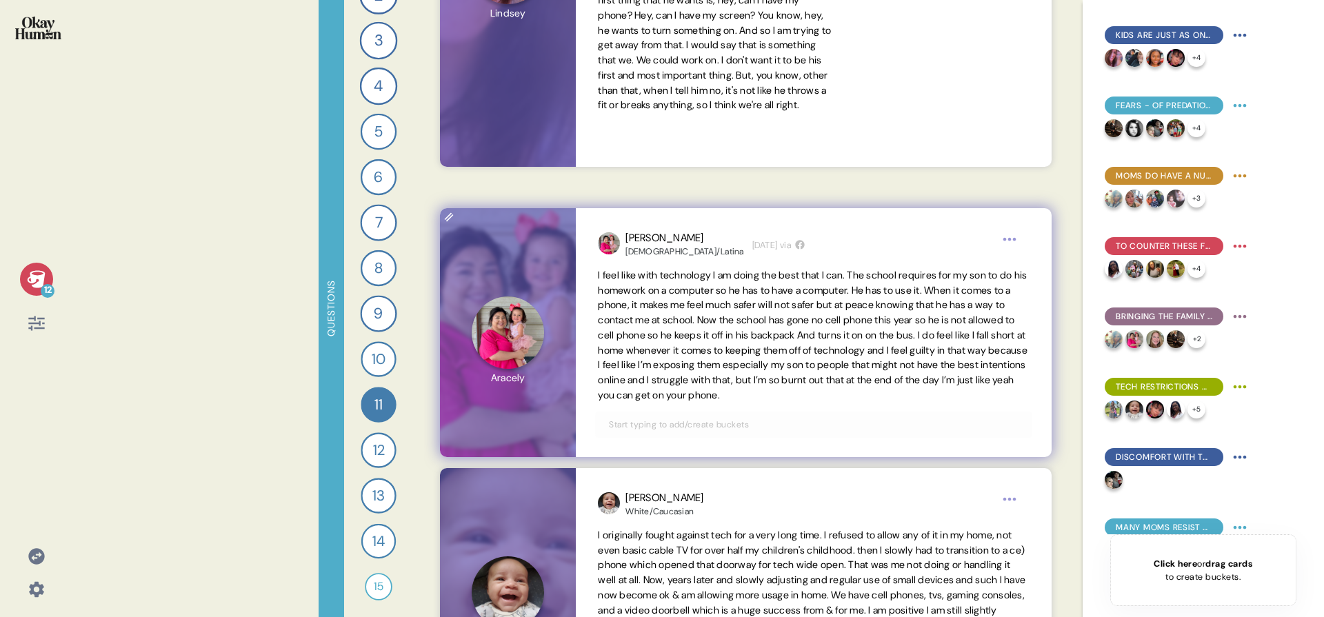
scroll to position [1170, 0]
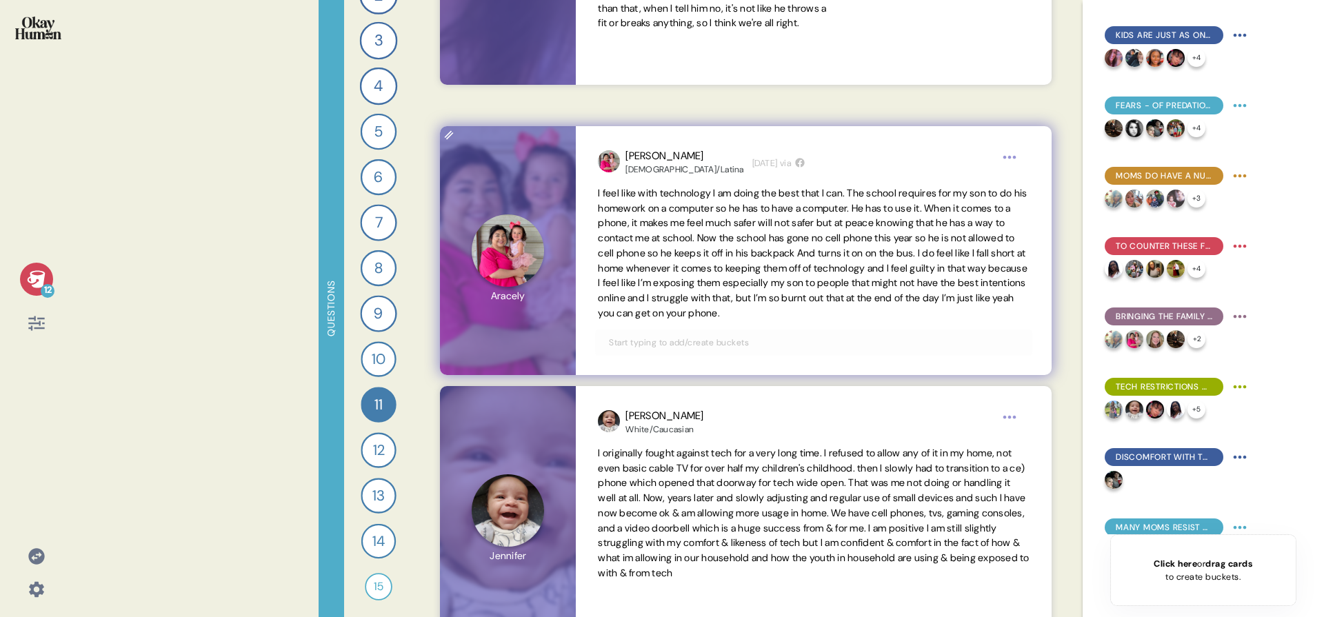
click at [754, 342] on input "text" at bounding box center [814, 342] width 426 height 15
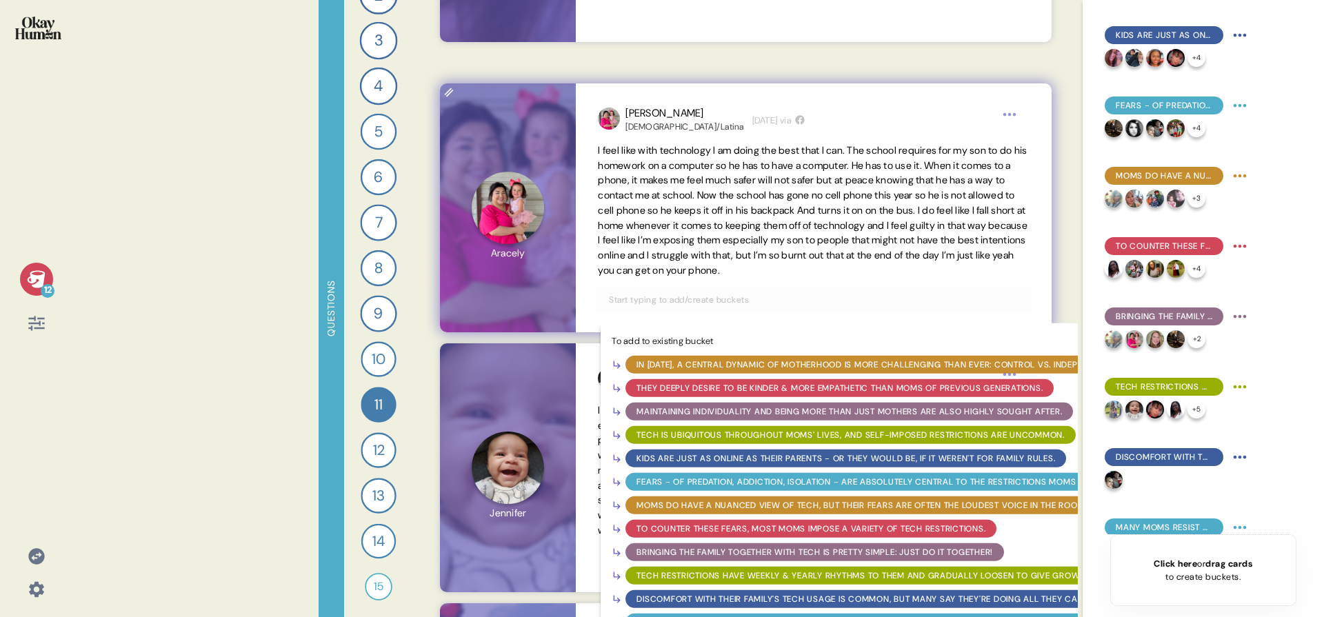
scroll to position [1215, 0]
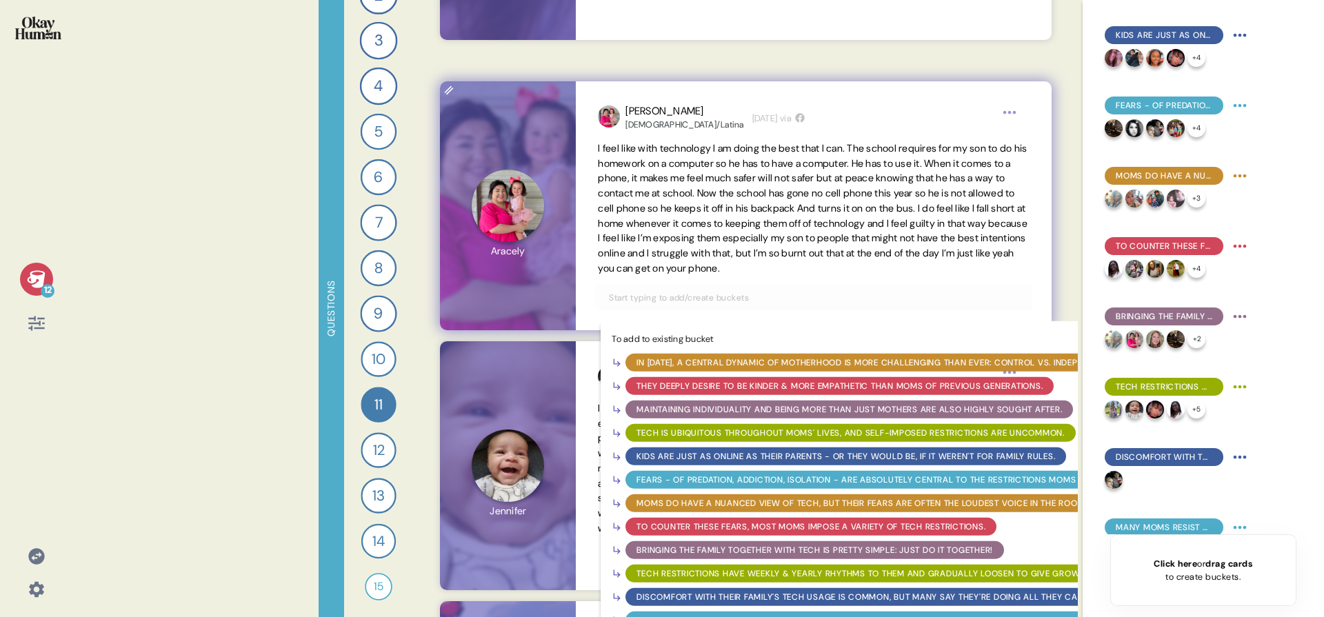
click at [719, 600] on div "Discomfort with their family's tech usage is common, but many say they're doing…" at bounding box center [860, 597] width 447 height 12
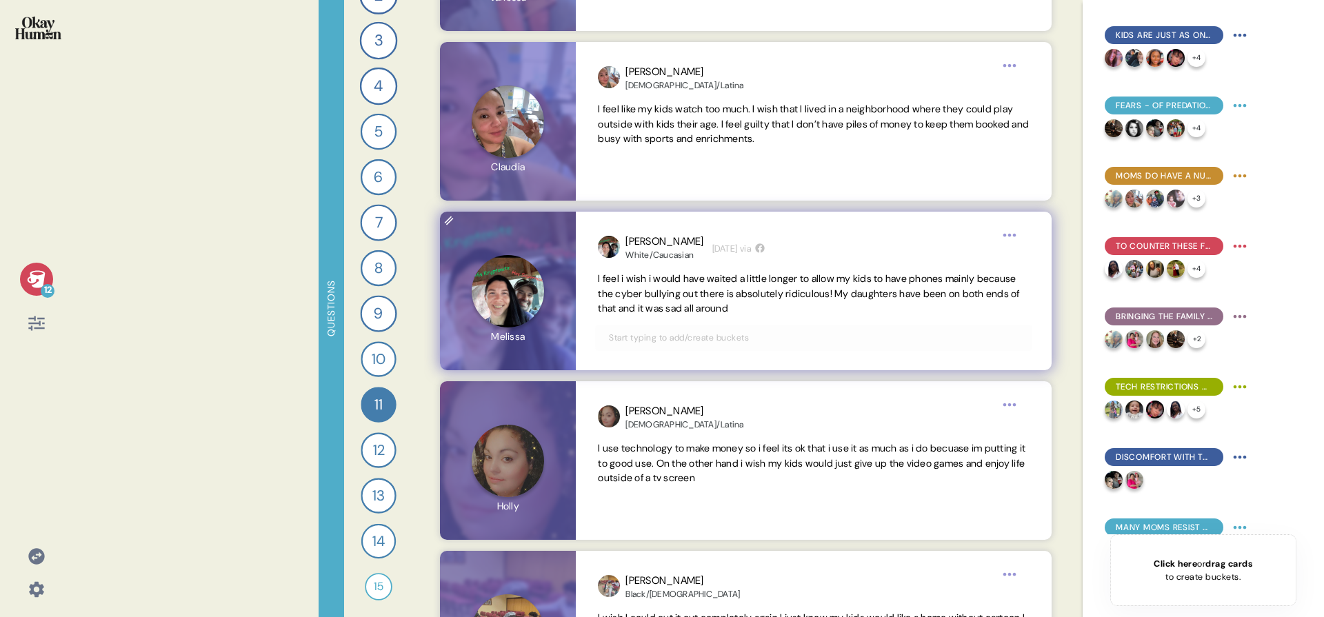
scroll to position [8030, 0]
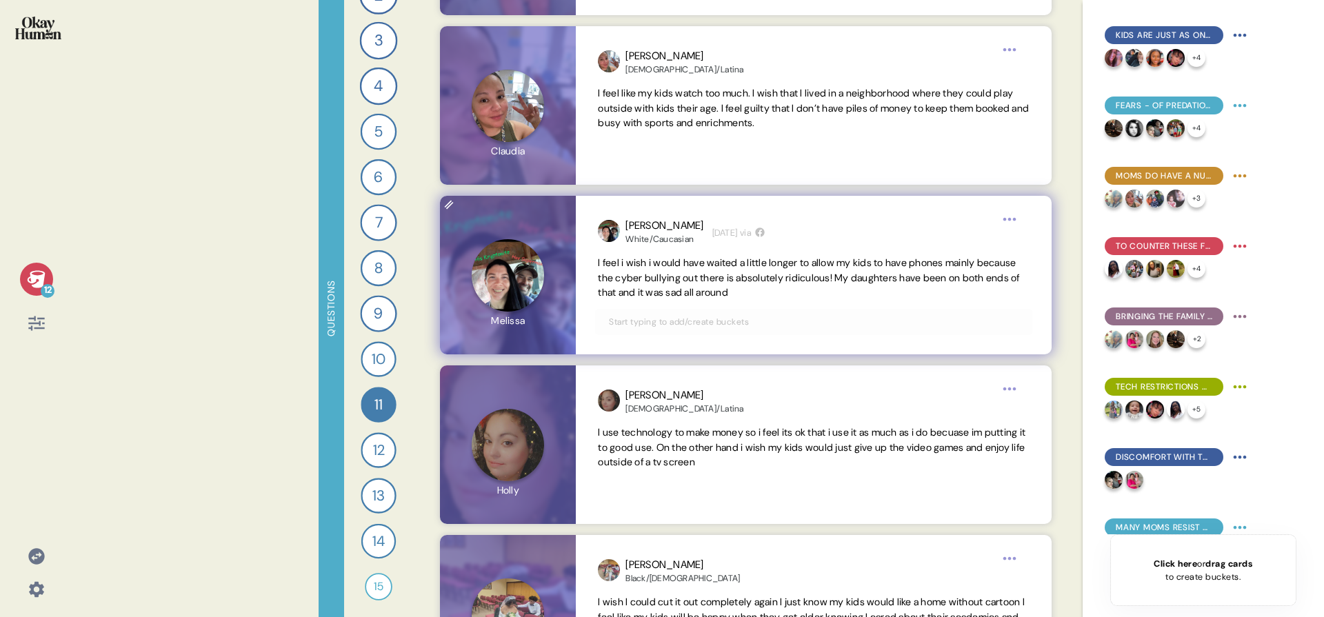
click at [893, 319] on input "text" at bounding box center [814, 321] width 426 height 15
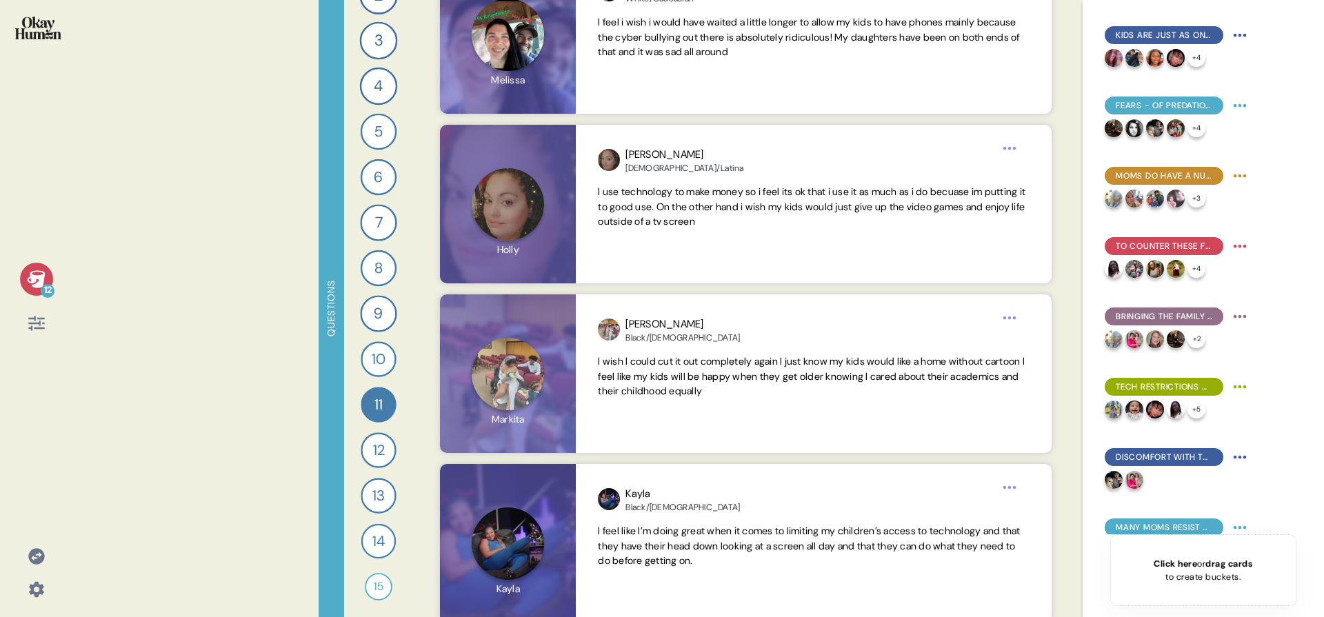
scroll to position [8278, 0]
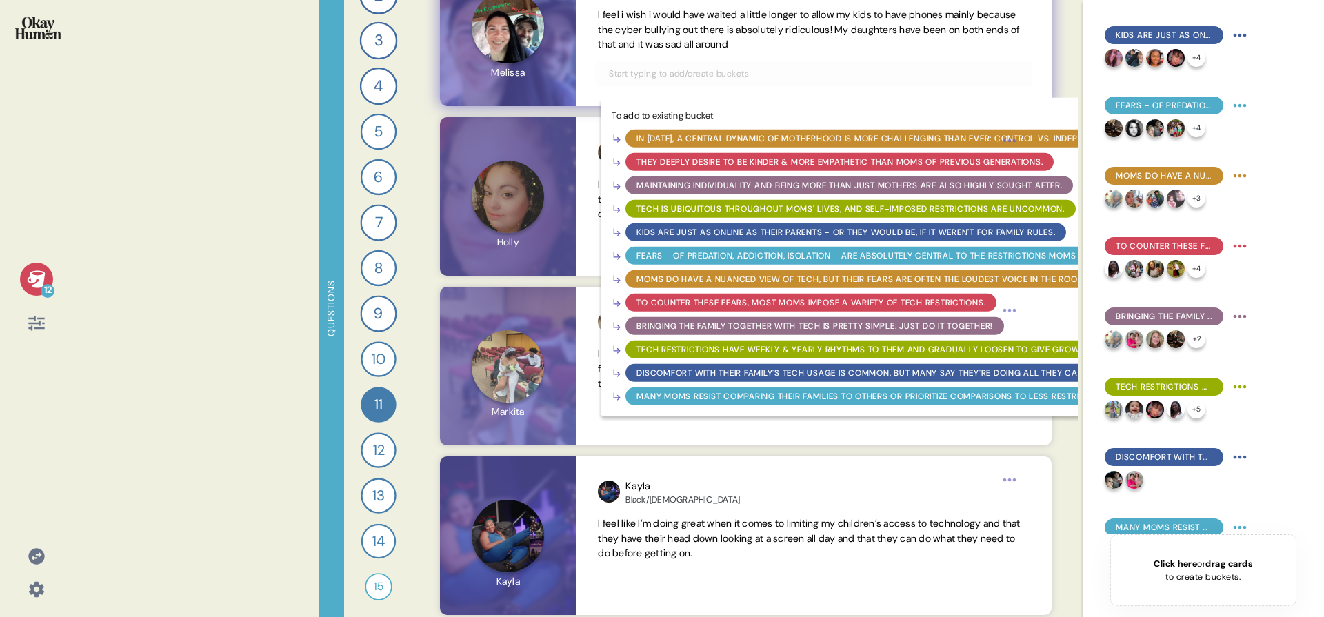
click at [759, 373] on div "Discomfort with their family's tech usage is common, but many say they're doing…" at bounding box center [860, 373] width 447 height 12
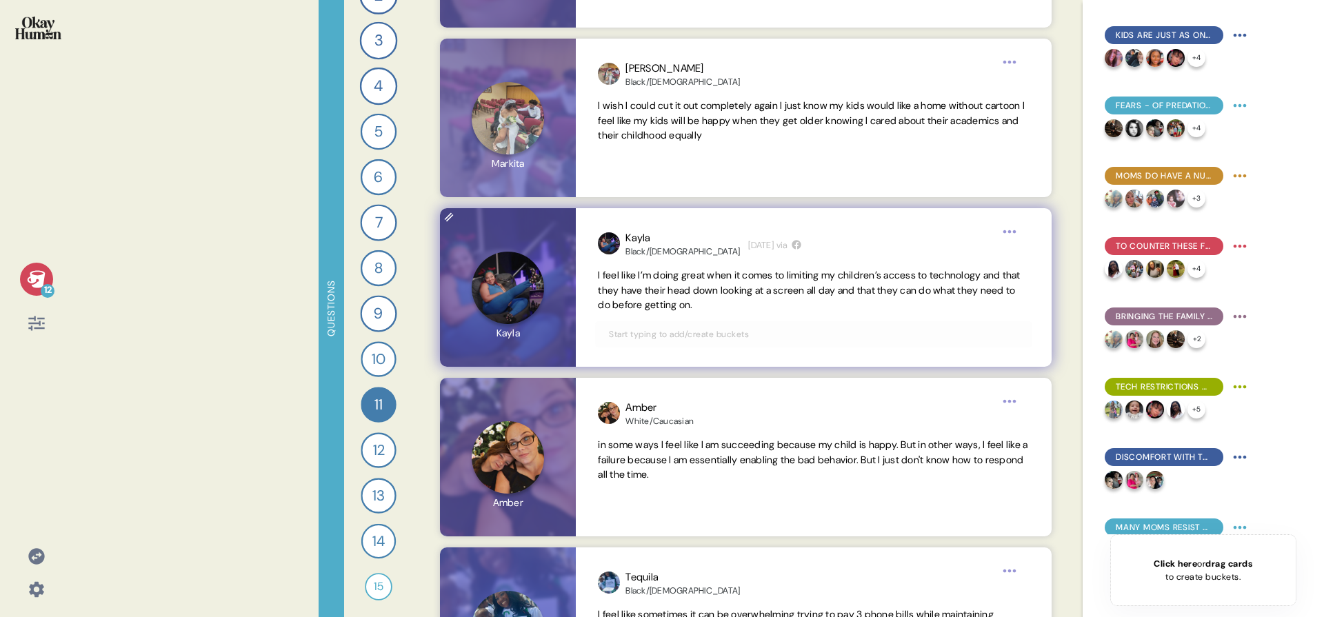
scroll to position [8532, 0]
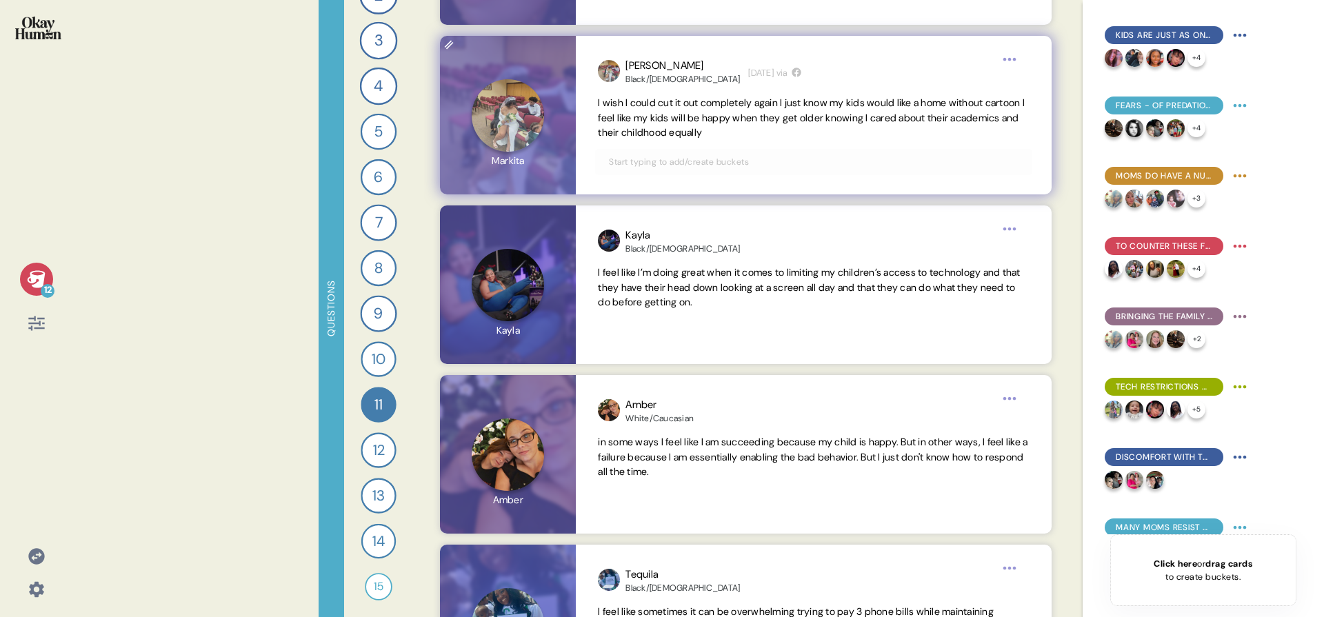
click at [885, 161] on input "text" at bounding box center [814, 161] width 426 height 15
click at [919, 159] on input "text" at bounding box center [814, 161] width 426 height 15
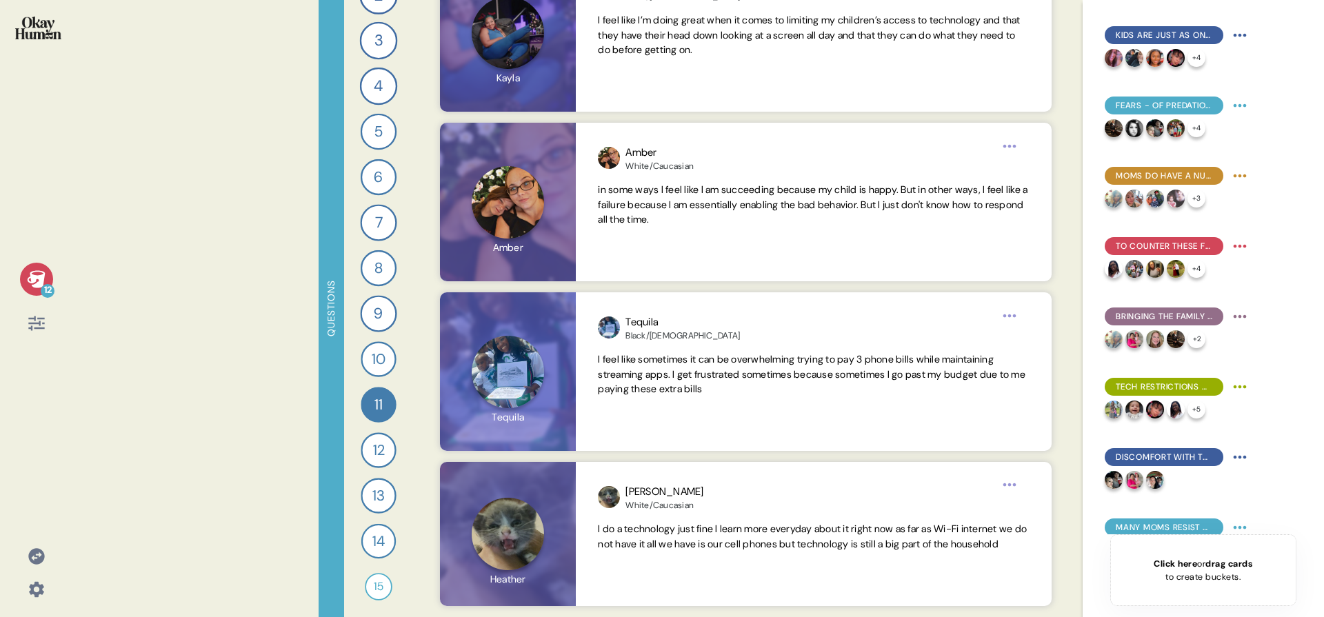
scroll to position [8807, 0]
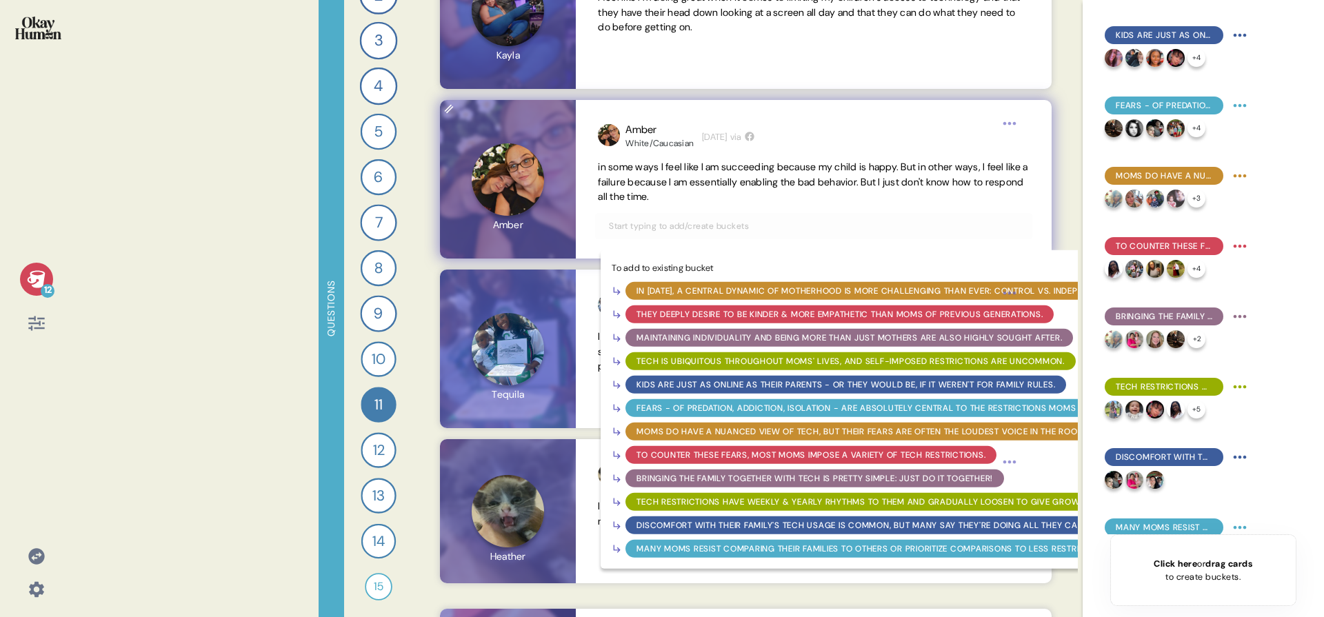
click at [907, 221] on input "text" at bounding box center [814, 226] width 426 height 15
click at [783, 525] on div "Discomfort with their family's tech usage is common, but many say they're doing…" at bounding box center [860, 525] width 447 height 12
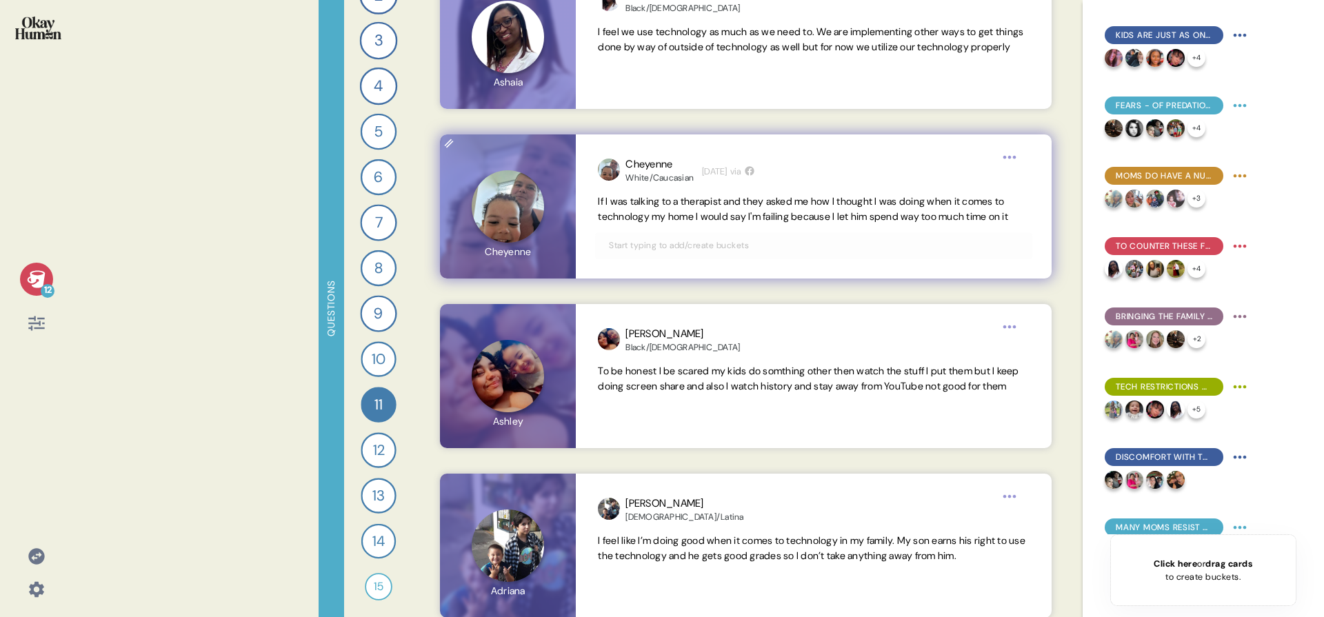
scroll to position [9674, 0]
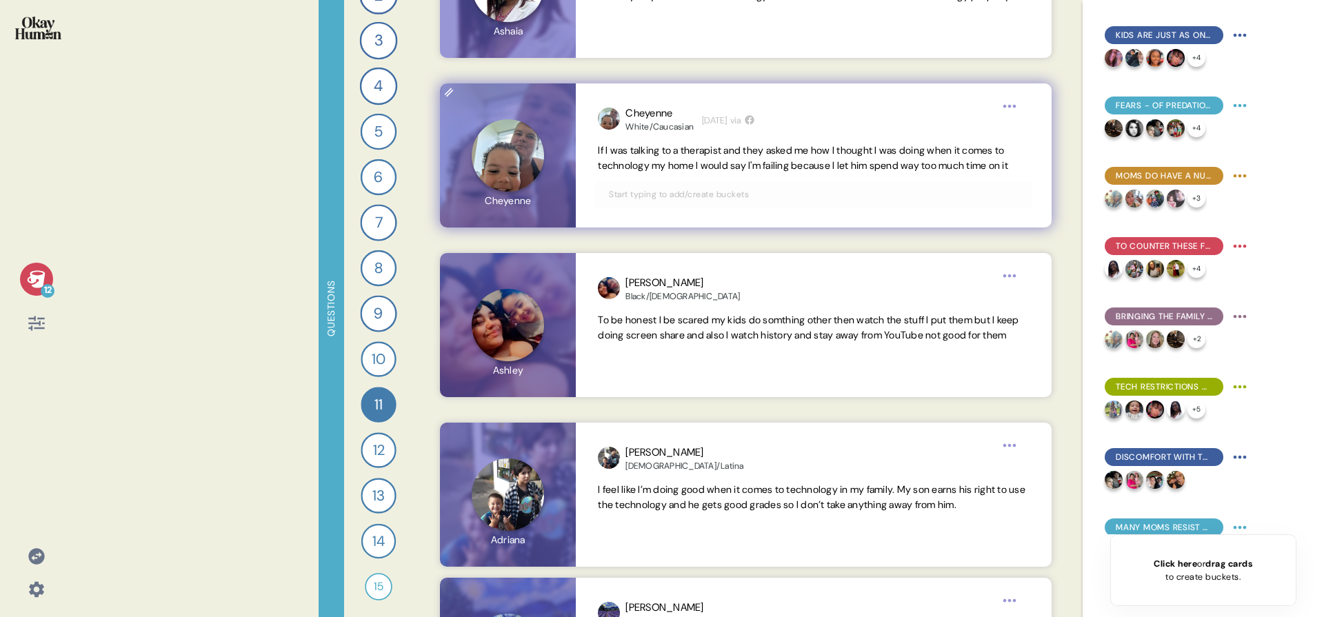
click at [805, 202] on input "text" at bounding box center [814, 194] width 426 height 15
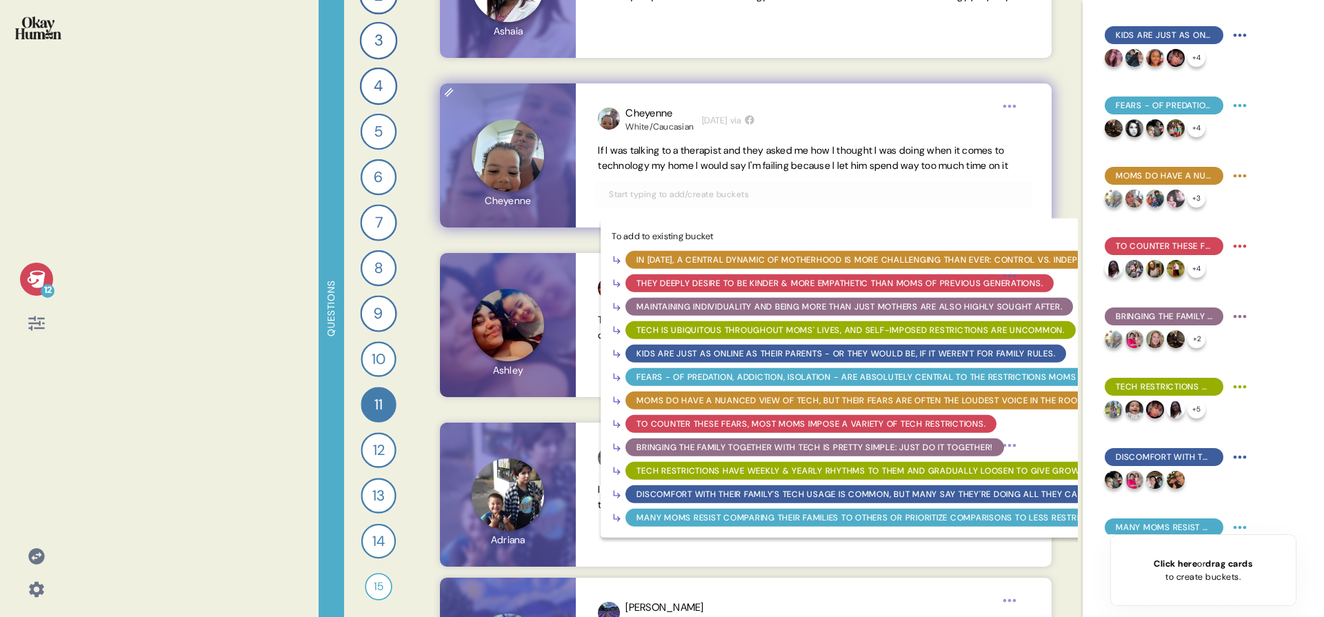
click at [747, 500] on div "Discomfort with their family's tech usage is common, but many say they're doing…" at bounding box center [860, 494] width 447 height 12
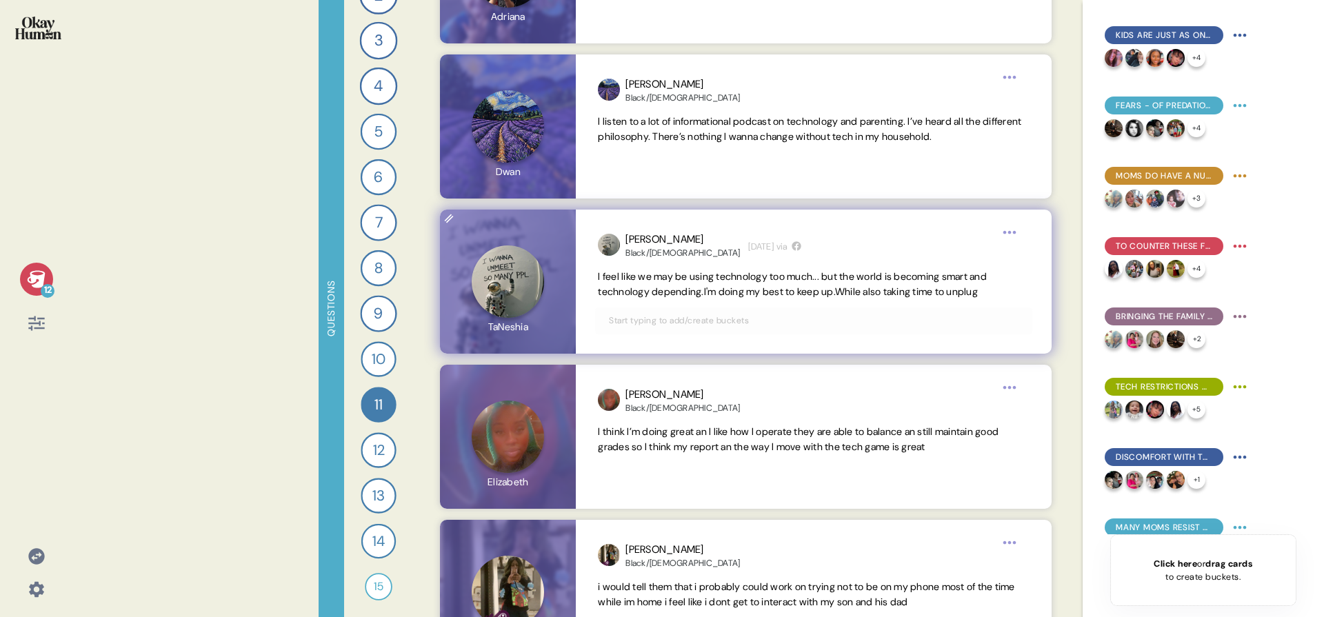
scroll to position [10284, 0]
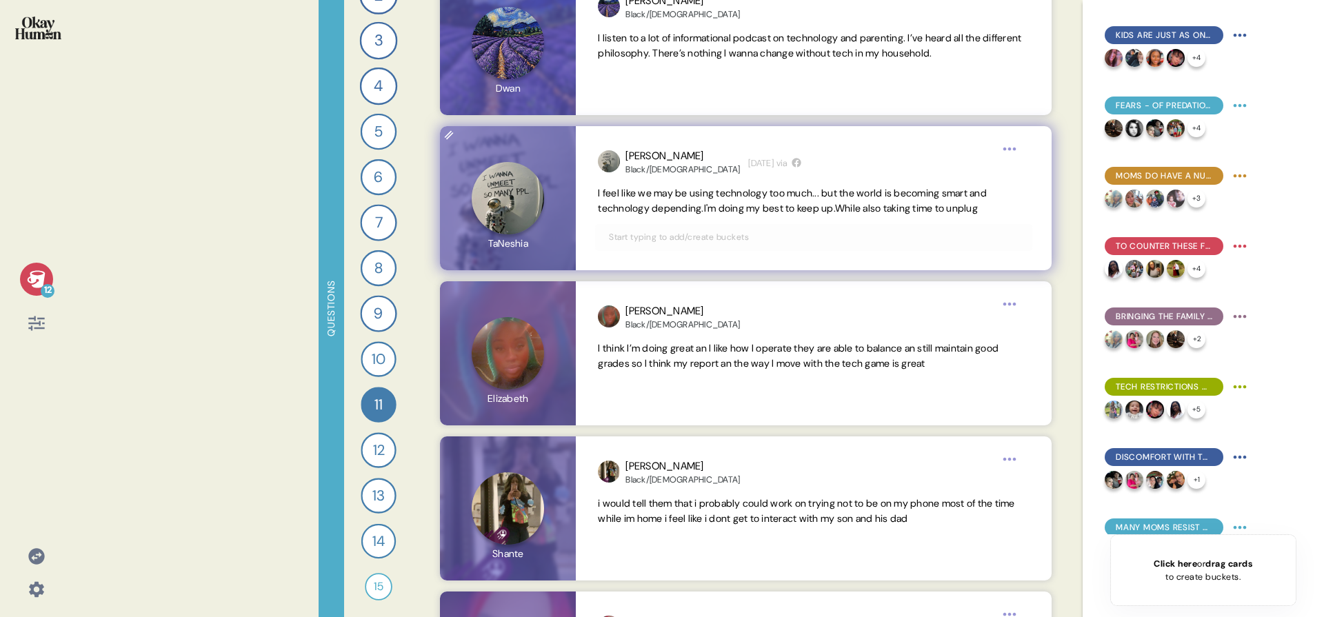
click at [866, 241] on input "text" at bounding box center [814, 237] width 426 height 15
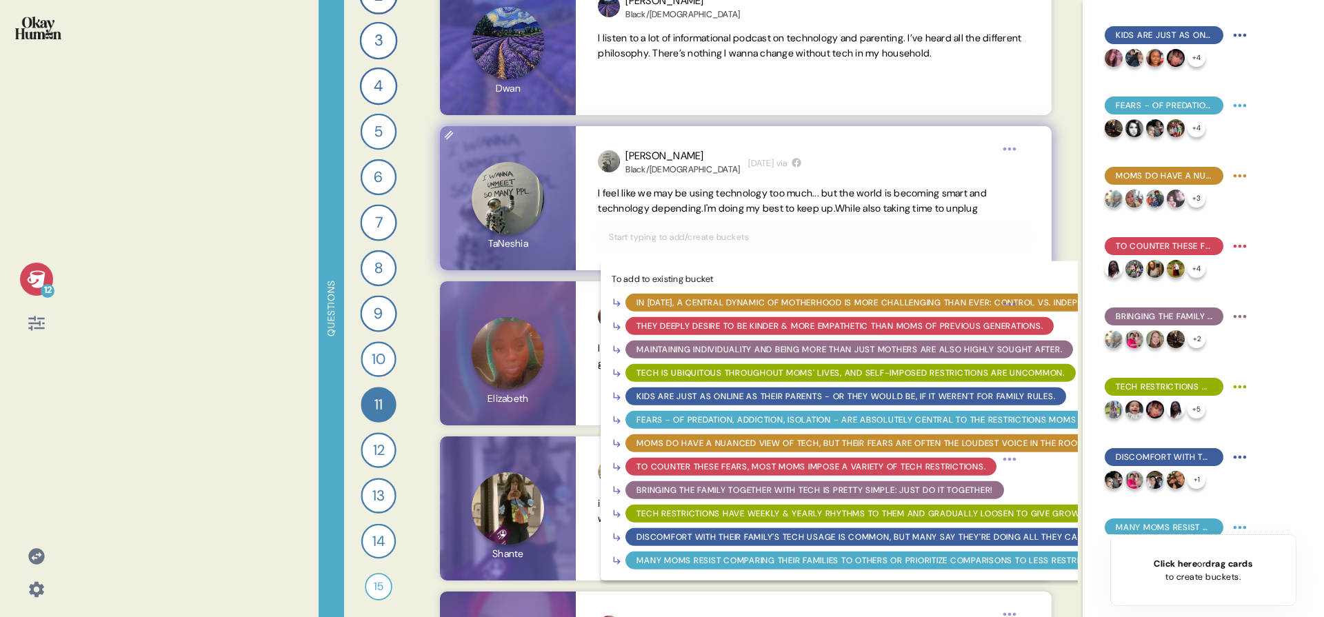
click at [817, 534] on div "Discomfort with their family's tech usage is common, but many say they're doing…" at bounding box center [860, 536] width 447 height 12
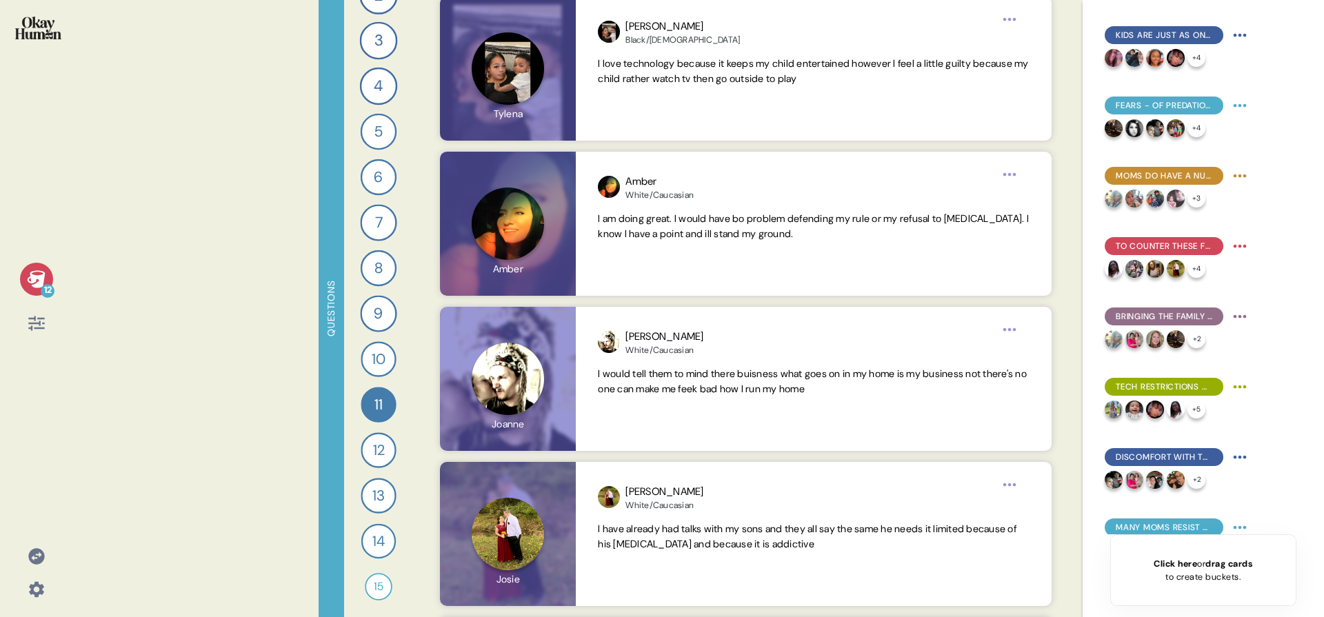
scroll to position [11503, 0]
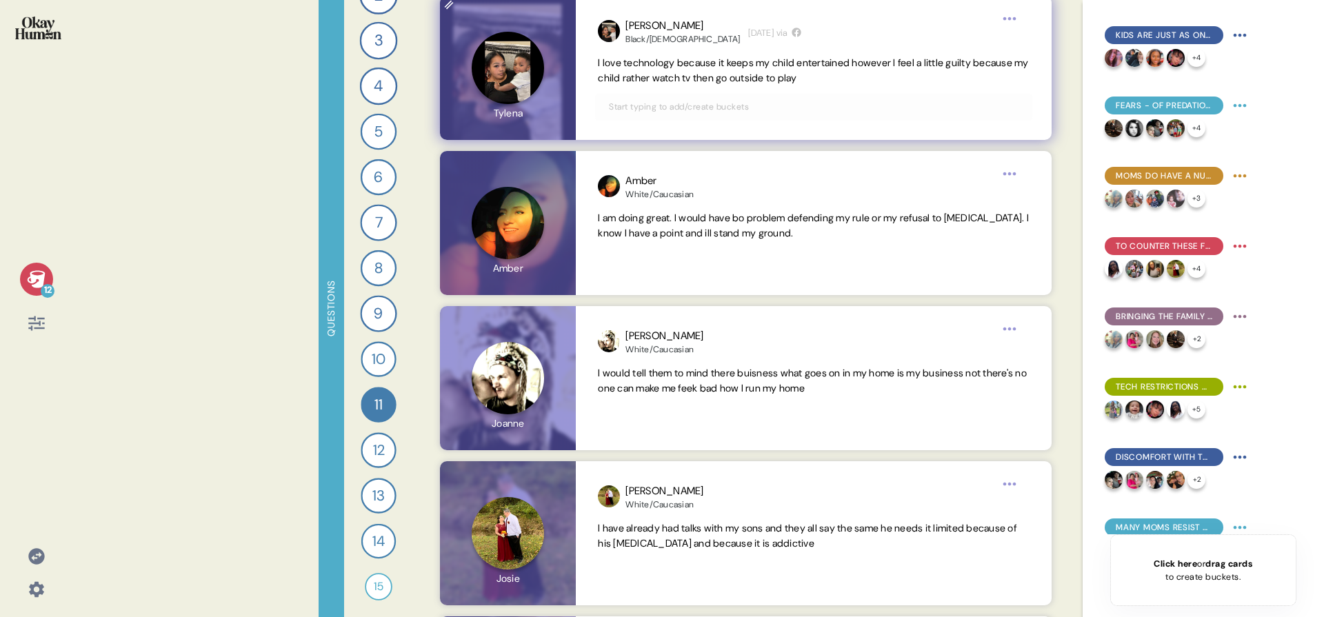
click at [775, 105] on input "text" at bounding box center [814, 106] width 426 height 15
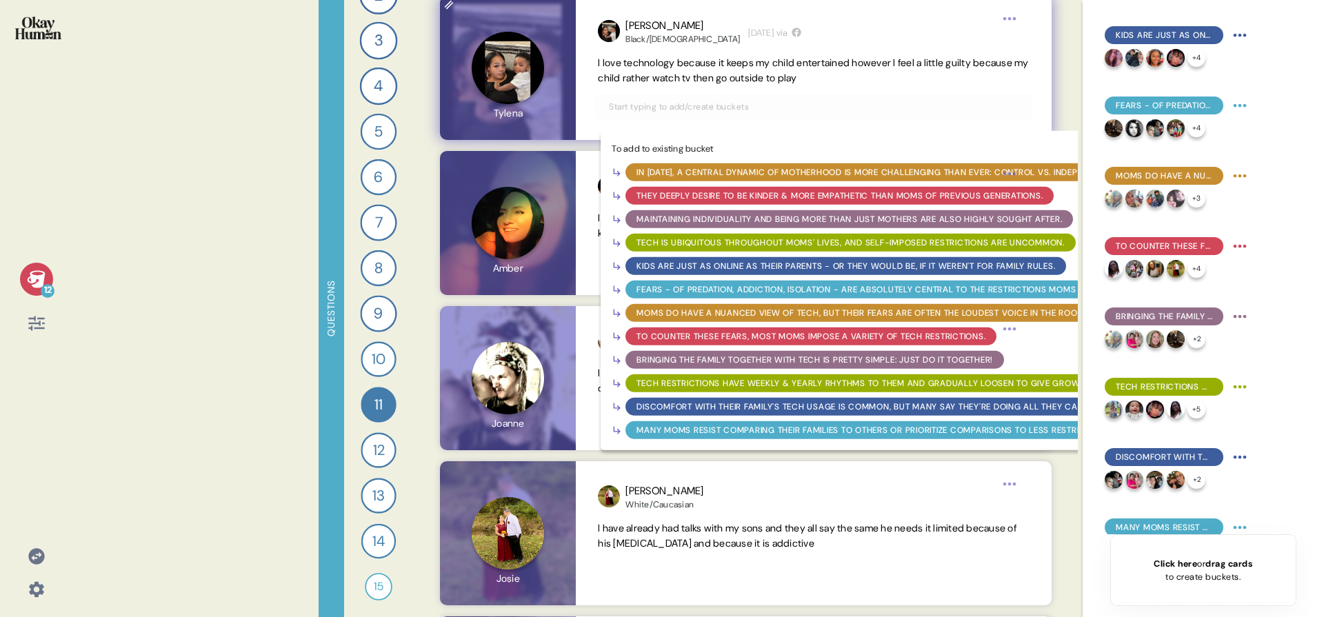
click at [779, 403] on div "Discomfort with their family's tech usage is common, but many say they're doing…" at bounding box center [860, 406] width 447 height 12
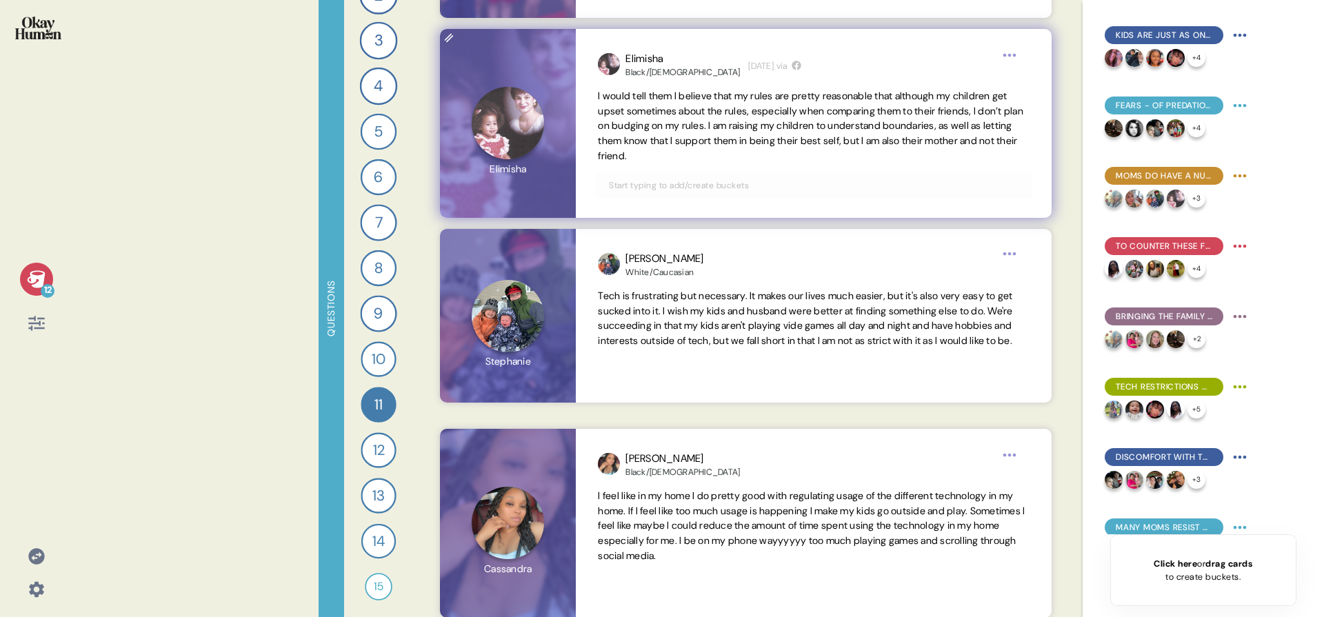
scroll to position [4647, 0]
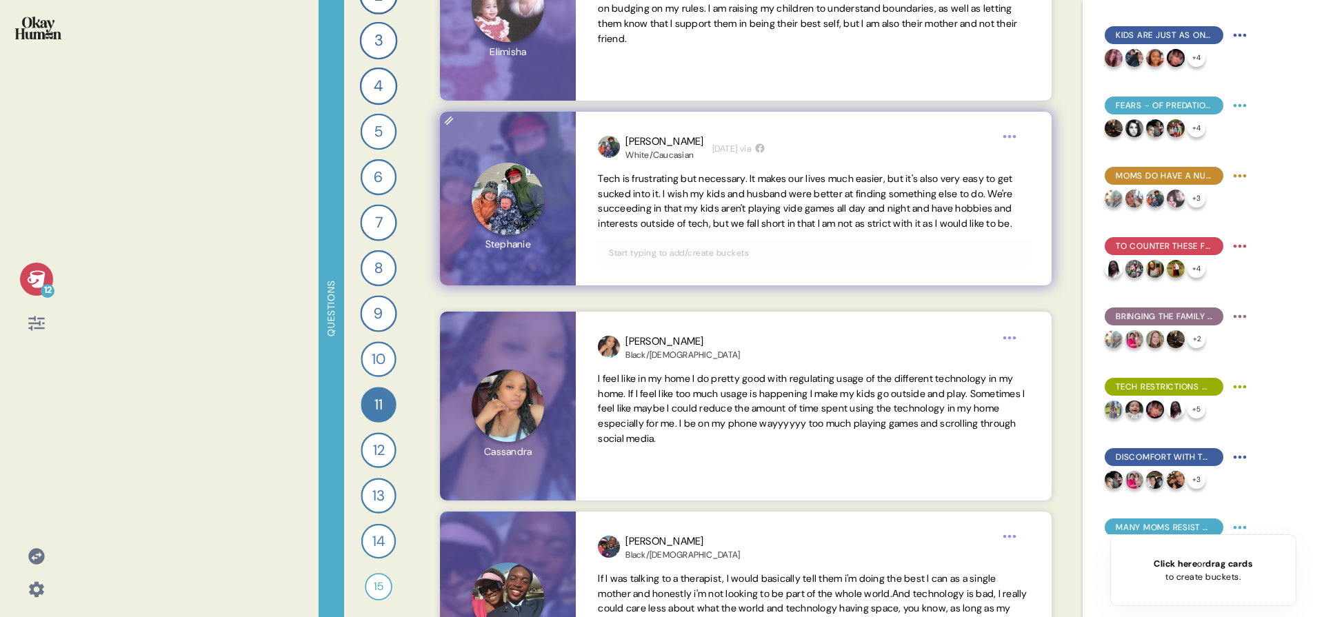
click at [735, 261] on input "text" at bounding box center [814, 253] width 426 height 15
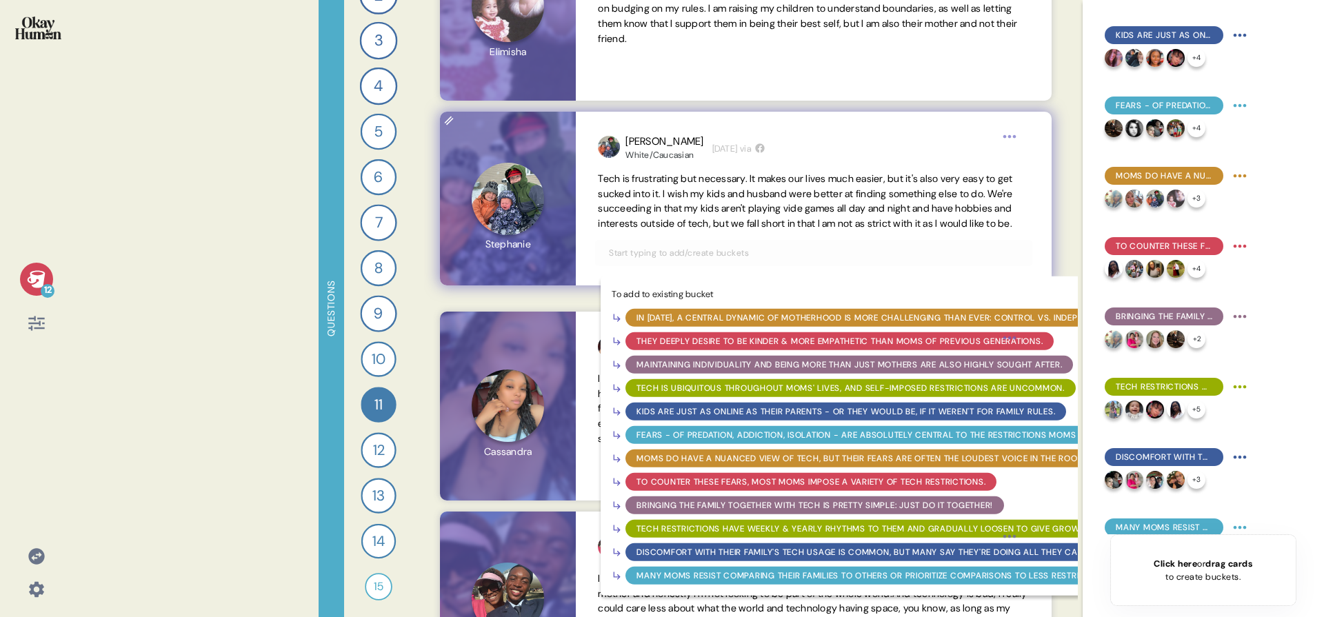
click at [787, 559] on div "Discomfort with their family's tech usage is common, but many say they're doing…" at bounding box center [860, 552] width 447 height 12
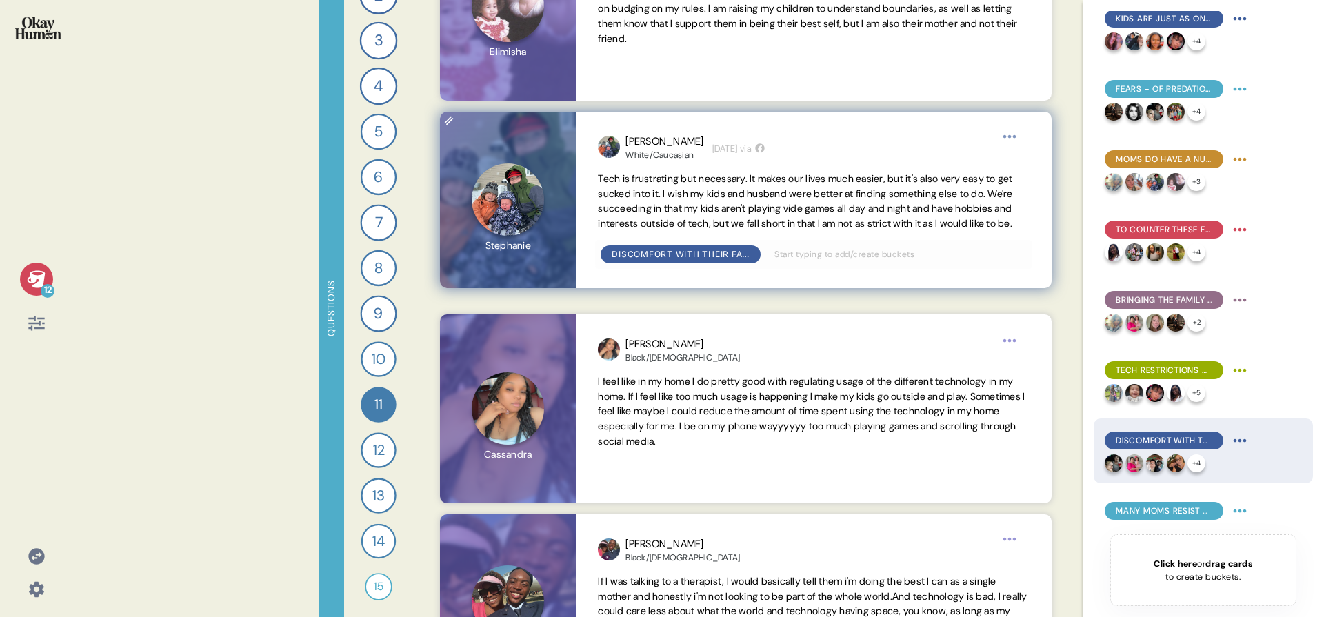
scroll to position [297, 0]
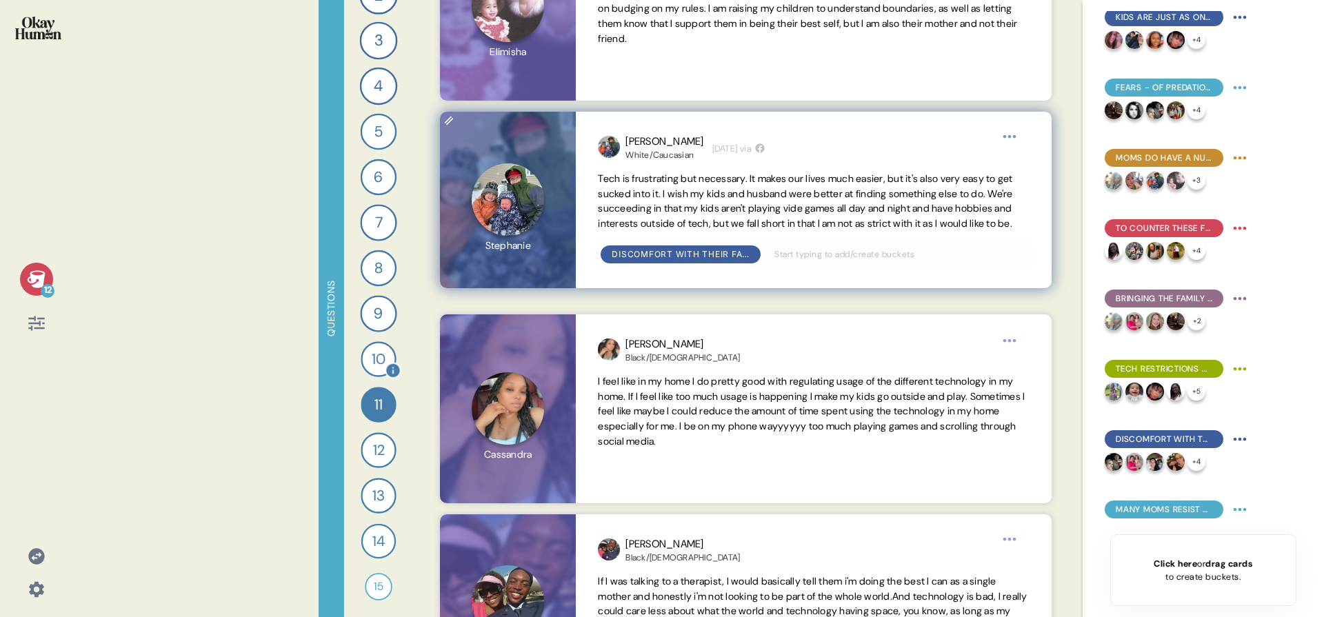
click at [369, 363] on div "10" at bounding box center [378, 358] width 35 height 35
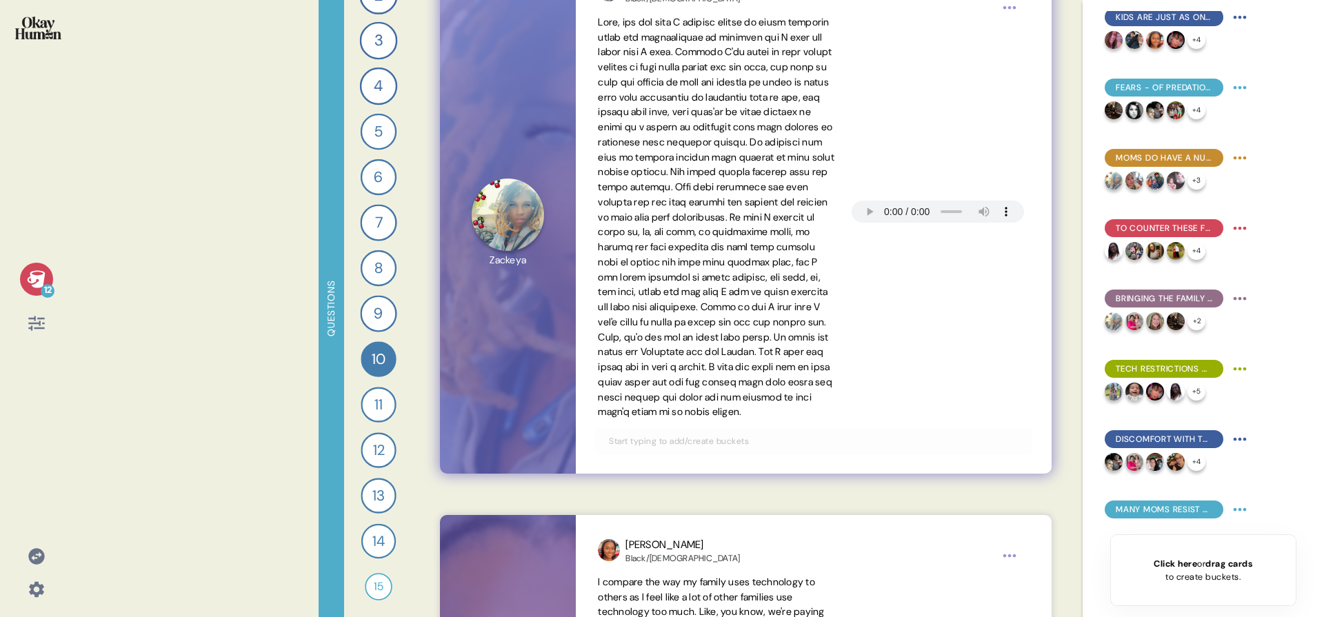
scroll to position [208, 0]
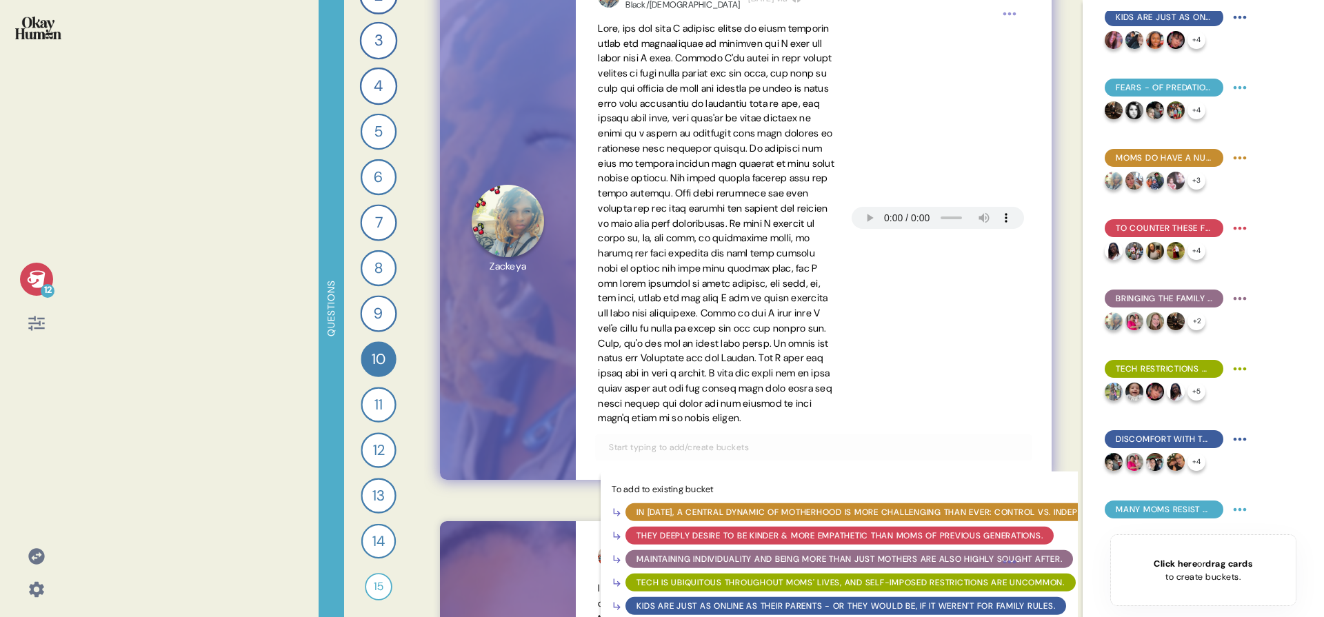
click at [726, 455] on input "text" at bounding box center [814, 447] width 426 height 15
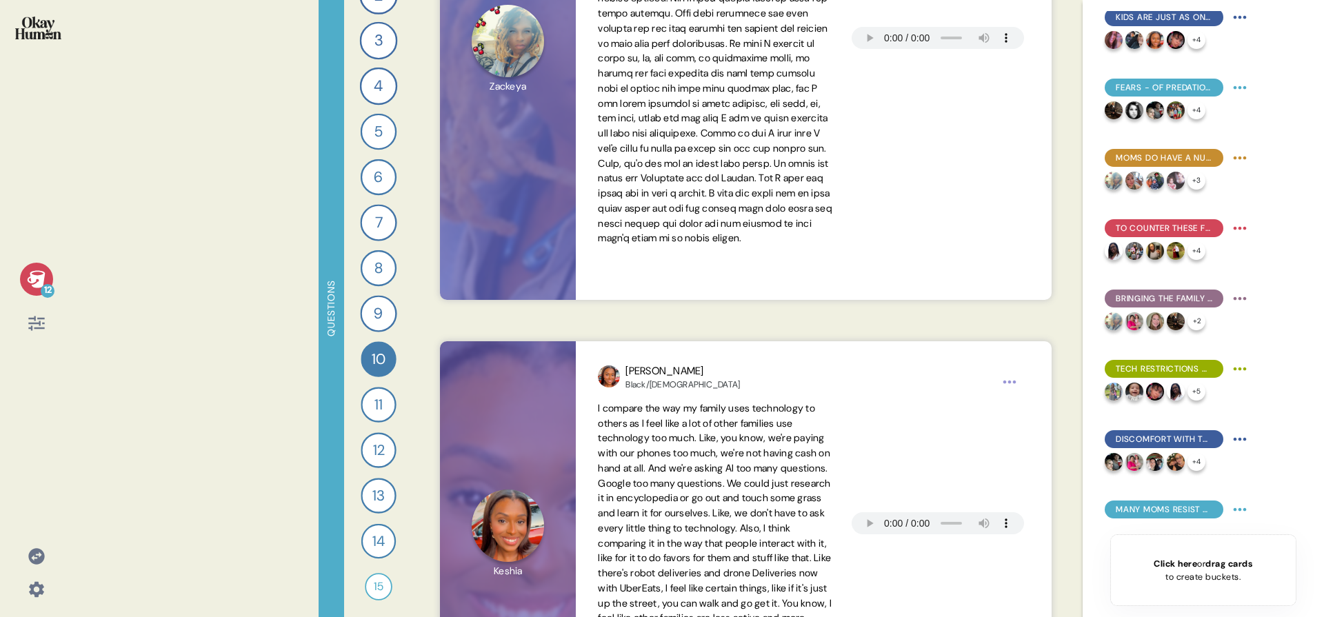
scroll to position [461, 0]
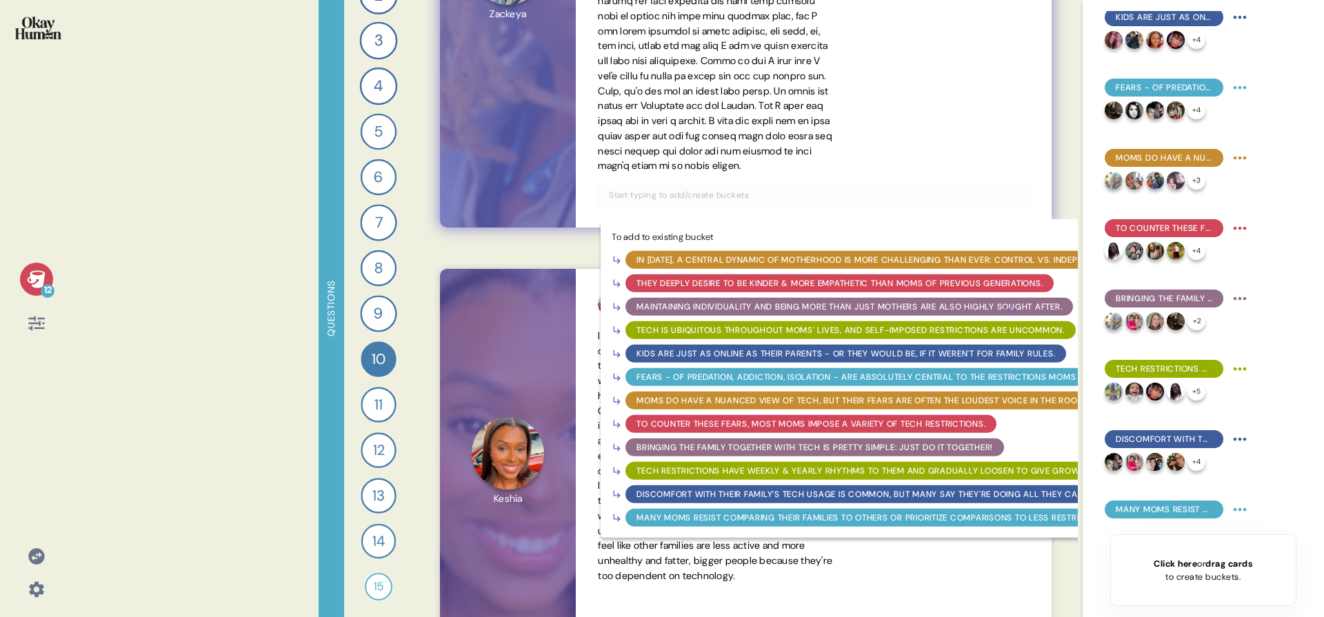
click at [703, 524] on div "Many moms resist comparing their families to others or prioritize comparisons t…" at bounding box center [890, 518] width 506 height 12
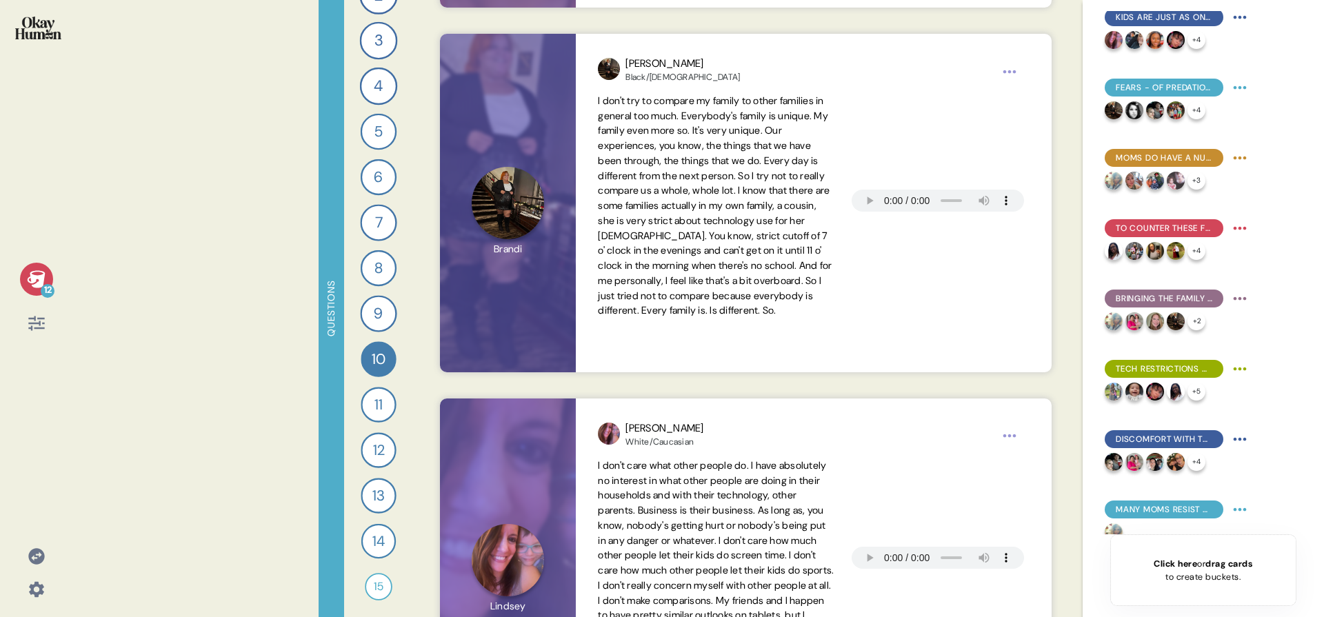
scroll to position [1109, 0]
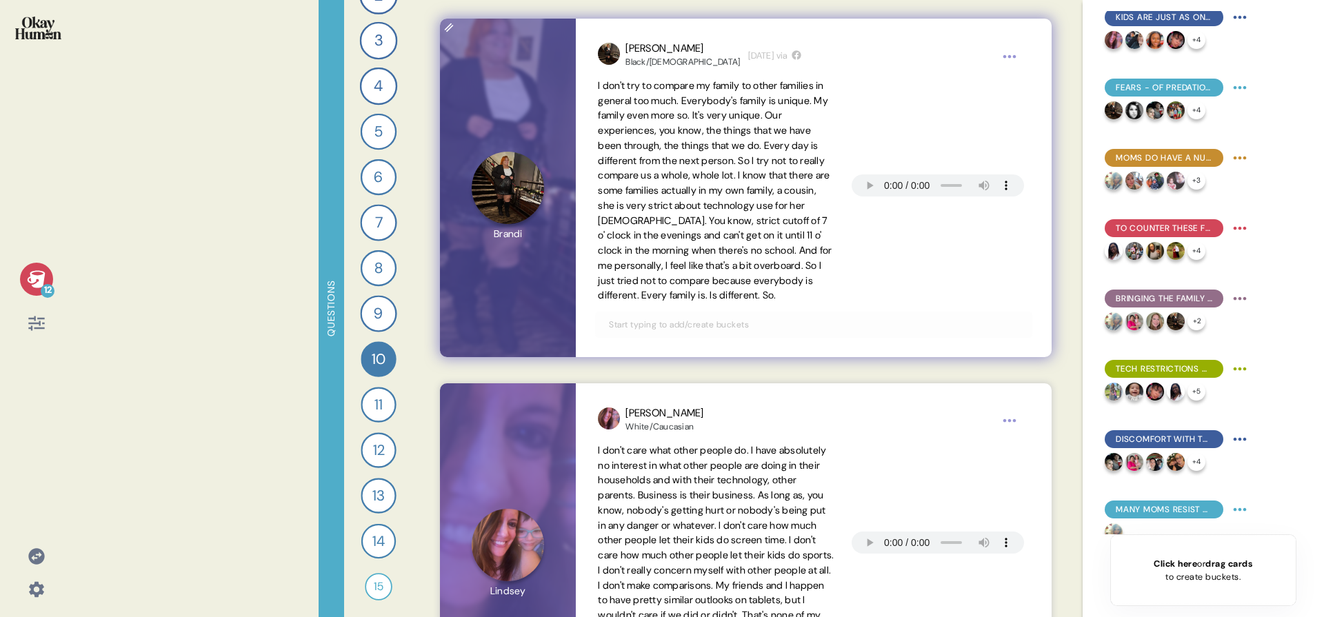
click at [752, 332] on input "text" at bounding box center [814, 324] width 426 height 15
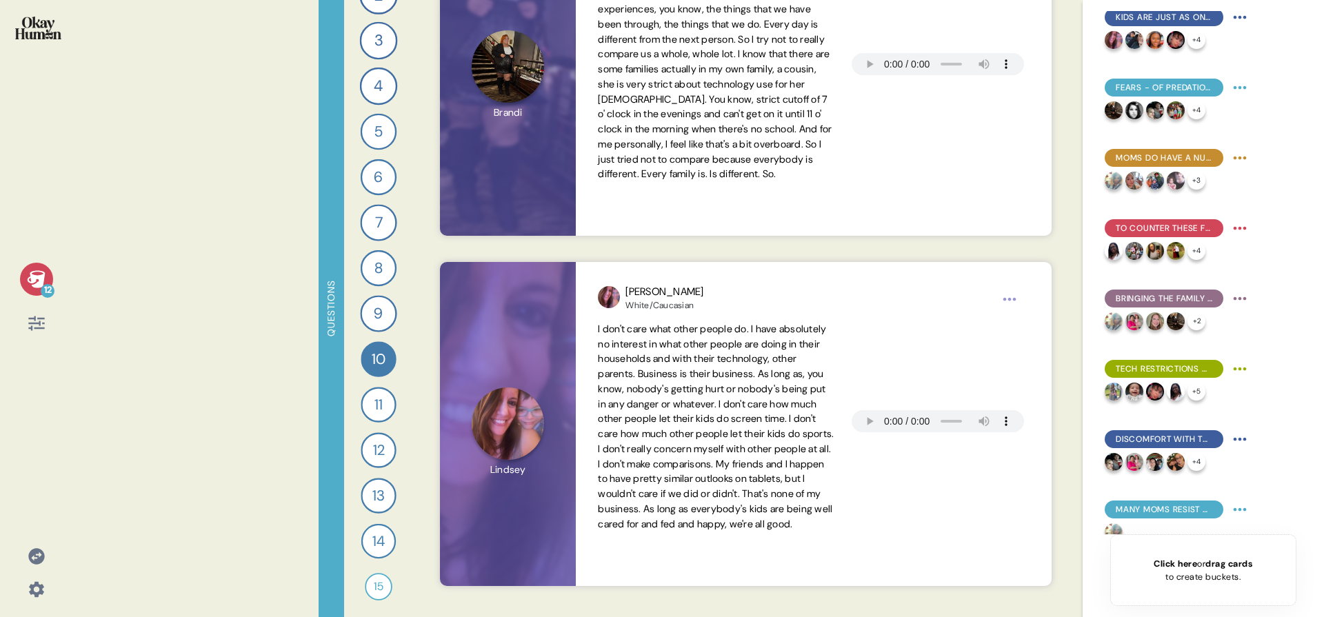
scroll to position [1247, 0]
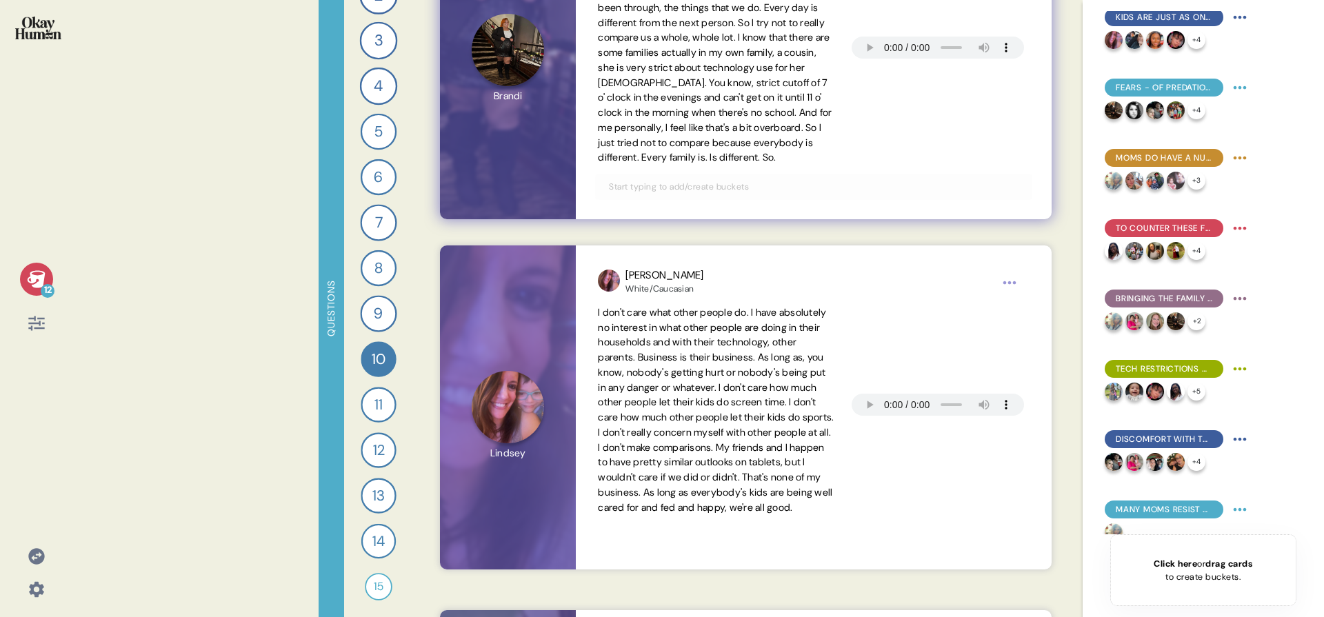
click at [751, 123] on span "I don't try to compare my family to other families in general too much. Everybo…" at bounding box center [715, 52] width 234 height 223
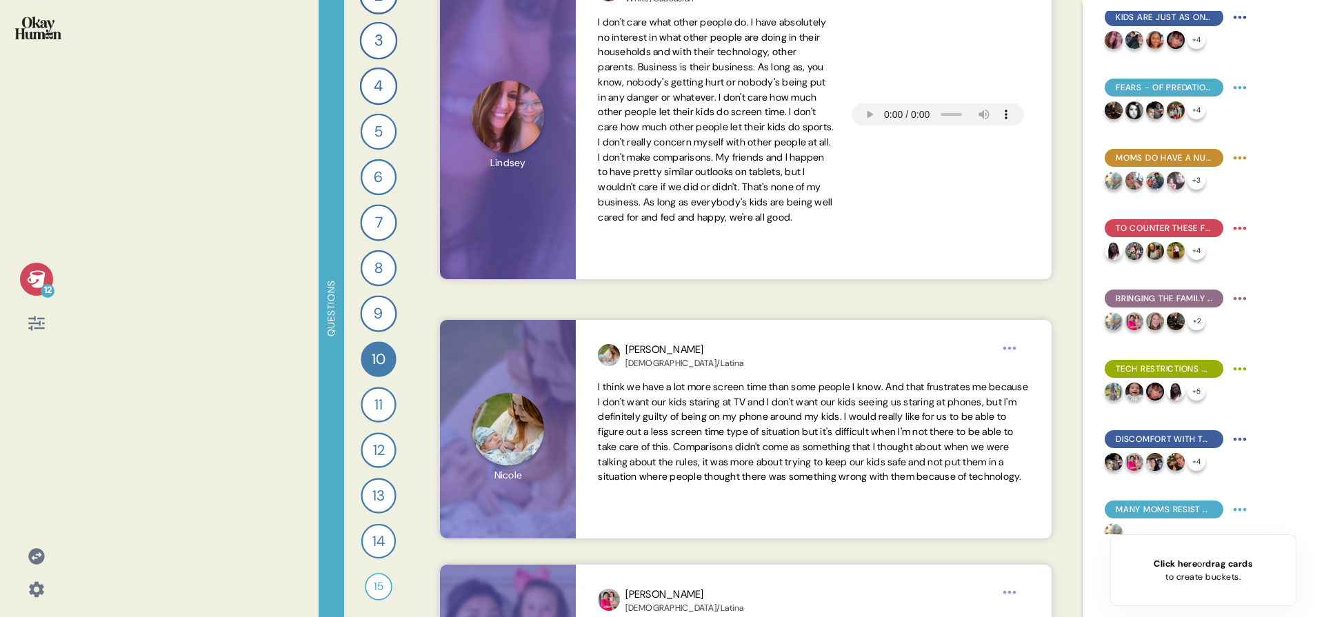
scroll to position [1539, 0]
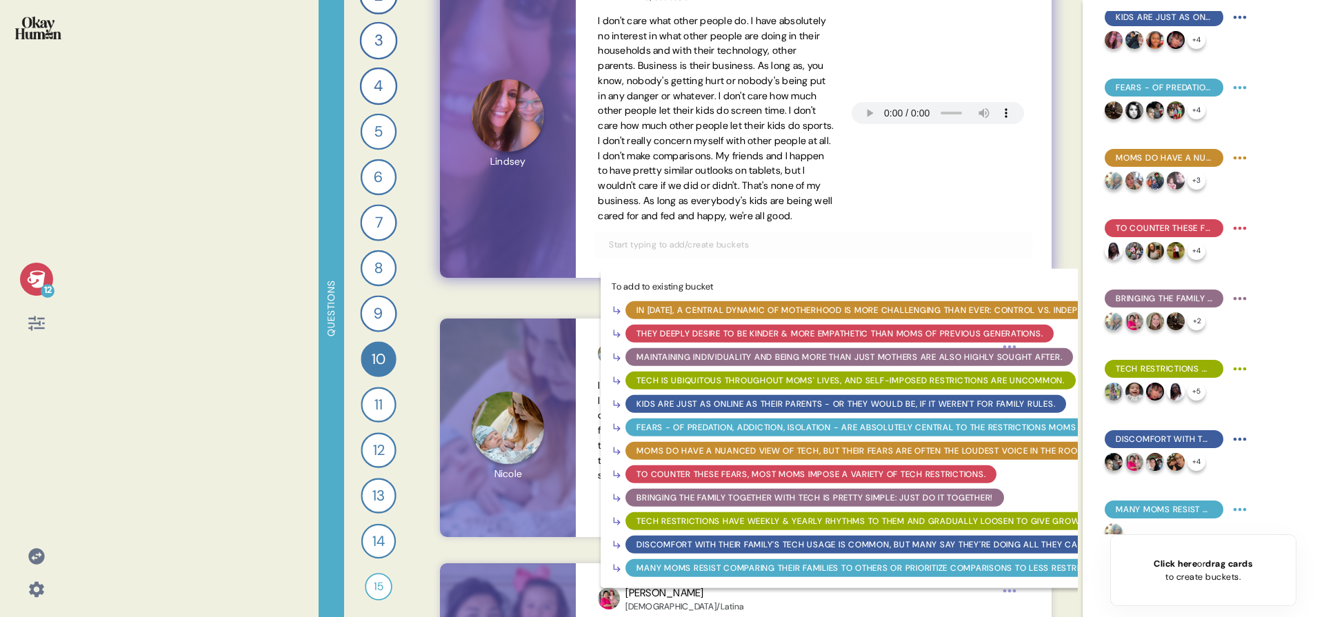
click at [706, 252] on input "text" at bounding box center [814, 244] width 426 height 15
click at [767, 574] on div "Many moms resist comparing their families to others or prioritize comparisons t…" at bounding box center [890, 567] width 506 height 12
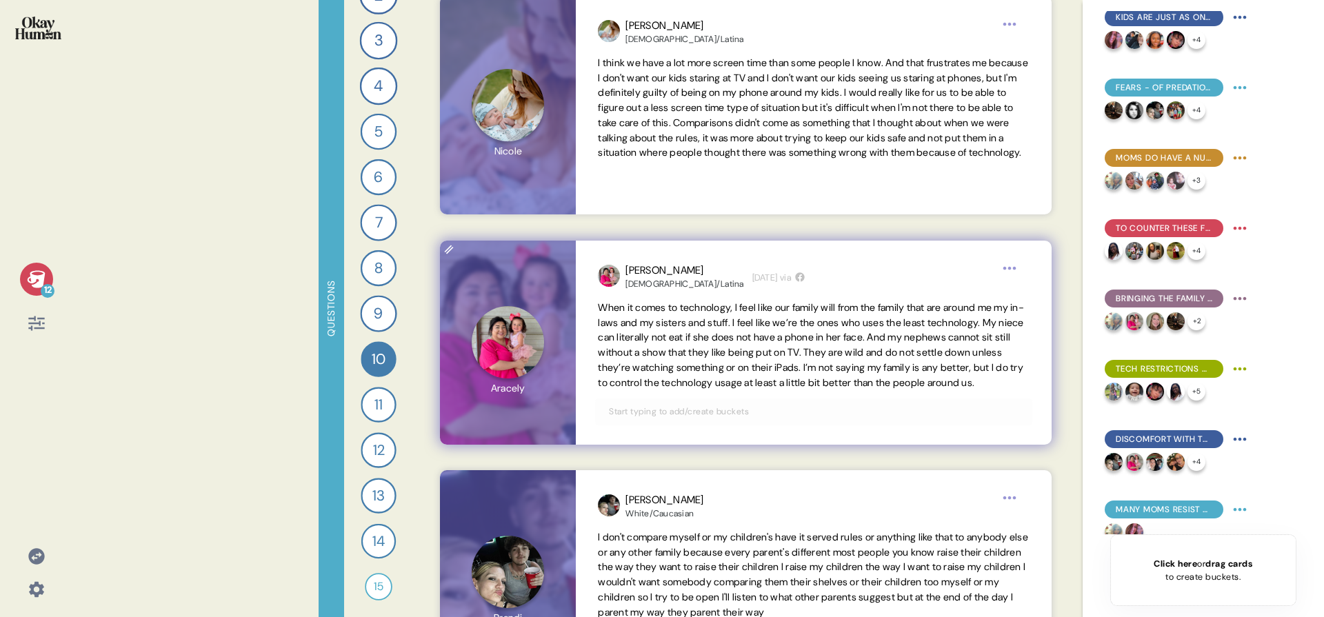
scroll to position [1881, 0]
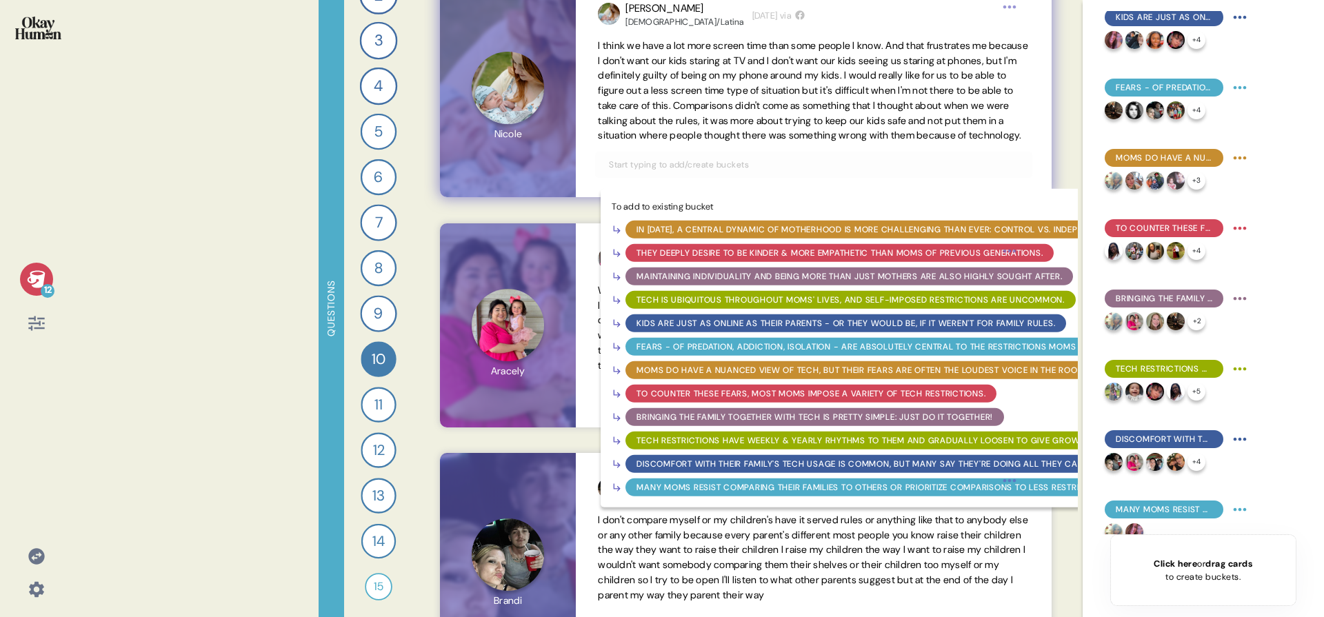
click at [848, 172] on input "text" at bounding box center [814, 164] width 426 height 15
click at [828, 470] on div "Discomfort with their family's tech usage is common, but many say they're doing…" at bounding box center [860, 464] width 447 height 12
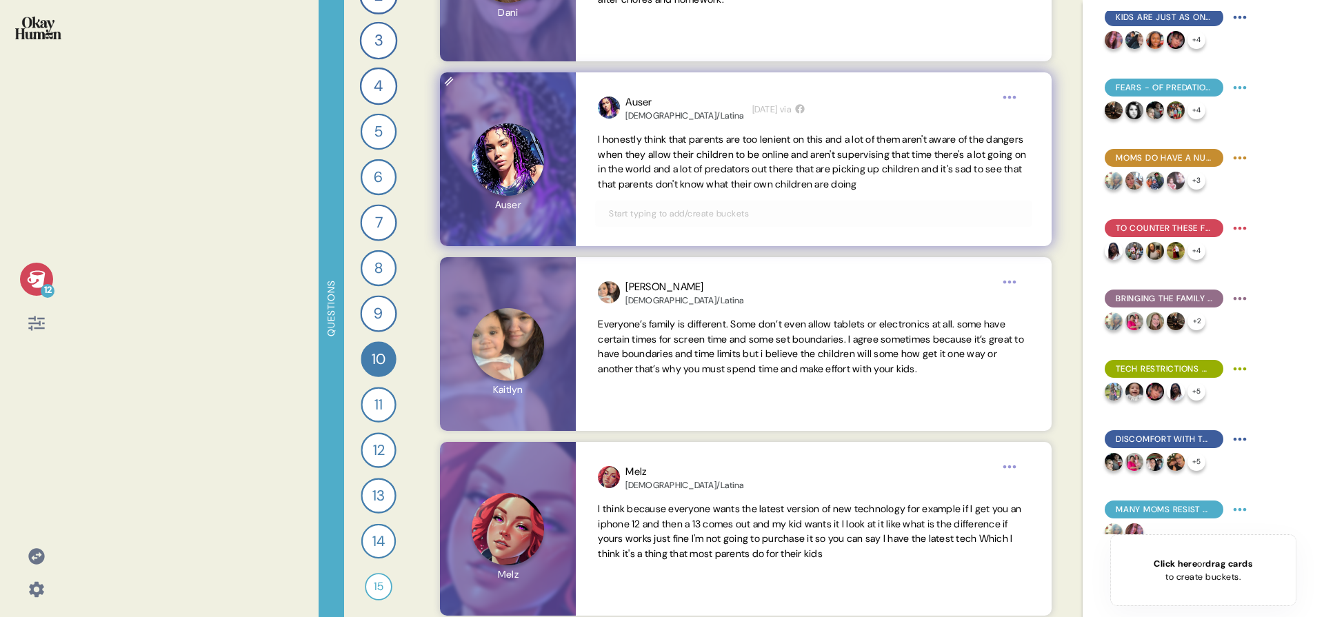
scroll to position [4034, 0]
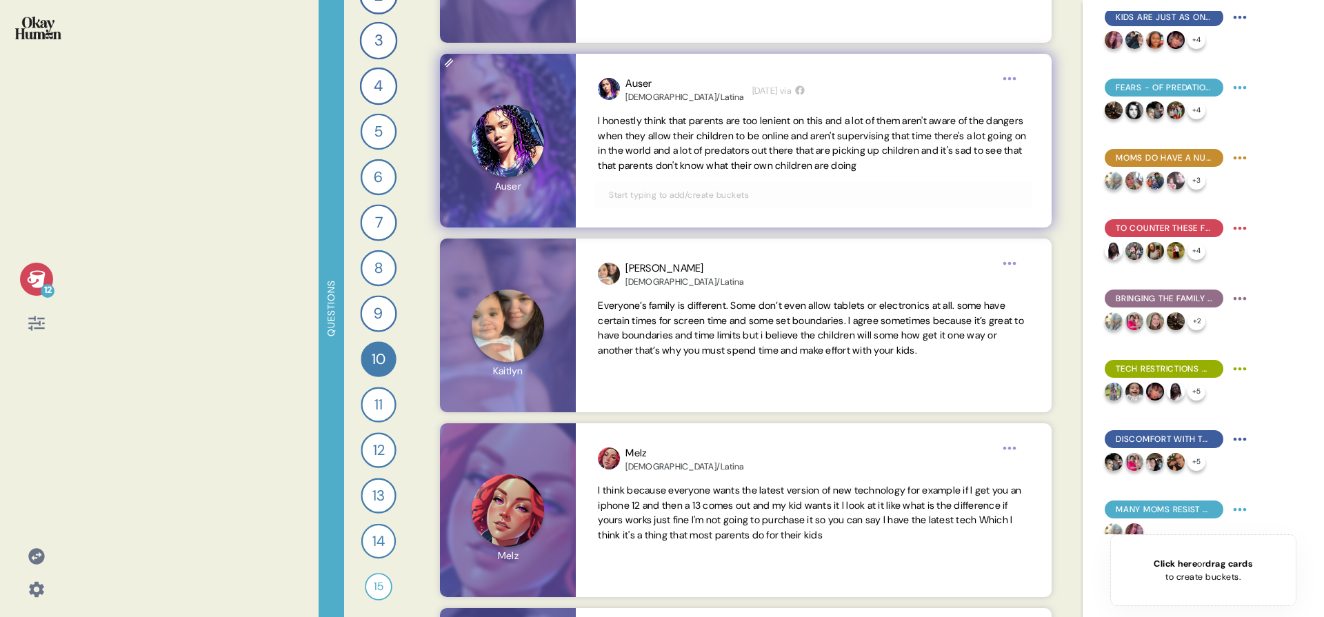
click at [920, 206] on div at bounding box center [813, 195] width 437 height 26
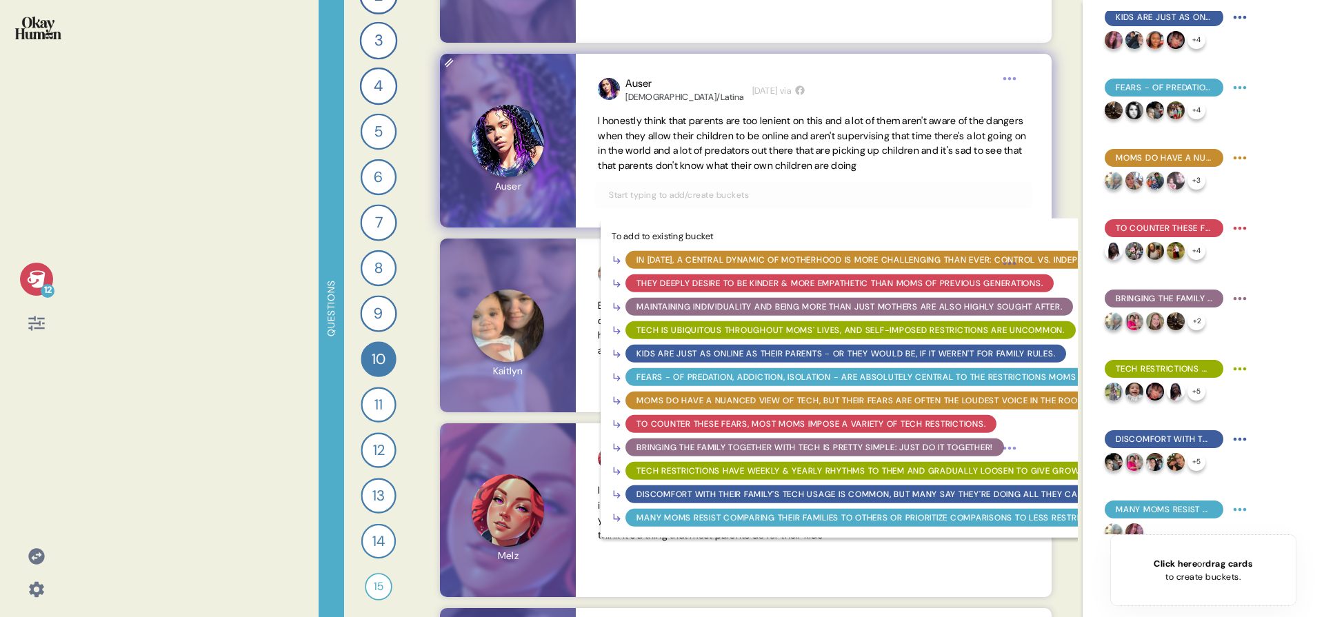
click at [916, 199] on input "text" at bounding box center [814, 195] width 426 height 15
click at [827, 494] on div "Discomfort with their family's tech usage is common, but many say they're doing…" at bounding box center [860, 494] width 447 height 12
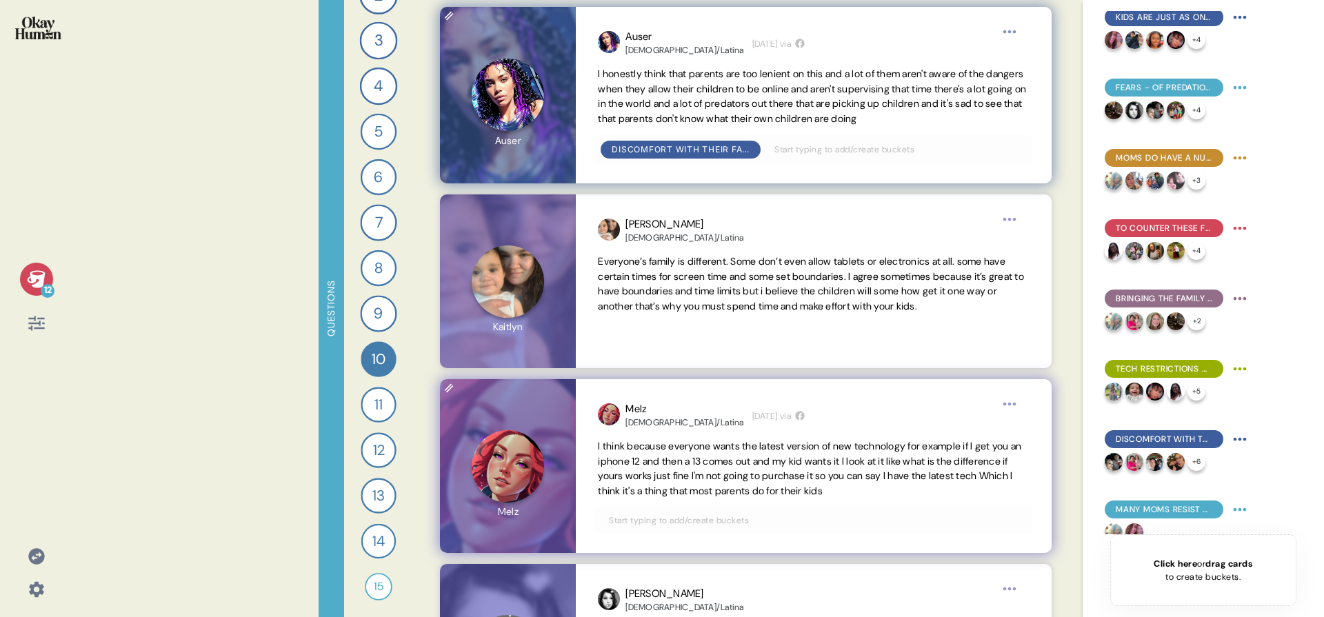
scroll to position [4158, 0]
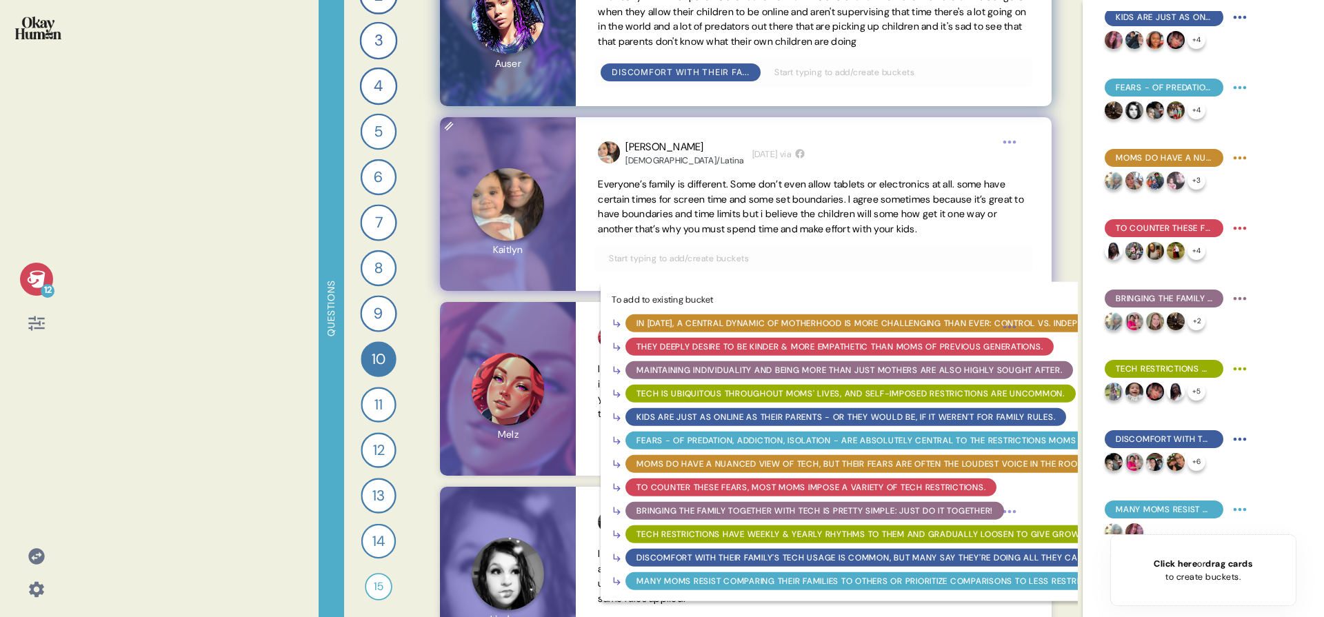
click at [830, 261] on input "text" at bounding box center [814, 258] width 426 height 15
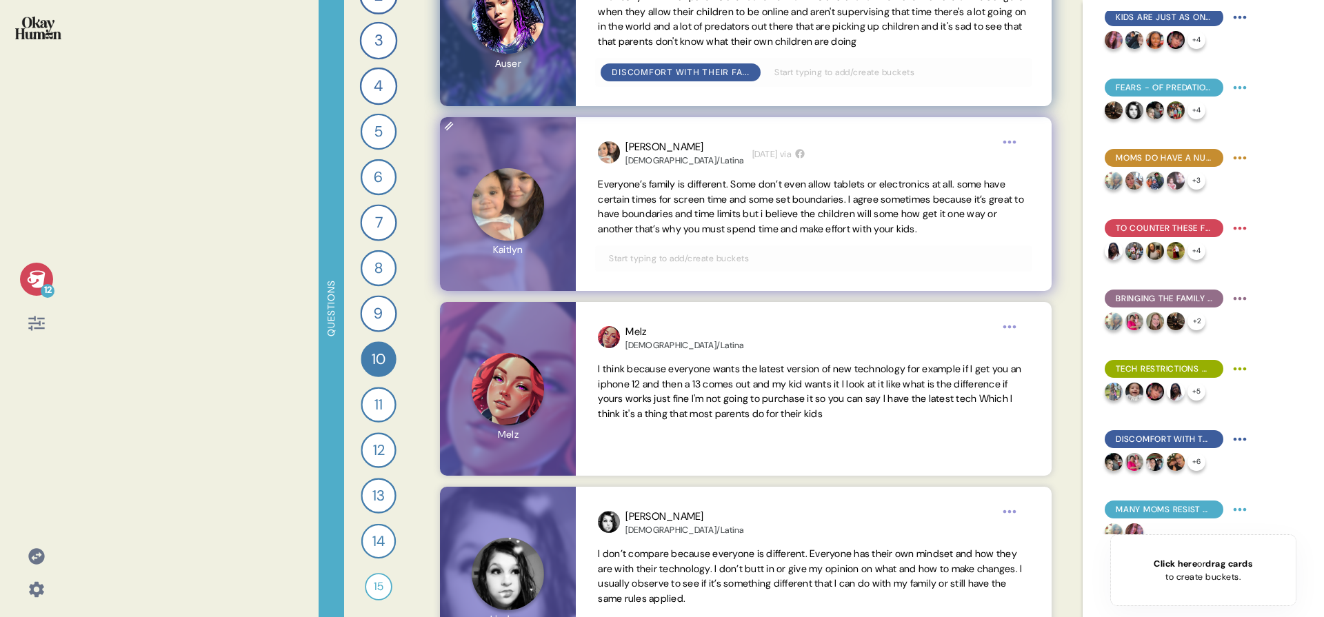
click at [847, 212] on span "Everyone’s family is different. Some don’t even allow tablets or electronics at…" at bounding box center [811, 206] width 426 height 57
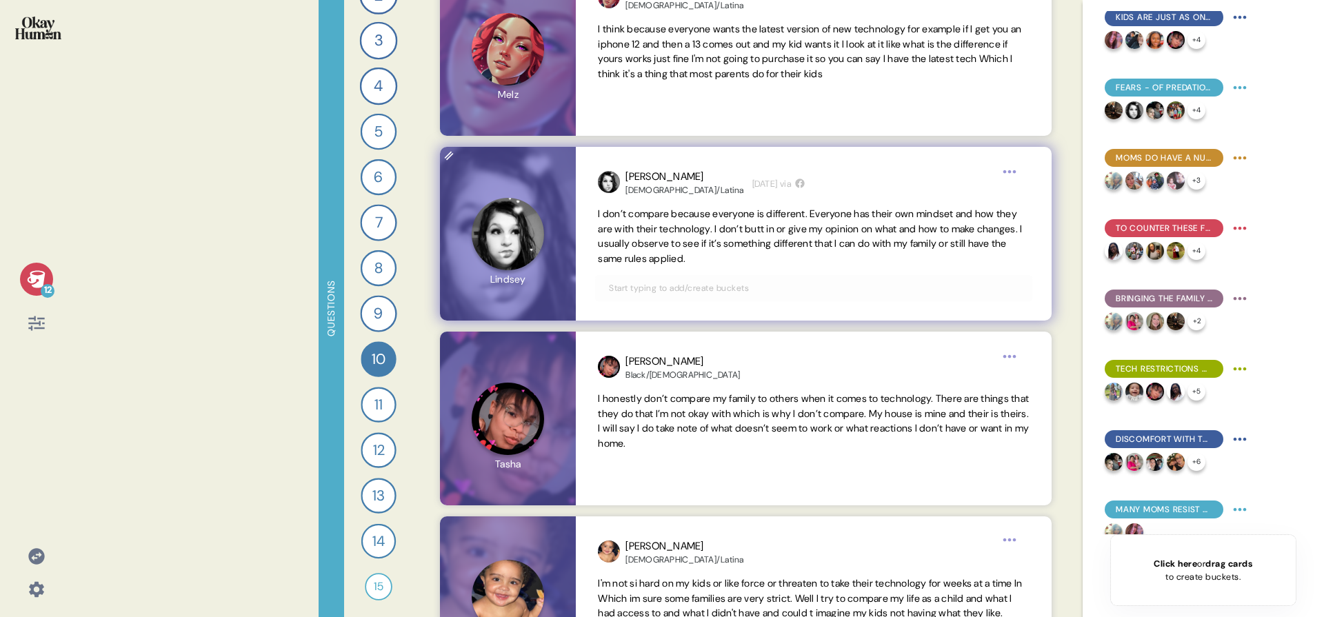
scroll to position [4519, 0]
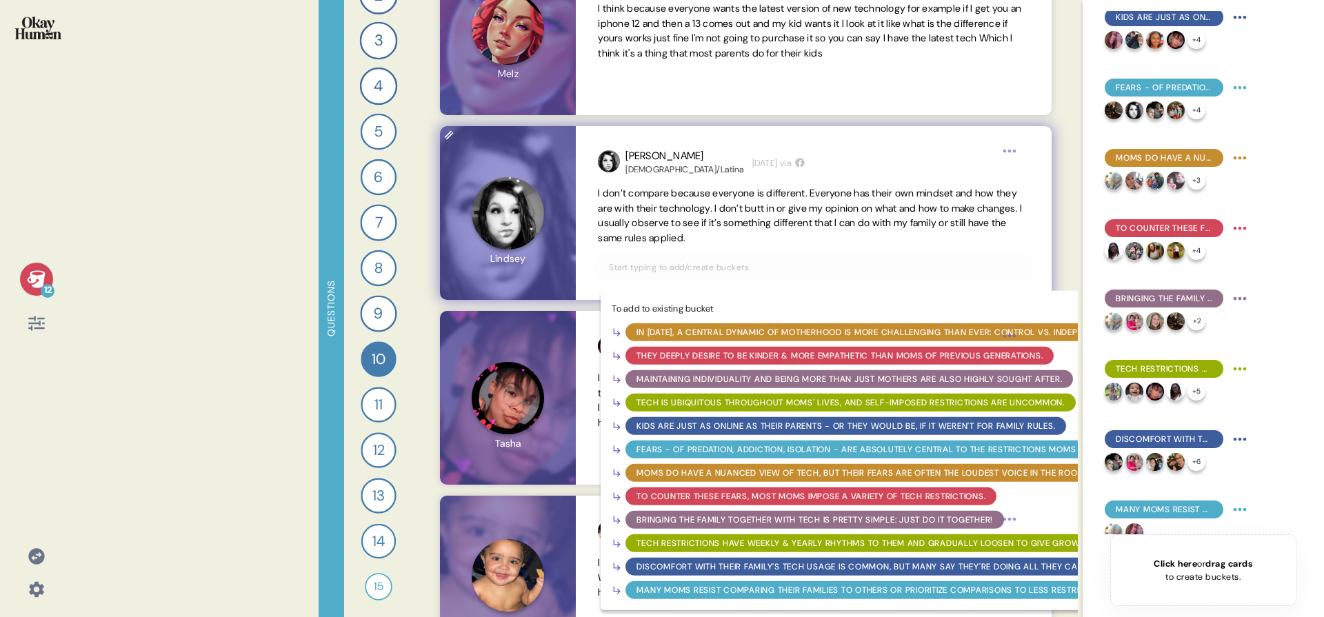
click at [812, 271] on input "text" at bounding box center [814, 267] width 426 height 15
click at [870, 561] on div "Discomfort with their family's tech usage is common, but many say they're doing…" at bounding box center [860, 567] width 447 height 12
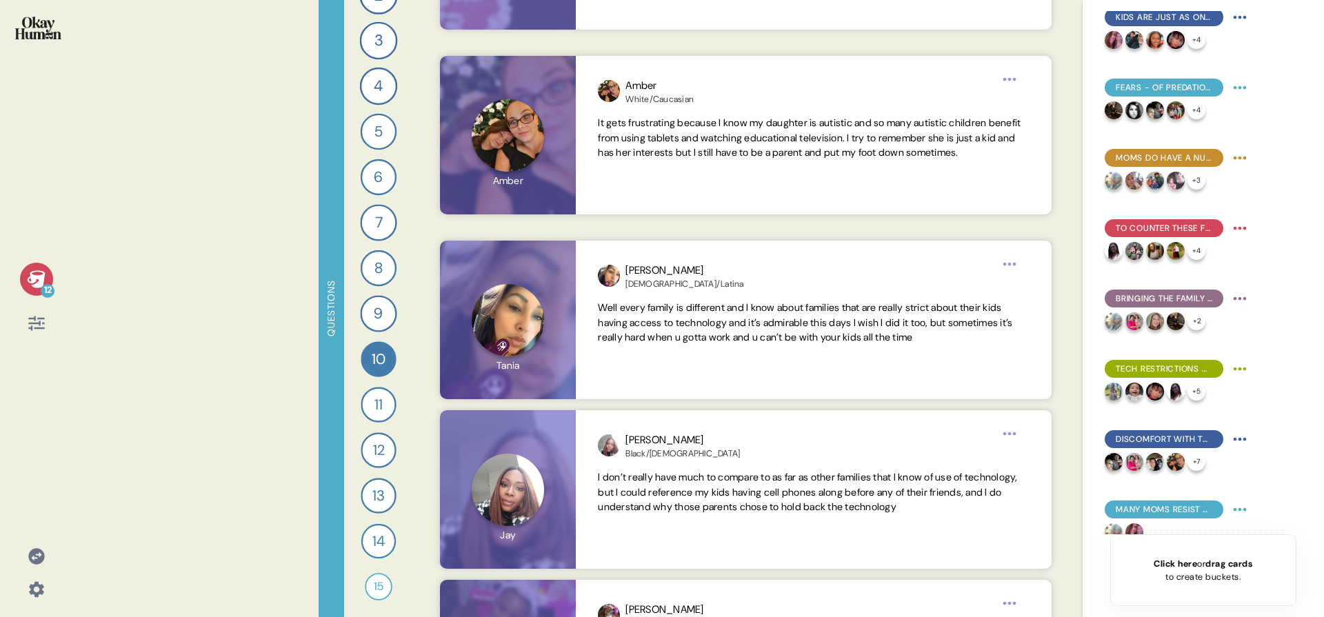
scroll to position [5405, 0]
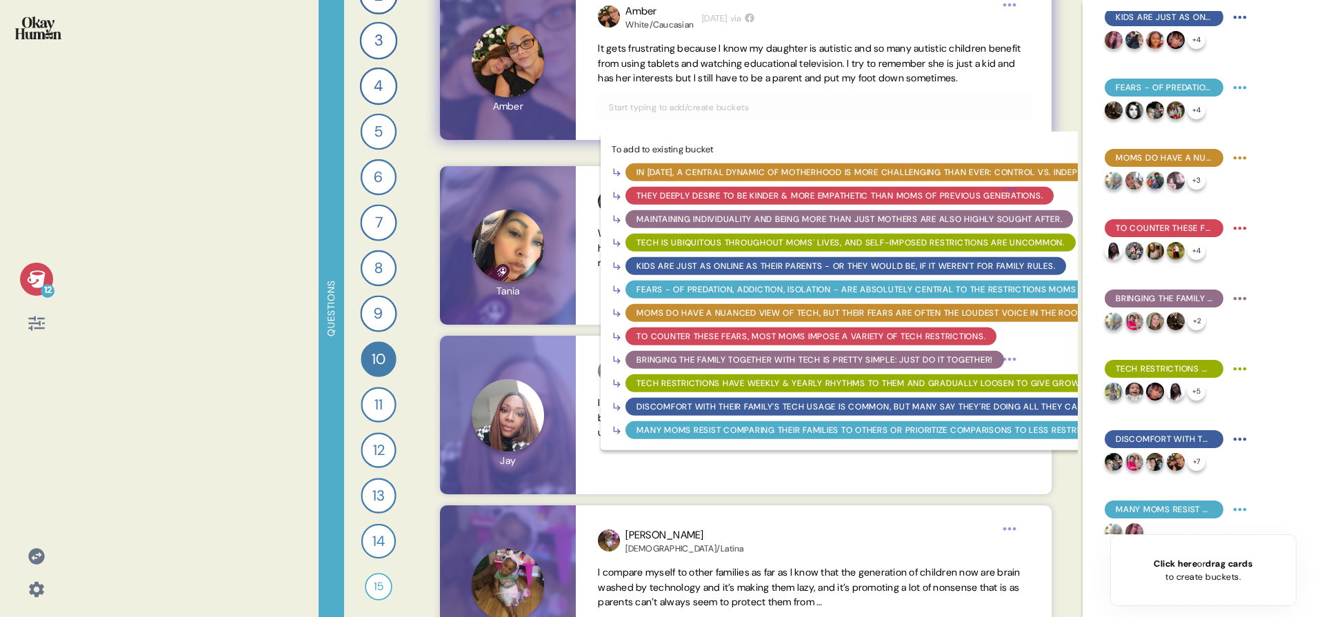
click at [815, 115] on input "text" at bounding box center [814, 107] width 426 height 15
click at [812, 413] on div "Discomfort with their family's tech usage is common, but many say they're doing…" at bounding box center [860, 407] width 447 height 12
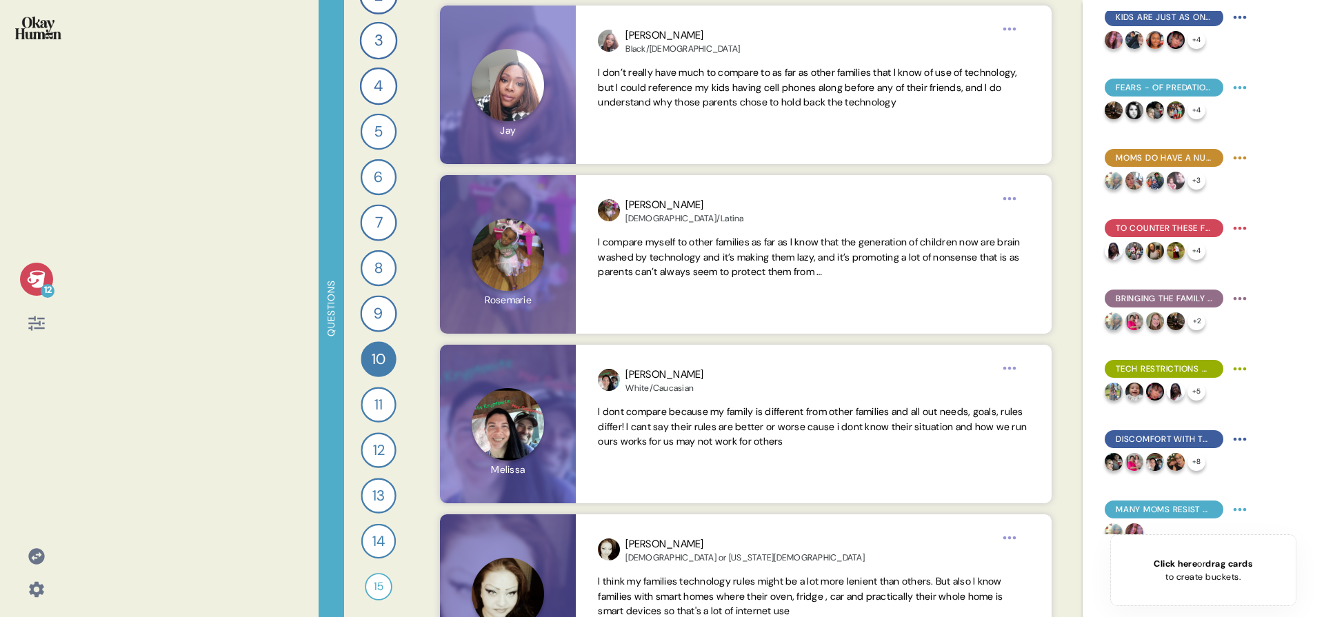
scroll to position [5739, 0]
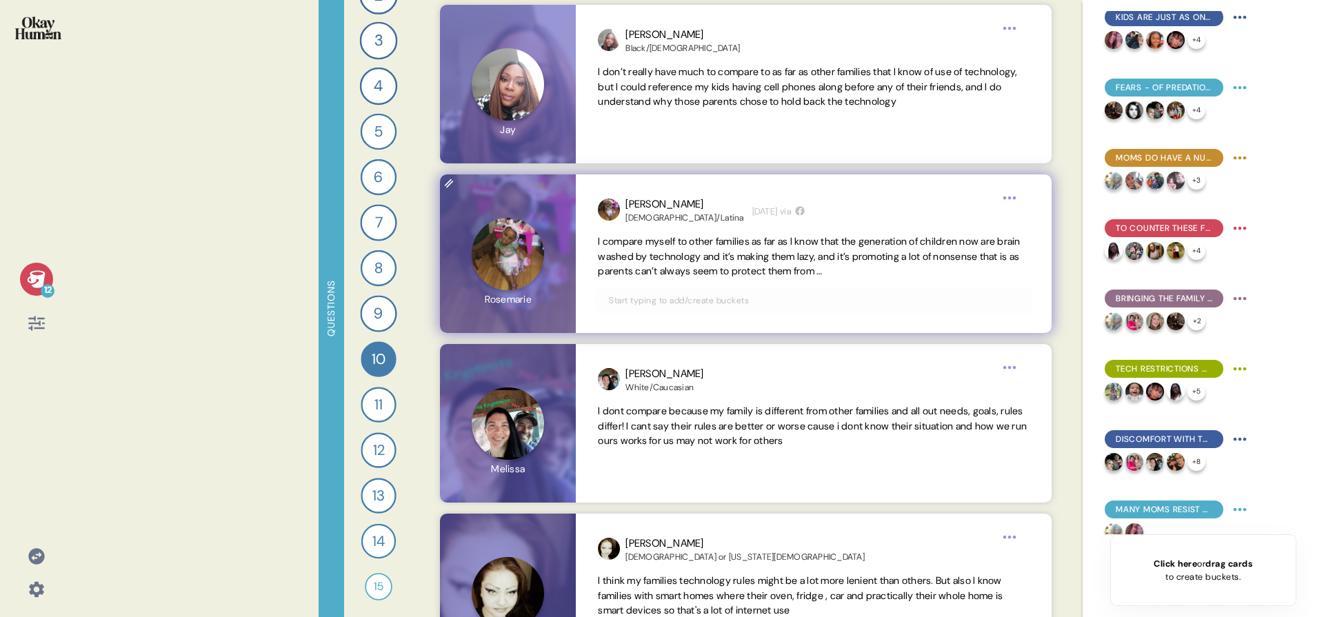
click at [819, 305] on input "text" at bounding box center [814, 300] width 426 height 15
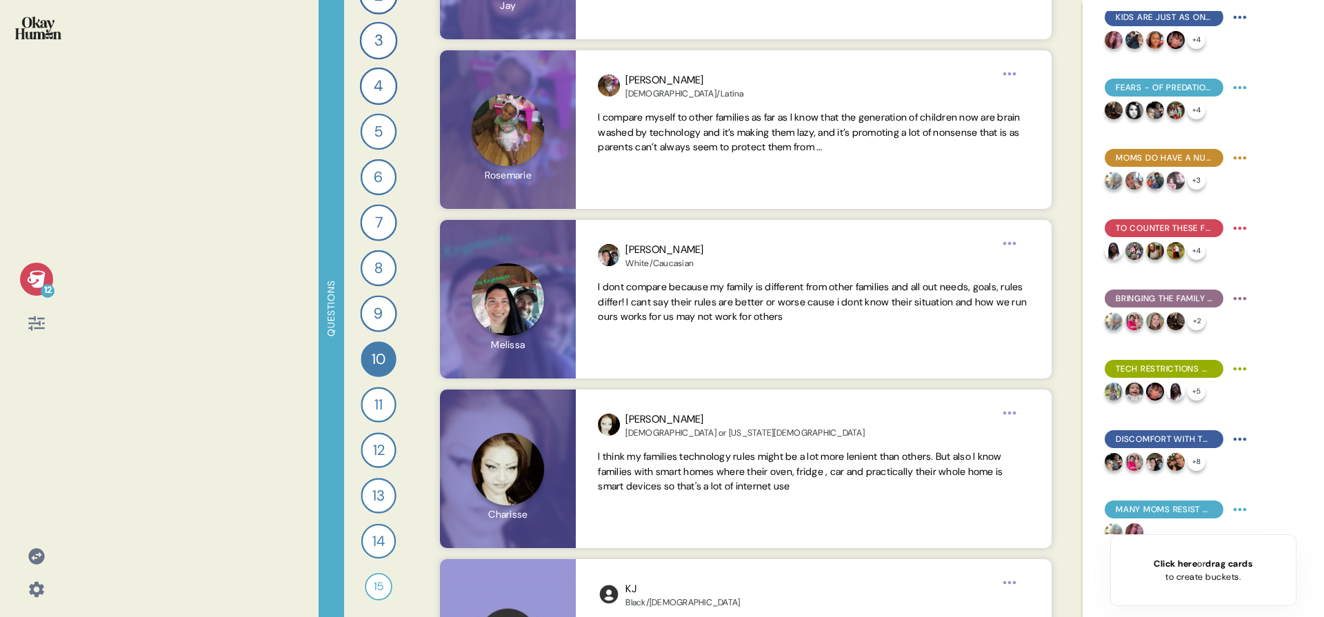
scroll to position [5885, 0]
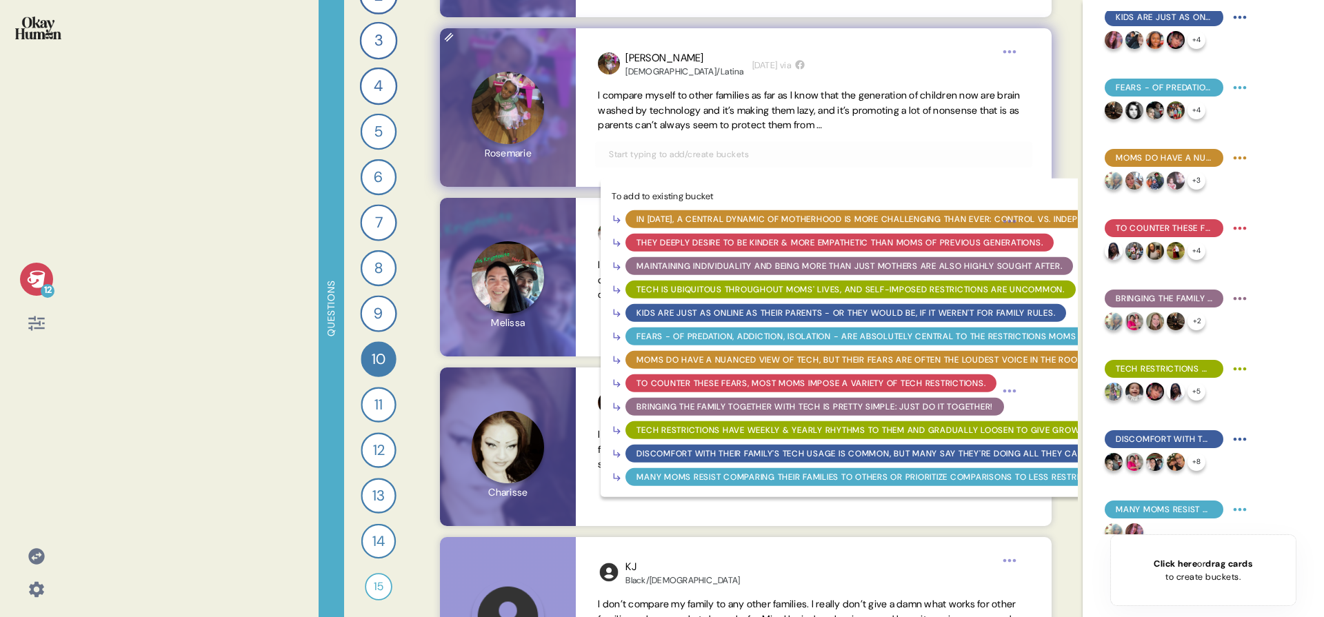
click at [734, 478] on div "Many moms resist comparing their families to others or prioritize comparisons t…" at bounding box center [890, 477] width 506 height 12
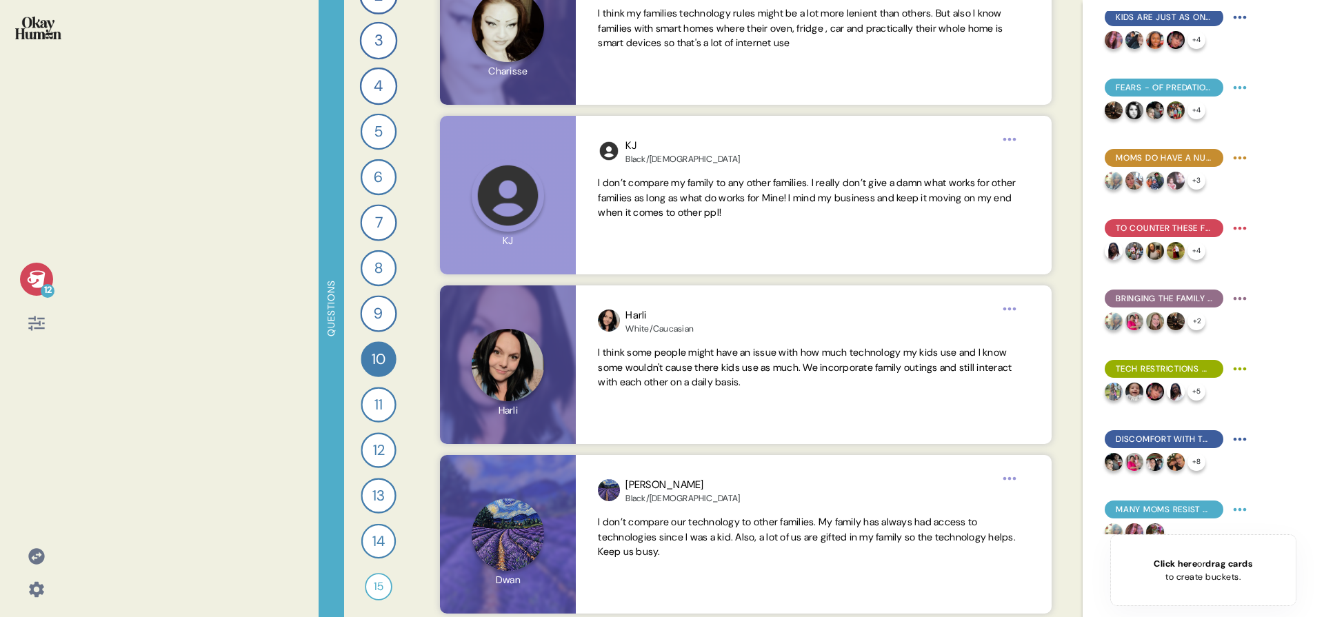
scroll to position [6316, 0]
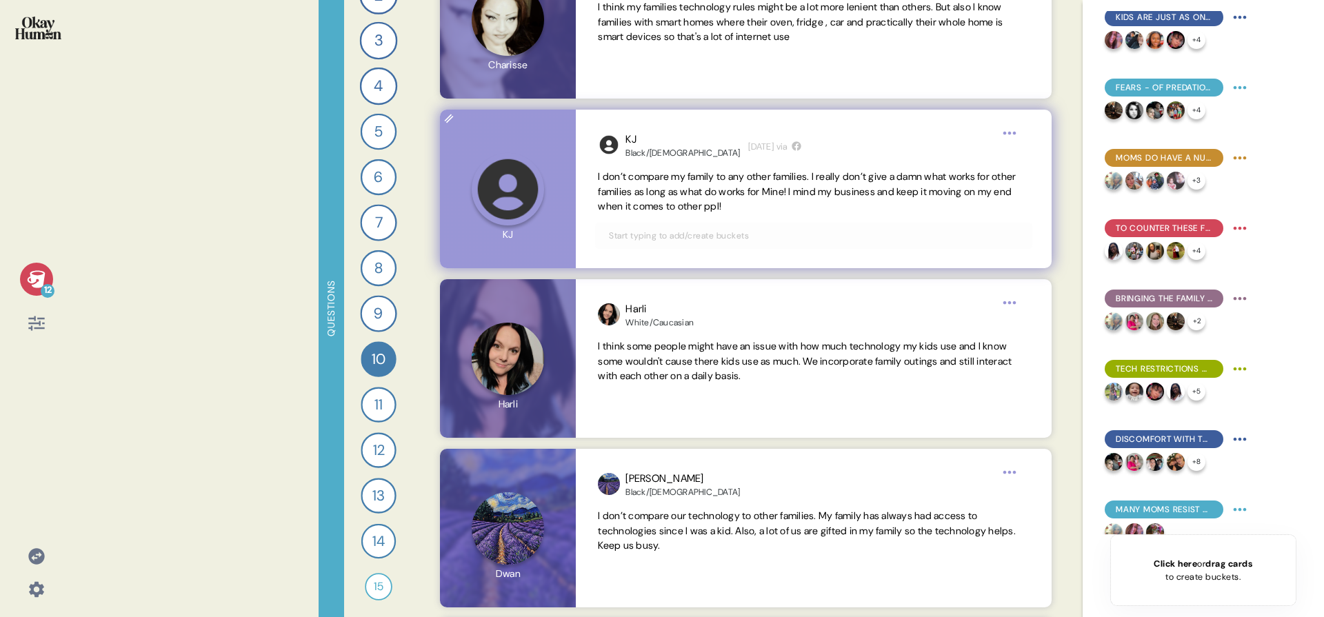
click at [734, 232] on input "text" at bounding box center [814, 235] width 426 height 15
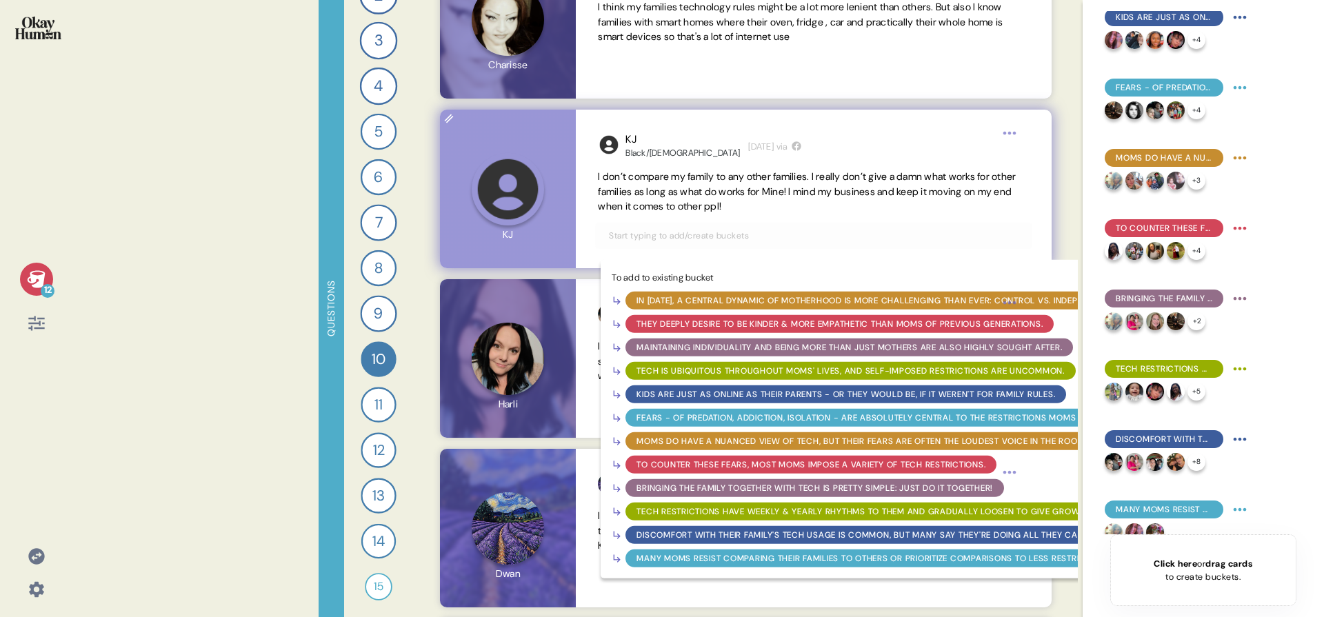
click at [694, 557] on div "Many moms resist comparing their families to others or prioritize comparisons t…" at bounding box center [890, 558] width 506 height 12
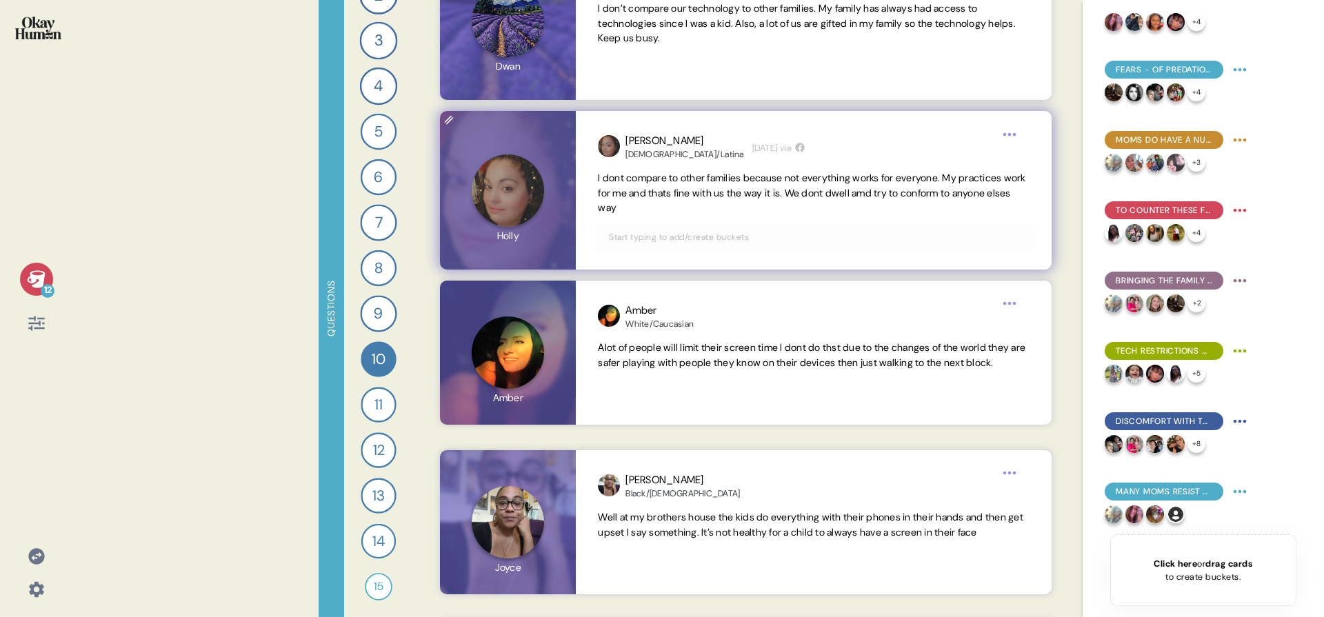
scroll to position [6894, 0]
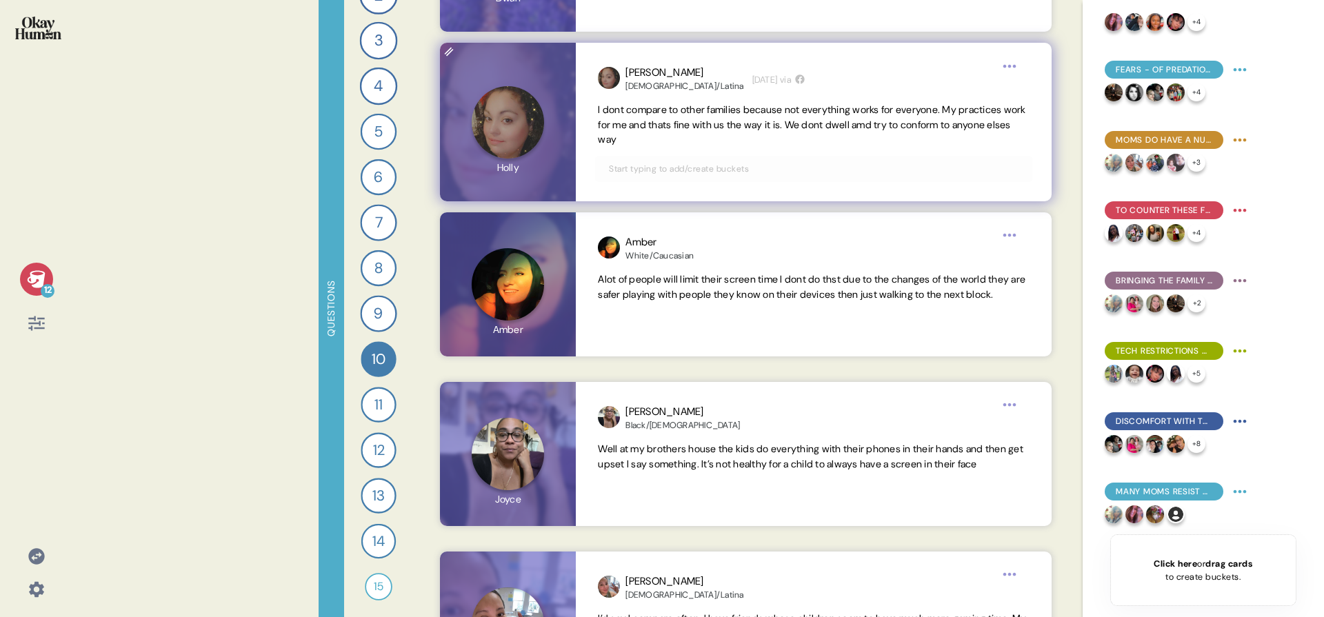
click at [807, 179] on div at bounding box center [813, 169] width 437 height 26
click at [802, 174] on input "text" at bounding box center [814, 168] width 426 height 15
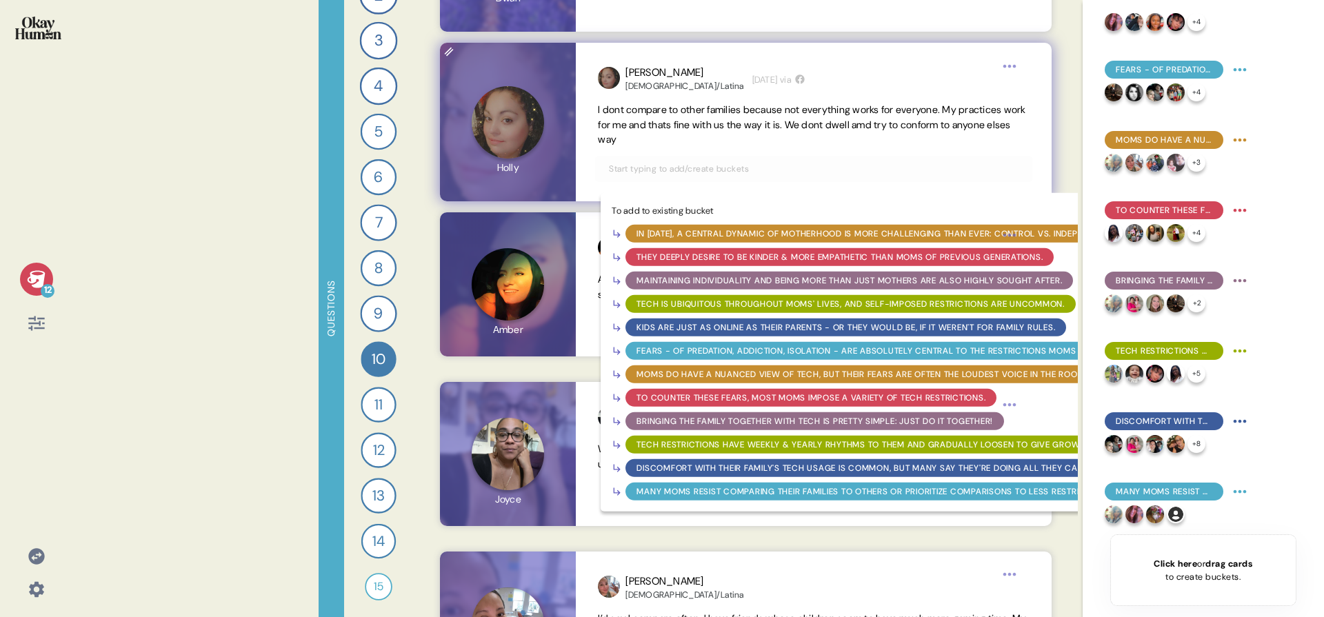
click at [800, 488] on div "Many moms resist comparing their families to others or prioritize comparisons t…" at bounding box center [890, 492] width 506 height 12
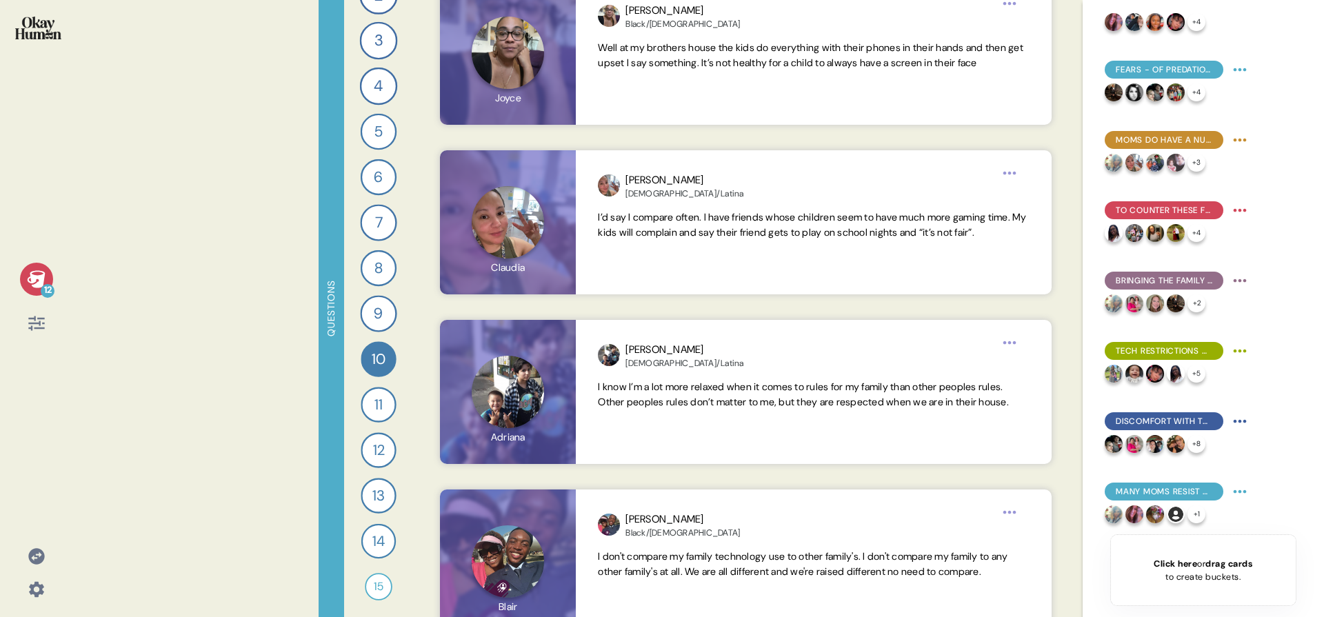
scroll to position [7299, 0]
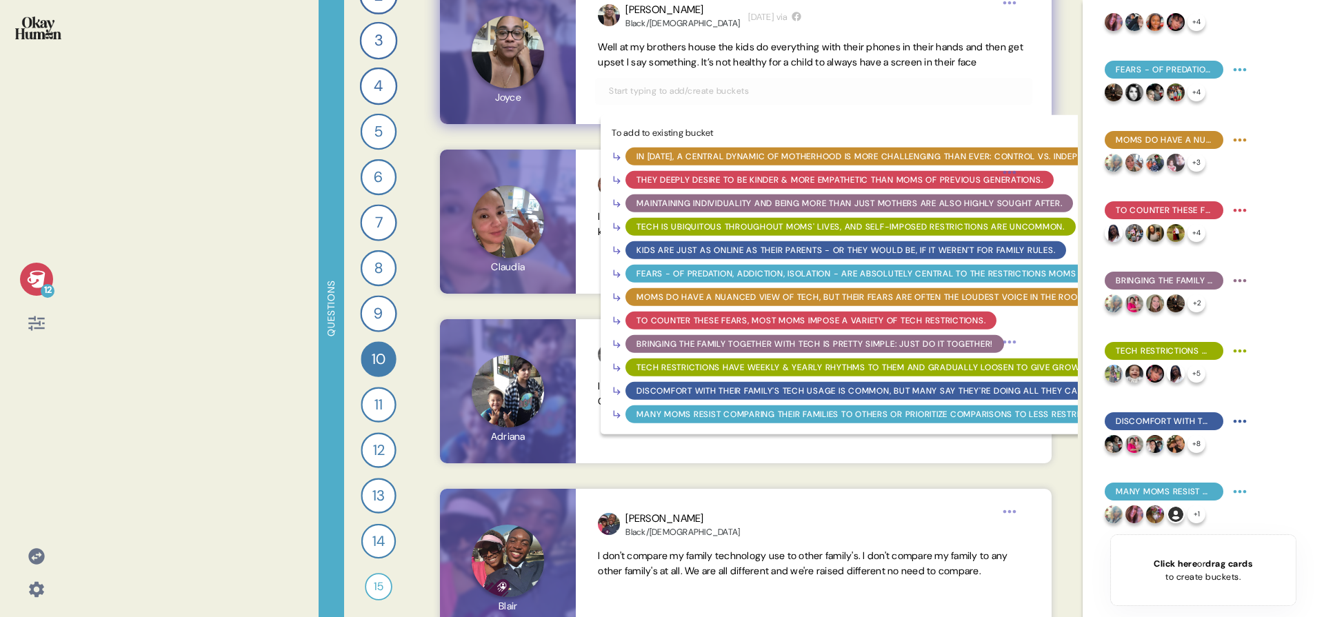
click at [880, 99] on input "text" at bounding box center [814, 90] width 426 height 15
click at [835, 420] on div "Many moms resist comparing their families to others or prioritize comparisons t…" at bounding box center [890, 414] width 506 height 12
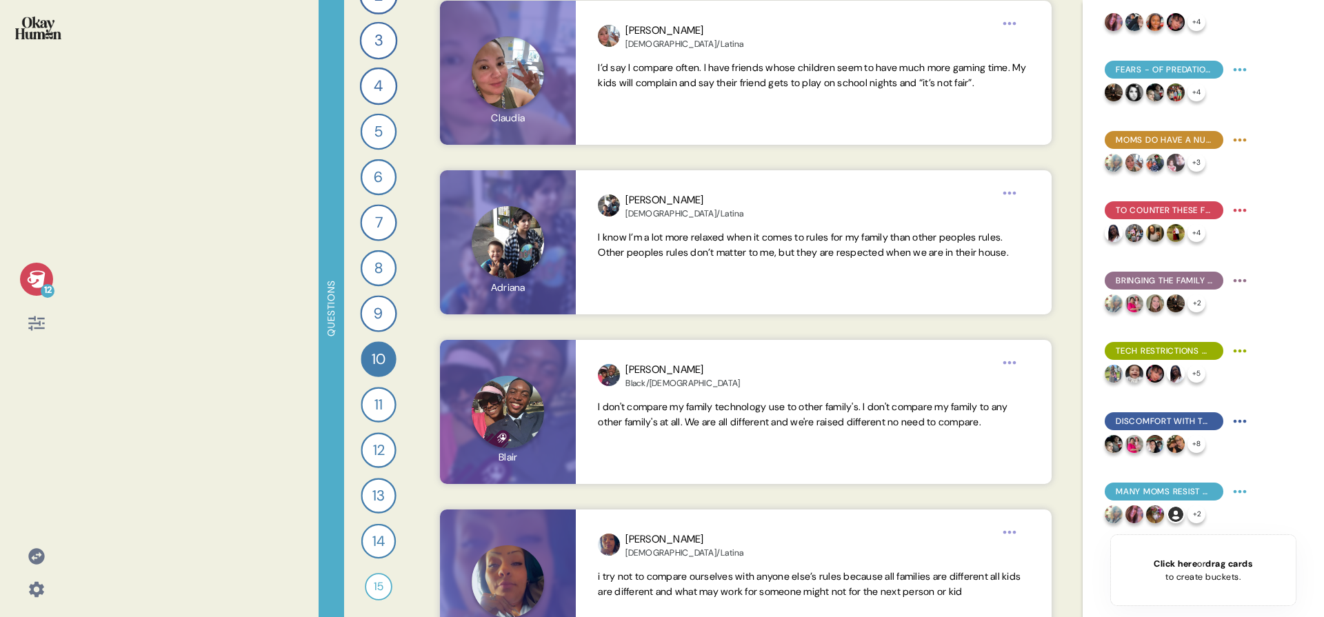
scroll to position [7512, 0]
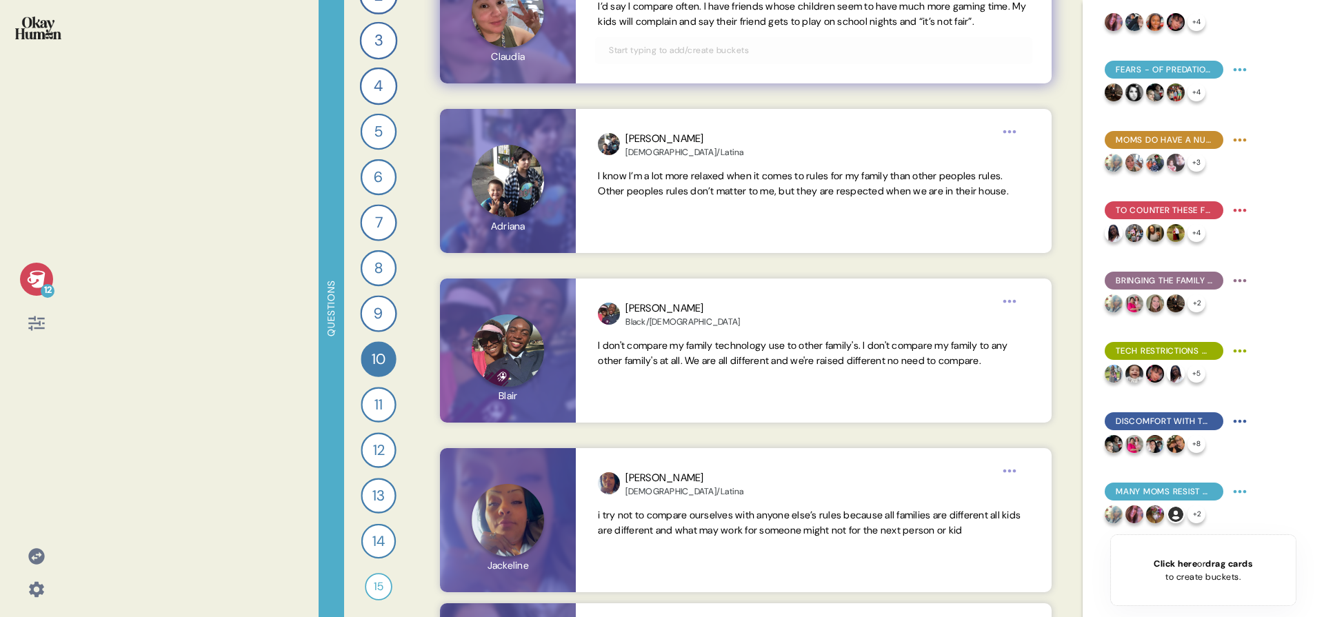
click at [790, 58] on input "text" at bounding box center [814, 50] width 426 height 15
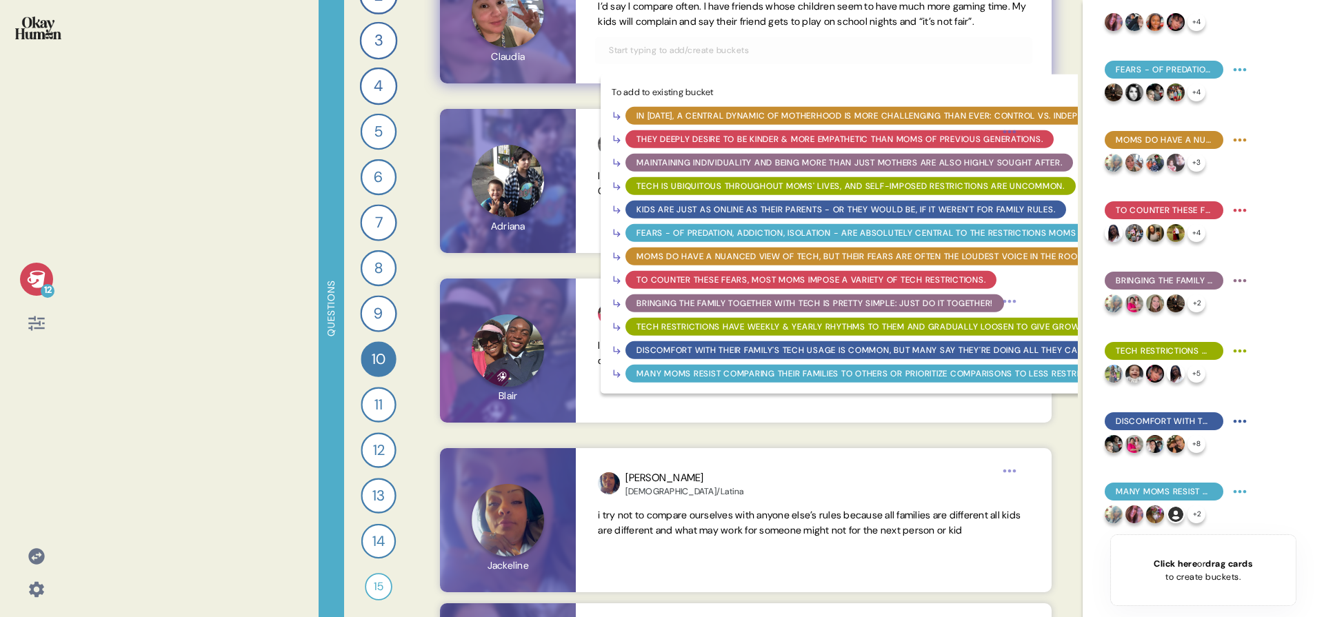
click at [770, 379] on div "Many moms resist comparing their families to others or prioritize comparisons t…" at bounding box center [890, 373] width 506 height 12
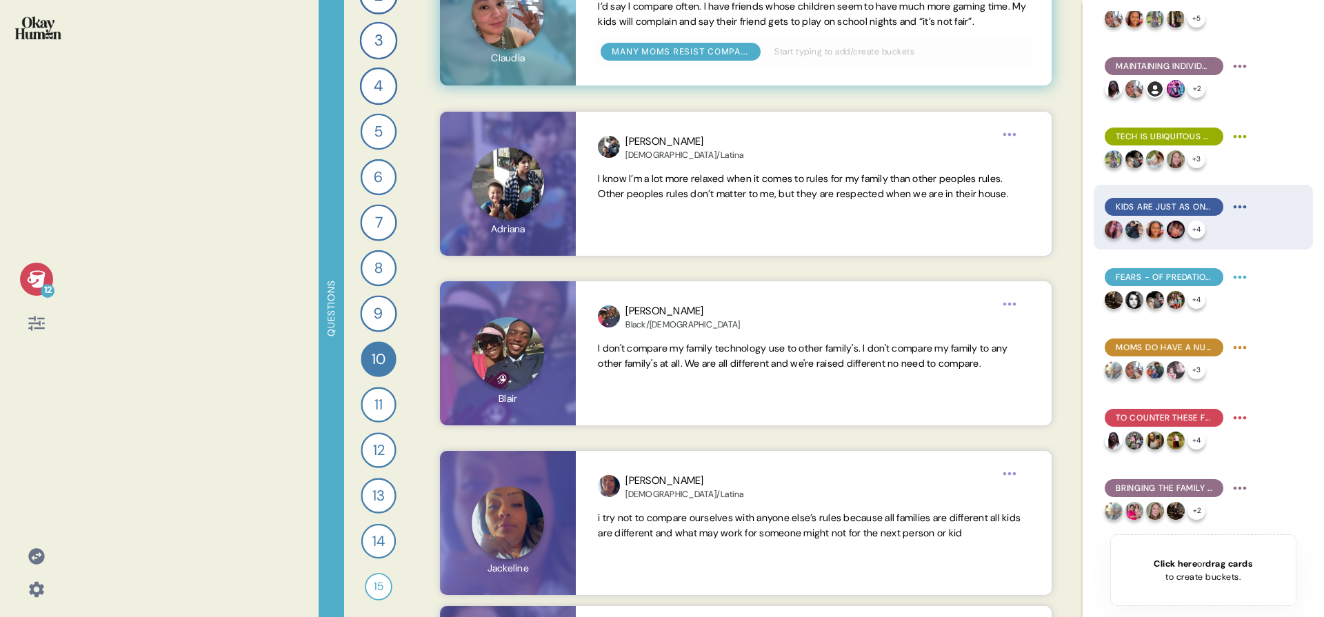
scroll to position [0, 0]
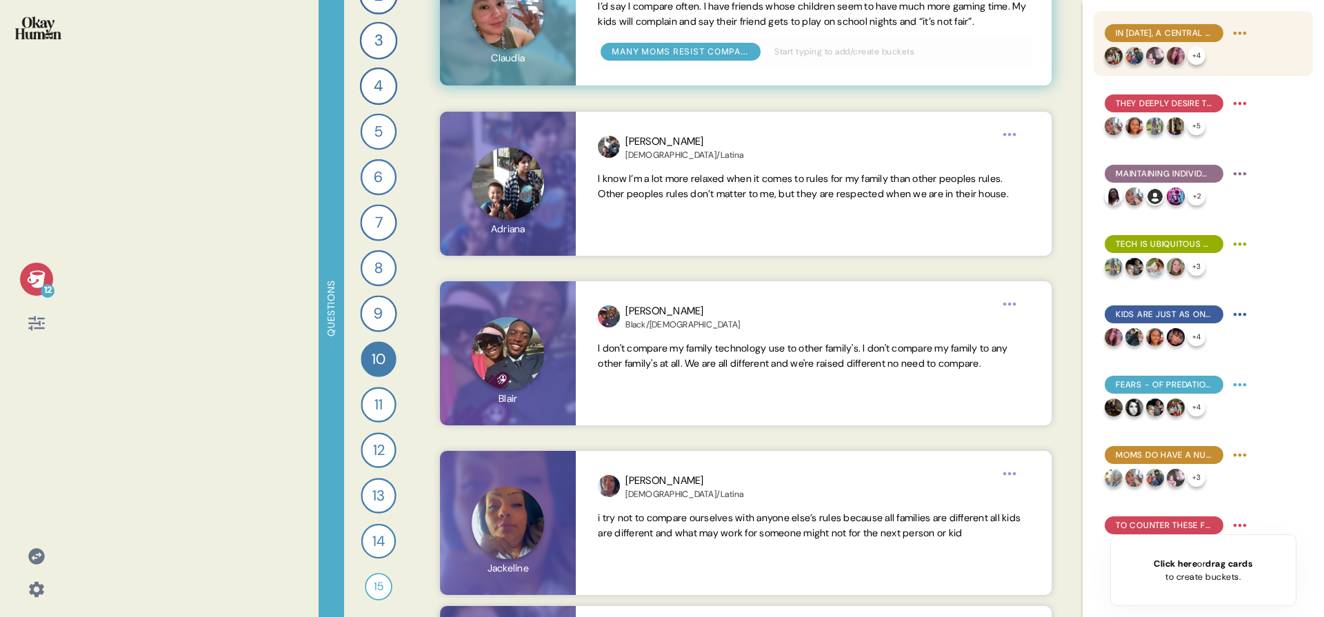
click at [1154, 26] on div "In 2025, a central dynamic of motherhood is more challenging than ever: control…" at bounding box center [1164, 33] width 119 height 18
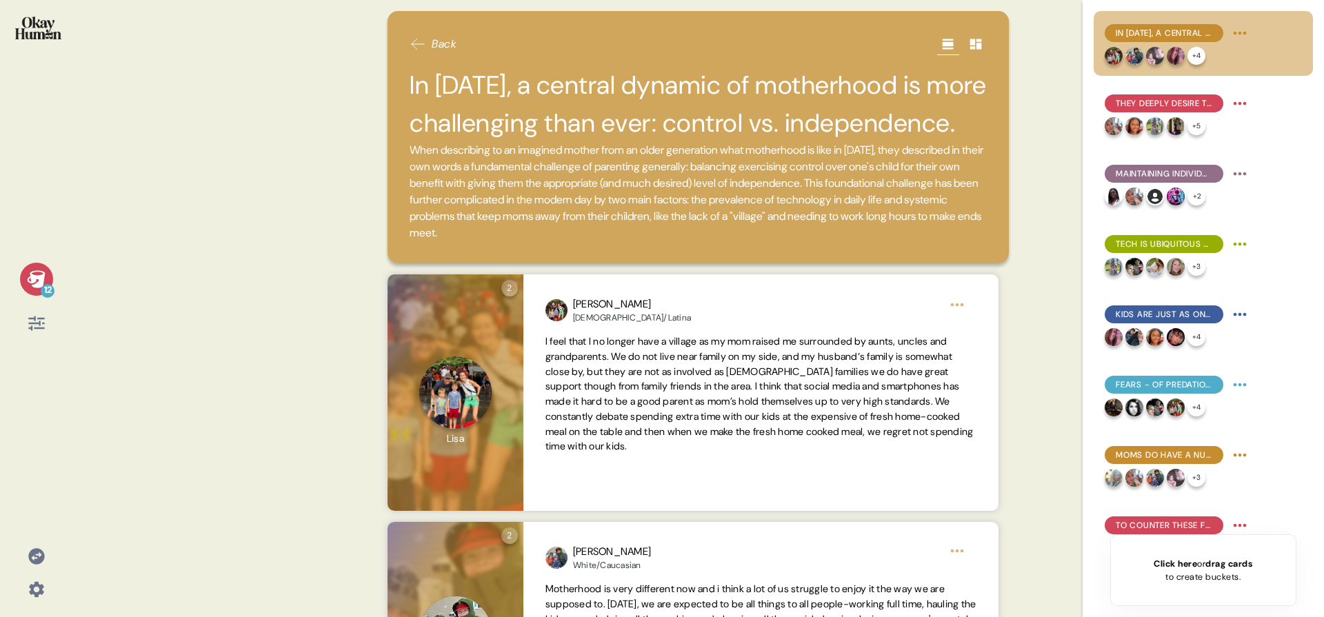
click at [690, 155] on span "When describing to an imagined mother from an older generation what motherhood …" at bounding box center [698, 191] width 577 height 99
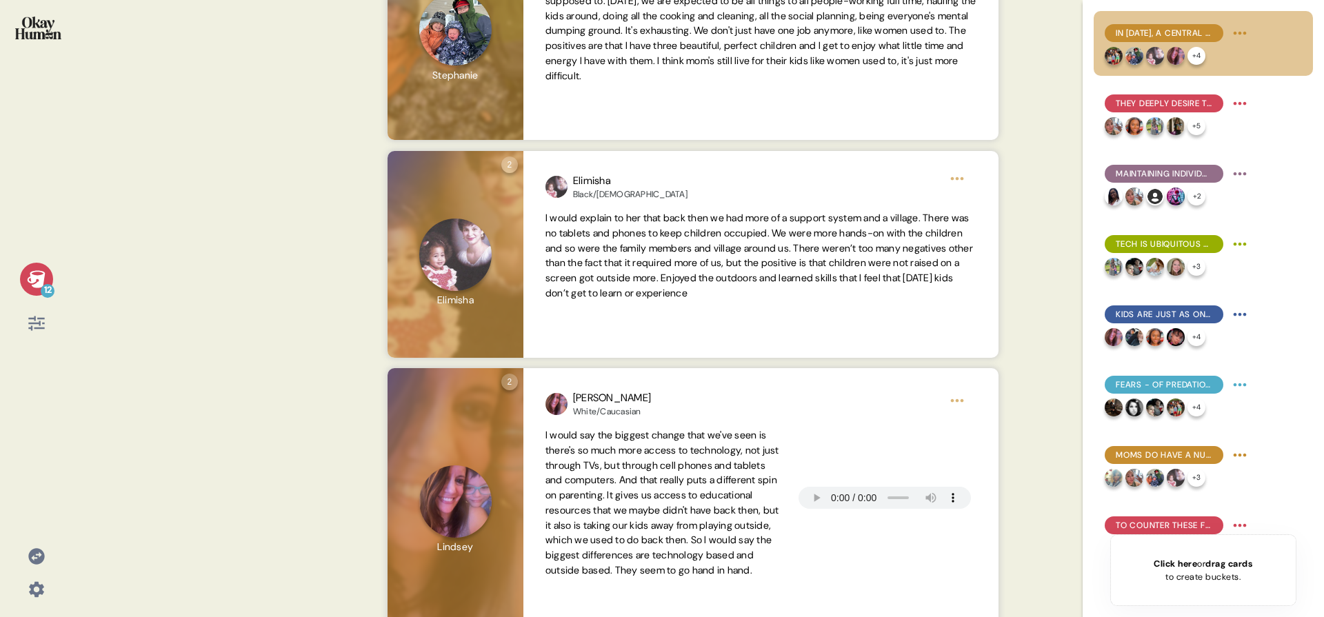
scroll to position [609, 0]
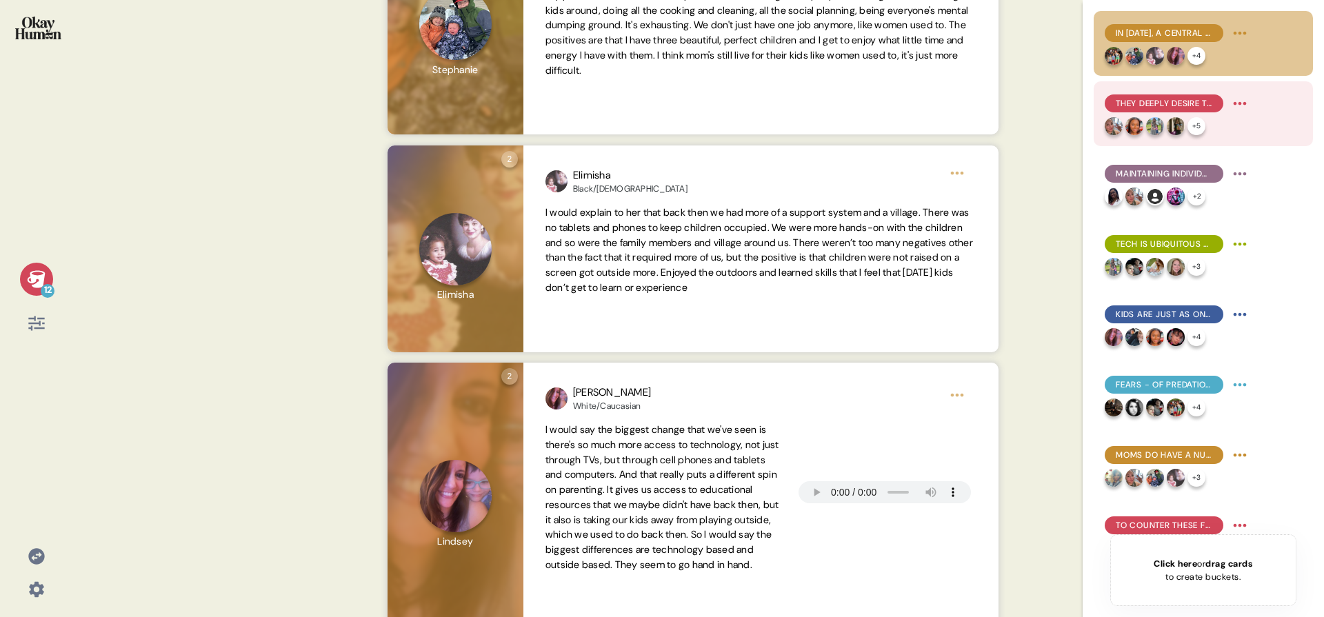
click at [1156, 108] on span "They deeply desire to be kinder & more empathetic than moms of previous generat…" at bounding box center [1164, 103] width 97 height 12
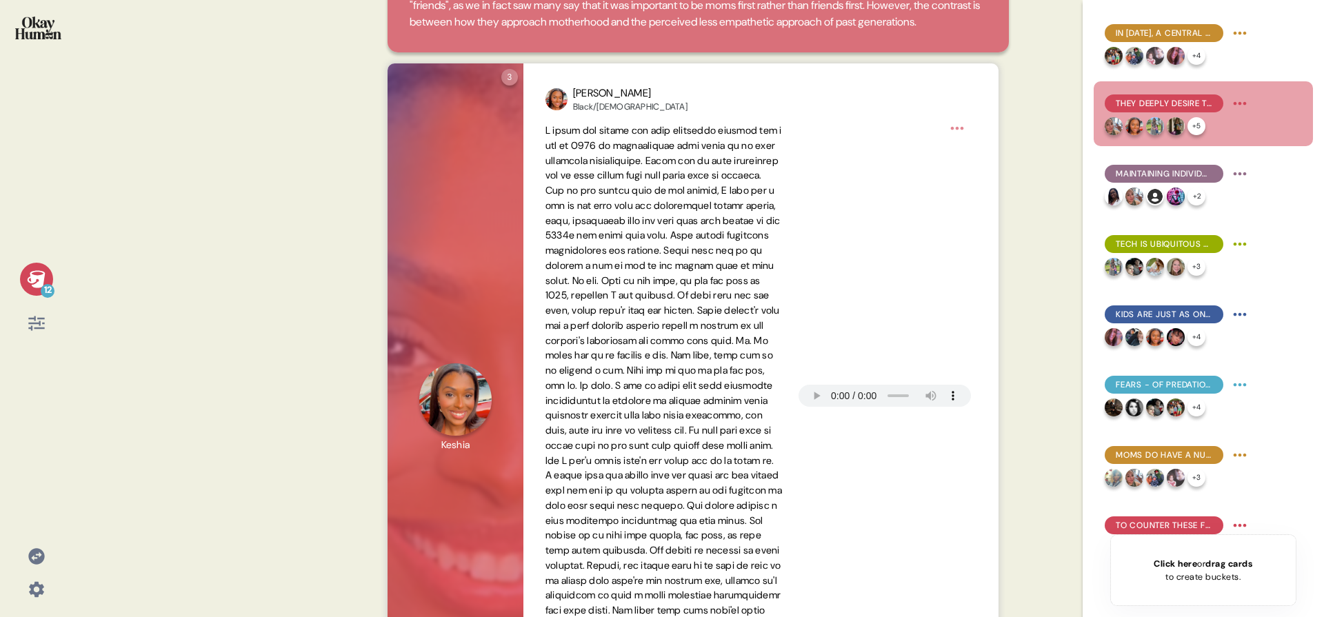
scroll to position [197, 0]
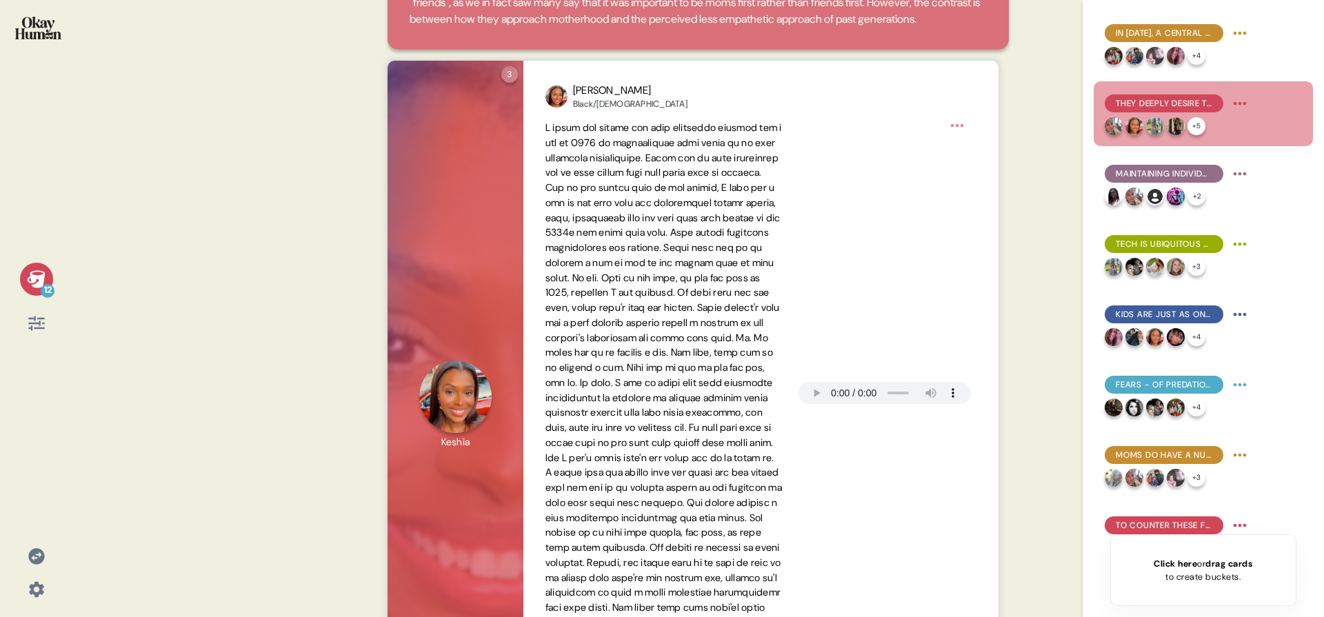
click at [1238, 99] on html "12 Back They deeply desire to be kinder & more empathetic than moms of previous…" at bounding box center [662, 308] width 1324 height 617
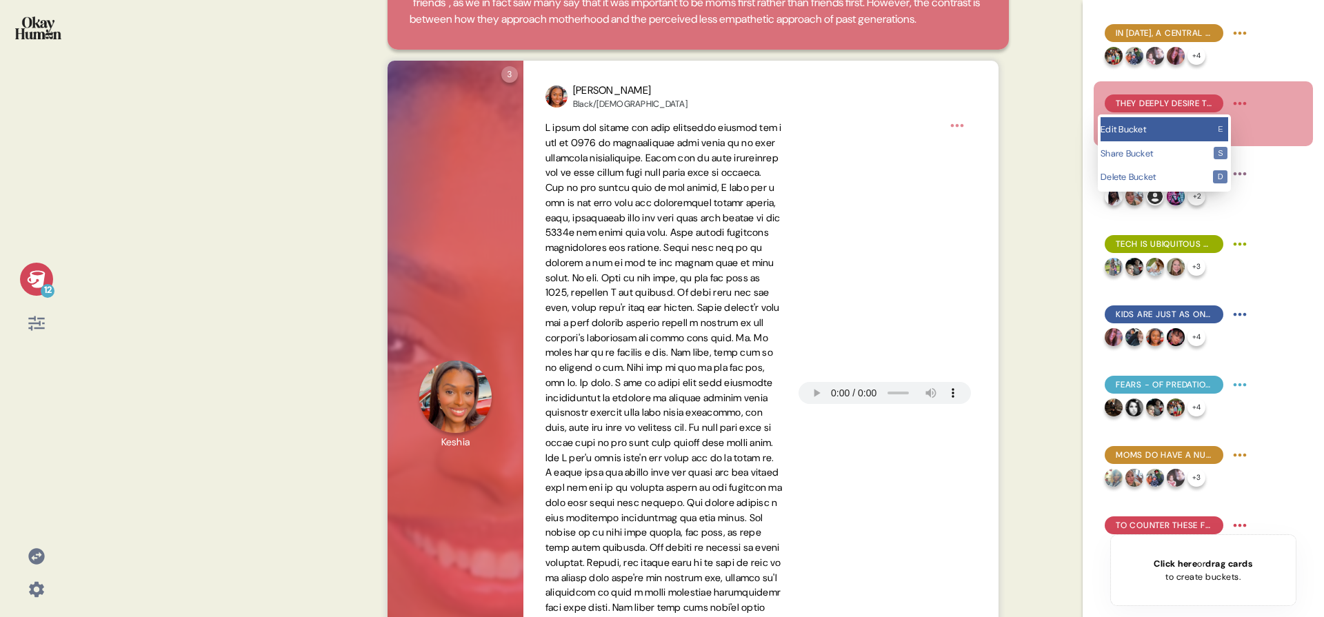
click at [1228, 117] on div "Edit Bucket e" at bounding box center [1165, 129] width 128 height 24
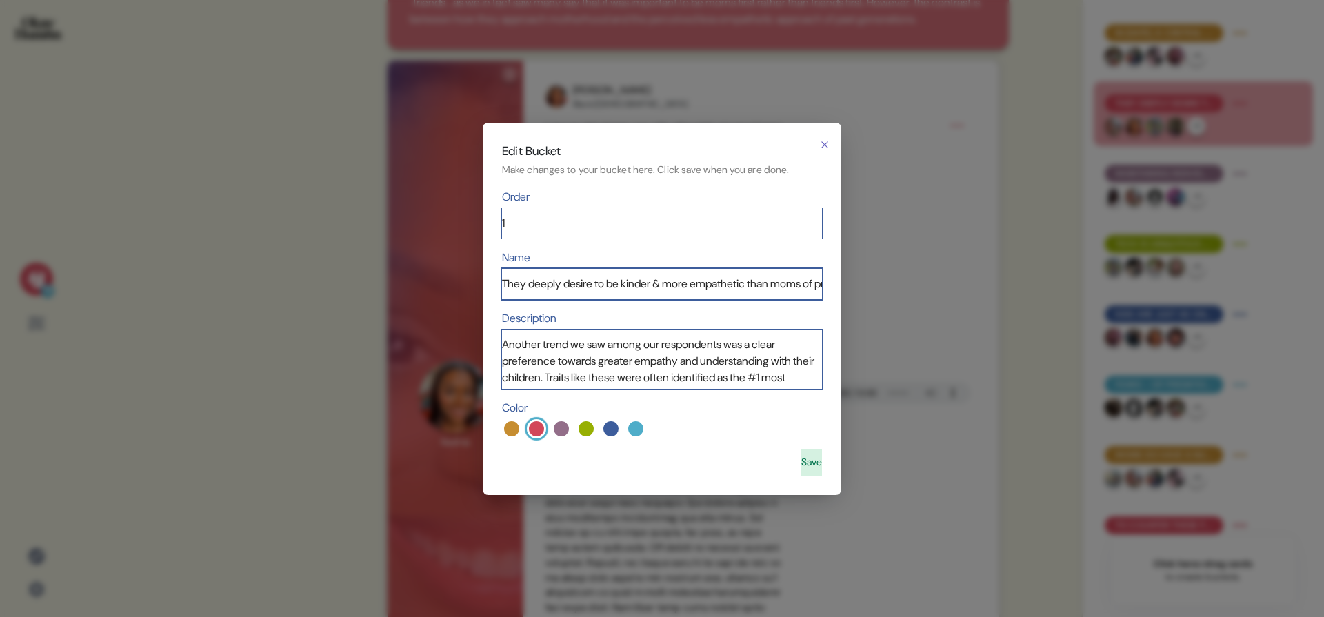
drag, startPoint x: 539, startPoint y: 287, endPoint x: 636, endPoint y: 290, distance: 97.3
click at [636, 290] on input "They deeply desire to be kinder & more empathetic than moms of previous generat…" at bounding box center [662, 284] width 320 height 30
type input "They see themselves as kinder & more empathetic than moms of previous generatio…"
click at [772, 462] on div "Save" at bounding box center [662, 463] width 320 height 26
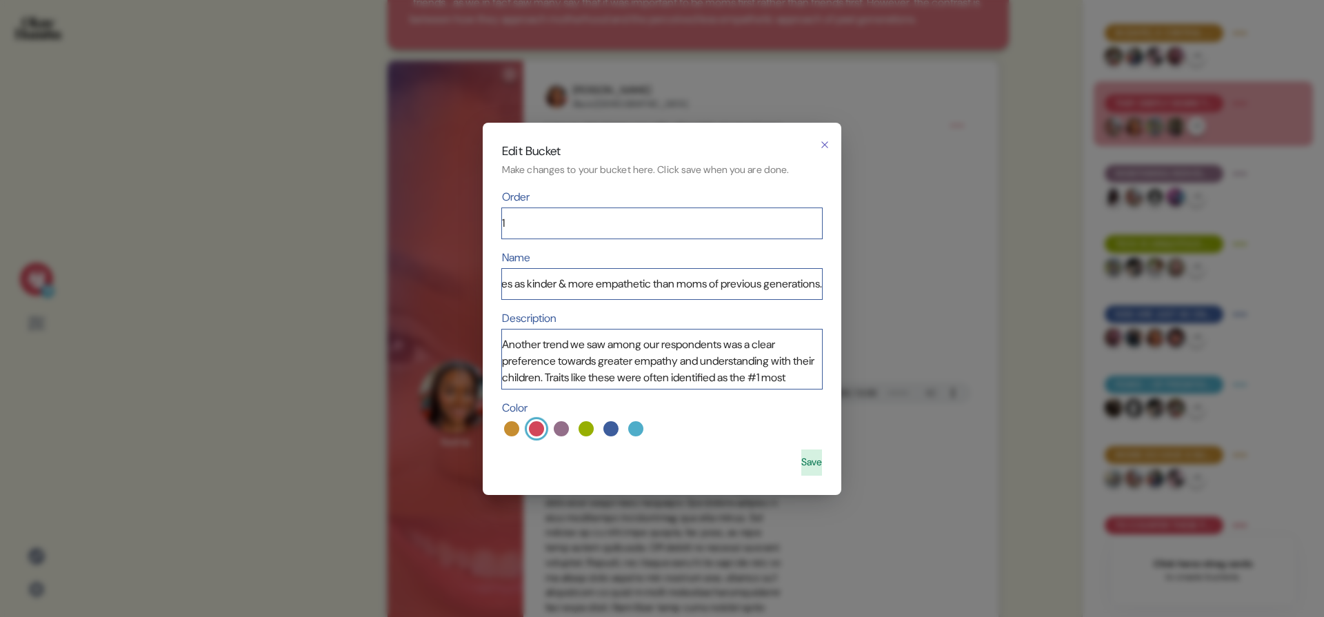
scroll to position [0, 0]
click at [801, 452] on button "Save" at bounding box center [811, 463] width 21 height 26
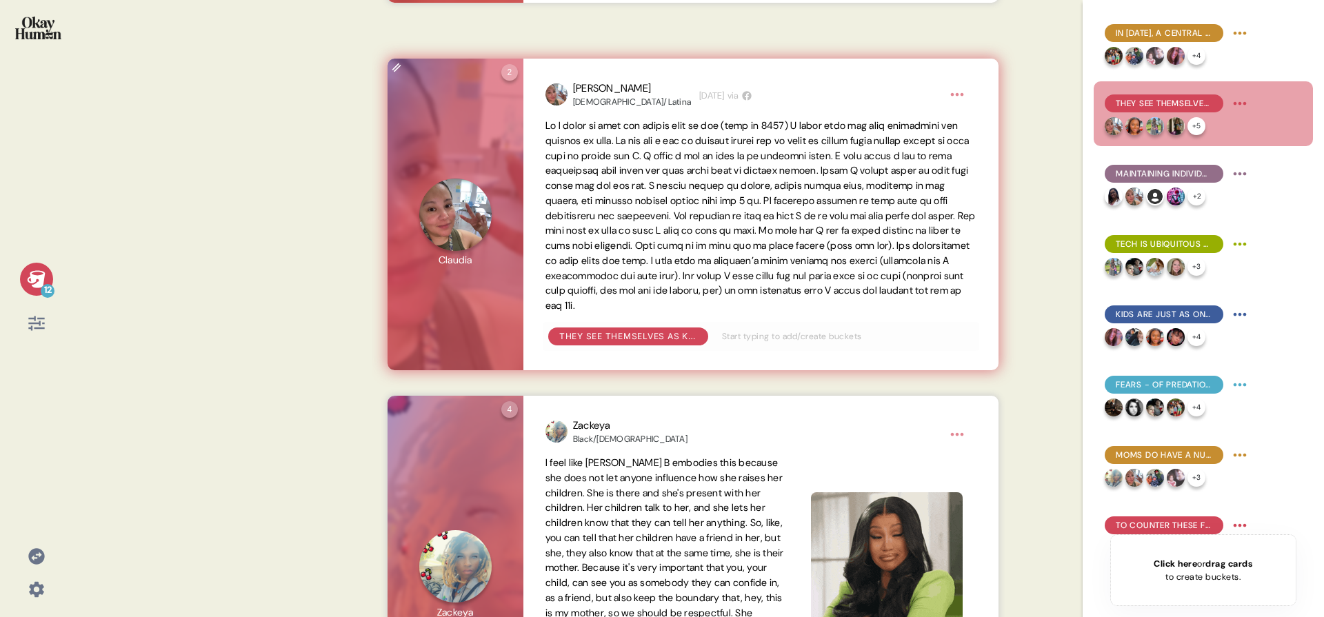
scroll to position [930, 0]
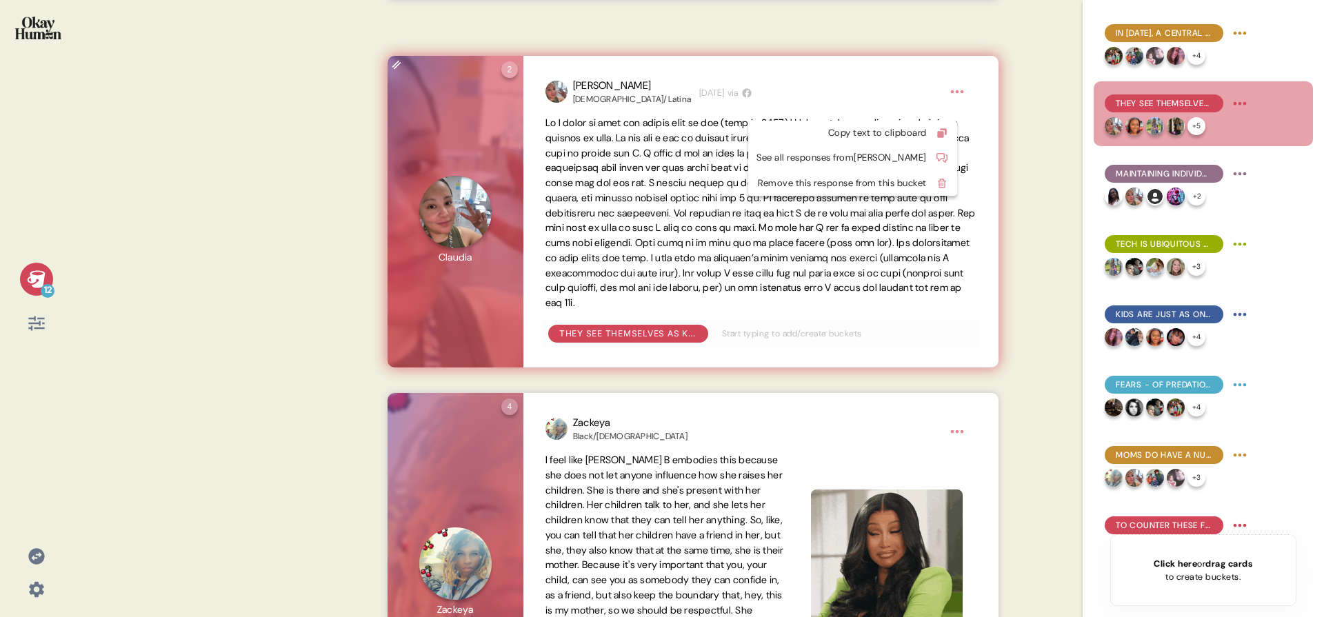
click at [963, 100] on html "12 Back They see themselves as kinder & more empathetic than moms of previous g…" at bounding box center [662, 308] width 1324 height 617
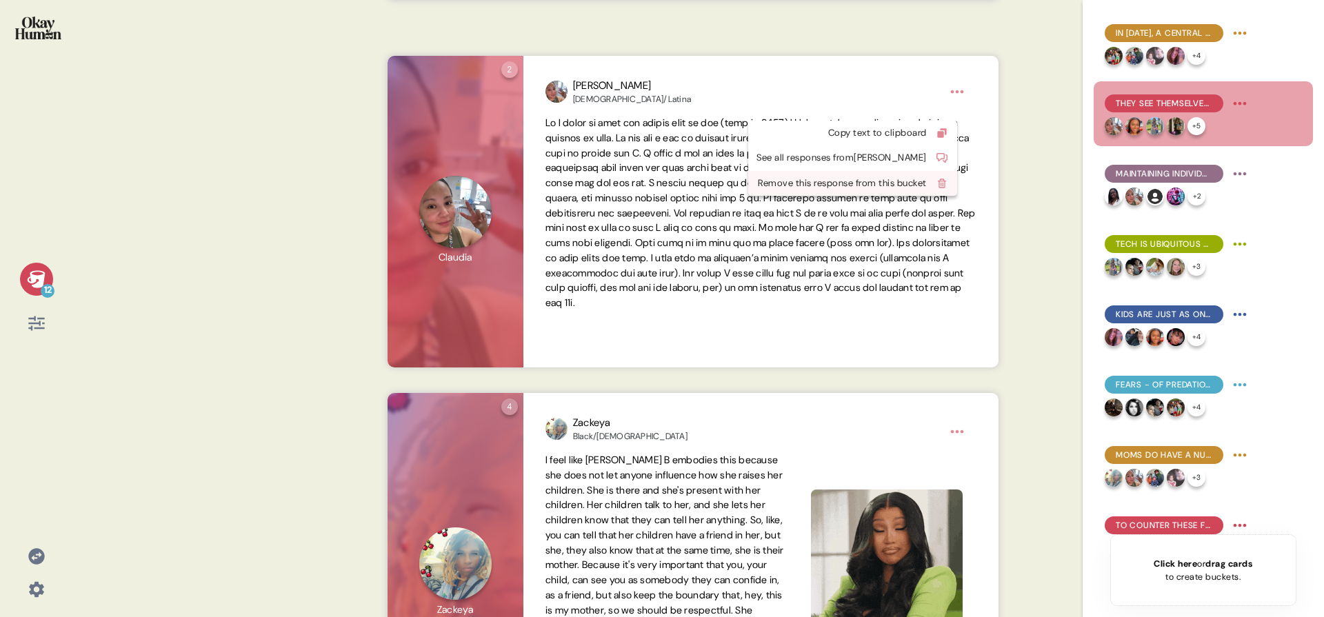
click at [928, 171] on div "Remove this response from this bucket" at bounding box center [852, 183] width 209 height 25
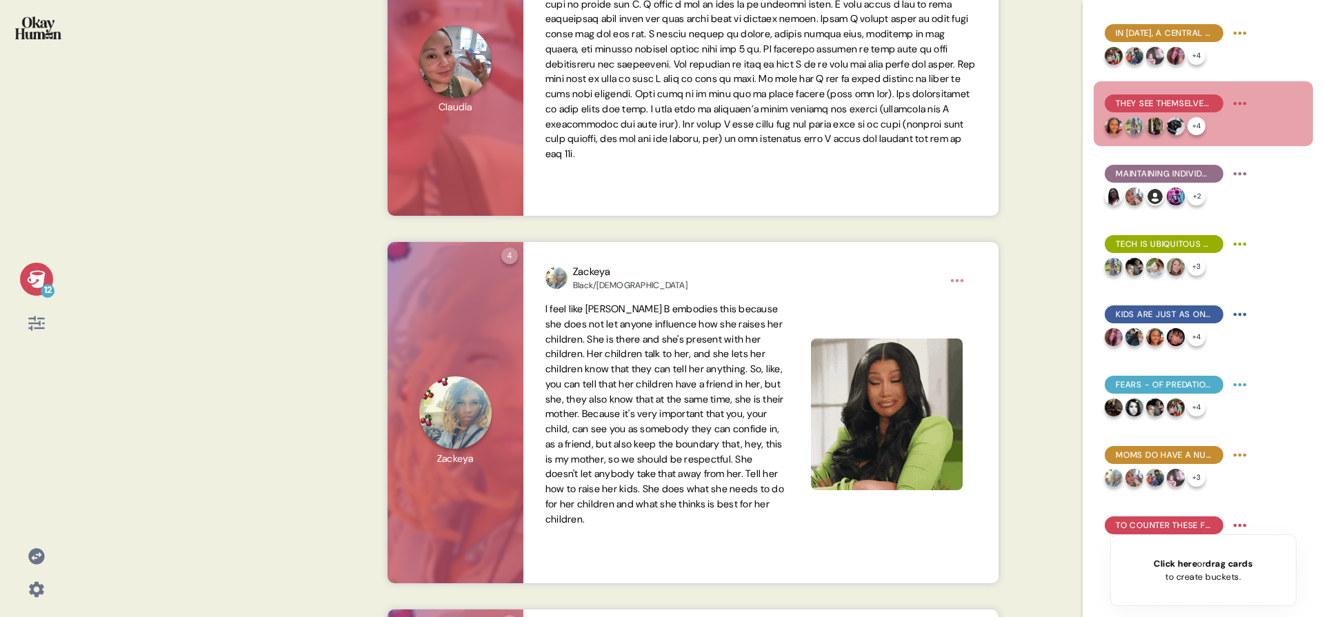
scroll to position [1081, 0]
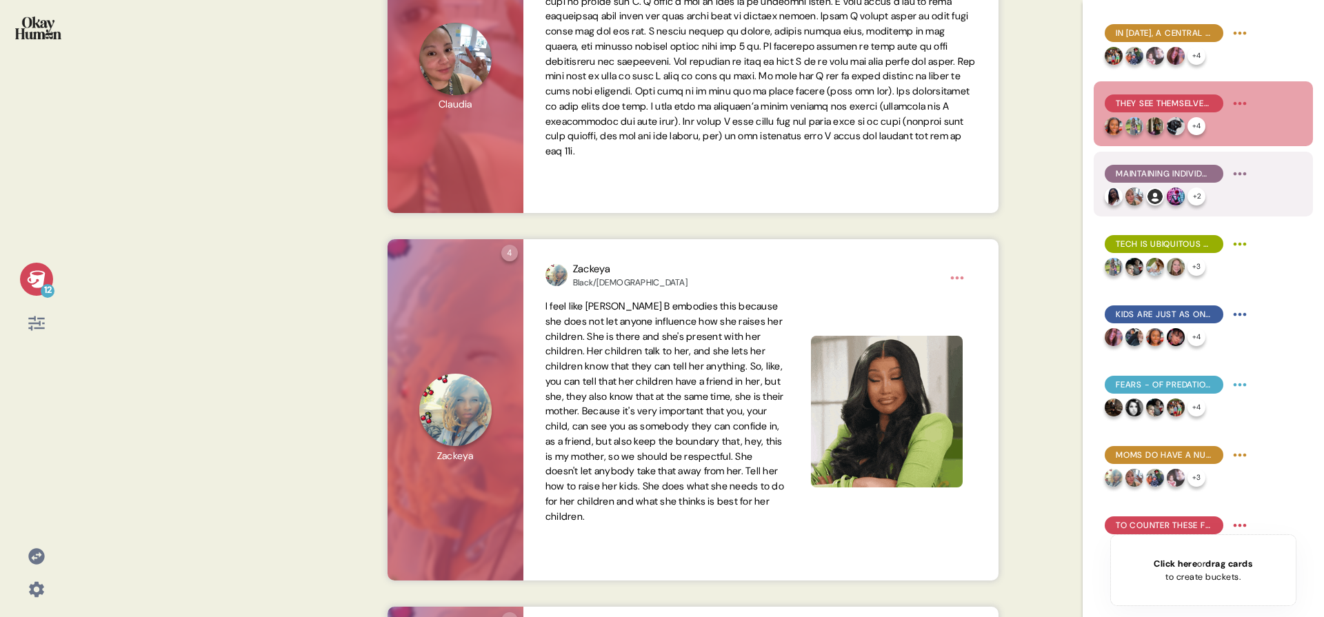
click at [1157, 161] on div "Maintaining individuality and being more than just mothers are also highly soug…" at bounding box center [1203, 184] width 219 height 65
click at [1150, 174] on span "Maintaining individuality and being more than just mothers are also highly soug…" at bounding box center [1164, 174] width 97 height 12
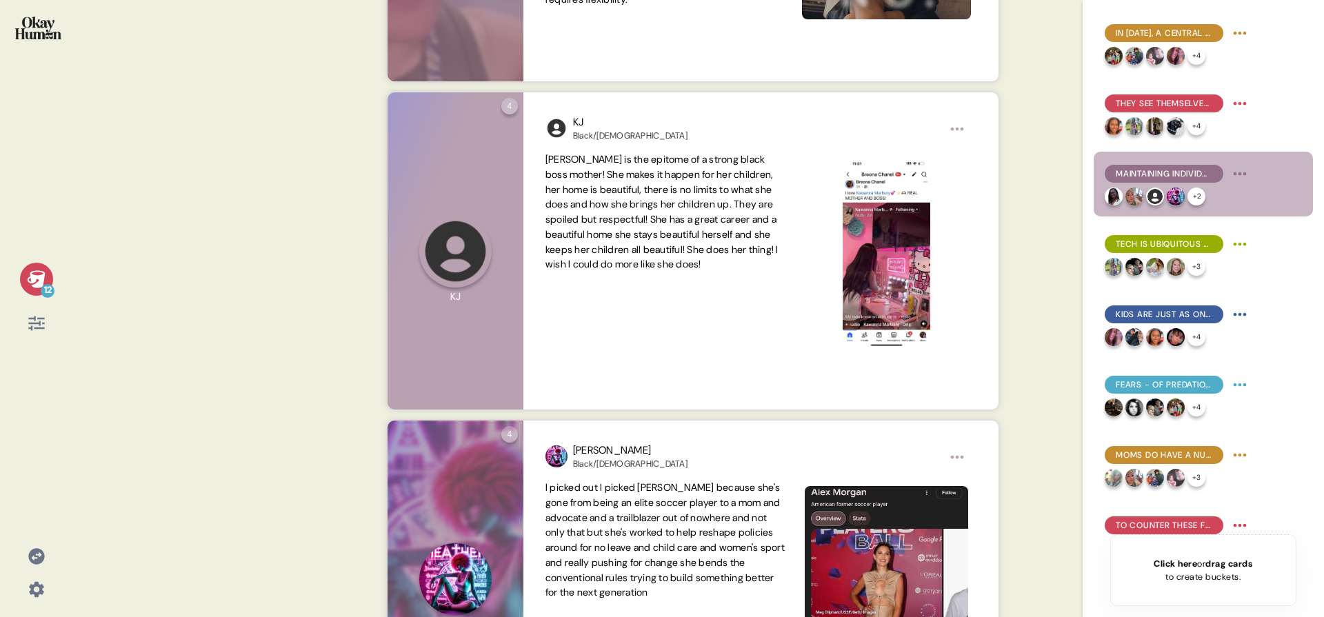
scroll to position [791, 0]
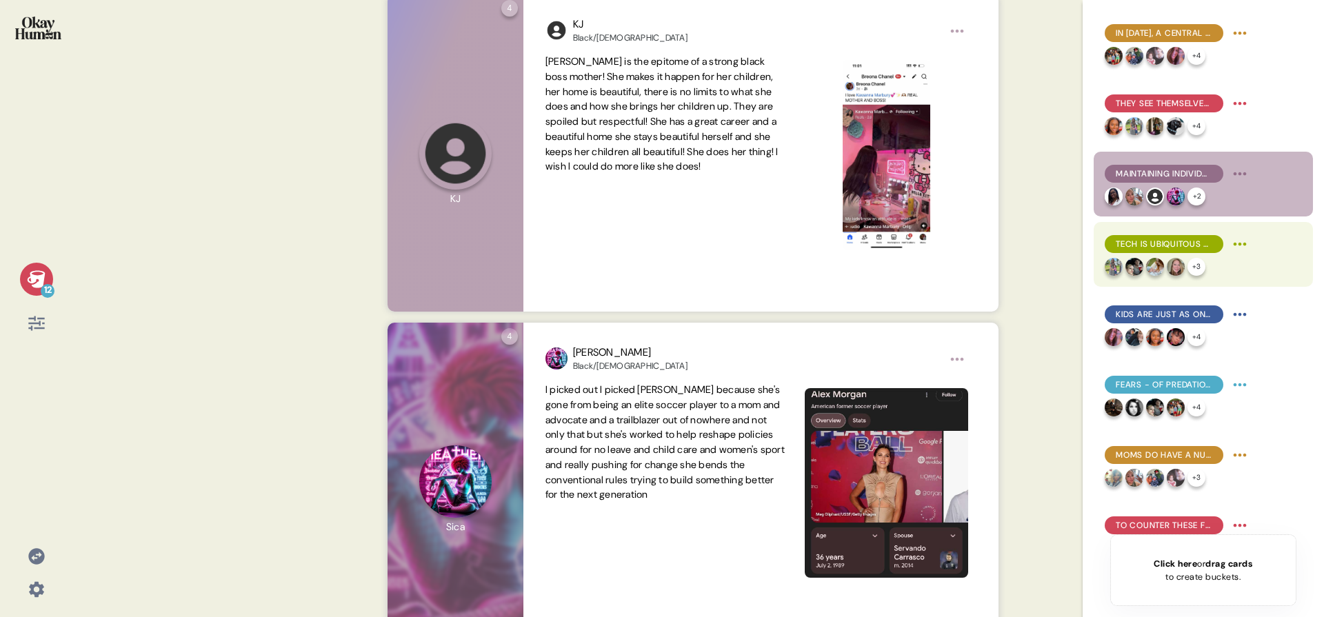
click at [1160, 232] on div "Tech is ubiquitous throughout moms' lives, and self-imposed restrictions are un…" at bounding box center [1203, 254] width 219 height 65
click at [1157, 246] on span "Tech is ubiquitous throughout moms' lives, and self-imposed restrictions are un…" at bounding box center [1164, 244] width 97 height 12
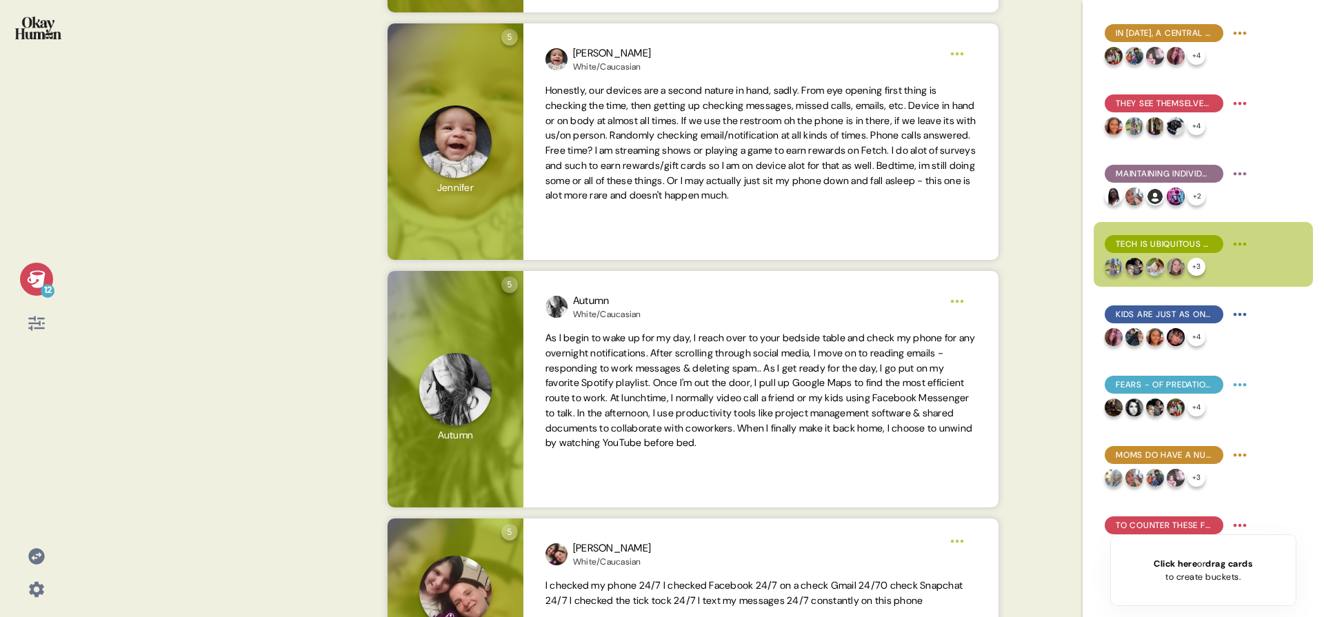
scroll to position [1537, 0]
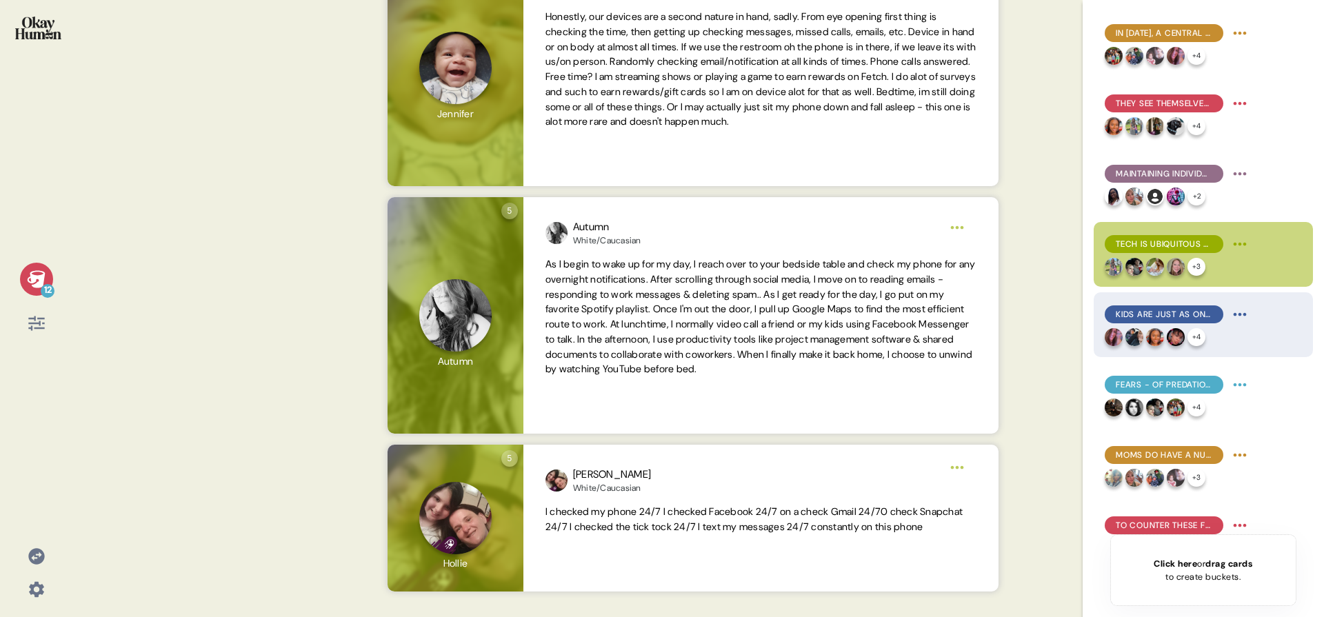
click at [1183, 328] on div at bounding box center [1176, 337] width 18 height 18
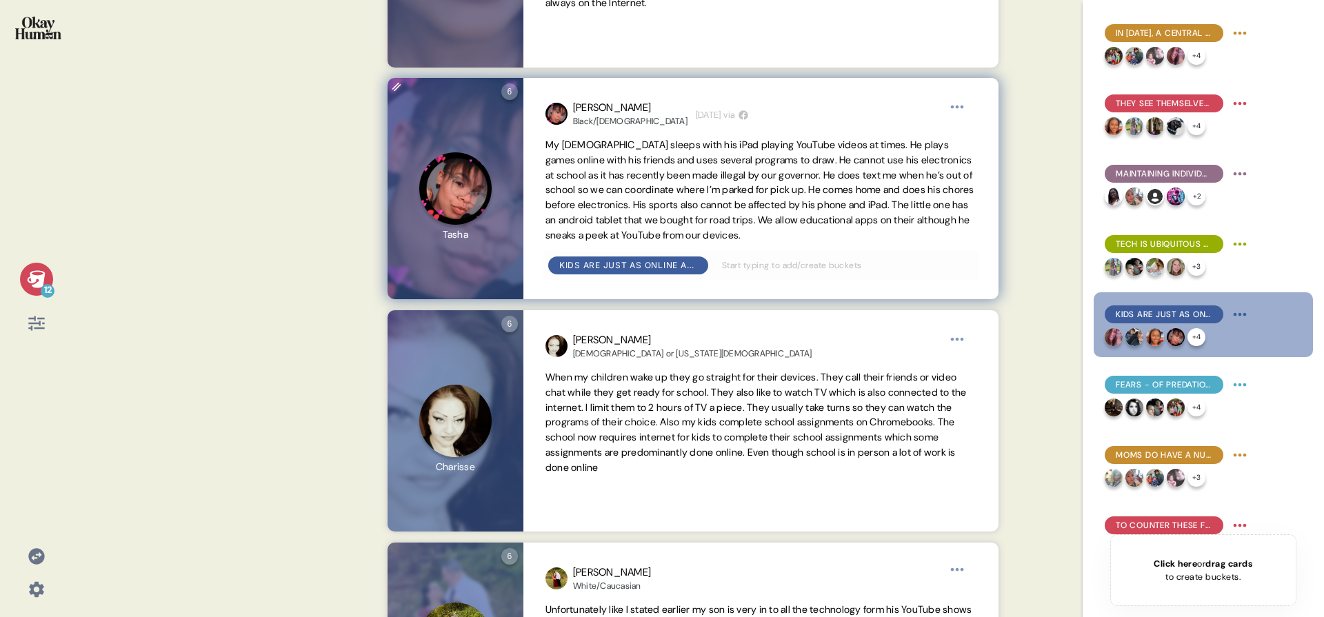
scroll to position [1771, 0]
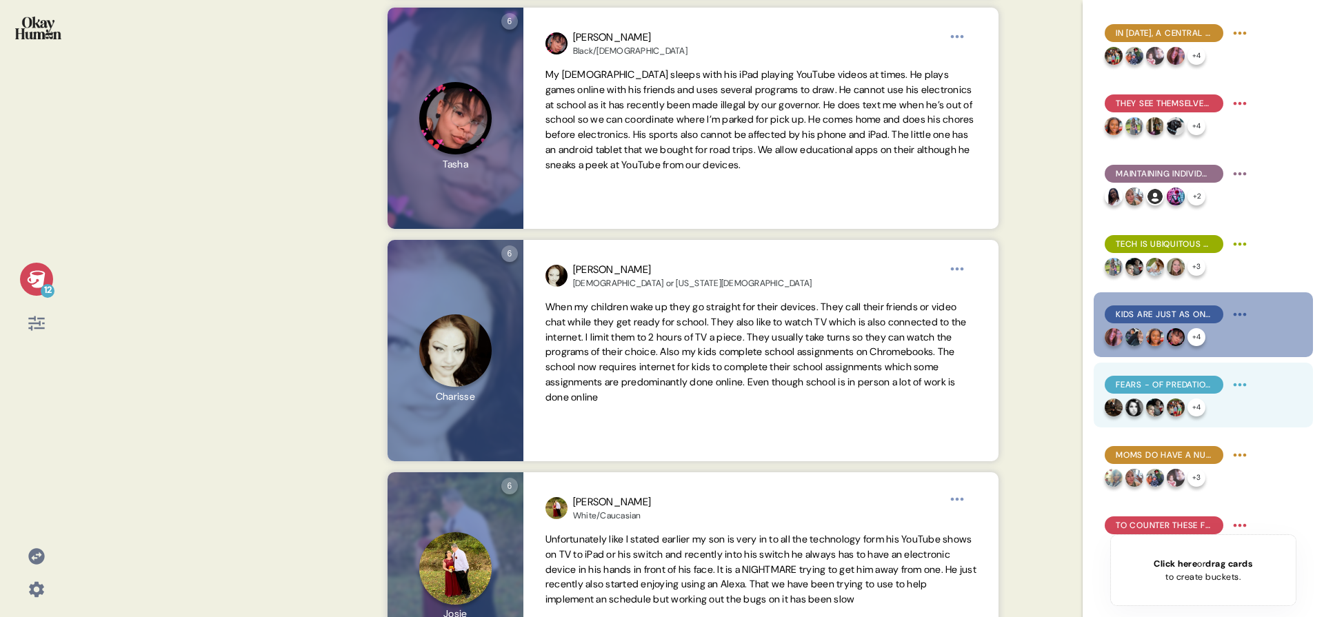
click at [1115, 371] on div "Fears - of predation, addiction, isolation - are absolutely central to the rest…" at bounding box center [1203, 395] width 219 height 65
click at [1136, 384] on span "Fears - of predation, addiction, isolation - are absolutely central to the rest…" at bounding box center [1164, 385] width 97 height 12
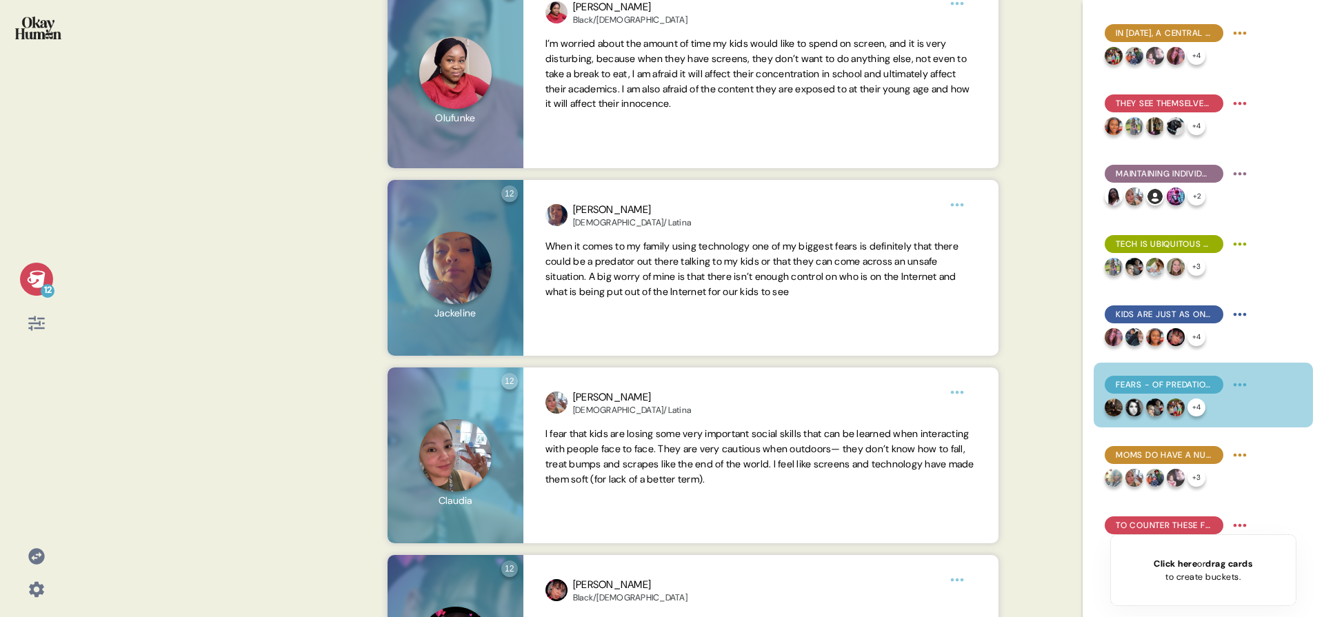
scroll to position [1585, 0]
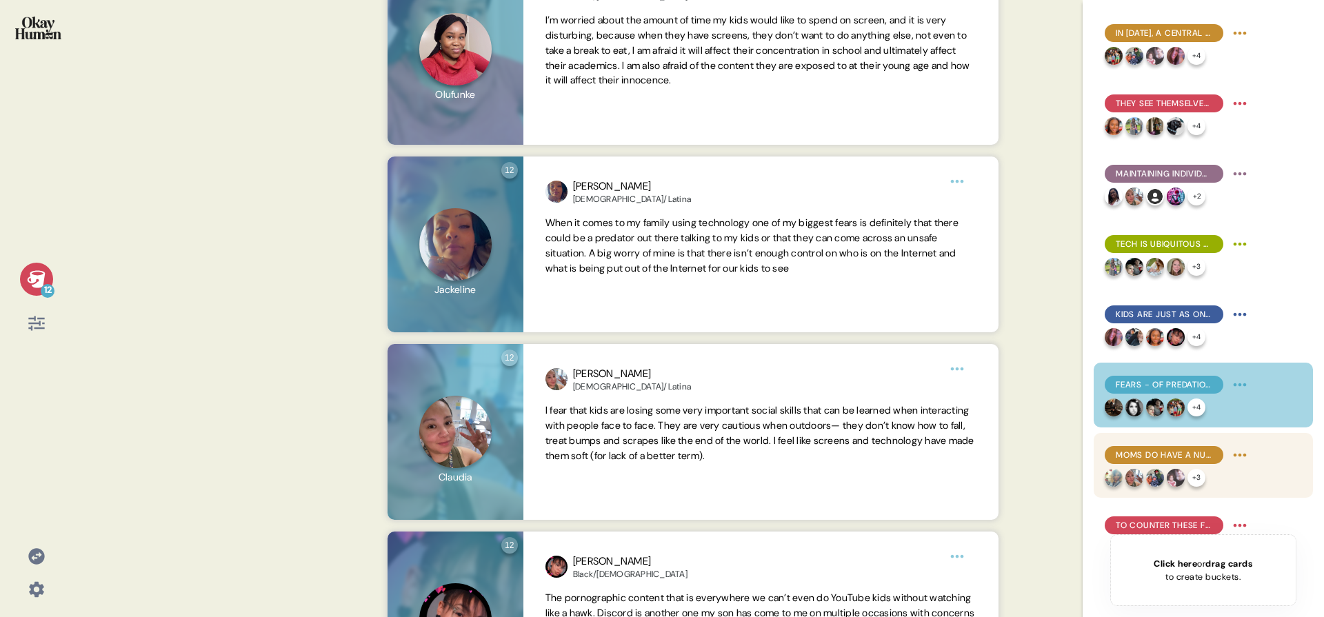
click at [1198, 466] on div "Moms do have a nuanced view of tech, but their fears are often the loudest voic…" at bounding box center [1178, 455] width 146 height 22
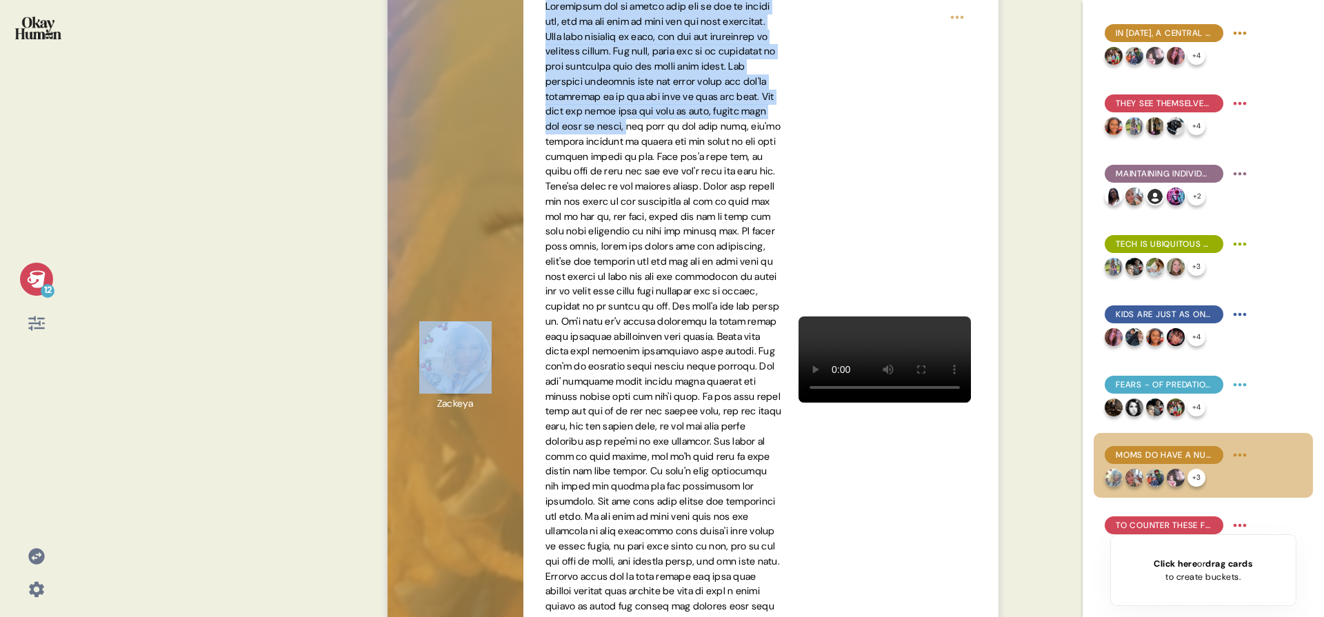
scroll to position [337, 0]
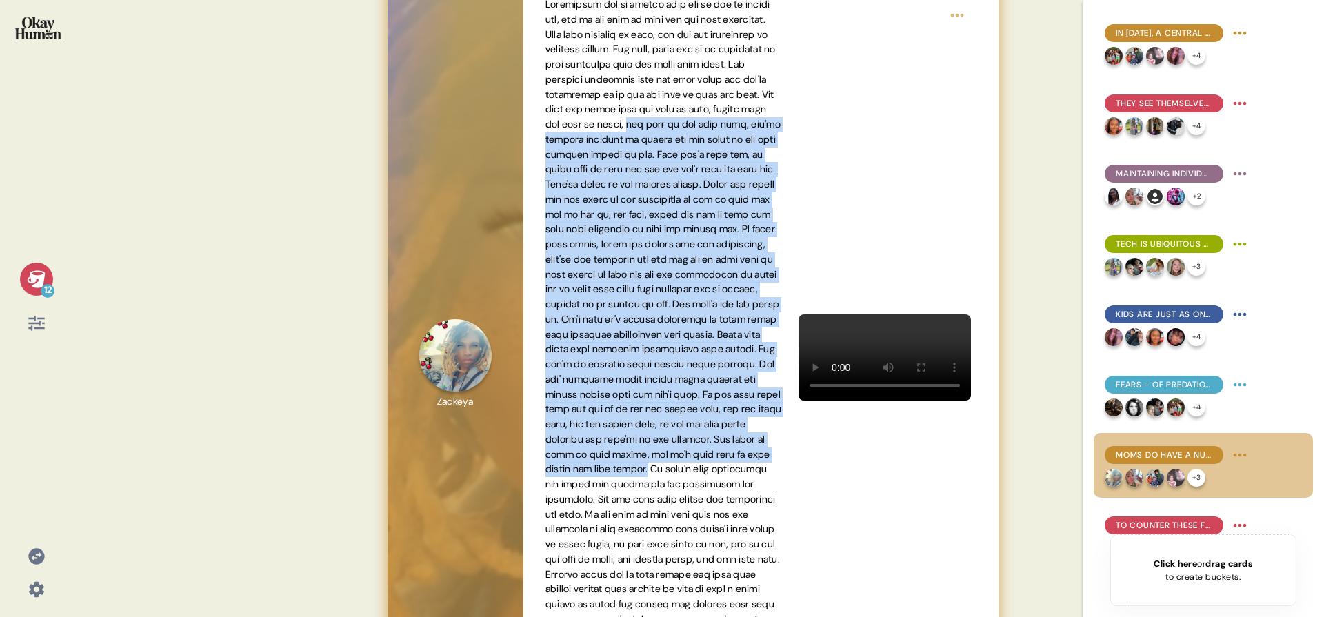
drag, startPoint x: 546, startPoint y: 195, endPoint x: 661, endPoint y: 518, distance: 342.9
click at [661, 518] on span at bounding box center [664, 356] width 236 height 717
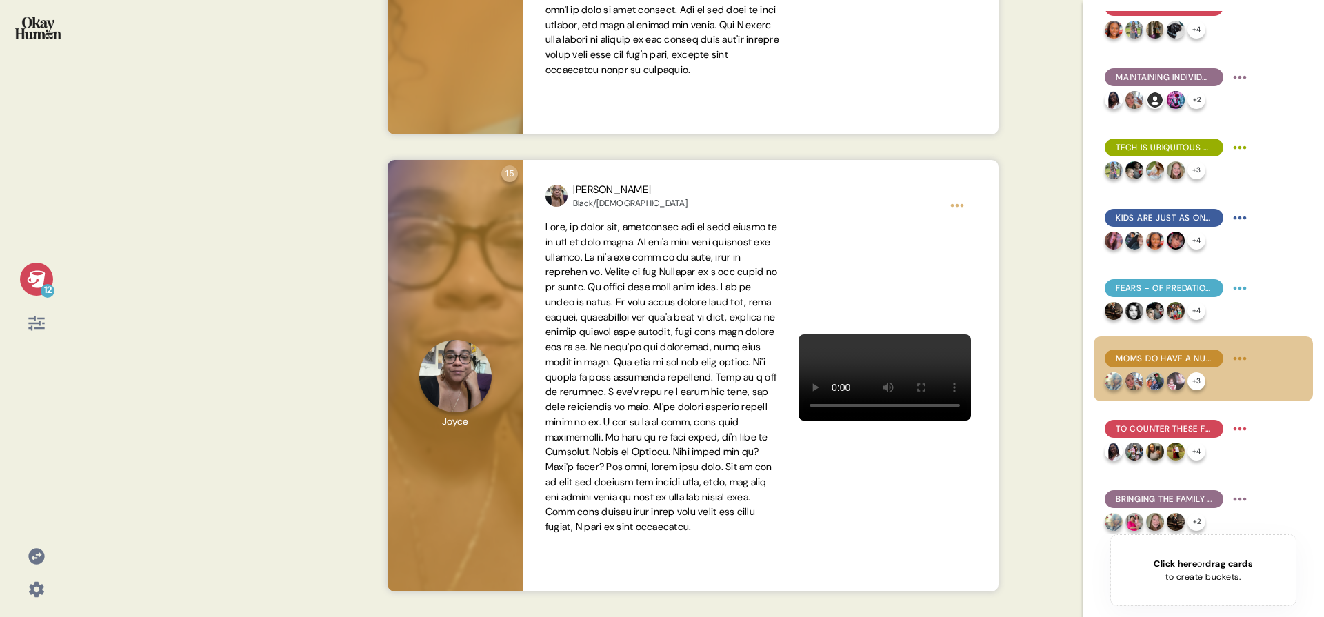
scroll to position [315, 0]
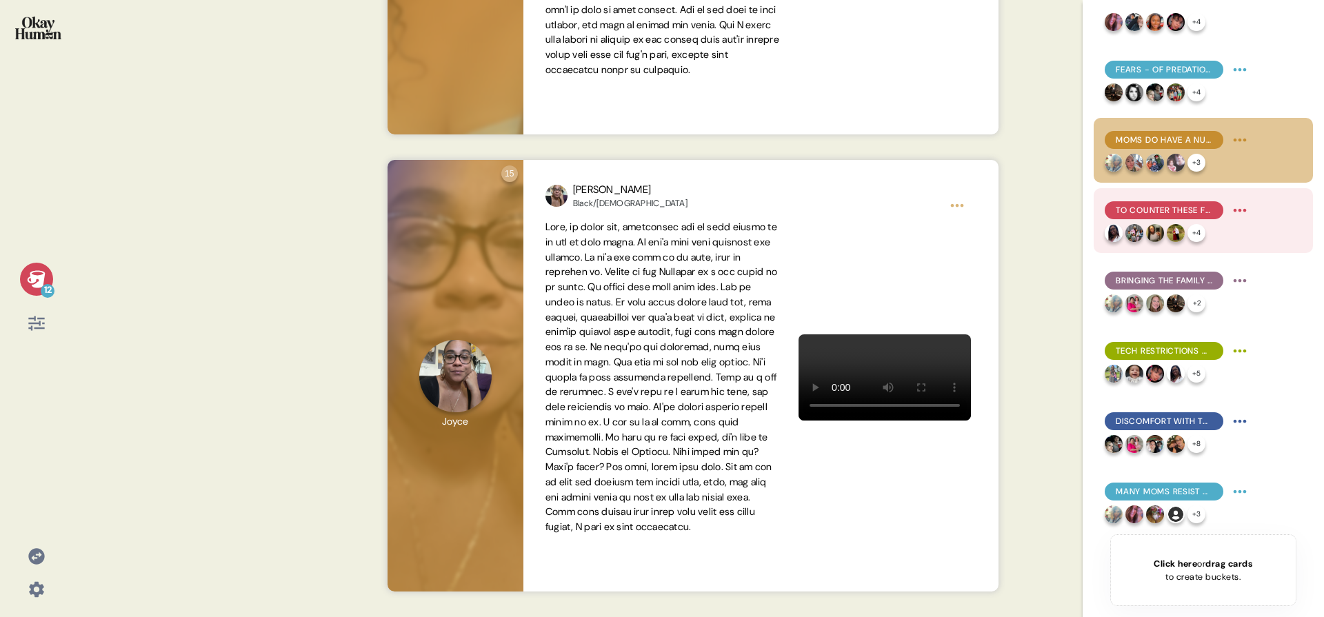
click at [1159, 204] on span "To counter these fears, most moms impose a variety of tech restrictions." at bounding box center [1164, 210] width 97 height 12
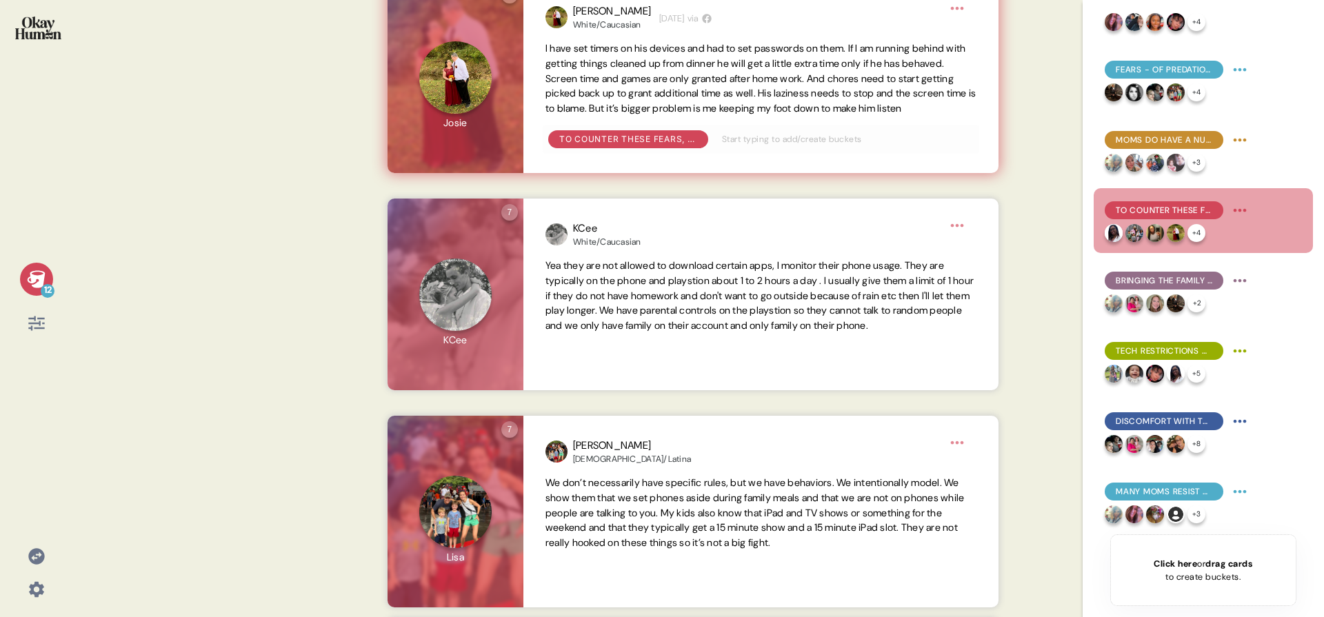
scroll to position [730, 0]
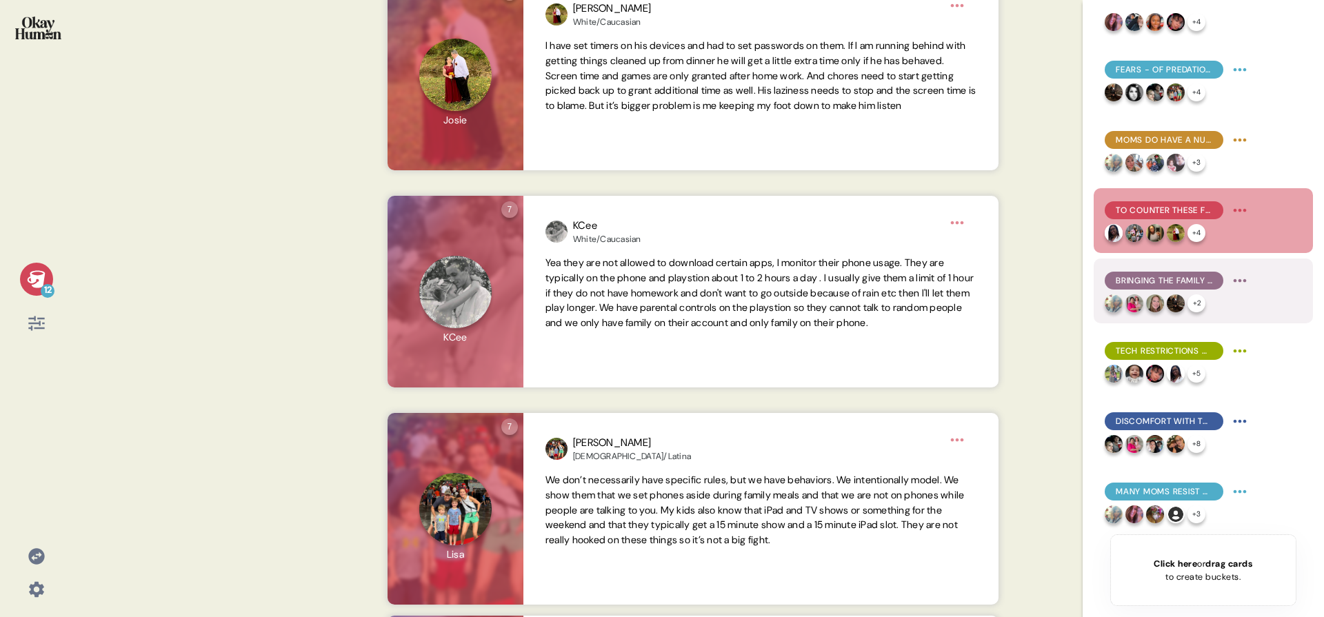
click at [1143, 288] on div "Bringing the family together with tech is pretty simple: just do it together!" at bounding box center [1164, 281] width 119 height 18
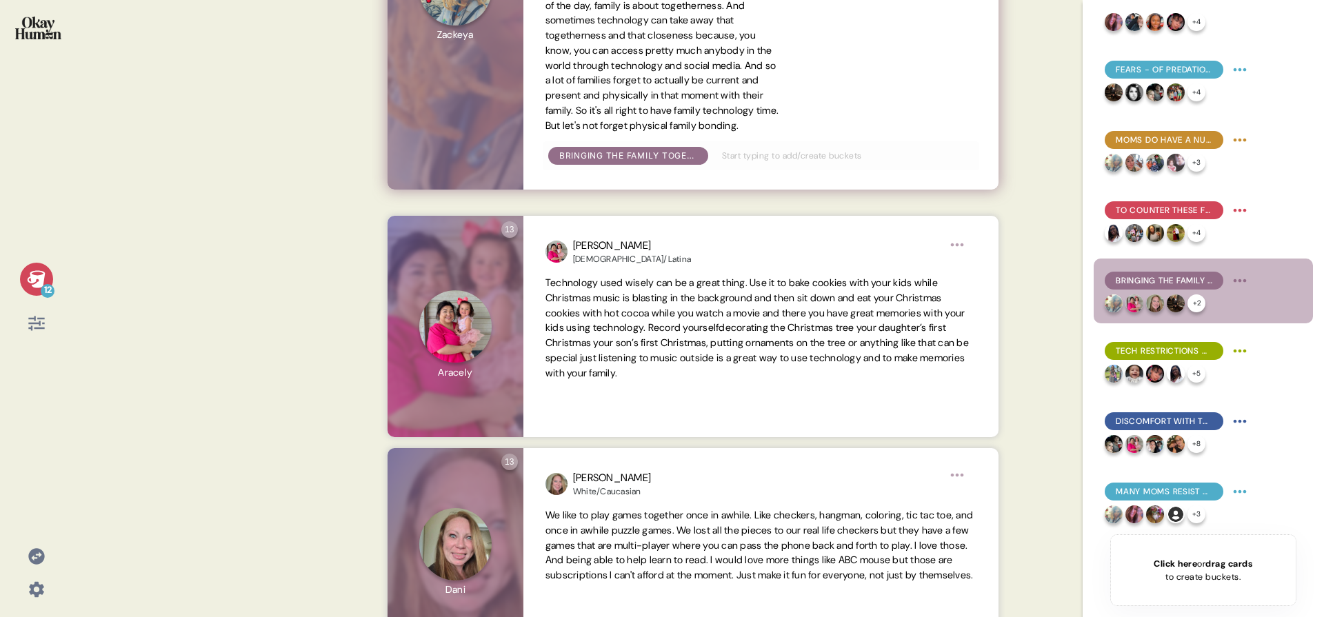
scroll to position [472, 0]
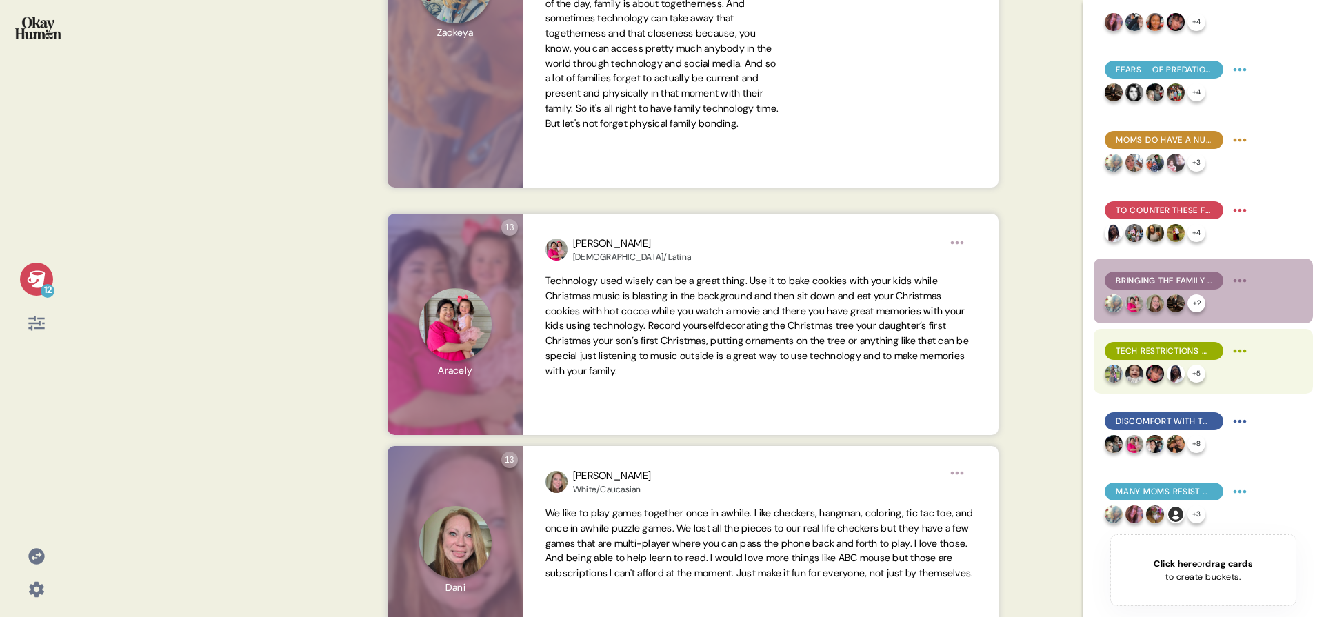
click at [1144, 348] on span "Tech restrictions have weekly & yearly rhythms to them and gradually loosen to …" at bounding box center [1164, 351] width 97 height 12
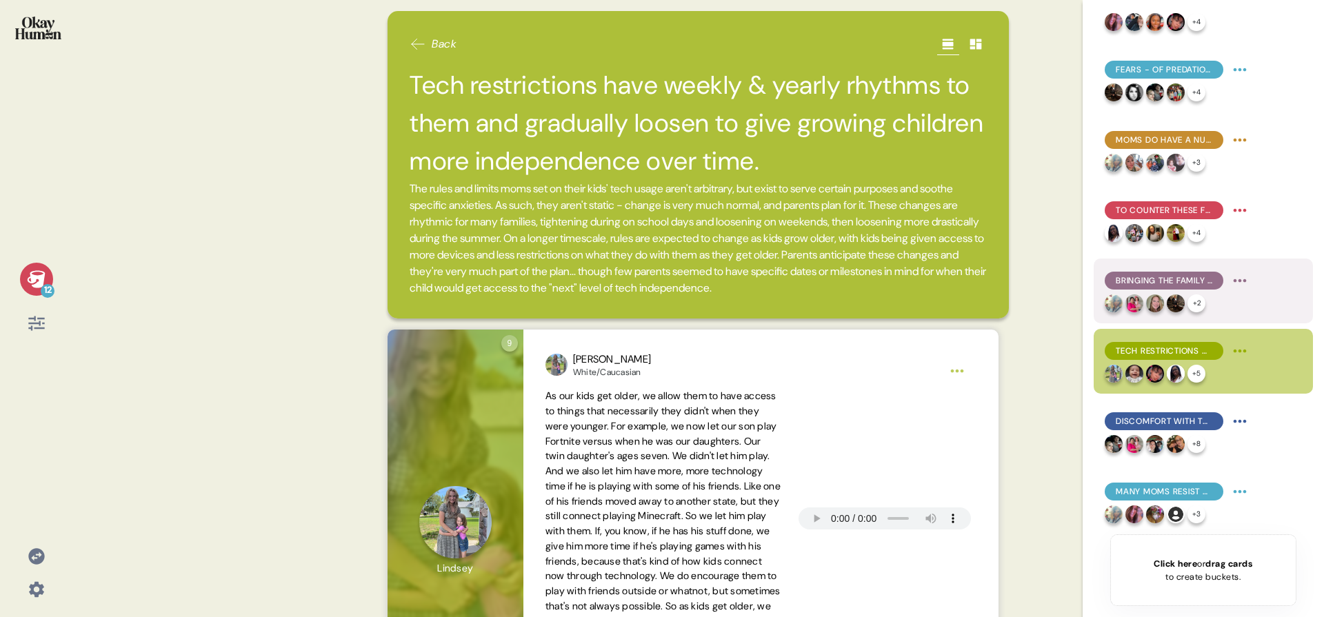
click at [1214, 302] on div "+ 2" at bounding box center [1178, 303] width 146 height 18
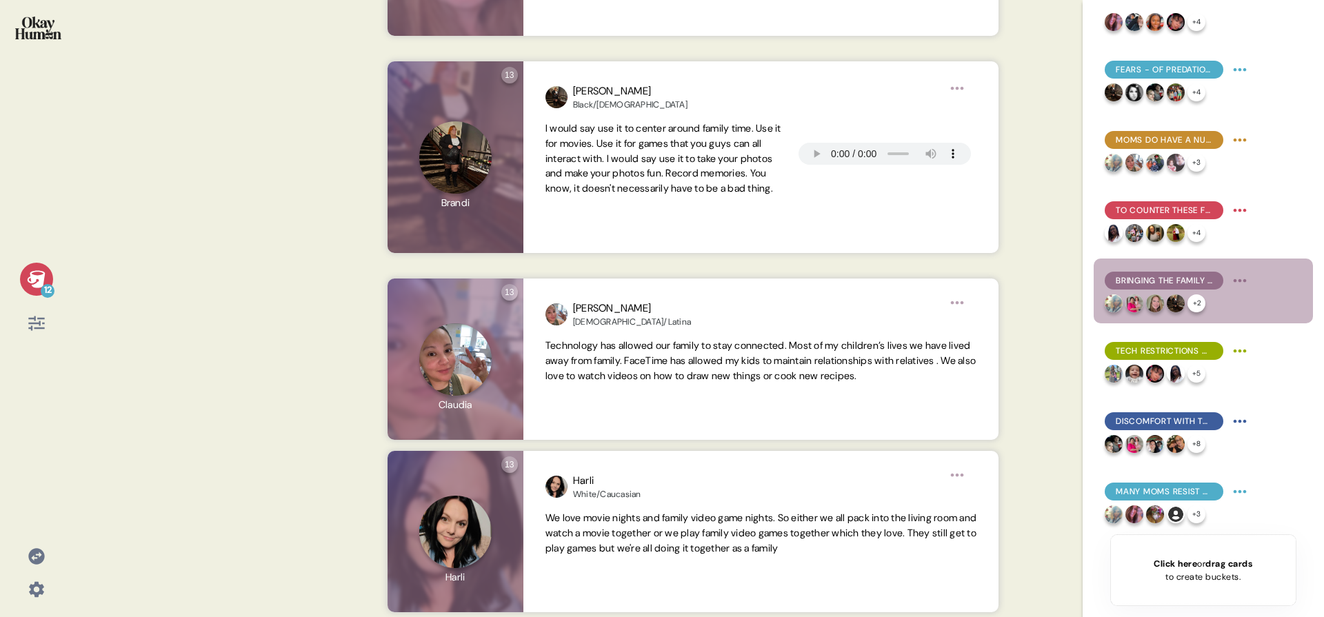
scroll to position [1076, 0]
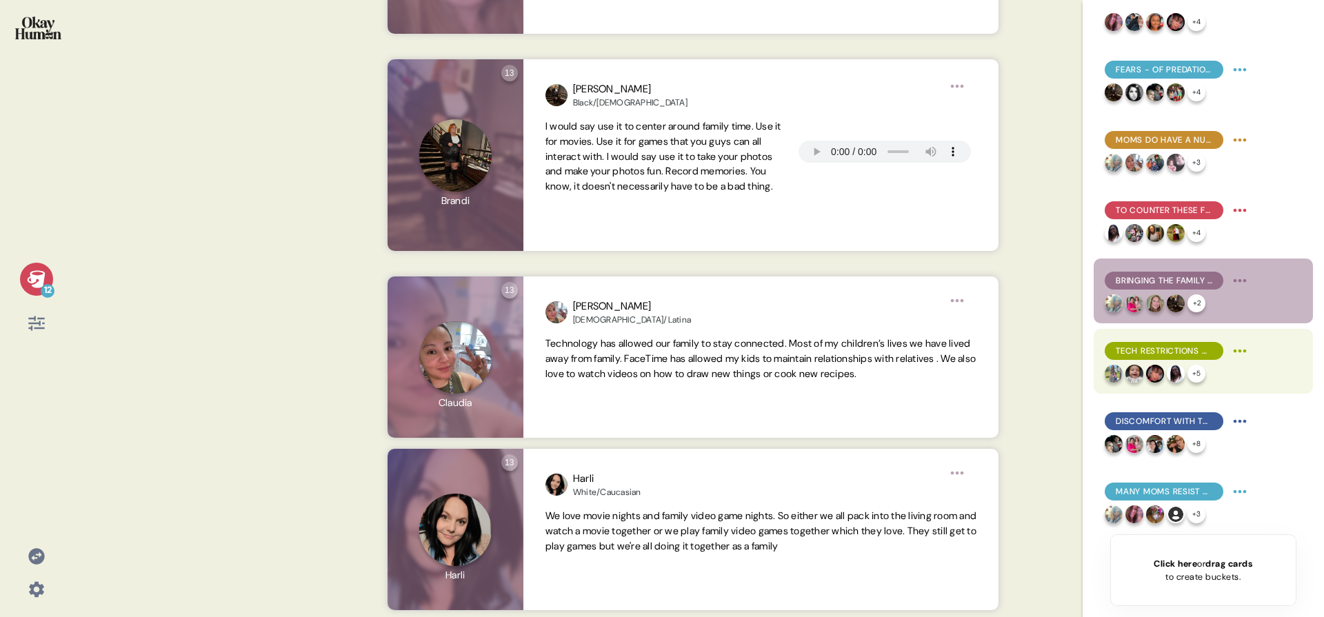
click at [1194, 352] on span "Tech restrictions have weekly & yearly rhythms to them and gradually loosen to …" at bounding box center [1164, 351] width 97 height 12
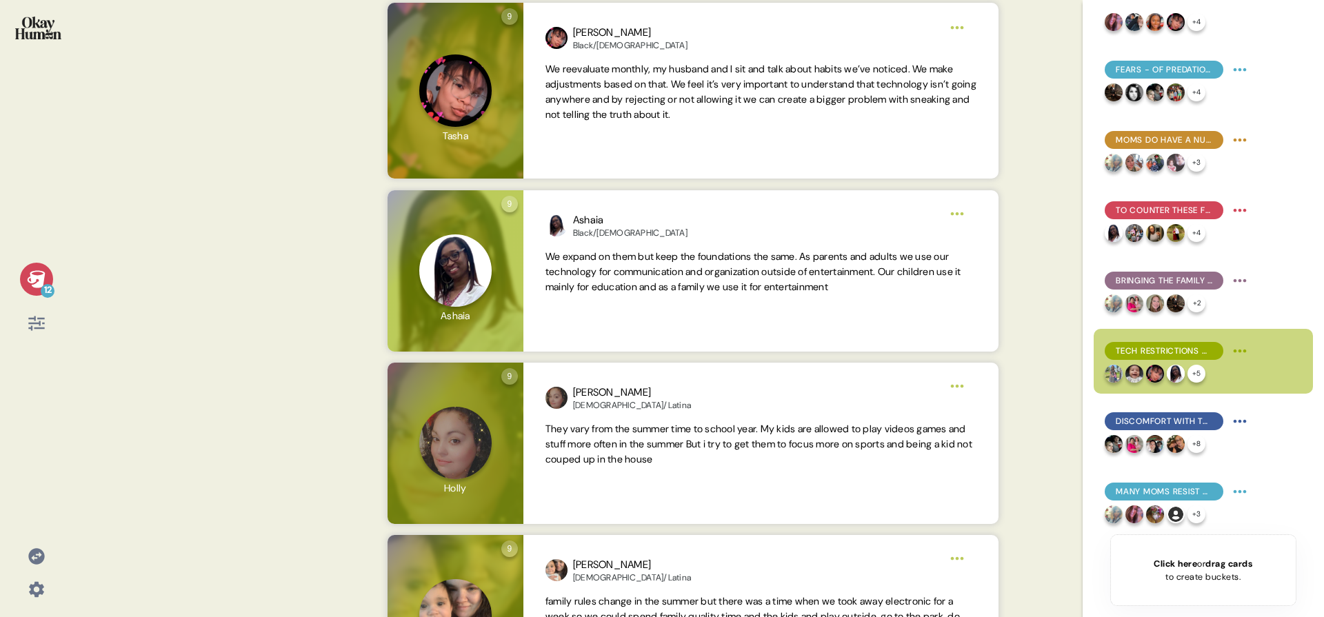
scroll to position [1225, 0]
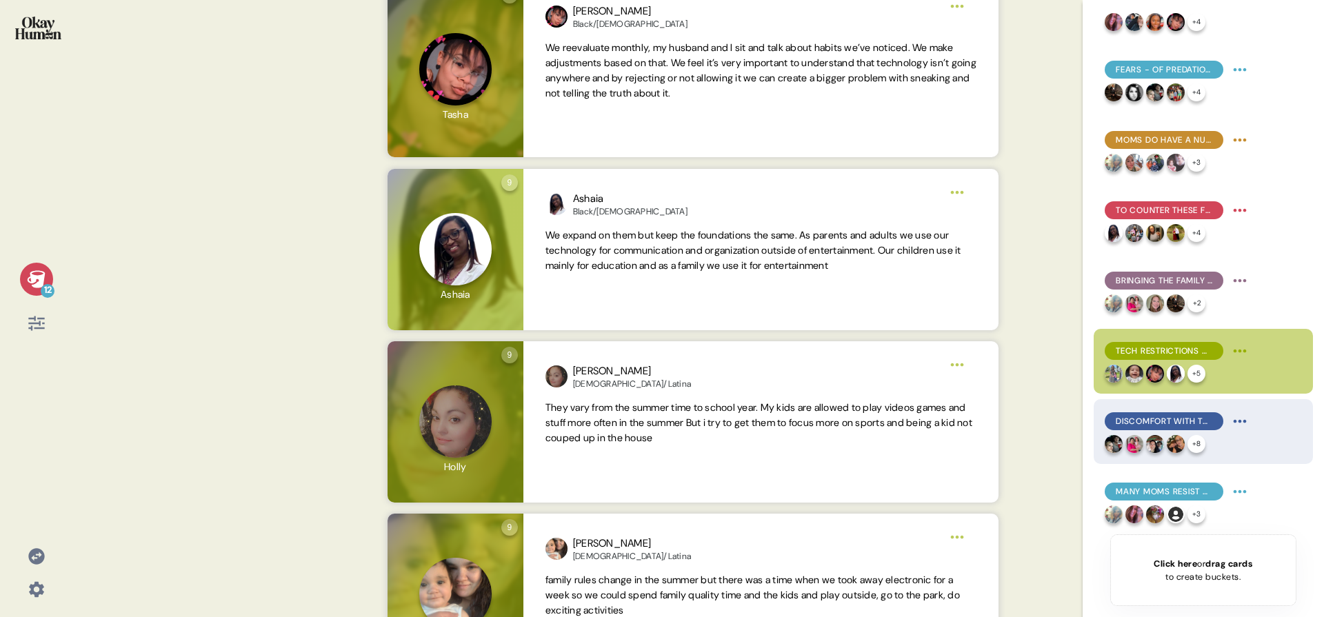
click at [1145, 412] on div "Discomfort with their family's tech usage is common, but many say they're doing…" at bounding box center [1164, 421] width 119 height 18
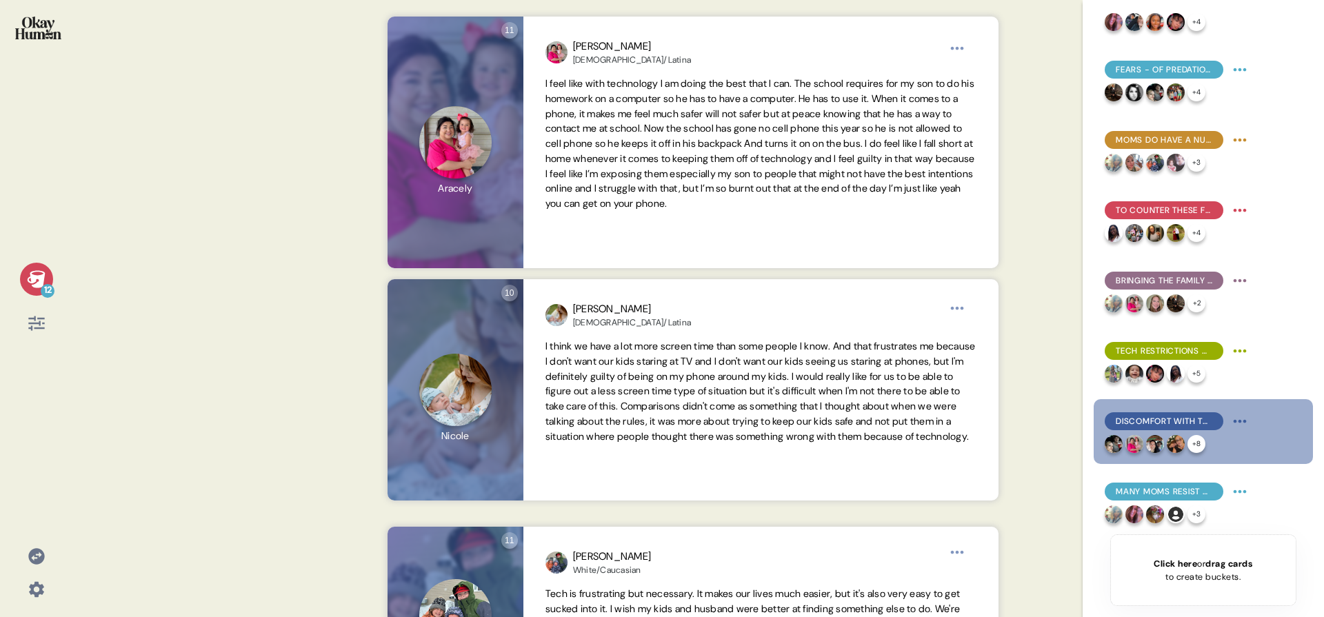
scroll to position [579, 0]
click at [1259, 503] on div "Many moms resist comparing their families to others or prioritize comparisons t…" at bounding box center [1203, 502] width 219 height 65
click at [1204, 492] on span "Many moms resist comparing their families to others or prioritize comparisons t…" at bounding box center [1164, 492] width 97 height 12
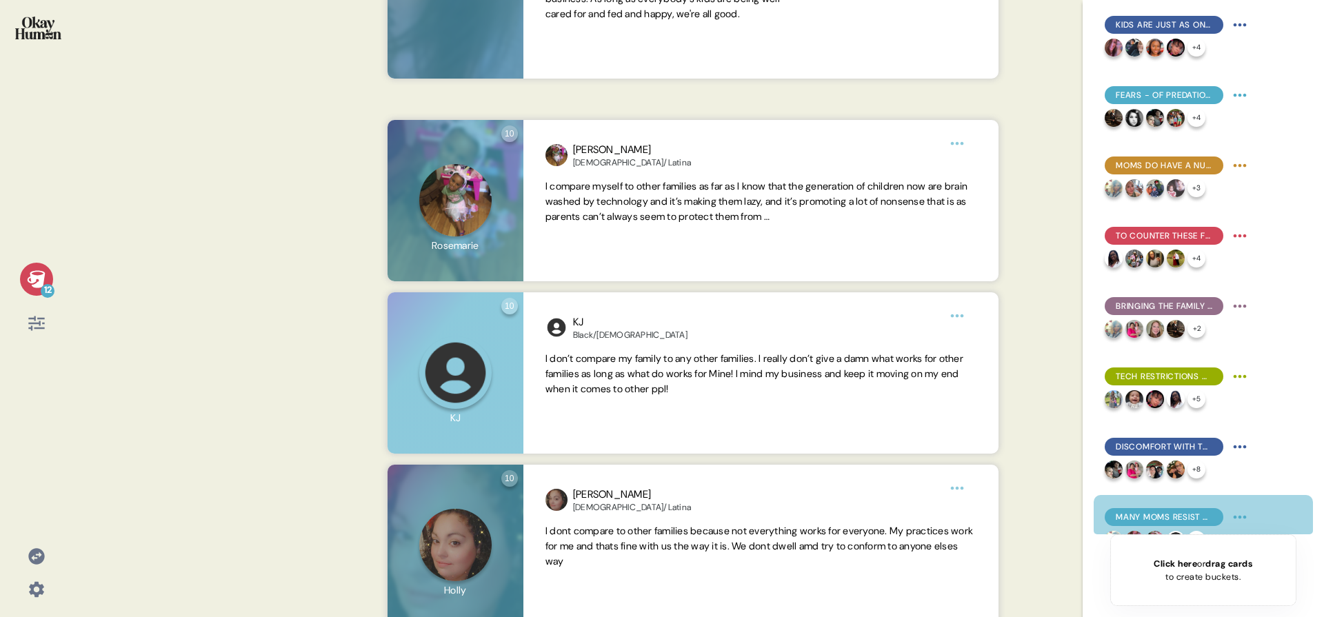
scroll to position [1127, 0]
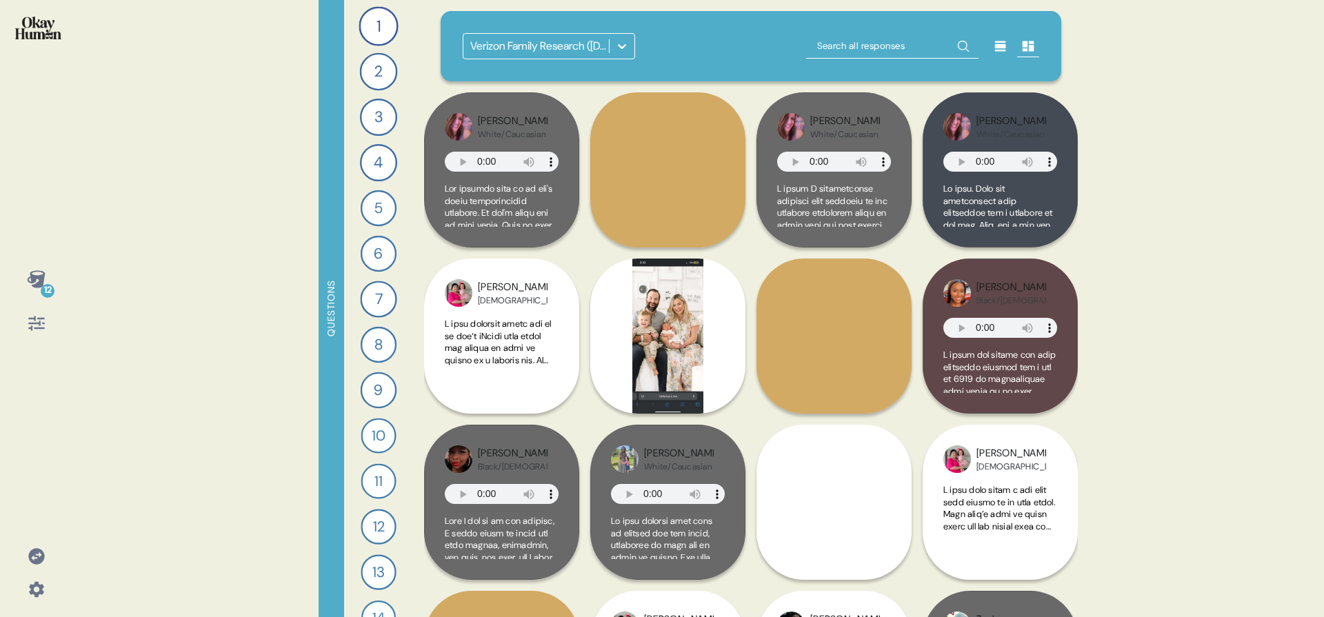
click at [840, 50] on input "text" at bounding box center [892, 46] width 172 height 25
type input "[PERSON_NAME]"
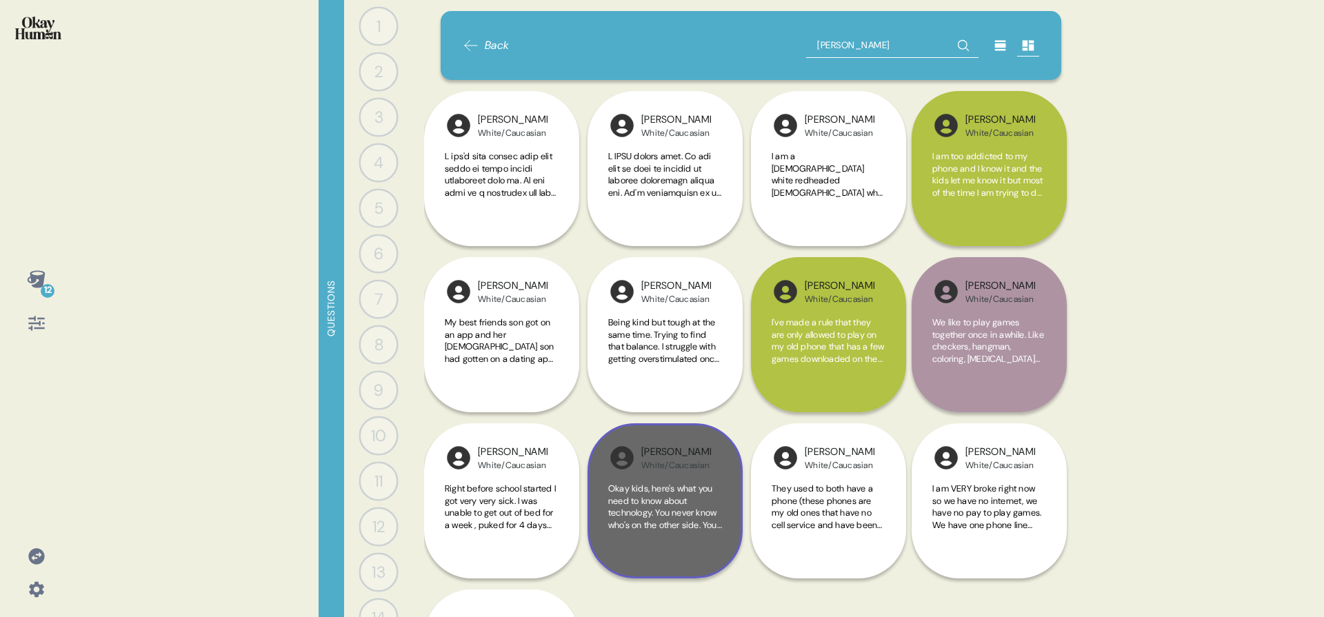
click at [724, 475] on div "[PERSON_NAME]/Caucasian Okay kids, here's what you need to know about technolog…" at bounding box center [665, 500] width 155 height 155
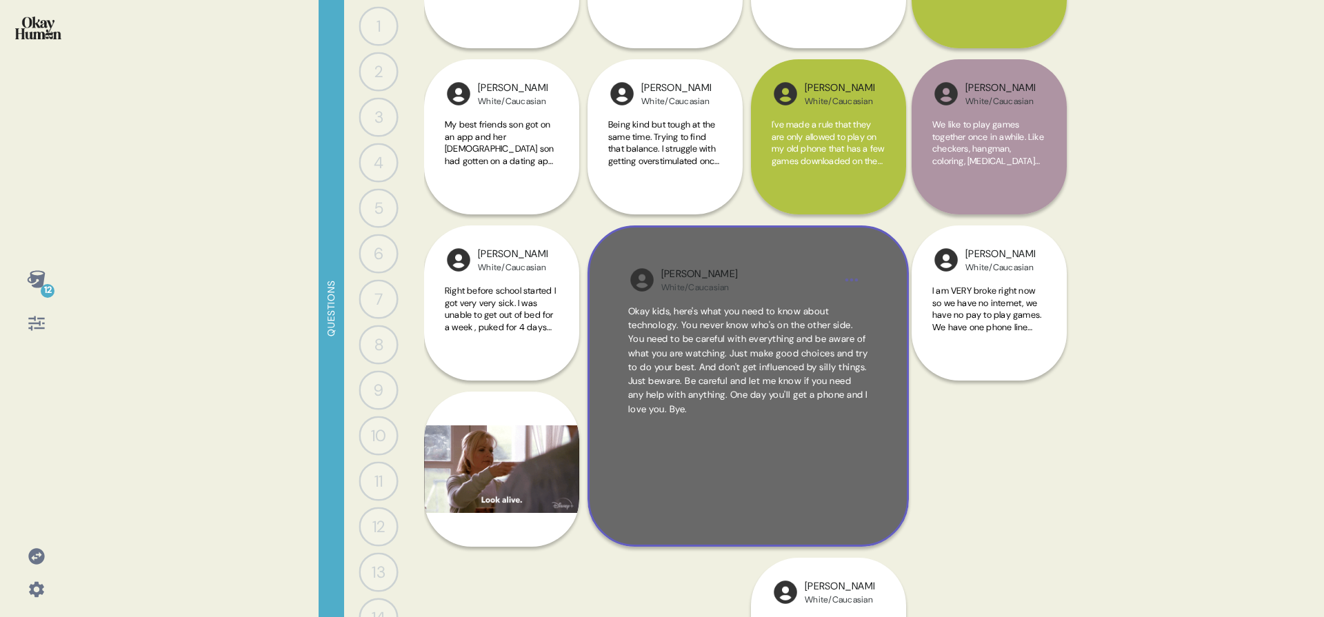
scroll to position [203, 0]
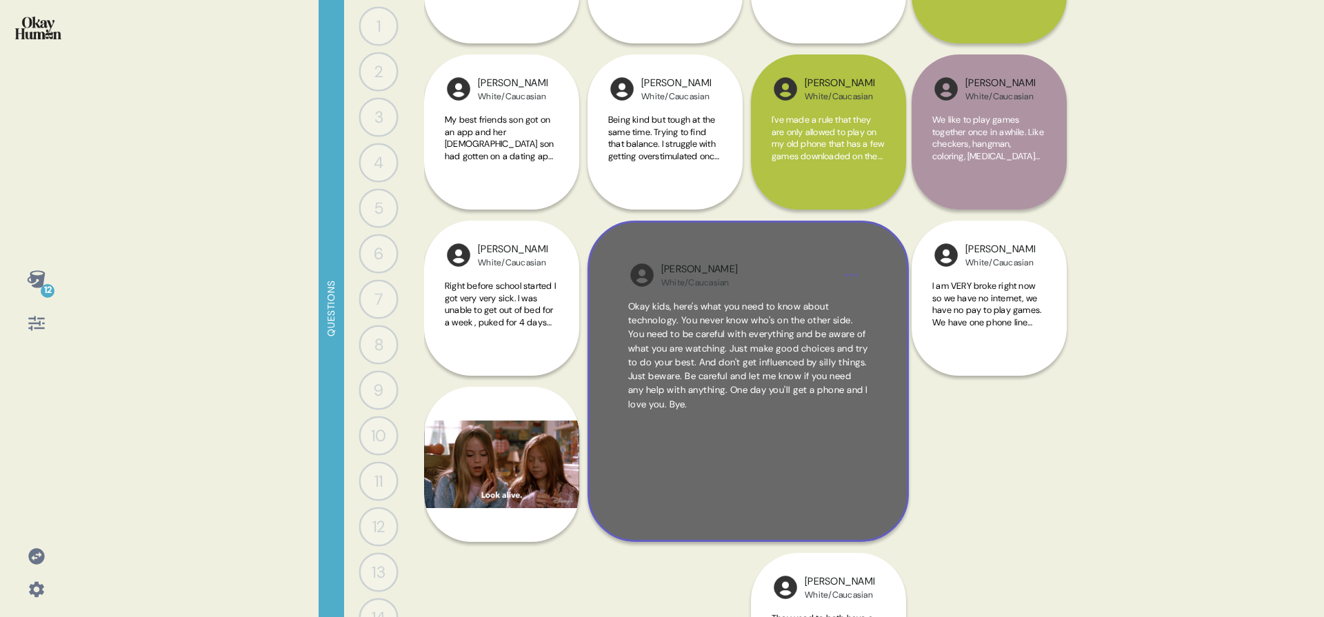
click at [823, 250] on div "[PERSON_NAME]/Caucasian Okay kids, here's what you need to know about technolog…" at bounding box center [748, 381] width 321 height 321
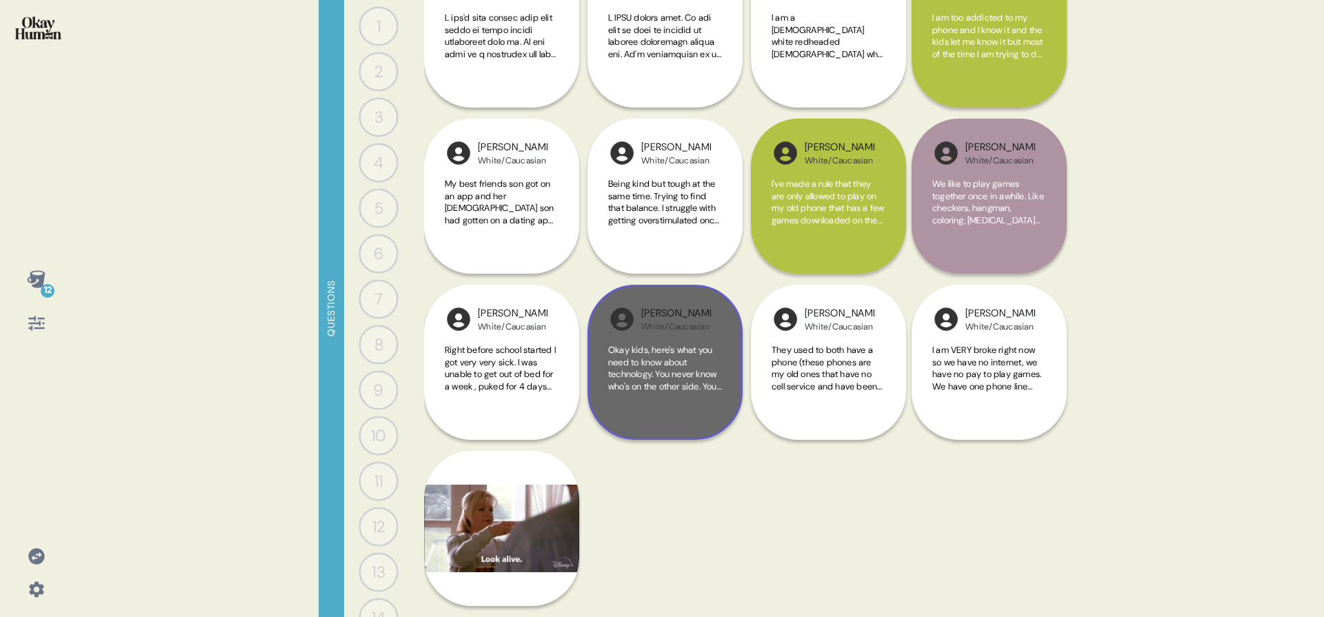
click at [726, 306] on div "[PERSON_NAME]/Caucasian Okay kids, here's what you need to know about technolog…" at bounding box center [665, 362] width 155 height 155
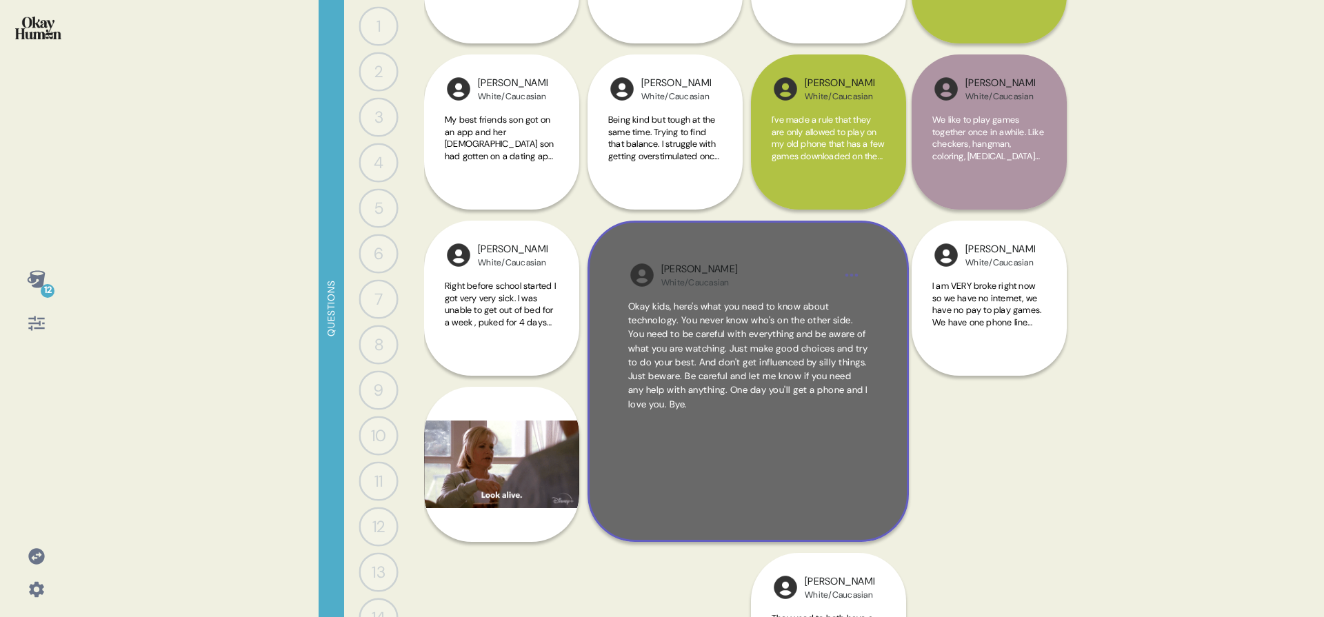
click at [726, 306] on span "Okay kids, here's what you need to know about technology. You never know who's …" at bounding box center [748, 356] width 240 height 110
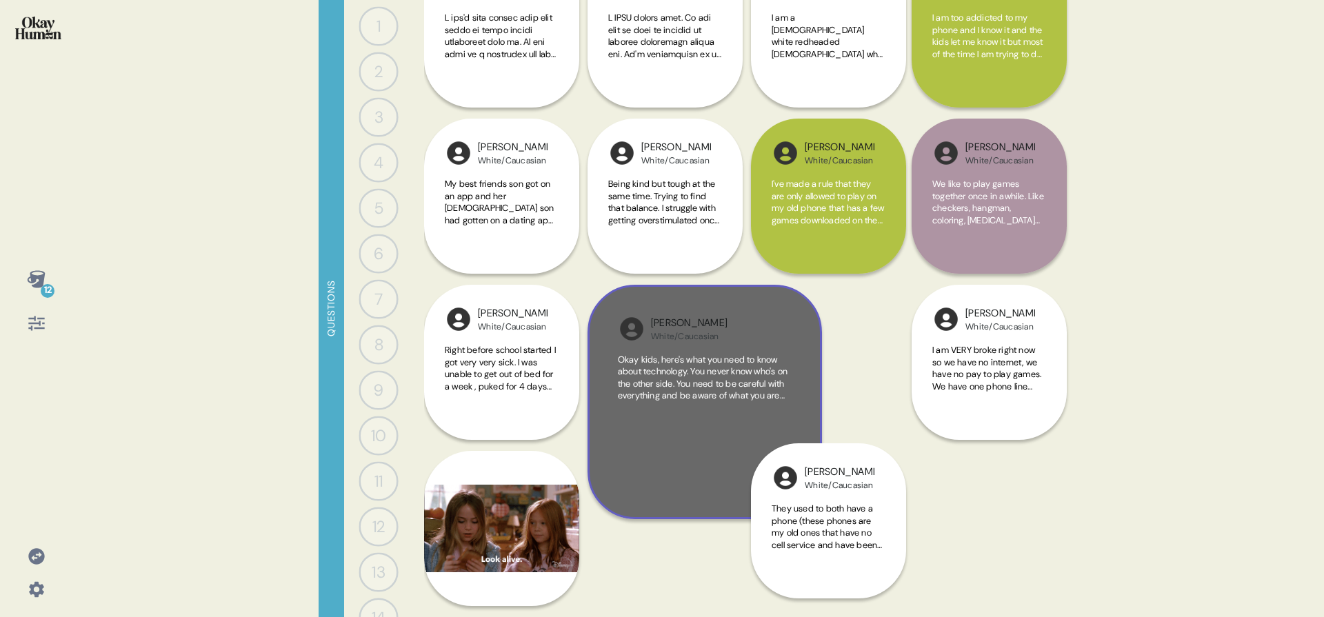
scroll to position [139, 0]
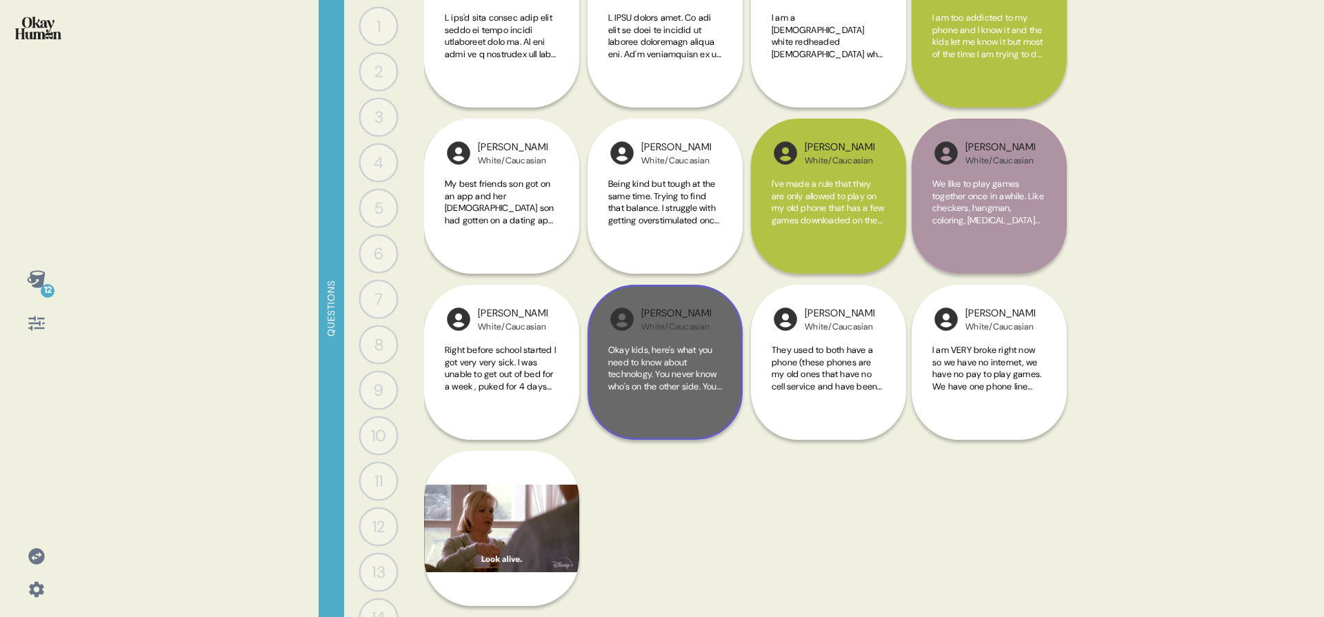
click at [657, 288] on div "[PERSON_NAME]/Caucasian Okay kids, here's what you need to know about technolog…" at bounding box center [665, 362] width 155 height 155
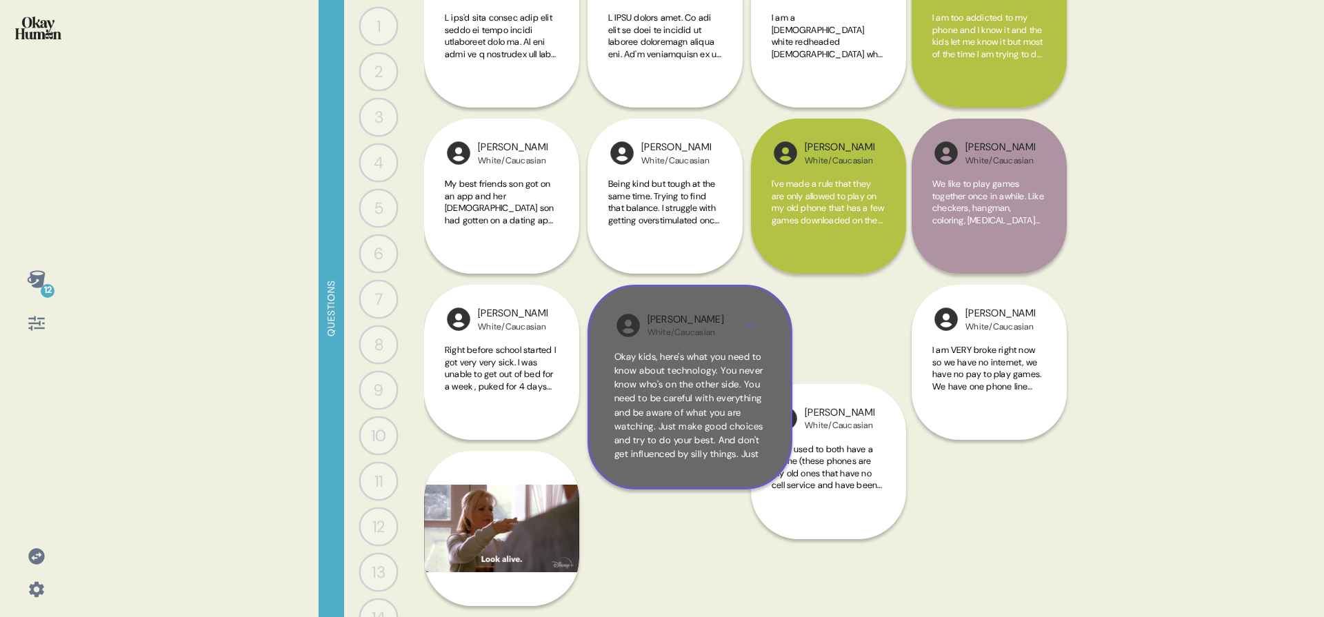
scroll to position [203, 0]
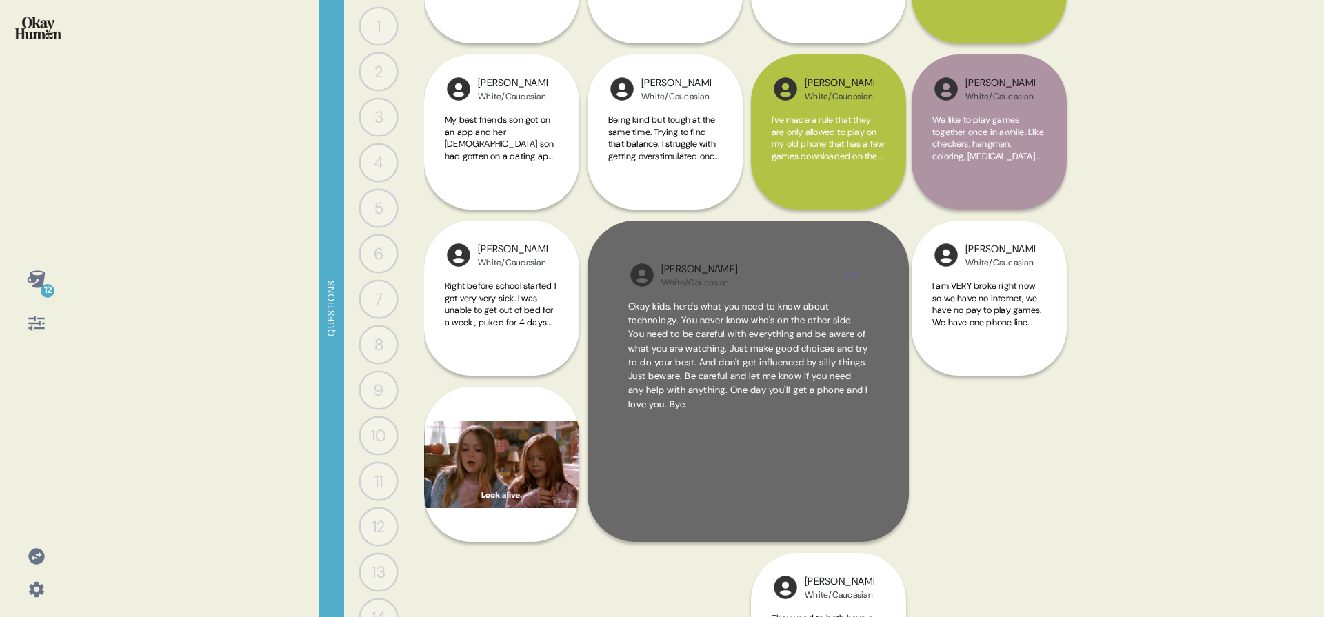
click at [854, 449] on div "Okay kids, here's what you need to know about technology. You never know who's …" at bounding box center [748, 400] width 240 height 201
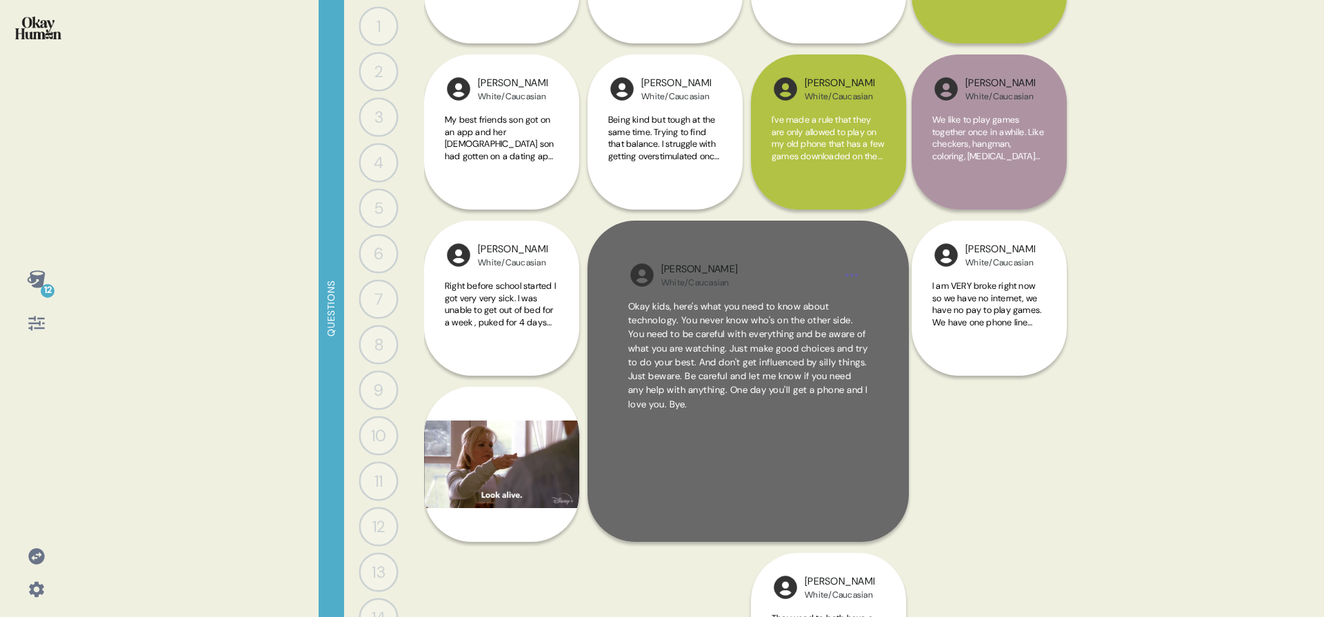
scroll to position [139, 0]
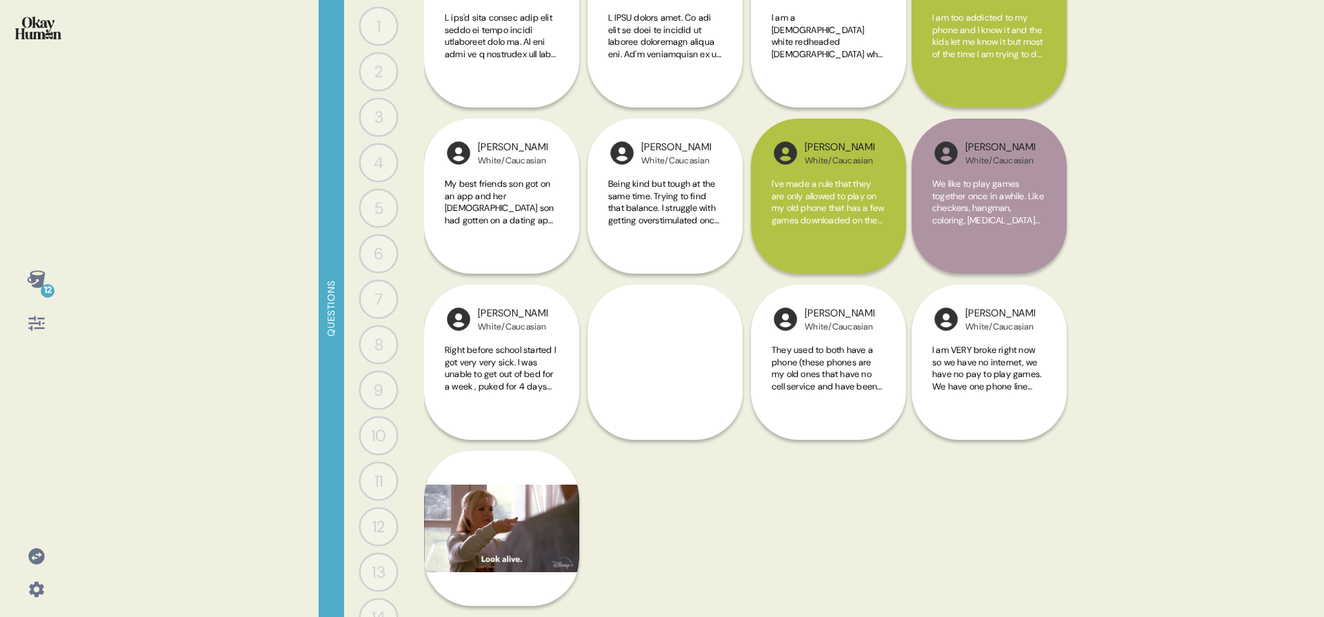
click at [38, 23] on img at bounding box center [38, 28] width 46 height 23
